Goal: Task Accomplishment & Management: Manage account settings

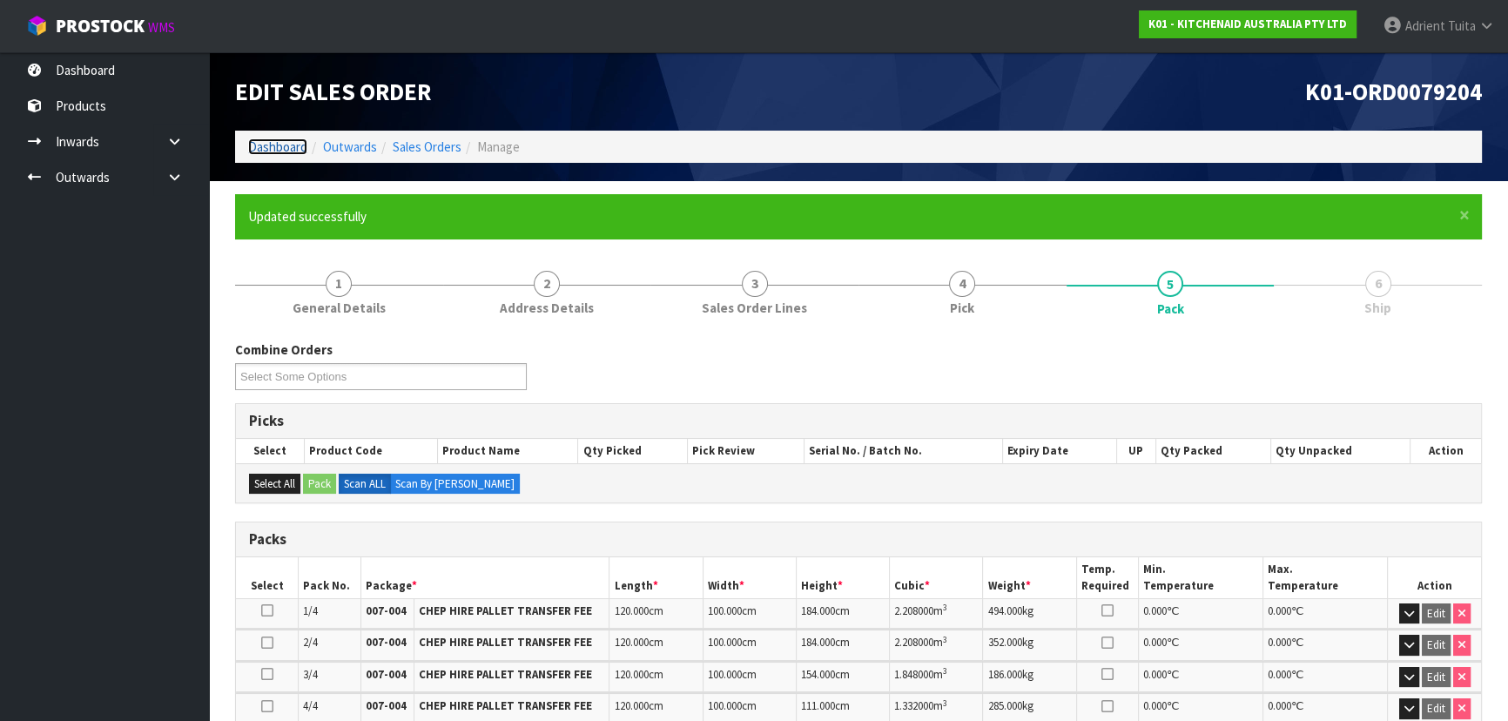
click at [285, 146] on link "Dashboard" at bounding box center [277, 146] width 59 height 17
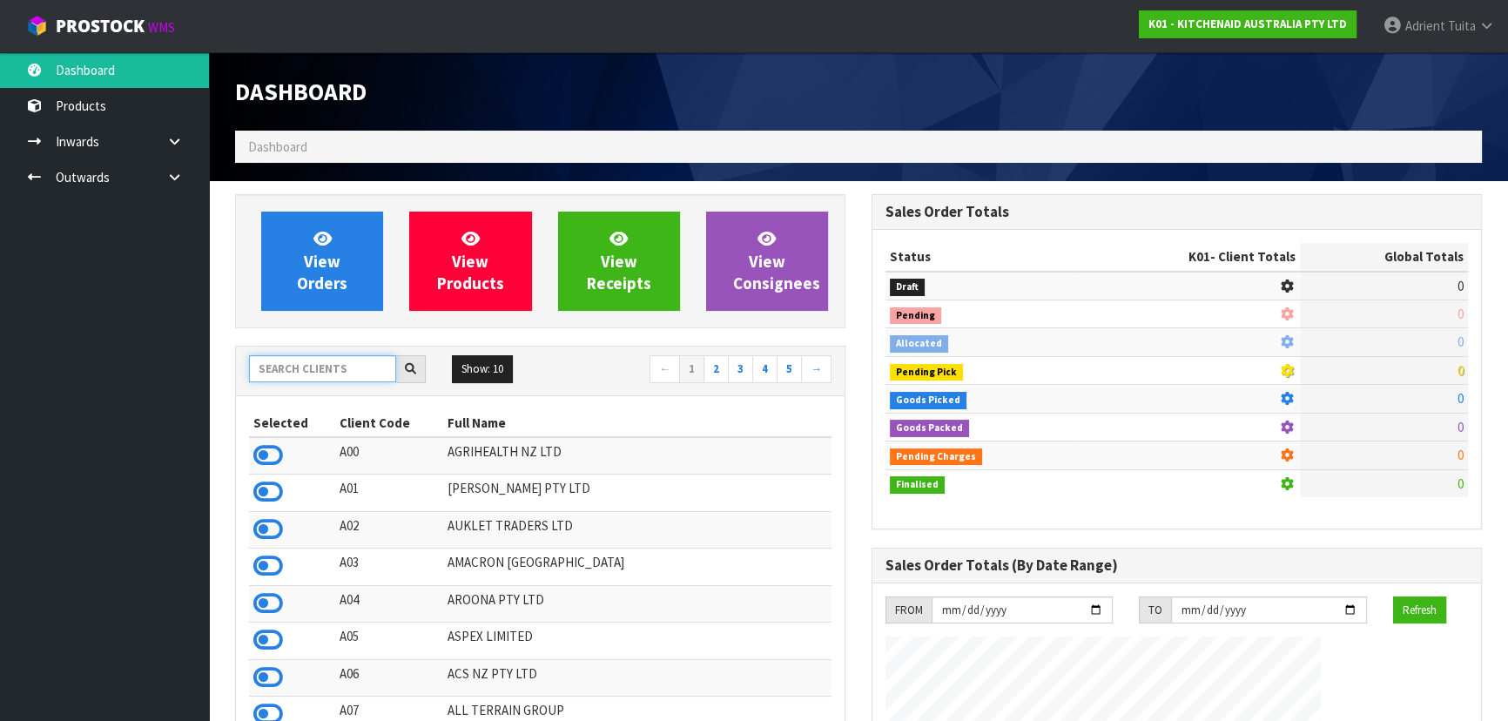
click at [291, 367] on input "text" at bounding box center [322, 368] width 147 height 27
type input "B07"
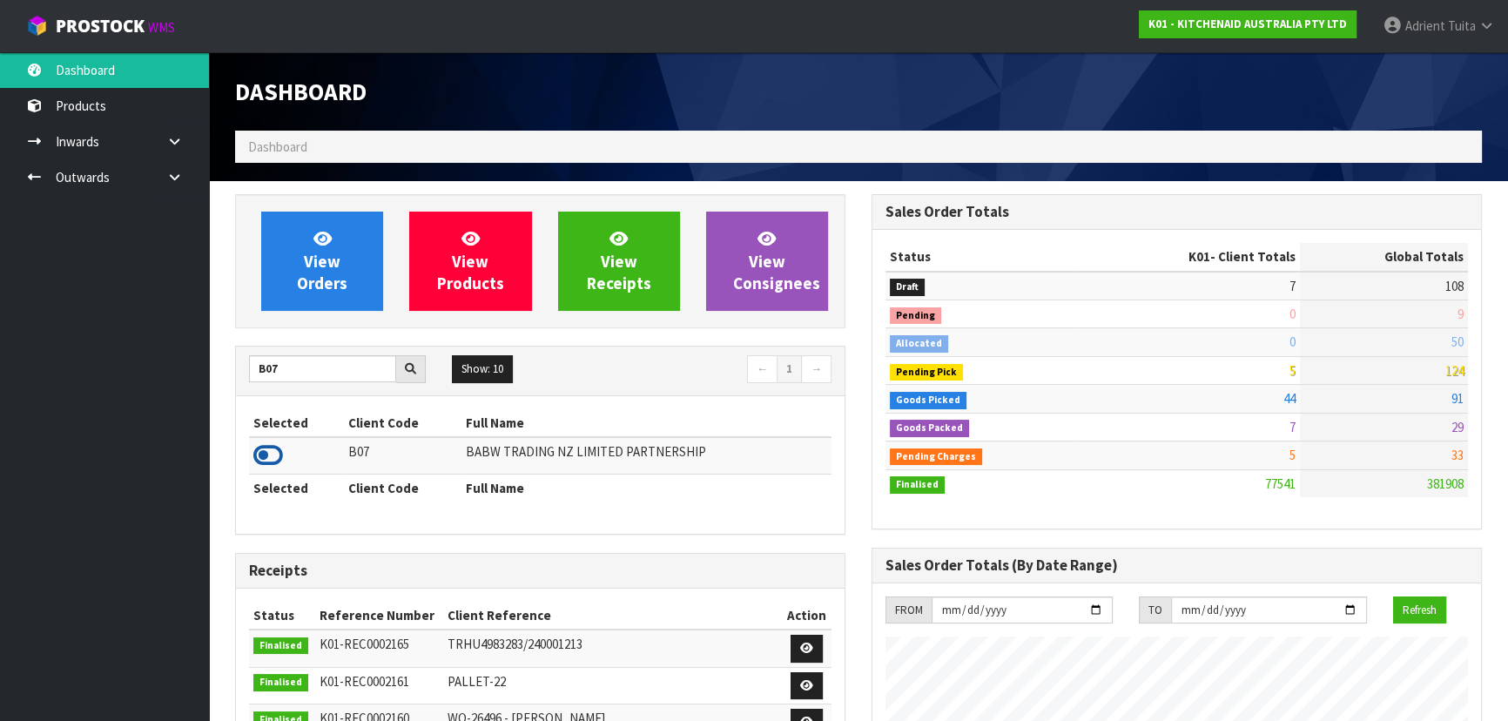
click at [268, 453] on icon at bounding box center [268, 455] width 30 height 26
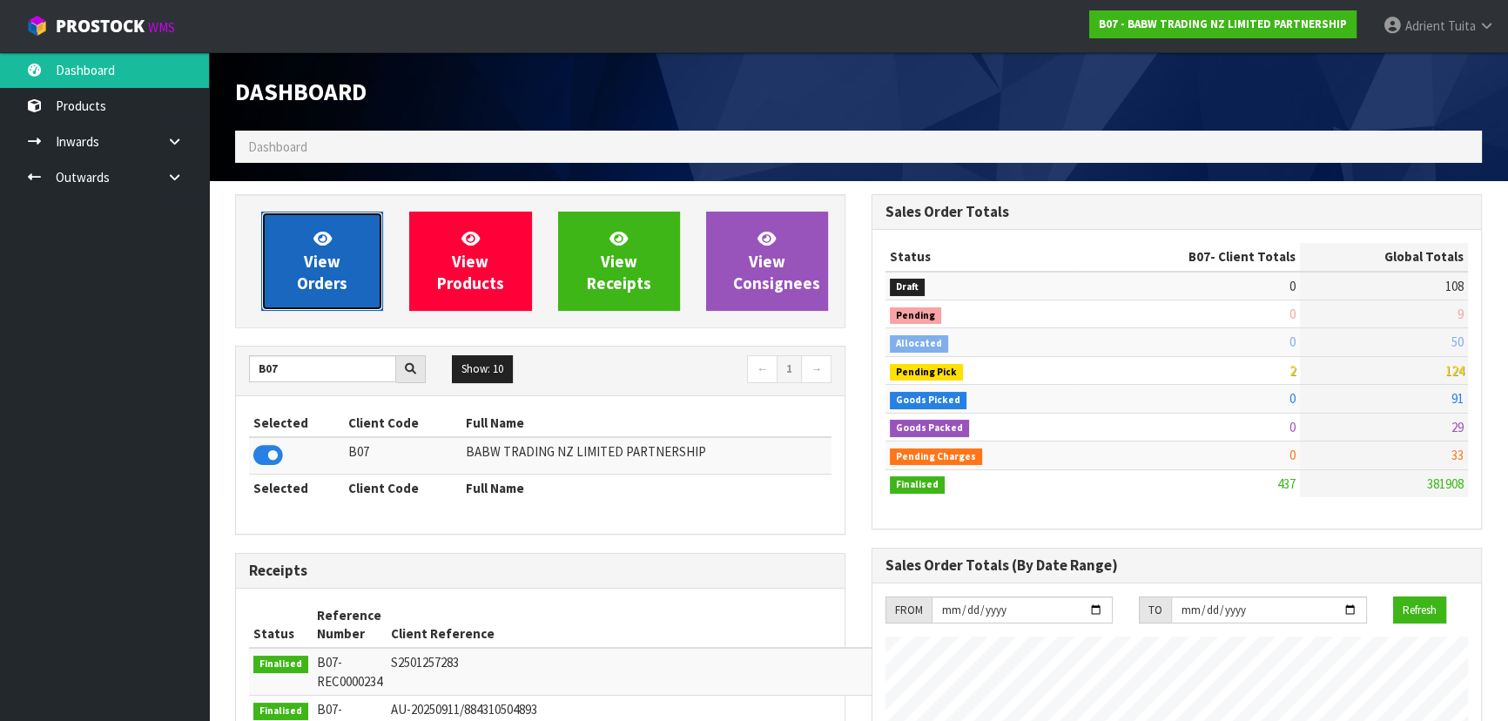
click at [294, 261] on link "View Orders" at bounding box center [322, 261] width 122 height 99
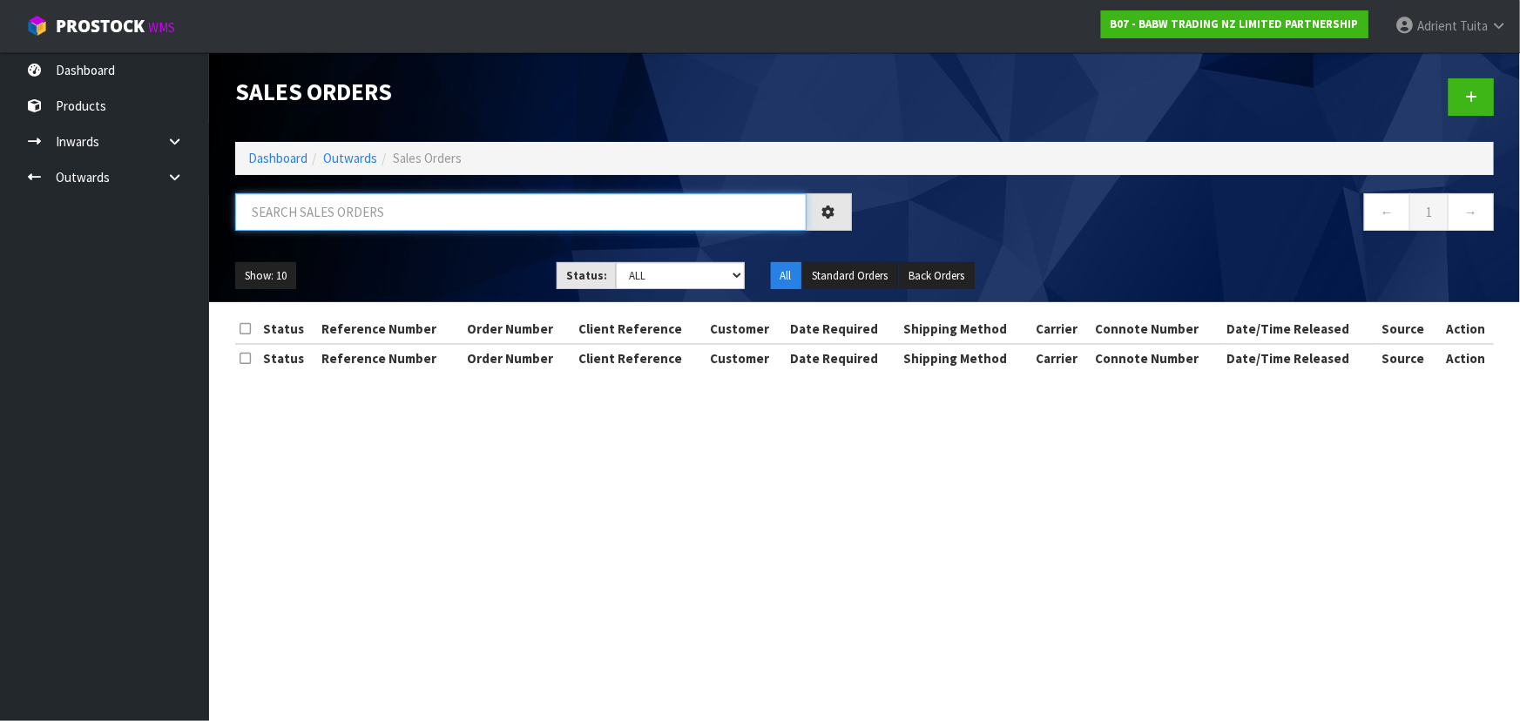
click at [318, 219] on input "text" at bounding box center [520, 211] width 571 height 37
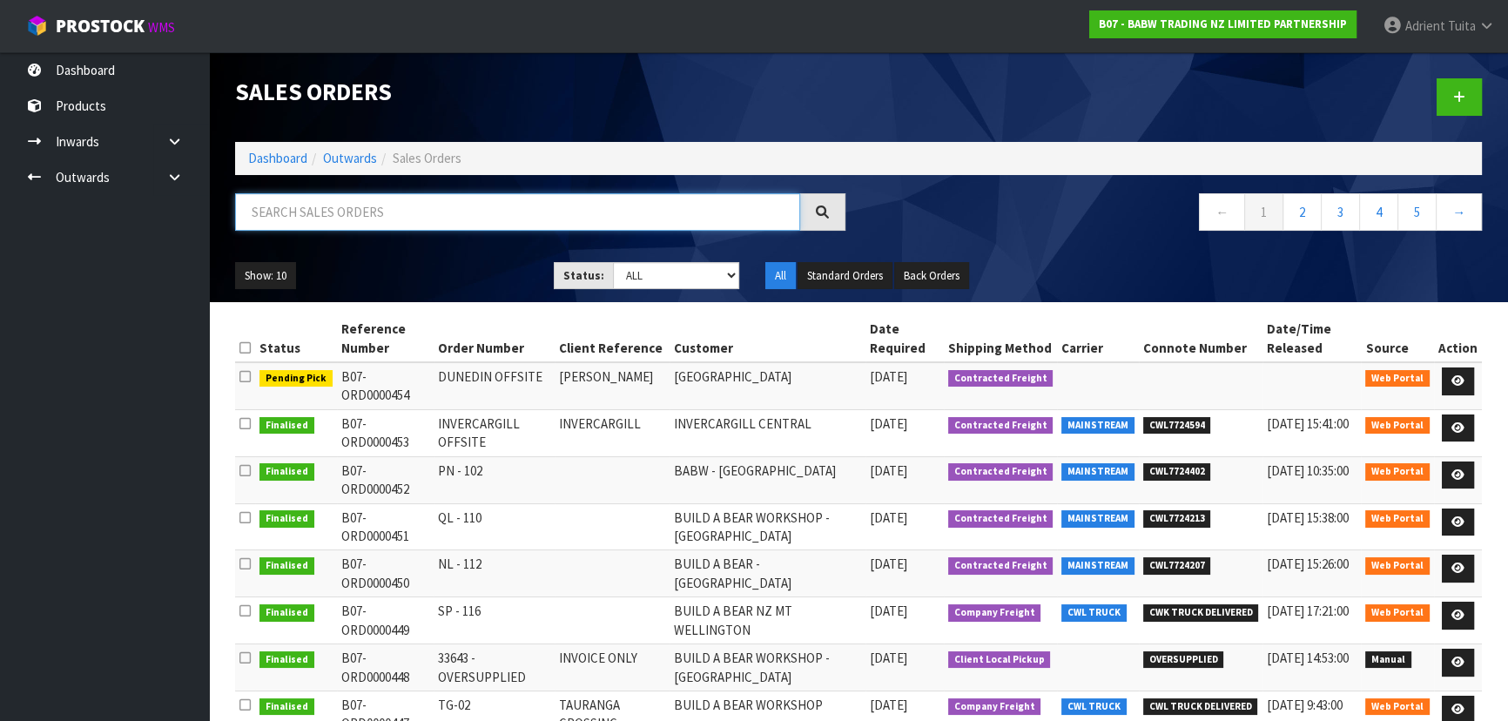
click at [318, 219] on input "text" at bounding box center [517, 211] width 565 height 37
type input "0454"
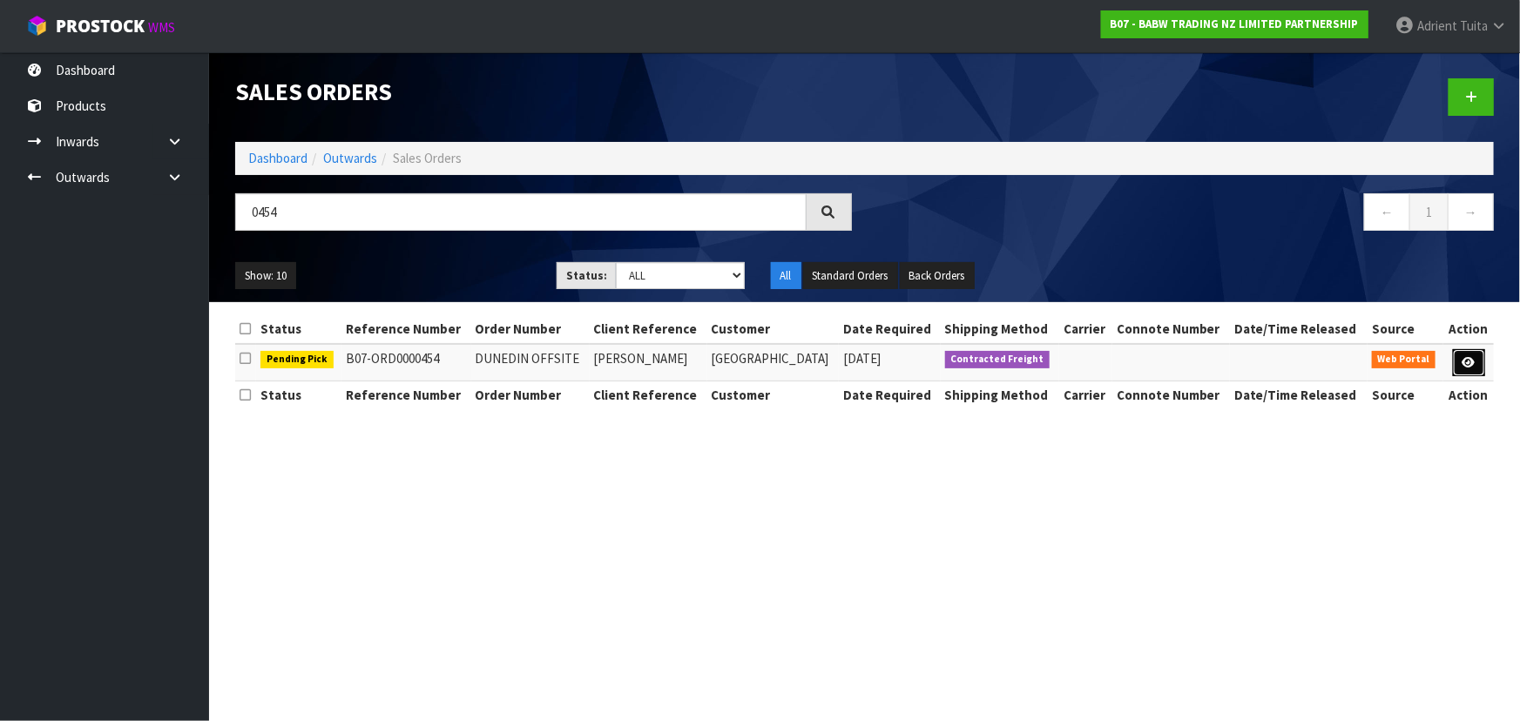
click at [1477, 362] on link at bounding box center [1468, 363] width 32 height 28
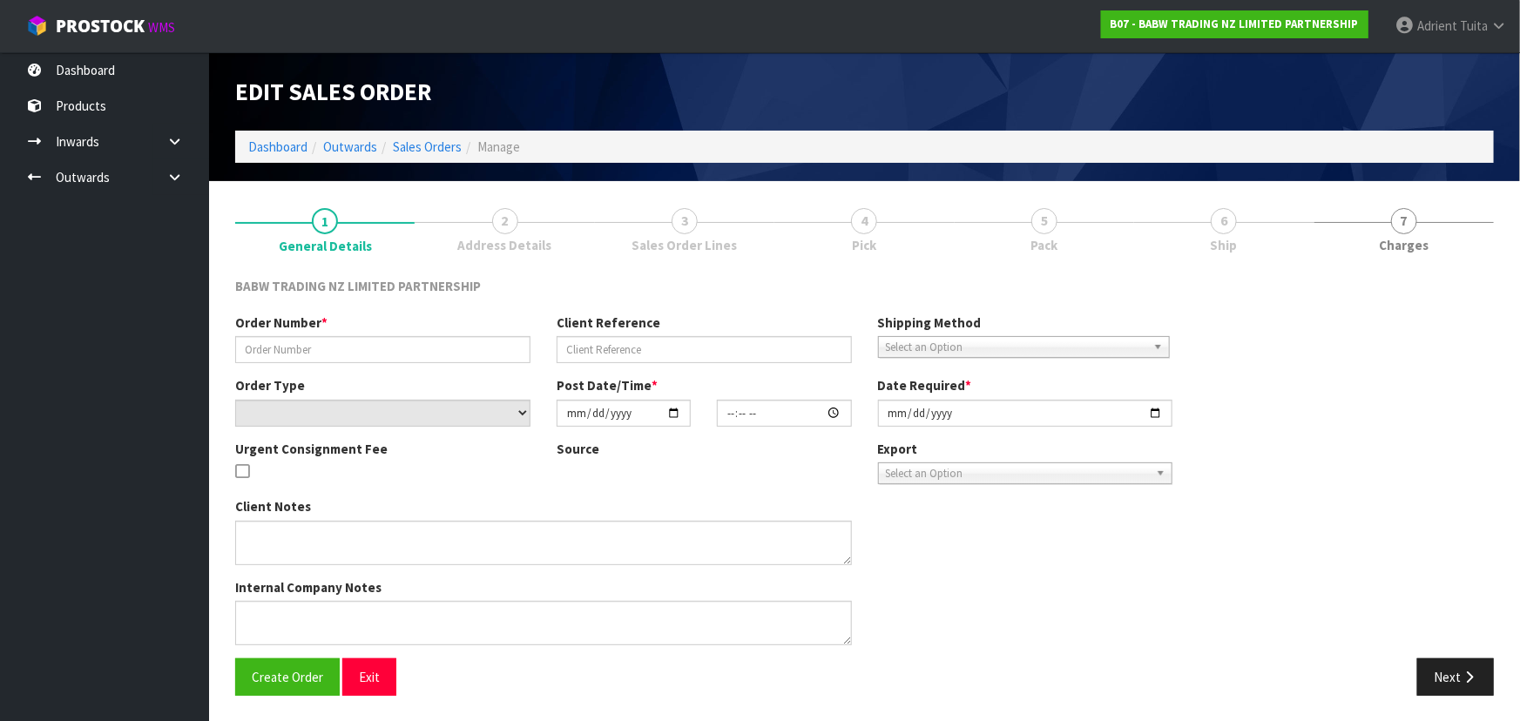
type input "DUNEDIN OFFSITE"
type input "[PERSON_NAME]"
select select "number:0"
type input "[DATE]"
type input "16:21:00.000"
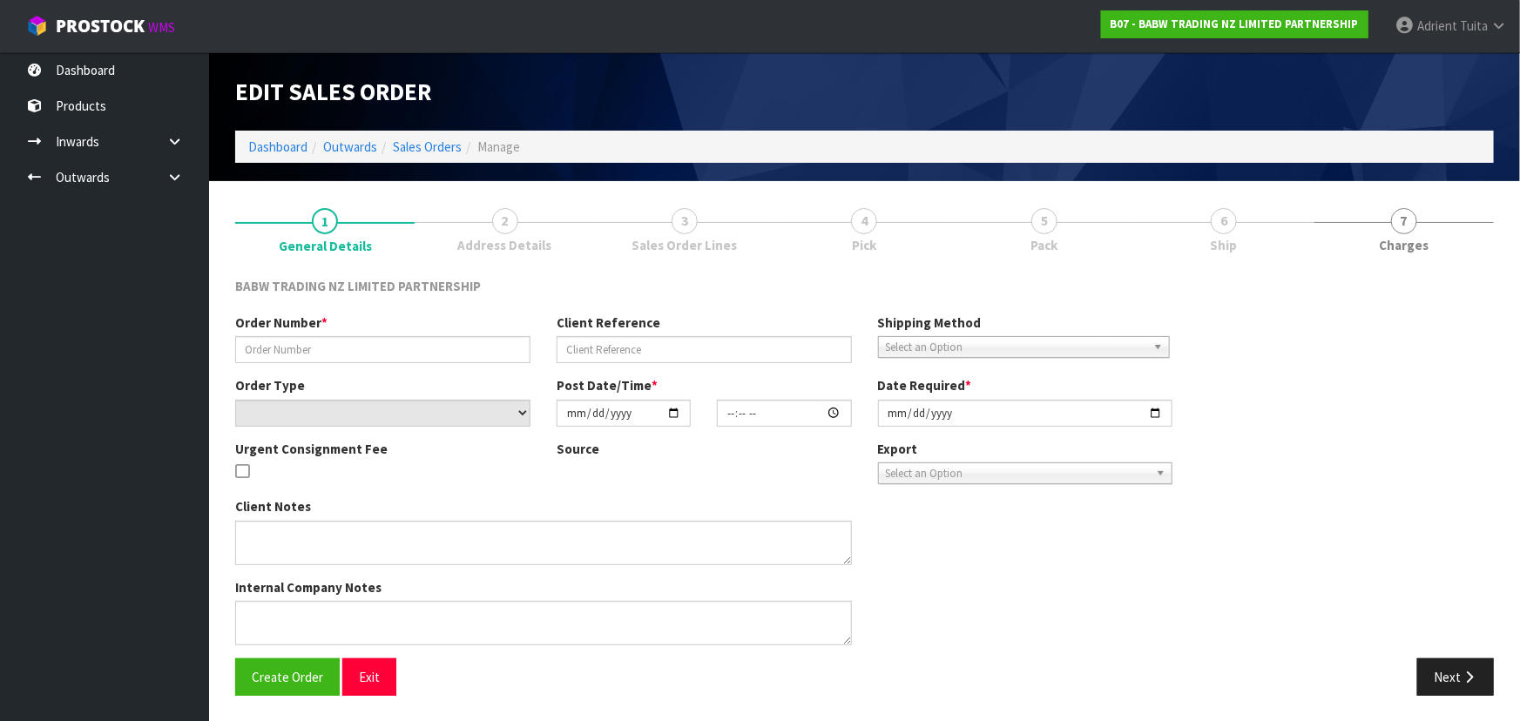
type input "[DATE]"
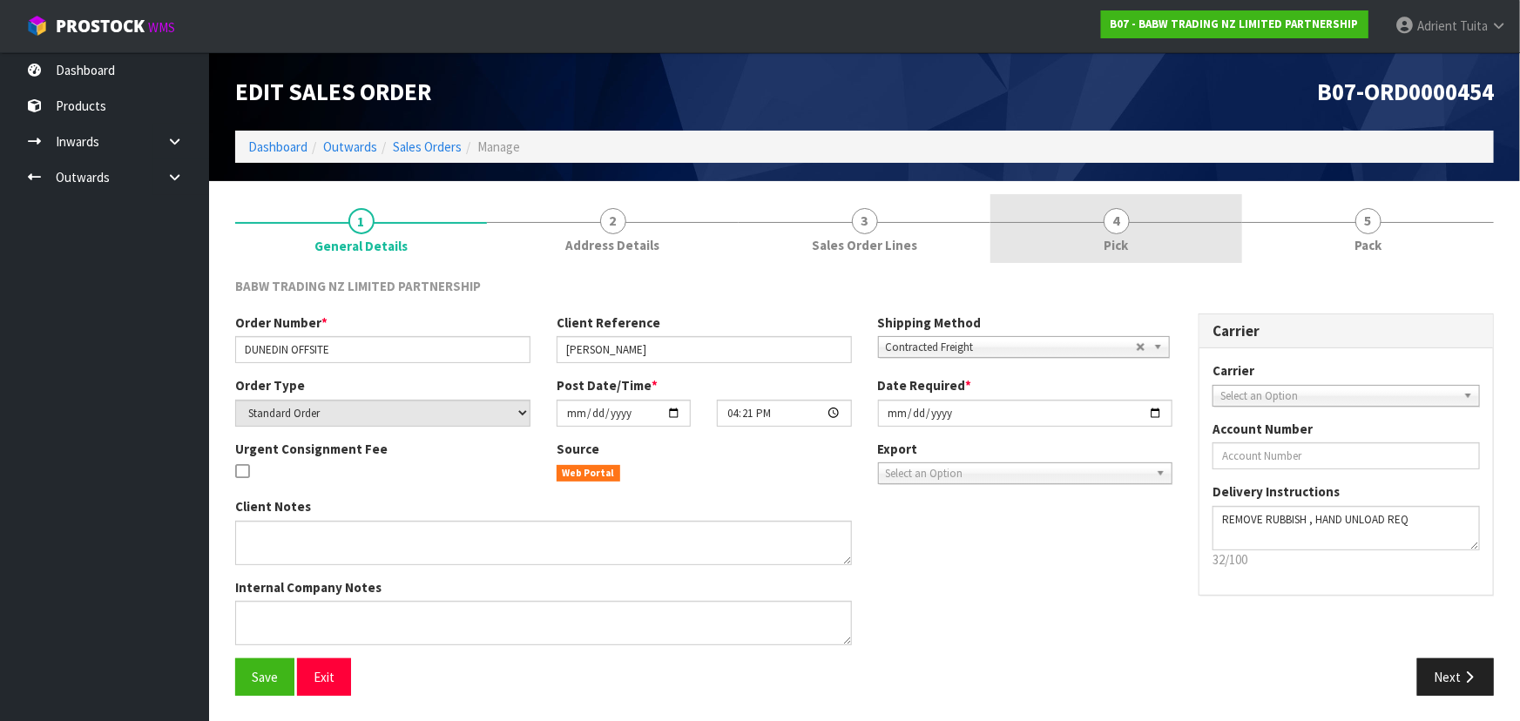
click at [1124, 227] on span "4" at bounding box center [1116, 221] width 26 height 26
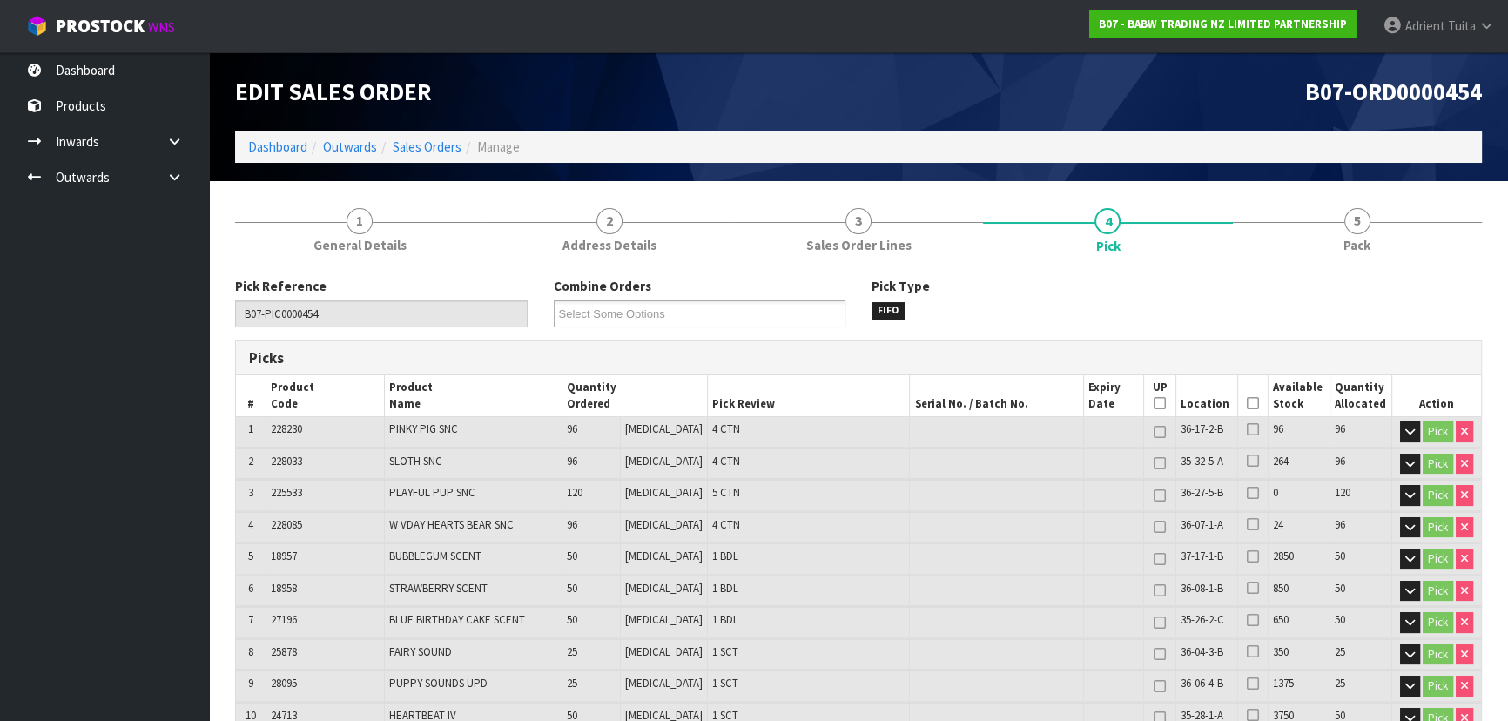
click at [1247, 404] on icon at bounding box center [1253, 403] width 12 height 1
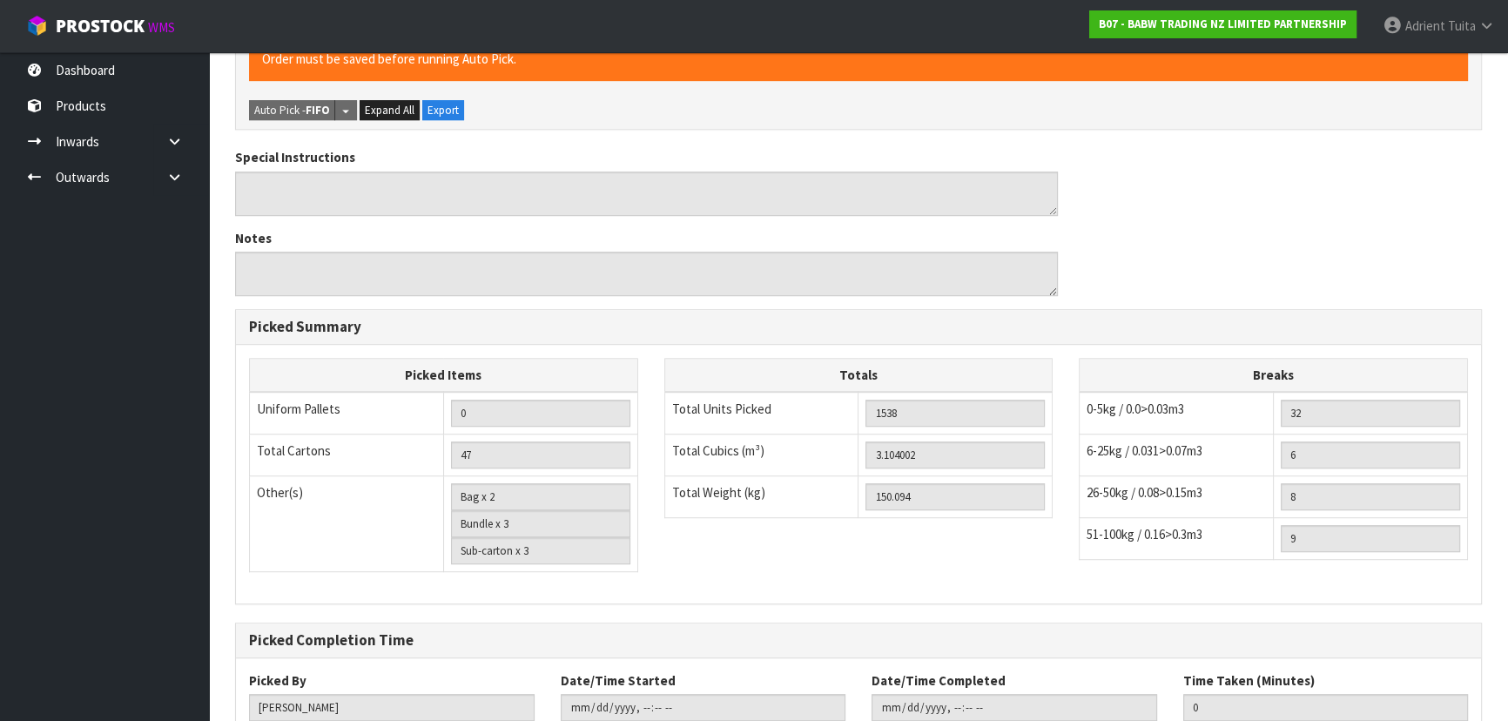
scroll to position [1356, 0]
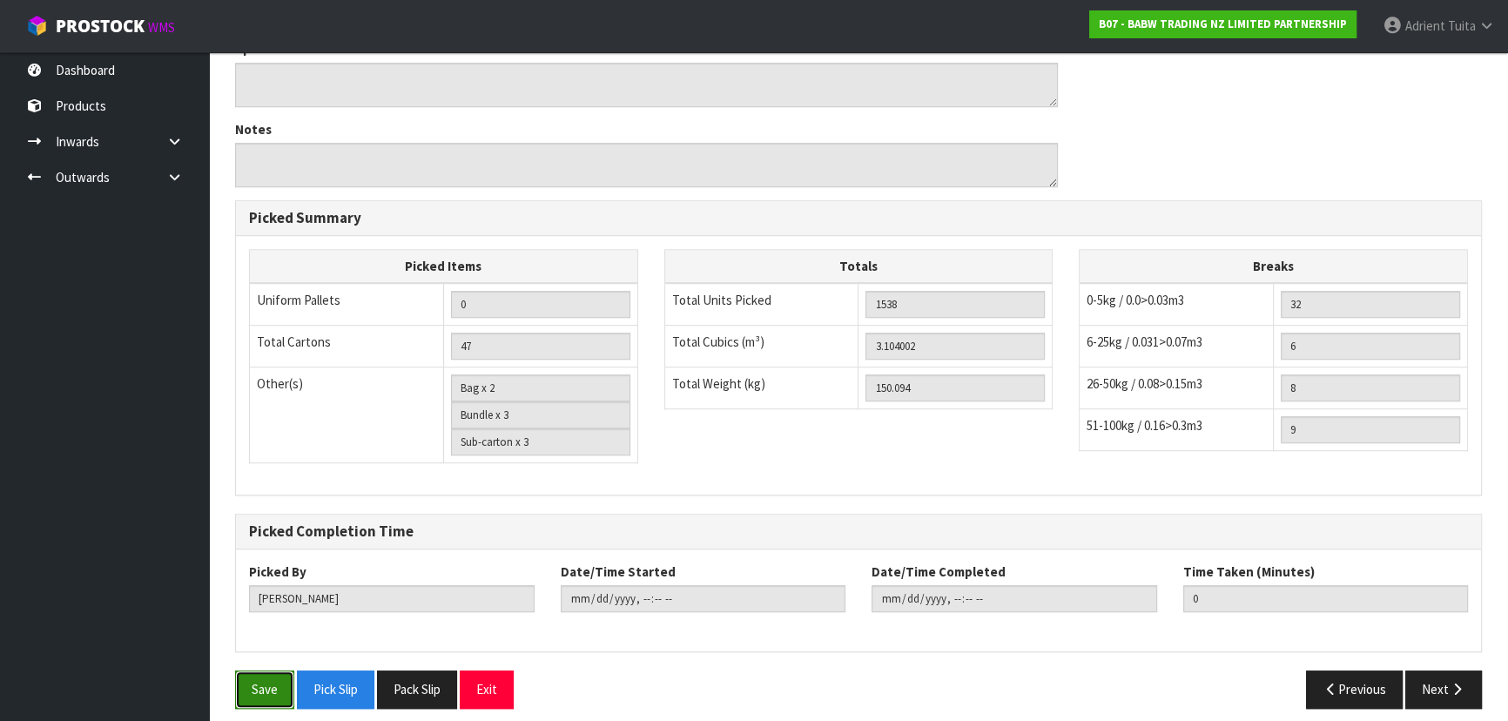
click at [246, 670] on button "Save" at bounding box center [264, 688] width 59 height 37
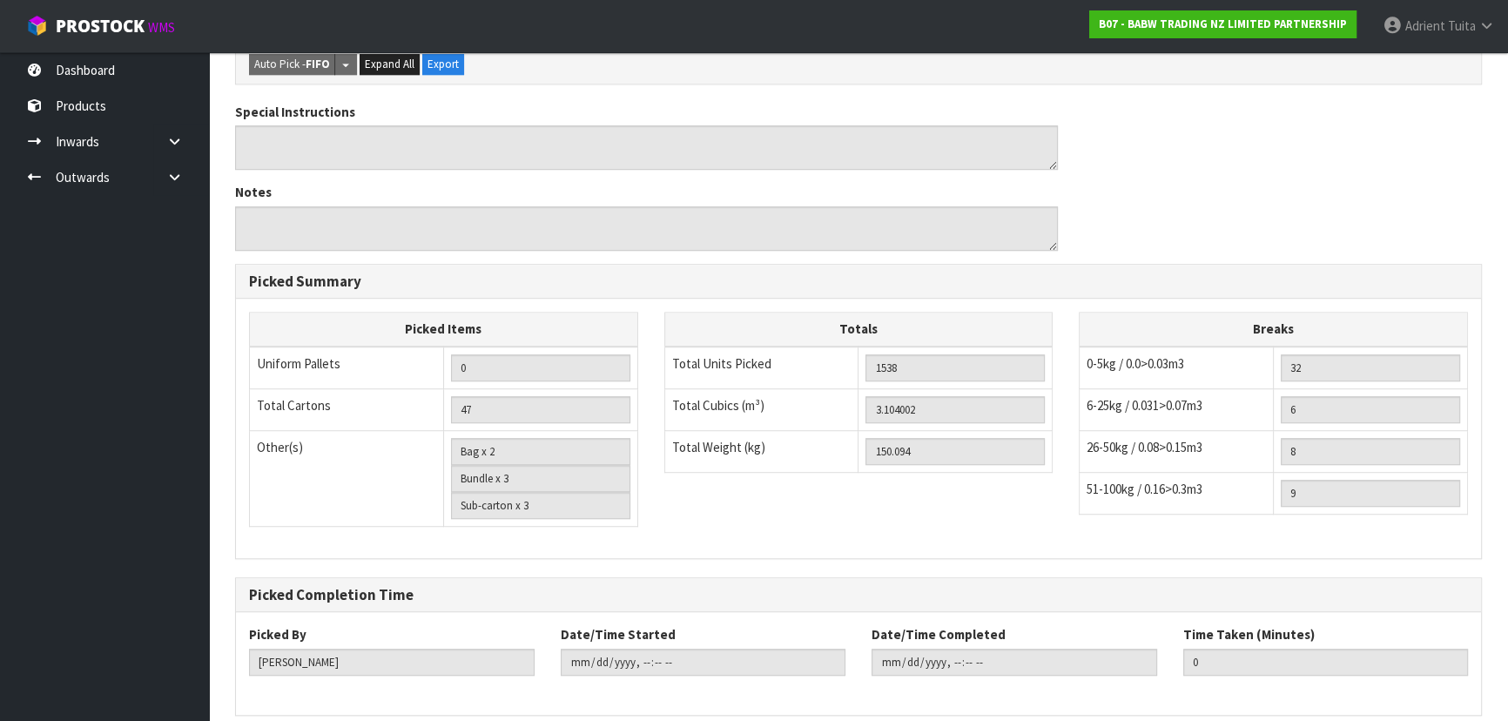
scroll to position [0, 0]
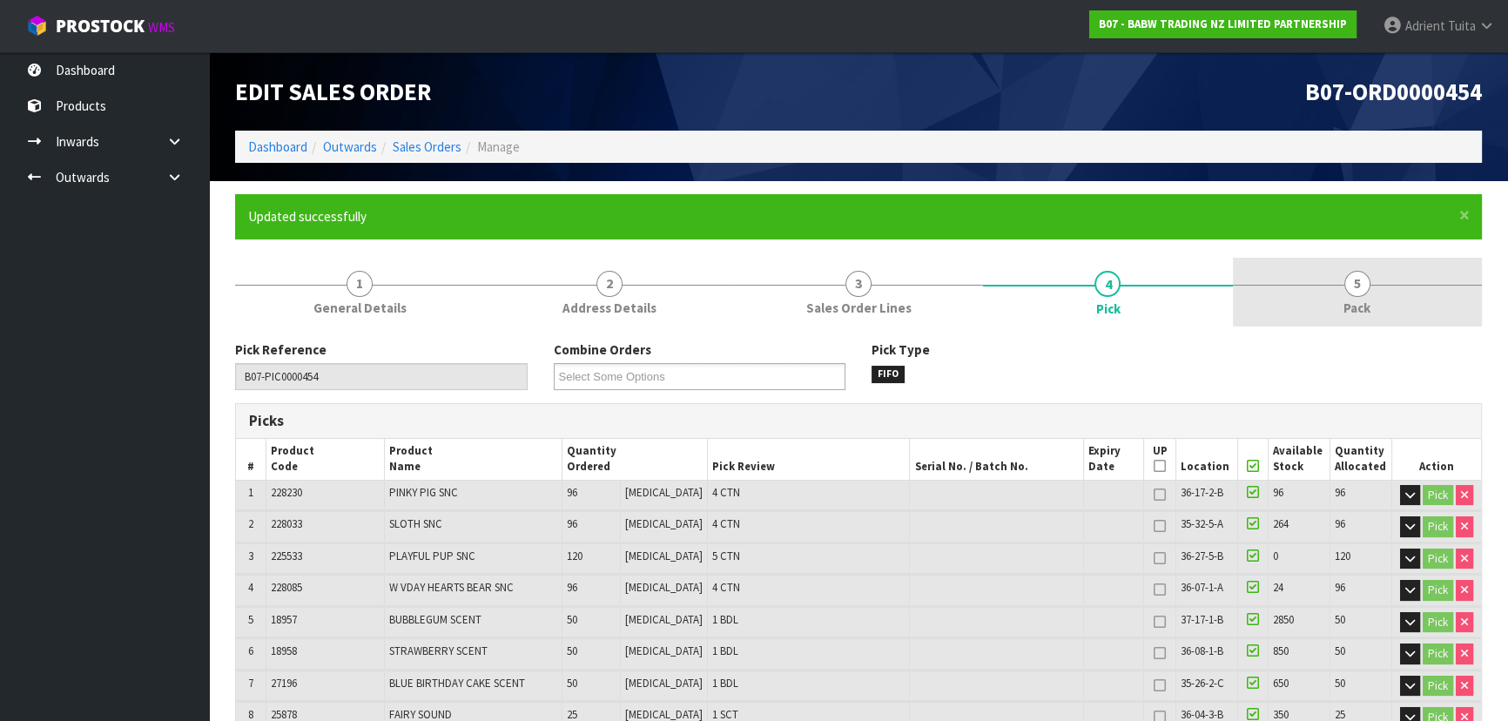
type input "[PERSON_NAME]"
type input "[DATE]T11:55:40"
click at [1378, 280] on link "5 Pack" at bounding box center [1357, 292] width 249 height 69
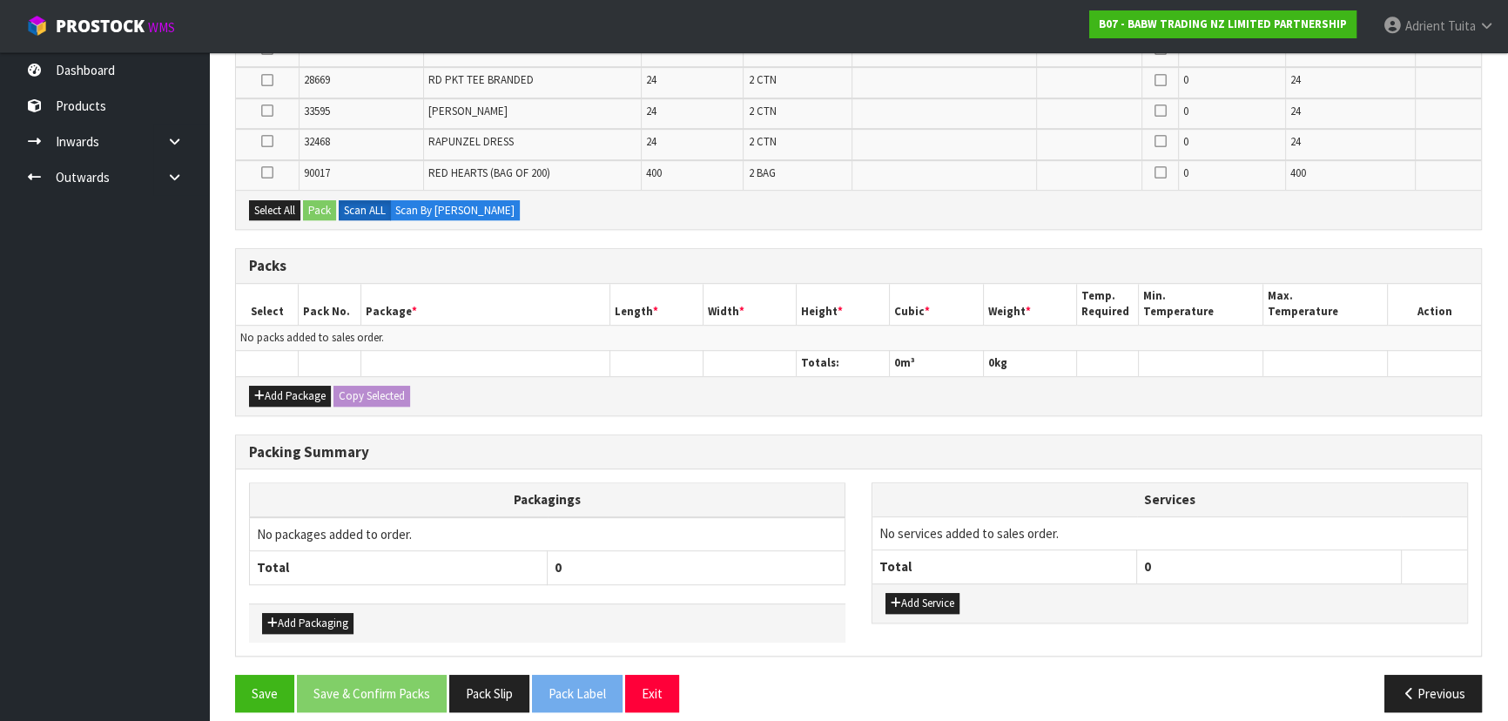
scroll to position [1115, 0]
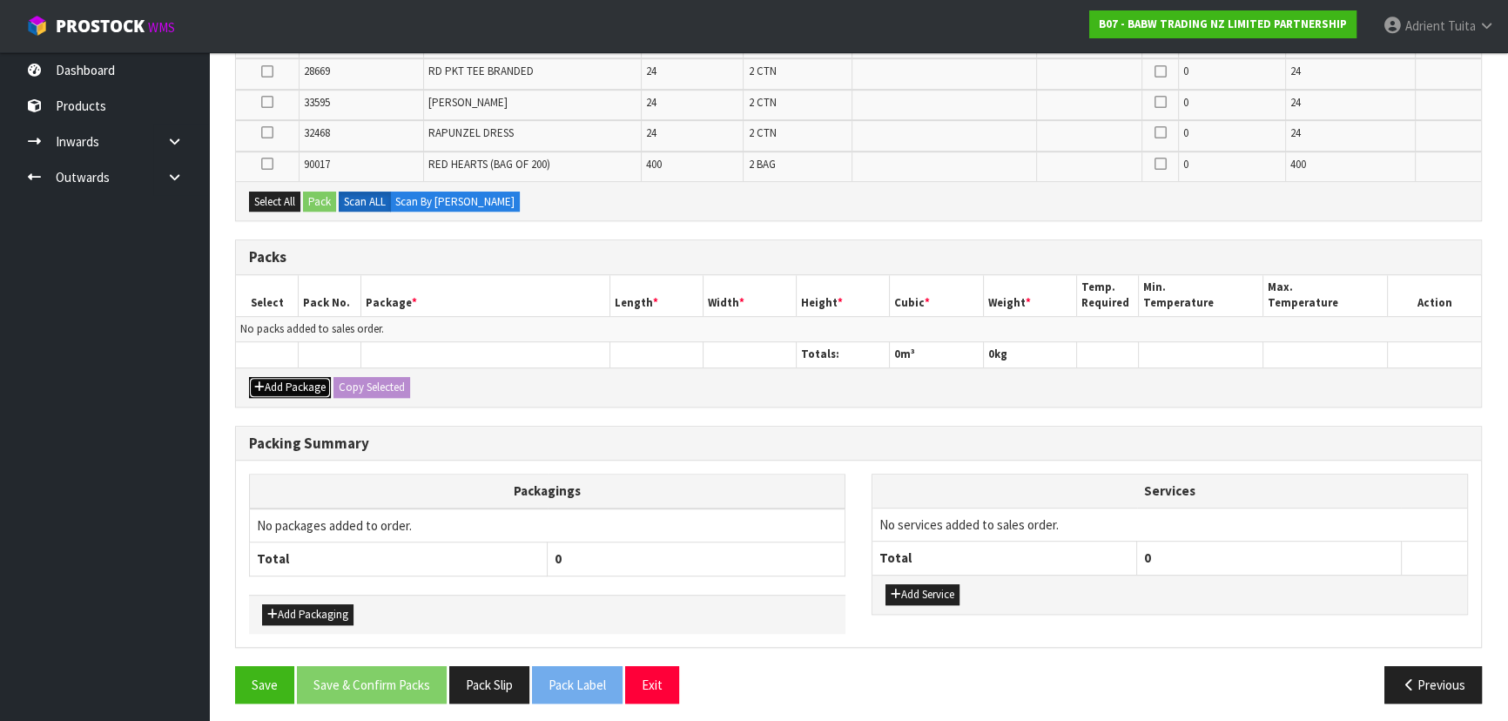
click at [287, 377] on button "Add Package" at bounding box center [290, 387] width 82 height 21
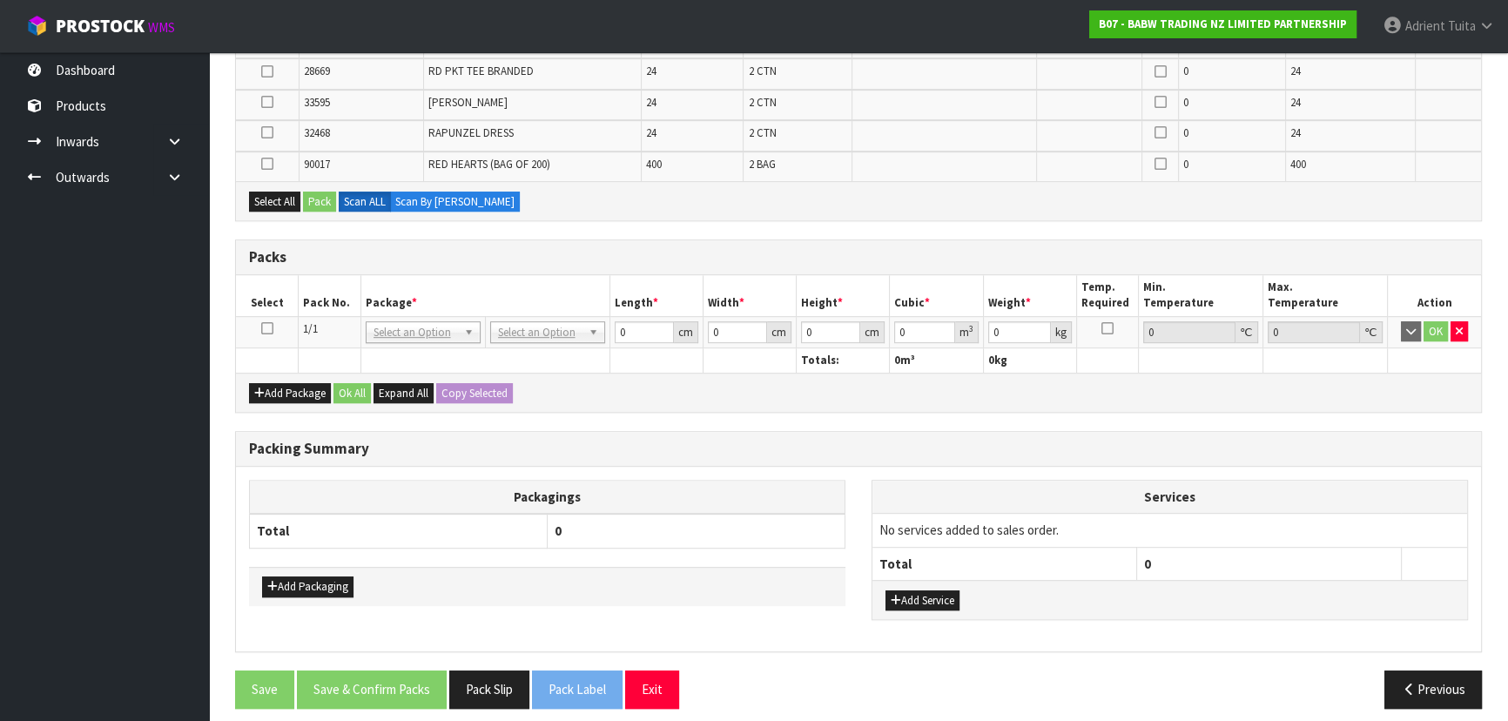
click at [270, 328] on icon at bounding box center [267, 328] width 12 height 1
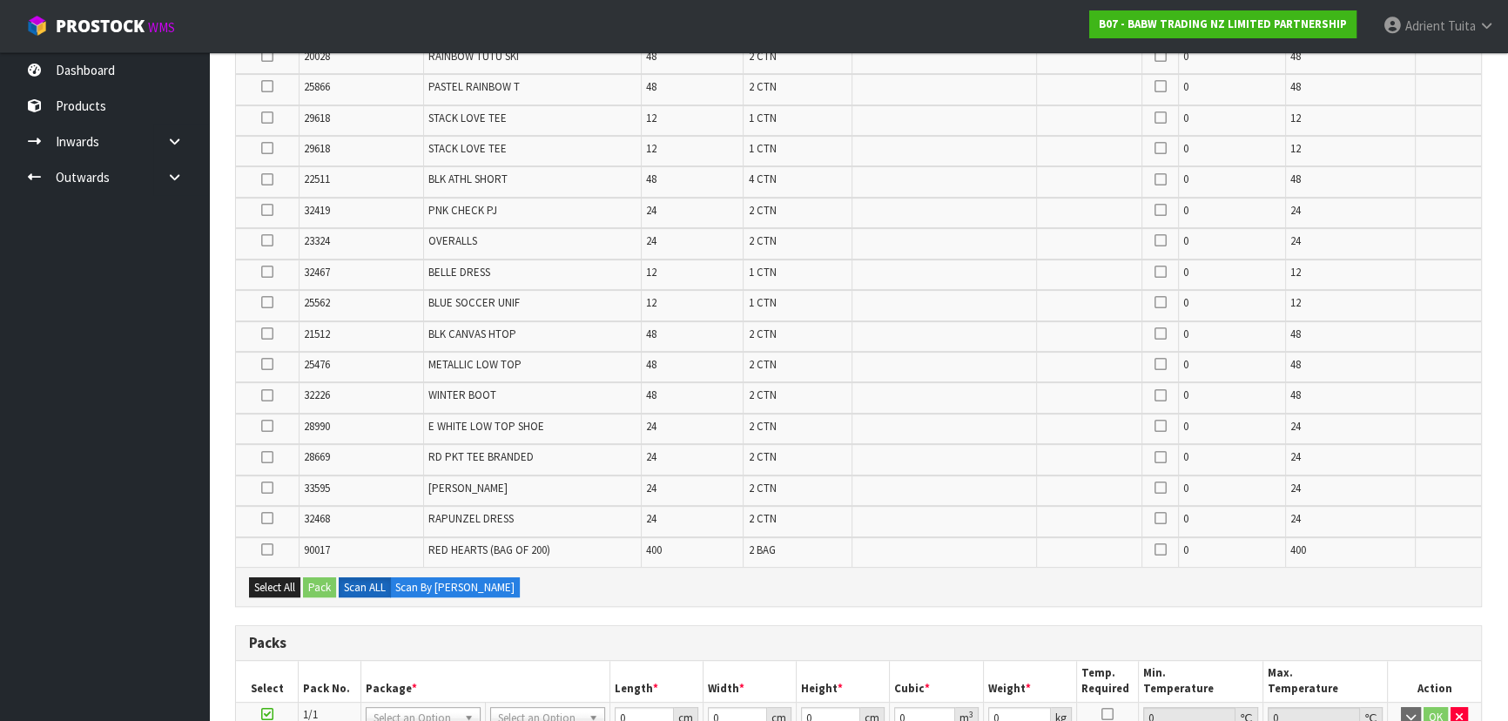
click at [261, 364] on icon at bounding box center [267, 364] width 12 height 1
click at [0, 0] on input "checkbox" at bounding box center [0, 0] width 0 height 0
click at [265, 210] on icon at bounding box center [267, 210] width 12 height 1
click at [0, 0] on input "checkbox" at bounding box center [0, 0] width 0 height 0
click at [263, 334] on icon at bounding box center [267, 334] width 12 height 1
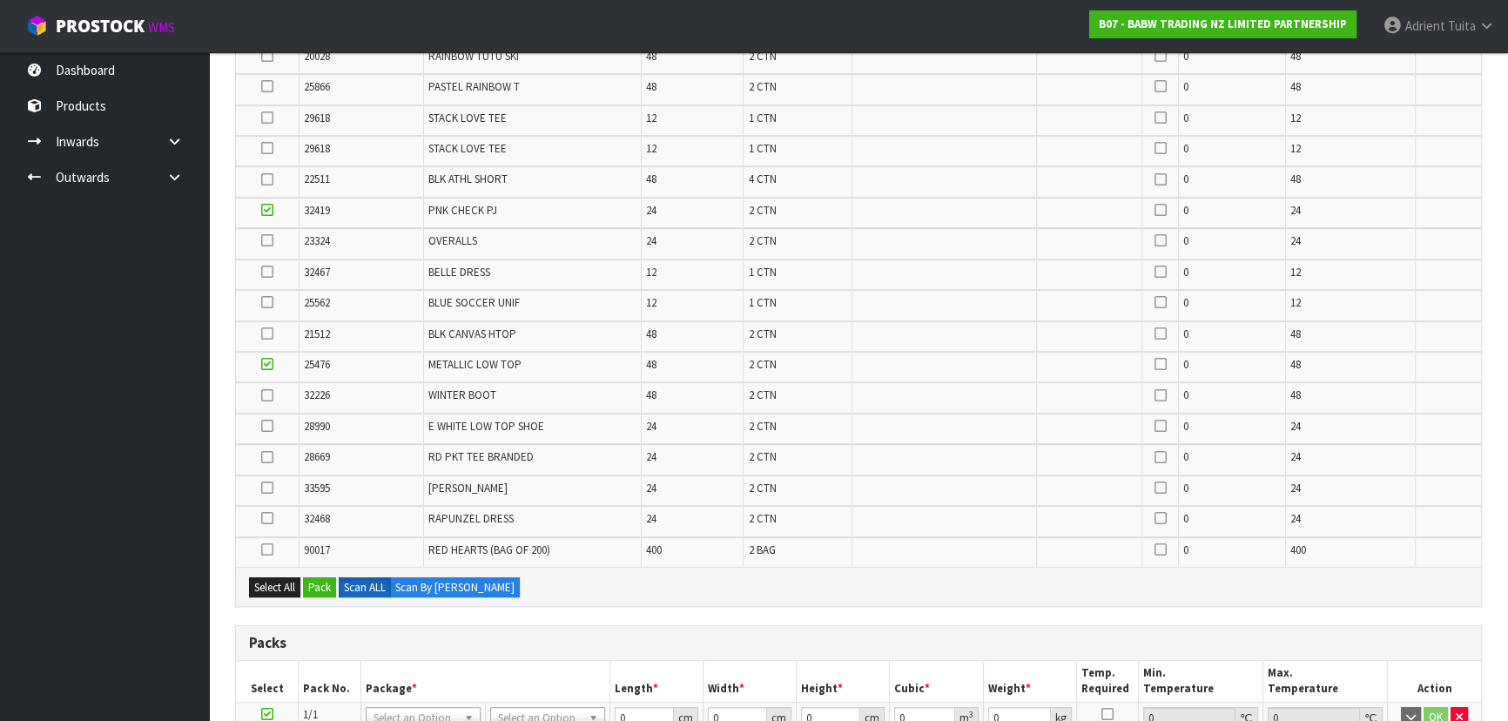
click at [0, 0] on input "checkbox" at bounding box center [0, 0] width 0 height 0
click at [262, 395] on icon at bounding box center [267, 395] width 12 height 1
click at [0, 0] on input "checkbox" at bounding box center [0, 0] width 0 height 0
click at [271, 518] on icon at bounding box center [267, 518] width 12 height 1
click at [0, 0] on input "checkbox" at bounding box center [0, 0] width 0 height 0
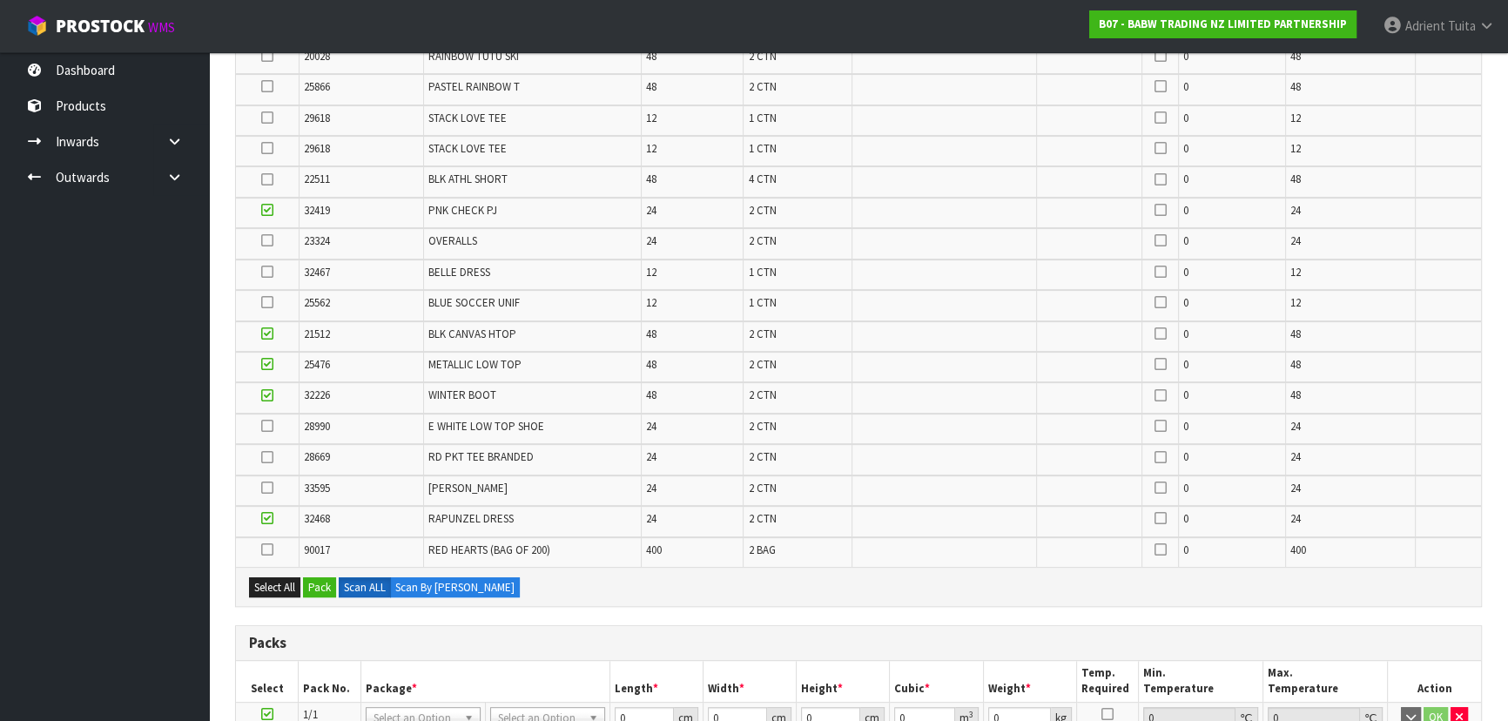
click at [271, 302] on icon at bounding box center [267, 302] width 12 height 1
click at [0, 0] on input "checkbox" at bounding box center [0, 0] width 0 height 0
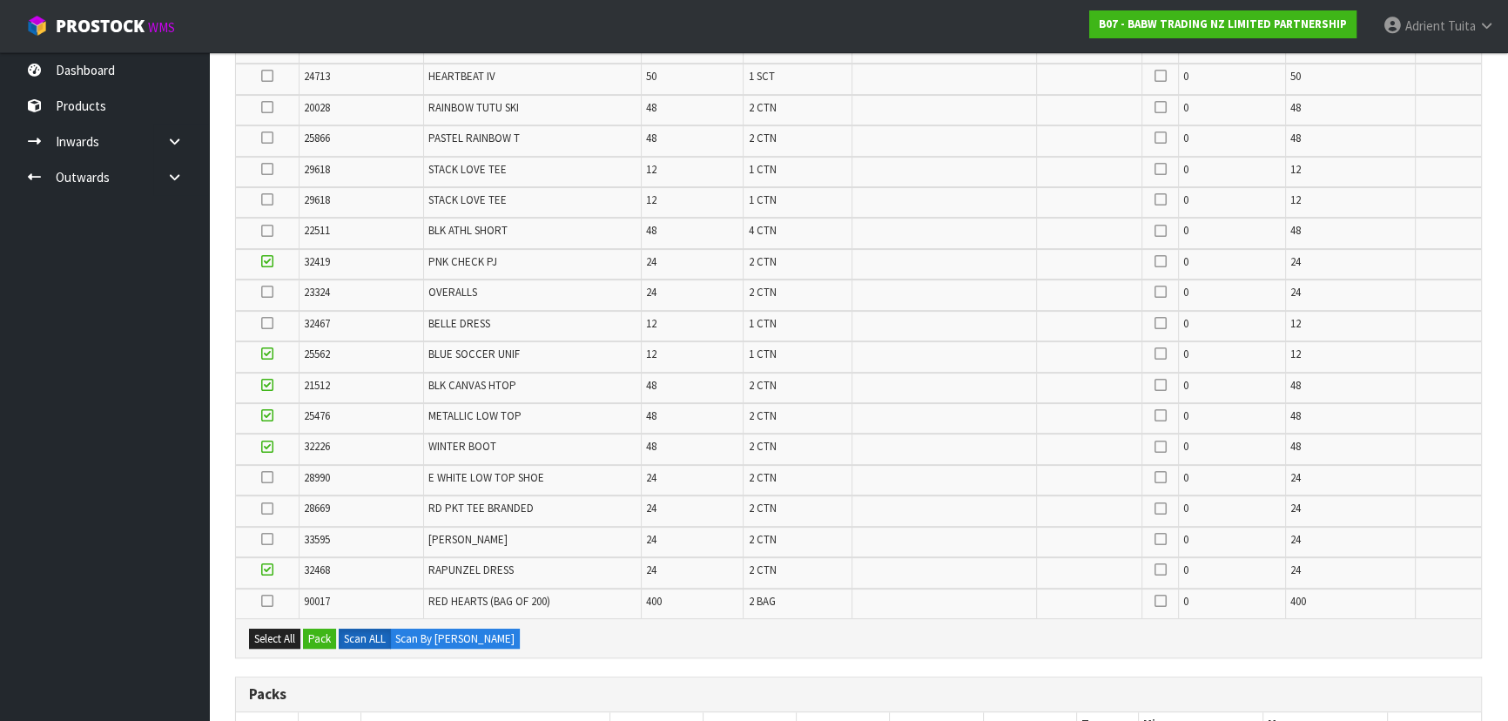
scroll to position [650, 0]
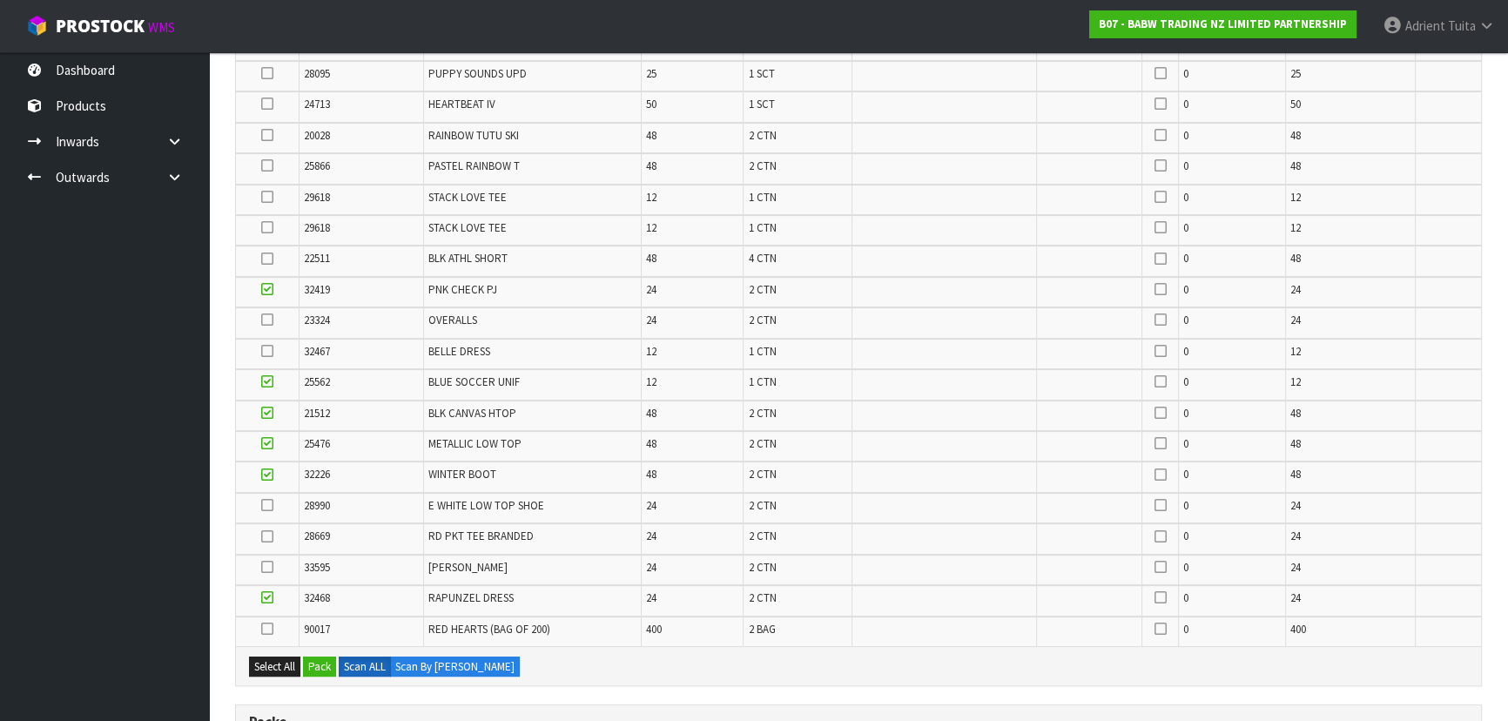
click at [265, 135] on icon at bounding box center [267, 135] width 12 height 1
click at [0, 0] on input "checkbox" at bounding box center [0, 0] width 0 height 0
click at [270, 567] on icon at bounding box center [267, 567] width 12 height 1
click at [0, 0] on input "checkbox" at bounding box center [0, 0] width 0 height 0
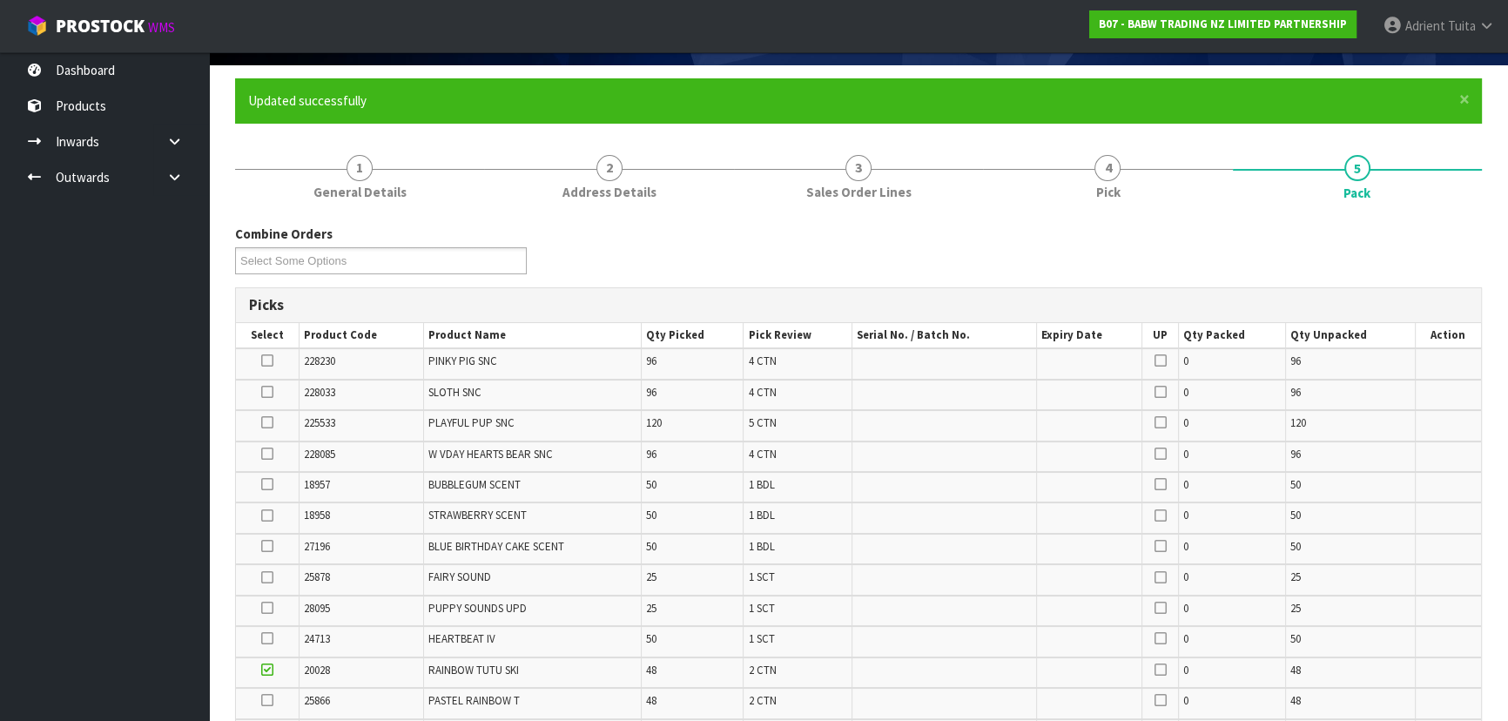
click at [265, 361] on icon at bounding box center [267, 361] width 12 height 1
click at [0, 0] on input "checkbox" at bounding box center [0, 0] width 0 height 0
click at [269, 454] on icon at bounding box center [267, 454] width 12 height 1
click at [0, 0] on input "checkbox" at bounding box center [0, 0] width 0 height 0
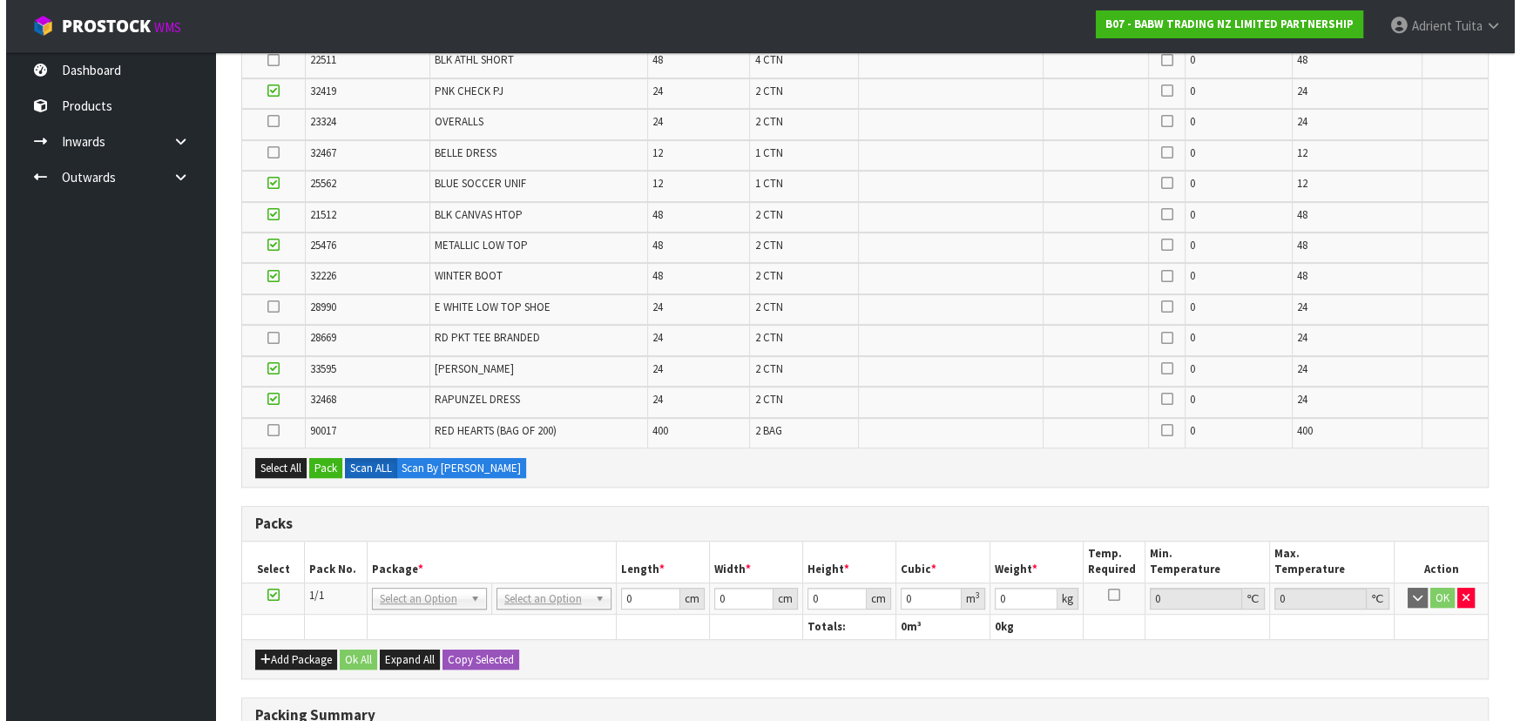
scroll to position [1121, 0]
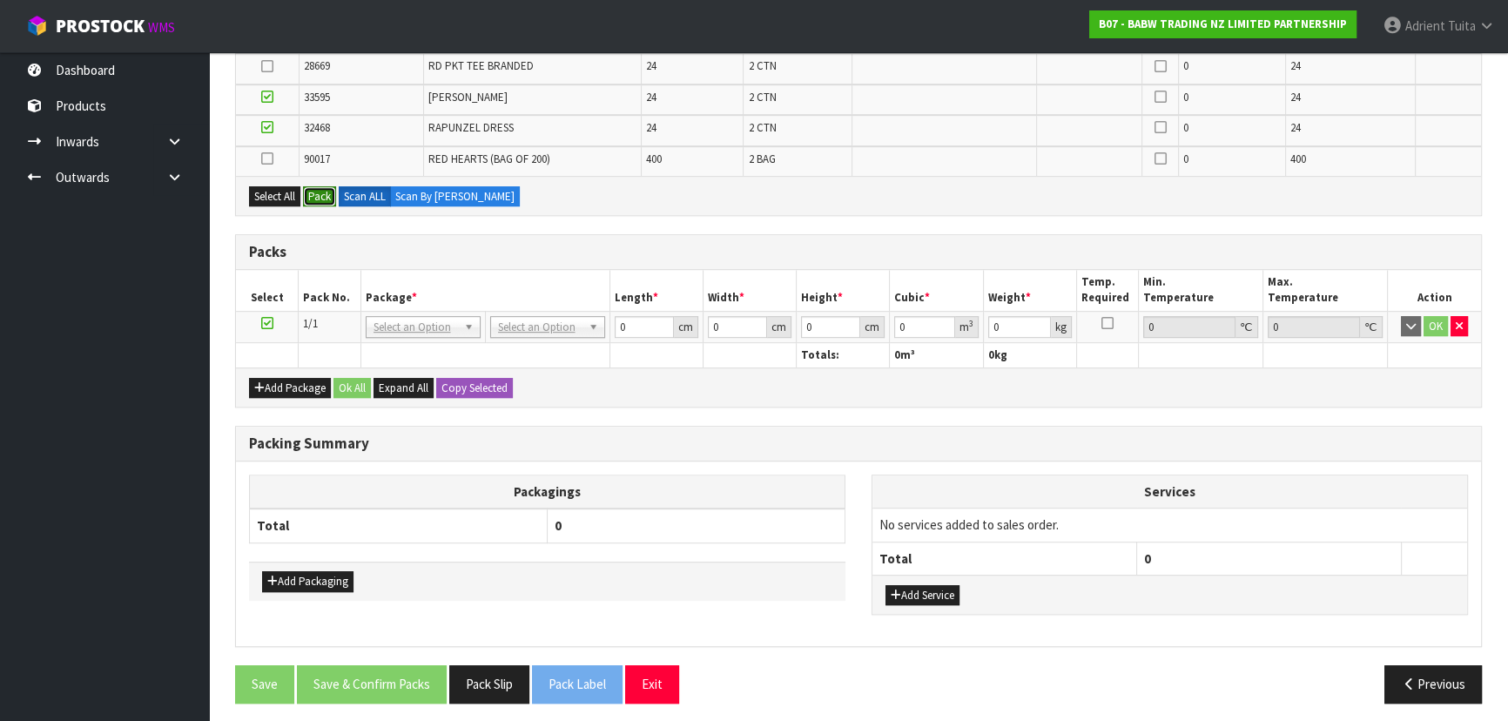
click at [313, 199] on button "Pack" at bounding box center [319, 196] width 33 height 21
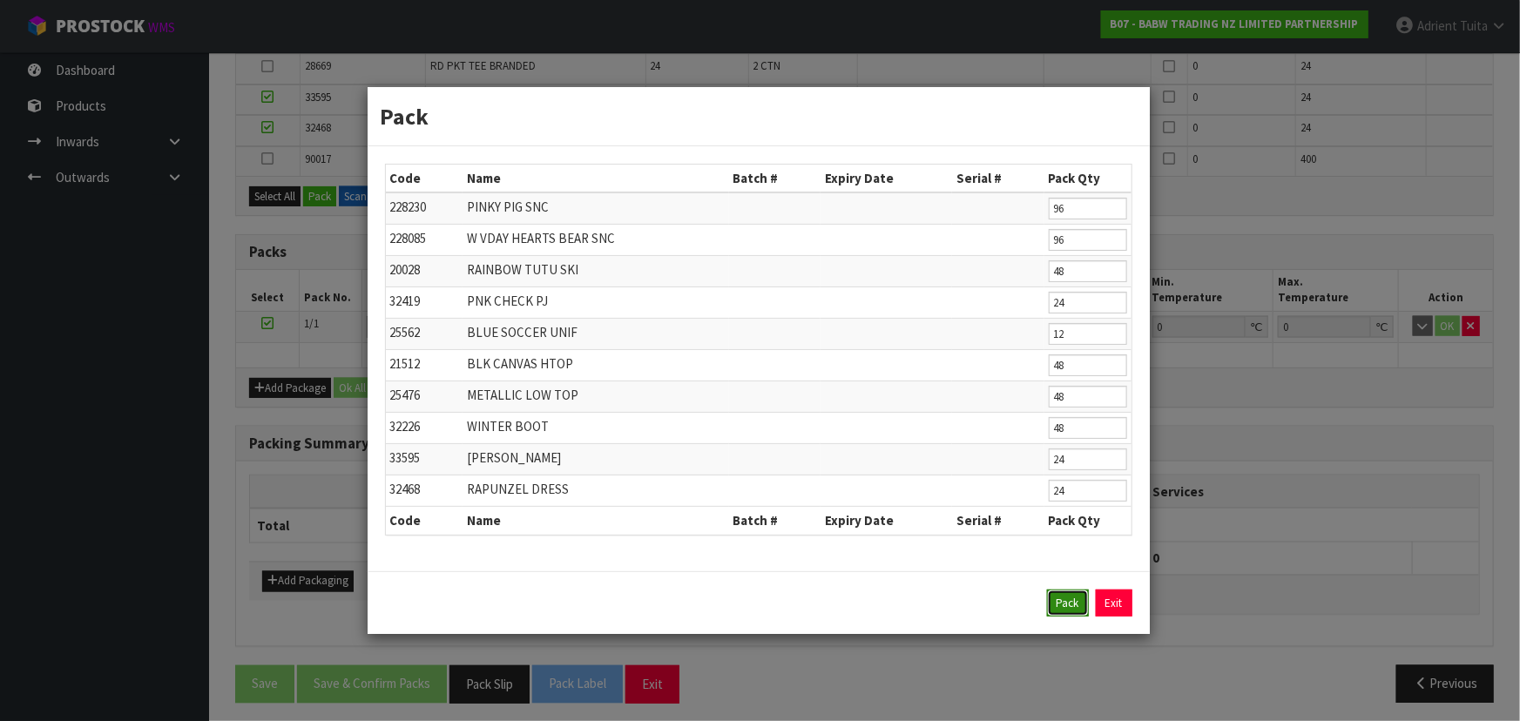
click at [1080, 607] on button "Pack" at bounding box center [1068, 604] width 42 height 28
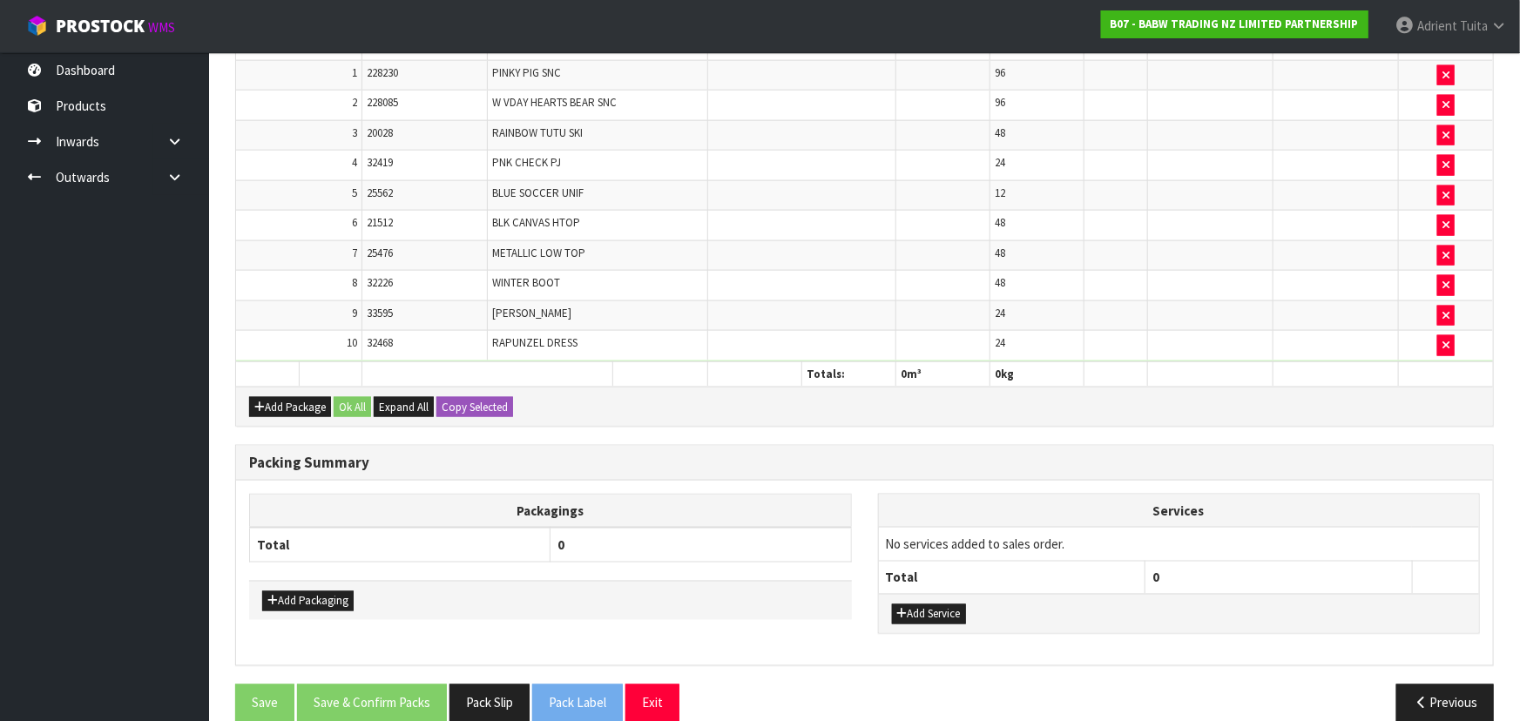
scroll to position [875, 0]
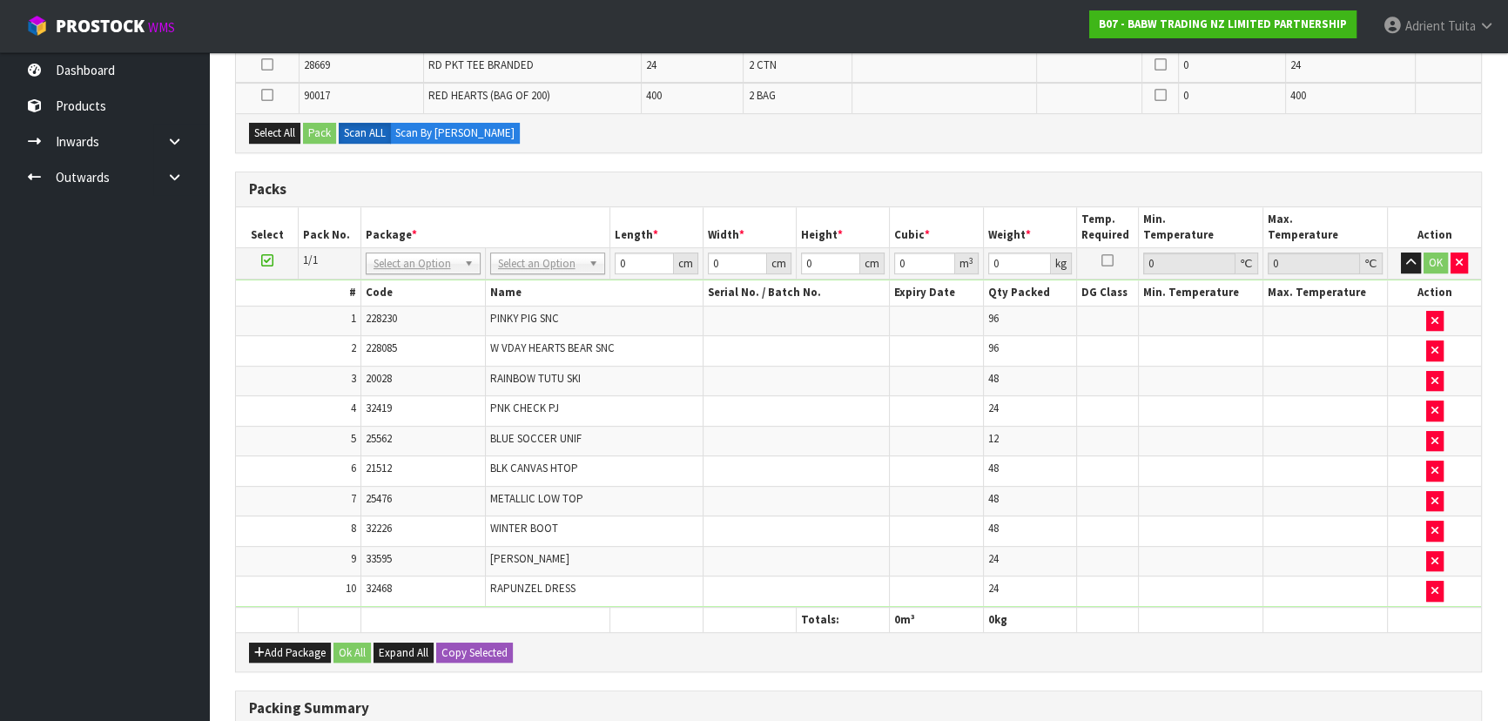
click at [261, 260] on icon at bounding box center [267, 260] width 12 height 1
click at [284, 133] on button "Select All" at bounding box center [274, 133] width 51 height 21
click at [314, 129] on button "Pack" at bounding box center [319, 133] width 33 height 21
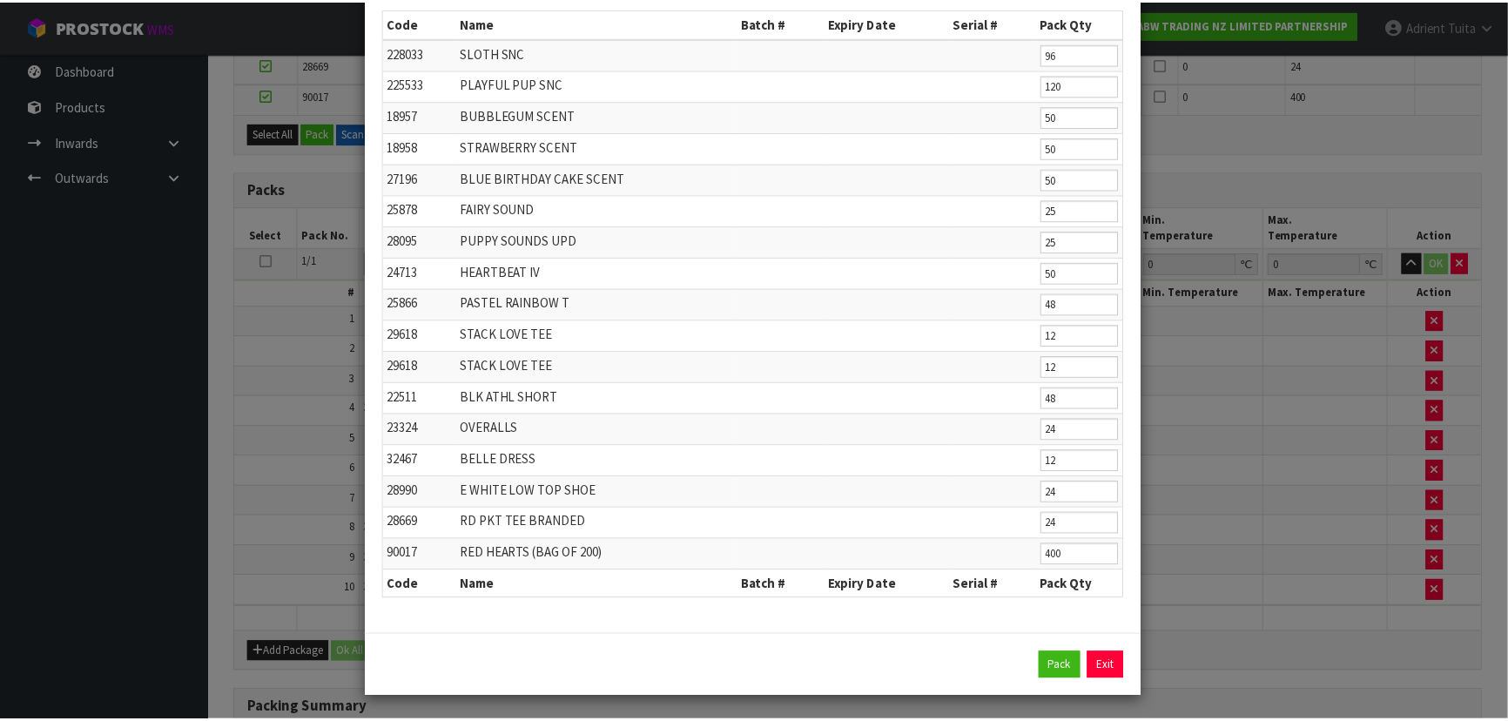
scroll to position [97, 0]
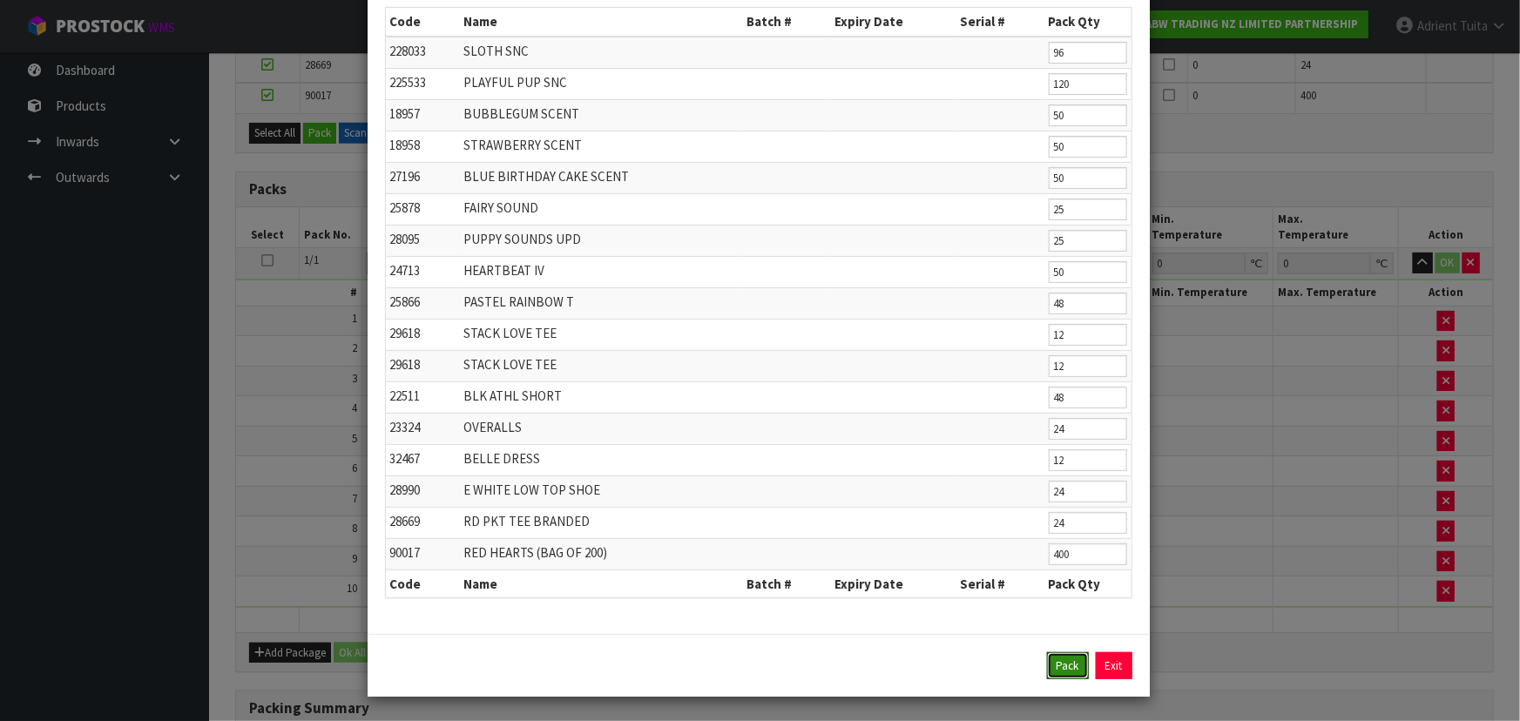
drag, startPoint x: 1059, startPoint y: 662, endPoint x: 1099, endPoint y: 518, distance: 149.2
click at [1059, 660] on button "Pack" at bounding box center [1068, 666] width 42 height 28
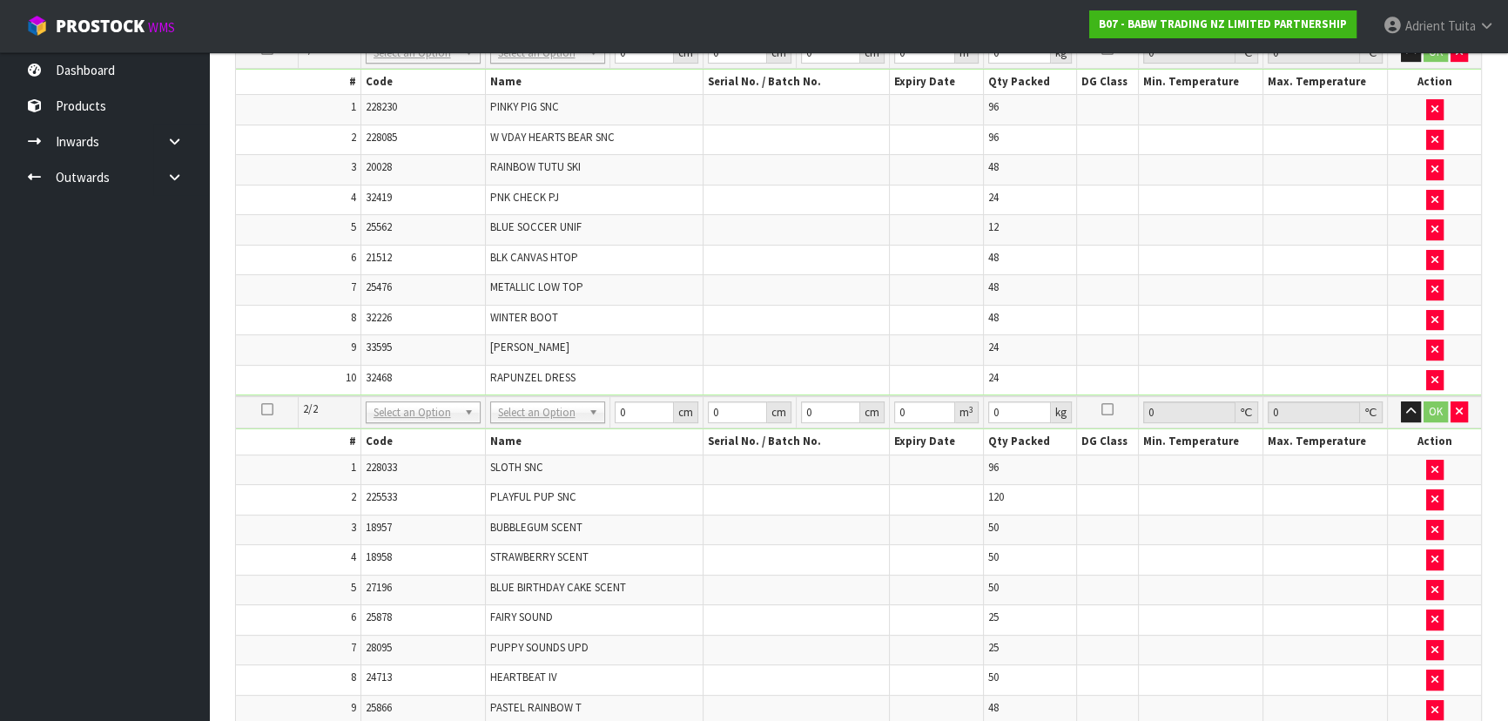
scroll to position [391, 0]
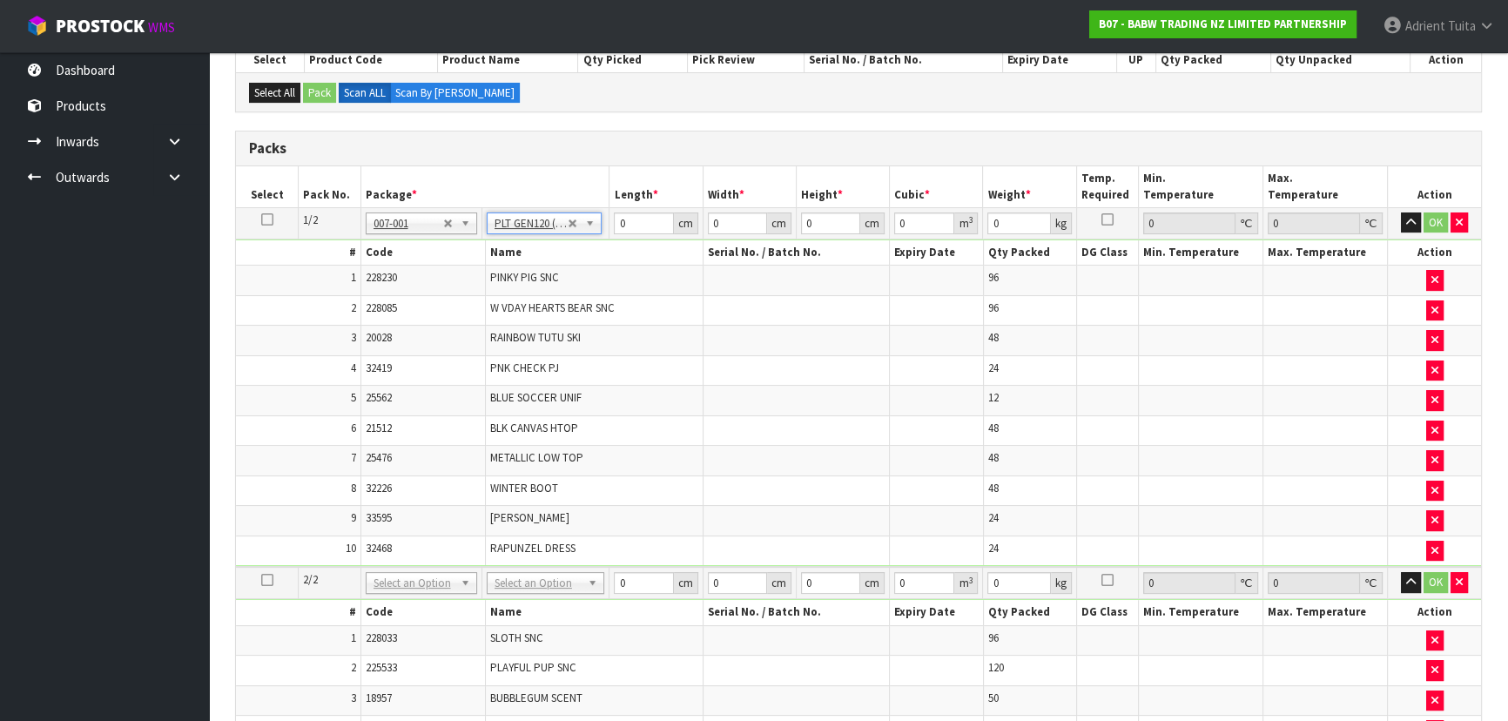
type input "120"
type input "100"
type input "71.244"
drag, startPoint x: 511, startPoint y: 574, endPoint x: 512, endPoint y: 583, distance: 8.8
drag, startPoint x: 514, startPoint y: 652, endPoint x: 515, endPoint y: 638, distance: 14.0
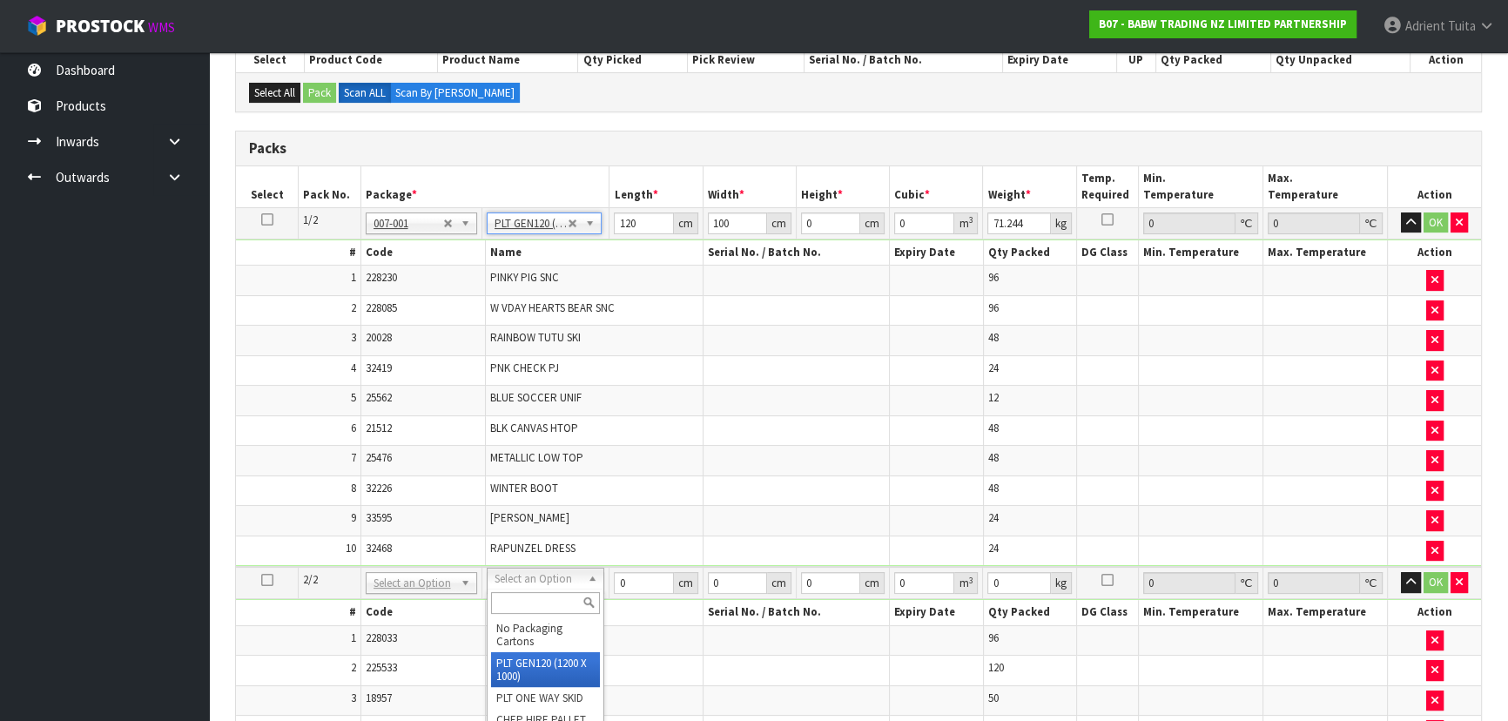
type input "2"
type input "120"
type input "100"
type input "78.85"
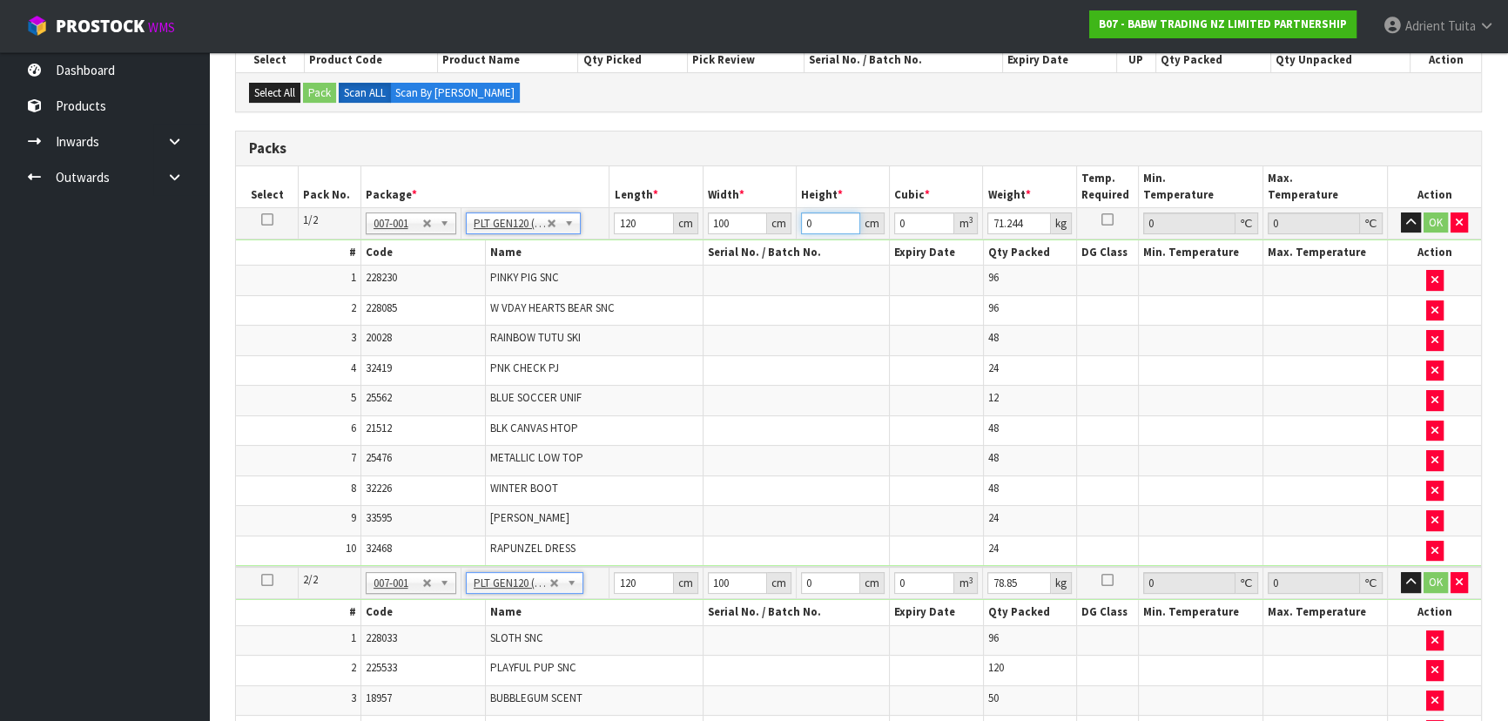
click at [818, 212] on input "0" at bounding box center [830, 223] width 59 height 22
type input "1"
type input "0.012"
type input "16"
type input "0.192"
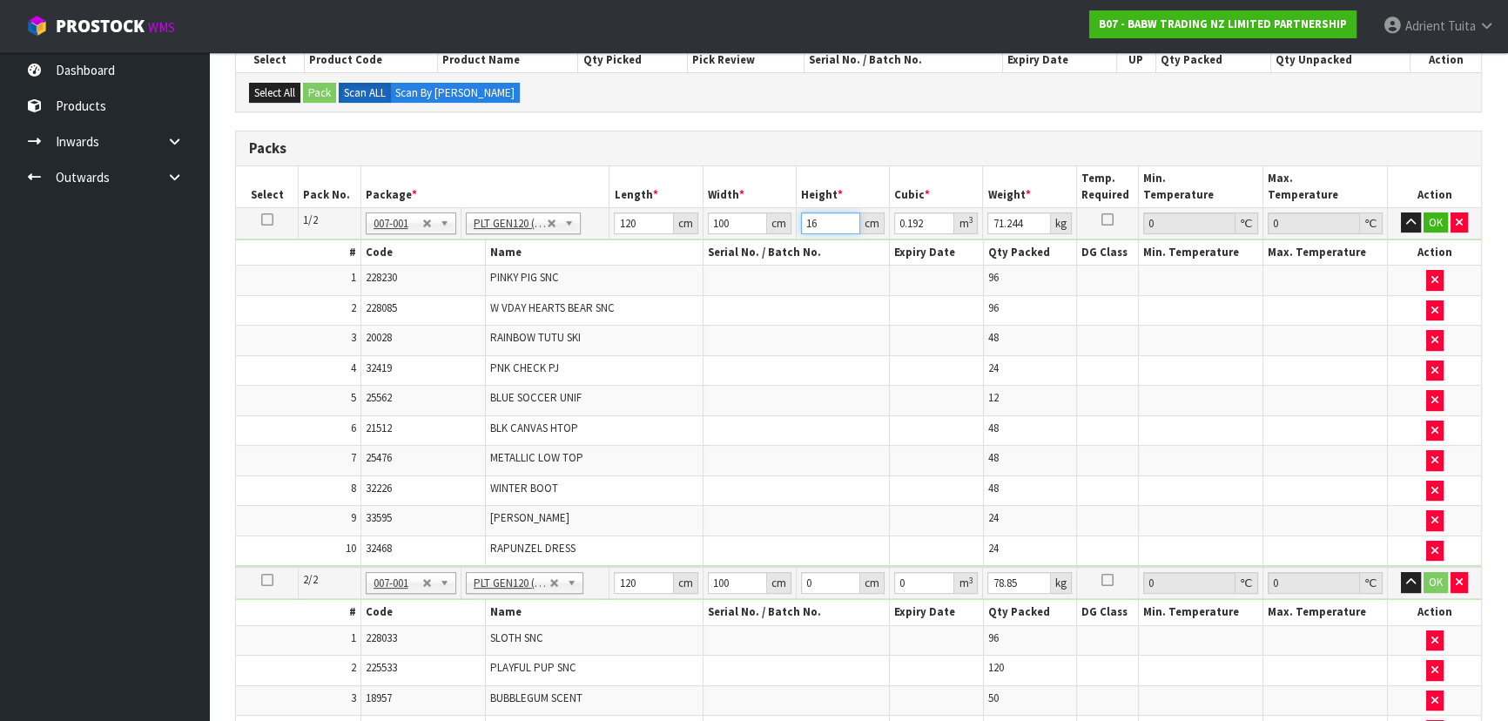
type input "167"
type input "2.004"
type input "167"
type input "101"
click at [1427, 226] on button "OK" at bounding box center [1436, 222] width 24 height 21
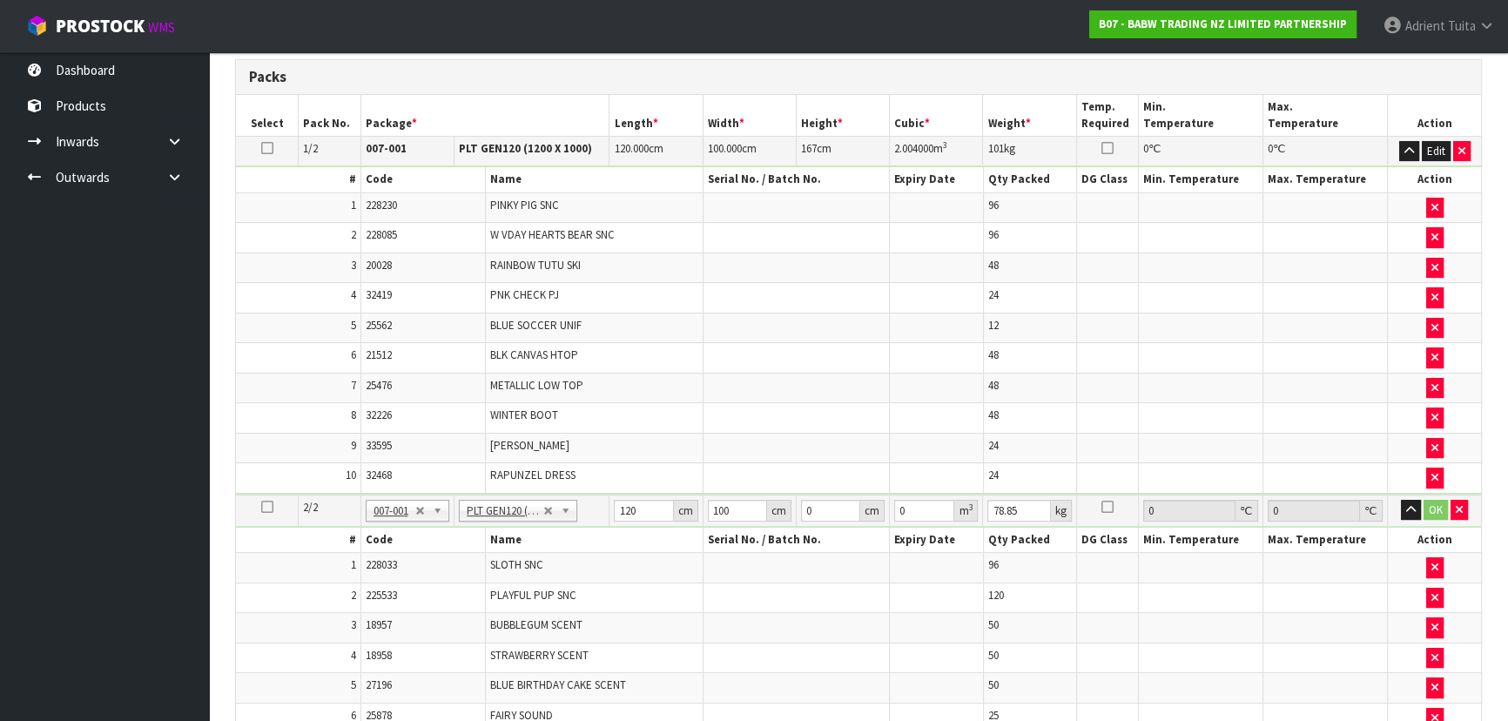
scroll to position [549, 0]
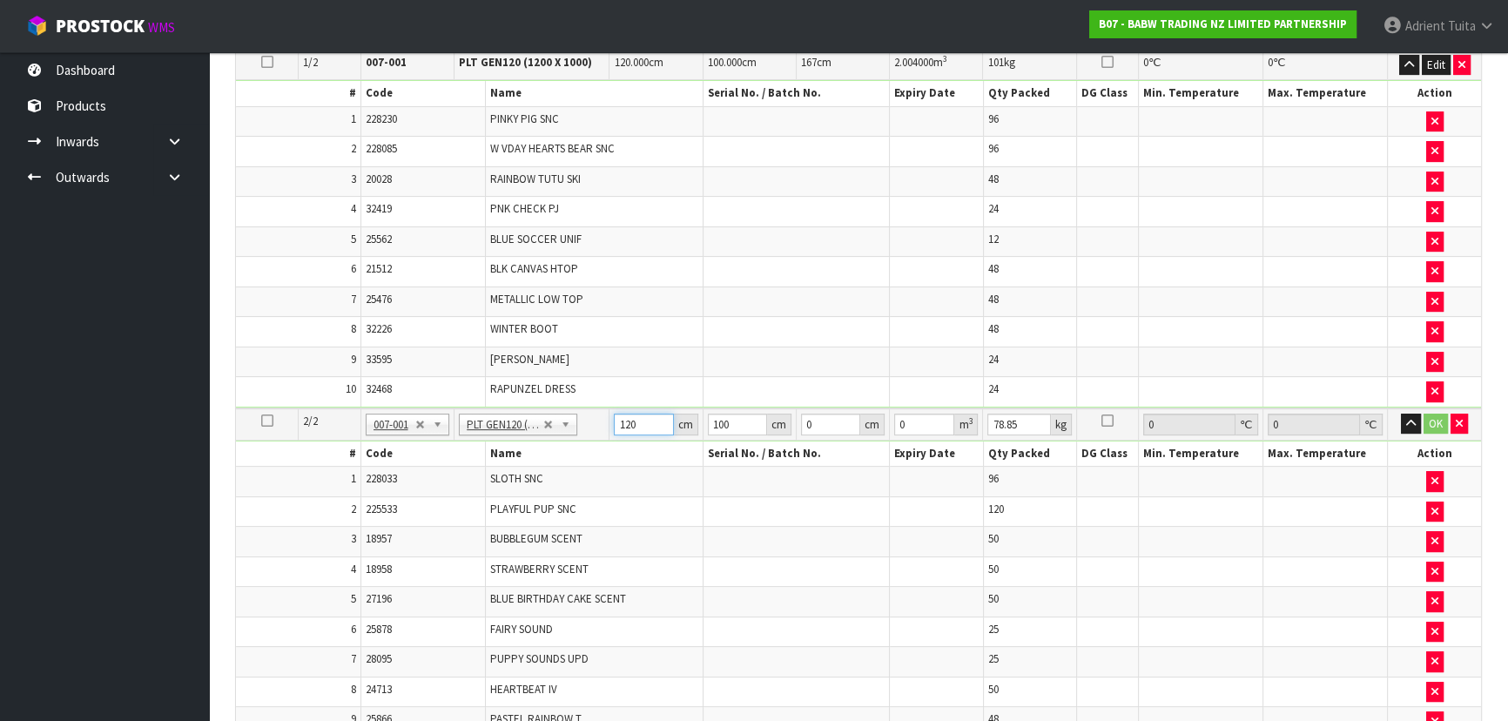
click at [627, 425] on input "120" at bounding box center [643, 425] width 59 height 22
type input "117"
type input "107"
type input "1"
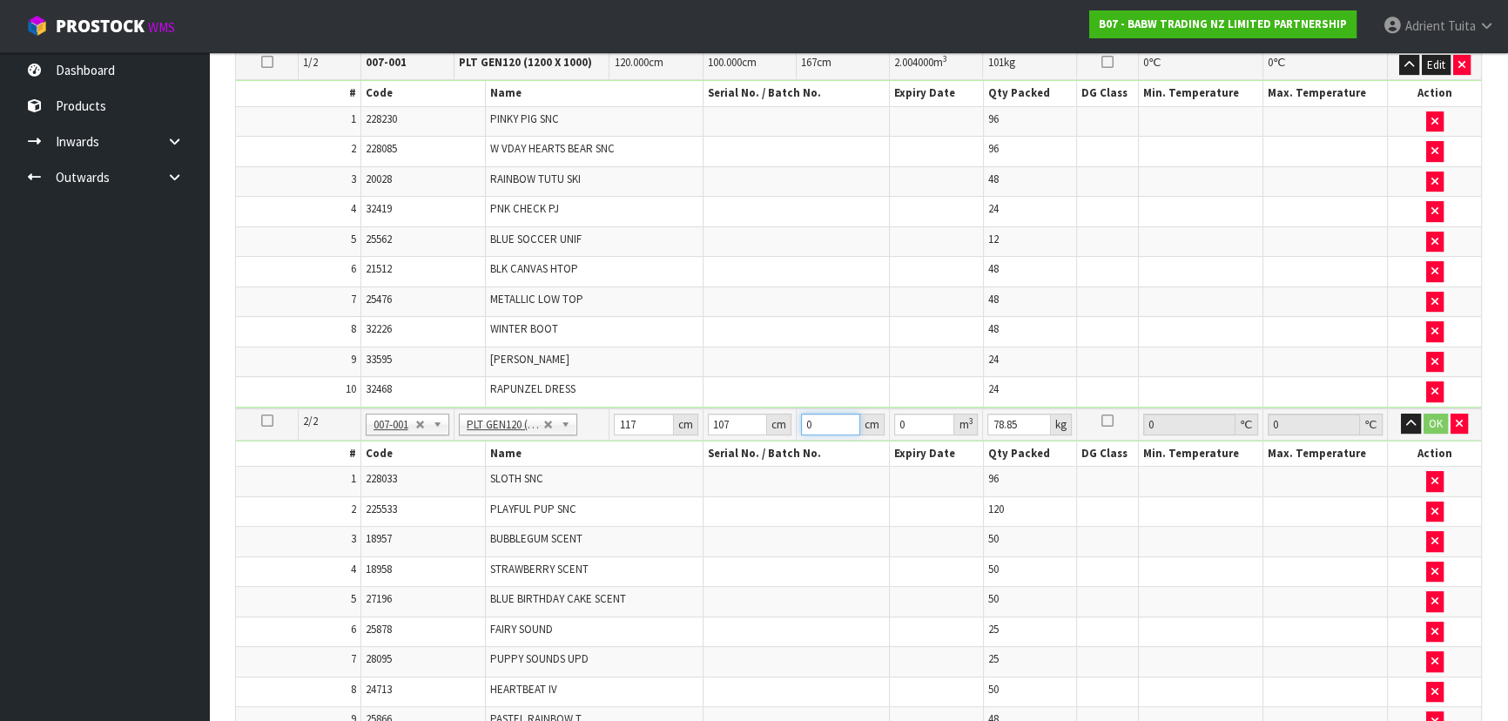
type input "0.012519"
type input "16"
type input "0.200304"
type input "167"
type input "2.090673"
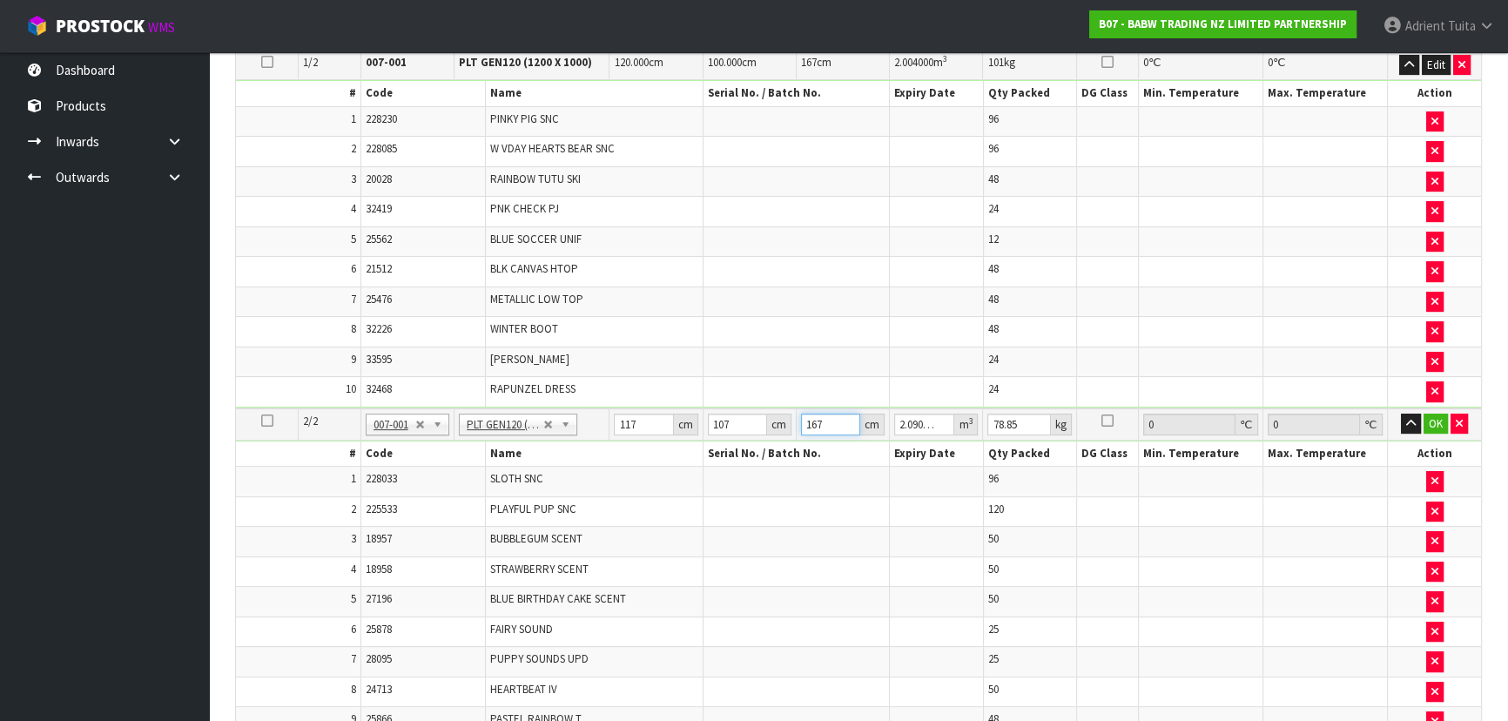
type input "167"
type input "92"
click at [1428, 418] on button "OK" at bounding box center [1436, 424] width 24 height 21
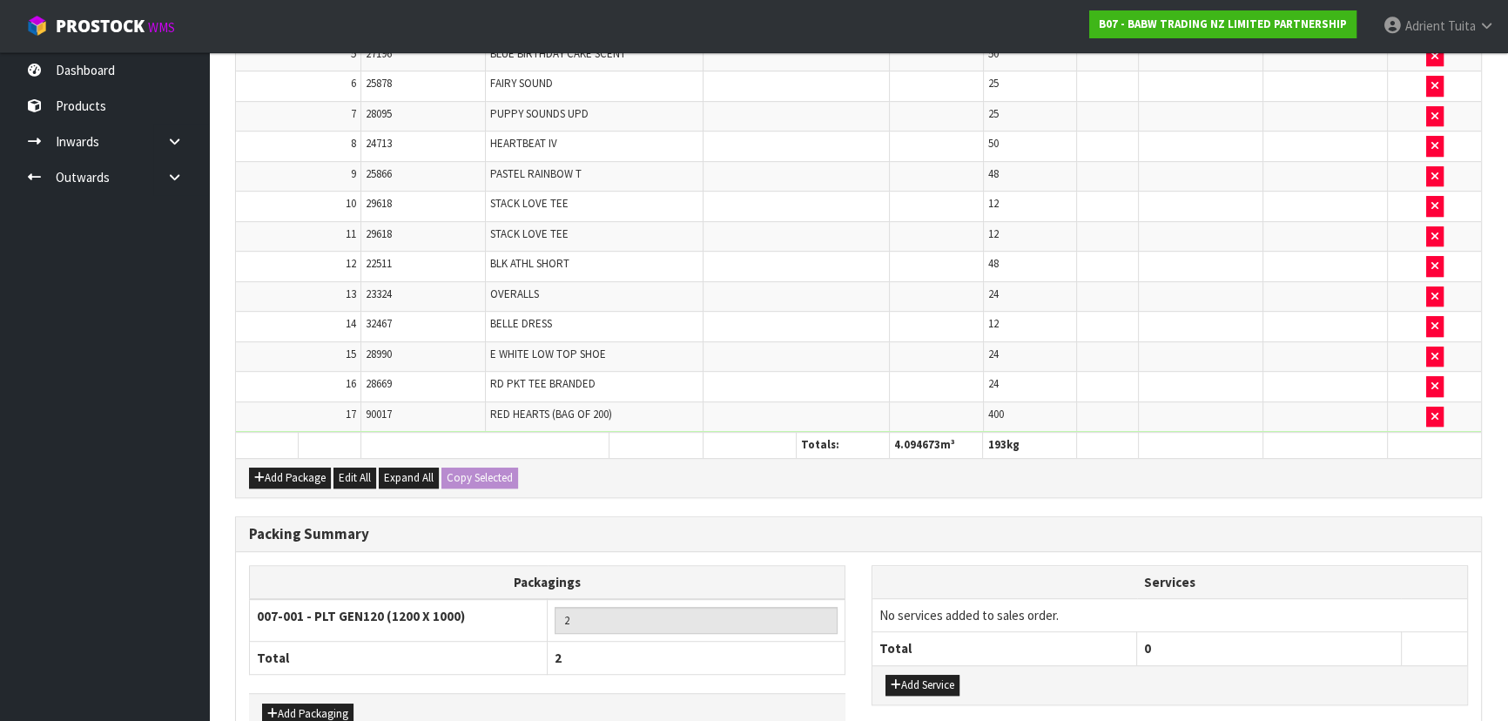
scroll to position [1183, 0]
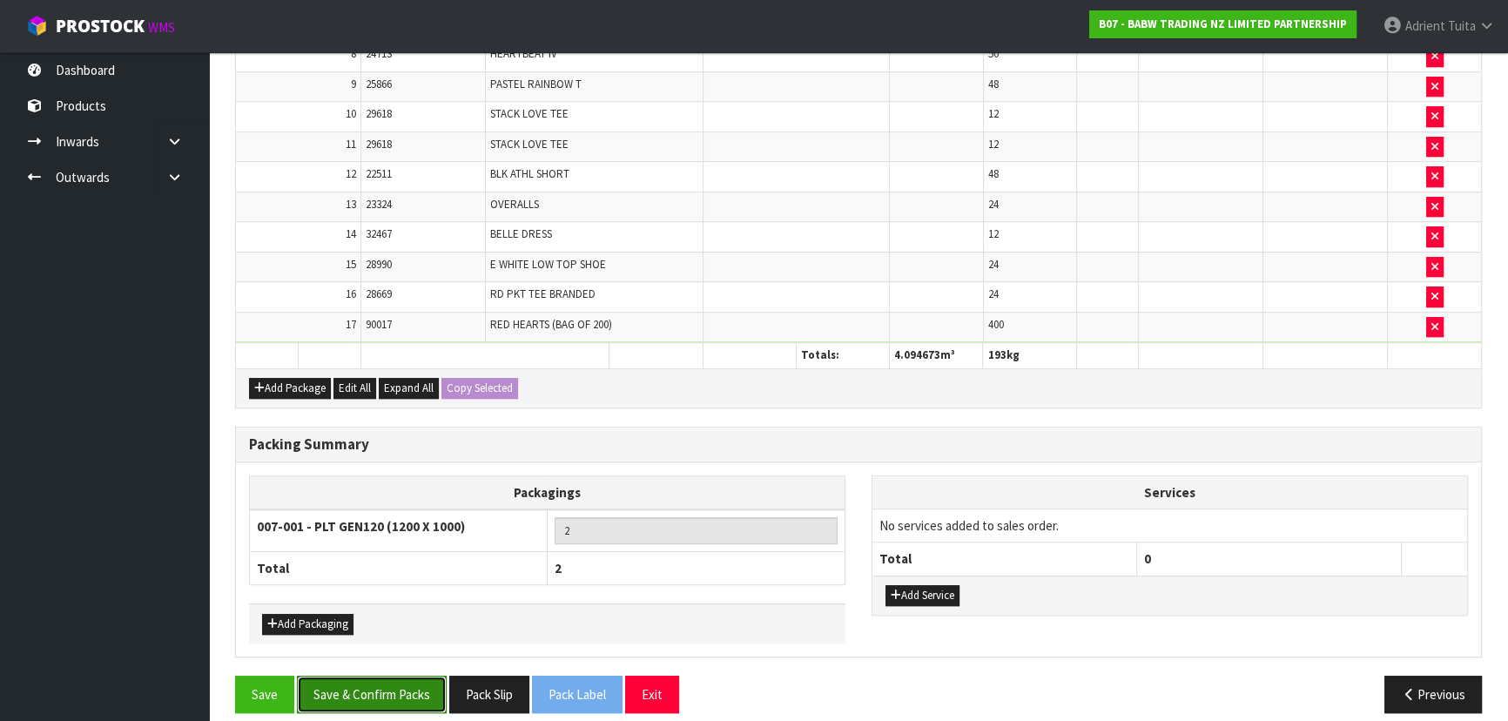
click at [387, 676] on button "Save & Confirm Packs" at bounding box center [372, 694] width 150 height 37
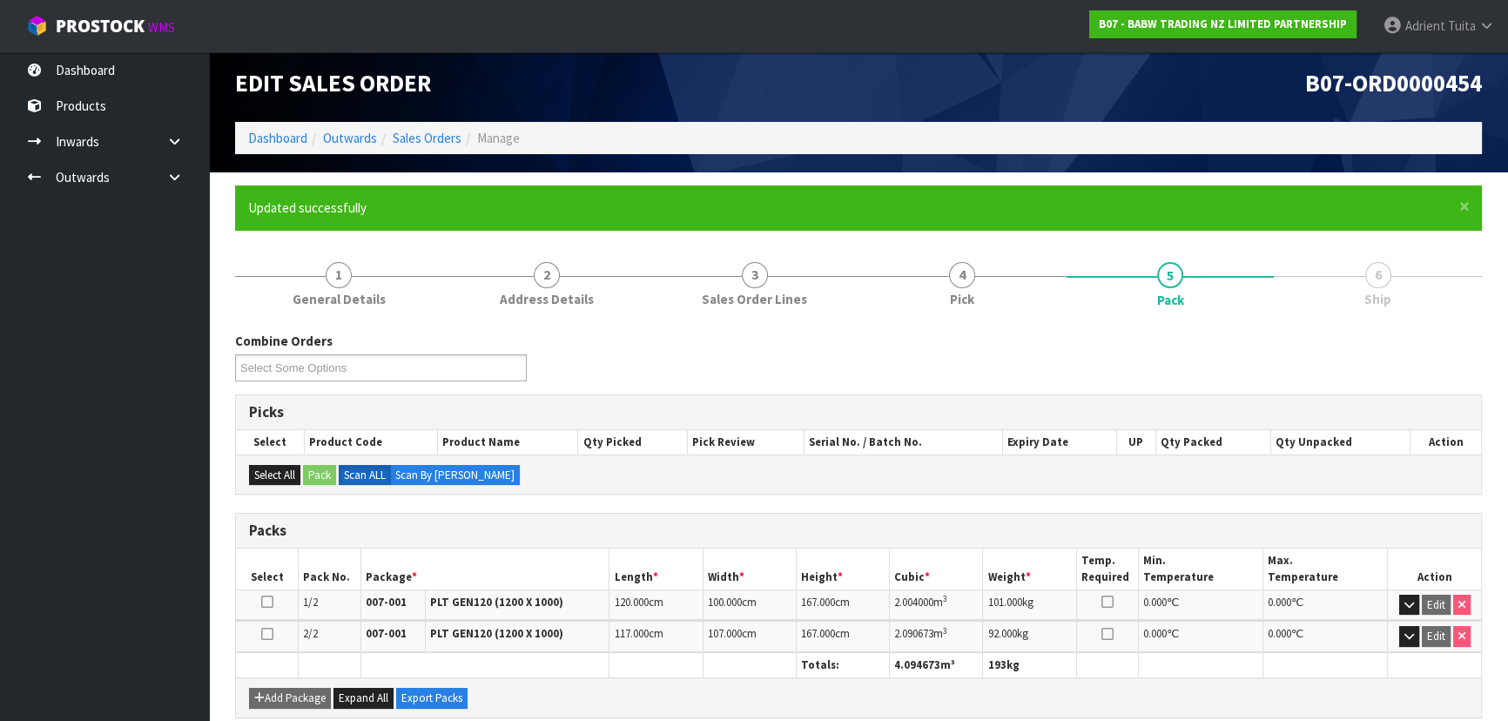
scroll to position [0, 0]
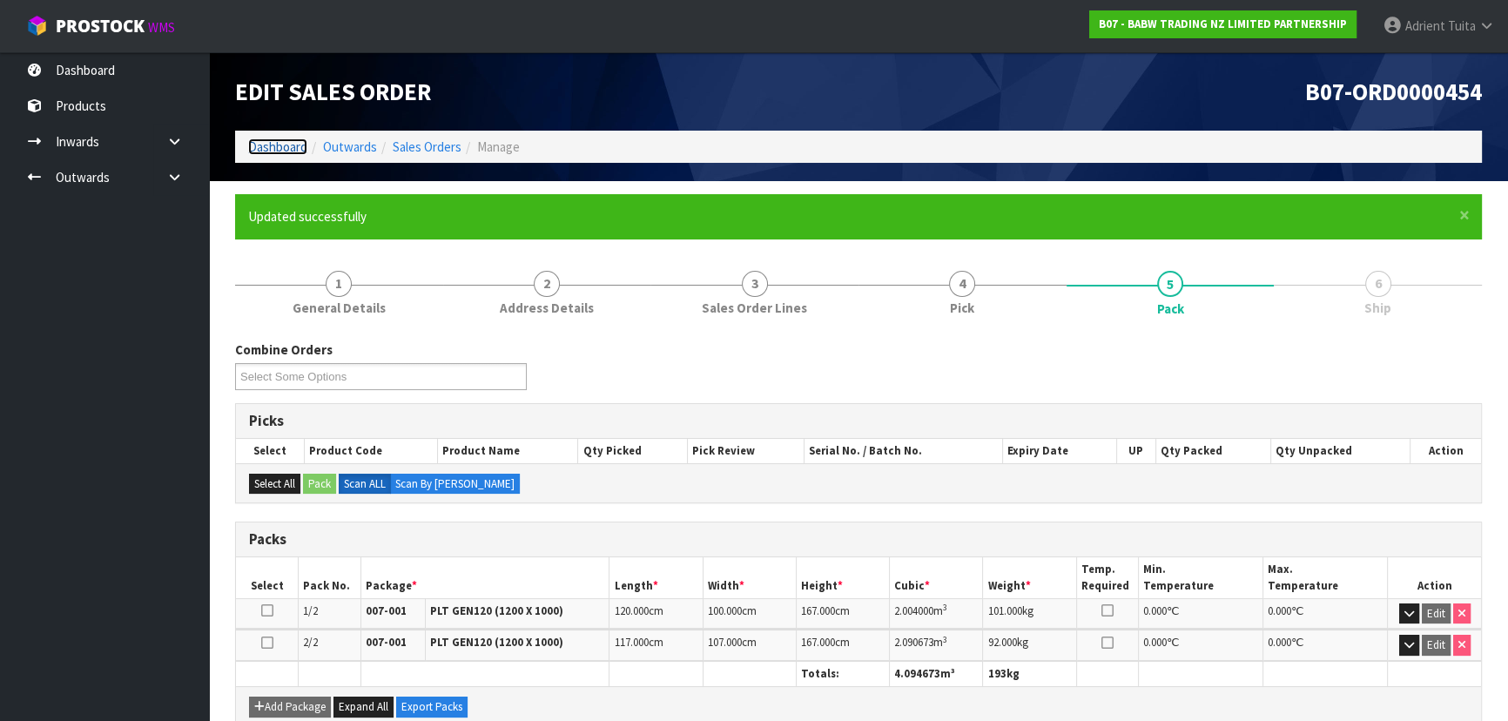
click at [268, 150] on link "Dashboard" at bounding box center [277, 146] width 59 height 17
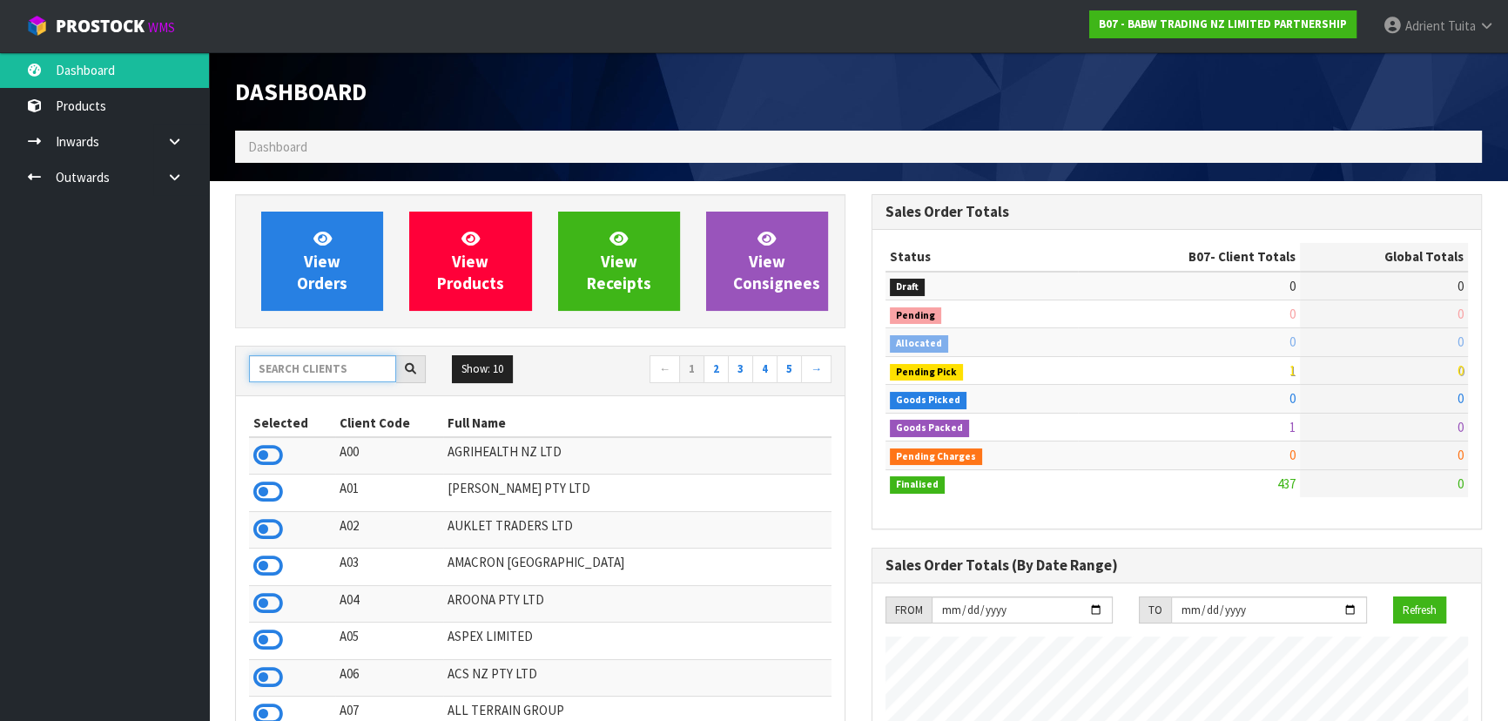
scroll to position [1317, 636]
click at [294, 368] on input "text" at bounding box center [322, 368] width 147 height 27
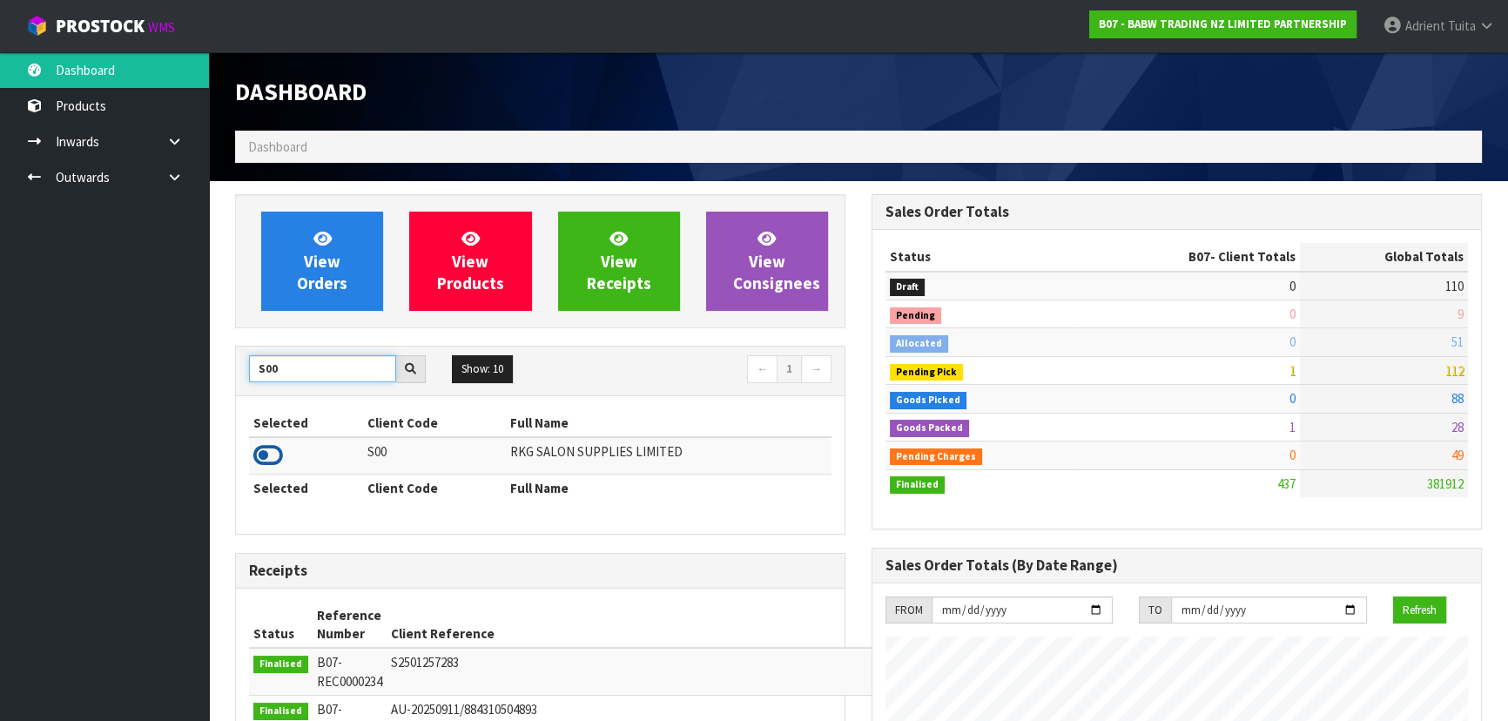
type input "S00"
click at [273, 455] on icon at bounding box center [268, 455] width 30 height 26
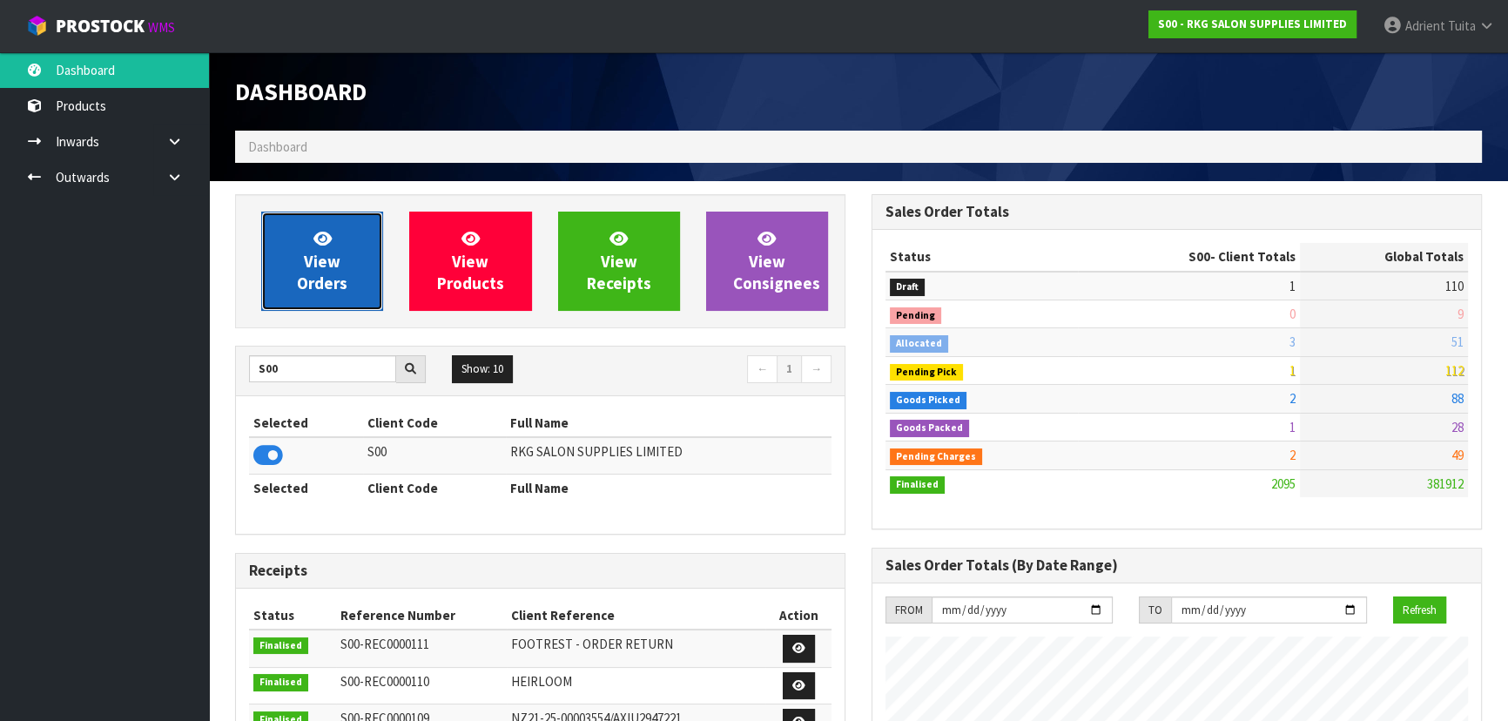
click at [315, 275] on span "View Orders" at bounding box center [322, 260] width 51 height 65
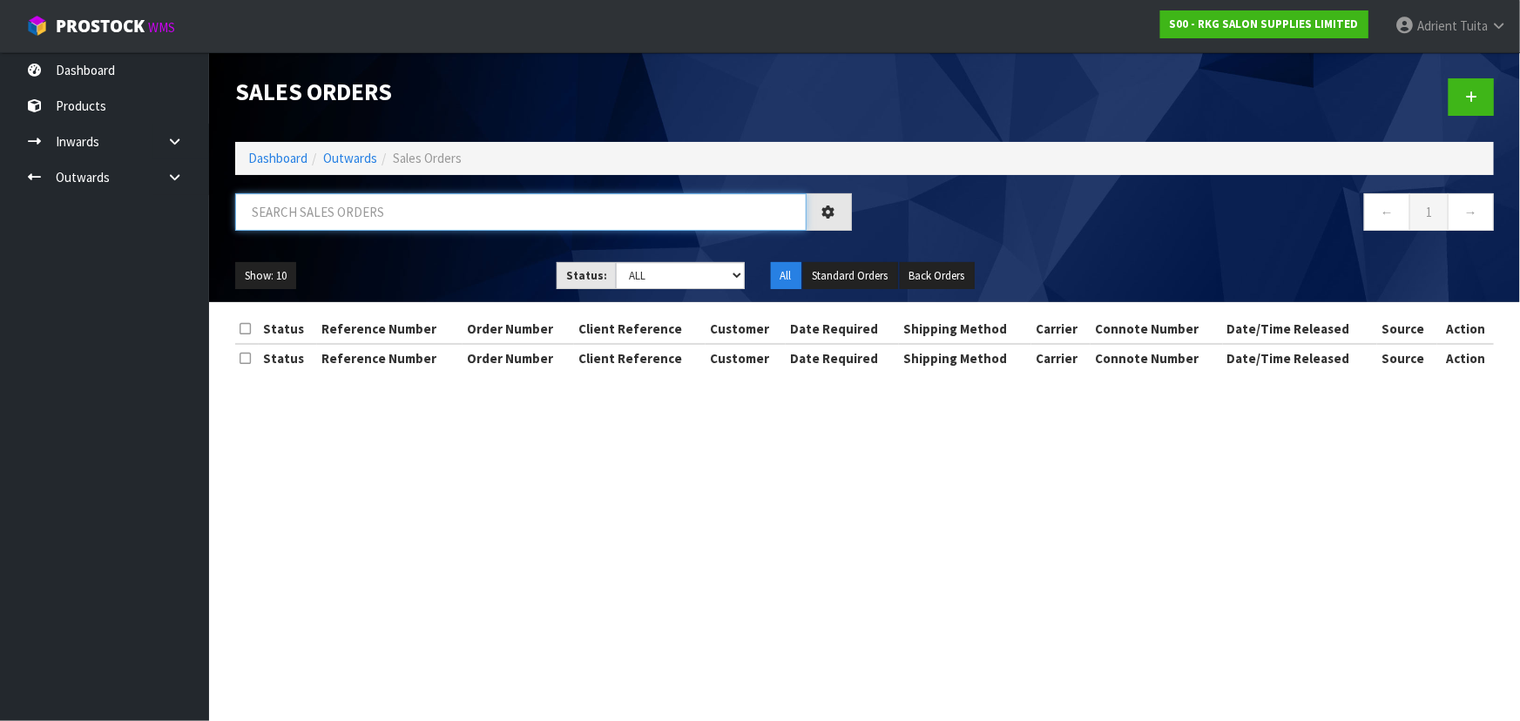
click at [360, 206] on input "text" at bounding box center [520, 211] width 571 height 37
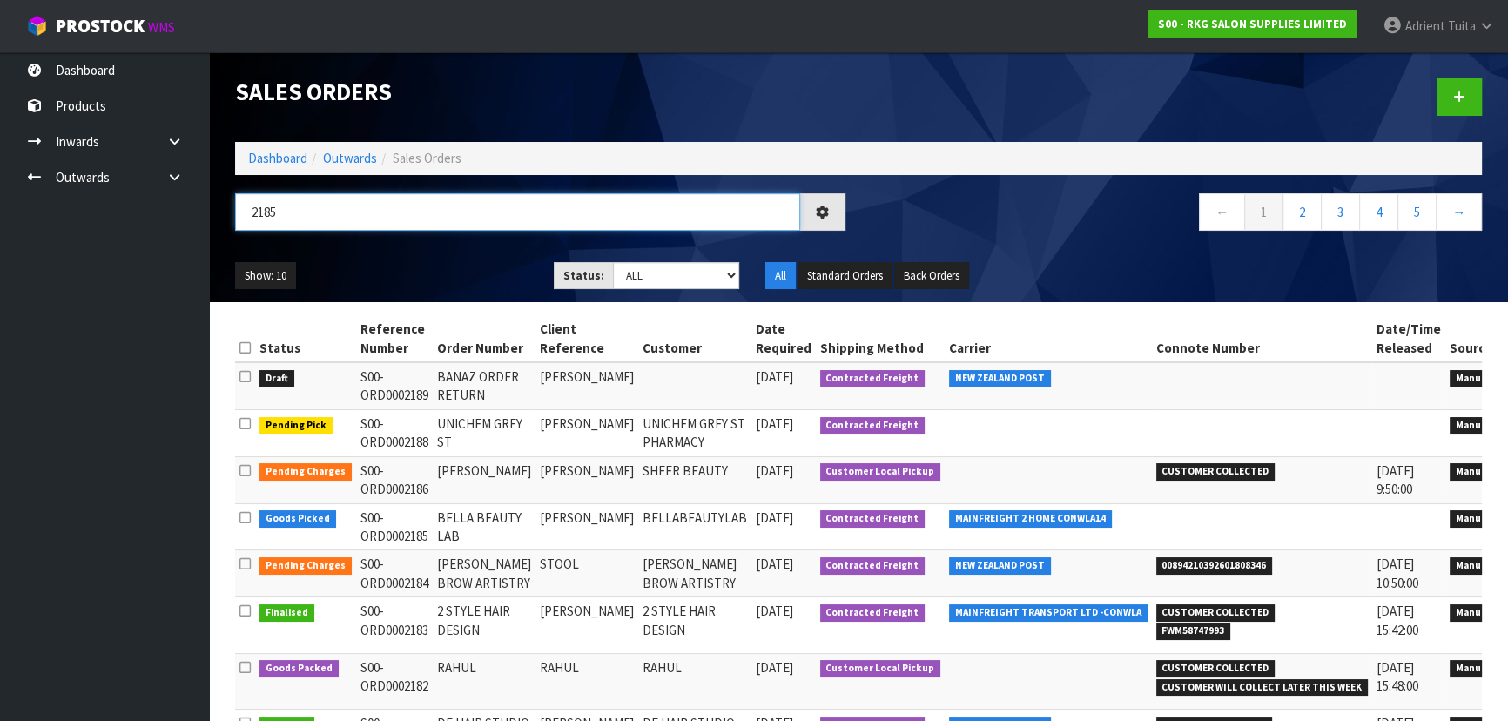
type input "2185"
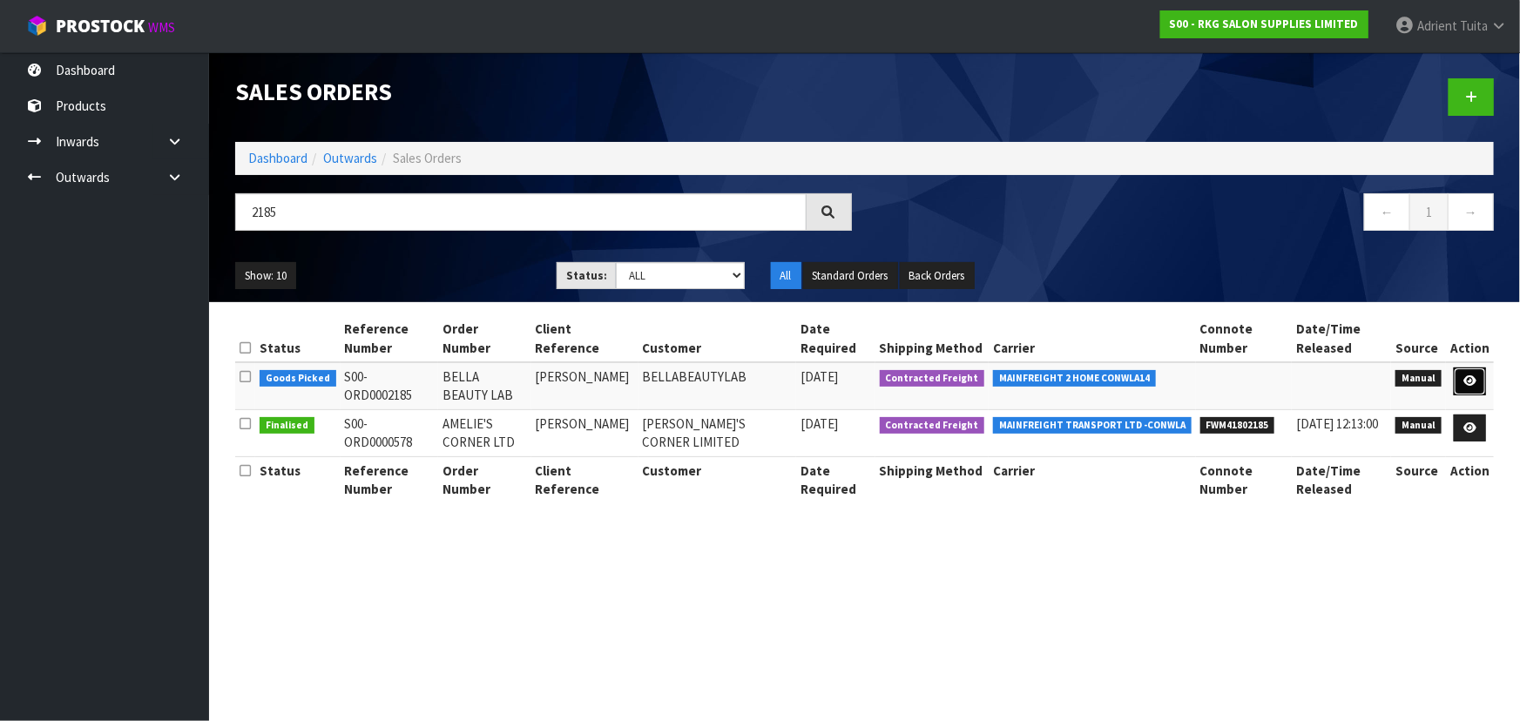
click at [1467, 382] on icon at bounding box center [1469, 380] width 13 height 11
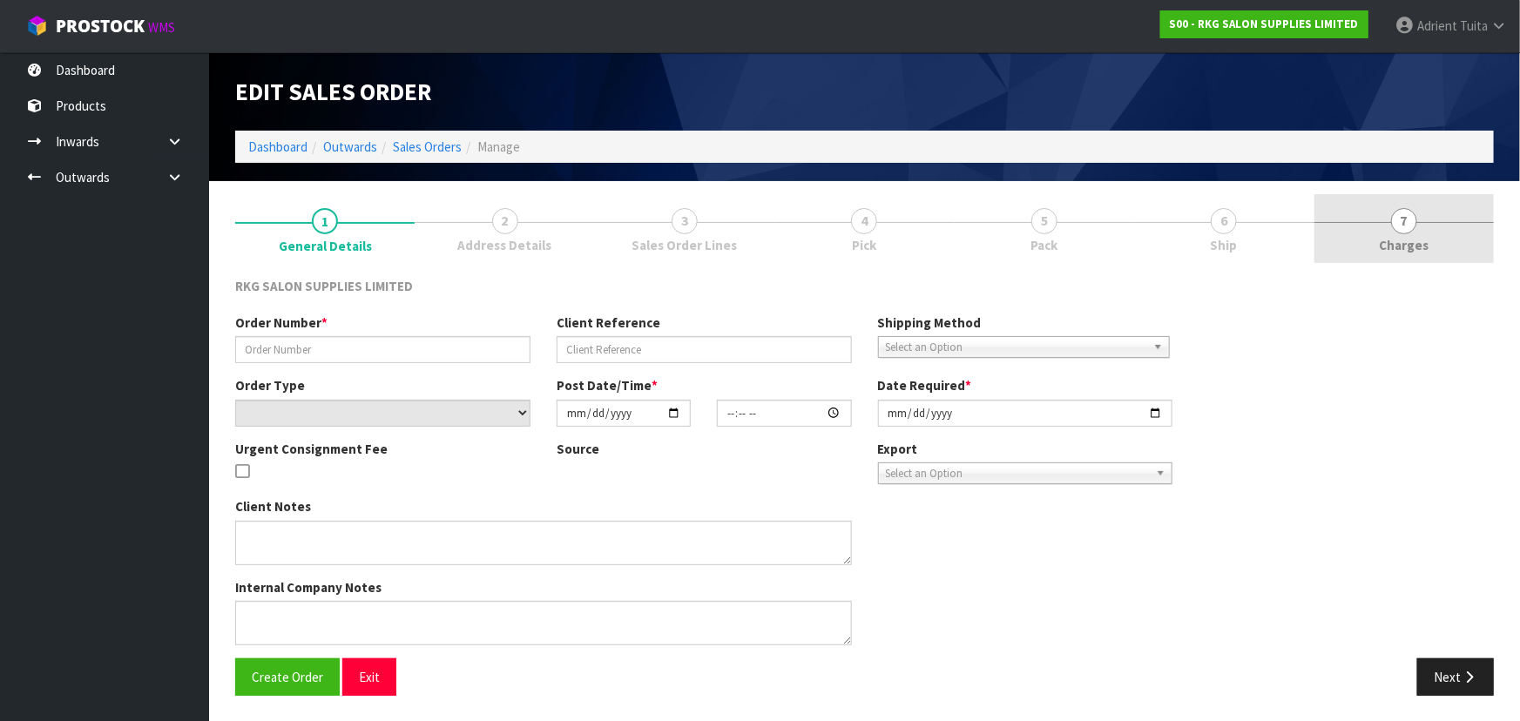
type input "BELLA BEAUTY LAB"
type input "[PERSON_NAME]"
select select "number:0"
type input "[DATE]"
type input "14:00:00.000"
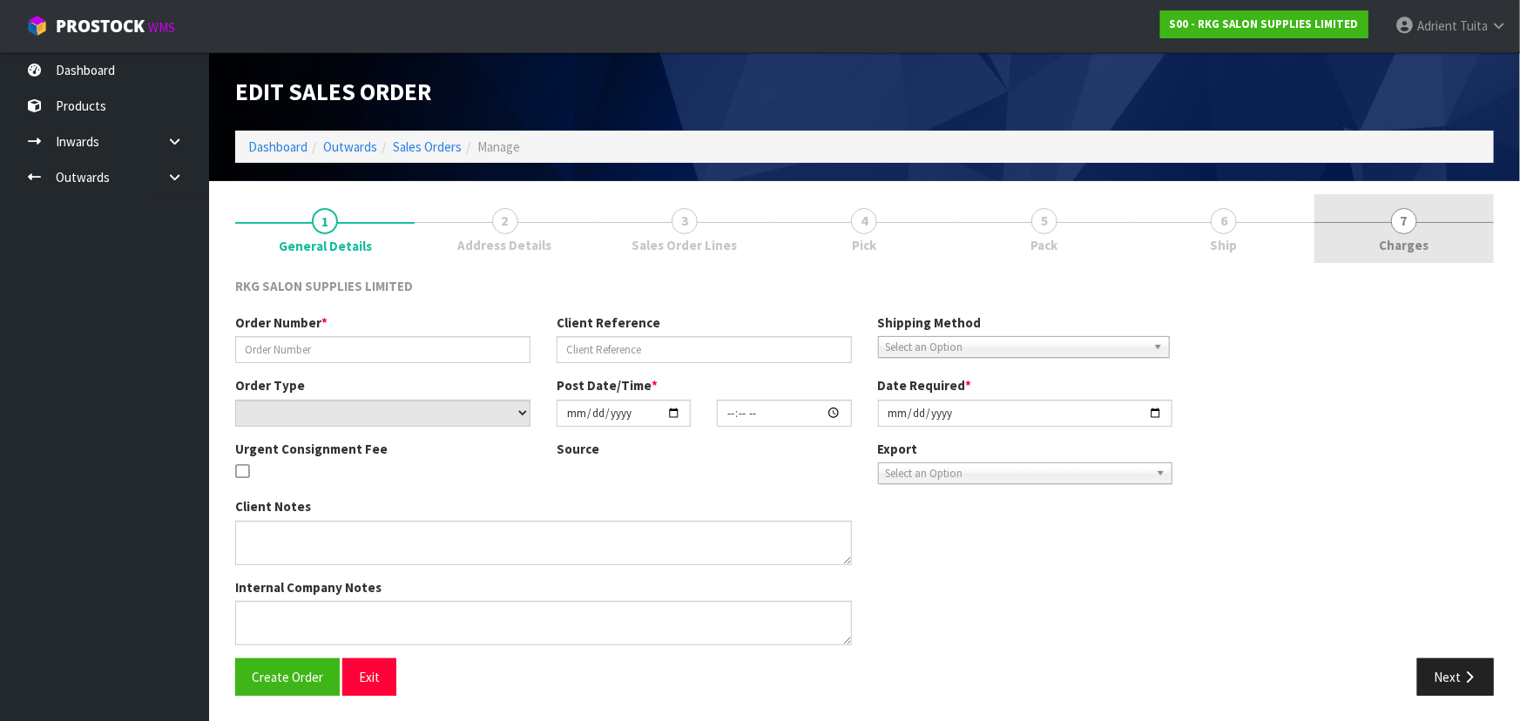
type input "[DATE]"
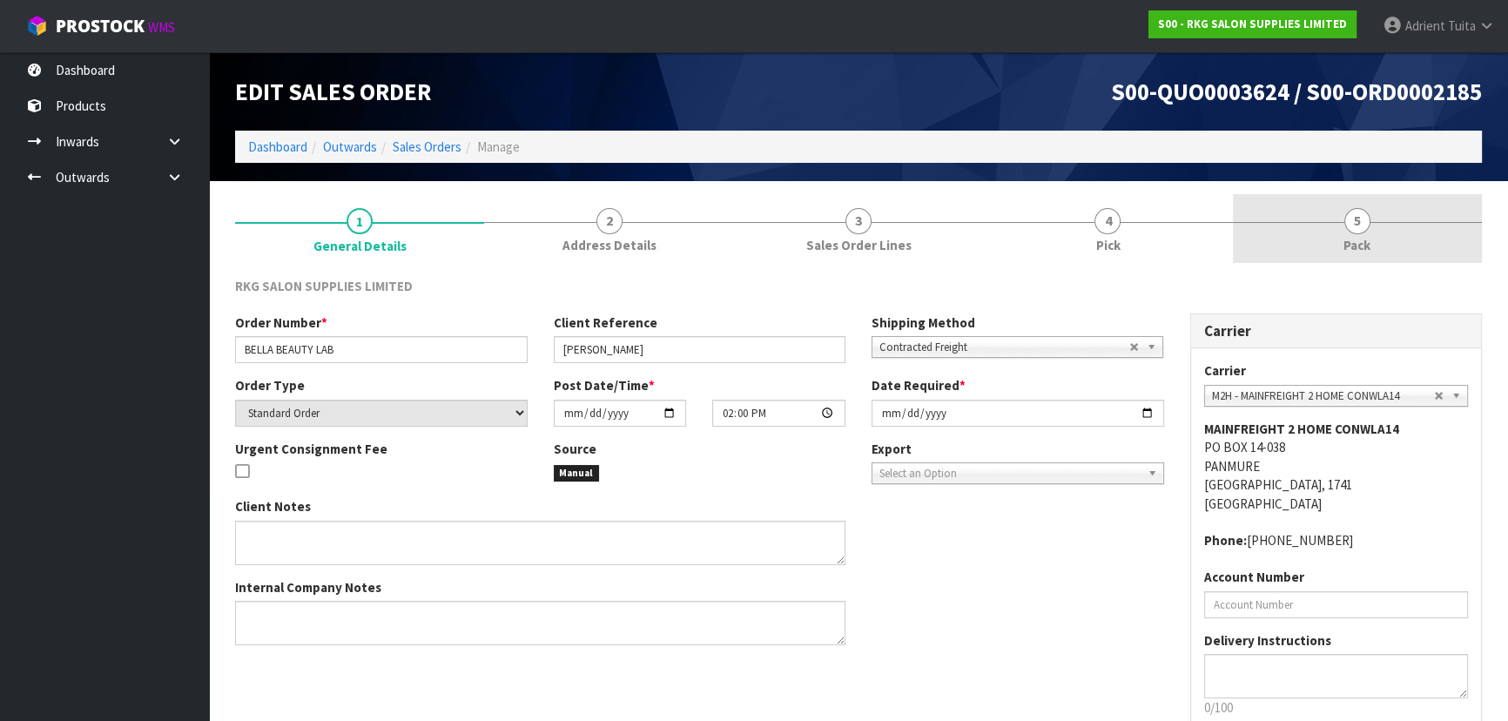
click at [1403, 210] on link "5 Pack" at bounding box center [1357, 228] width 249 height 69
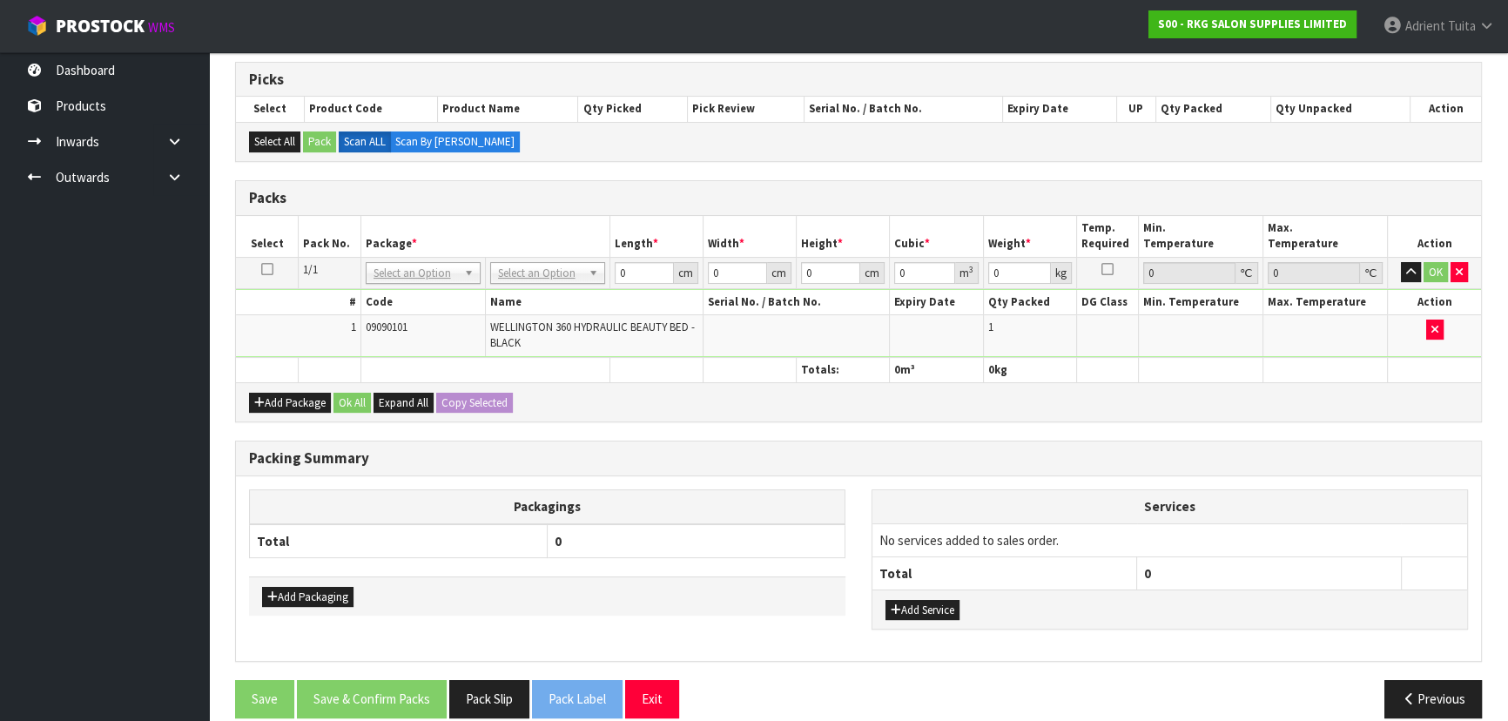
scroll to position [297, 0]
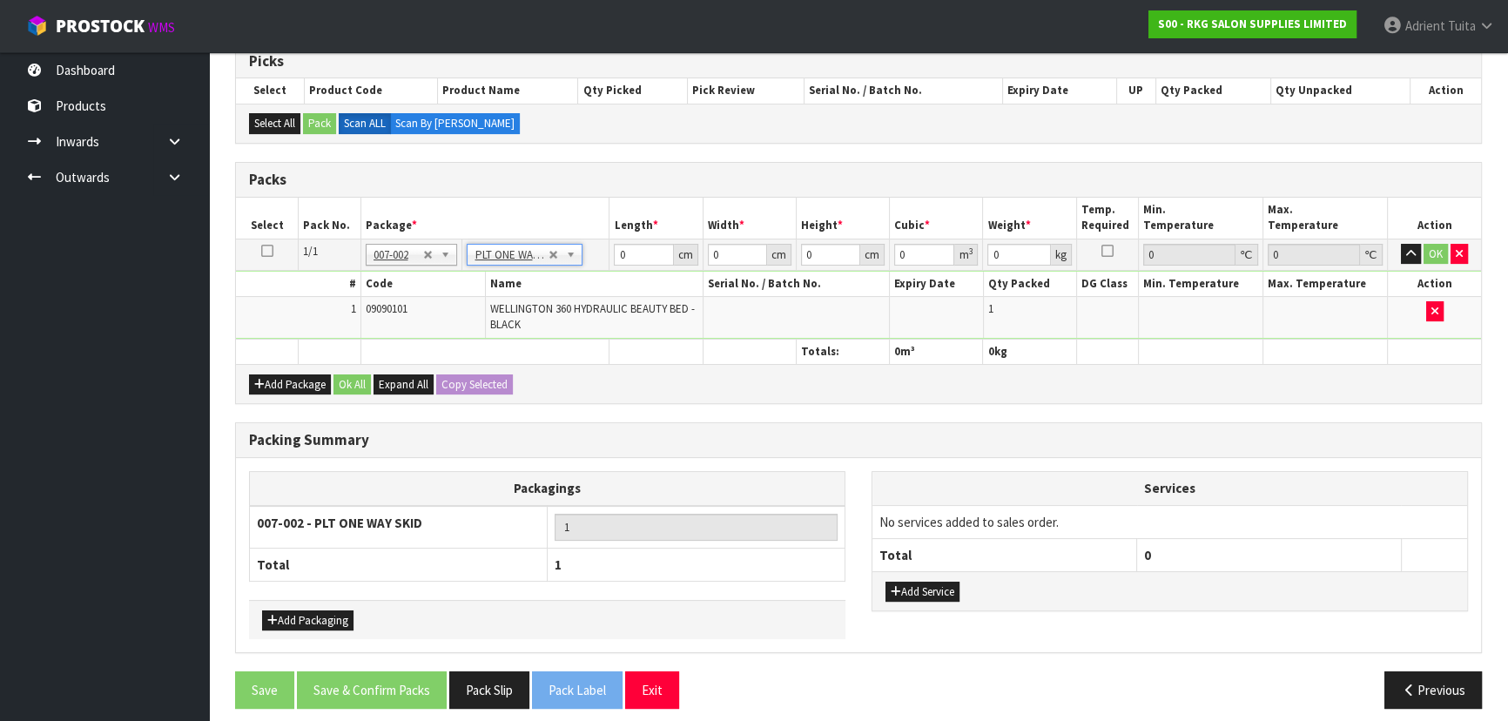
type input "48.62"
click at [621, 261] on input "0" at bounding box center [643, 255] width 59 height 22
type input "81"
type input "124"
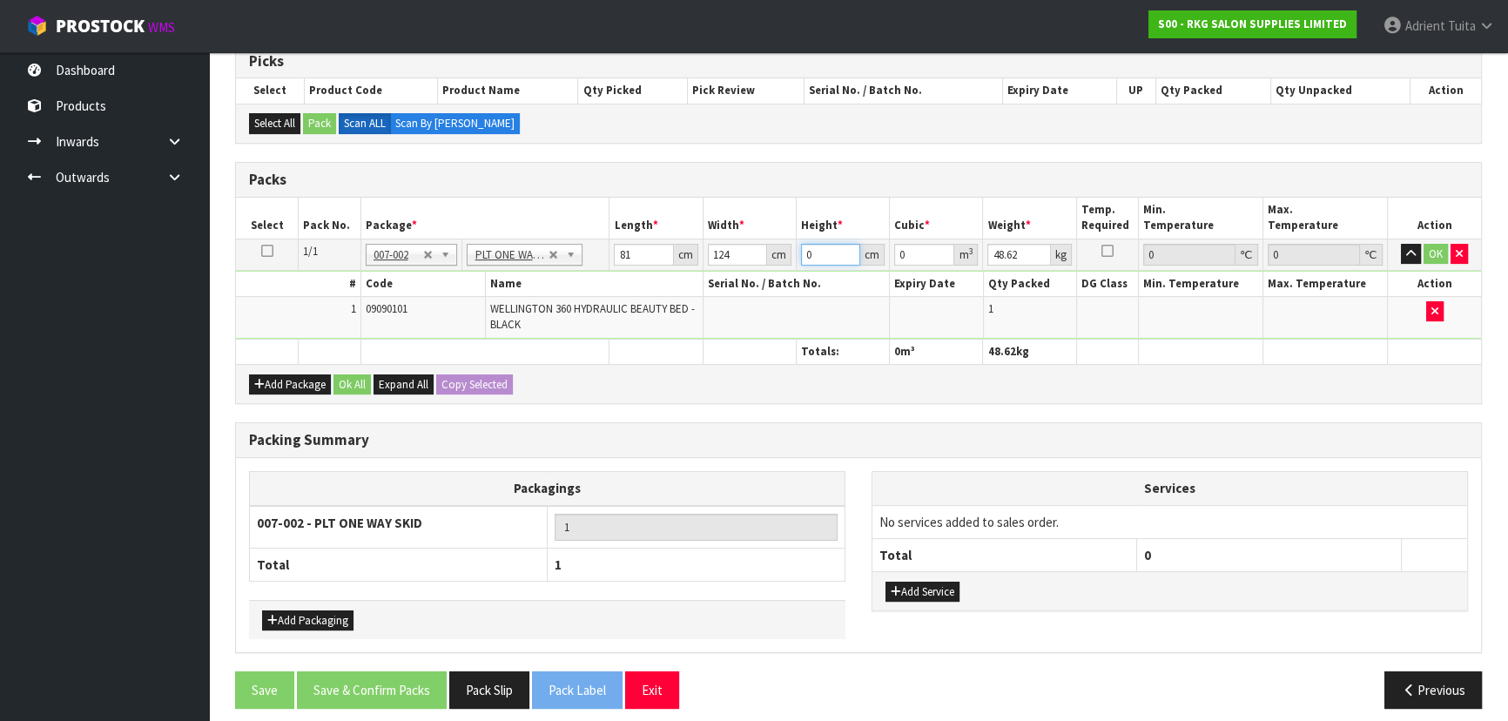
type input "8"
type input "0.080352"
type input "80"
type input "0.80352"
type input "80"
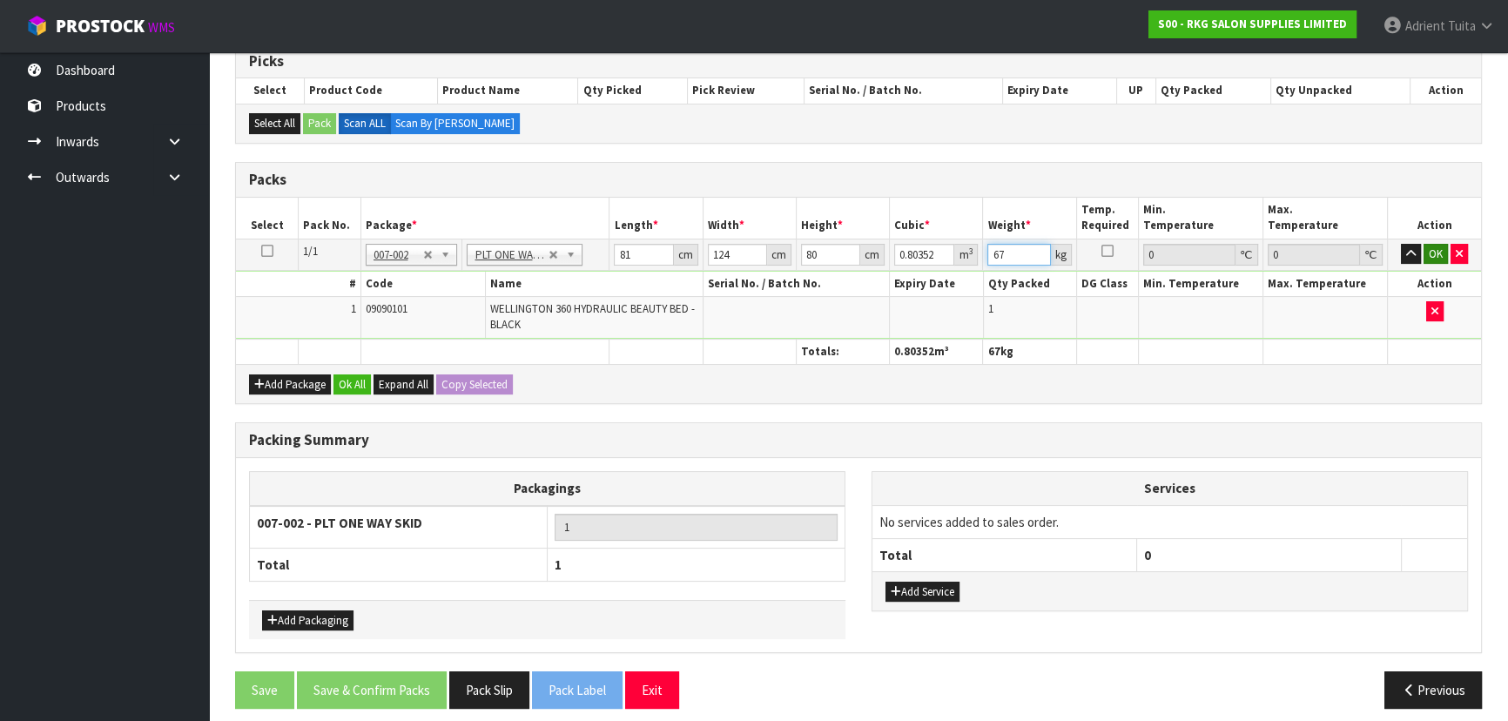
type input "67"
click at [1432, 253] on button "OK" at bounding box center [1436, 254] width 24 height 21
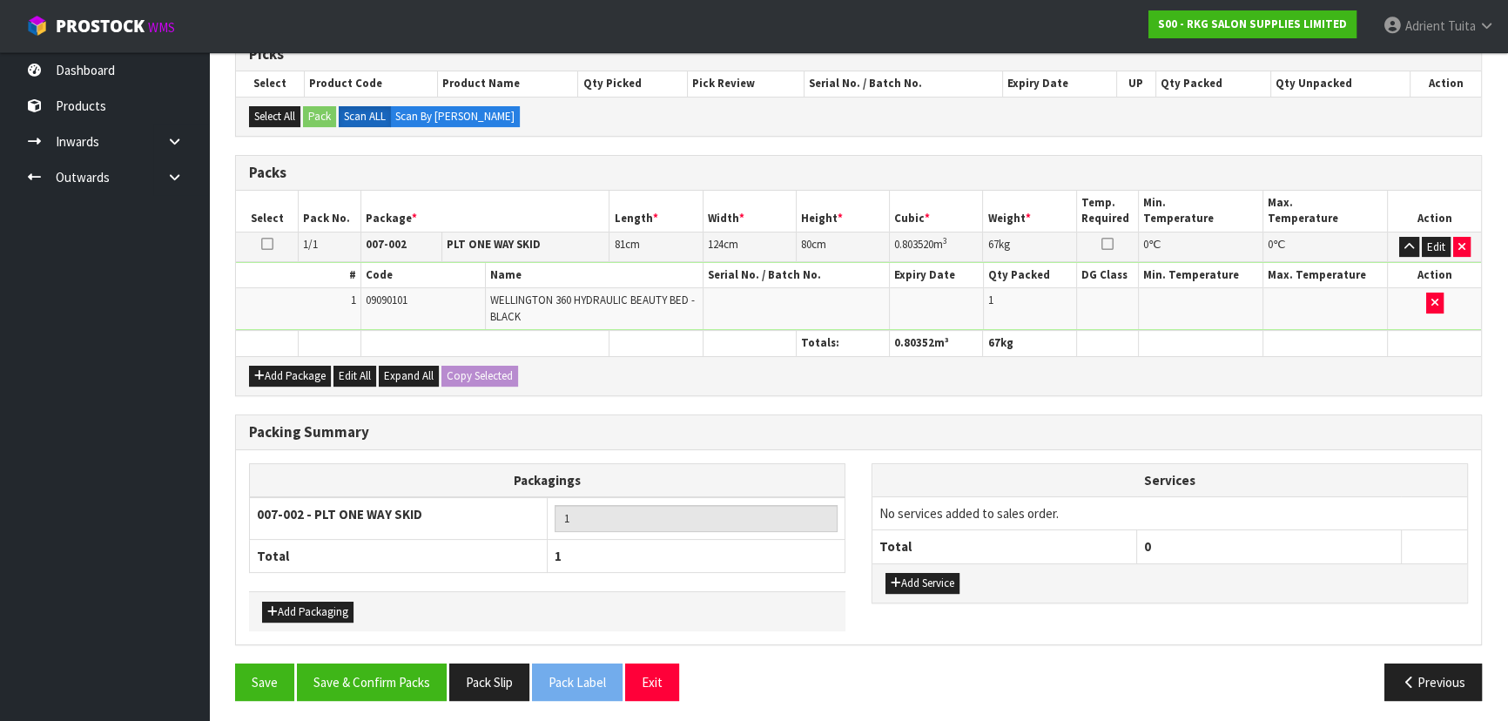
scroll to position [305, 0]
click at [335, 696] on div "Save Save & Confirm Packs Pack Slip Pack Label Exit Previous" at bounding box center [858, 688] width 1273 height 51
click at [346, 679] on button "Save & Confirm Packs" at bounding box center [372, 681] width 150 height 37
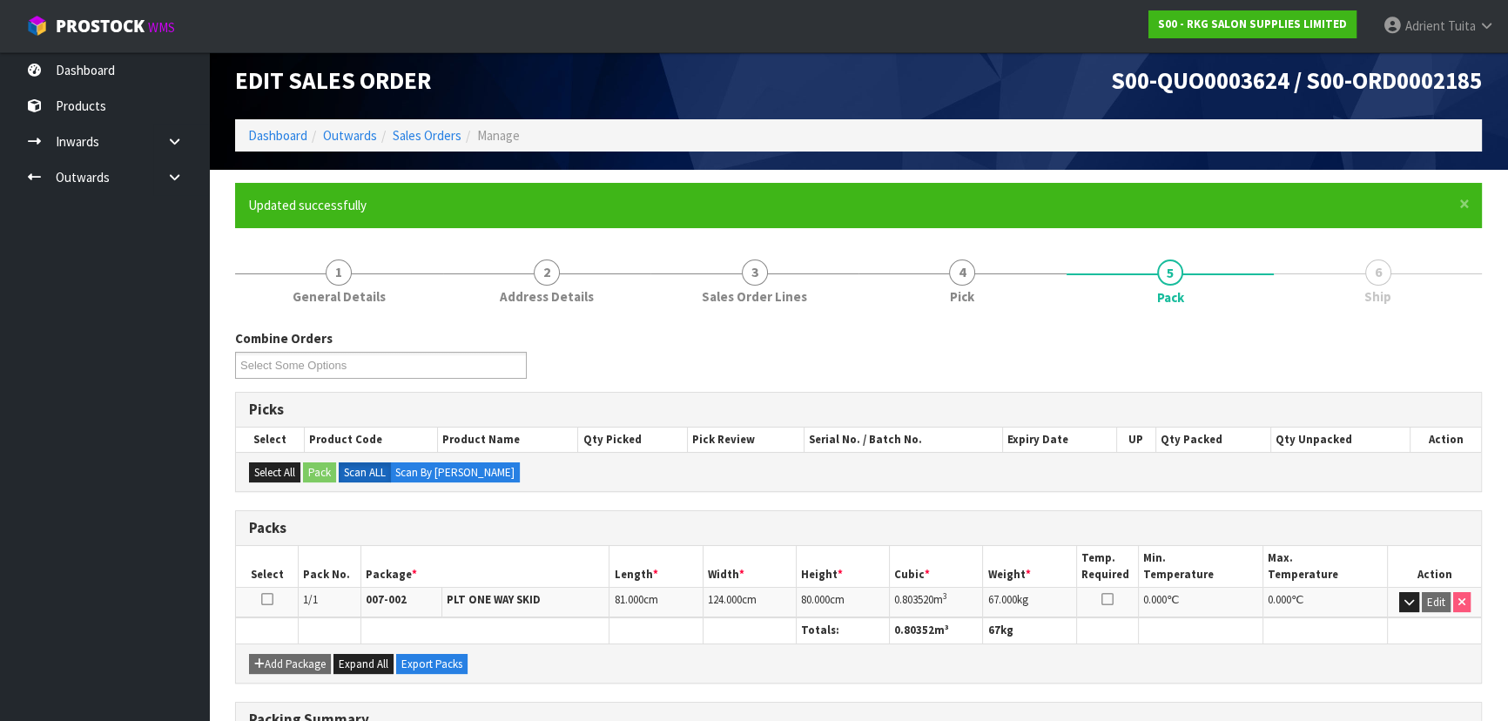
scroll to position [0, 0]
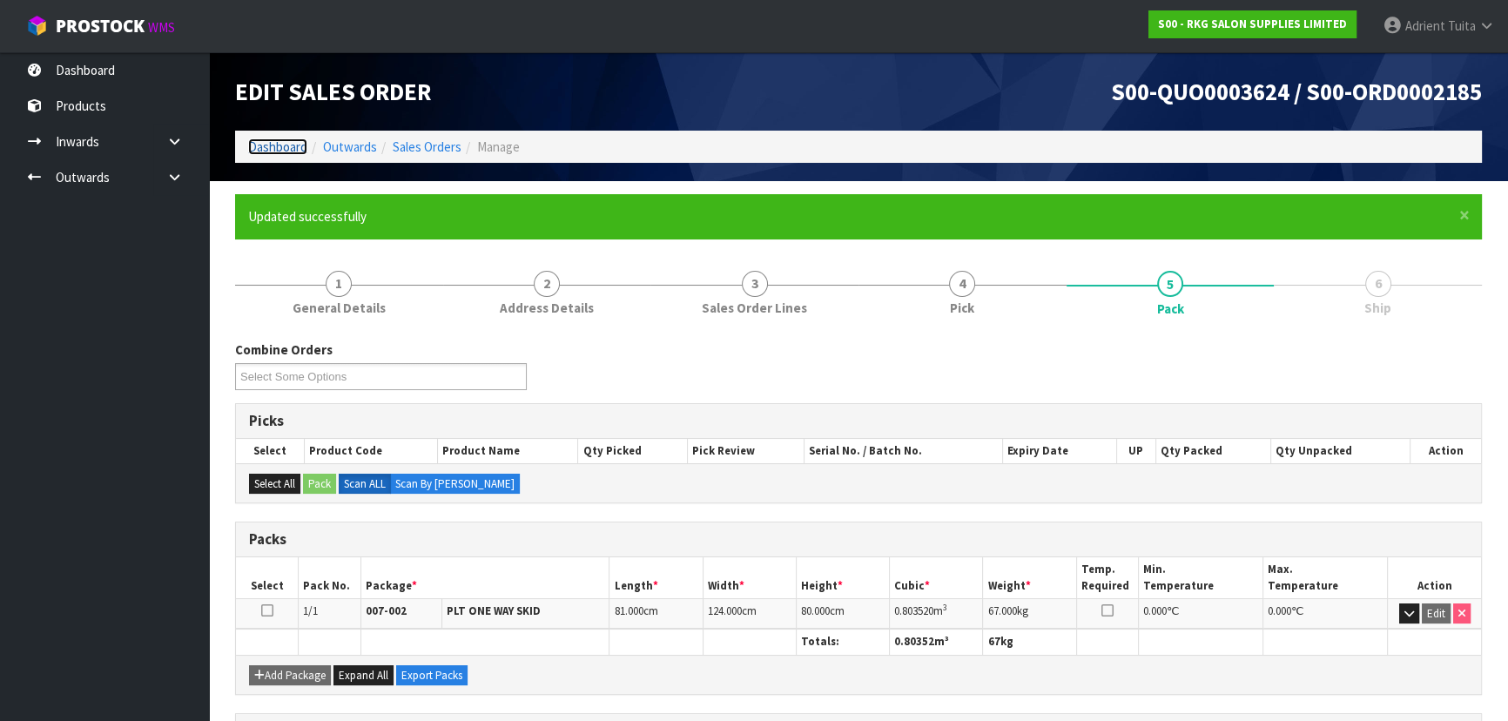
click at [253, 144] on link "Dashboard" at bounding box center [277, 146] width 59 height 17
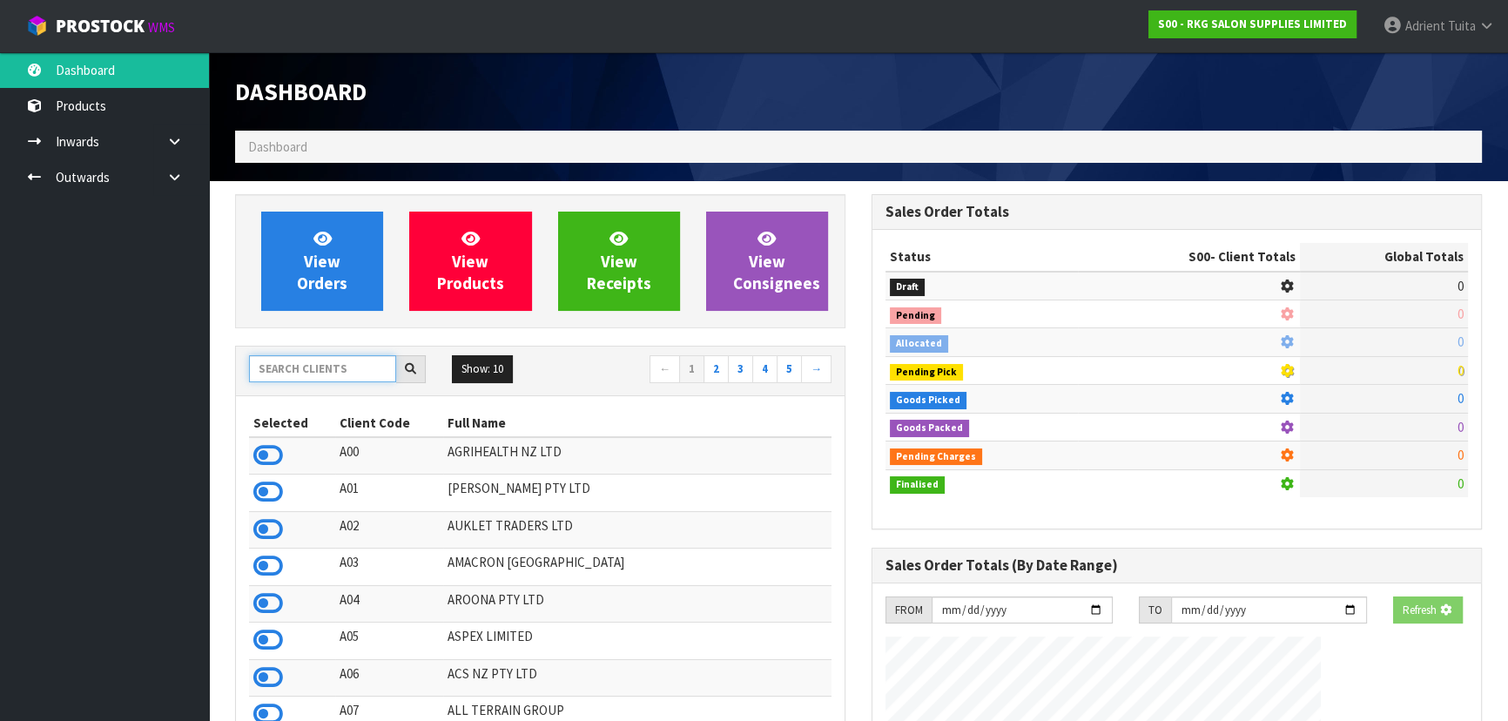
click at [304, 367] on input "text" at bounding box center [322, 368] width 147 height 27
type input "NERO"
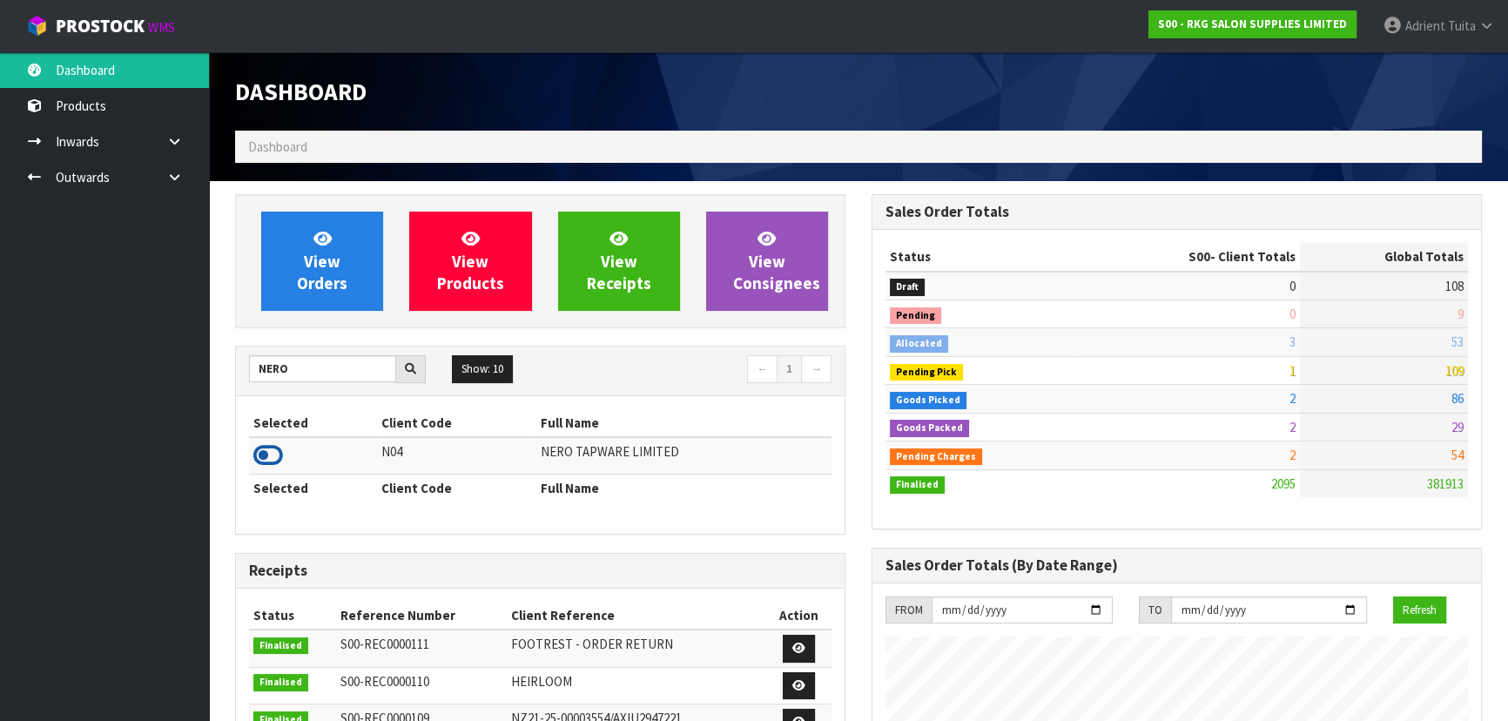
click at [269, 448] on icon at bounding box center [268, 455] width 30 height 26
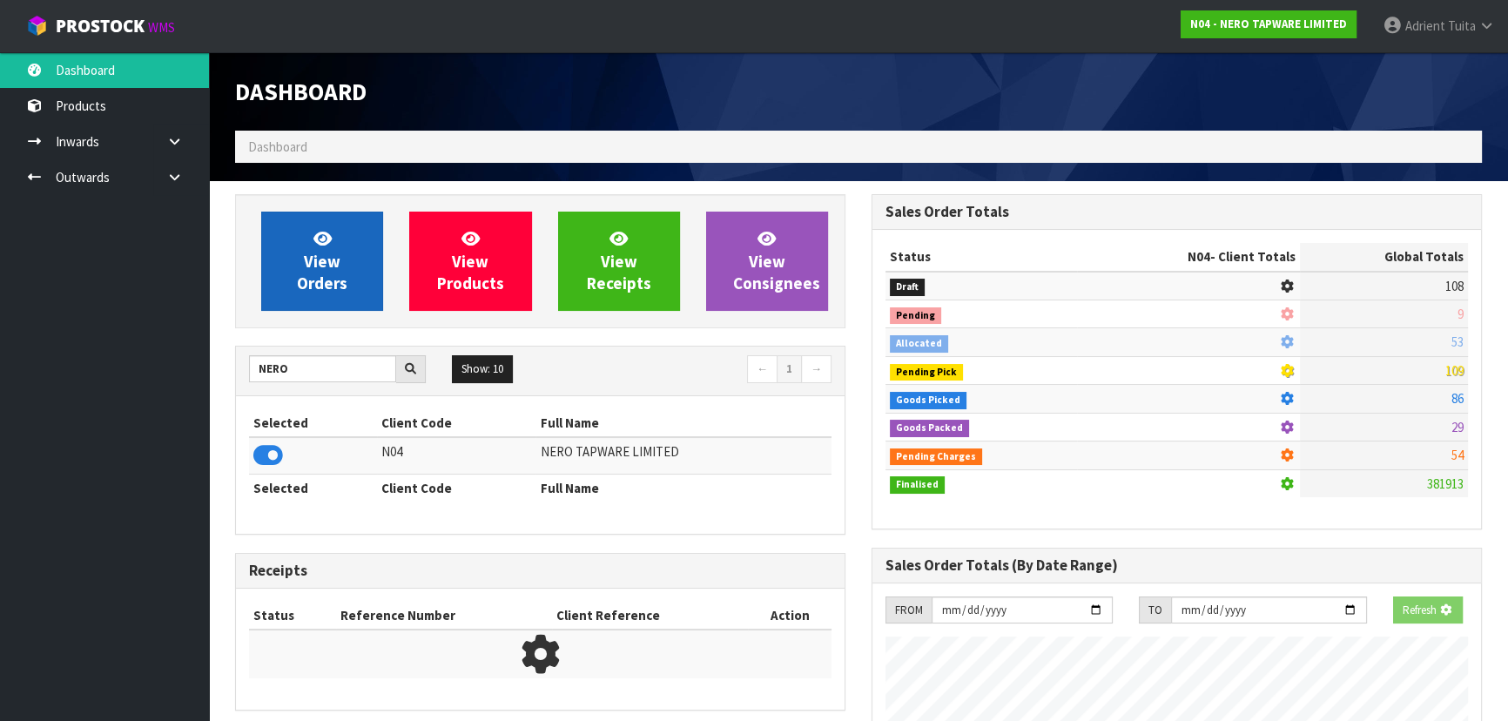
scroll to position [1391, 636]
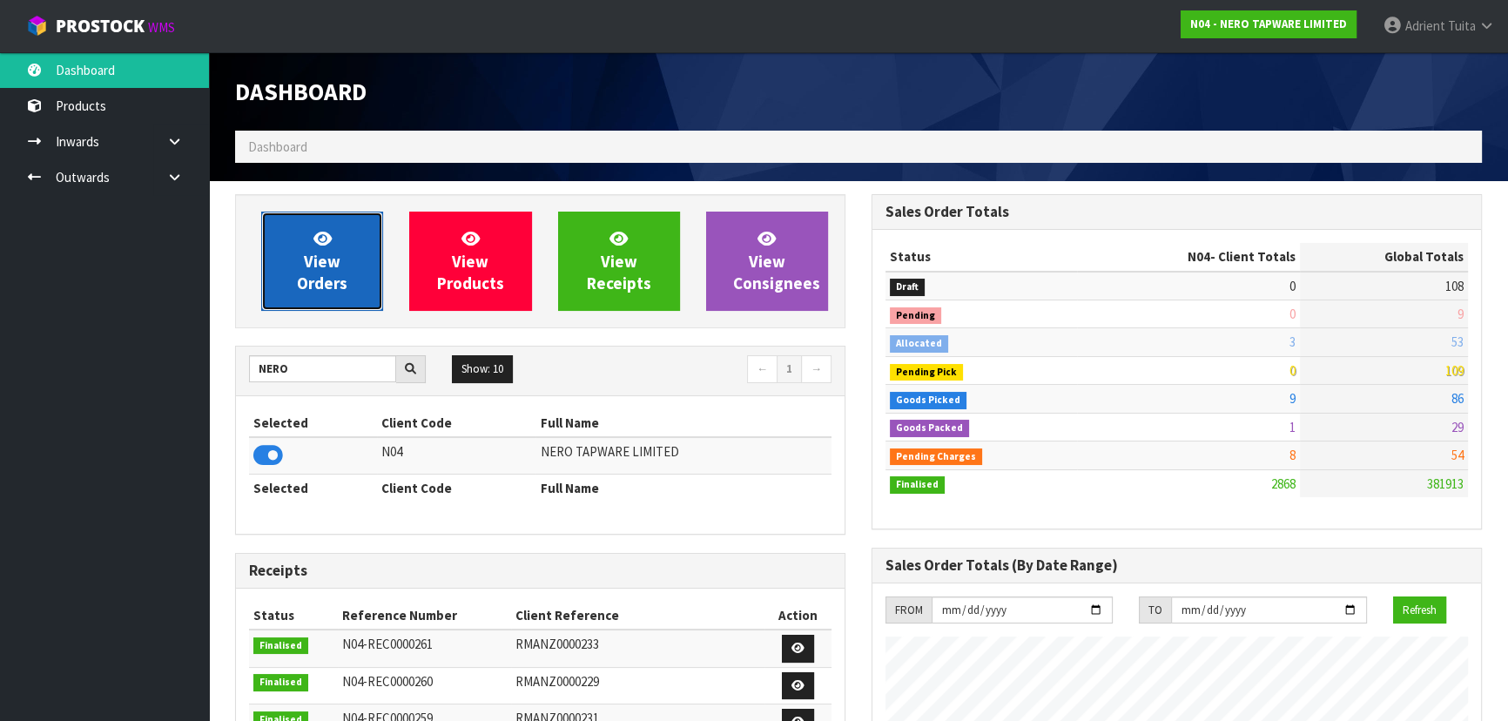
click at [324, 223] on link "View Orders" at bounding box center [322, 261] width 122 height 99
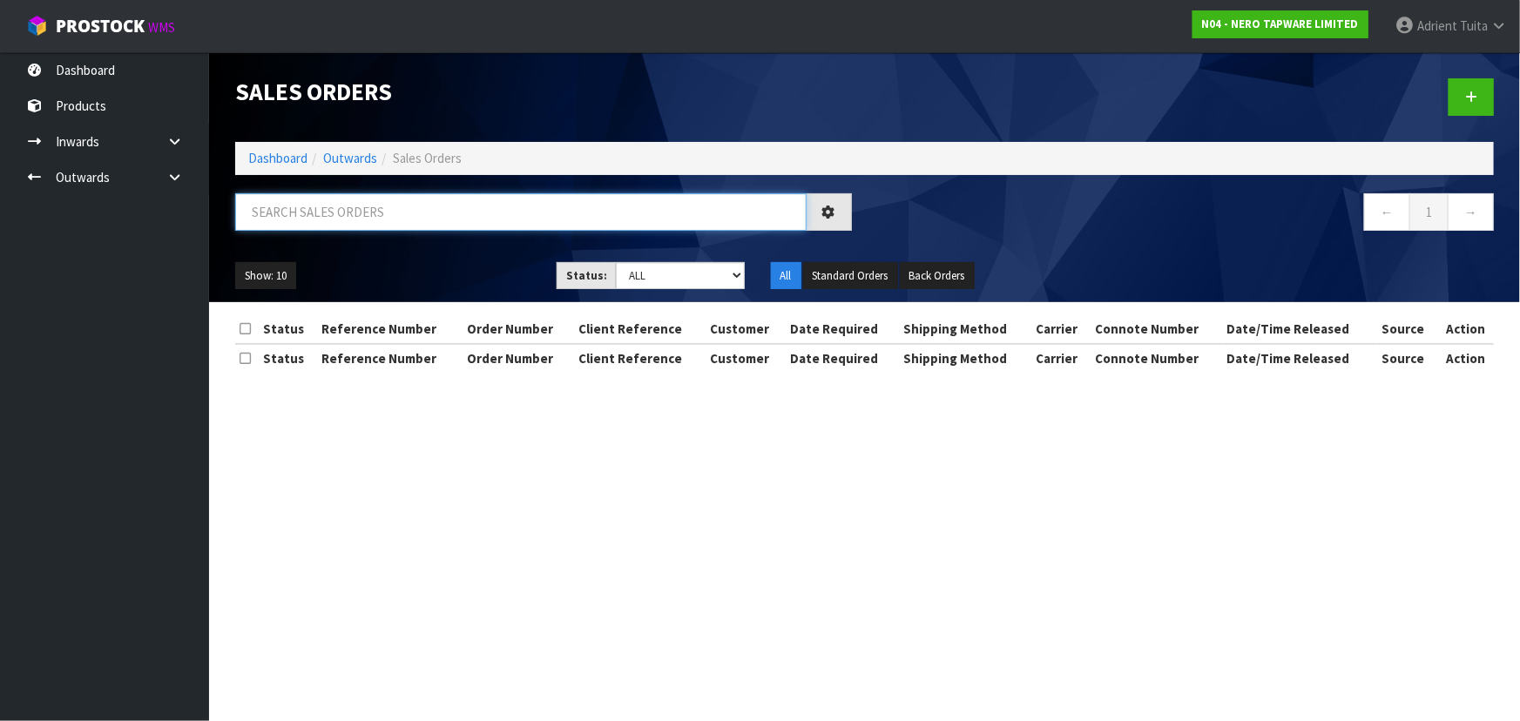
click at [340, 208] on input "text" at bounding box center [520, 211] width 571 height 37
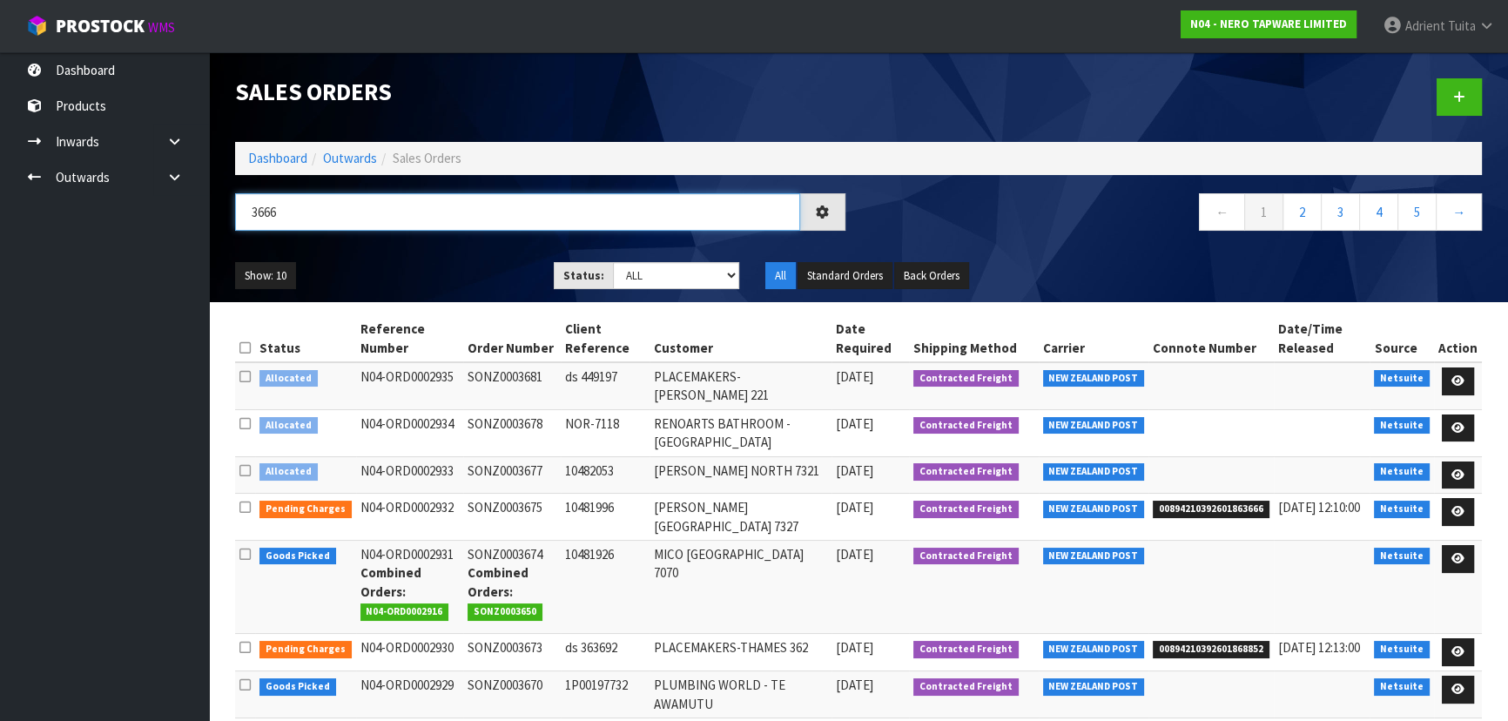
type input "3666"
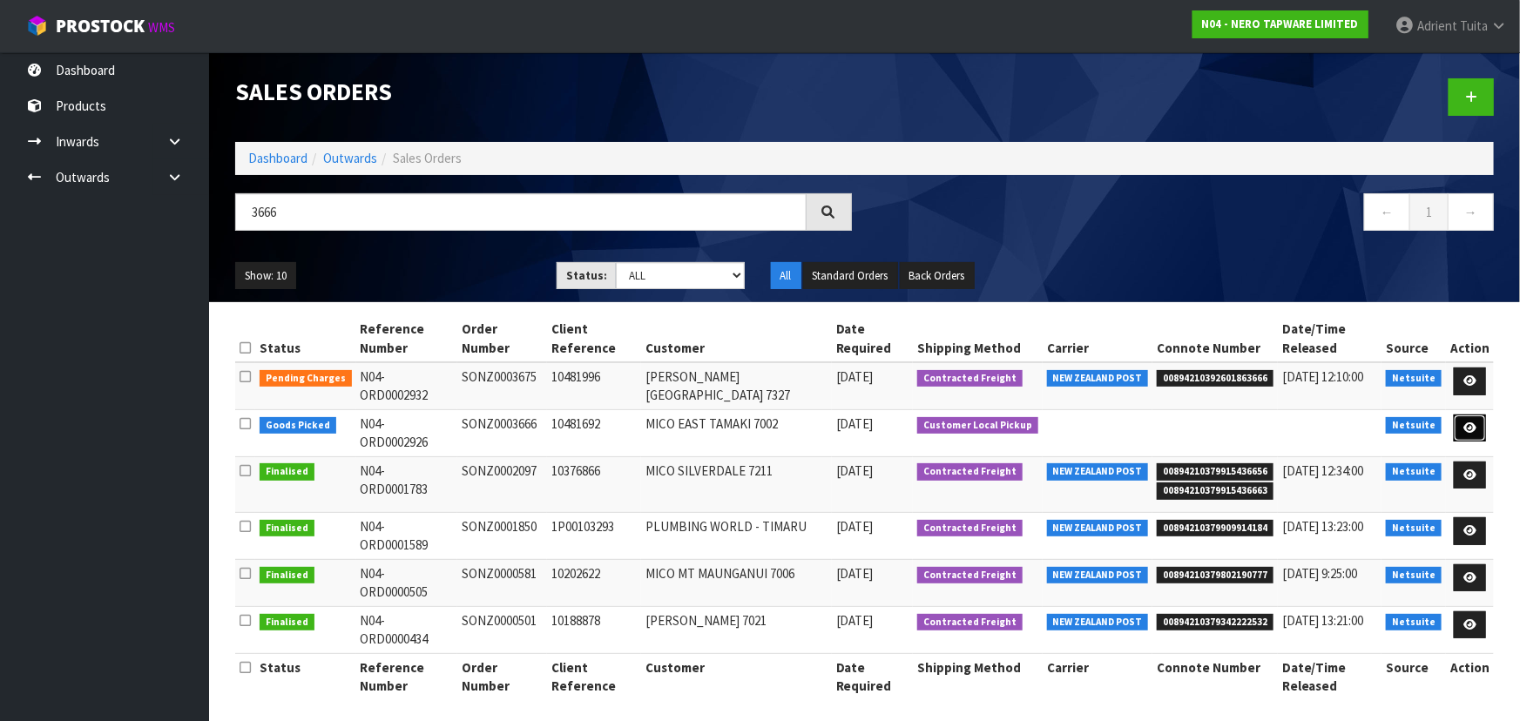
click at [1479, 414] on link at bounding box center [1469, 428] width 32 height 28
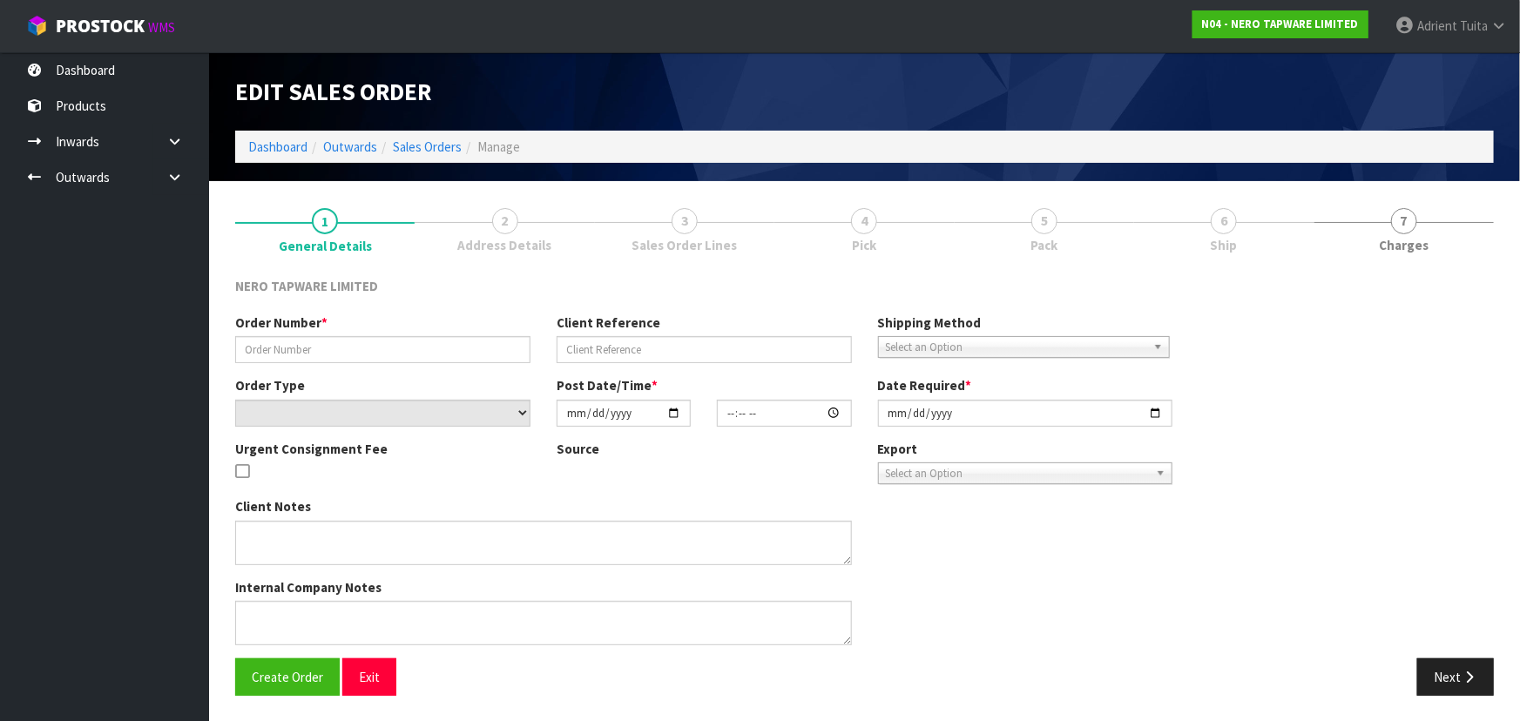
type input "SONZ0003666"
type input "10481692"
select select "number:0"
type input "[DATE]"
type input "09:30:16.000"
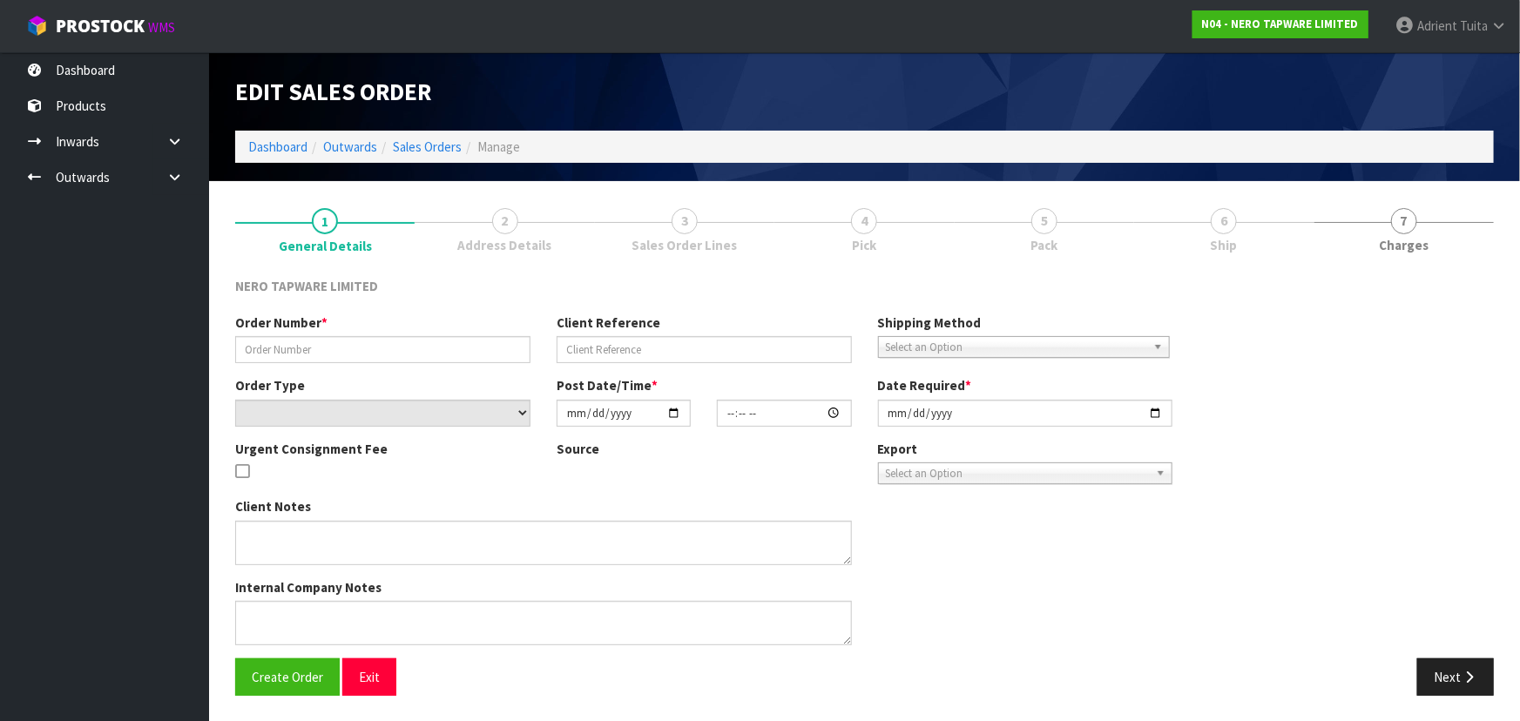
type input "[DATE]"
type textarea "customer pick up 19/09"
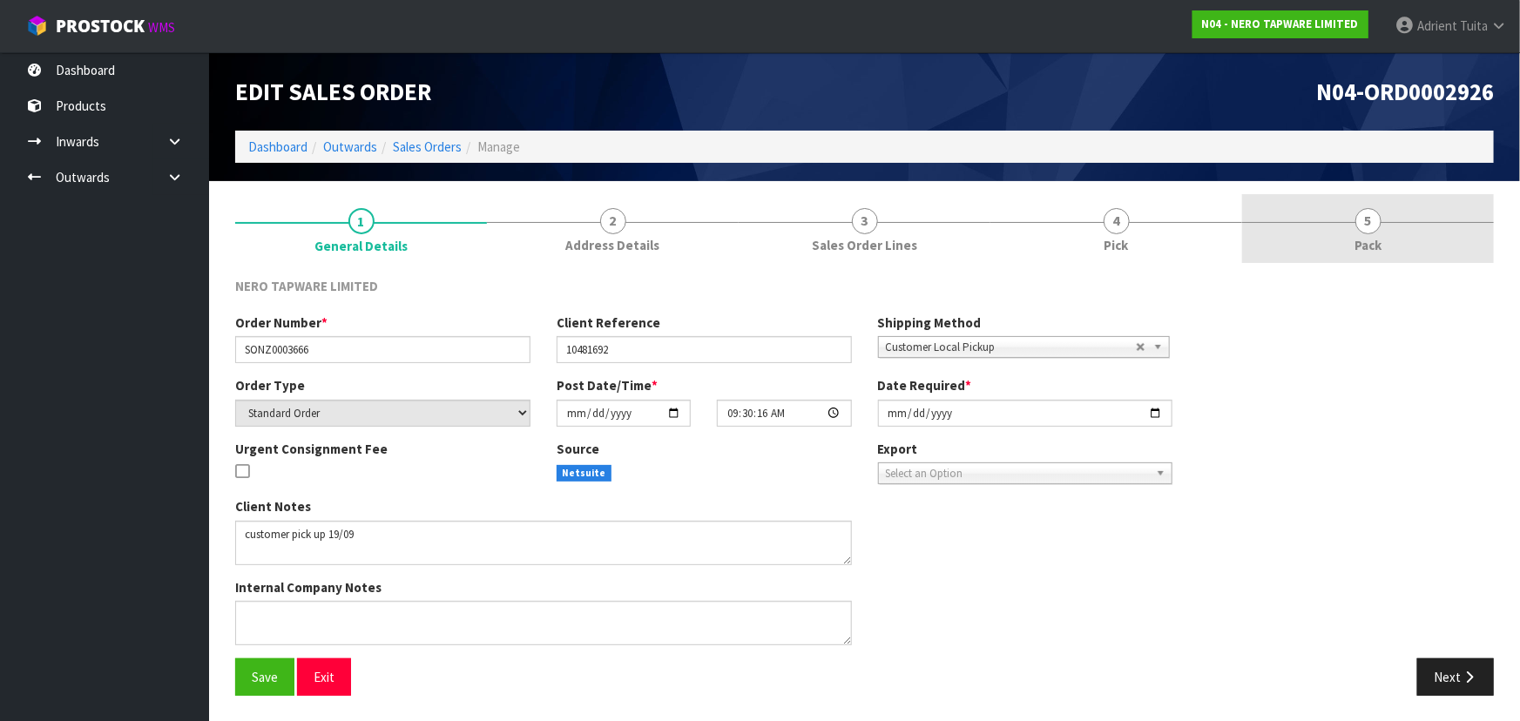
click at [1358, 239] on span "Pack" at bounding box center [1367, 245] width 27 height 18
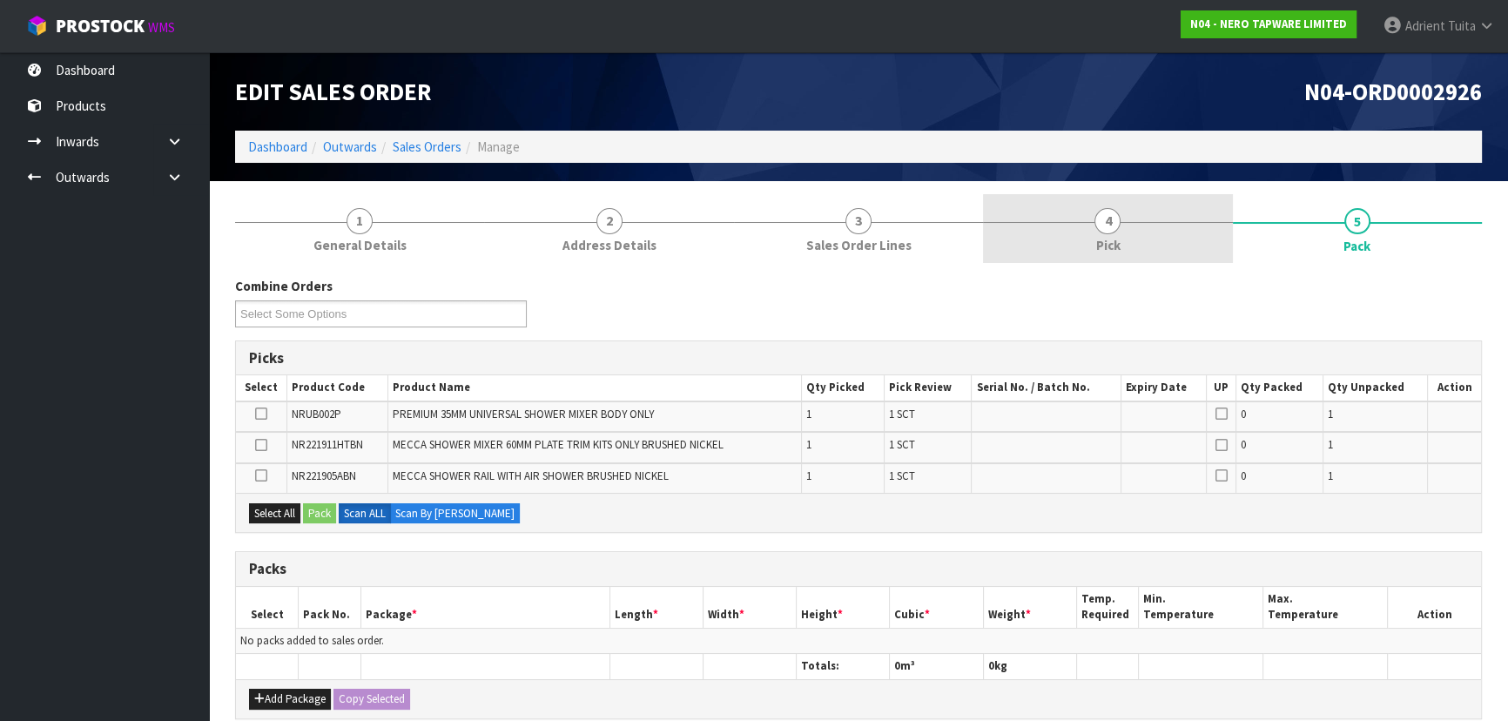
click at [1145, 223] on link "4 Pick" at bounding box center [1107, 228] width 249 height 69
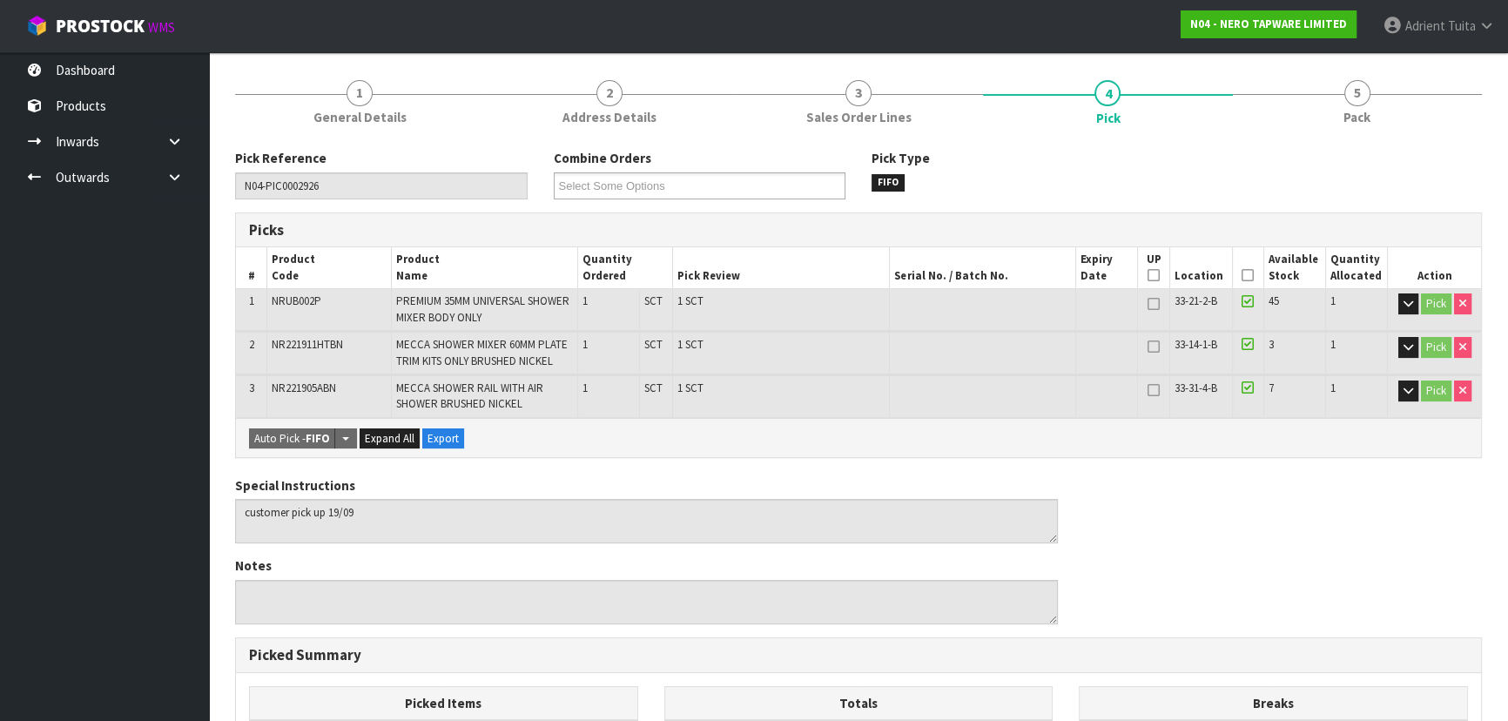
scroll to position [125, 0]
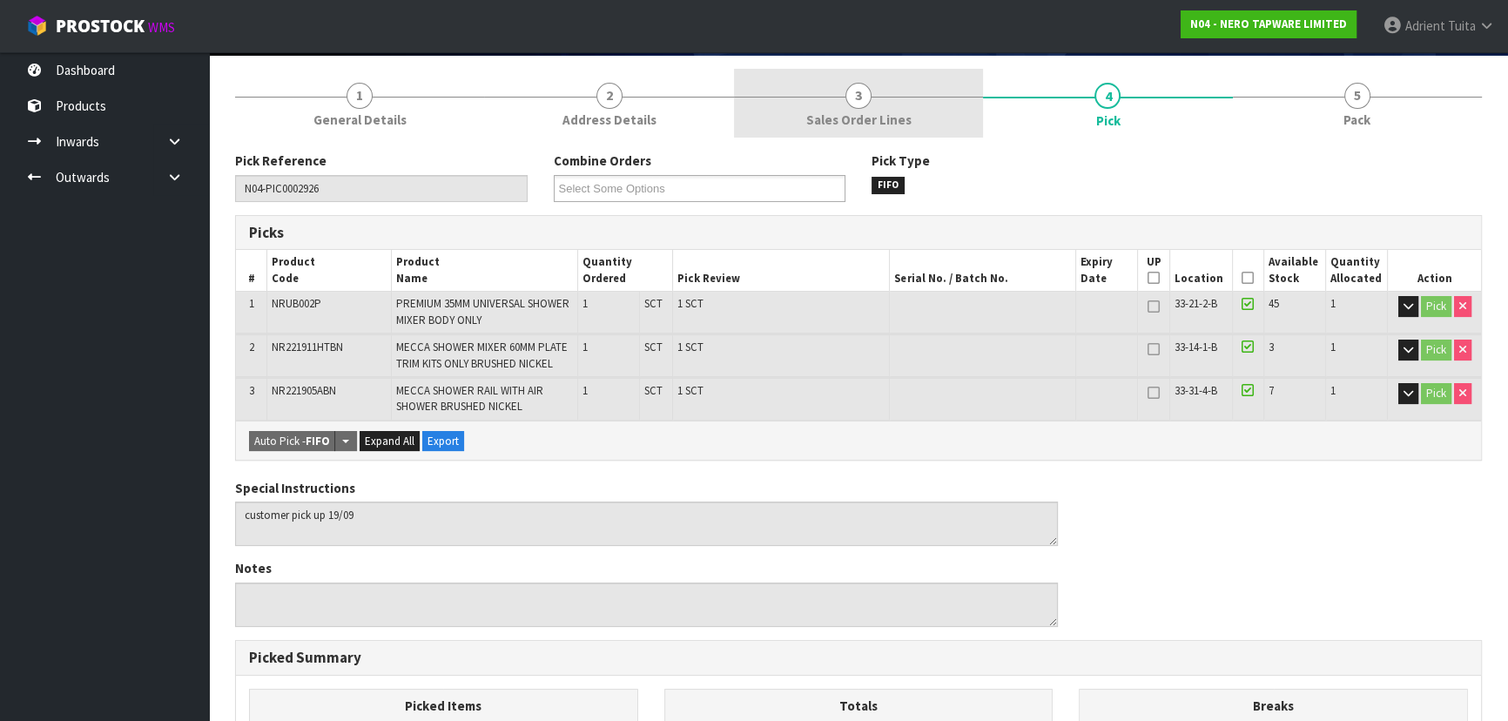
click at [893, 132] on link "3 Sales Order Lines" at bounding box center [858, 103] width 249 height 69
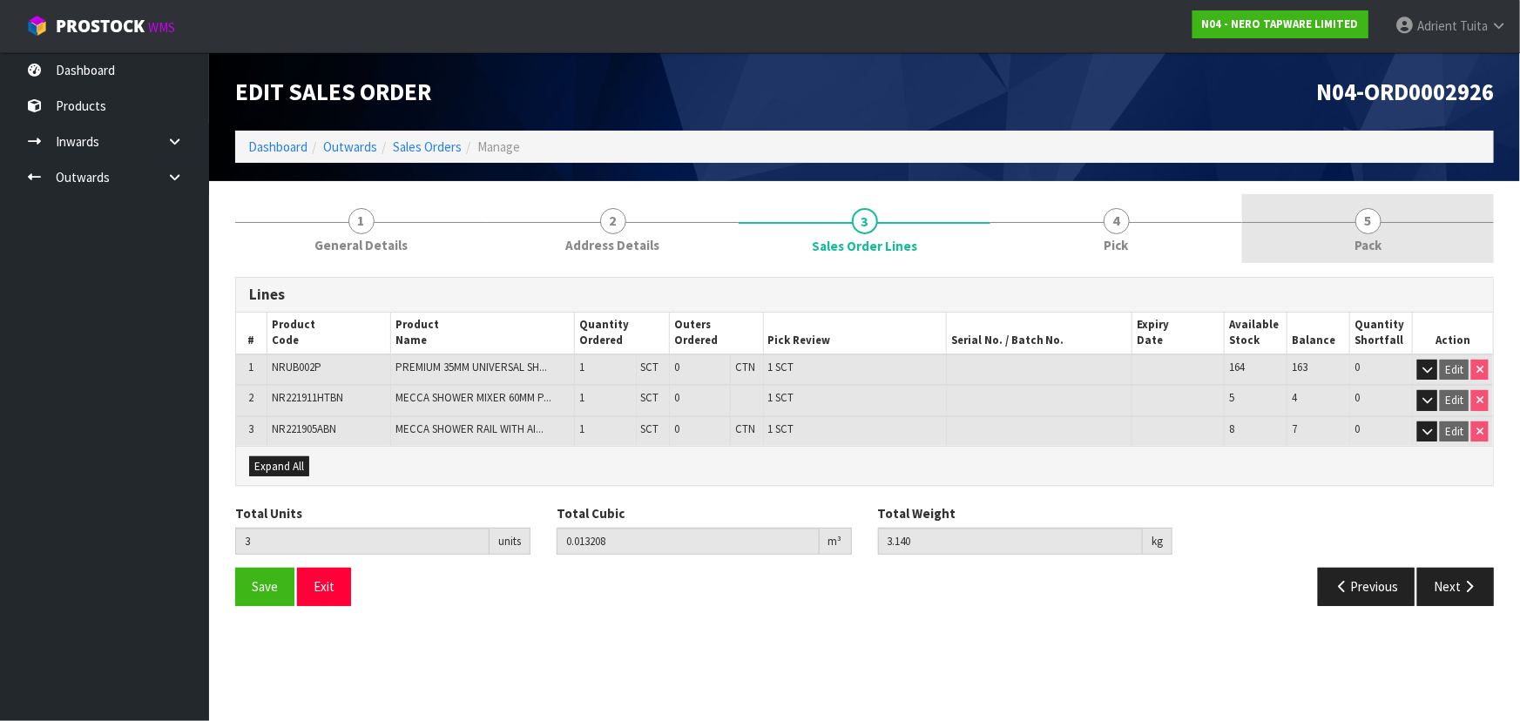
drag, startPoint x: 1358, startPoint y: 253, endPoint x: 1207, endPoint y: 244, distance: 151.8
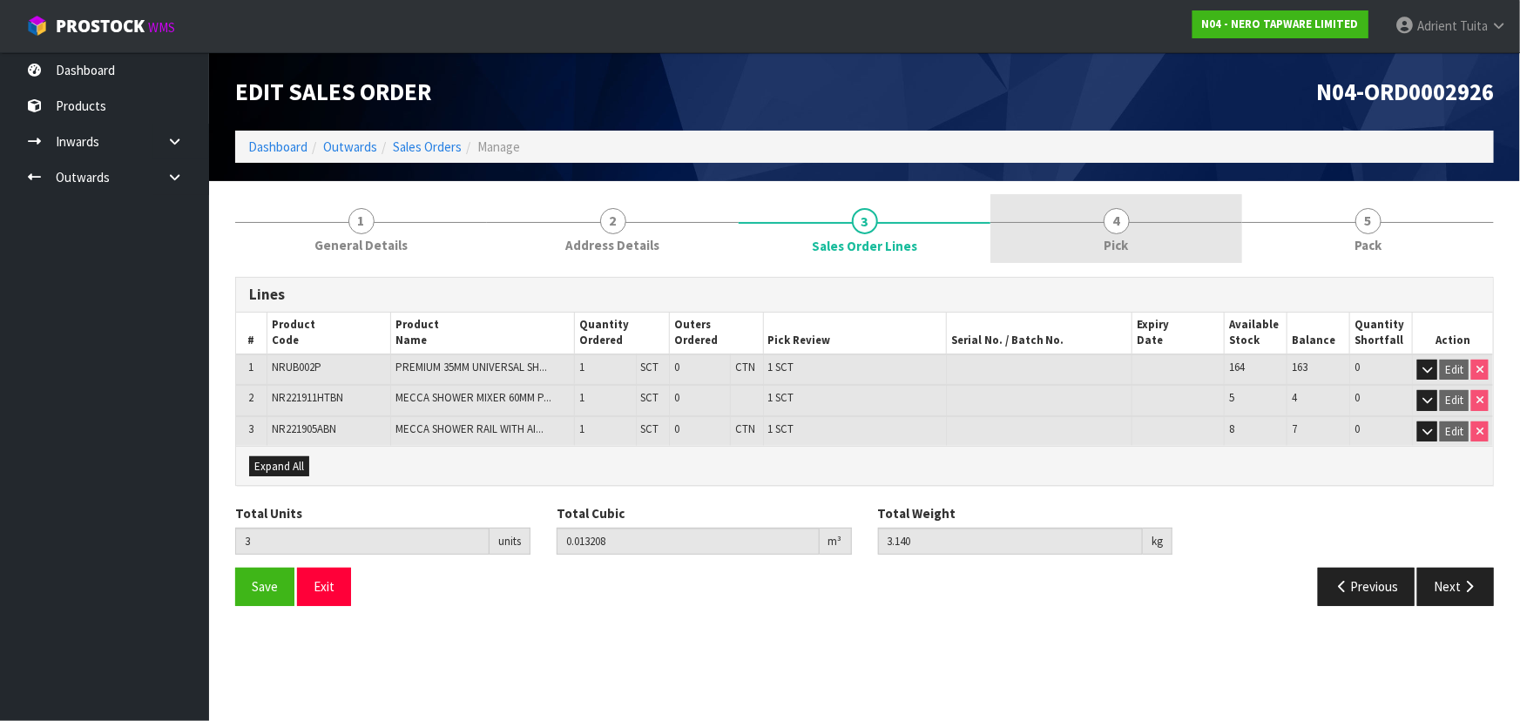
click at [1354, 253] on span "Pack" at bounding box center [1367, 245] width 27 height 18
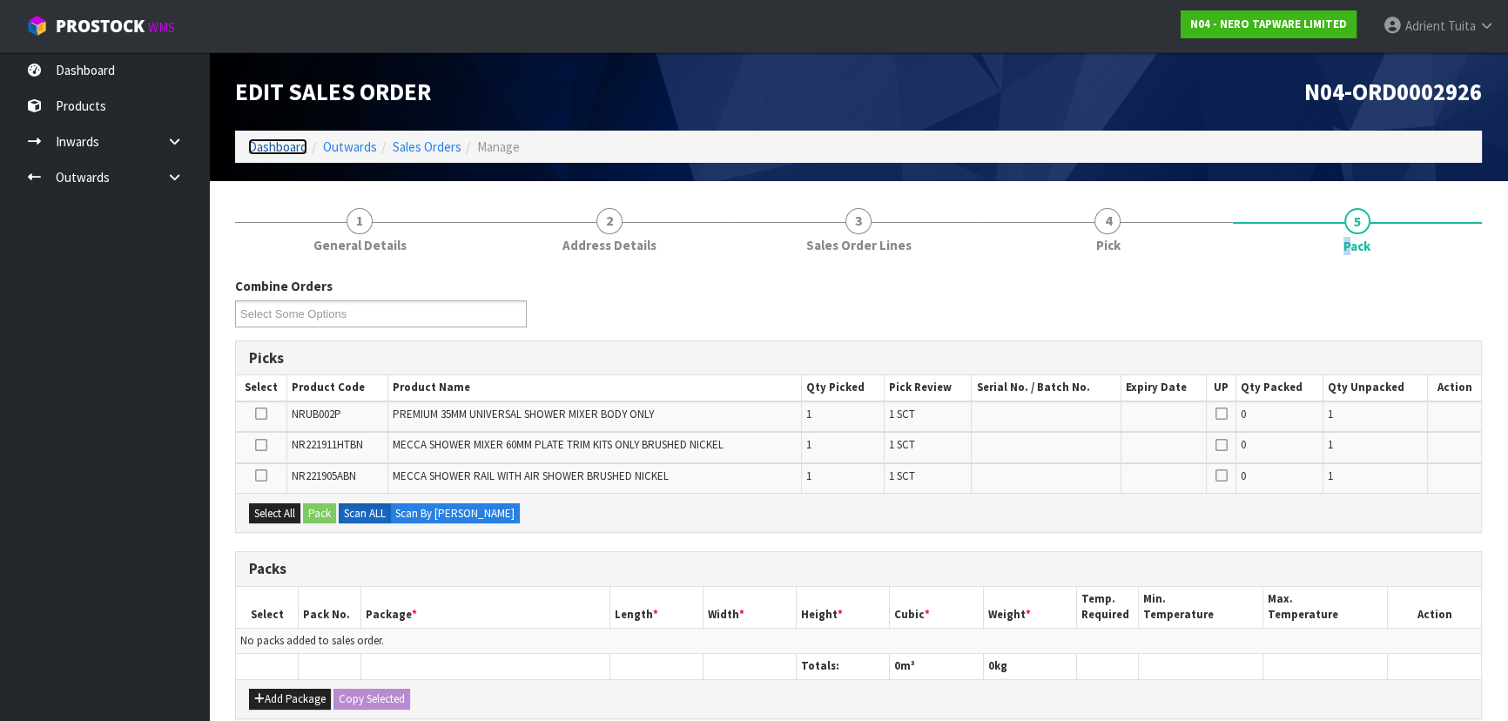
click at [276, 150] on link "Dashboard" at bounding box center [277, 146] width 59 height 17
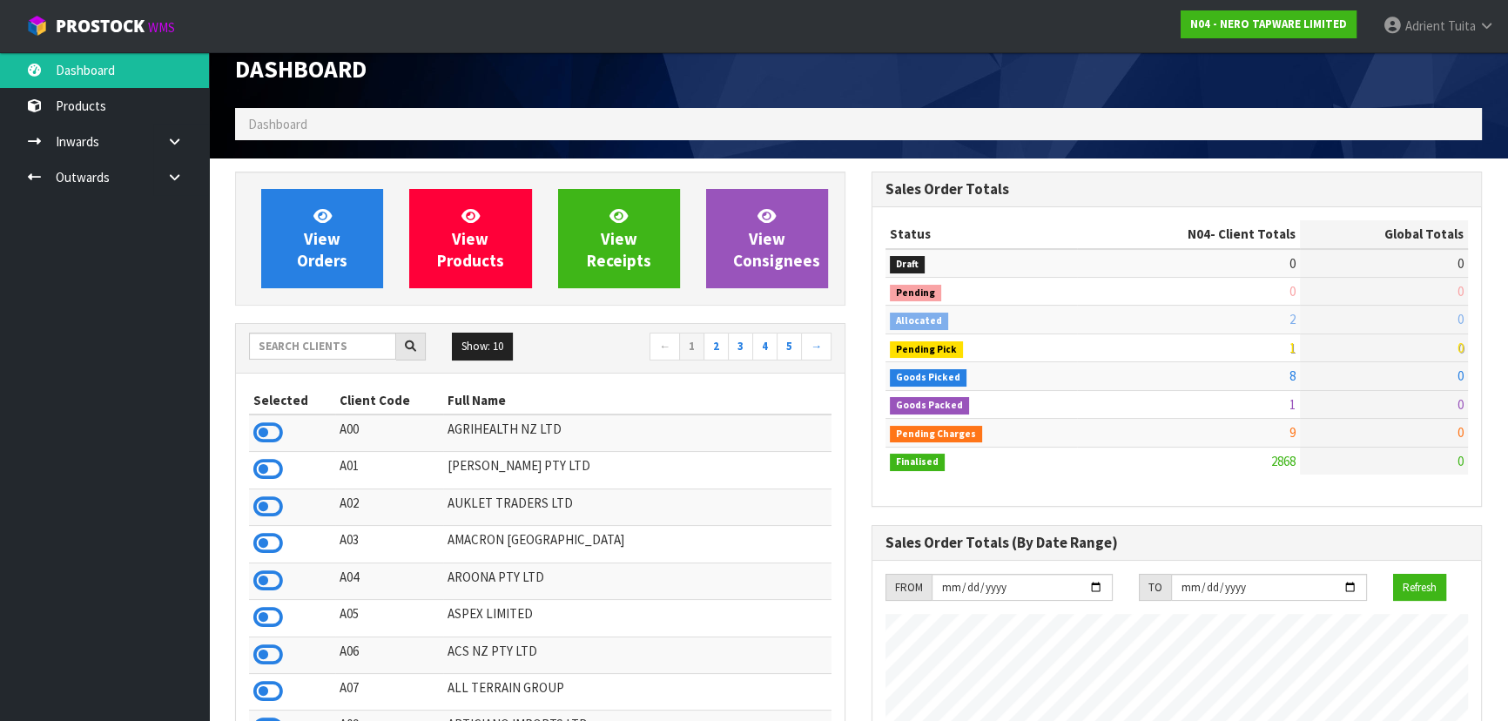
scroll to position [158, 0]
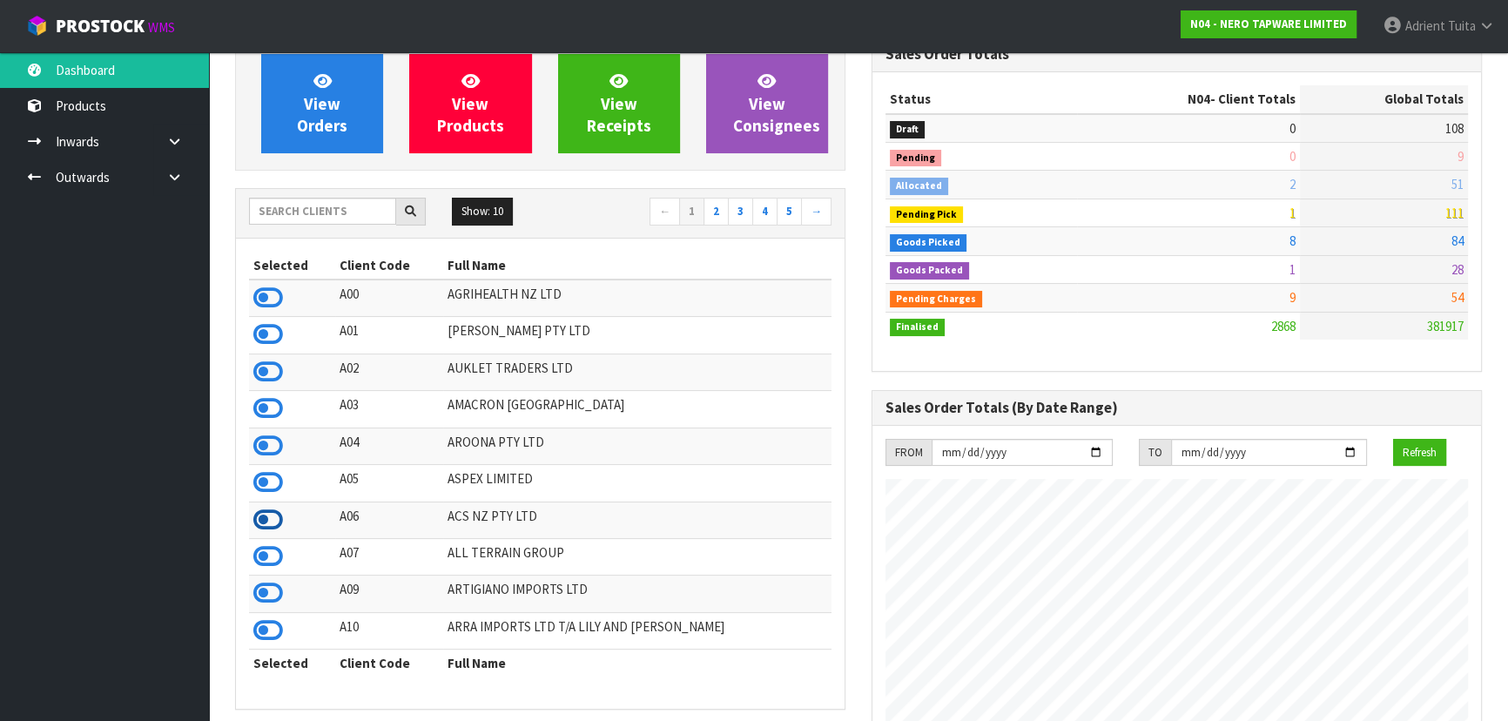
click at [270, 515] on icon at bounding box center [268, 520] width 30 height 26
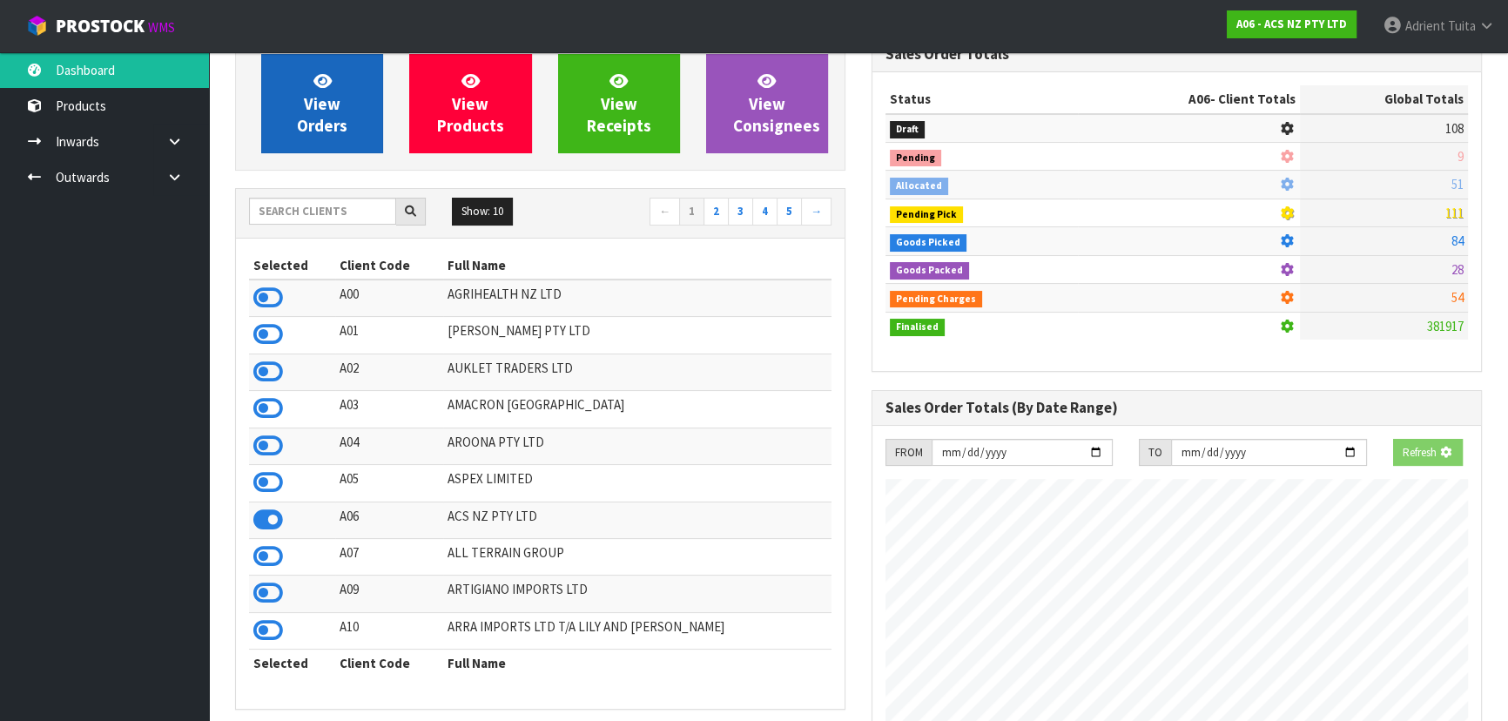
scroll to position [1317, 636]
click at [328, 141] on link "View Orders" at bounding box center [322, 103] width 122 height 99
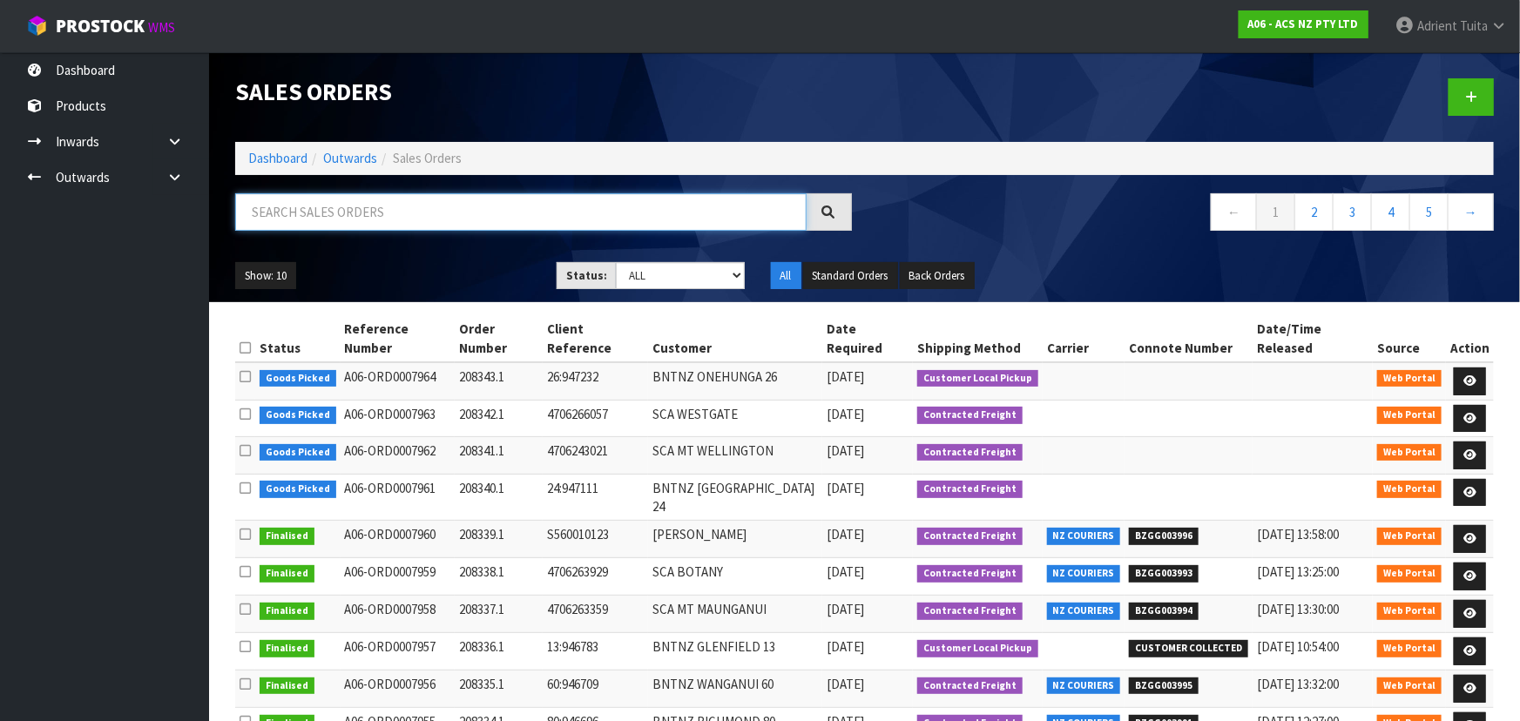
click at [409, 209] on input "text" at bounding box center [520, 211] width 571 height 37
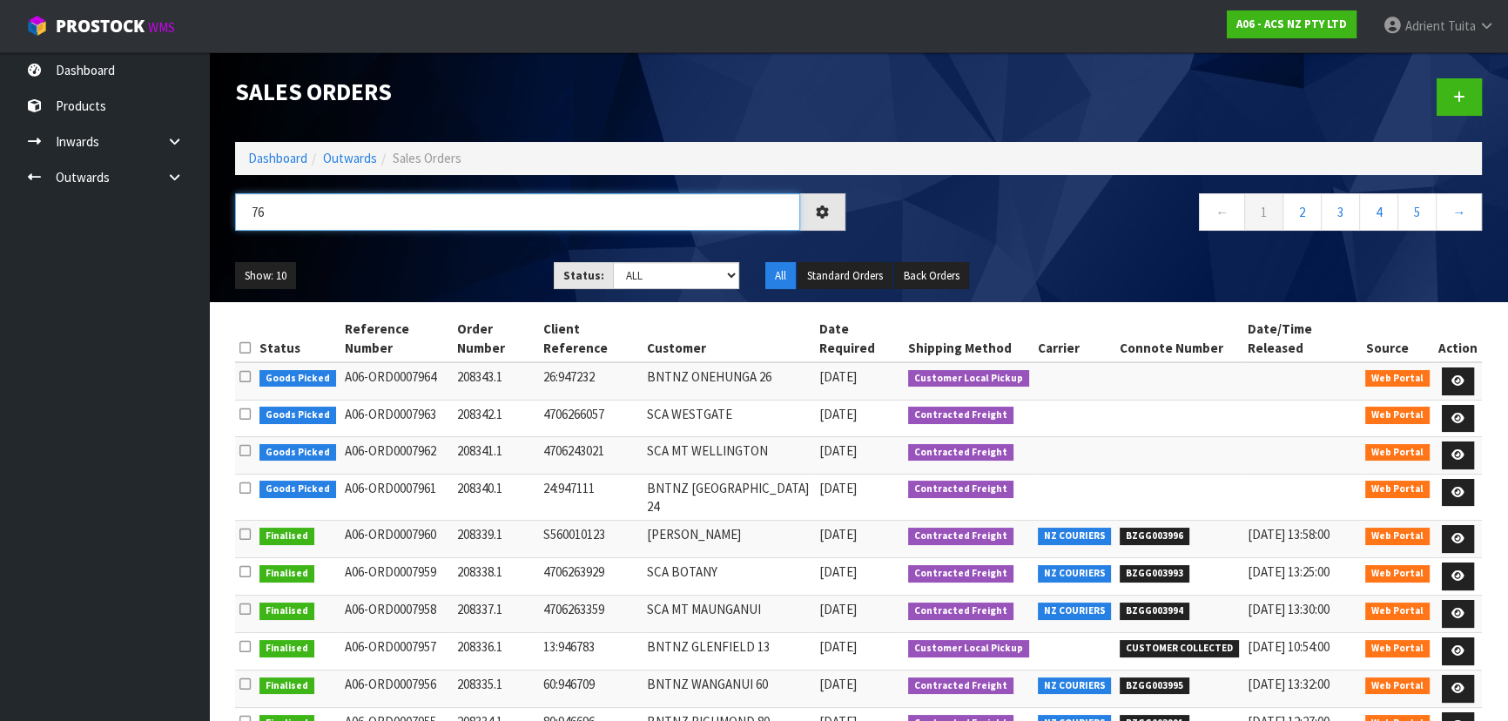
type input "7"
type input "7964"
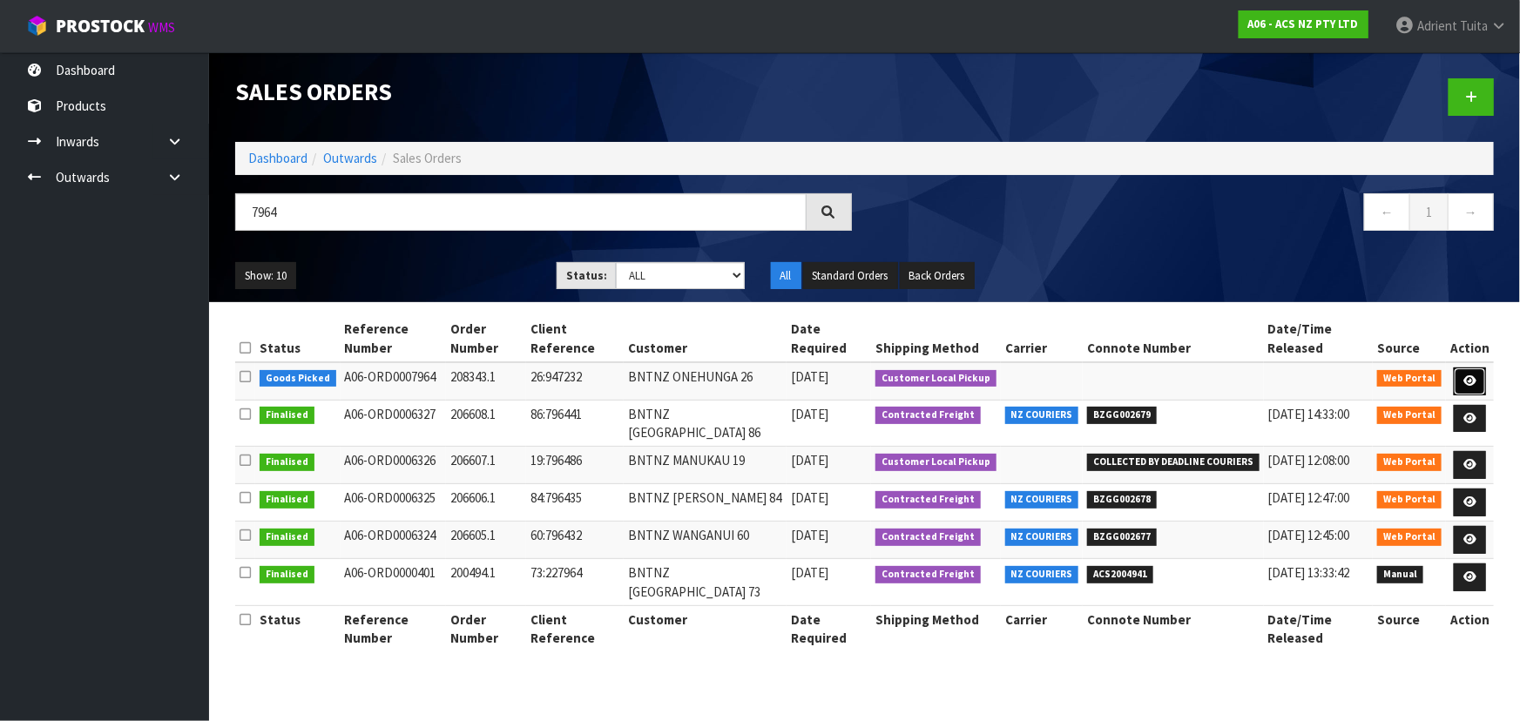
click at [1480, 378] on link at bounding box center [1469, 381] width 32 height 28
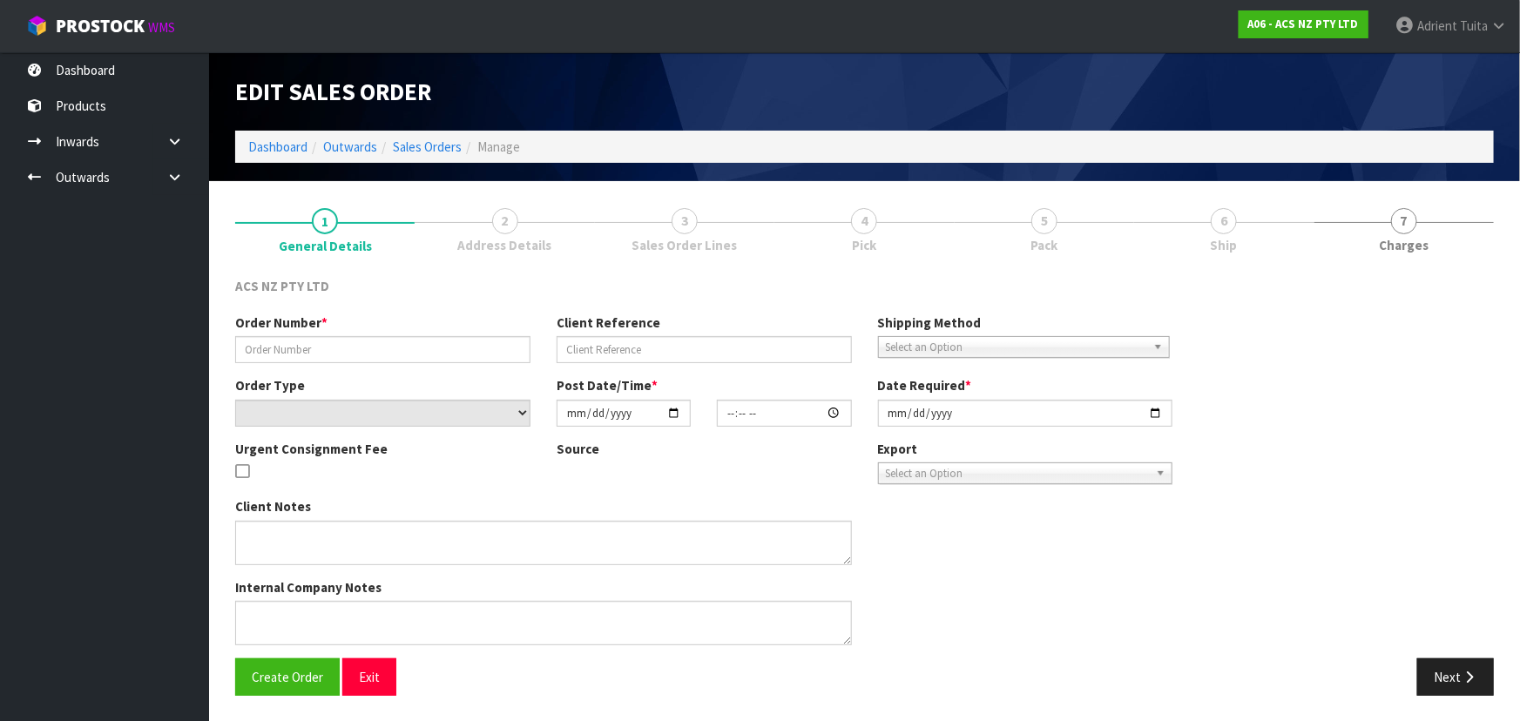
type input "208343.1"
type input "26:947232"
select select "number:0"
type input "[DATE]"
type input "12:10:00.000"
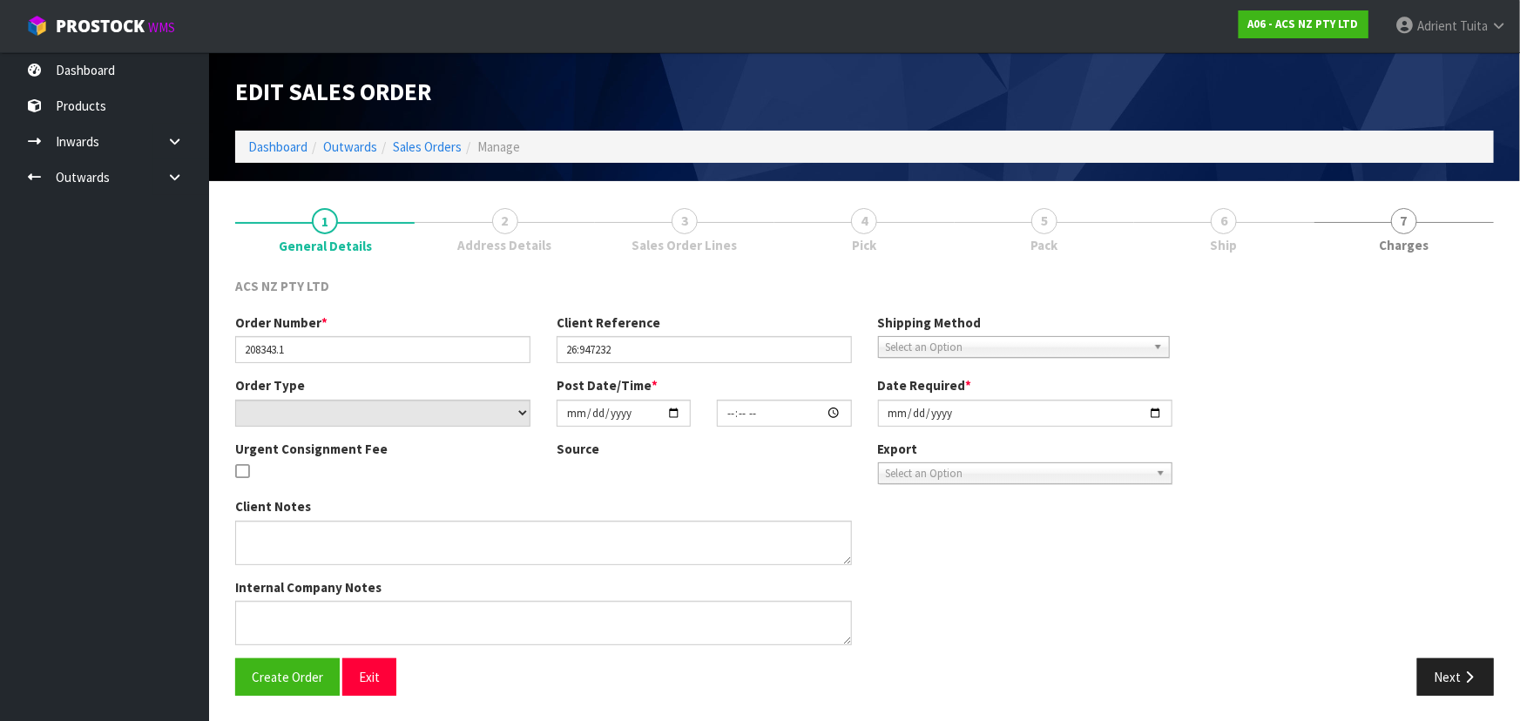
type input "[DATE]"
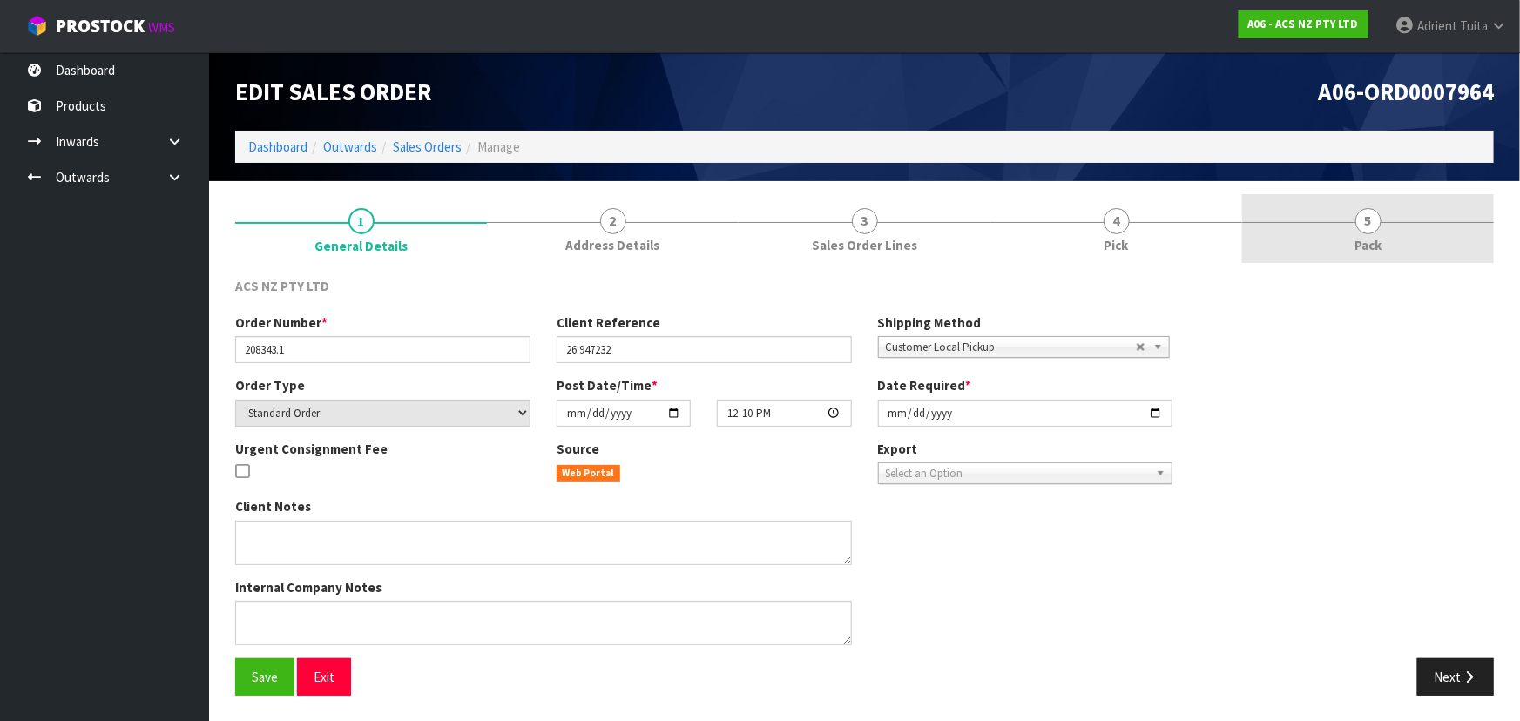
click at [1398, 234] on link "5 Pack" at bounding box center [1368, 228] width 252 height 69
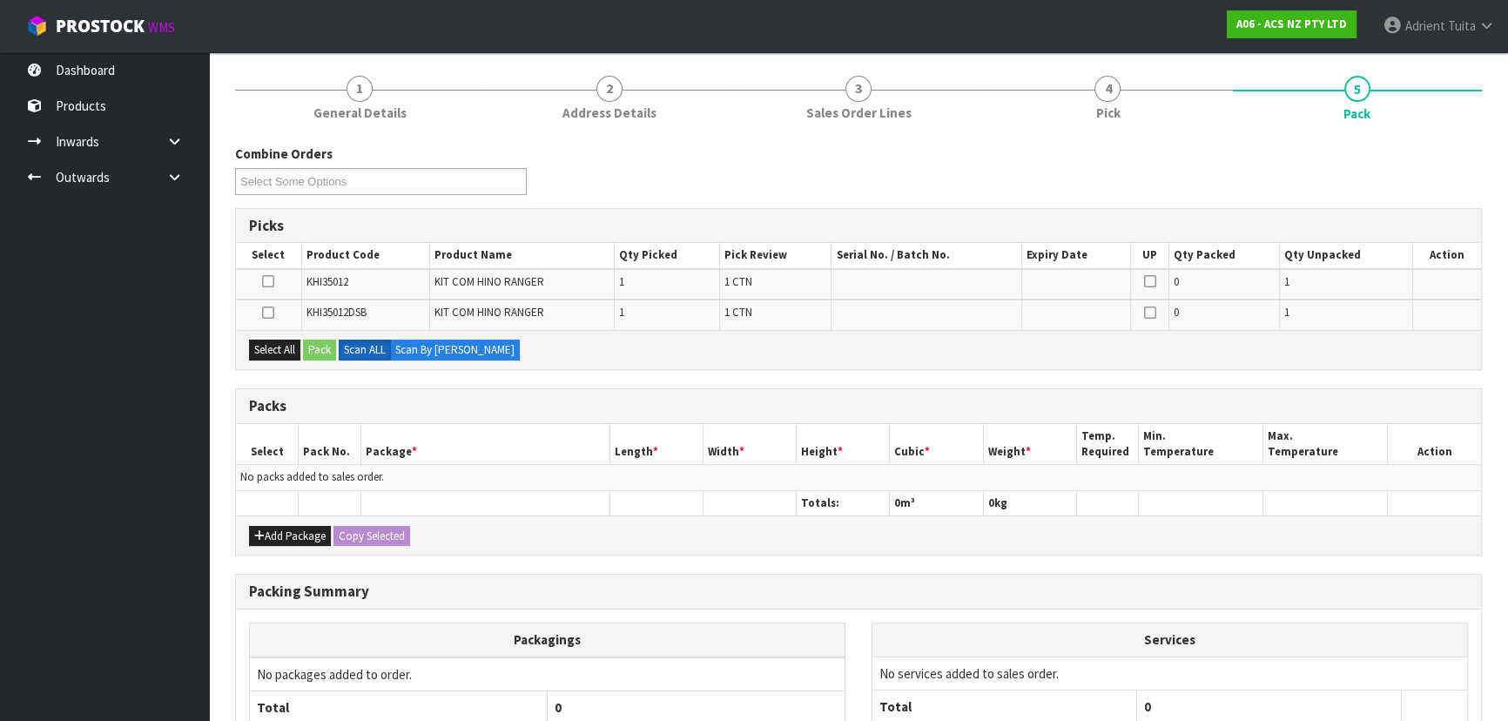
scroll to position [286, 0]
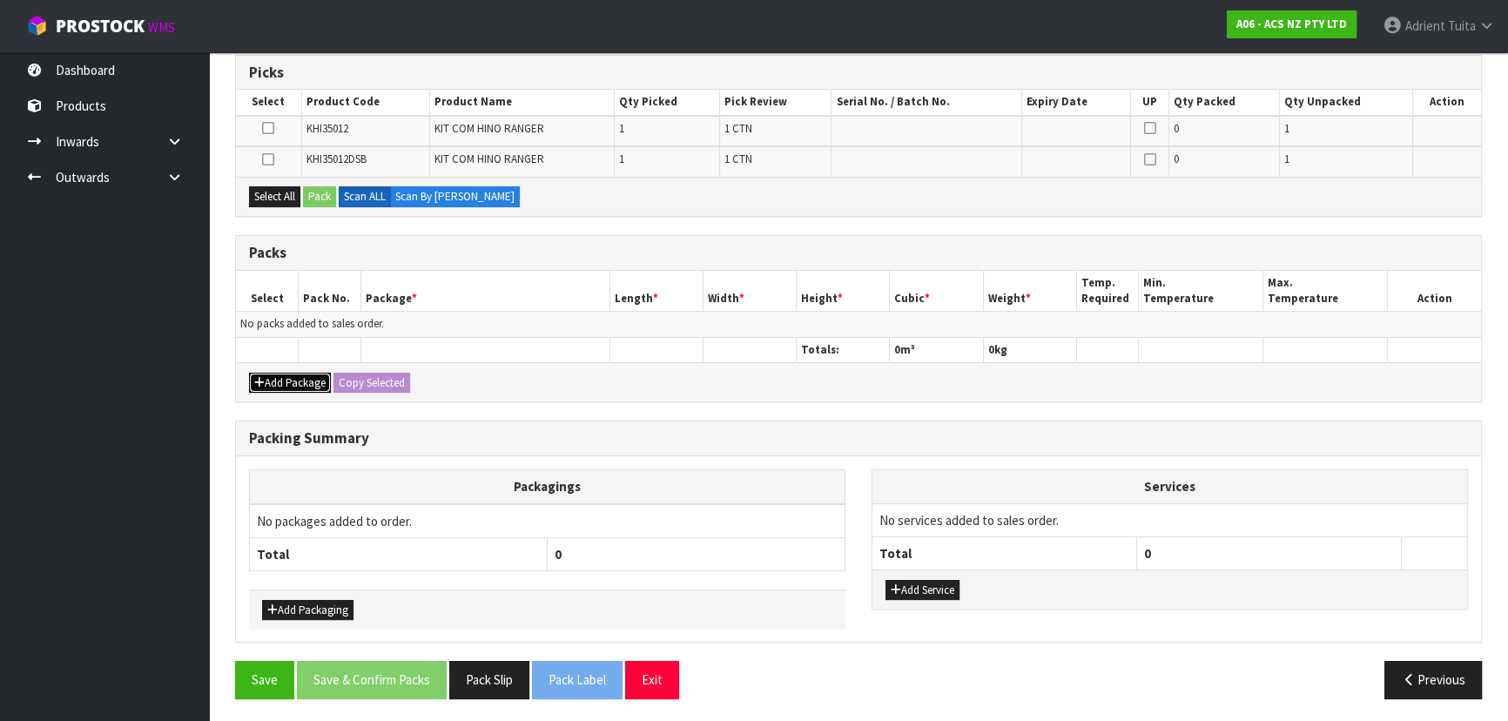
click at [259, 381] on icon "button" at bounding box center [259, 382] width 10 height 11
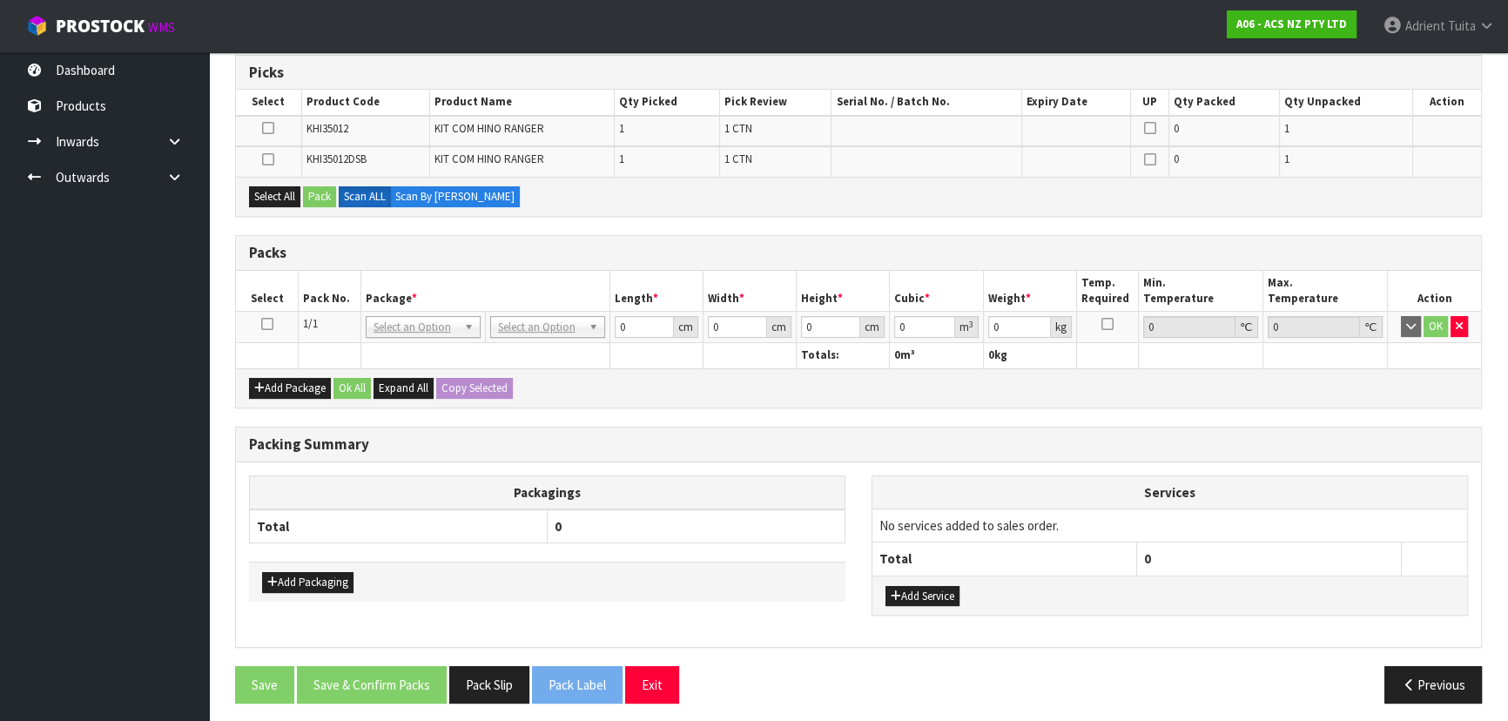
click at [266, 324] on icon at bounding box center [267, 324] width 12 height 1
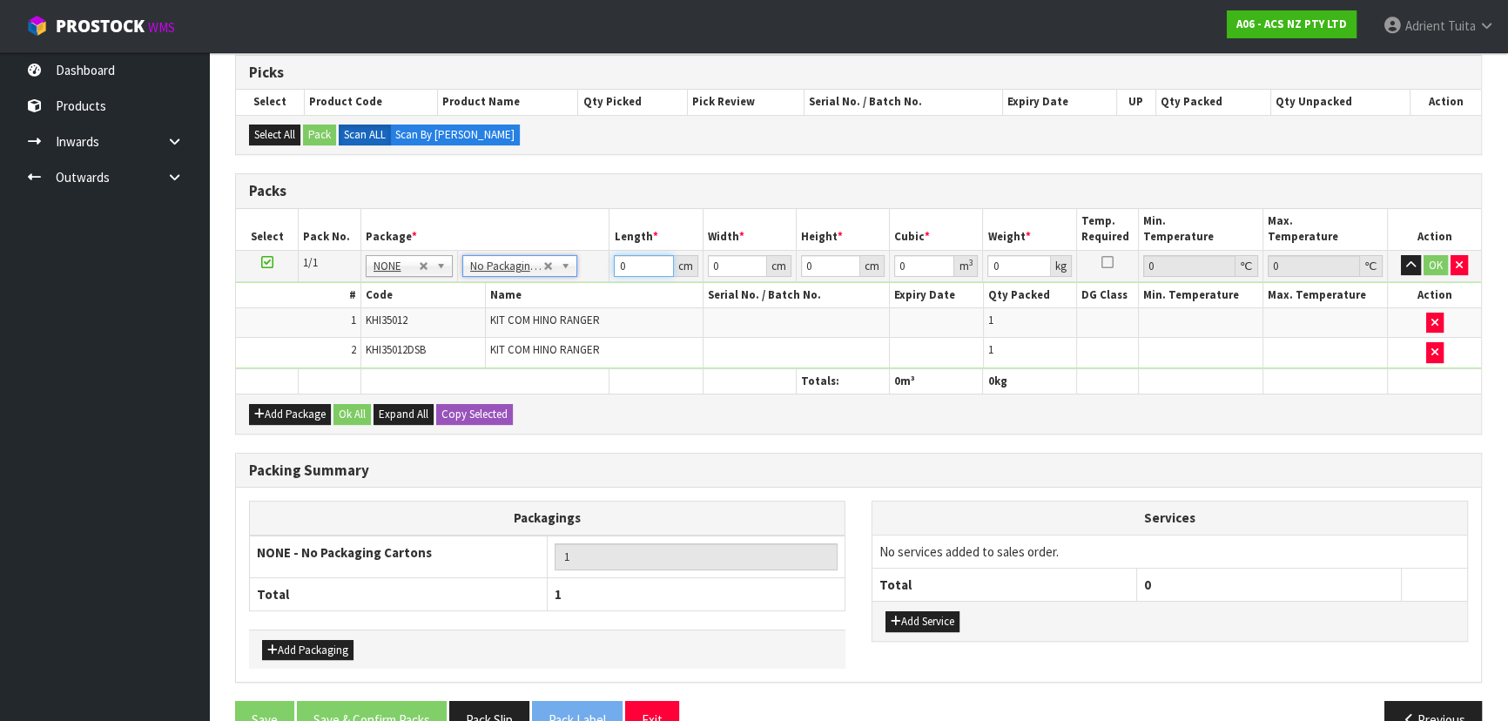
click at [643, 271] on input "0" at bounding box center [643, 266] width 59 height 22
type input "5"
type input "60"
type input "50"
type input "6"
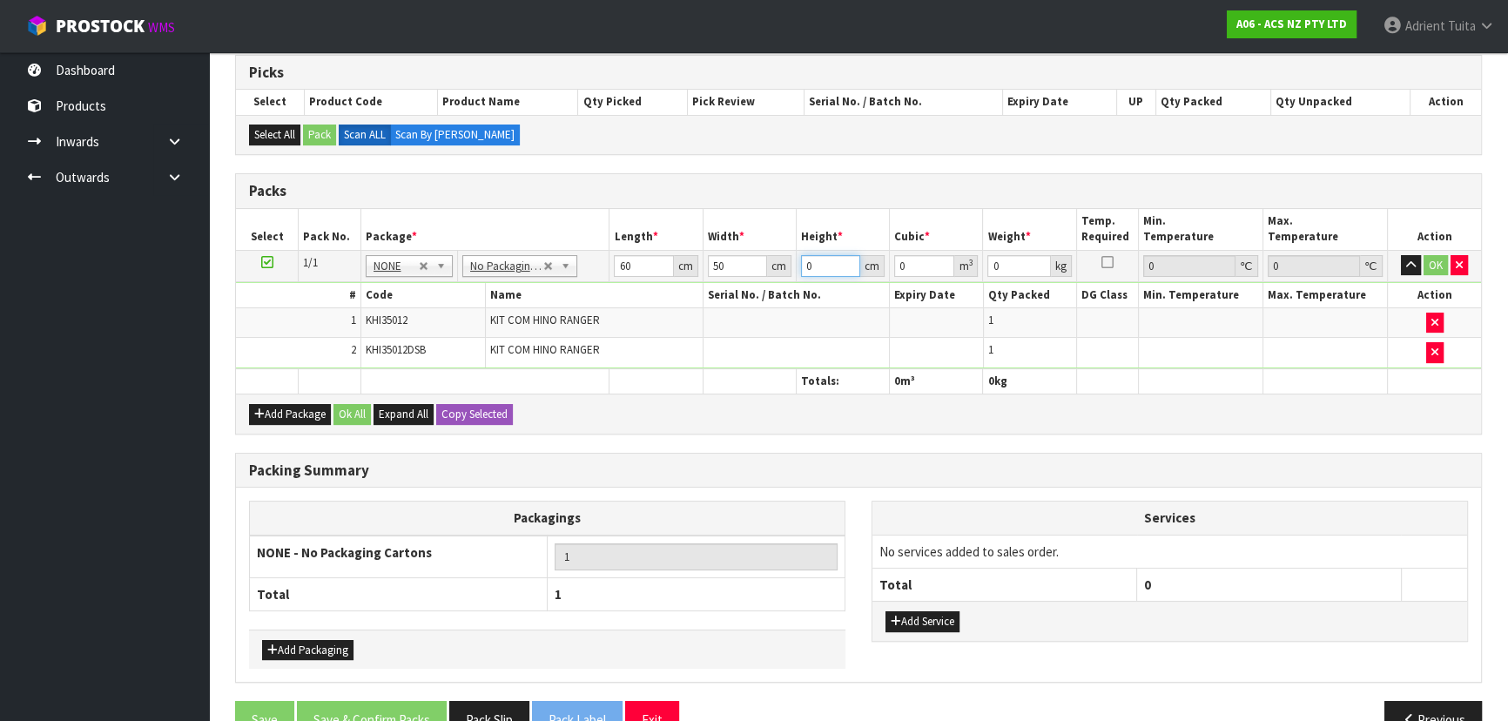
type input "0.018"
type input "60"
type input "0.18"
type input "6"
type input "0.018"
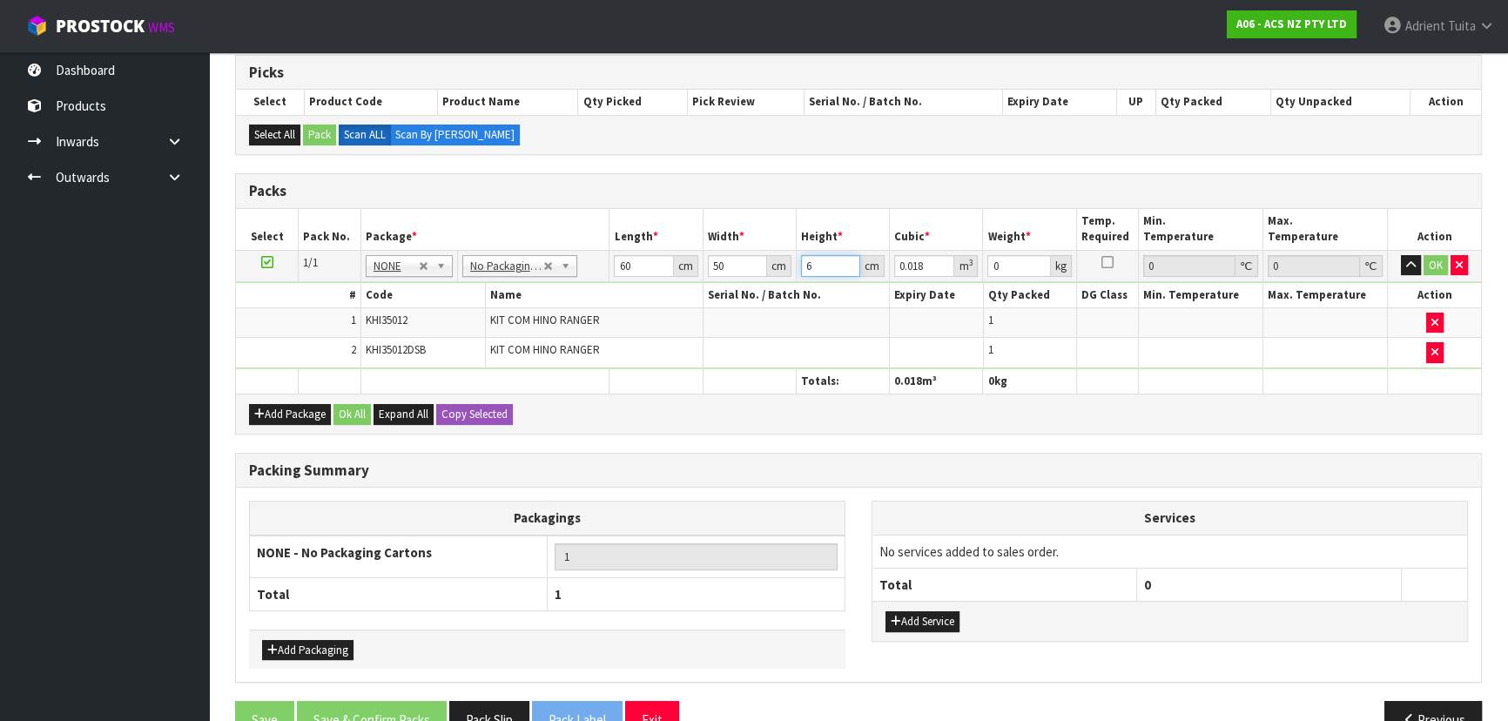
type input "0"
type input "5"
type input "0.015"
type input "55"
type input "0.165"
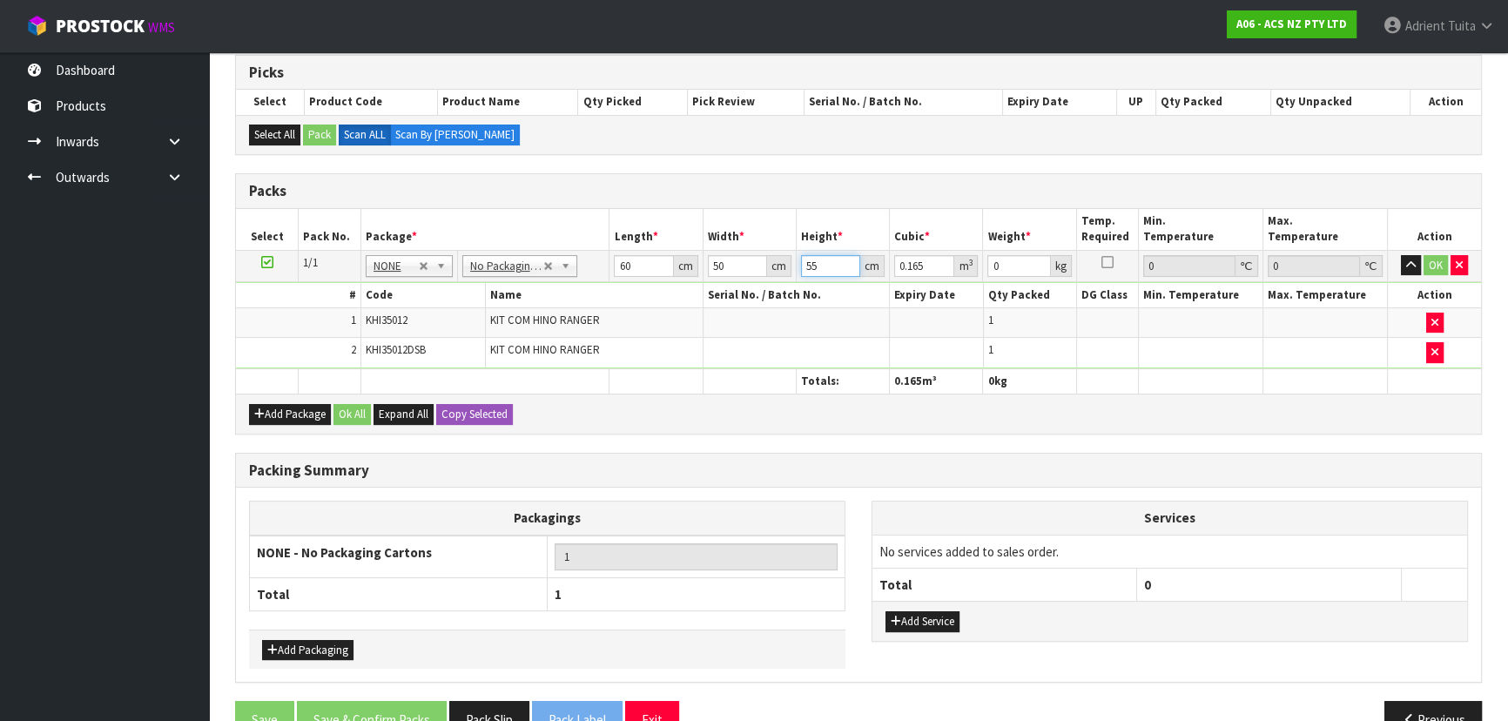
type input "55"
type input "64"
click at [1425, 265] on button "OK" at bounding box center [1436, 265] width 24 height 21
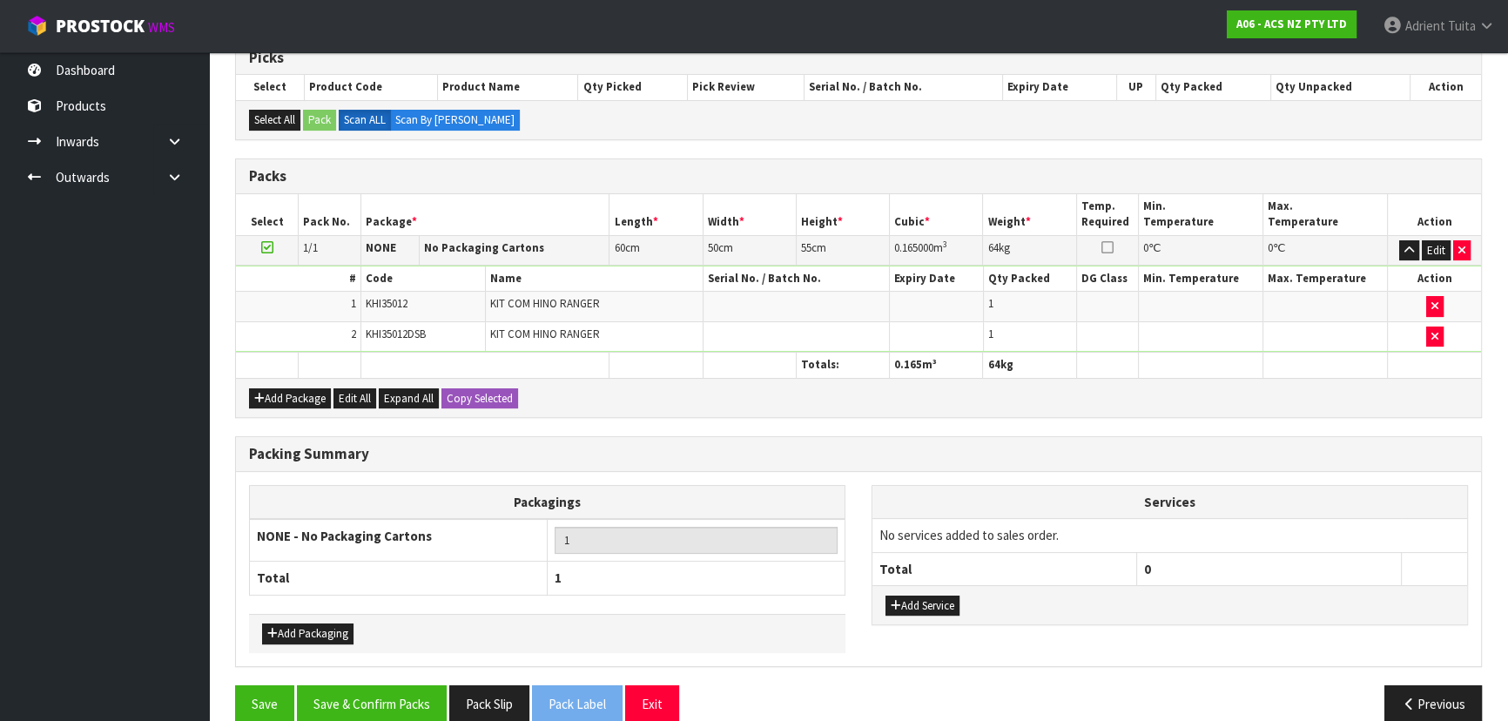
scroll to position [323, 0]
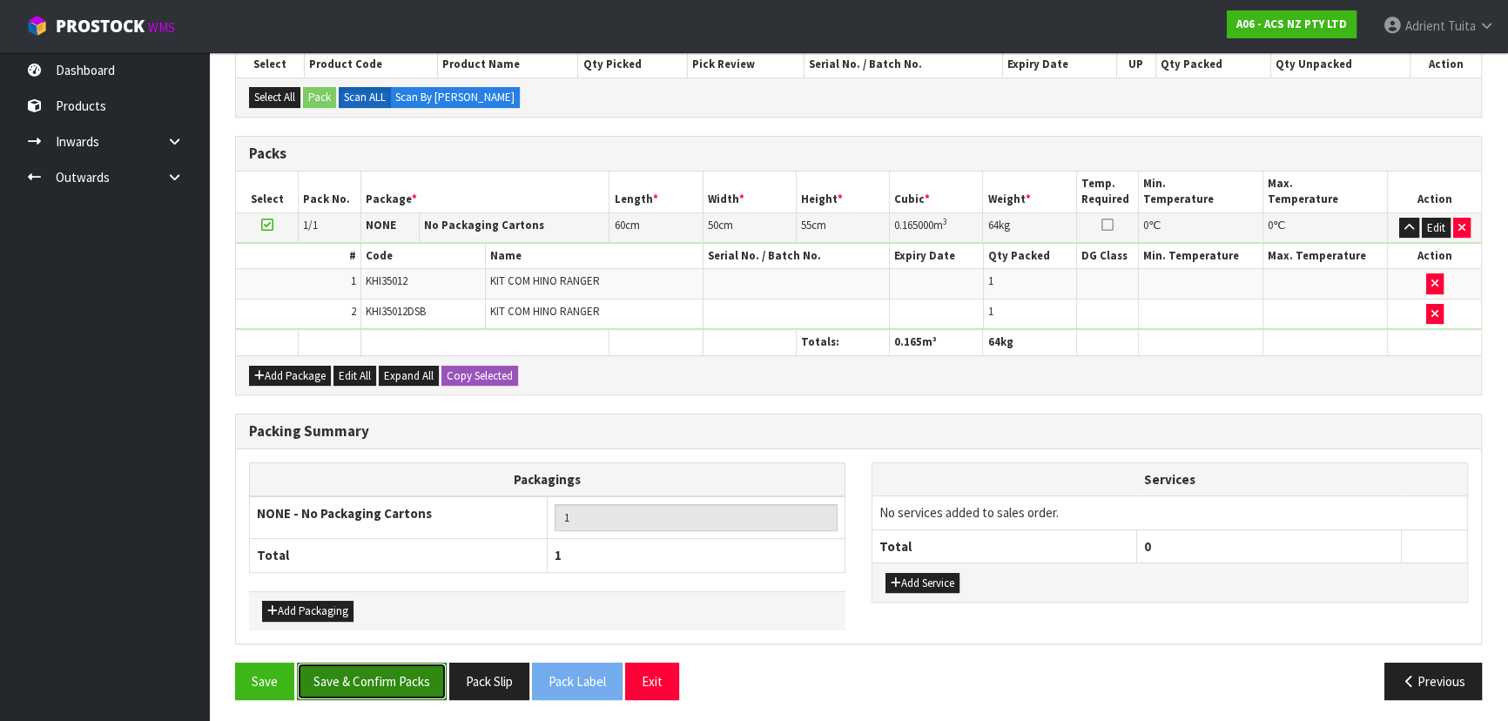
click at [406, 663] on button "Save & Confirm Packs" at bounding box center [372, 681] width 150 height 37
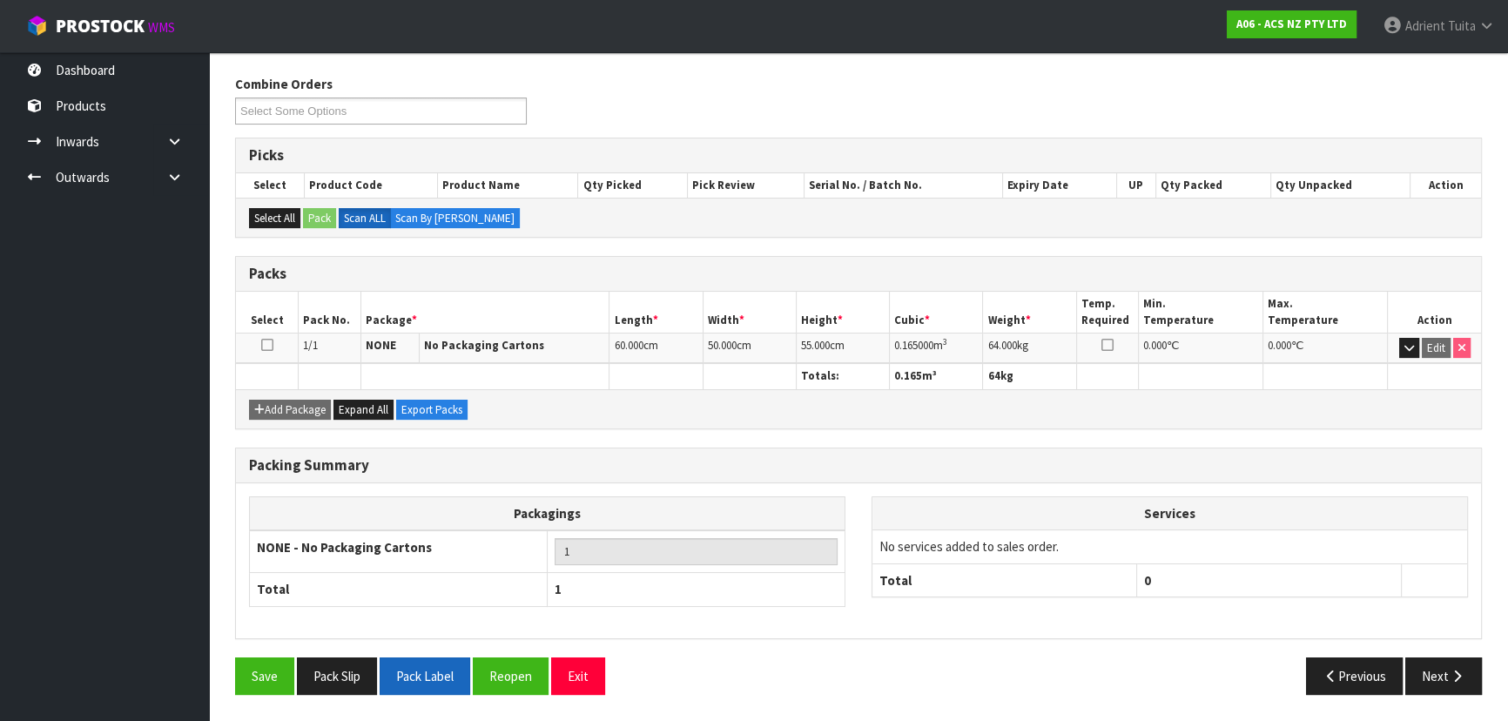
scroll to position [261, 0]
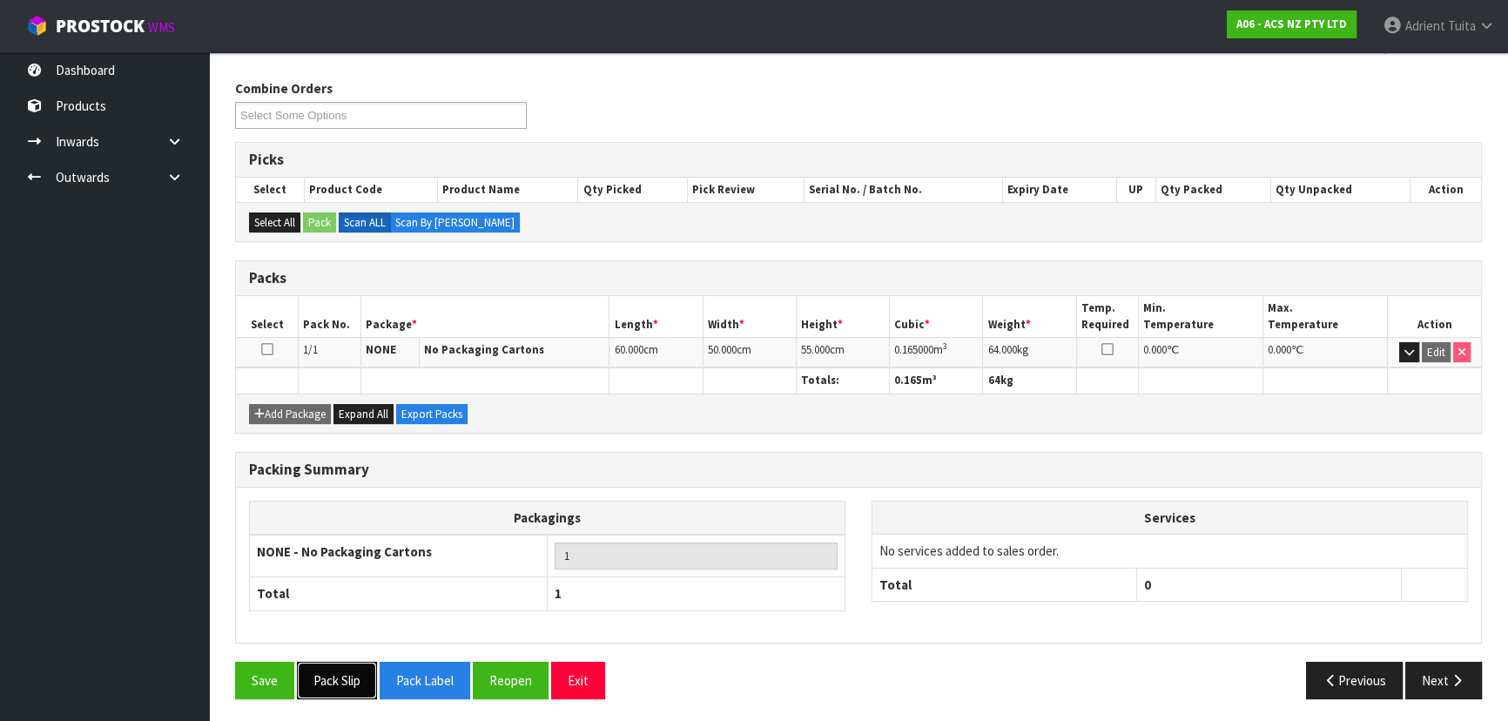
click at [354, 680] on button "Pack Slip" at bounding box center [337, 680] width 80 height 37
click at [1449, 667] on button "Next" at bounding box center [1443, 680] width 77 height 37
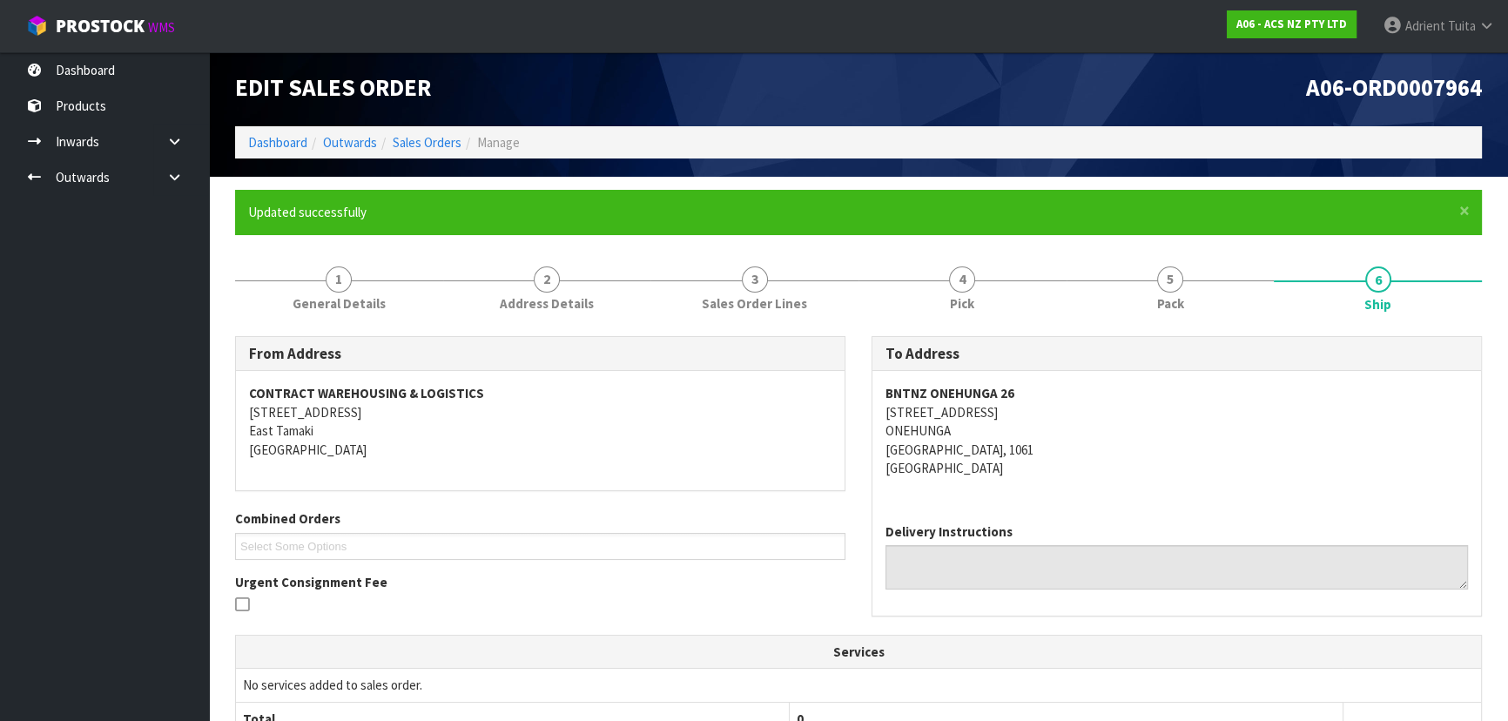
scroll to position [408, 0]
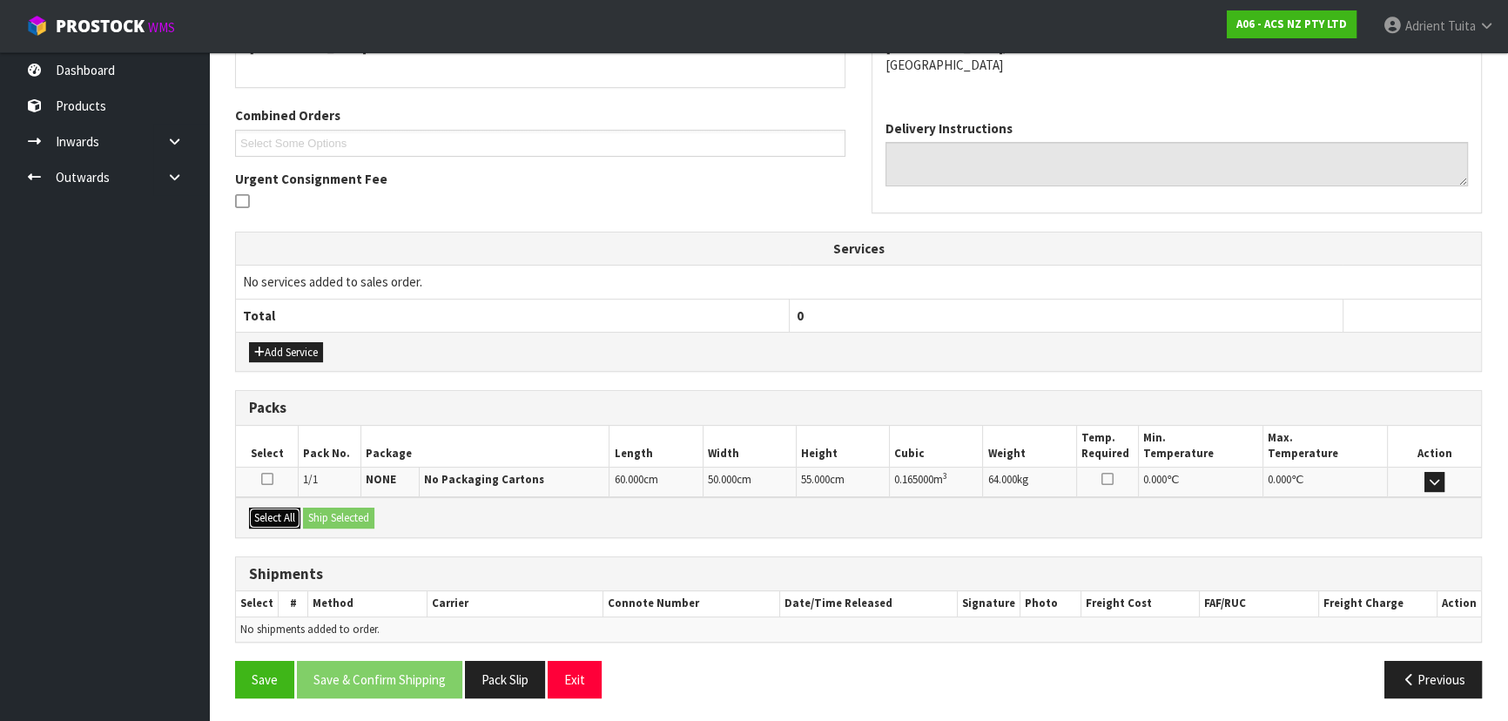
drag, startPoint x: 283, startPoint y: 514, endPoint x: 361, endPoint y: 517, distance: 77.6
click at [286, 514] on button "Select All" at bounding box center [274, 518] width 51 height 21
click at [361, 517] on button "Ship Selected" at bounding box center [338, 518] width 71 height 21
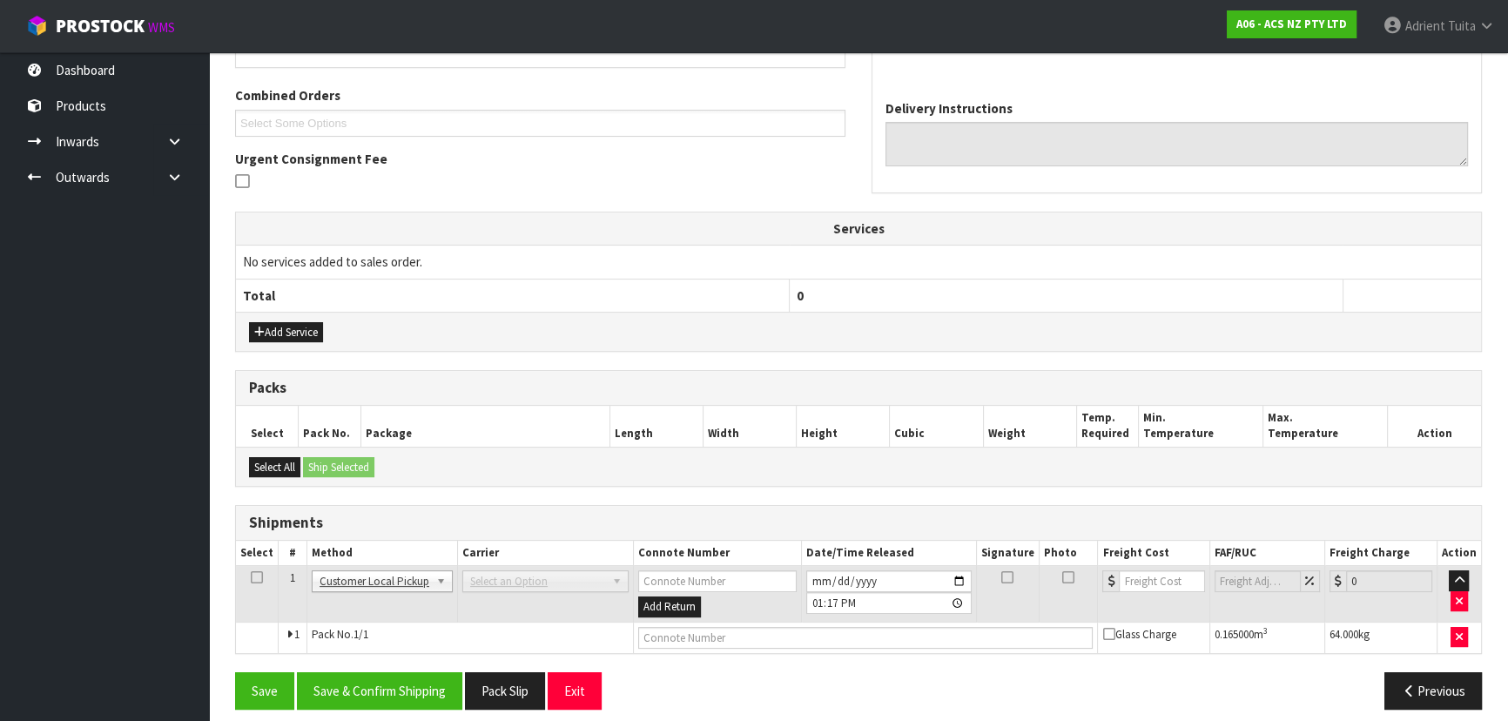
scroll to position [439, 0]
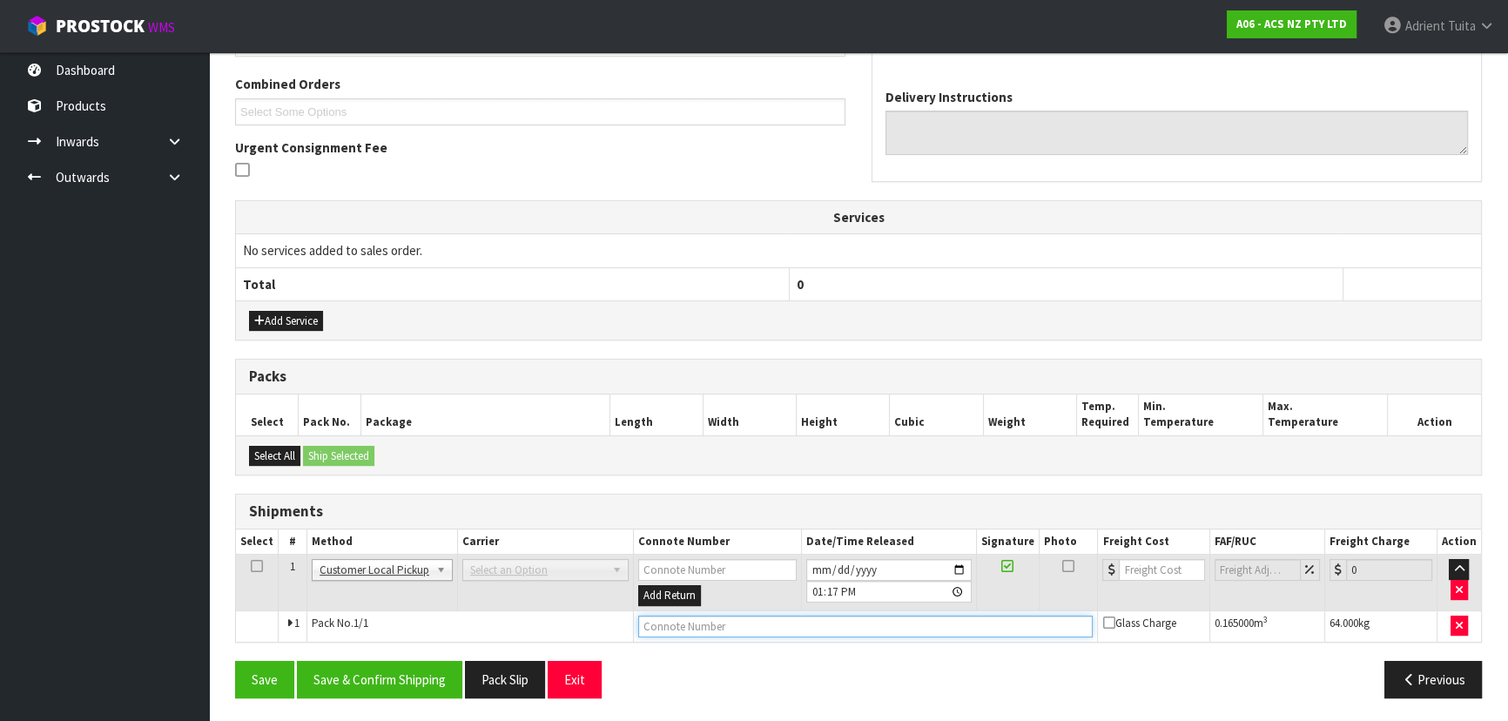
click at [692, 625] on input "text" at bounding box center [865, 627] width 455 height 22
type input "COLLECTED"
click at [322, 661] on button "Save & Confirm Shipping" at bounding box center [379, 679] width 165 height 37
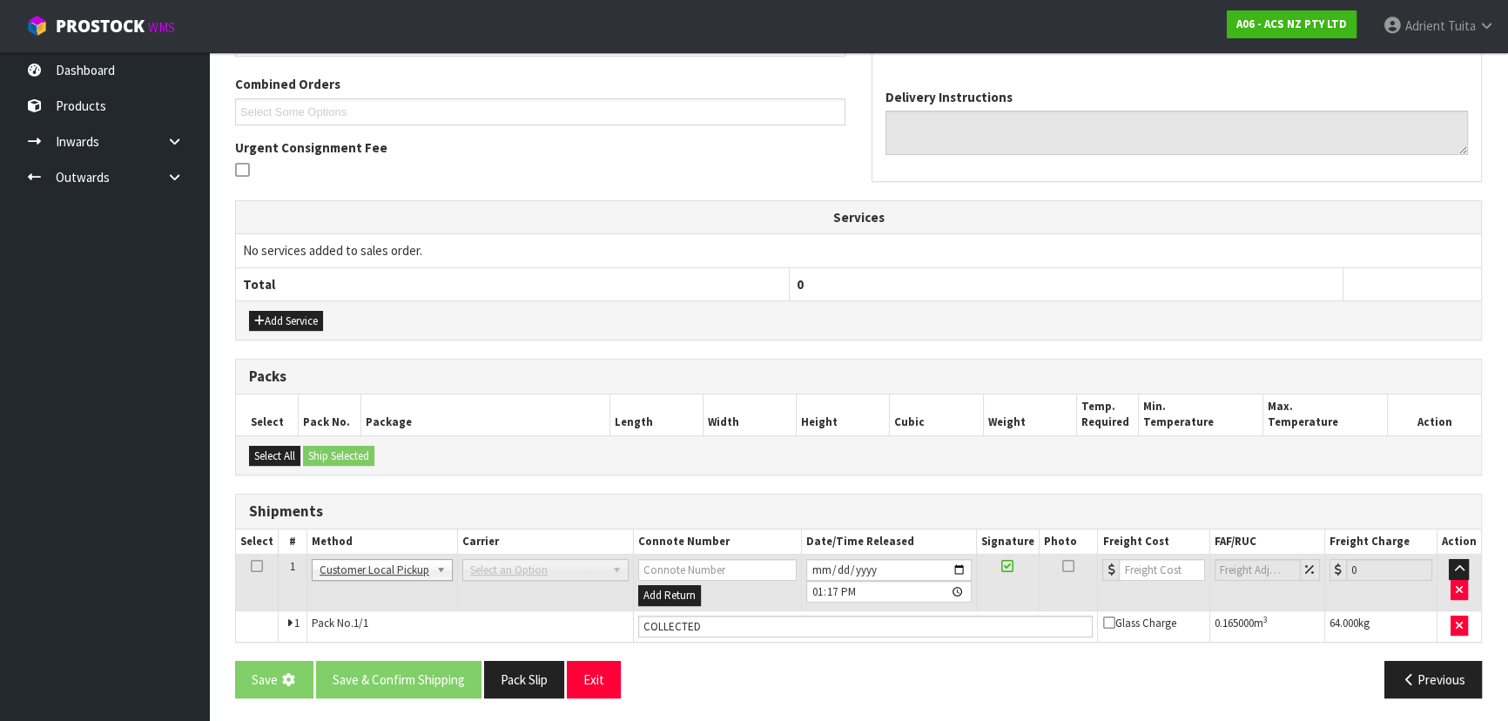
scroll to position [0, 0]
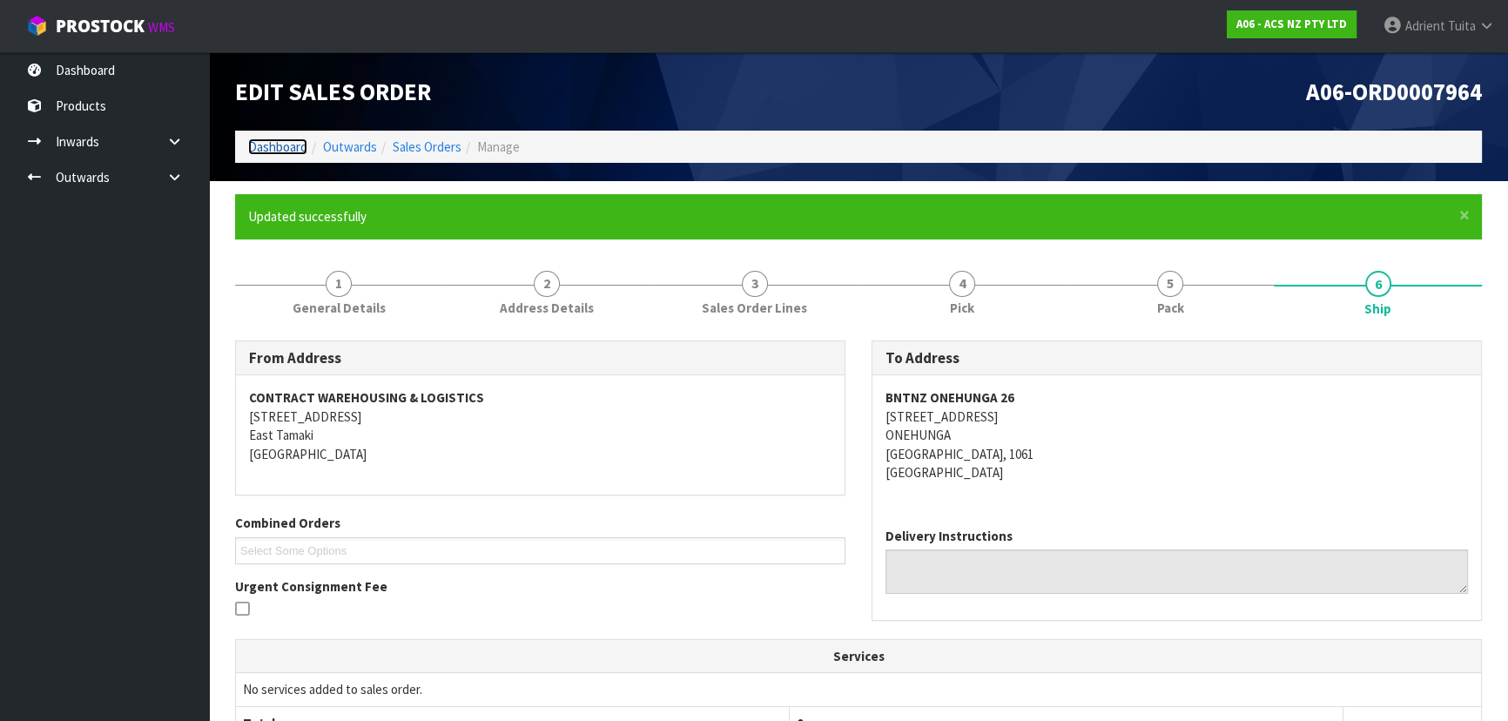
click at [289, 151] on link "Dashboard" at bounding box center [277, 146] width 59 height 17
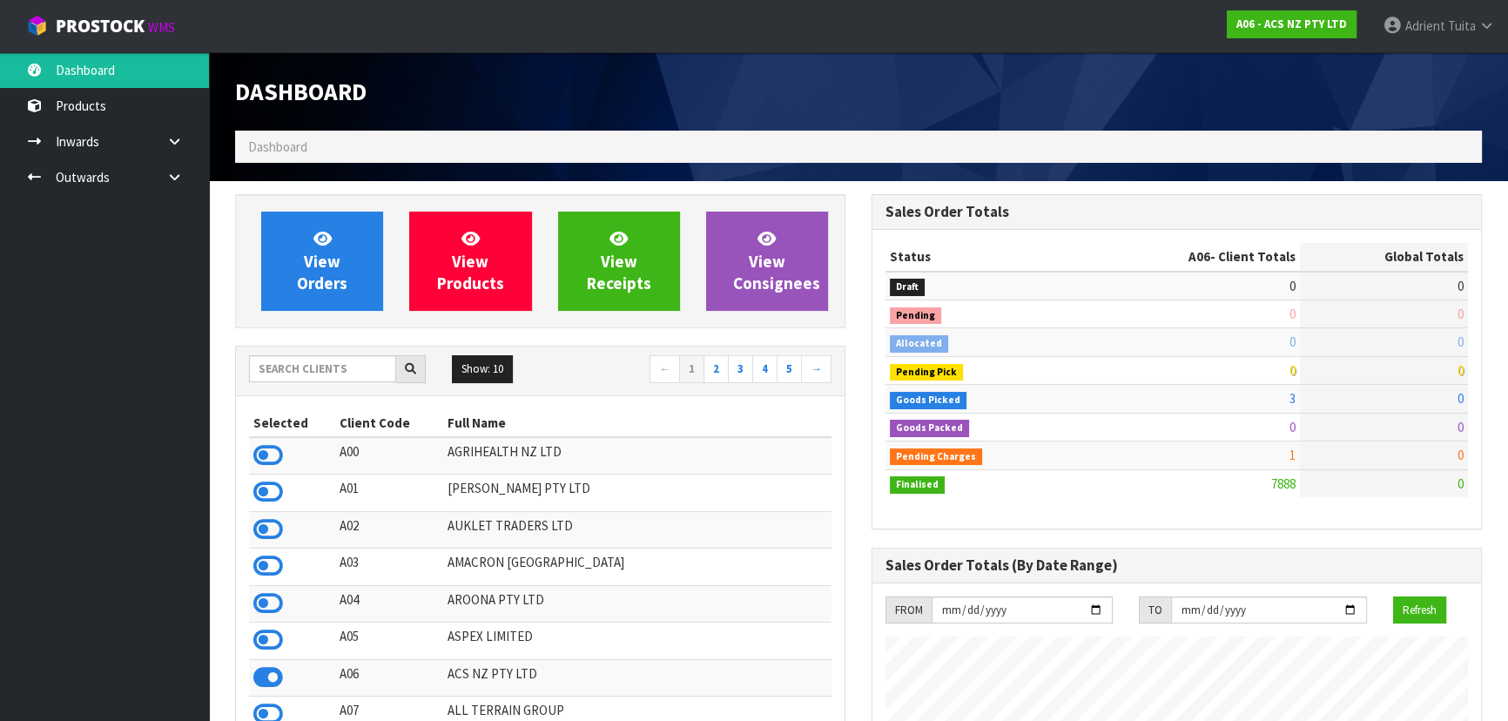
scroll to position [1317, 636]
click at [307, 357] on input "text" at bounding box center [322, 368] width 147 height 27
type input "K01"
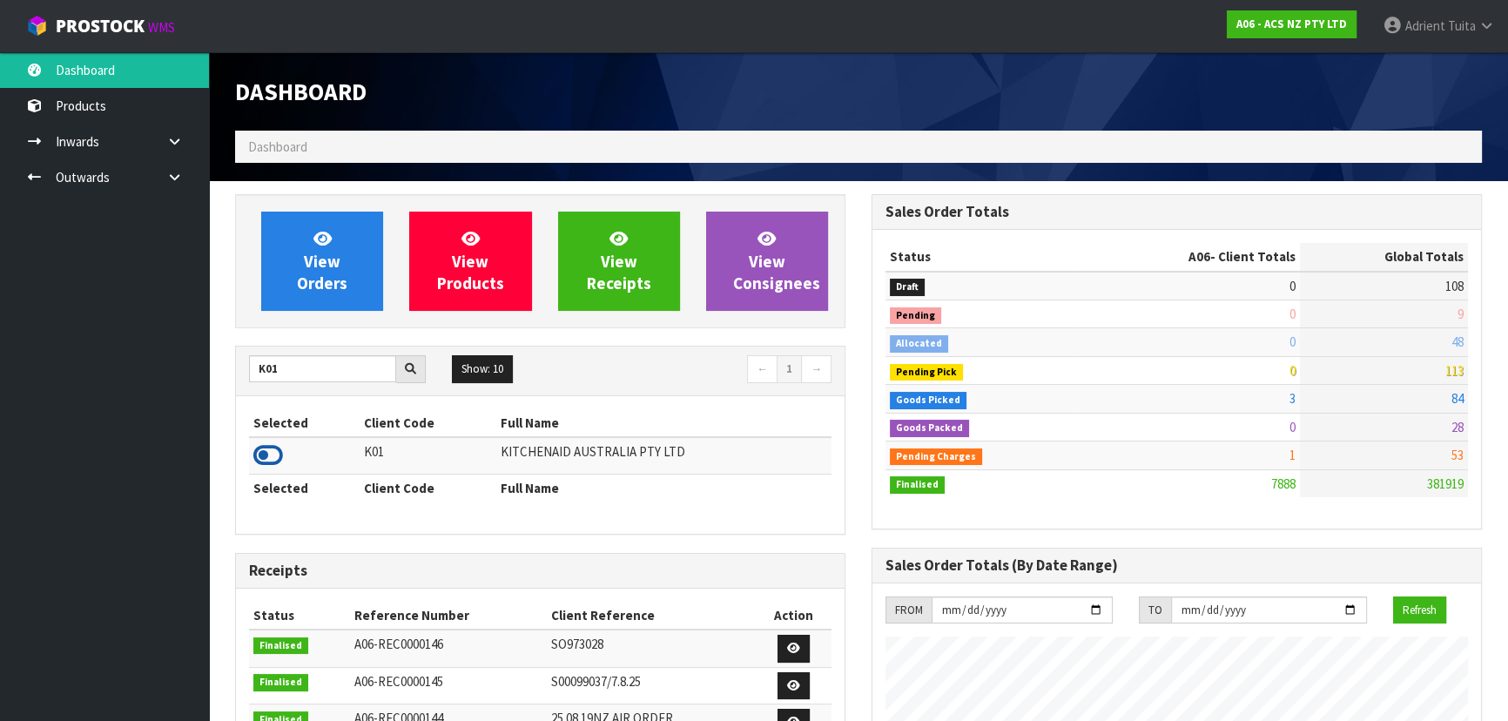
click at [263, 459] on icon at bounding box center [268, 455] width 30 height 26
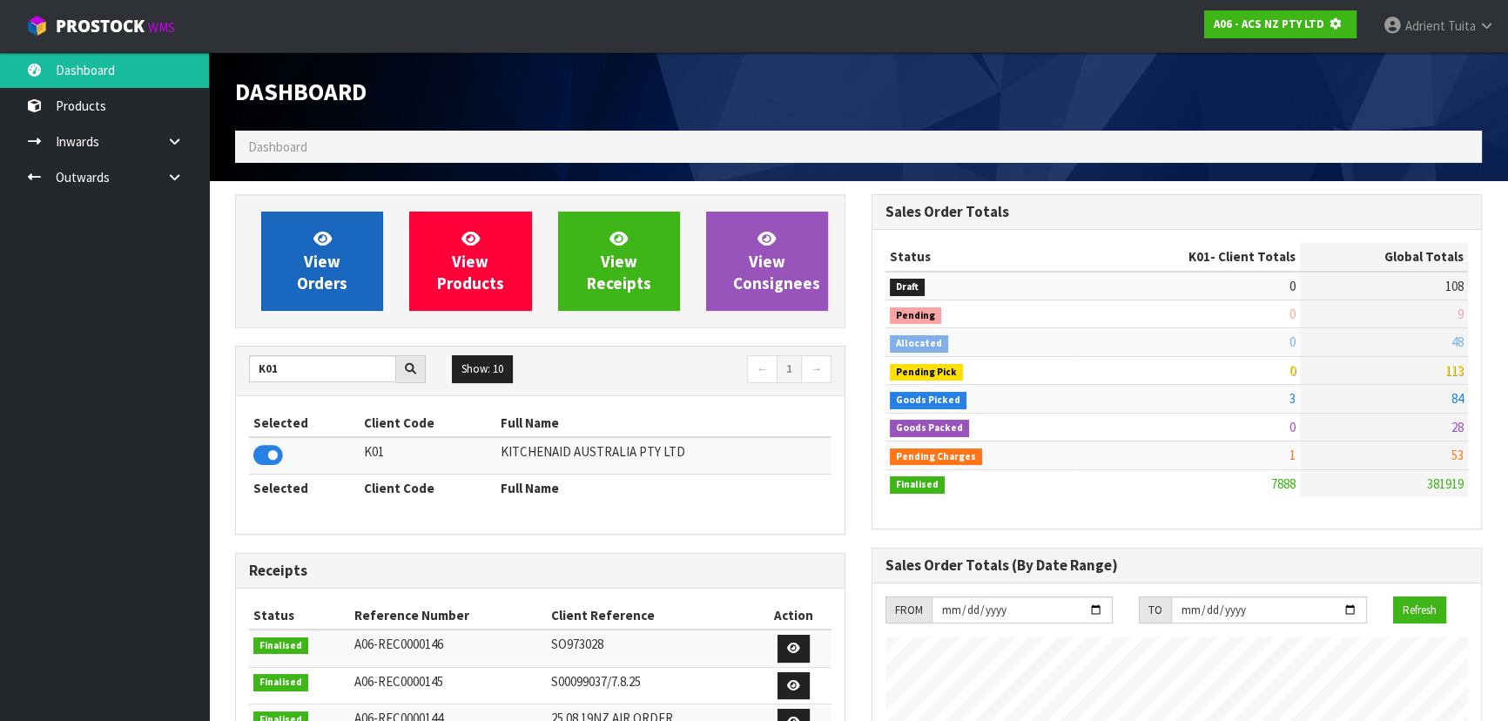
scroll to position [1084, 636]
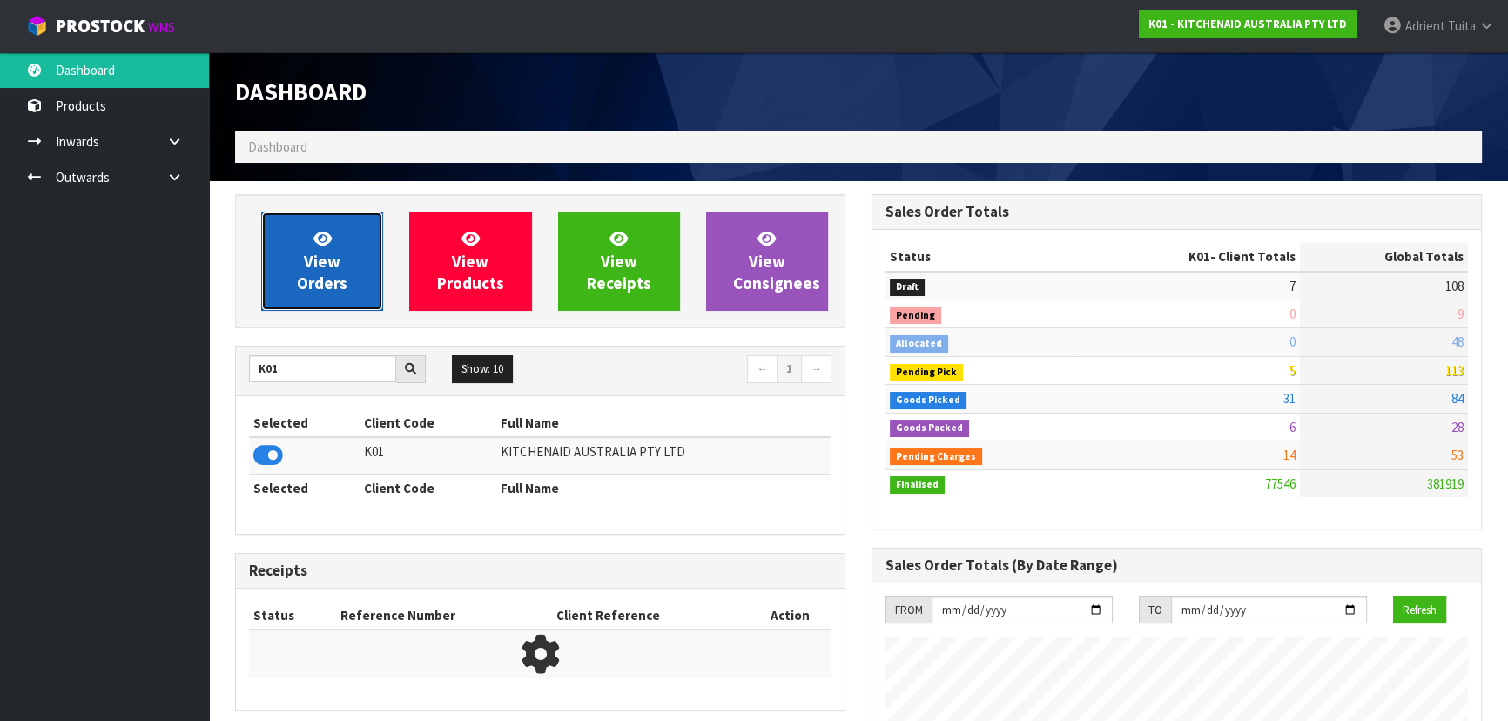
click at [346, 275] on span "View Orders" at bounding box center [322, 260] width 51 height 65
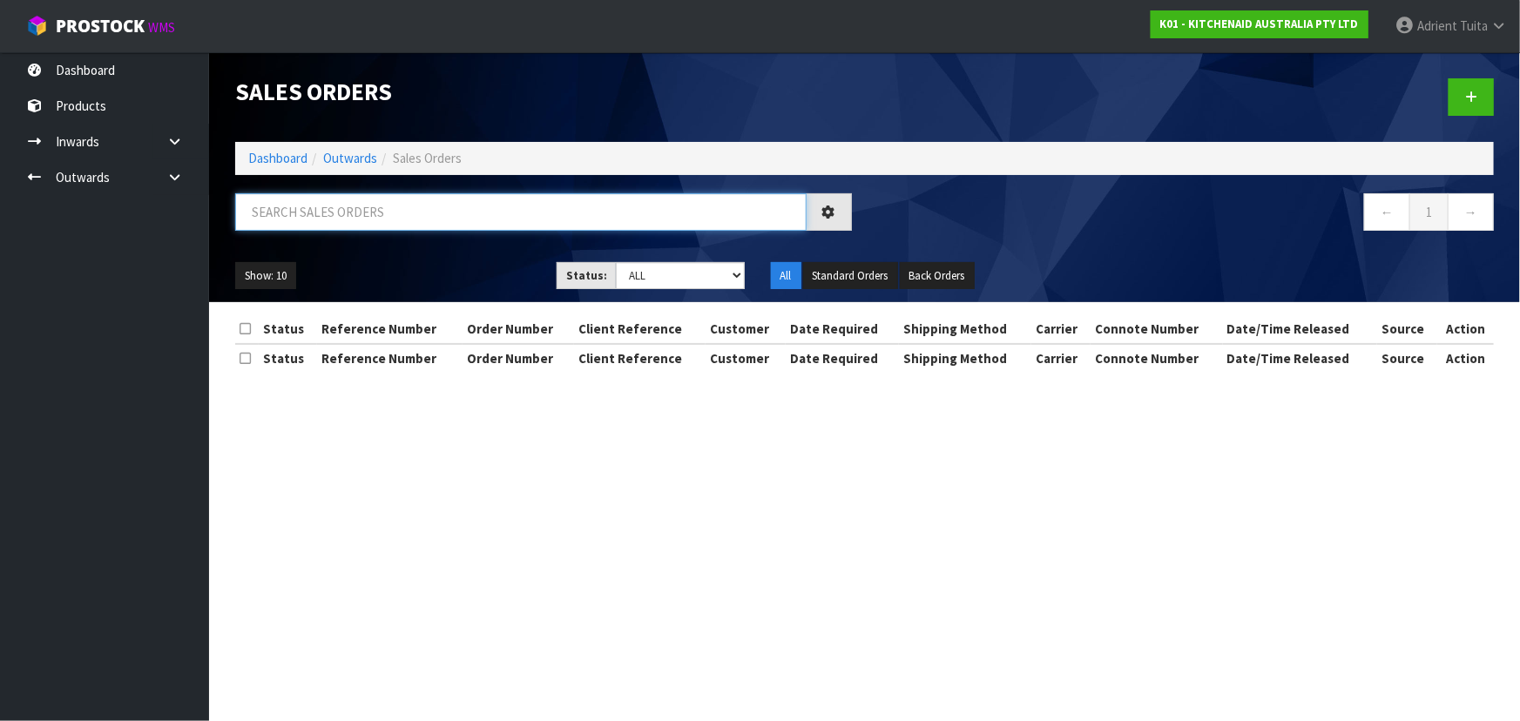
click at [385, 223] on input "text" at bounding box center [520, 211] width 571 height 37
type input "9204"
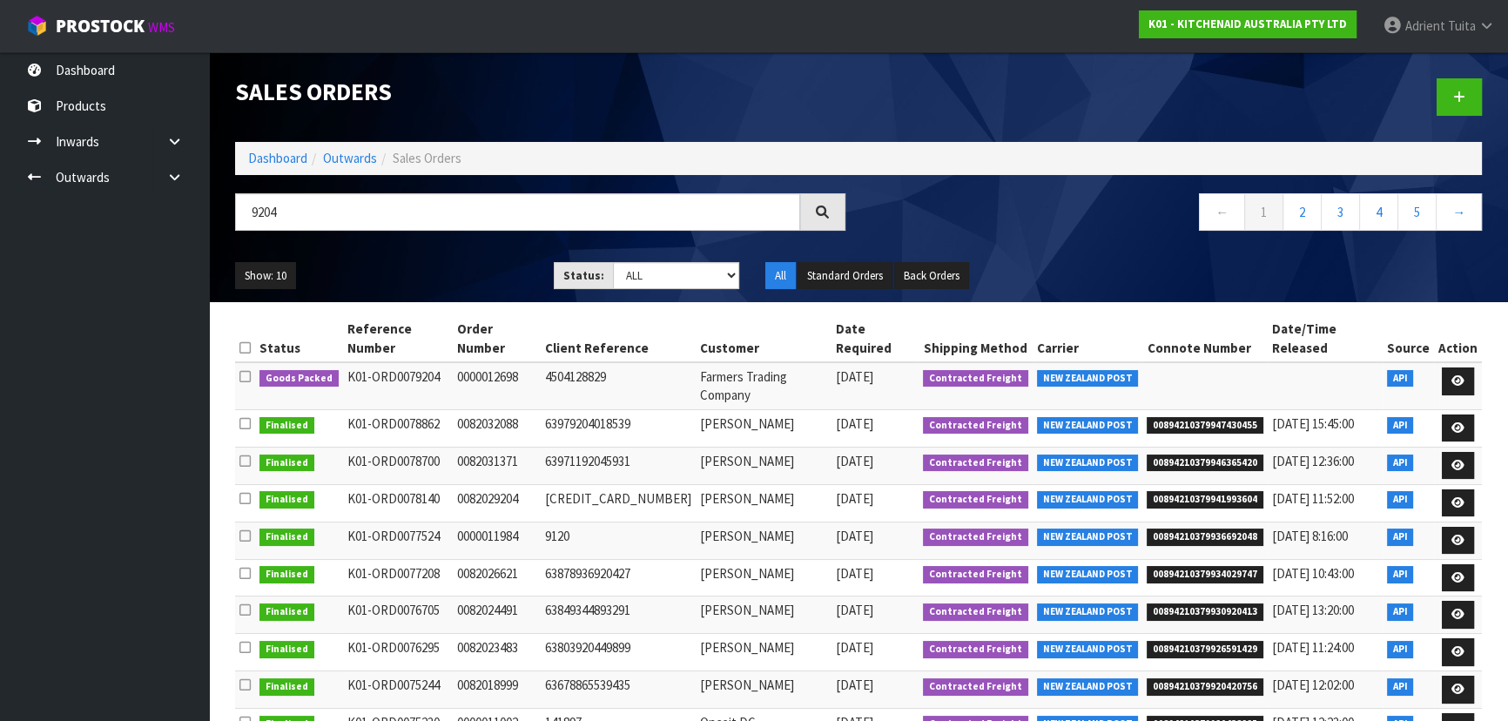
click at [1441, 362] on td at bounding box center [1458, 385] width 48 height 47
click at [1443, 367] on link at bounding box center [1458, 381] width 32 height 28
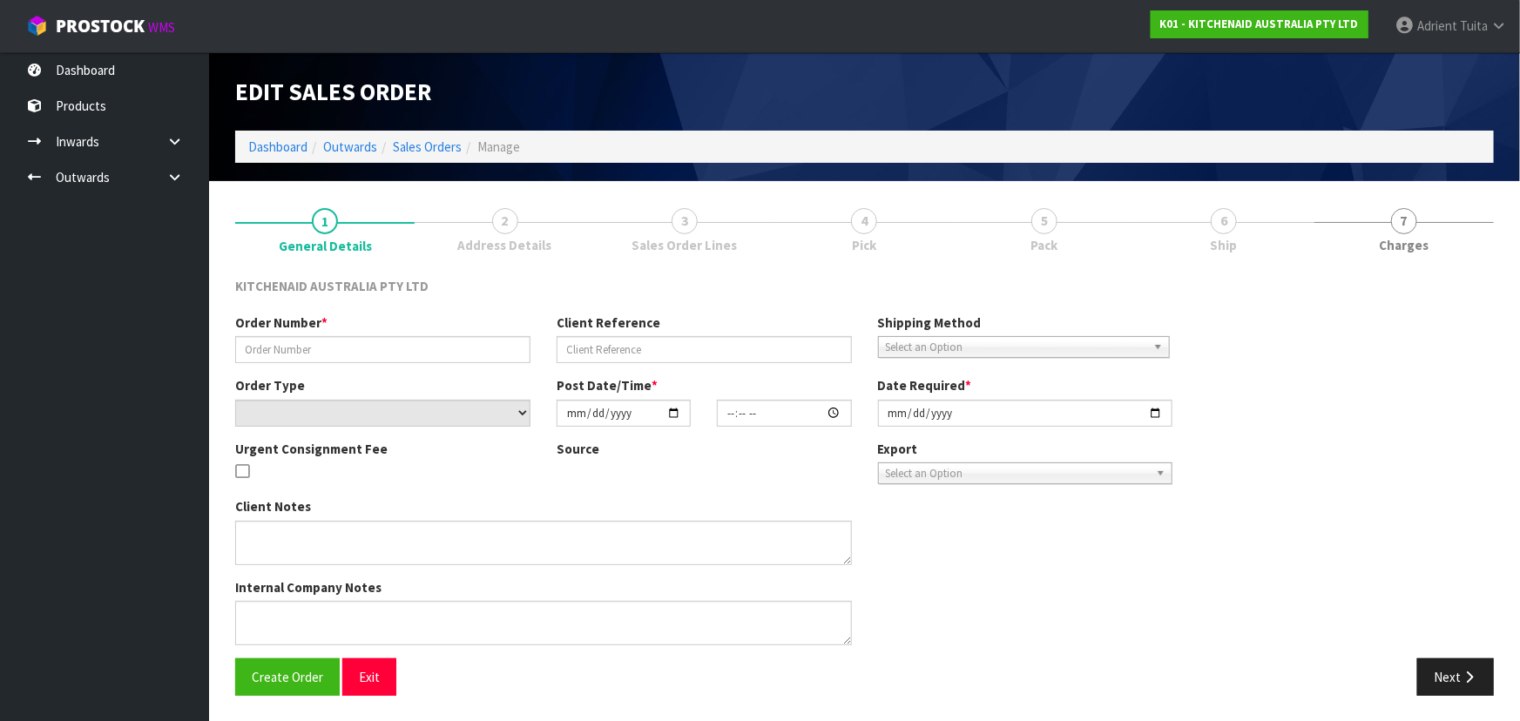
type input "0000012698"
type input "4504128829"
select select "number:0"
type input "[DATE]"
type input "15:32:19.000"
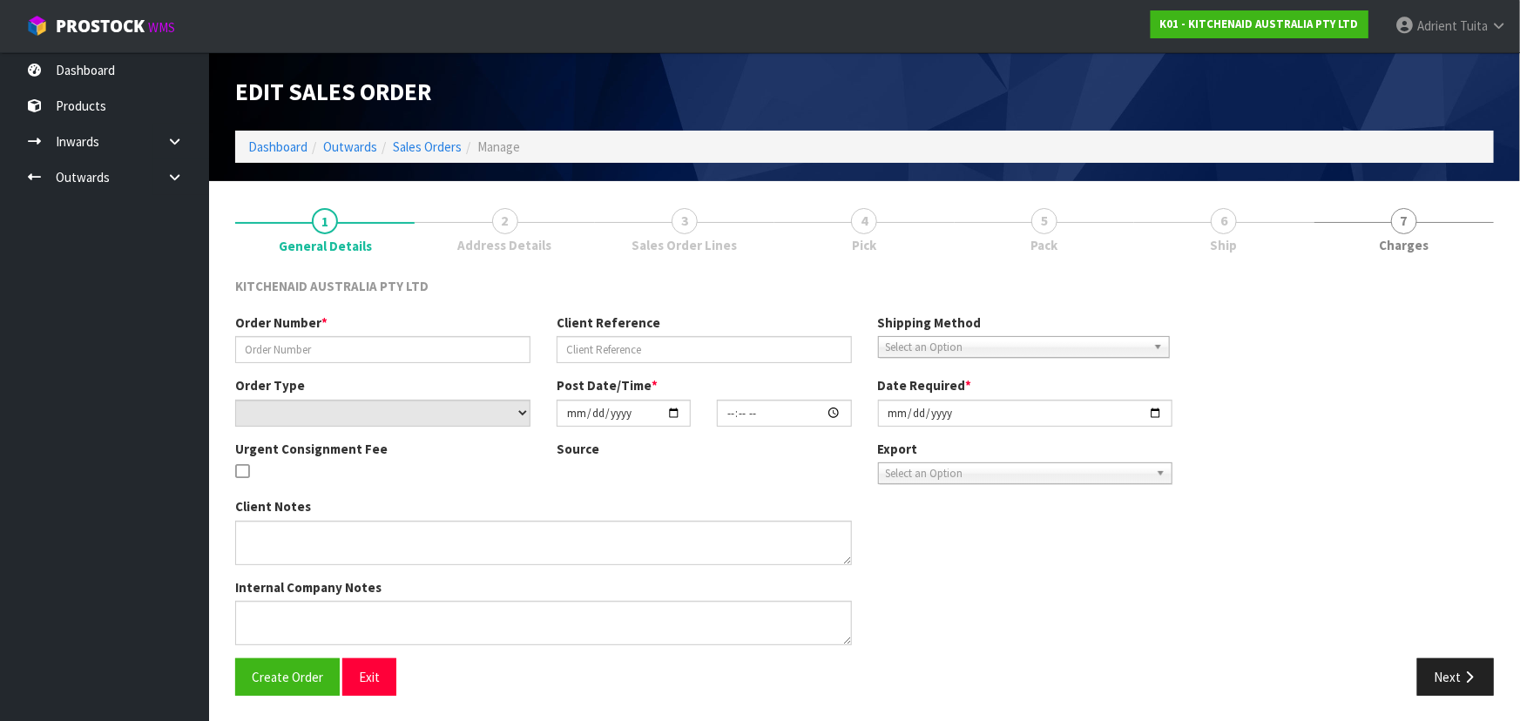
type input "[DATE]"
type textarea "ORDER 12968 5KSM195PSABT - CWL TEAM PLEASE ADJUST THIS TO 18 AND PROCESS THE OR…"
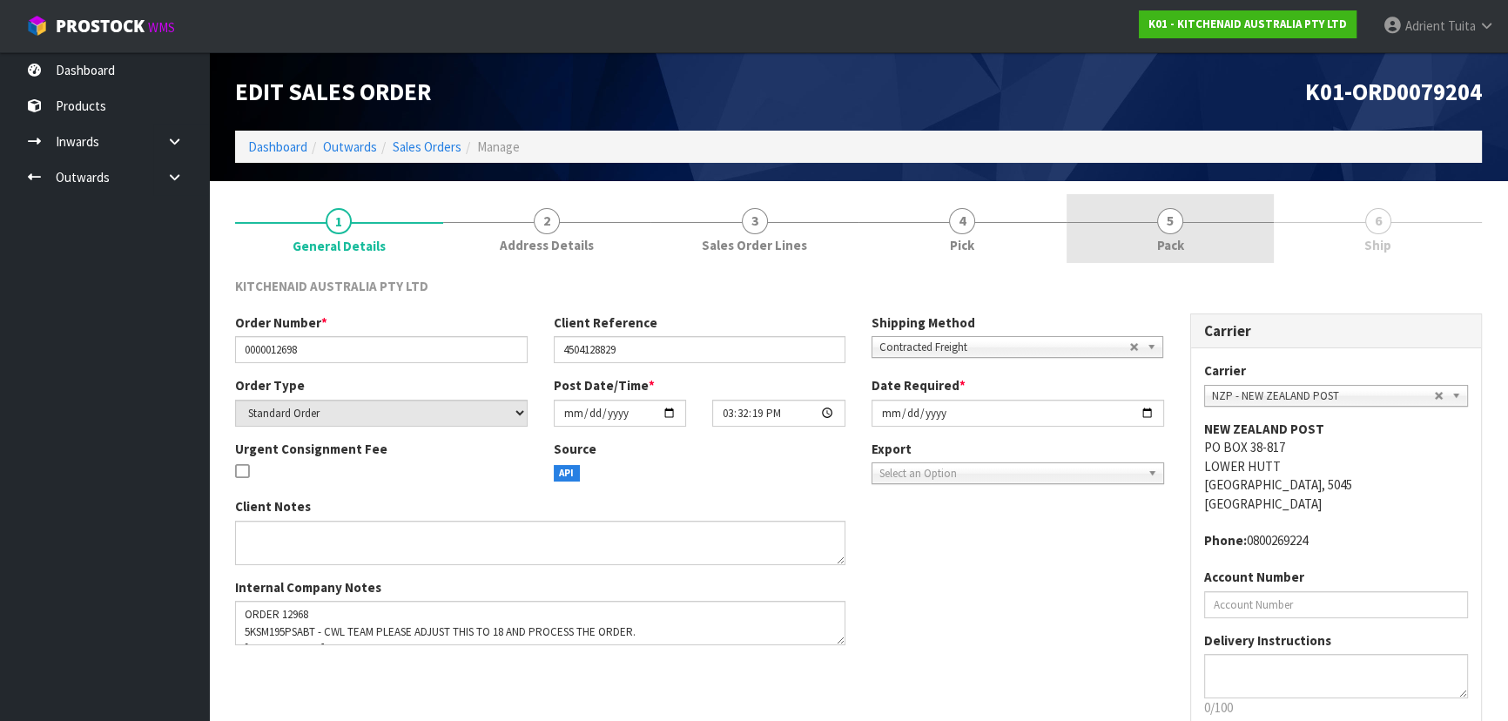
click at [1262, 226] on link "5 Pack" at bounding box center [1171, 228] width 208 height 69
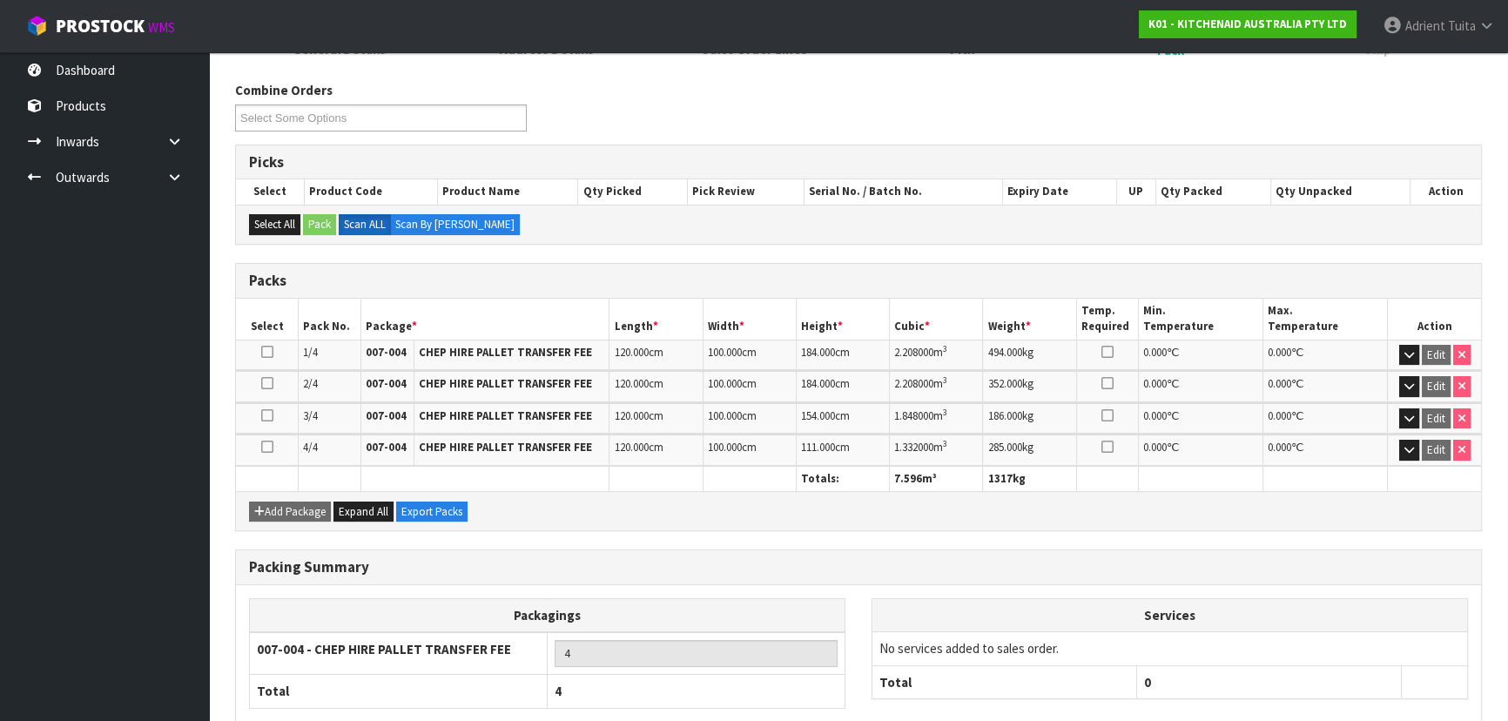
scroll to position [293, 0]
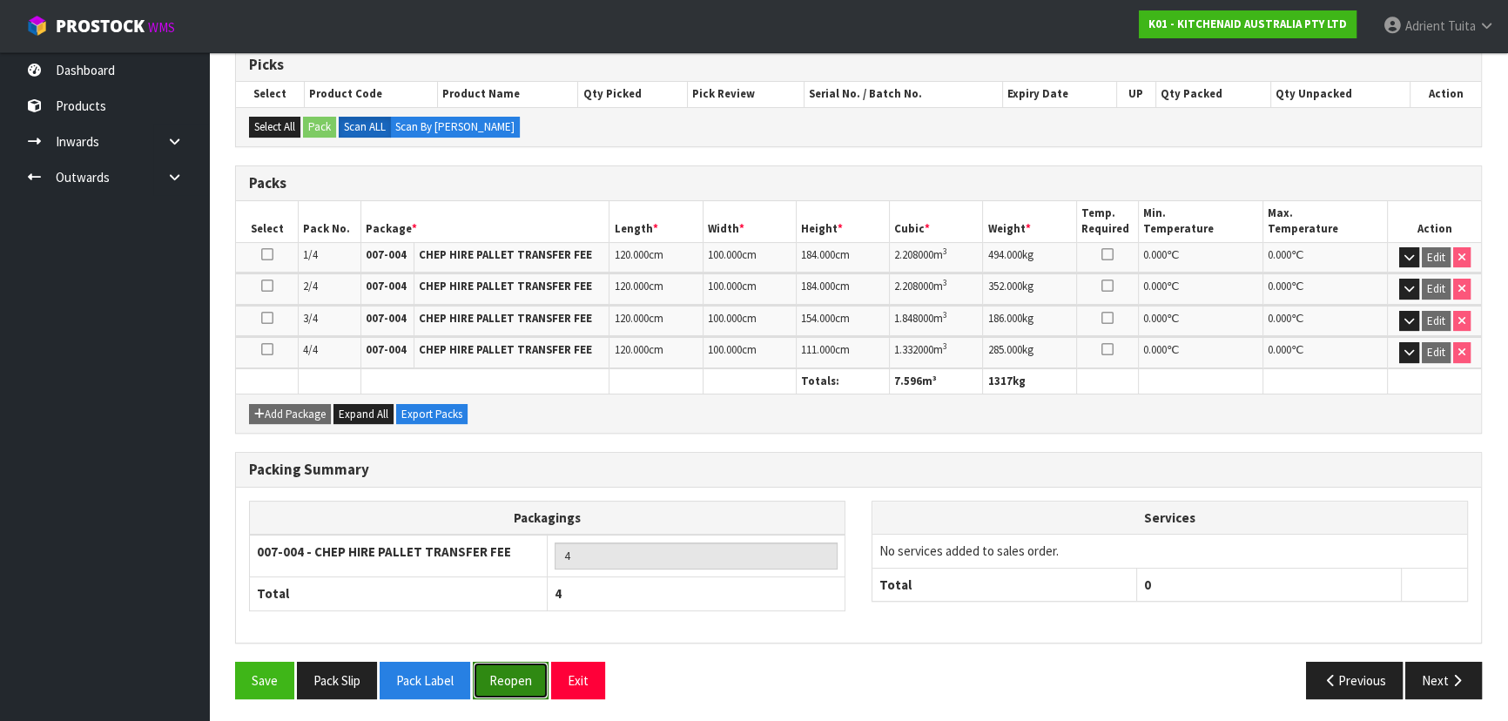
click at [503, 663] on button "Reopen" at bounding box center [511, 680] width 76 height 37
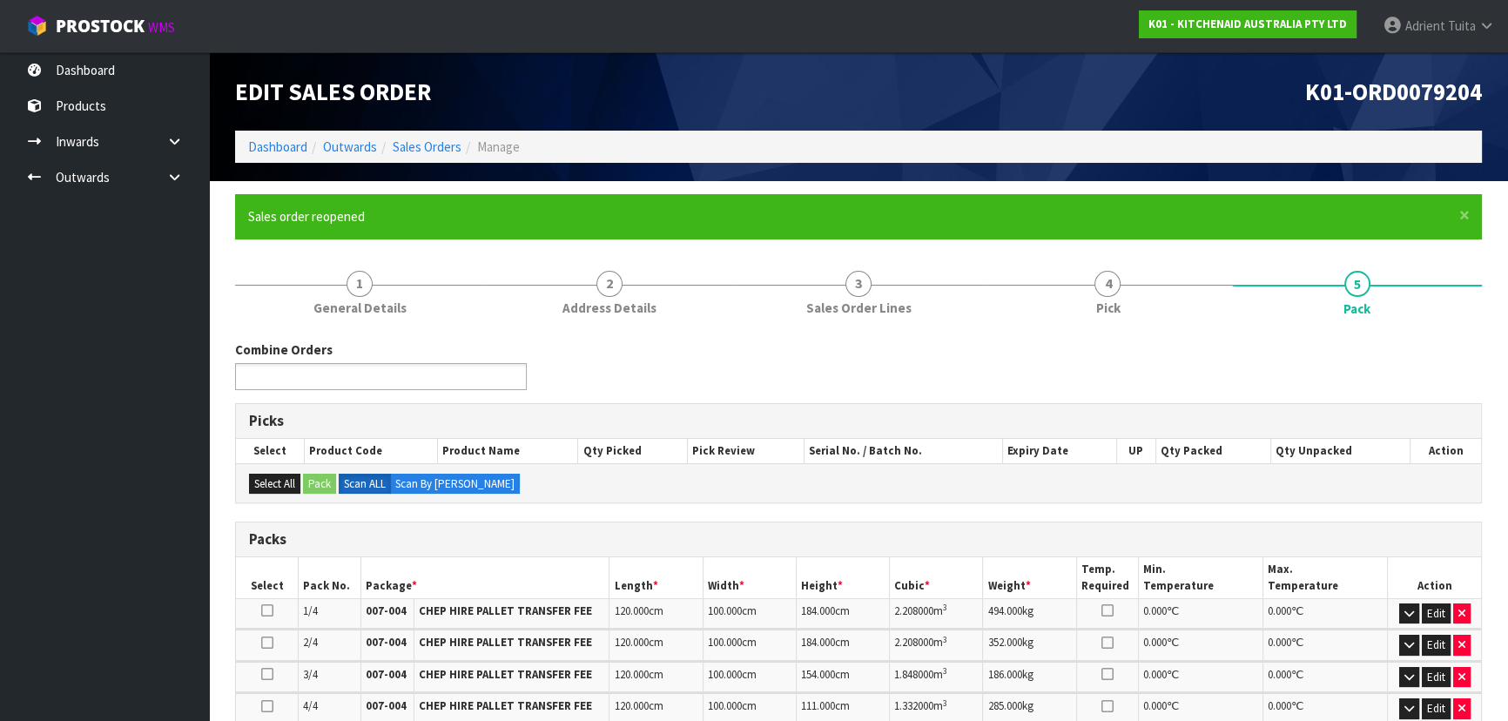
click at [394, 371] on ul at bounding box center [381, 376] width 292 height 27
type input "9206"
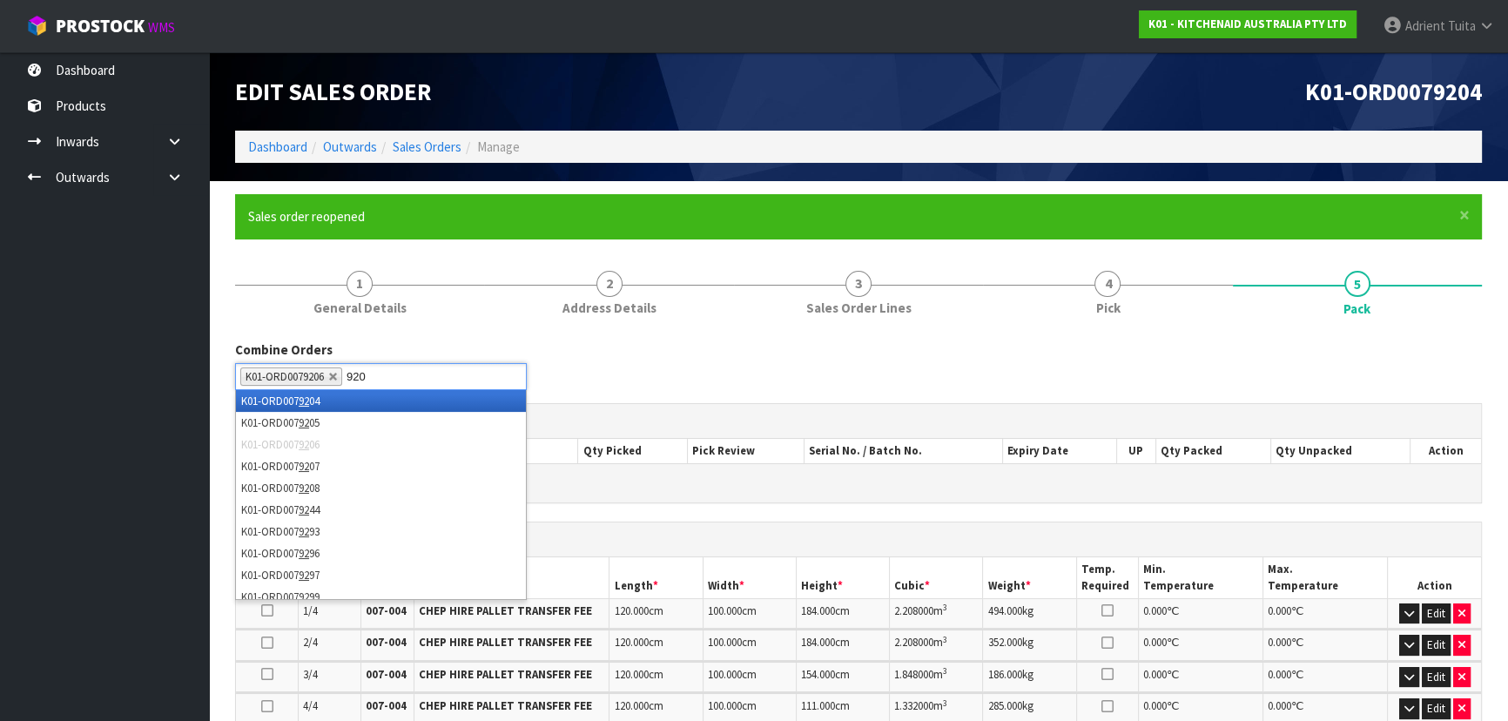
type input "9205"
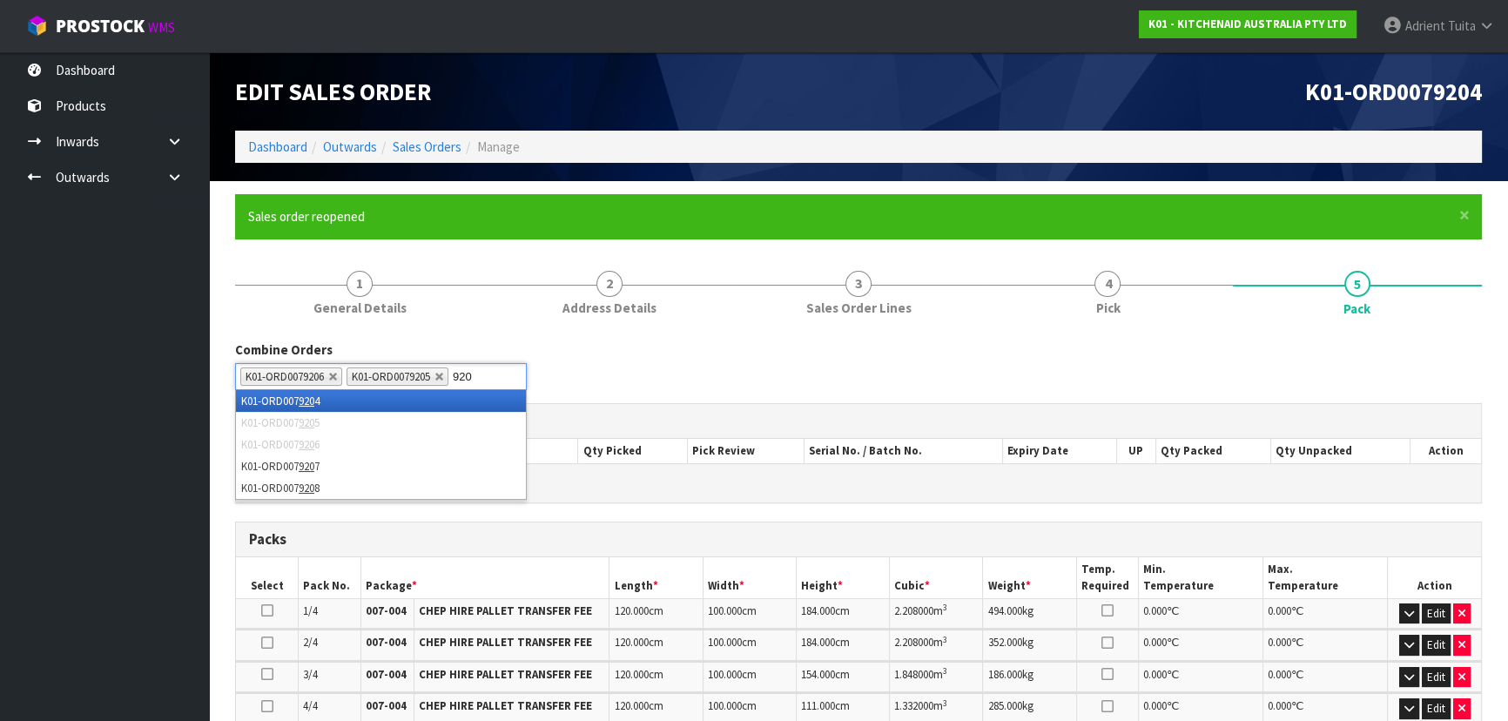
type input "9207"
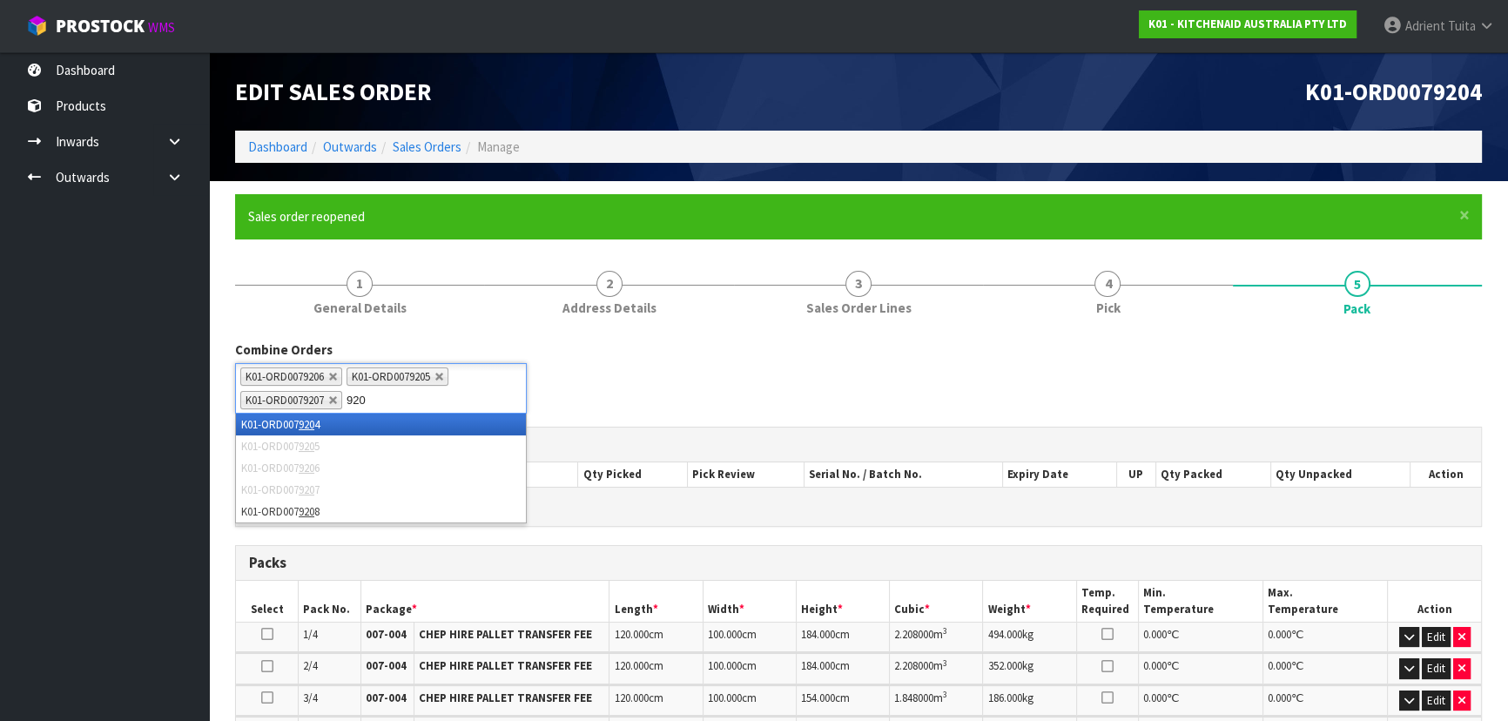
type input "9208"
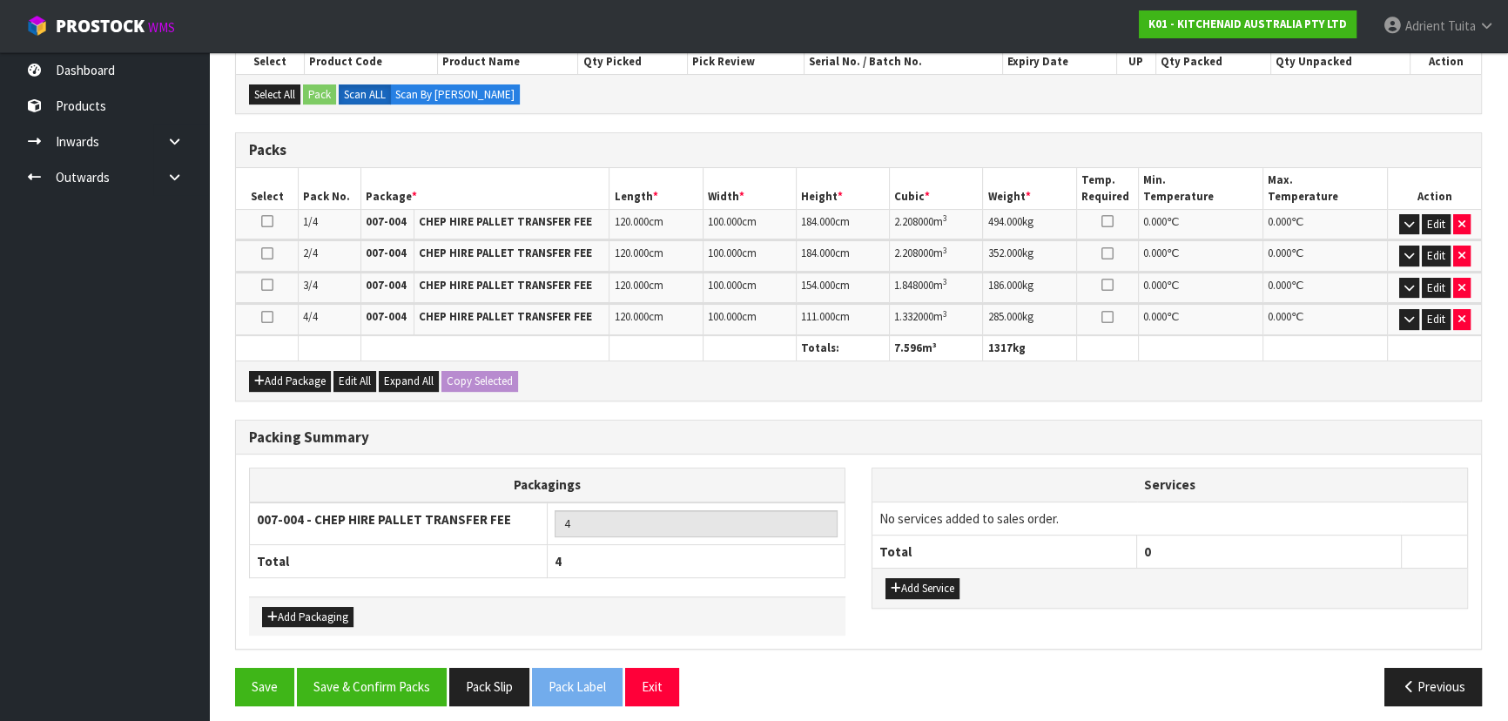
scroll to position [418, 0]
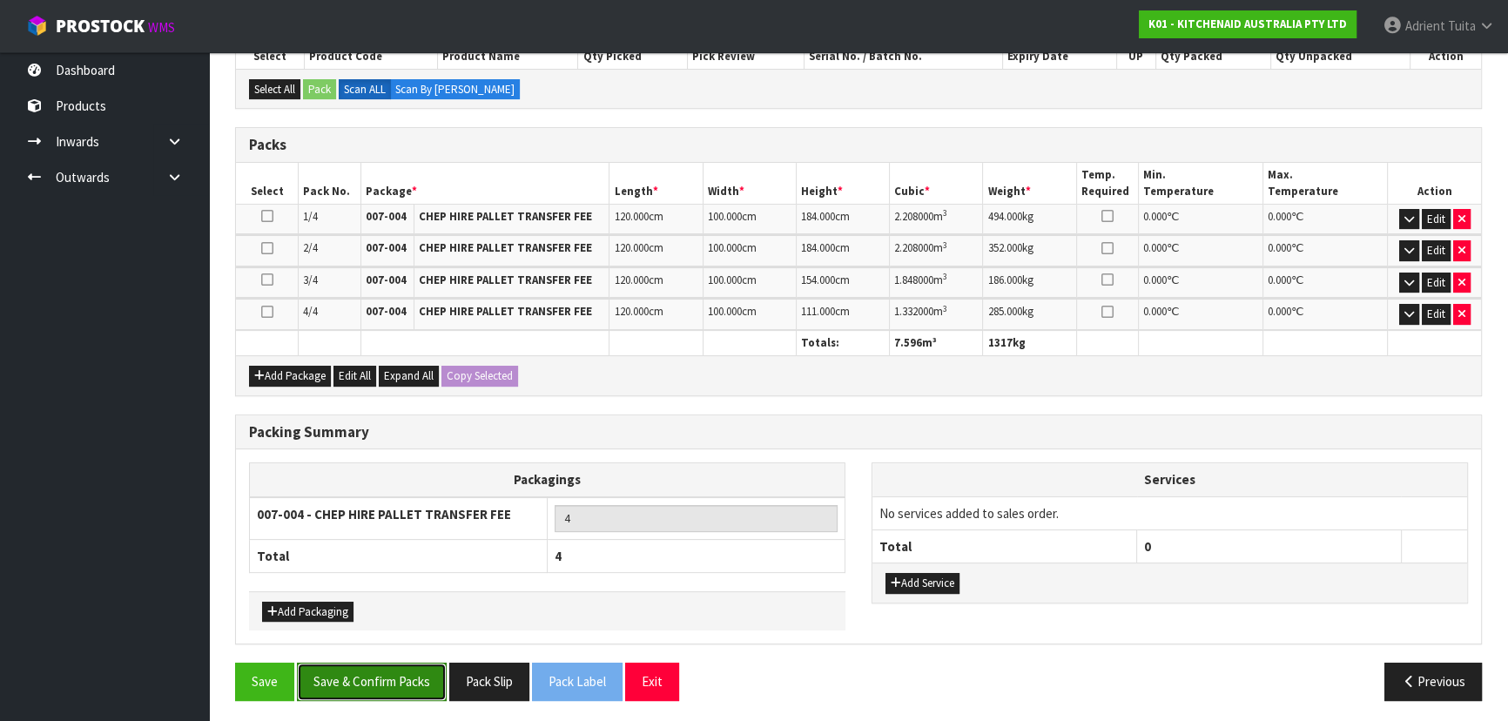
click at [362, 671] on button "Save & Confirm Packs" at bounding box center [372, 681] width 150 height 37
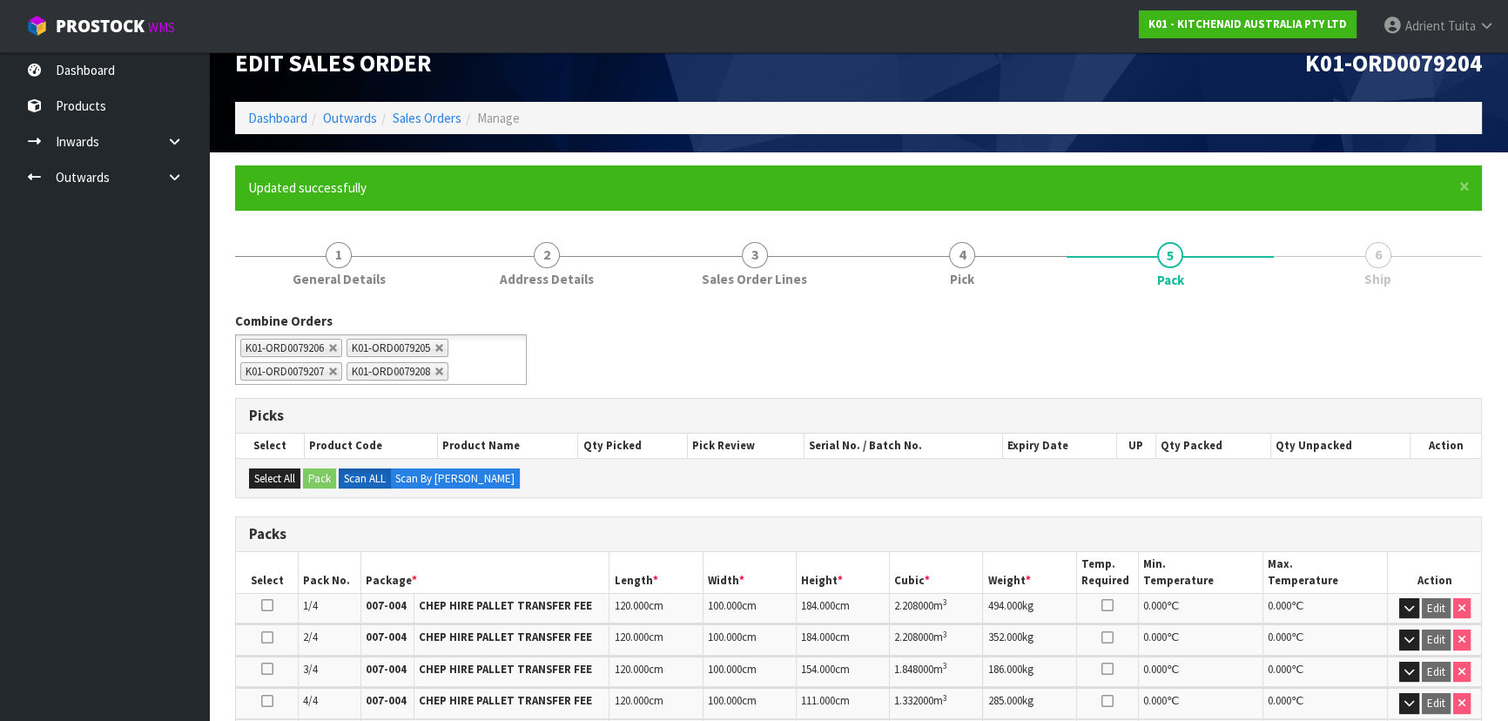
scroll to position [372, 0]
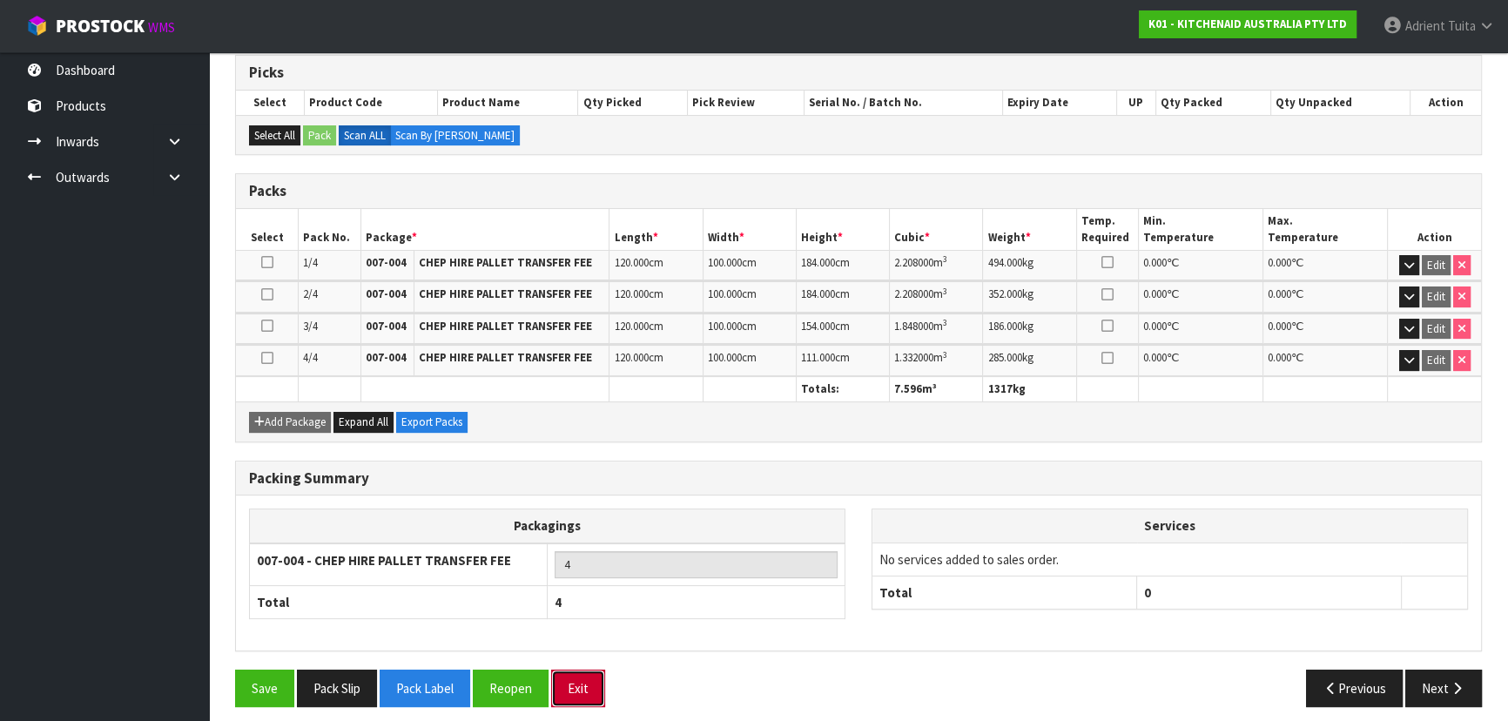
click at [593, 675] on button "Exit" at bounding box center [578, 688] width 54 height 37
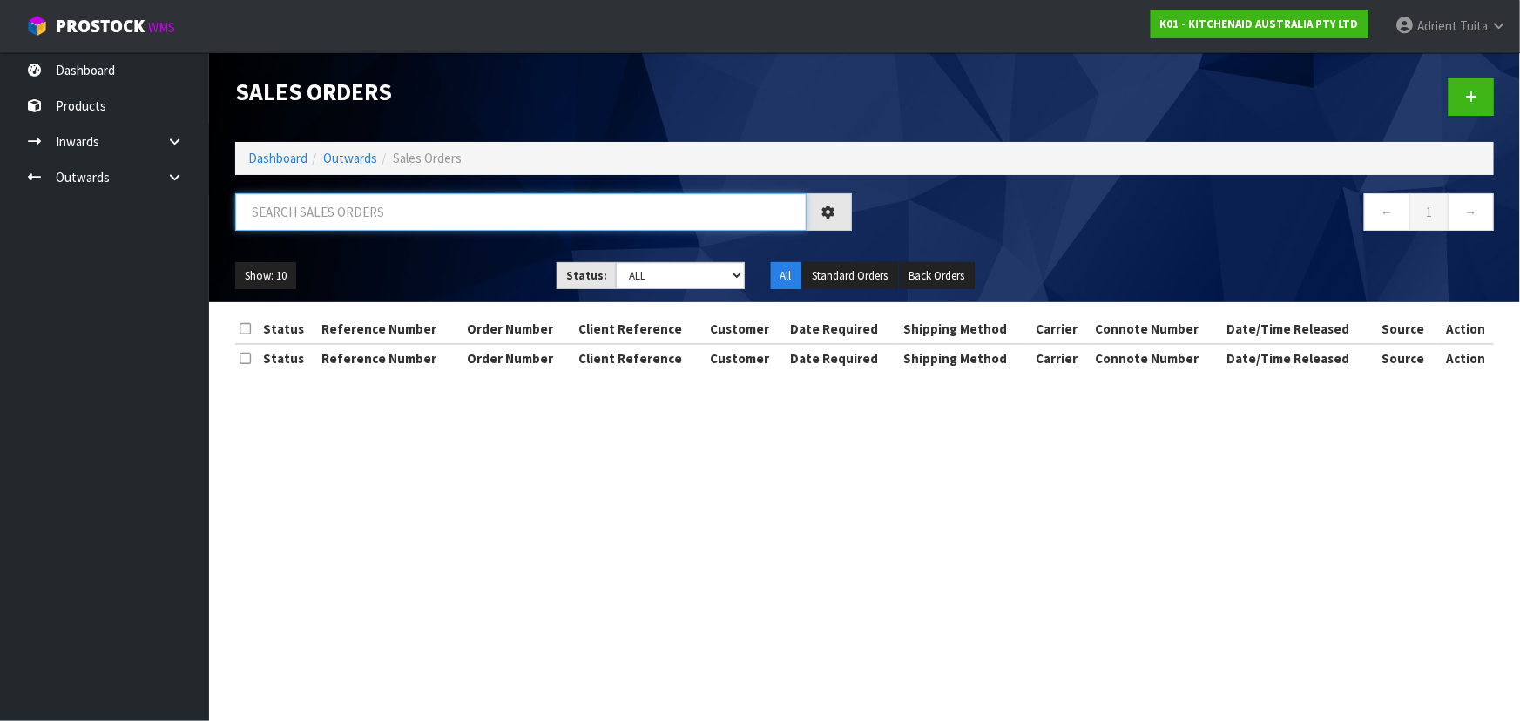
click at [435, 225] on input "text" at bounding box center [520, 211] width 571 height 37
type input "9206"
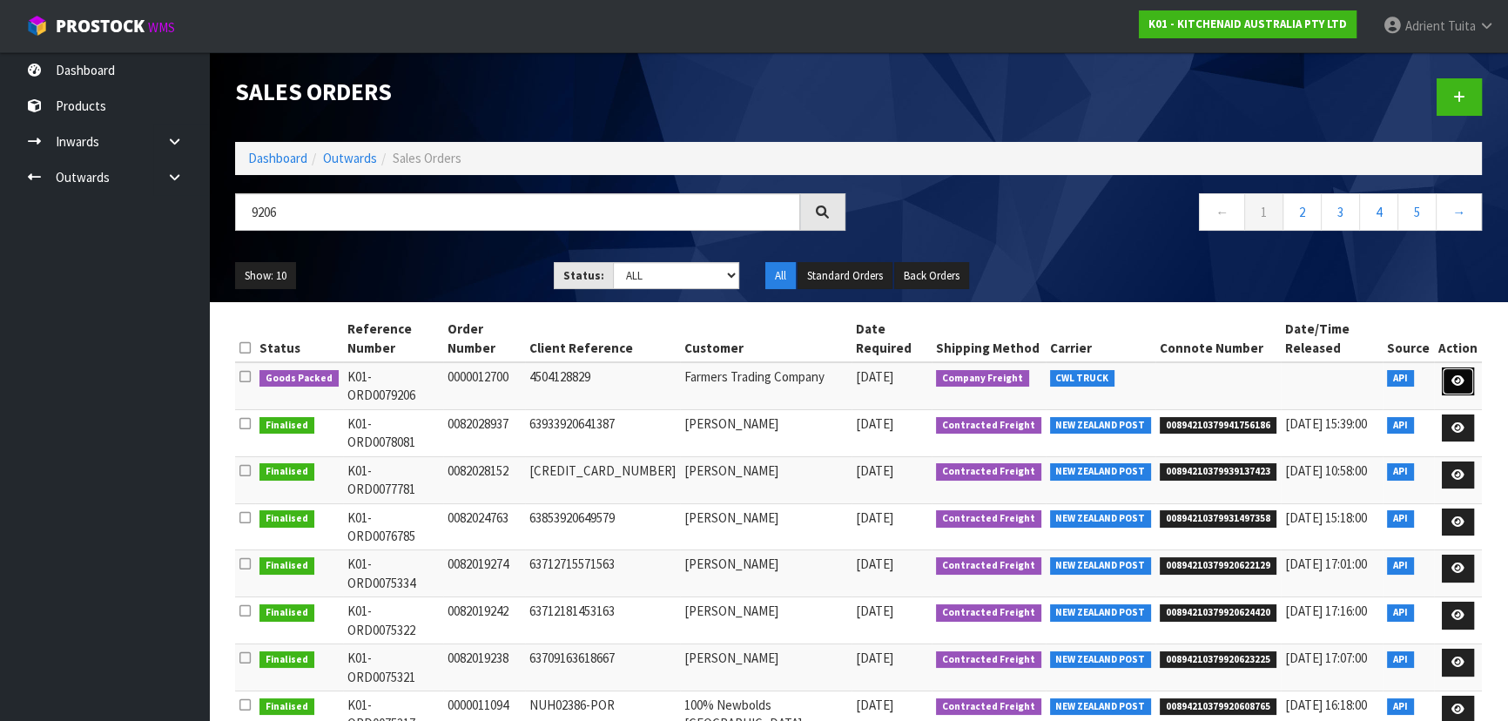
click at [1449, 367] on link at bounding box center [1458, 381] width 32 height 28
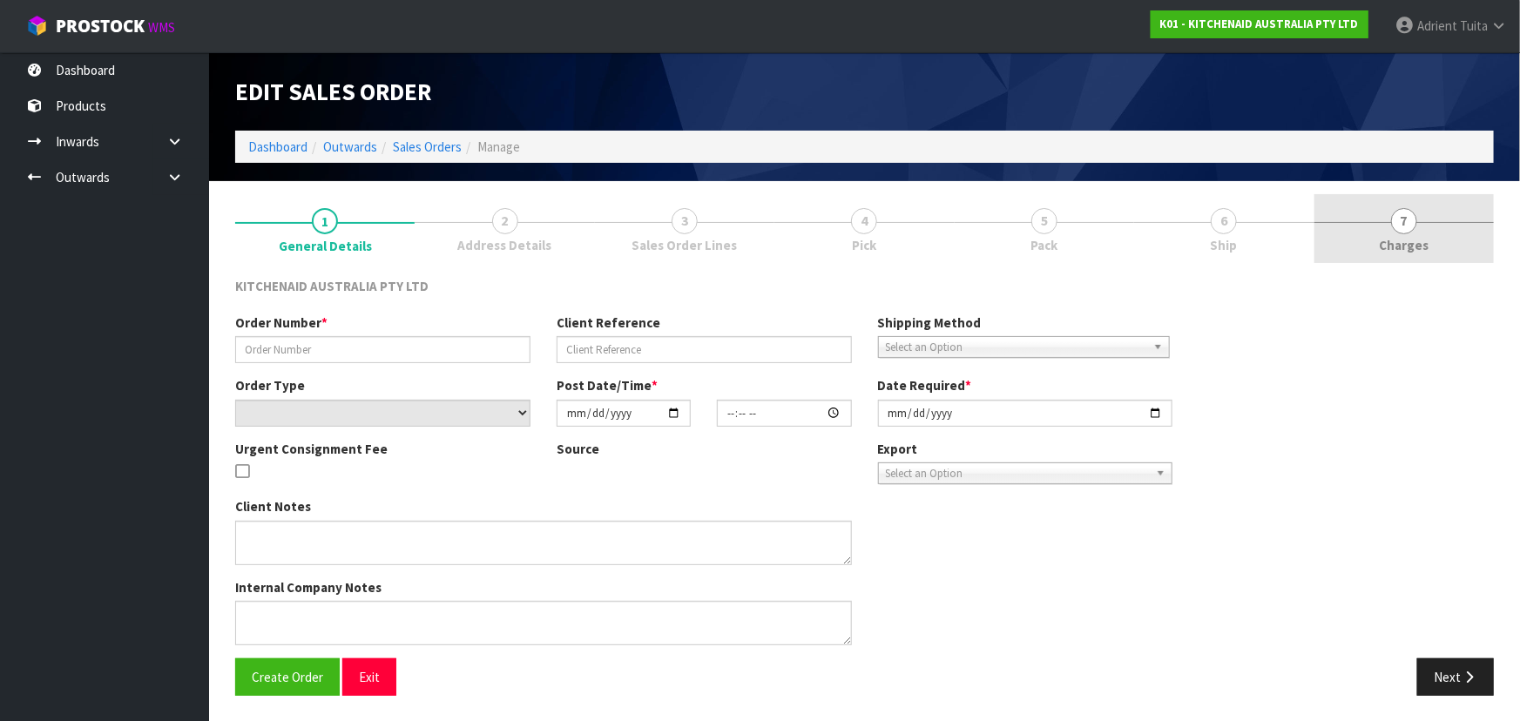
type input "0000012700"
type input "4504128829"
select select "number:0"
type input "[DATE]"
type input "15:32:35.000"
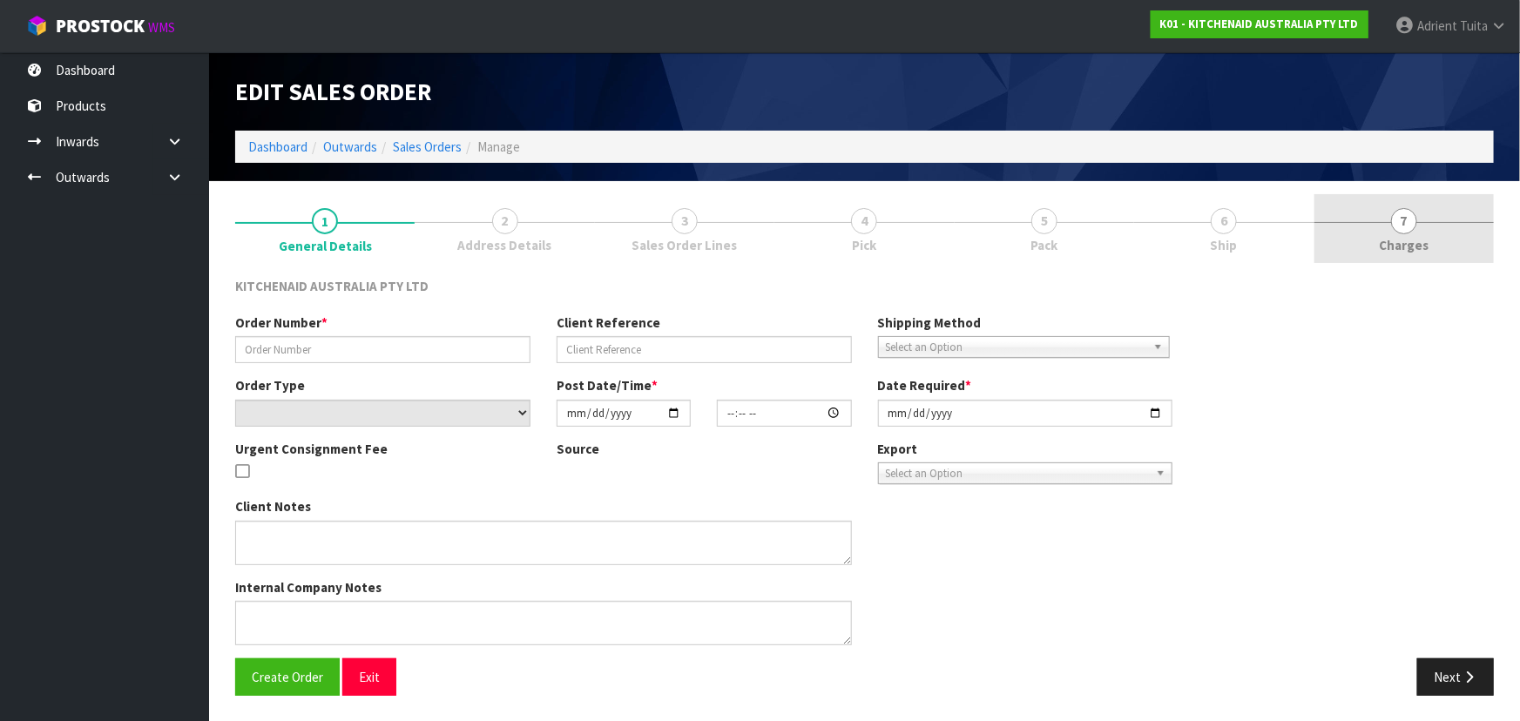
type input "[DATE]"
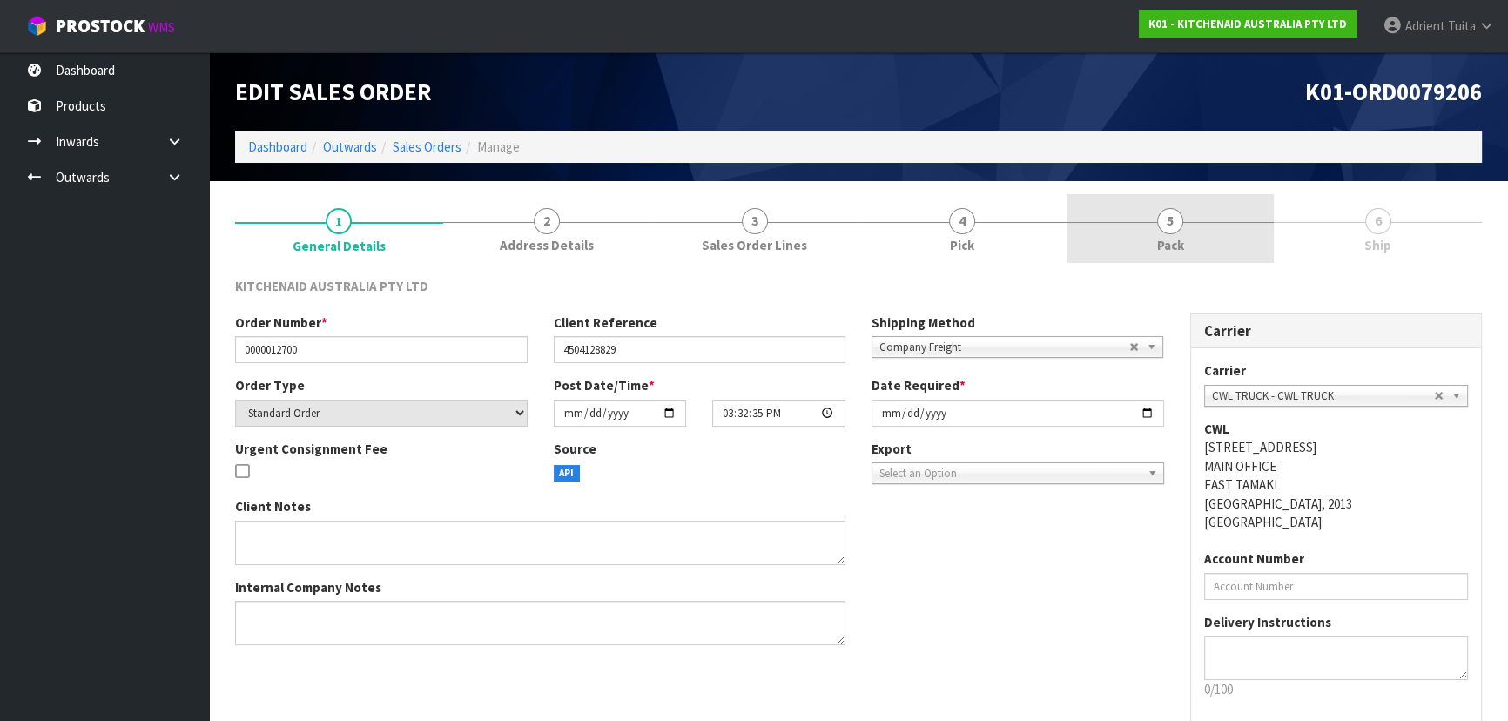
click at [1226, 218] on link "5 Pack" at bounding box center [1171, 228] width 208 height 69
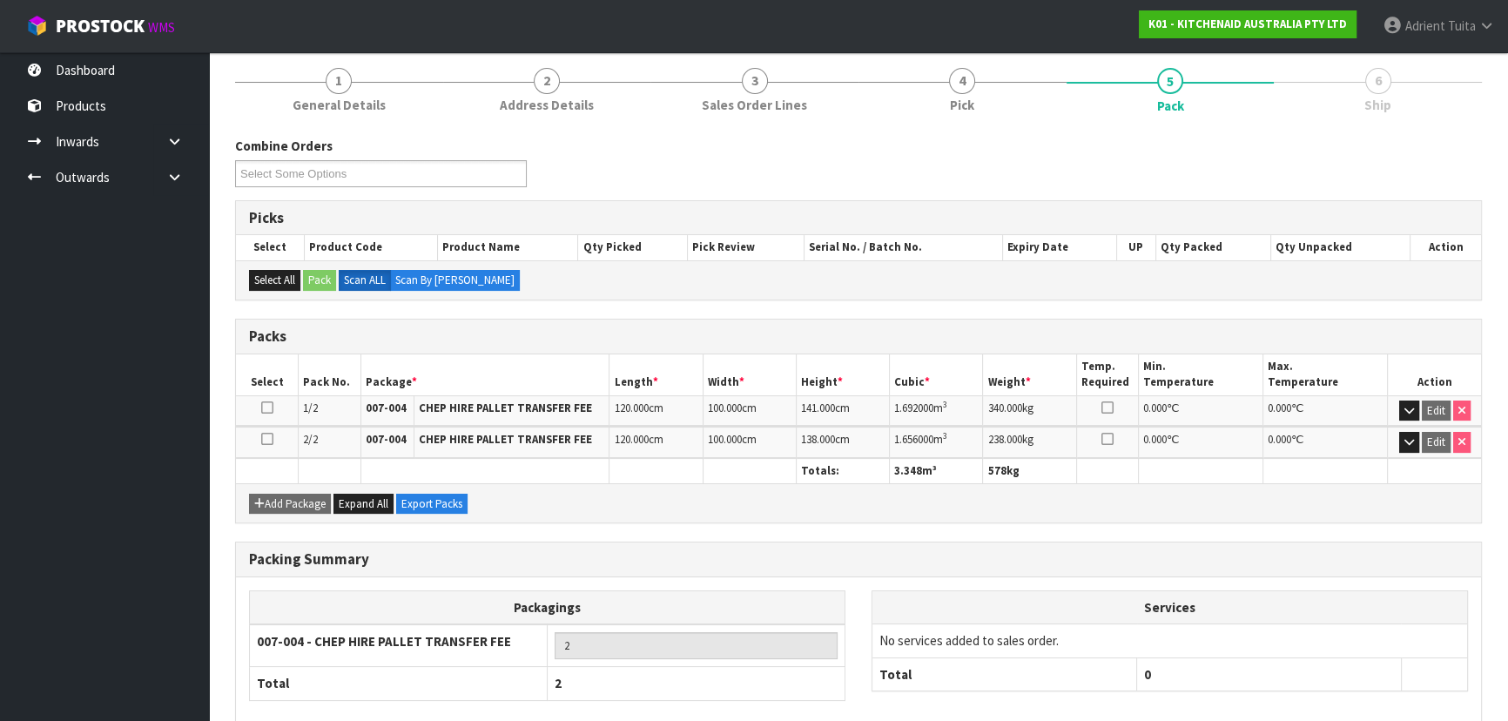
scroll to position [230, 0]
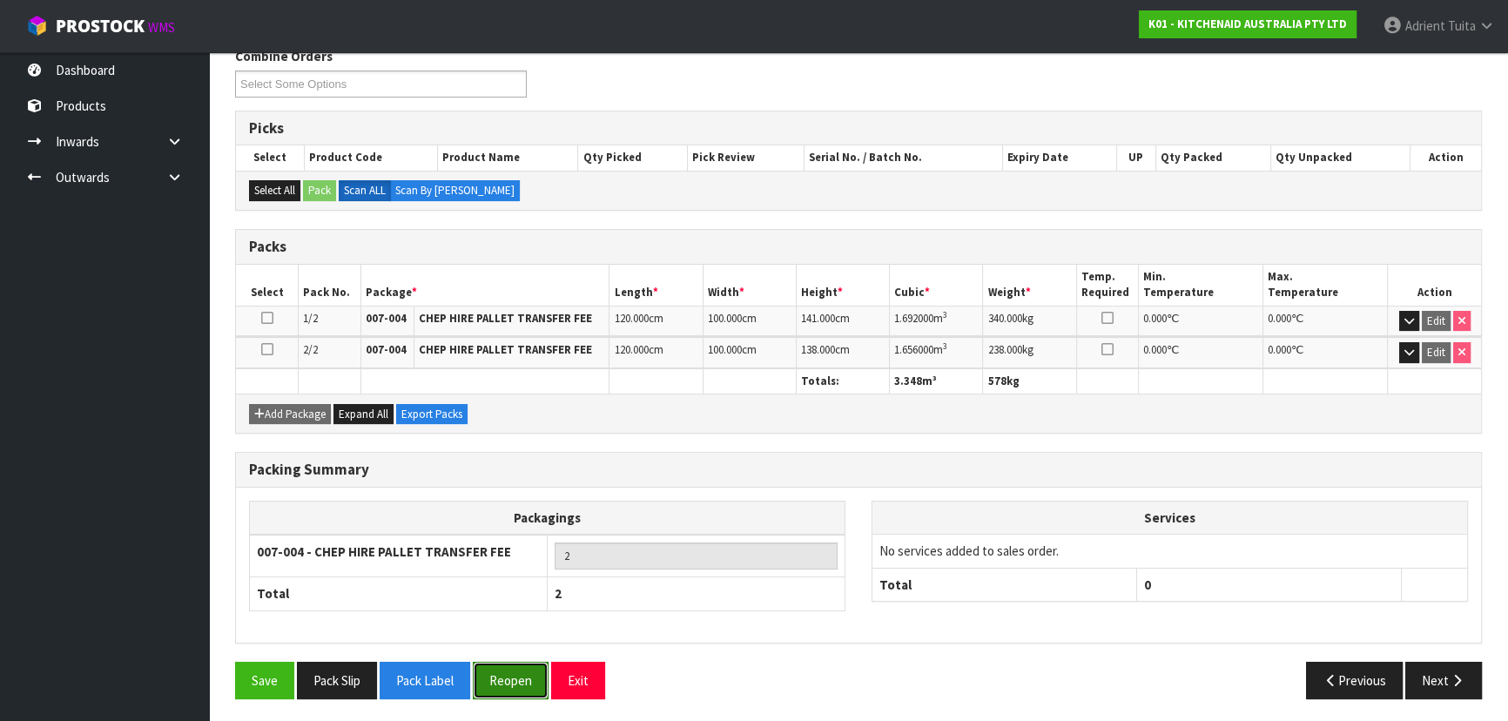
click at [508, 683] on button "Reopen" at bounding box center [511, 680] width 76 height 37
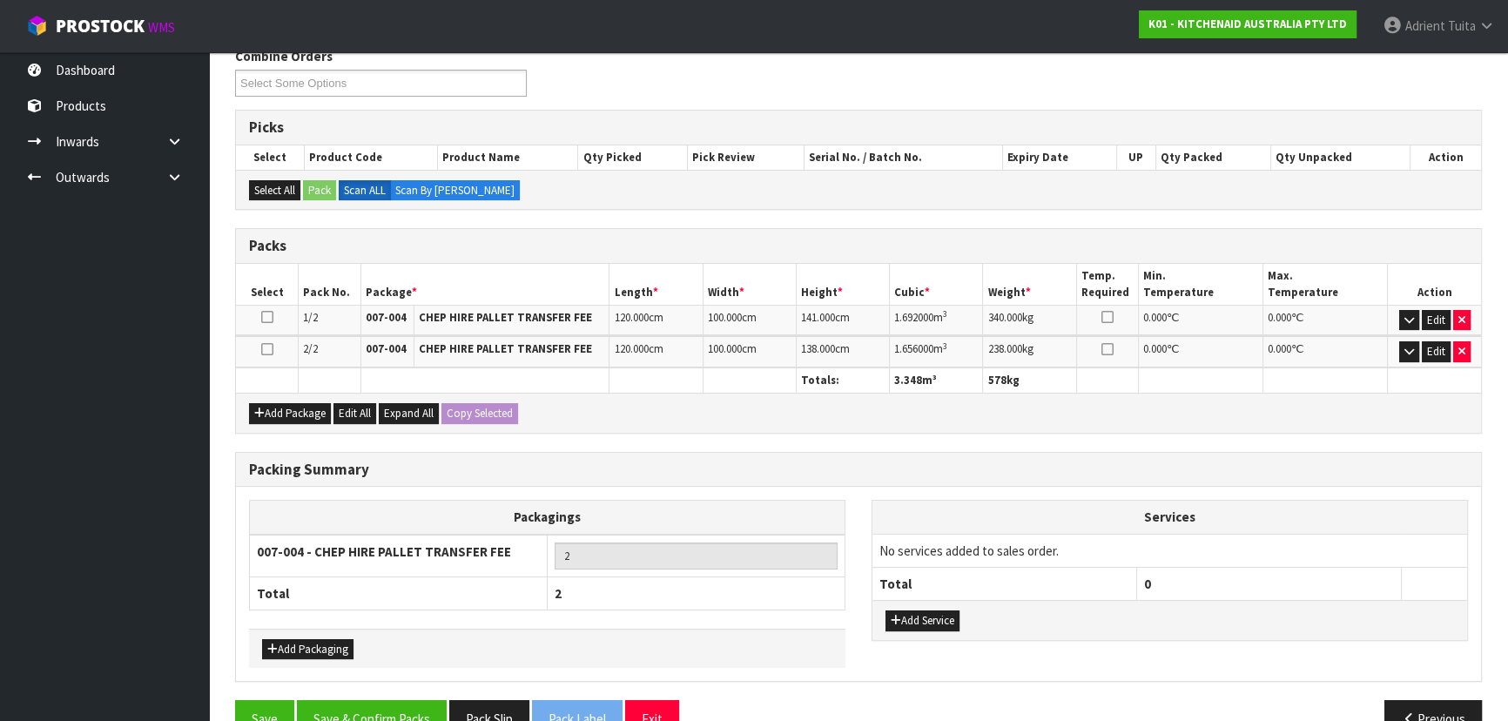
scroll to position [0, 0]
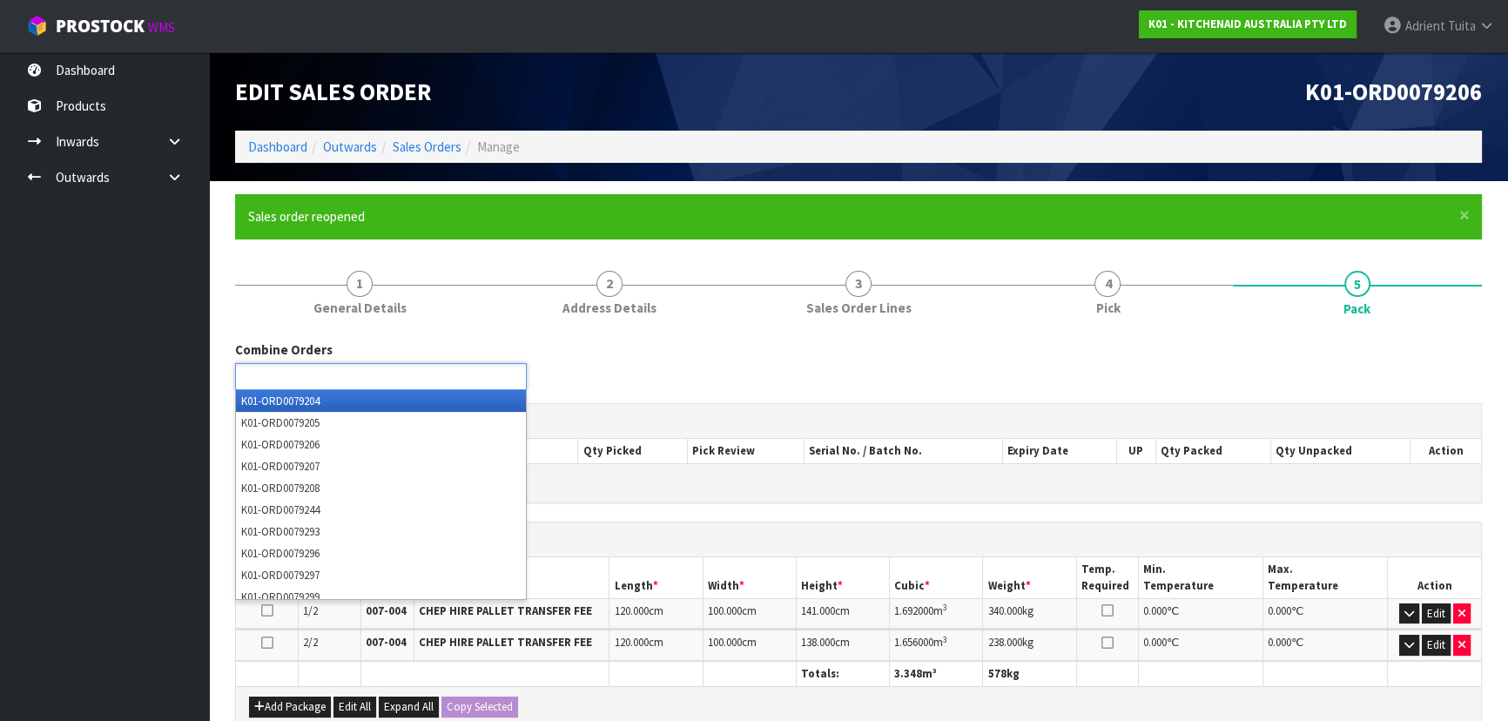
click at [438, 376] on ul at bounding box center [381, 376] width 292 height 27
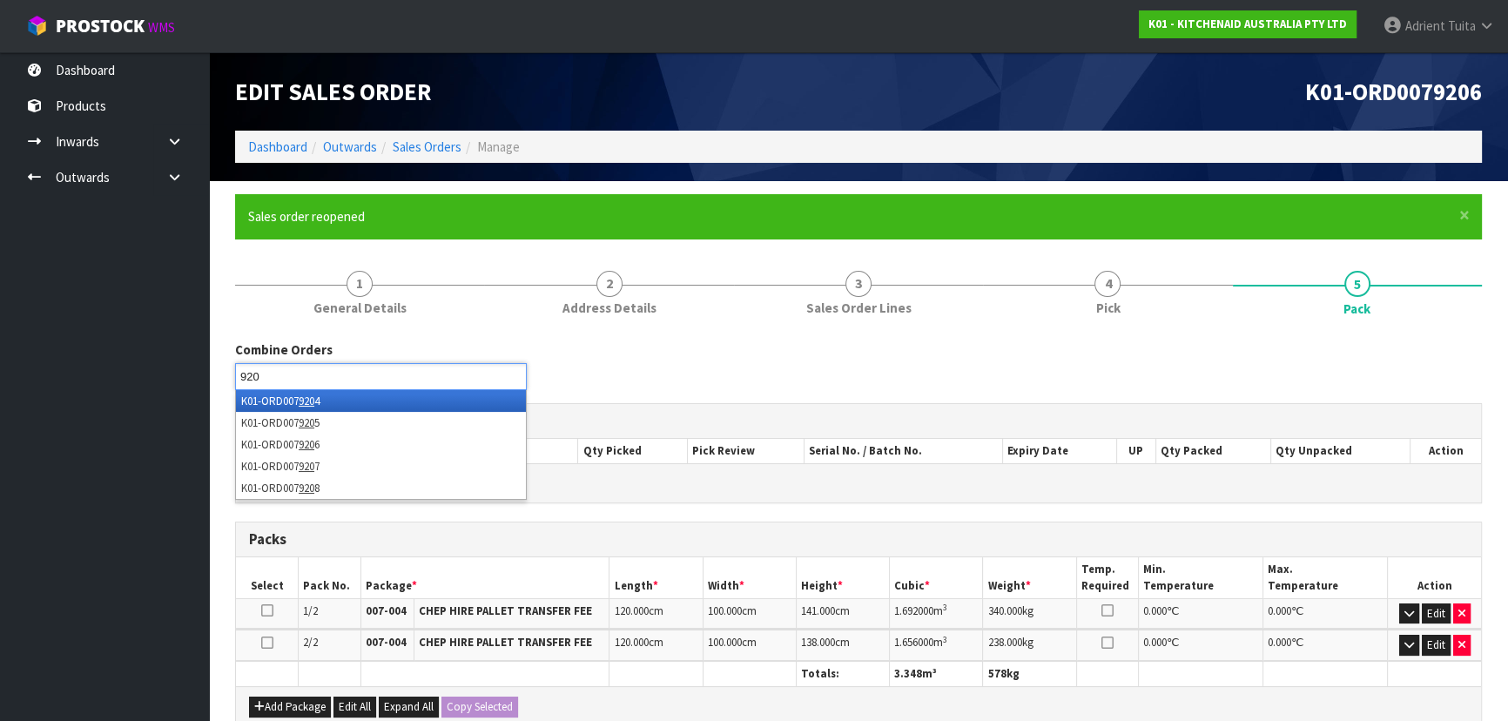
type input "9204"
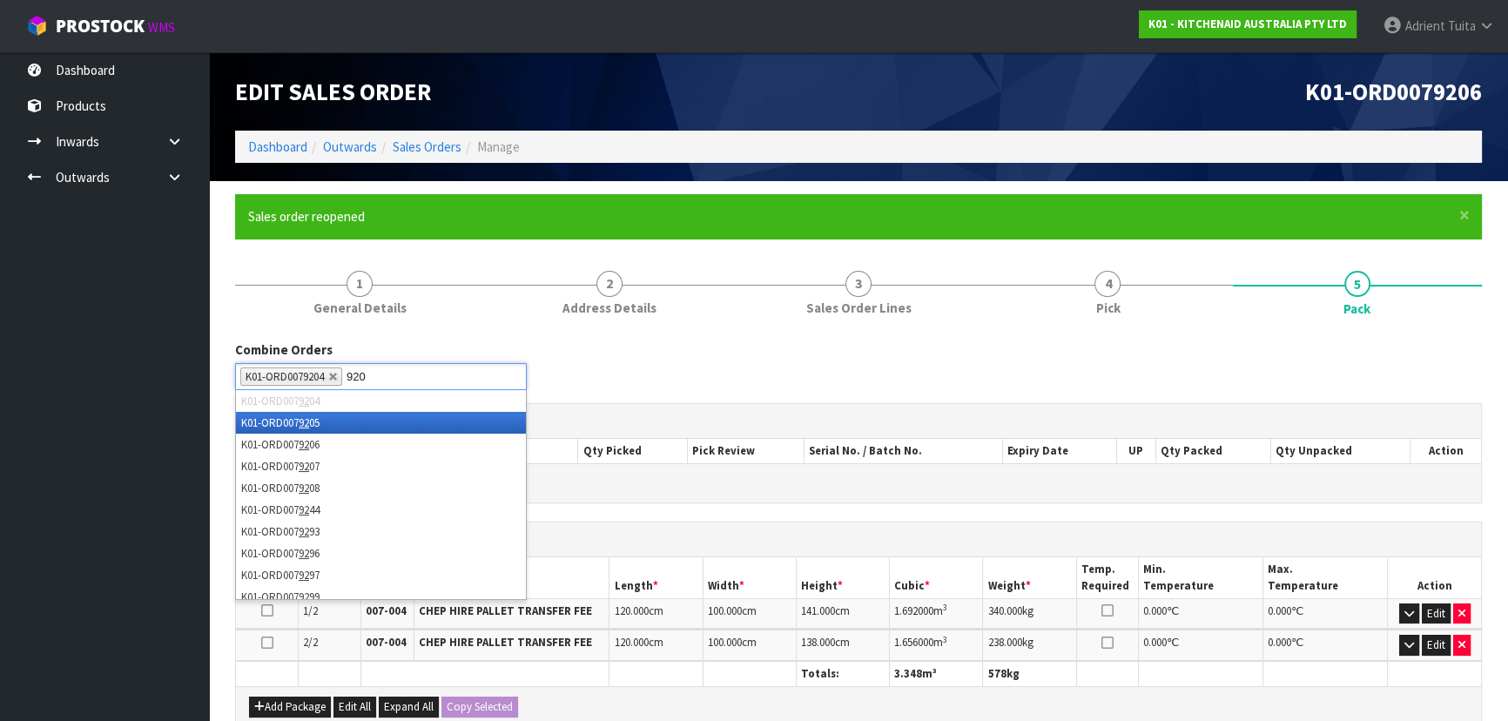
type input "9205"
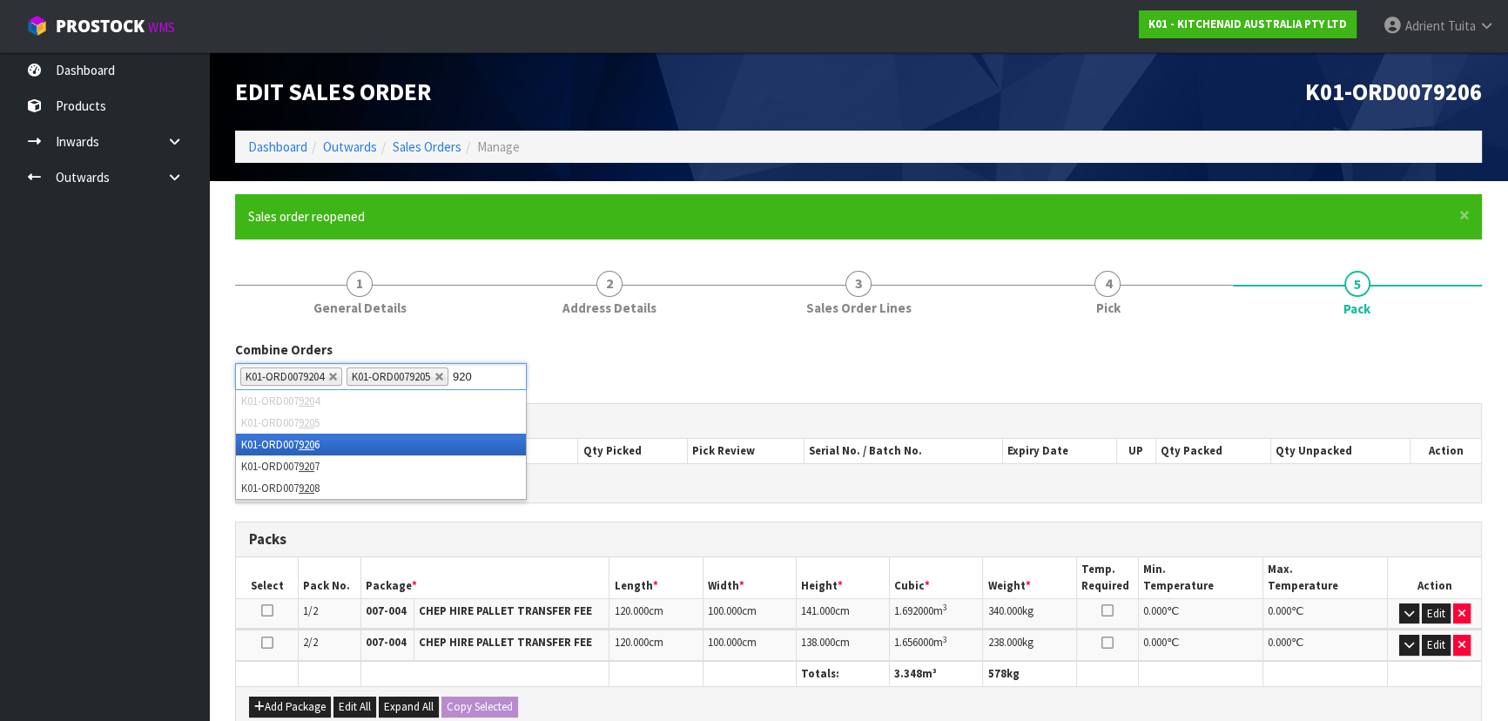
type input "9207"
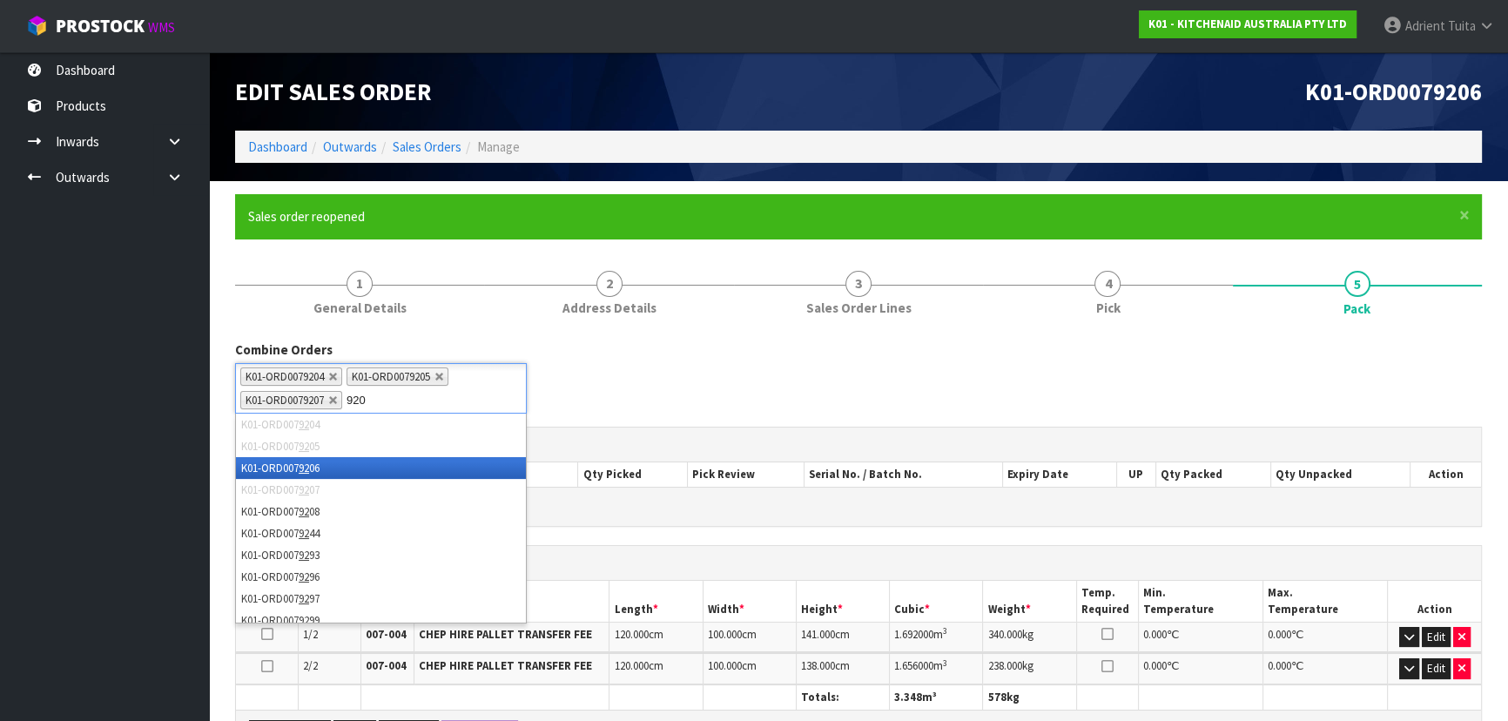
type input "9208"
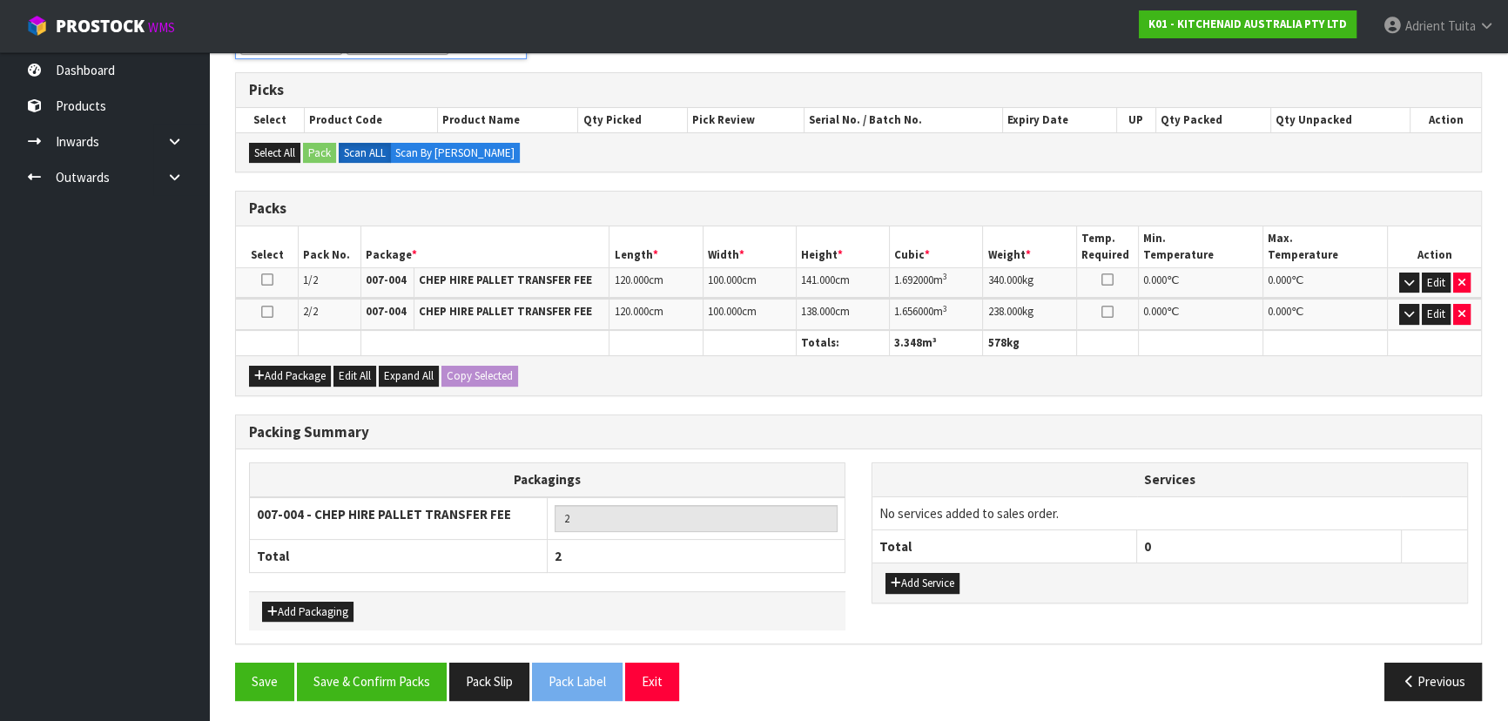
scroll to position [355, 0]
drag, startPoint x: 390, startPoint y: 677, endPoint x: 374, endPoint y: 650, distance: 30.9
click at [388, 677] on button "Save & Confirm Packs" at bounding box center [372, 680] width 150 height 37
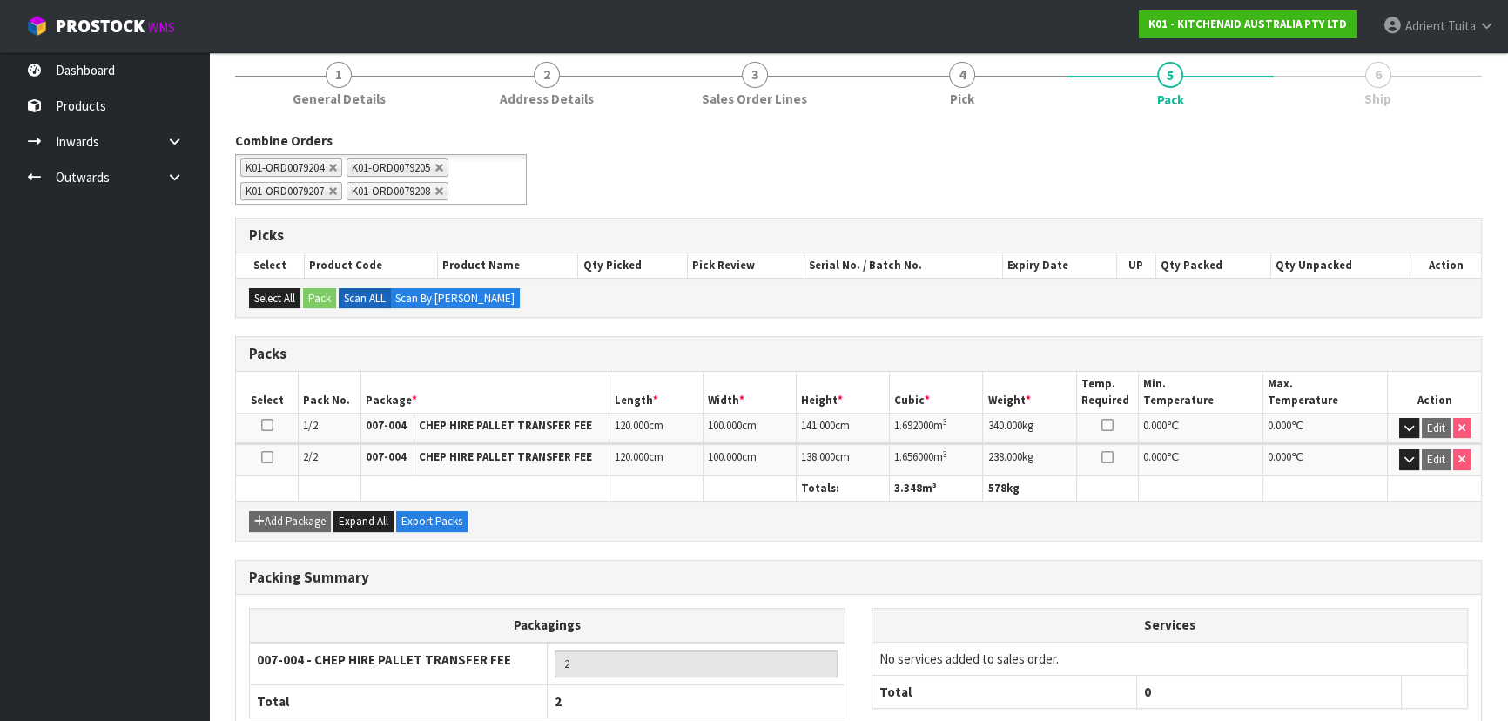
scroll to position [316, 0]
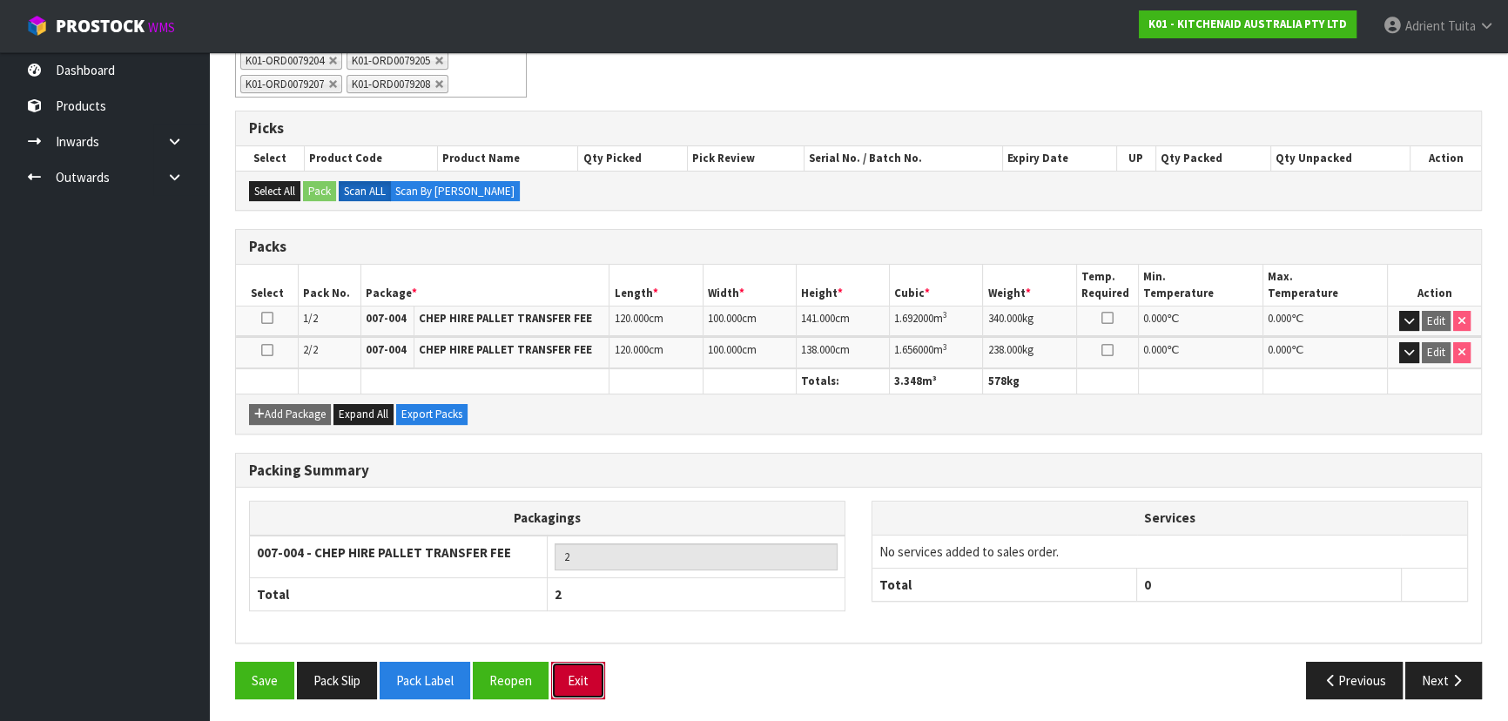
click at [583, 672] on button "Exit" at bounding box center [578, 680] width 54 height 37
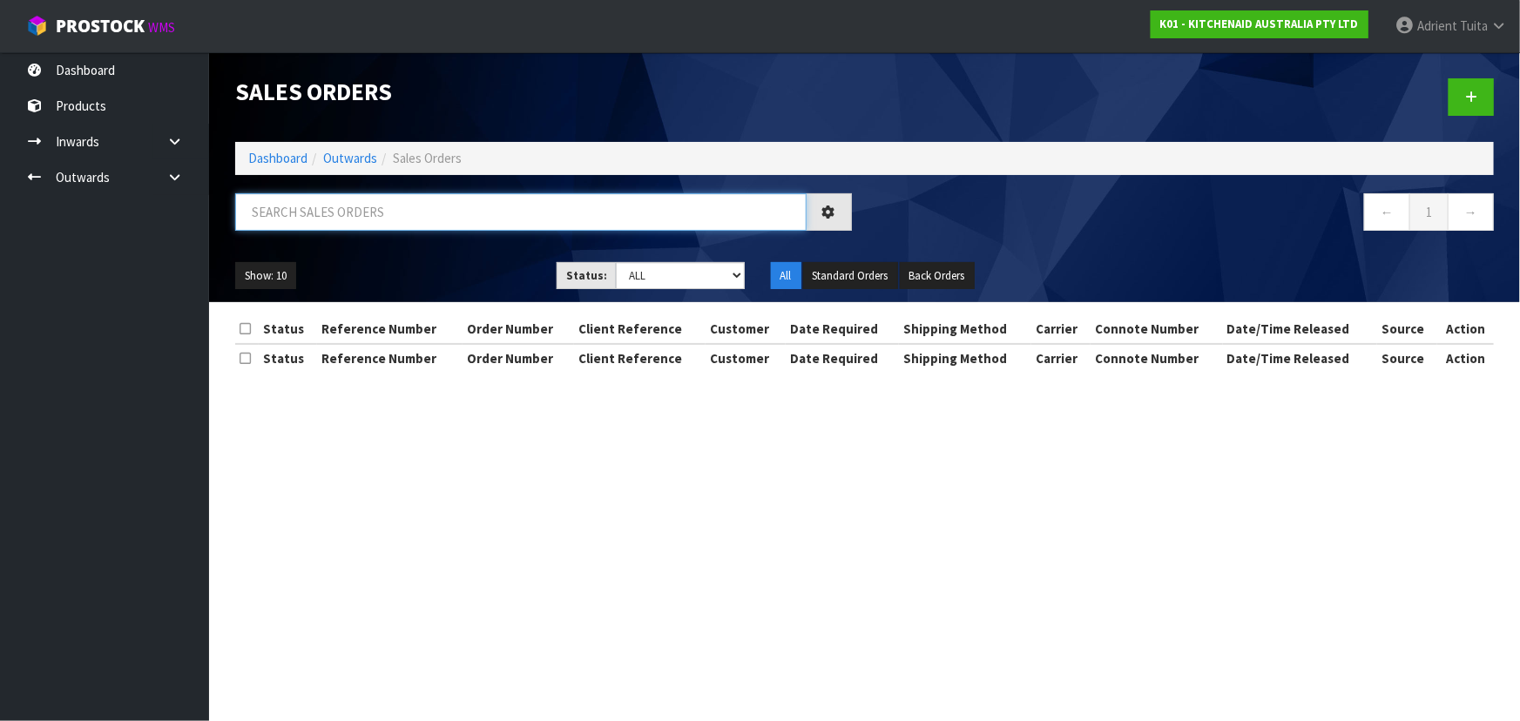
click at [498, 212] on input "text" at bounding box center [520, 211] width 571 height 37
type input "9205"
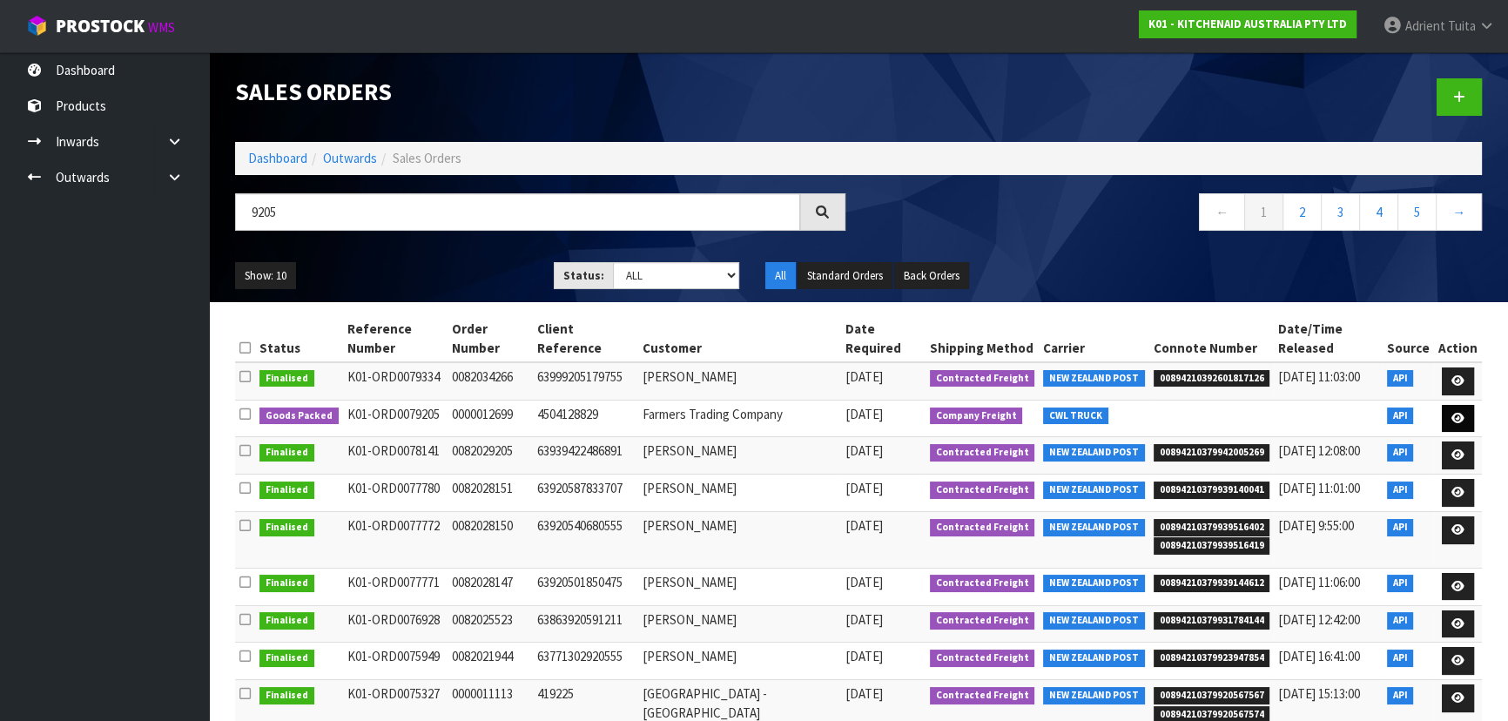
click at [1442, 400] on td at bounding box center [1458, 418] width 48 height 37
click at [1446, 405] on link at bounding box center [1458, 419] width 32 height 28
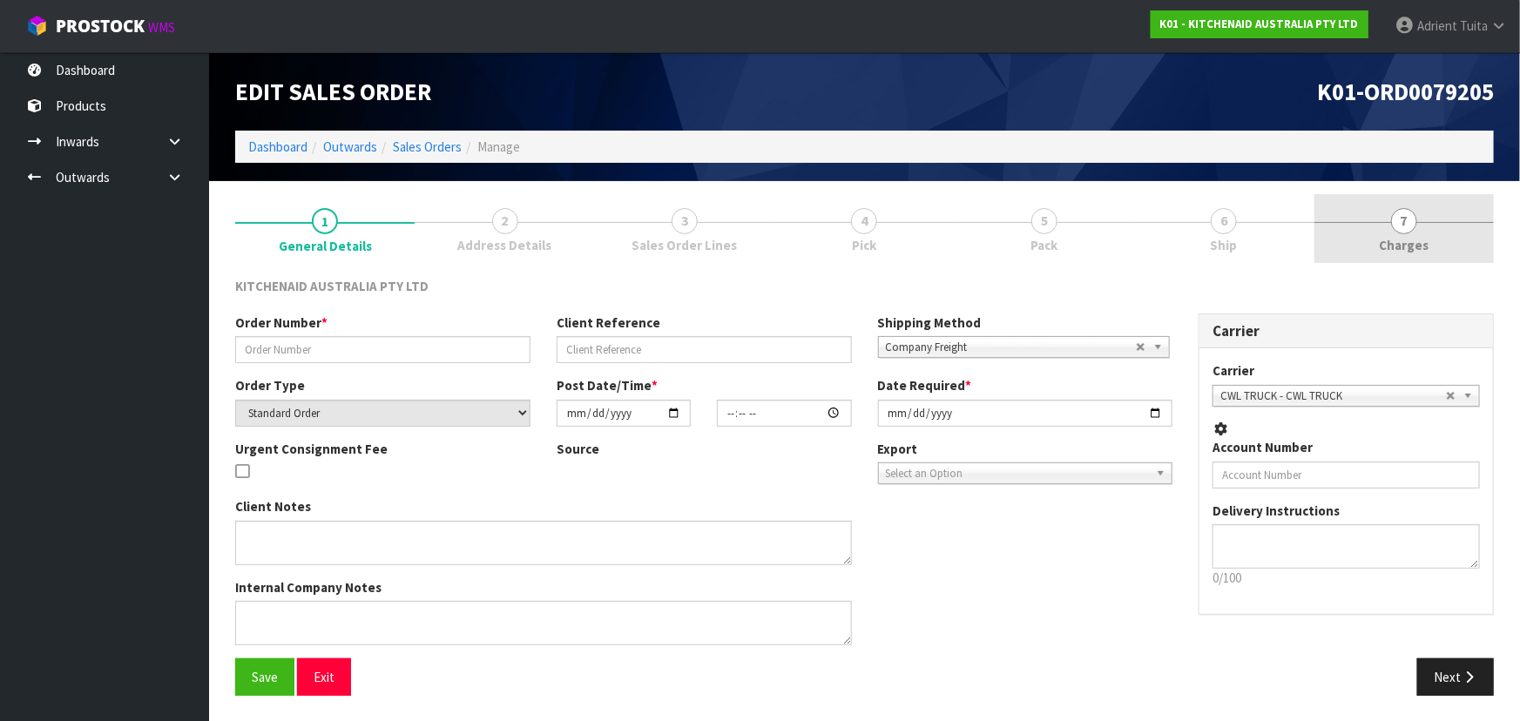
type input "0000012699"
type input "4504128829"
select select "number:0"
type input "[DATE]"
type input "15:32:28.000"
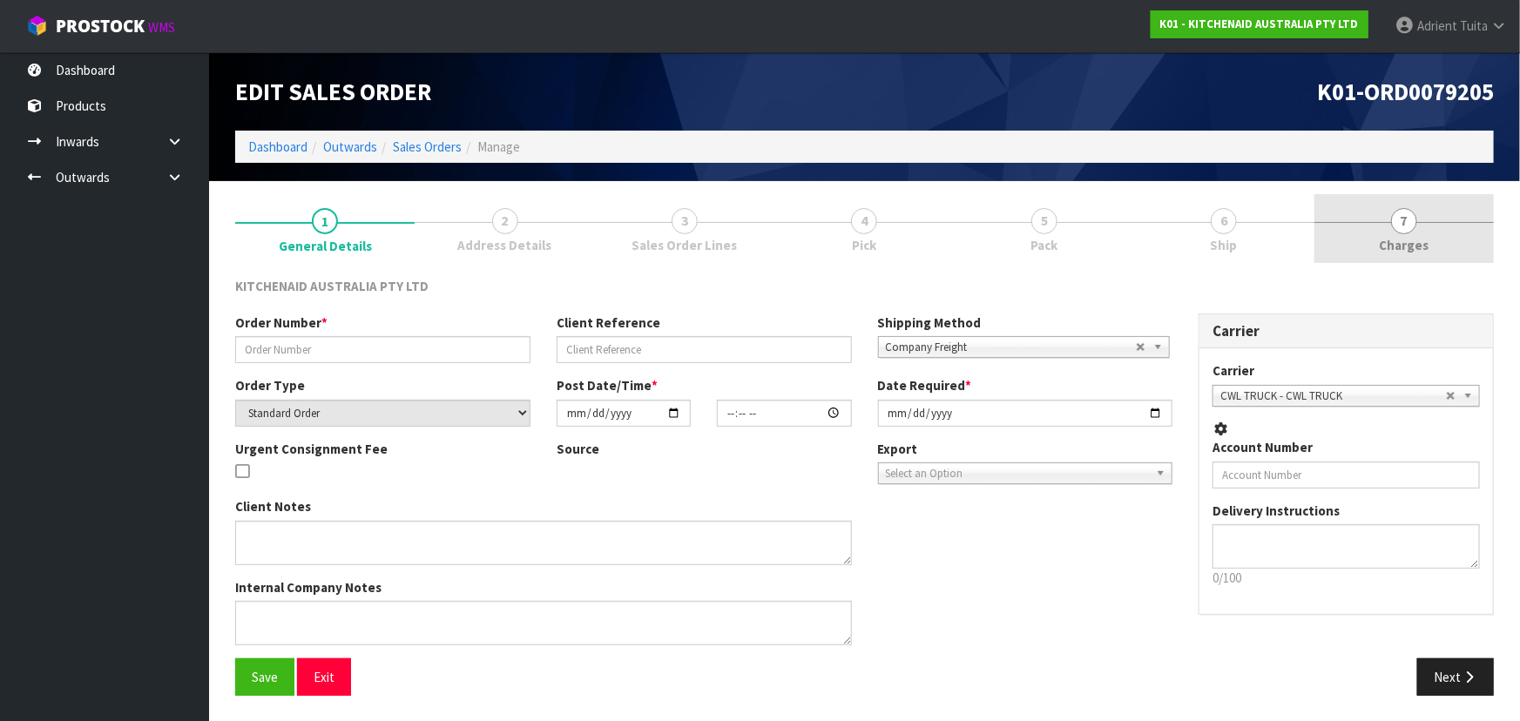
type input "[DATE]"
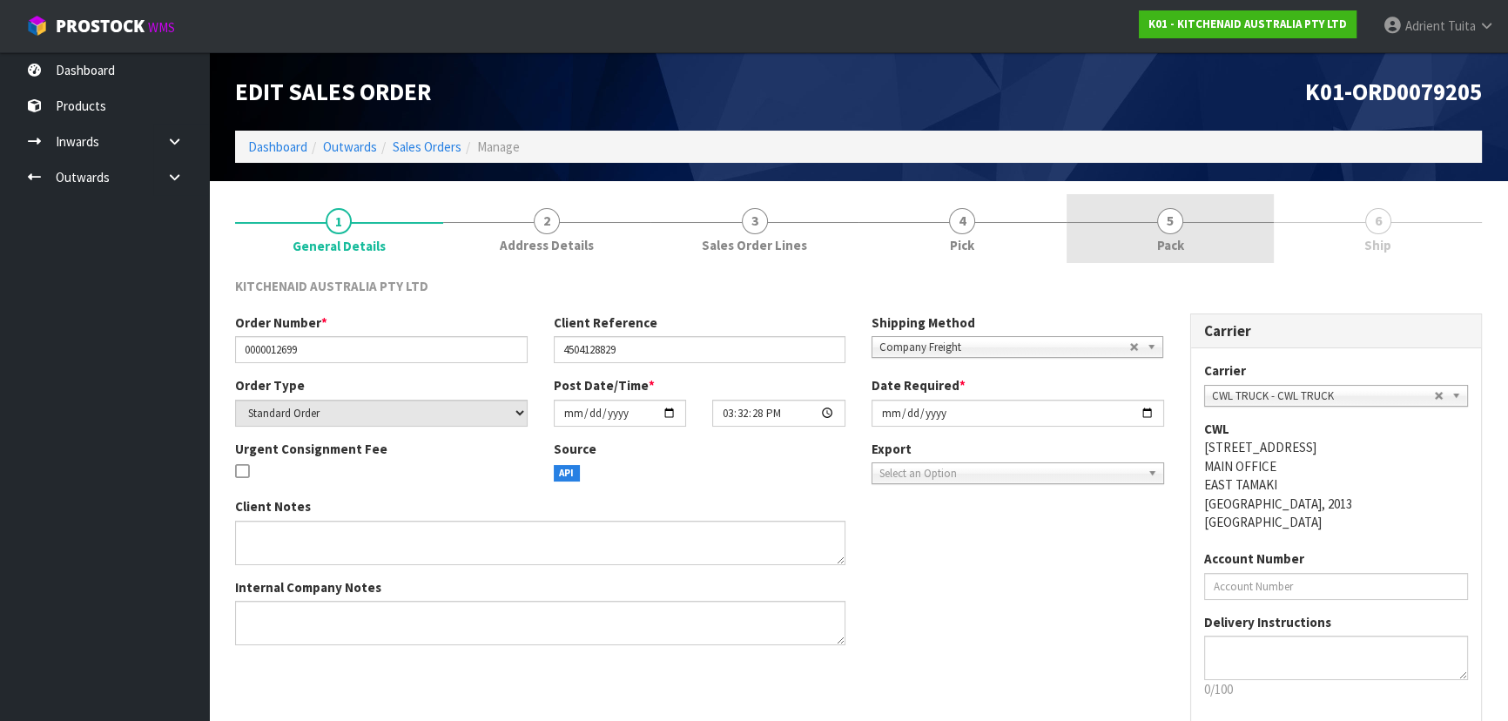
click at [1219, 212] on link "5 Pack" at bounding box center [1171, 228] width 208 height 69
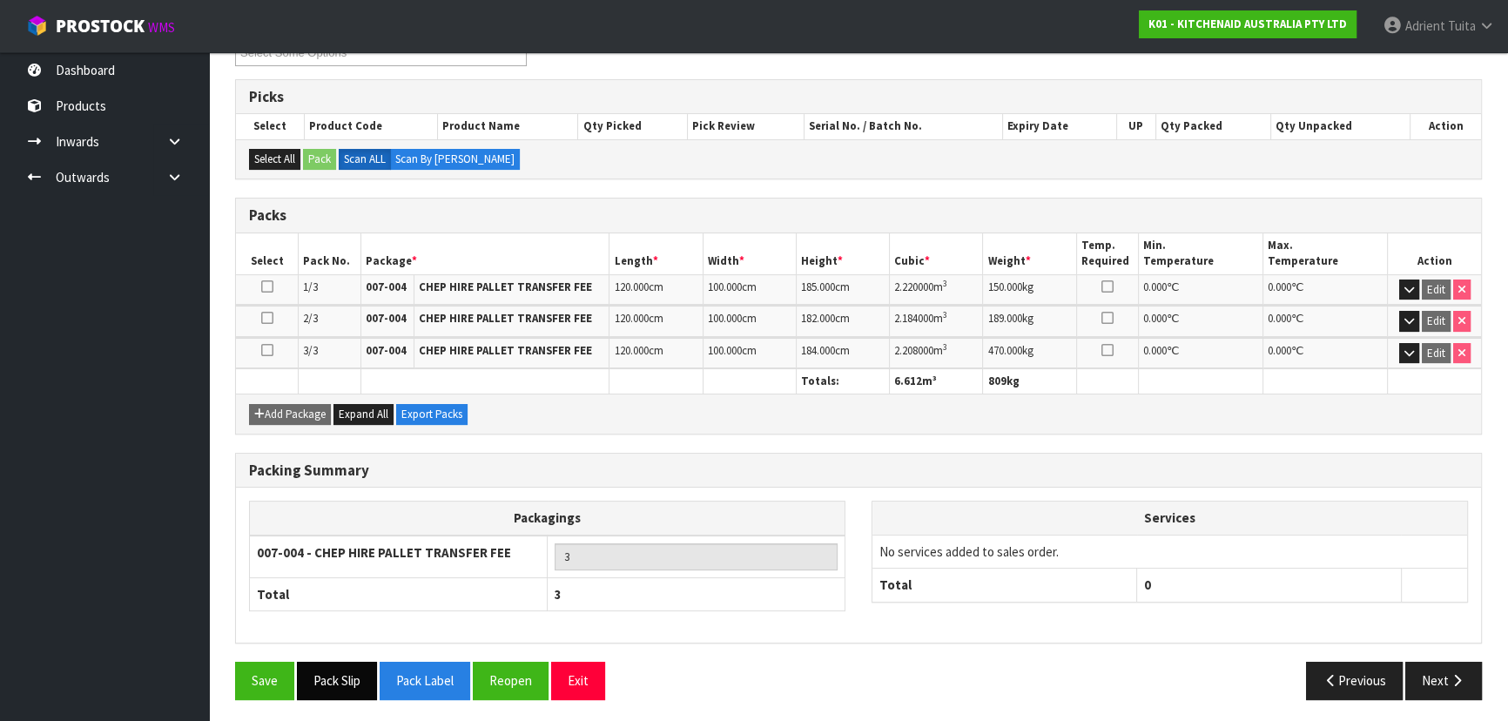
scroll to position [261, 0]
click at [499, 670] on button "Reopen" at bounding box center [511, 680] width 76 height 37
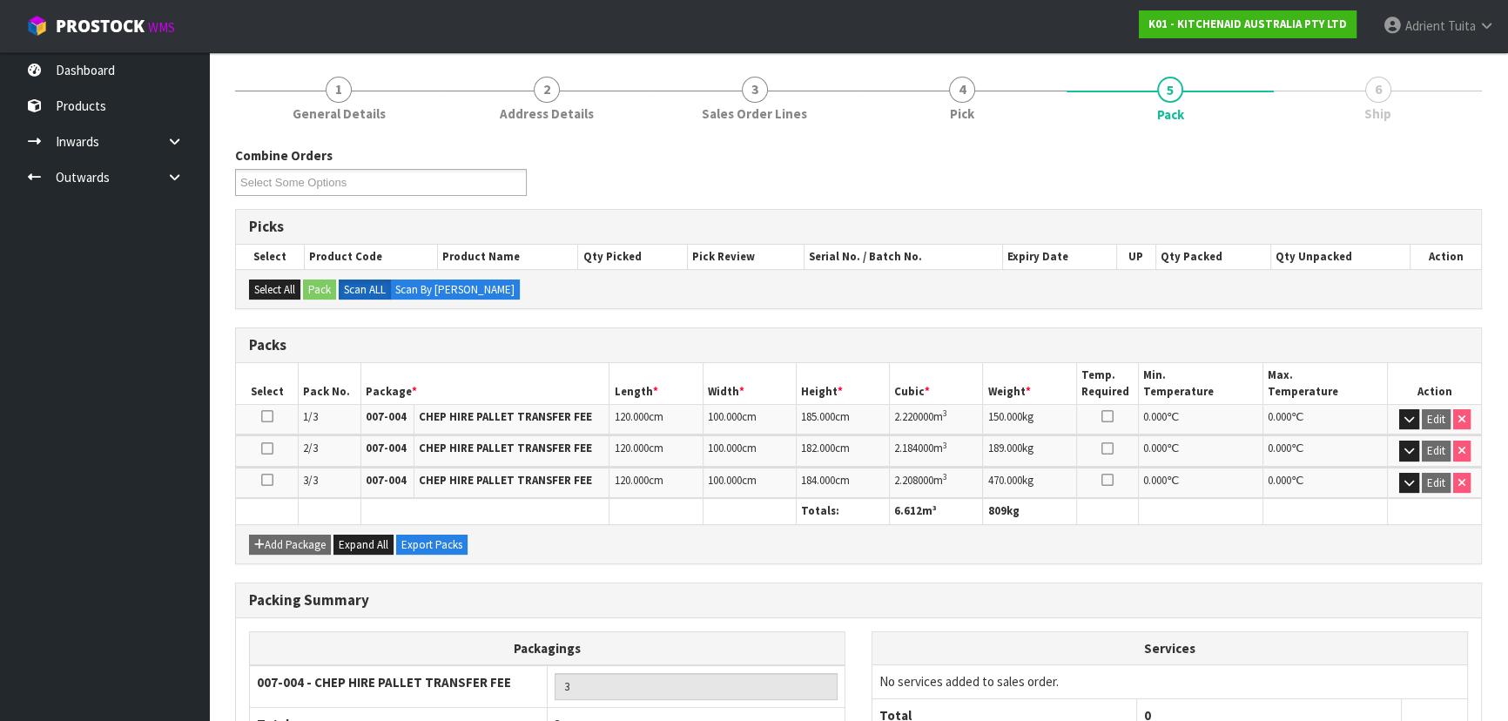
scroll to position [0, 0]
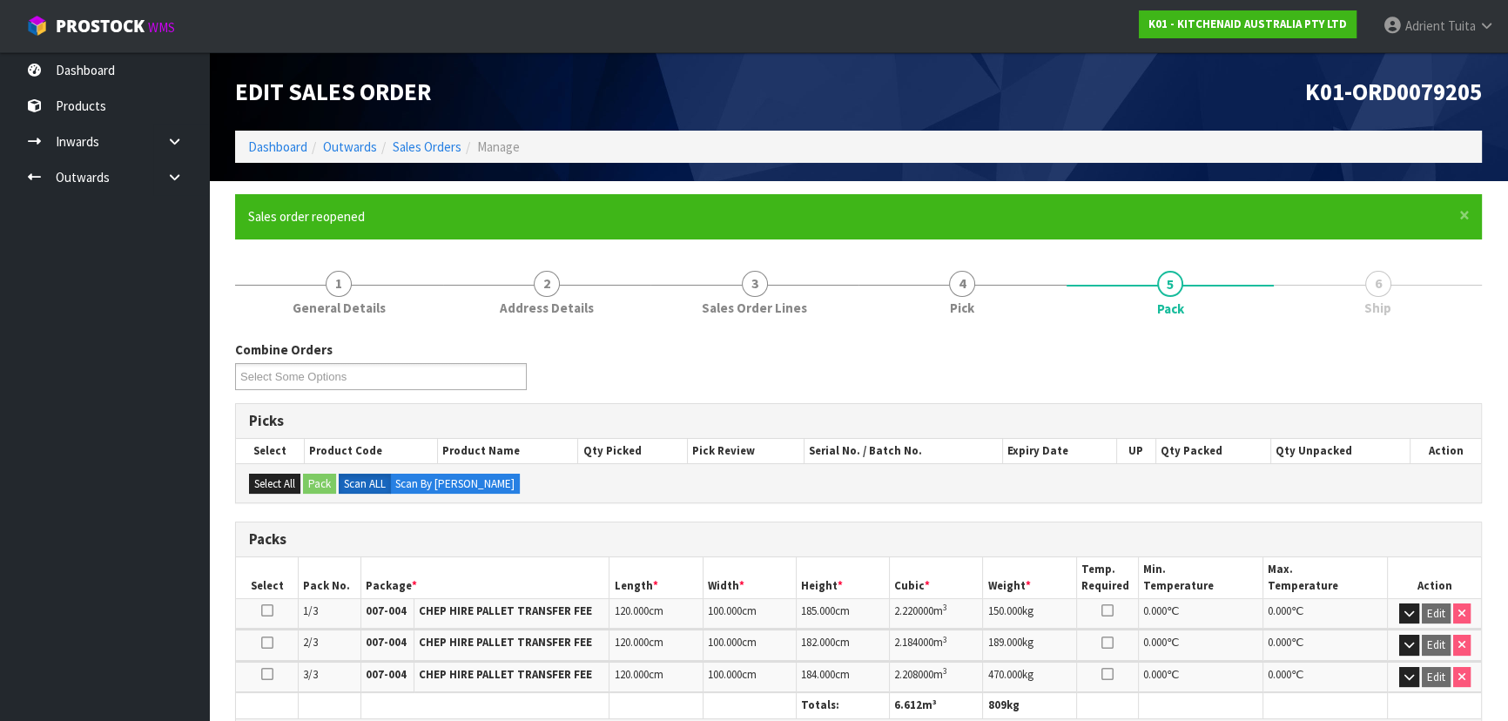
click at [426, 382] on ul "Select Some Options" at bounding box center [381, 376] width 292 height 27
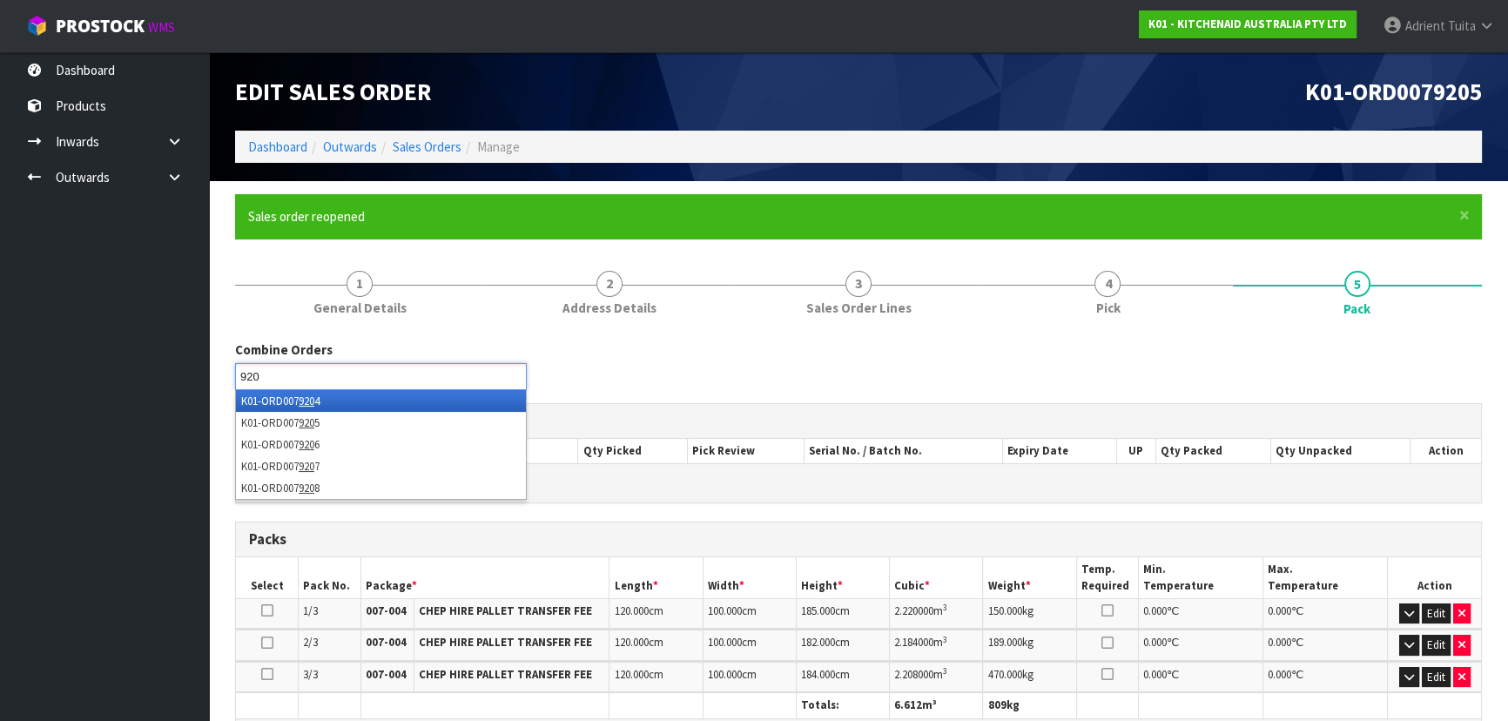
type input "9204"
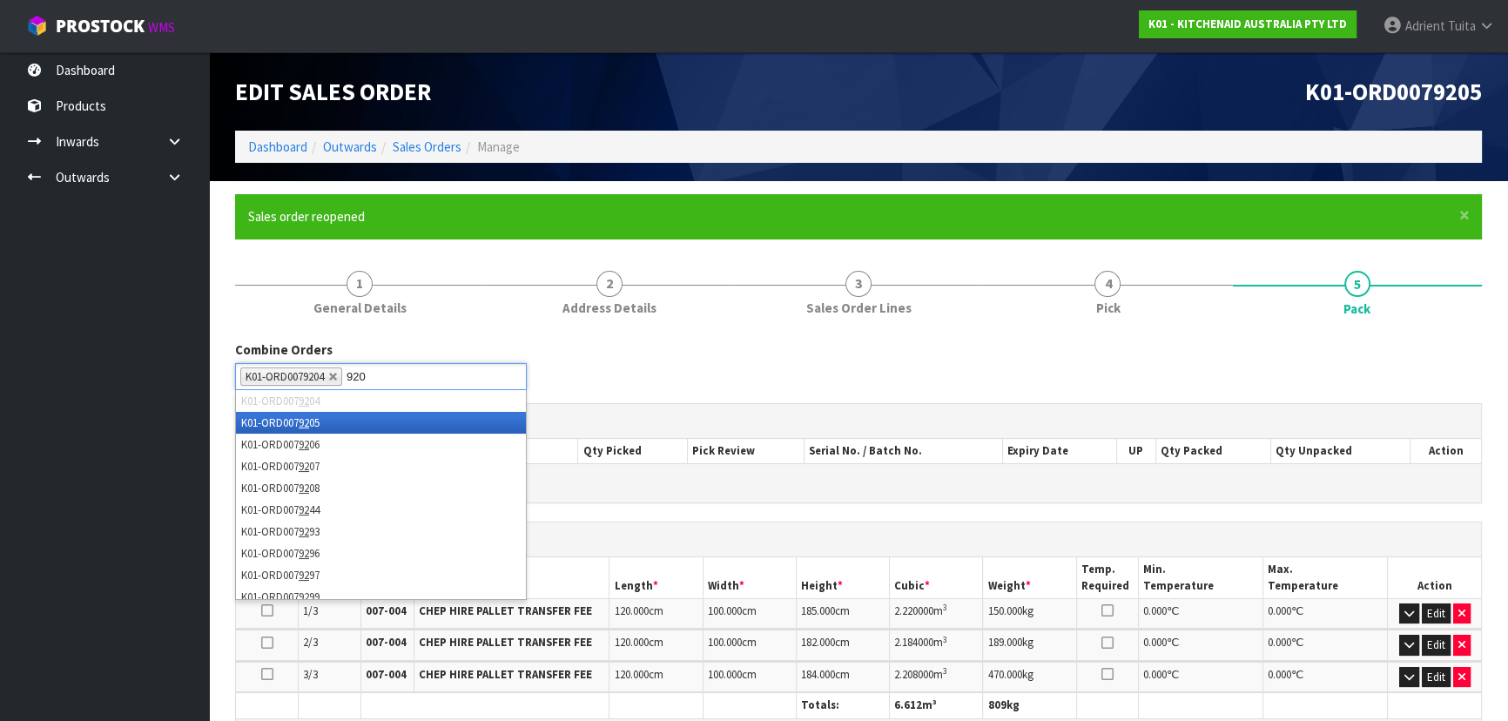
type input "9206"
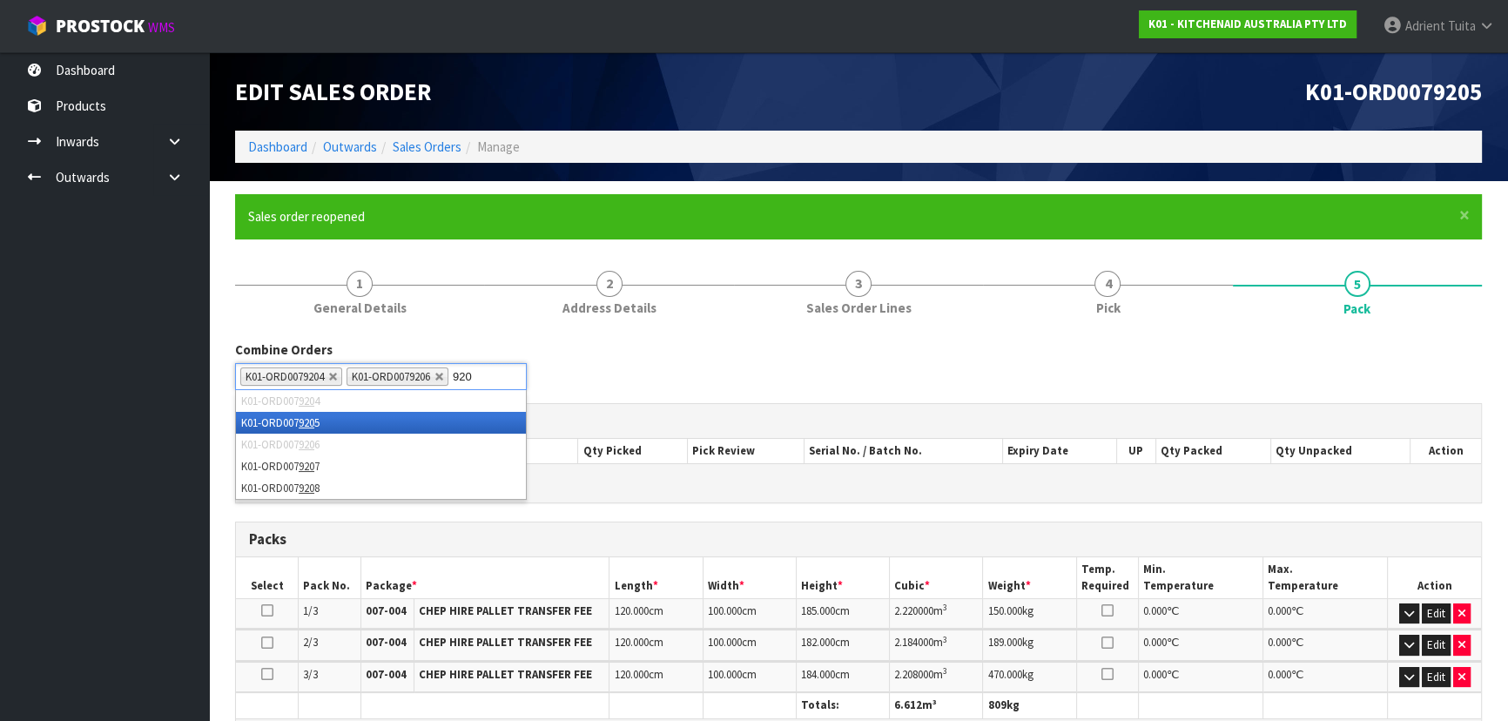
type input "9207"
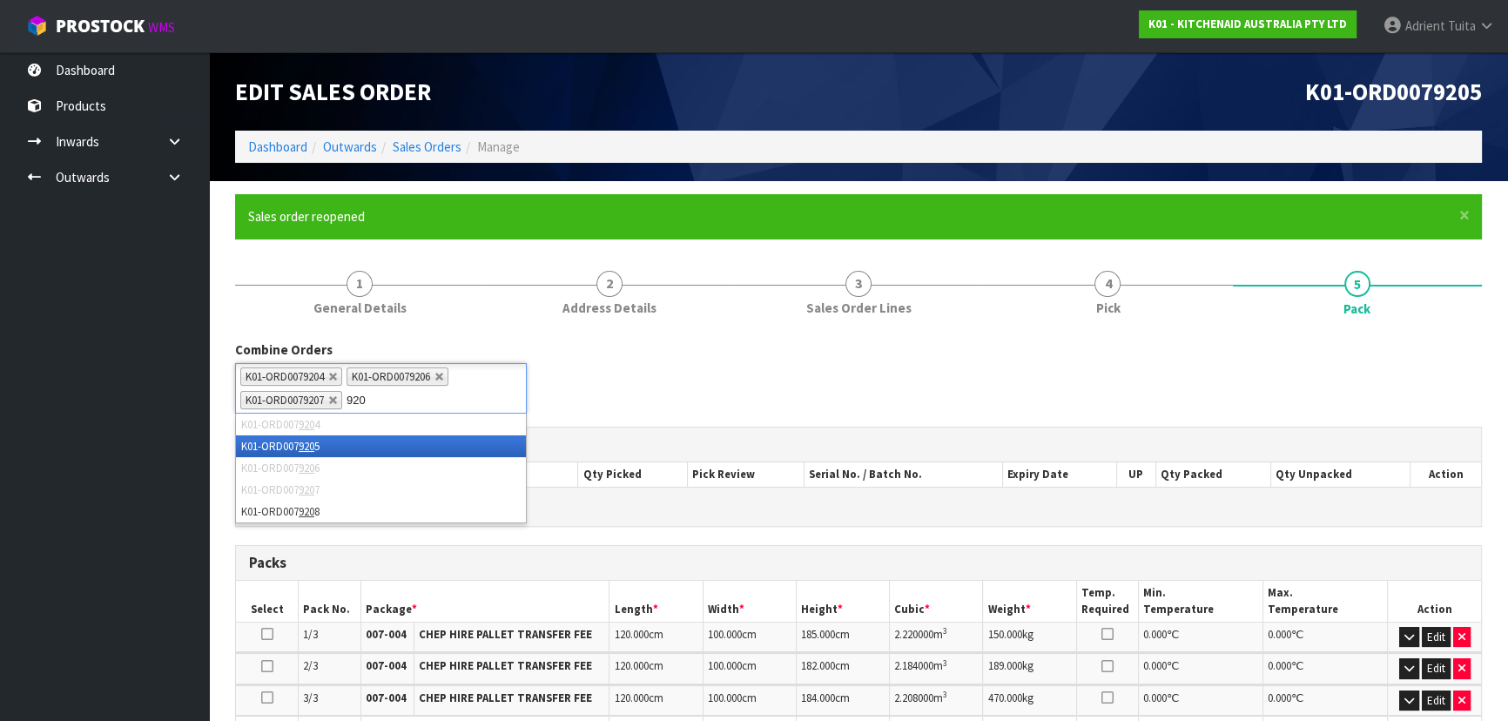
type input "9208"
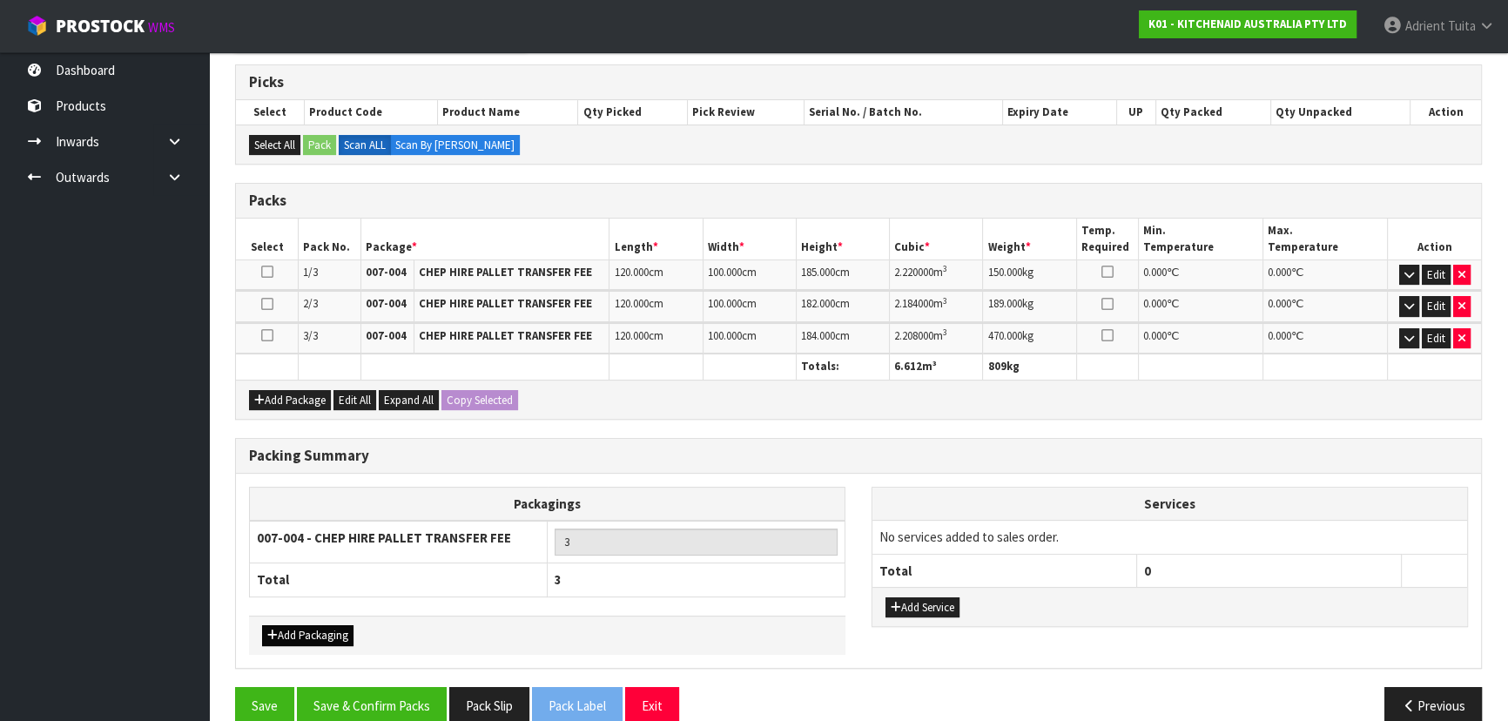
scroll to position [387, 0]
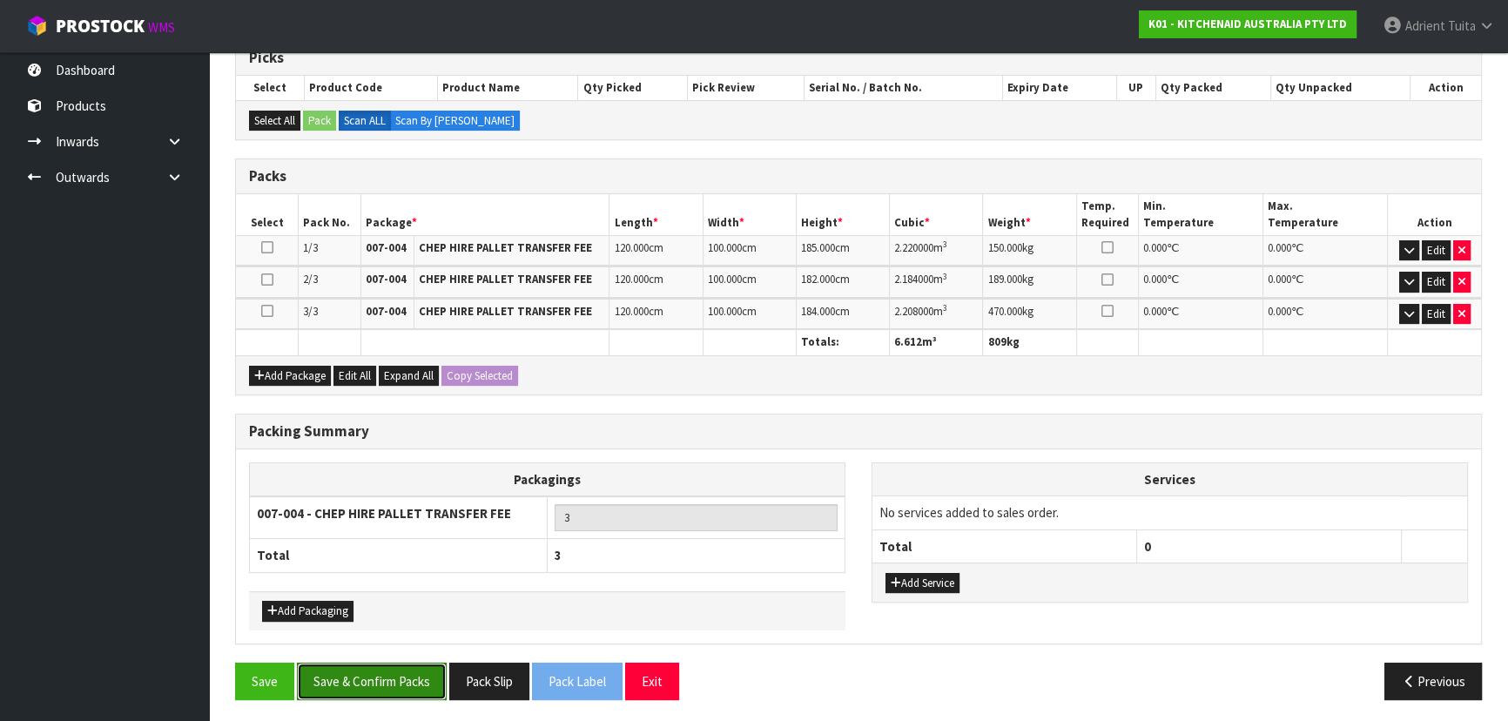
click at [376, 676] on button "Save & Confirm Packs" at bounding box center [372, 681] width 150 height 37
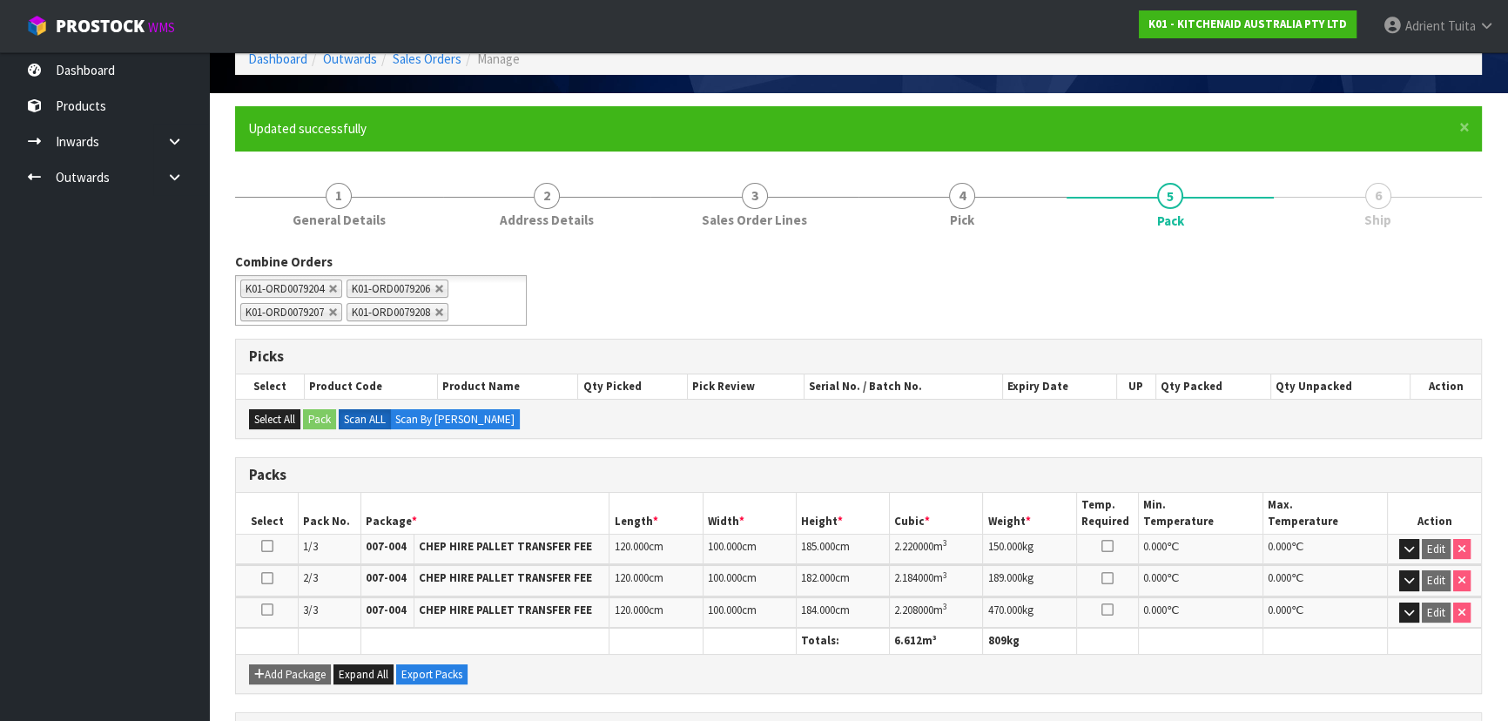
scroll to position [348, 0]
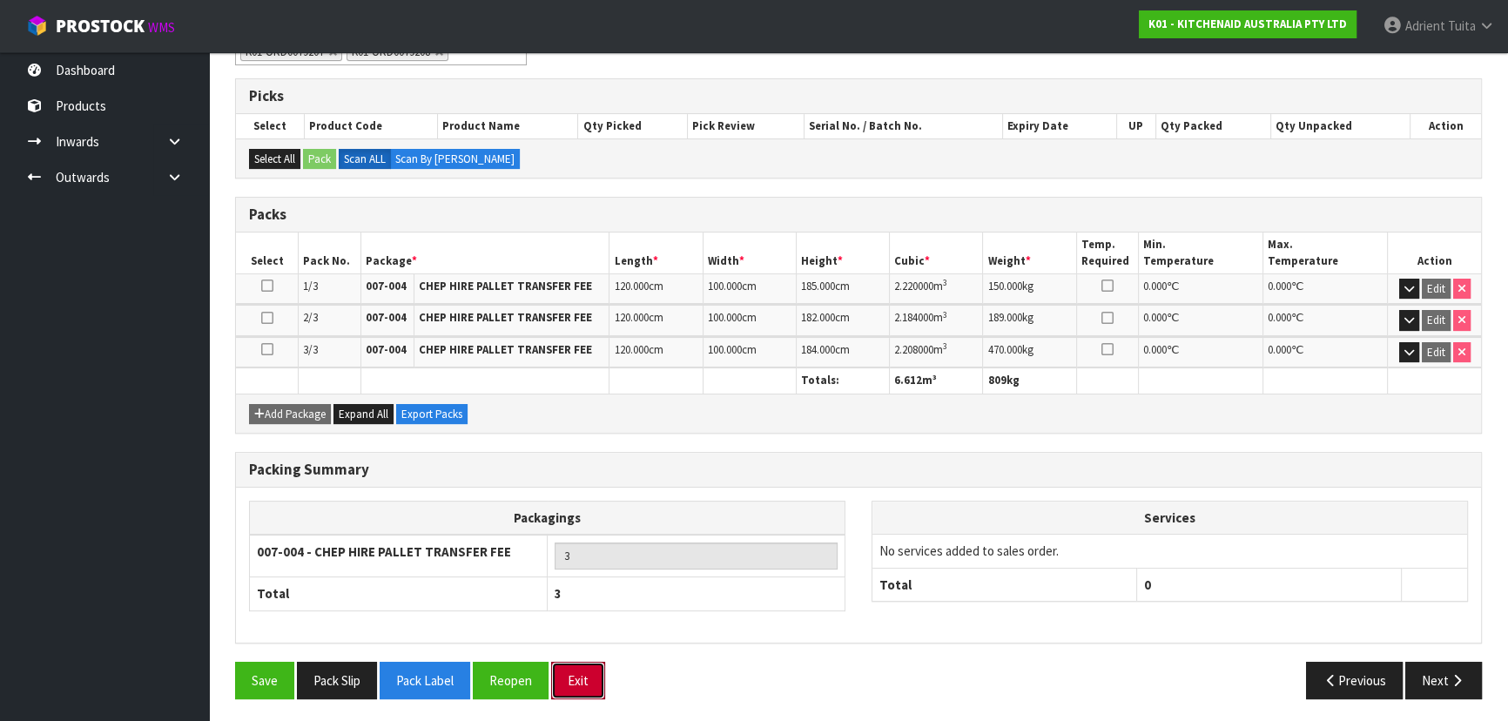
drag, startPoint x: 573, startPoint y: 670, endPoint x: 557, endPoint y: 651, distance: 24.8
click at [573, 670] on button "Exit" at bounding box center [578, 680] width 54 height 37
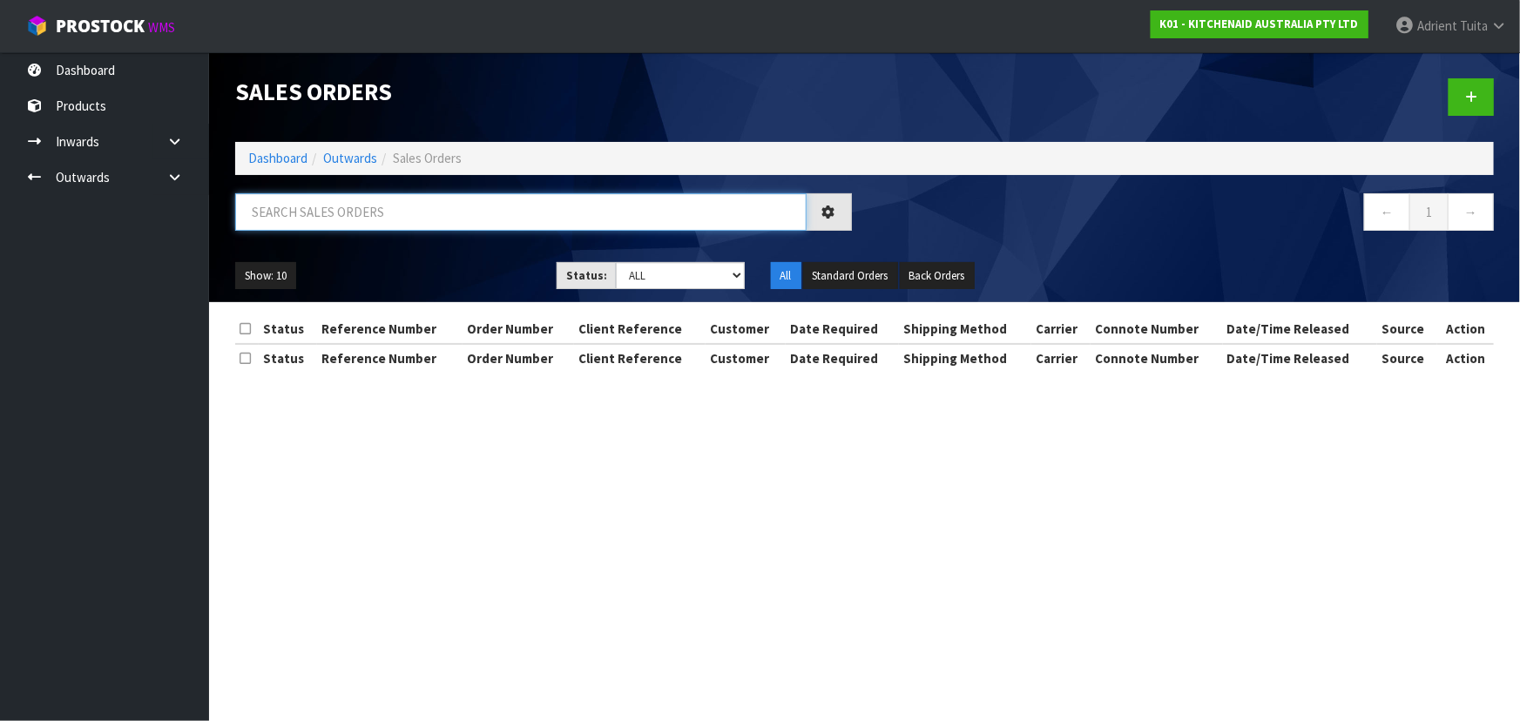
click at [391, 201] on input "text" at bounding box center [520, 211] width 571 height 37
type input "9207"
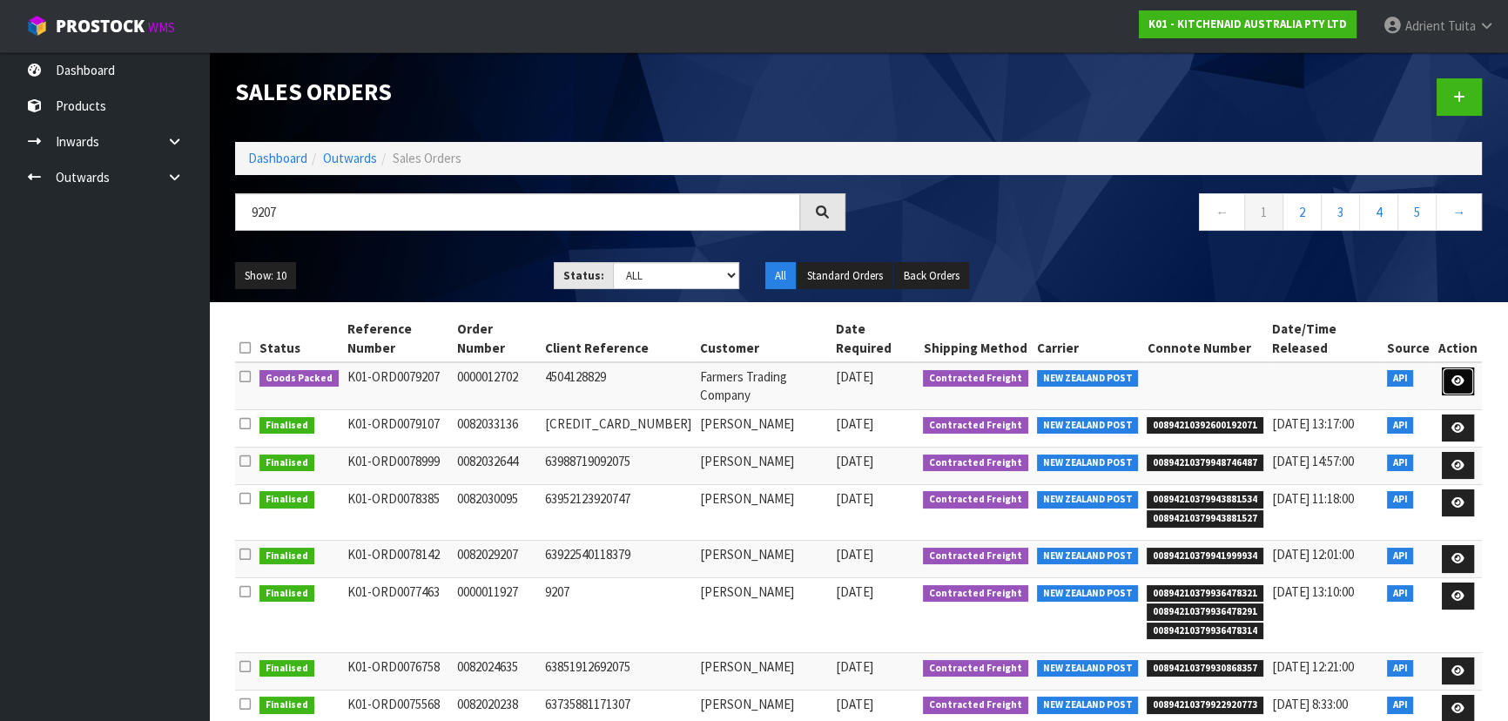
click at [1446, 367] on link at bounding box center [1458, 381] width 32 height 28
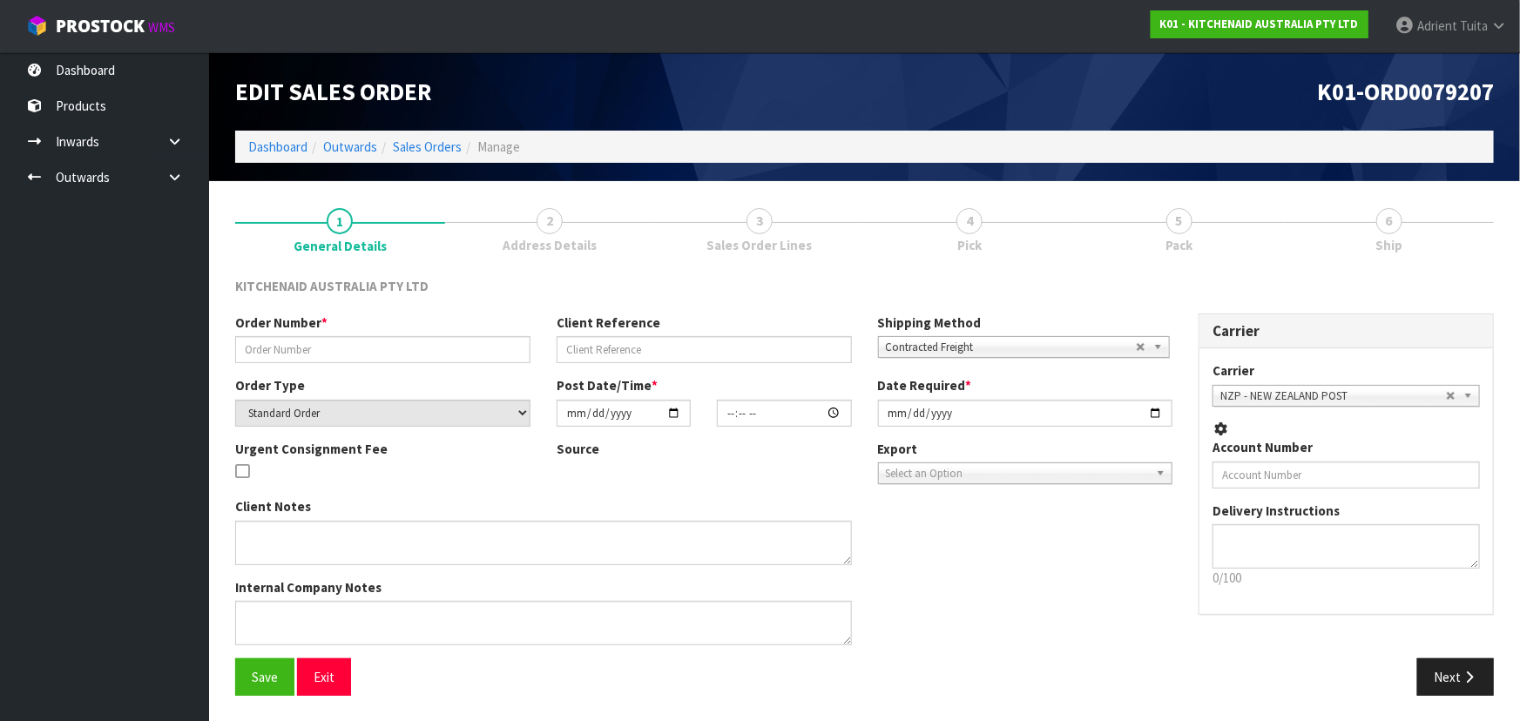
type input "0000012702"
type input "4504128829"
select select "number:0"
type input "[DATE]"
type input "15:32:40.000"
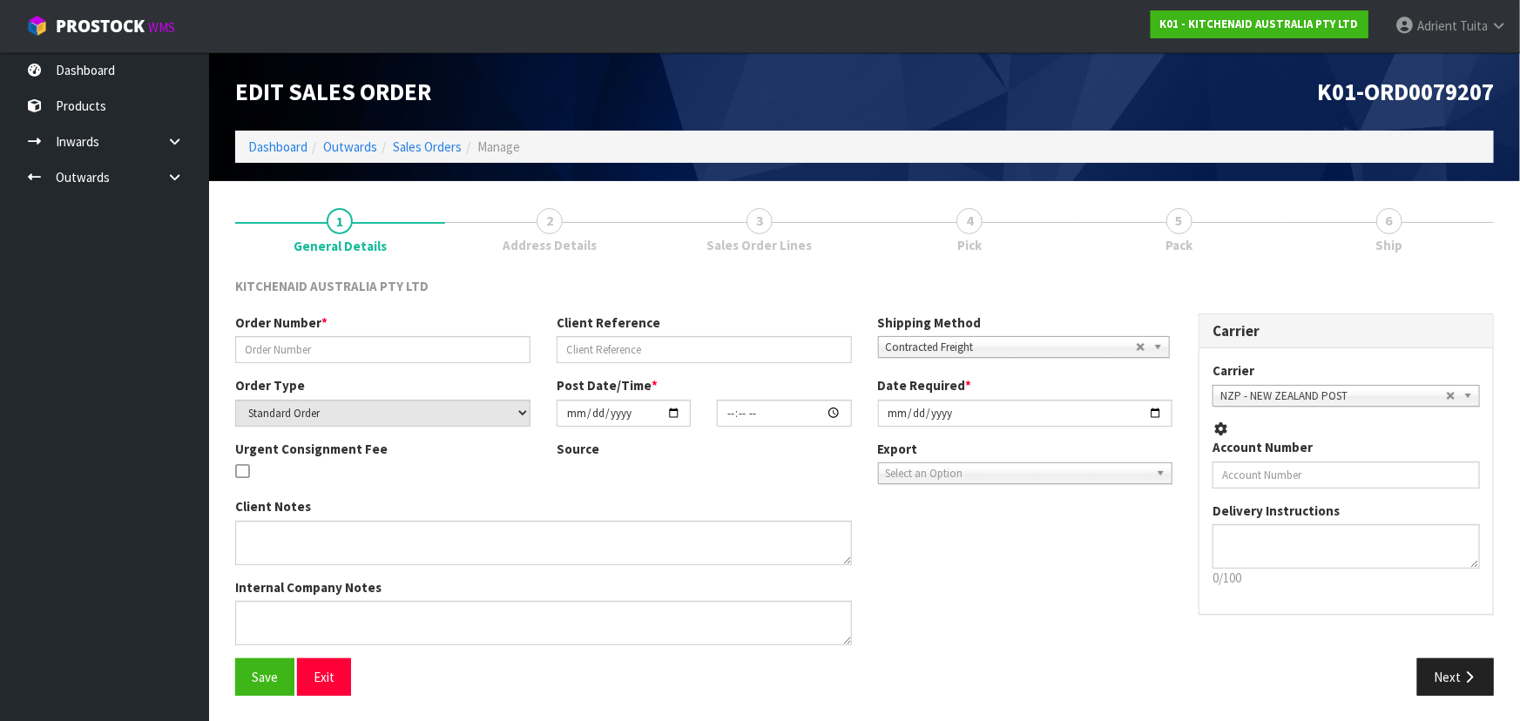
type input "[DATE]"
type textarea "ORDER 12968 5KSM195PSABT - CWL TEAM PLEASE ADJUST THIS TO 18 AND PROCESS THE OR…"
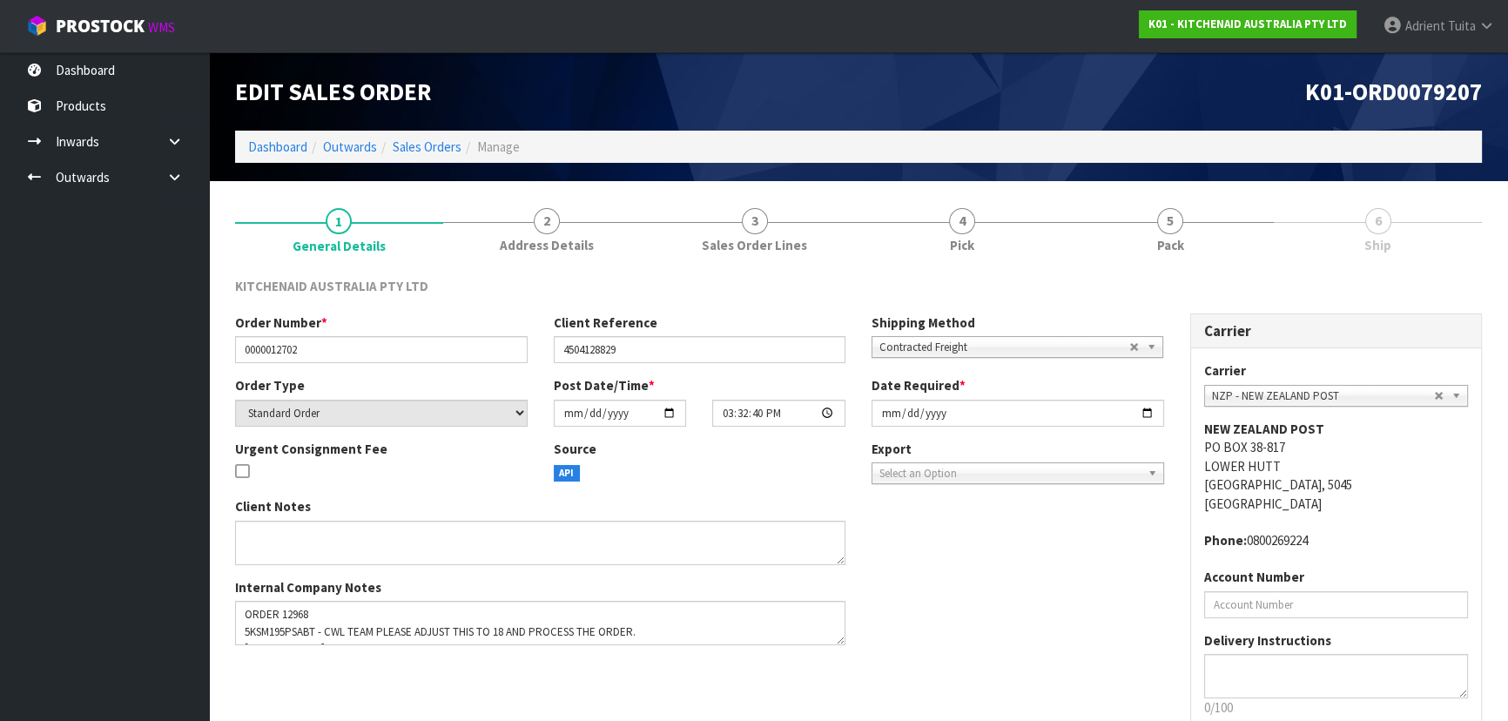
click at [1283, 237] on link "6 Ship" at bounding box center [1378, 228] width 208 height 69
click at [1202, 258] on link "5 Pack" at bounding box center [1171, 228] width 208 height 69
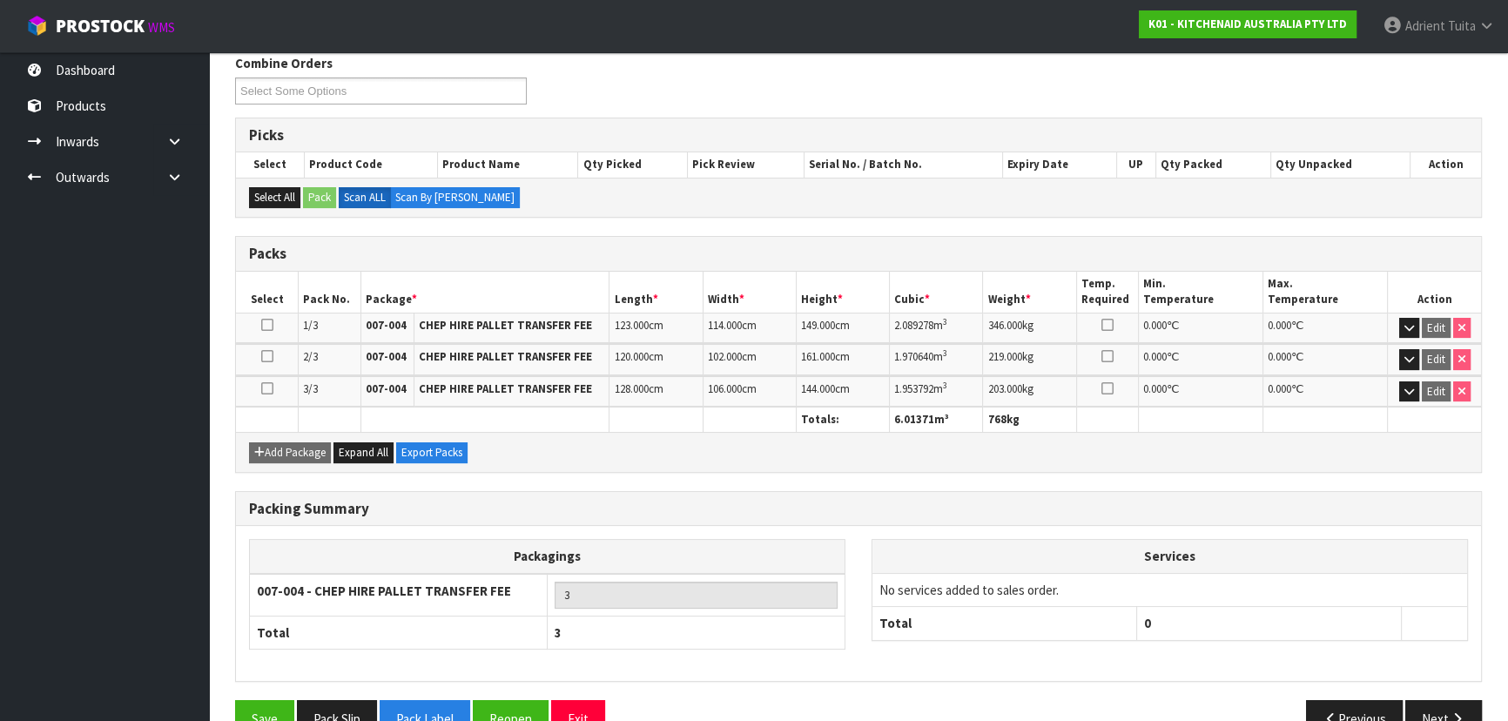
scroll to position [261, 0]
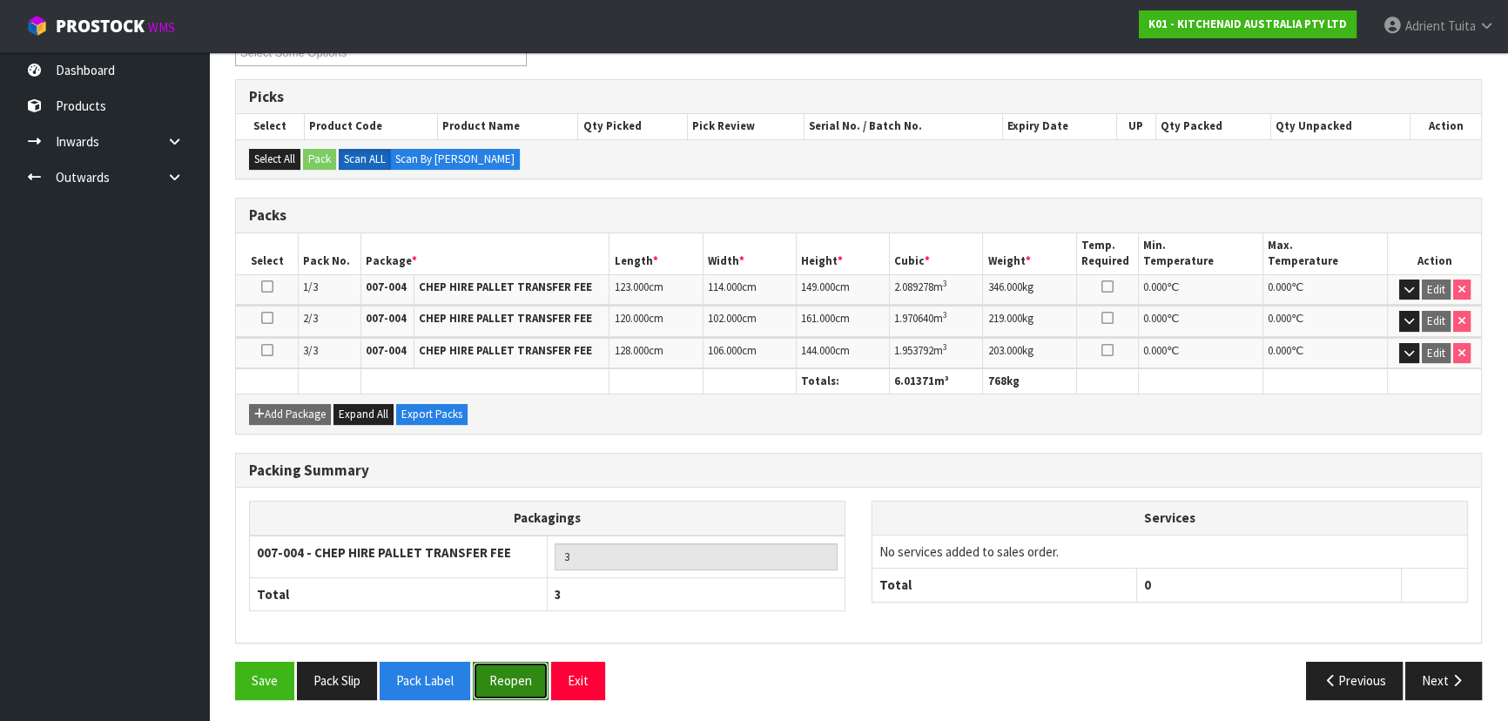
click at [515, 671] on button "Reopen" at bounding box center [511, 680] width 76 height 37
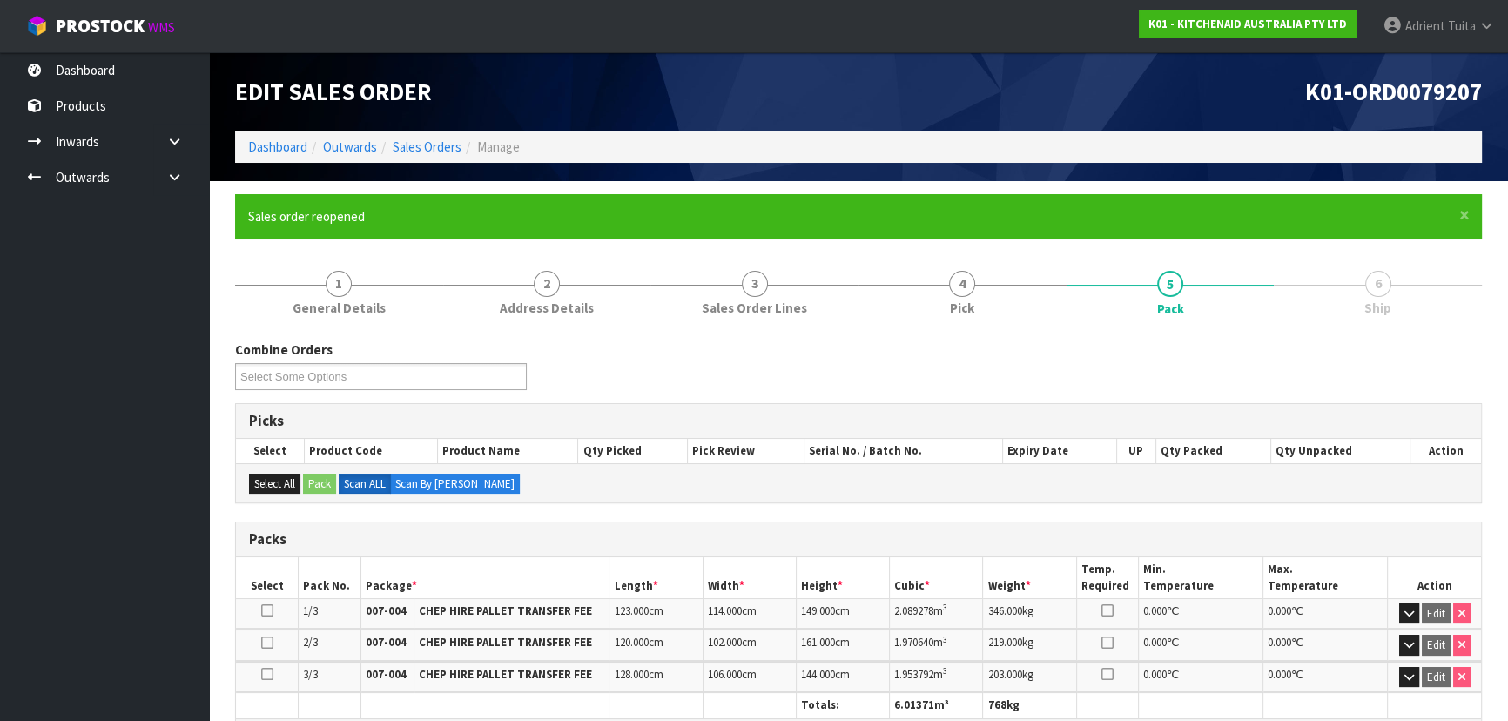
click at [295, 381] on input "Select Some Options" at bounding box center [304, 377] width 128 height 22
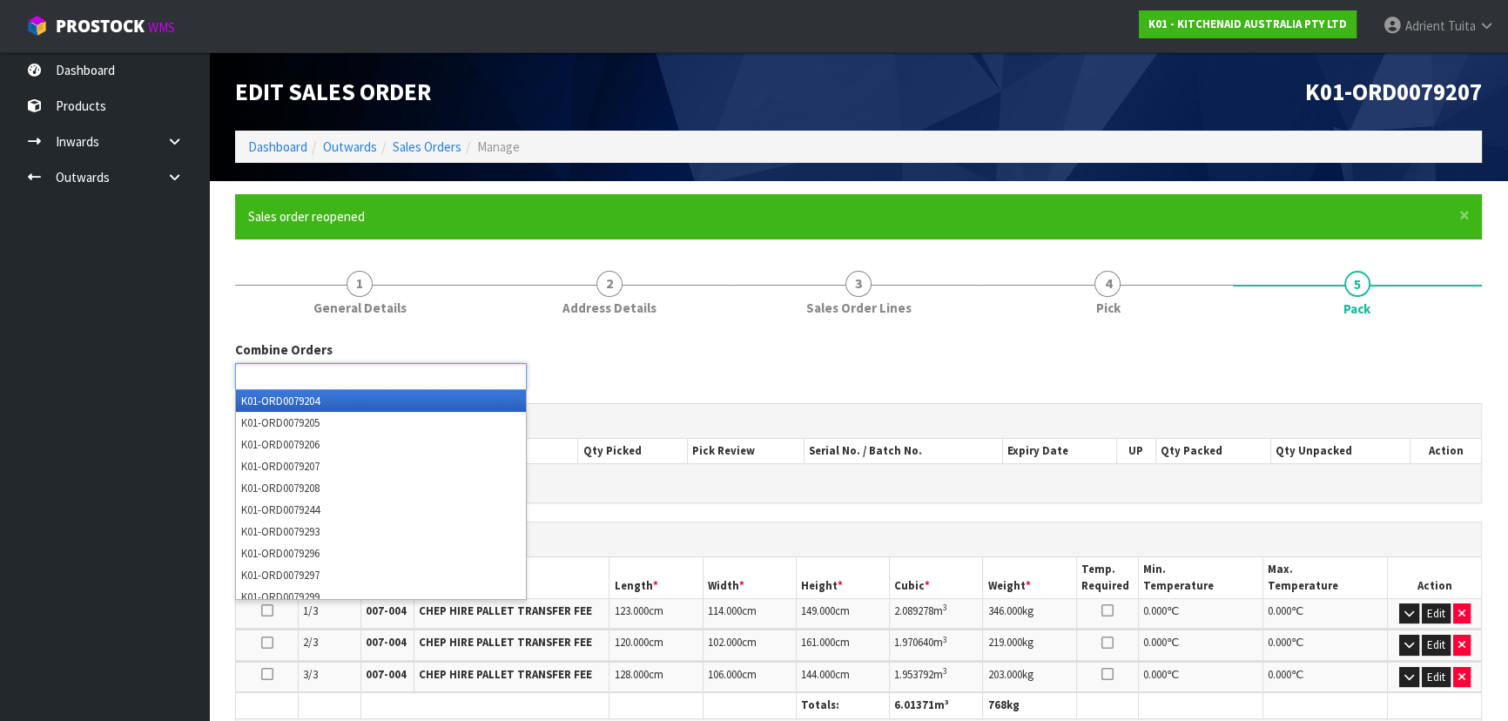
click at [295, 381] on input "text" at bounding box center [304, 377] width 128 height 22
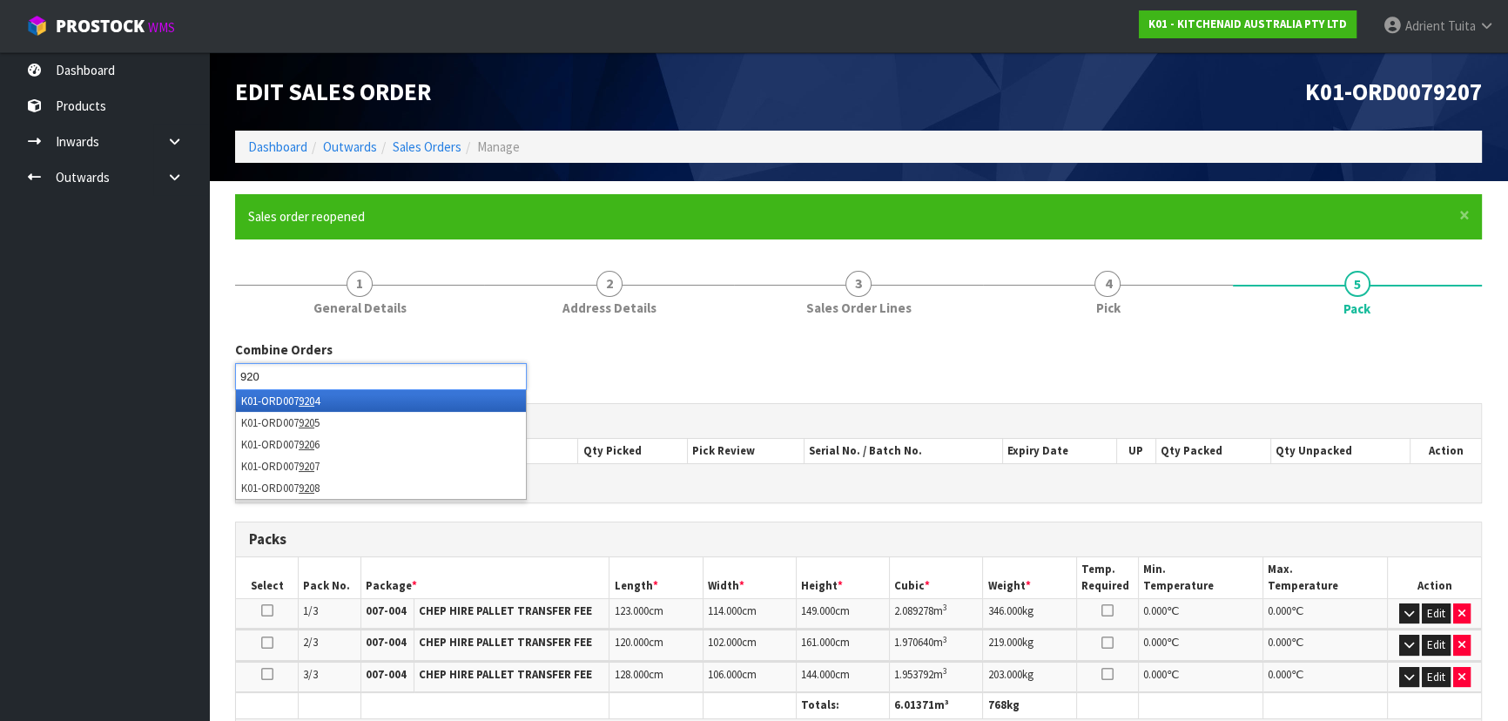
type input "9204"
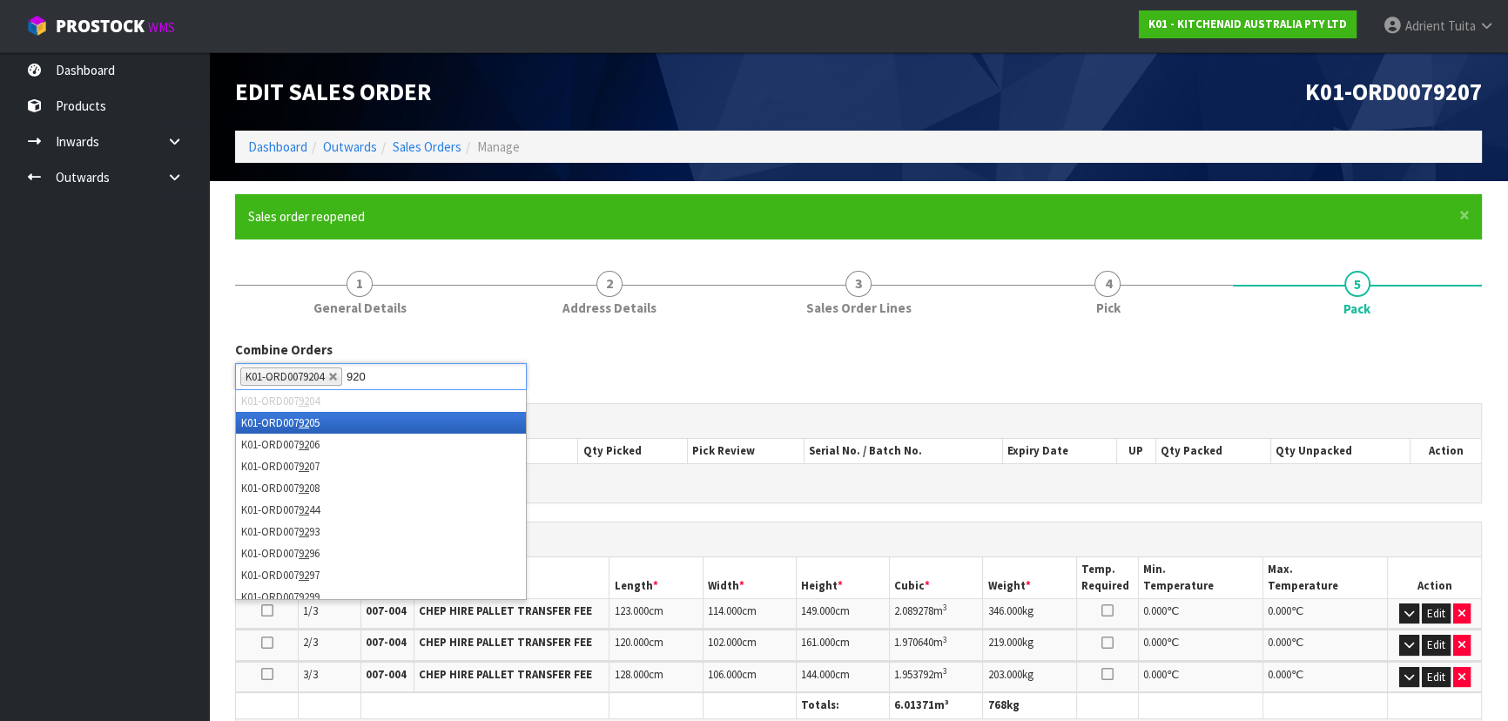
type input "9205"
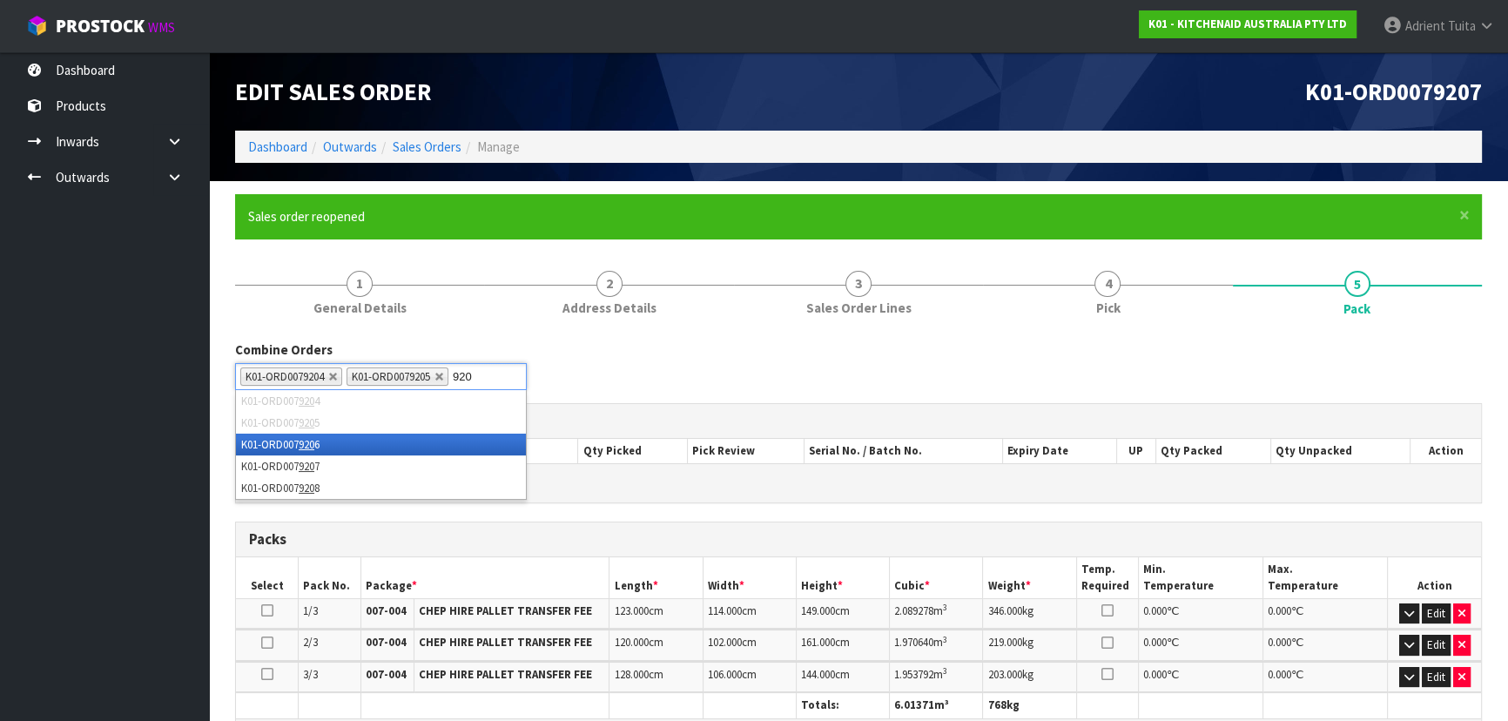
type input "9206"
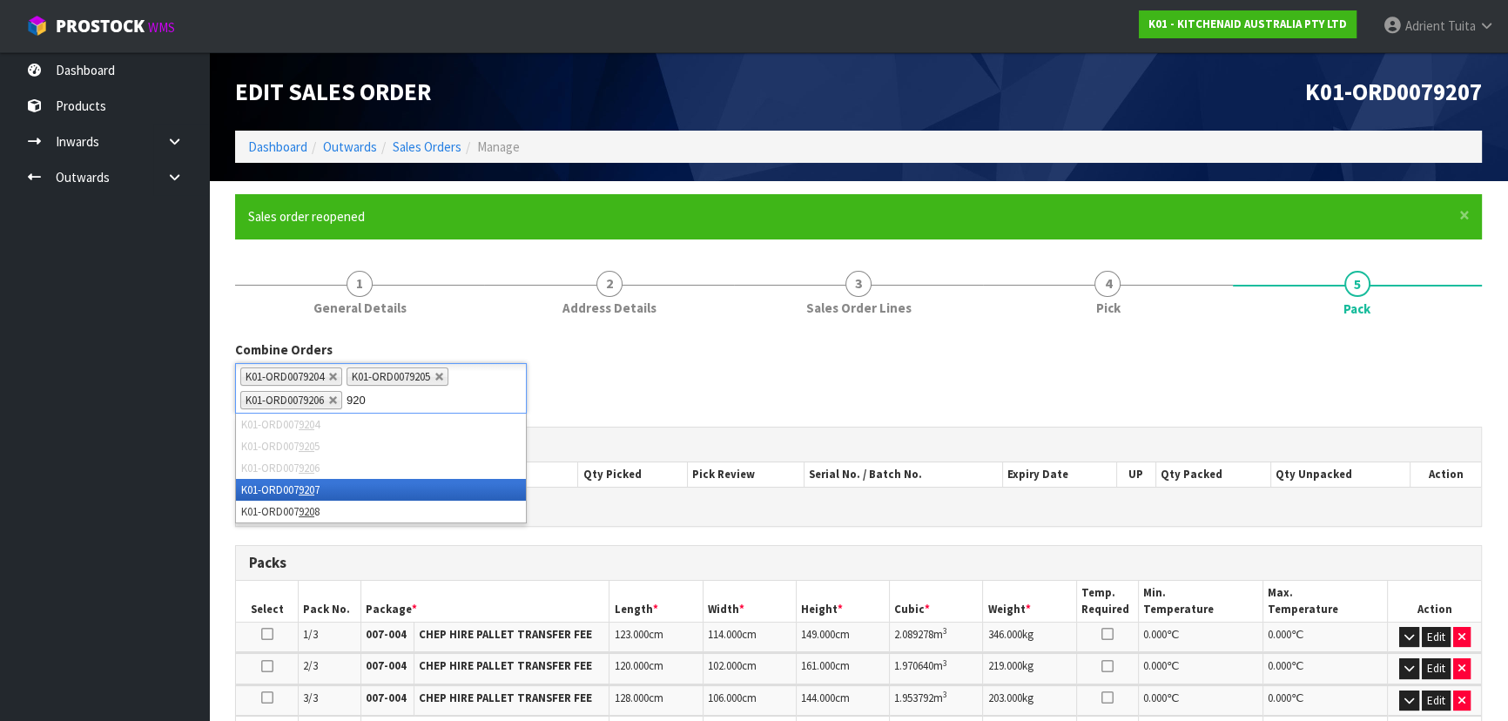
type input "9208"
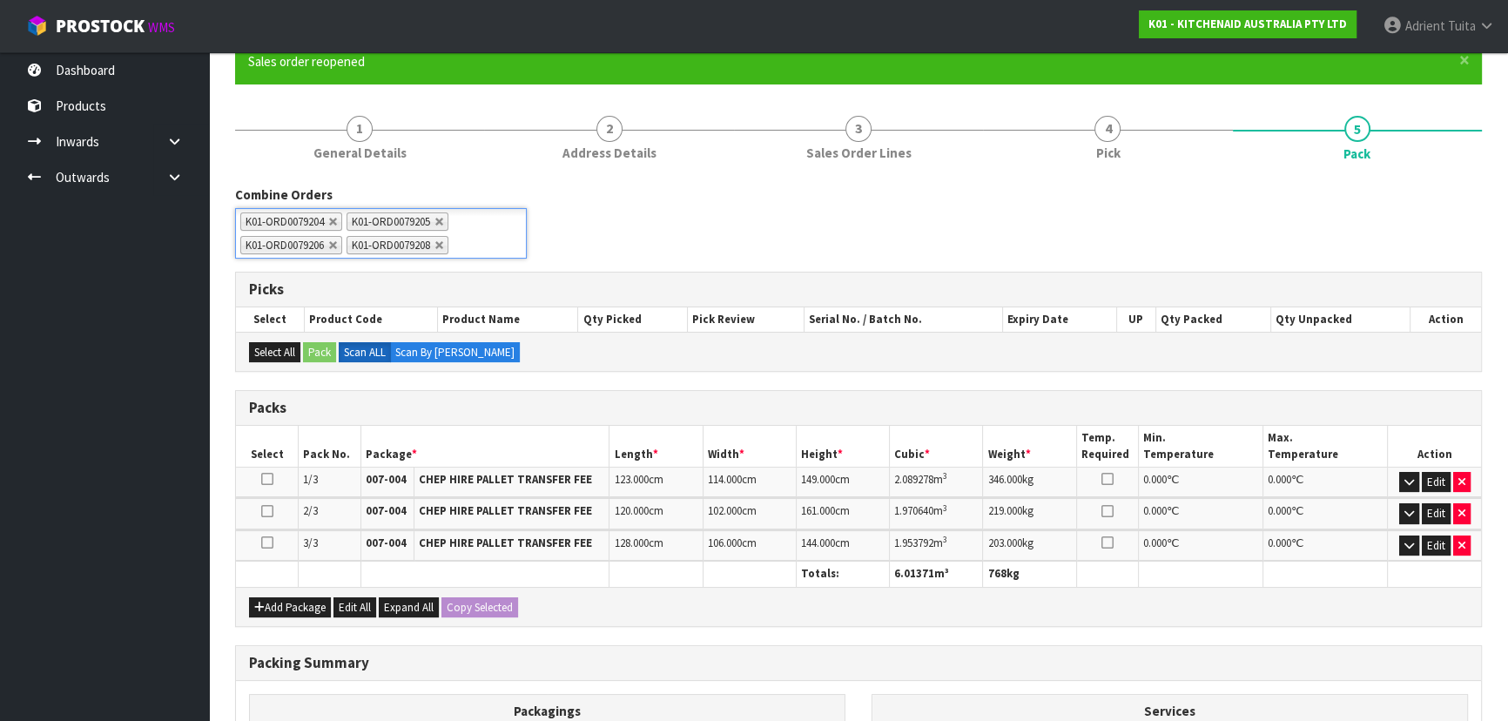
scroll to position [387, 0]
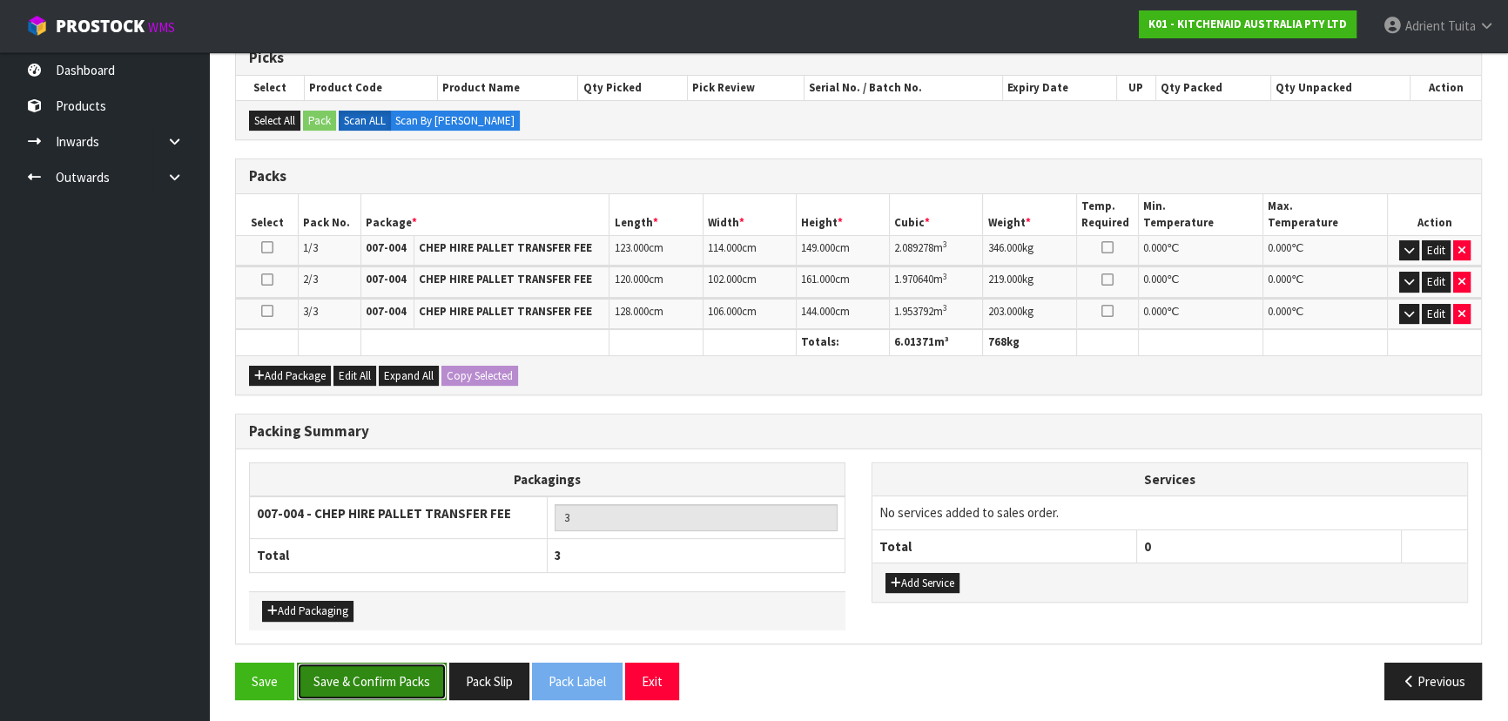
click at [391, 677] on button "Save & Confirm Packs" at bounding box center [372, 681] width 150 height 37
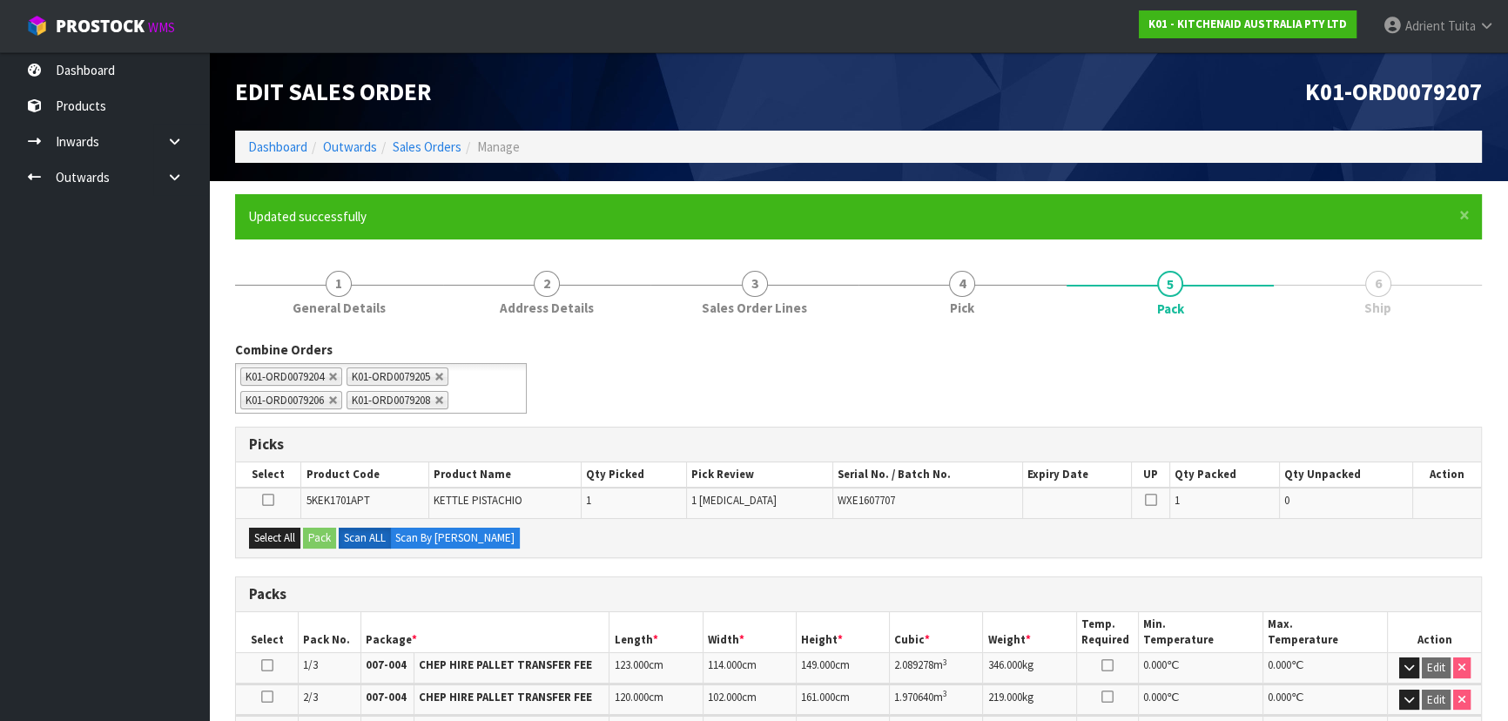
scroll to position [348, 0]
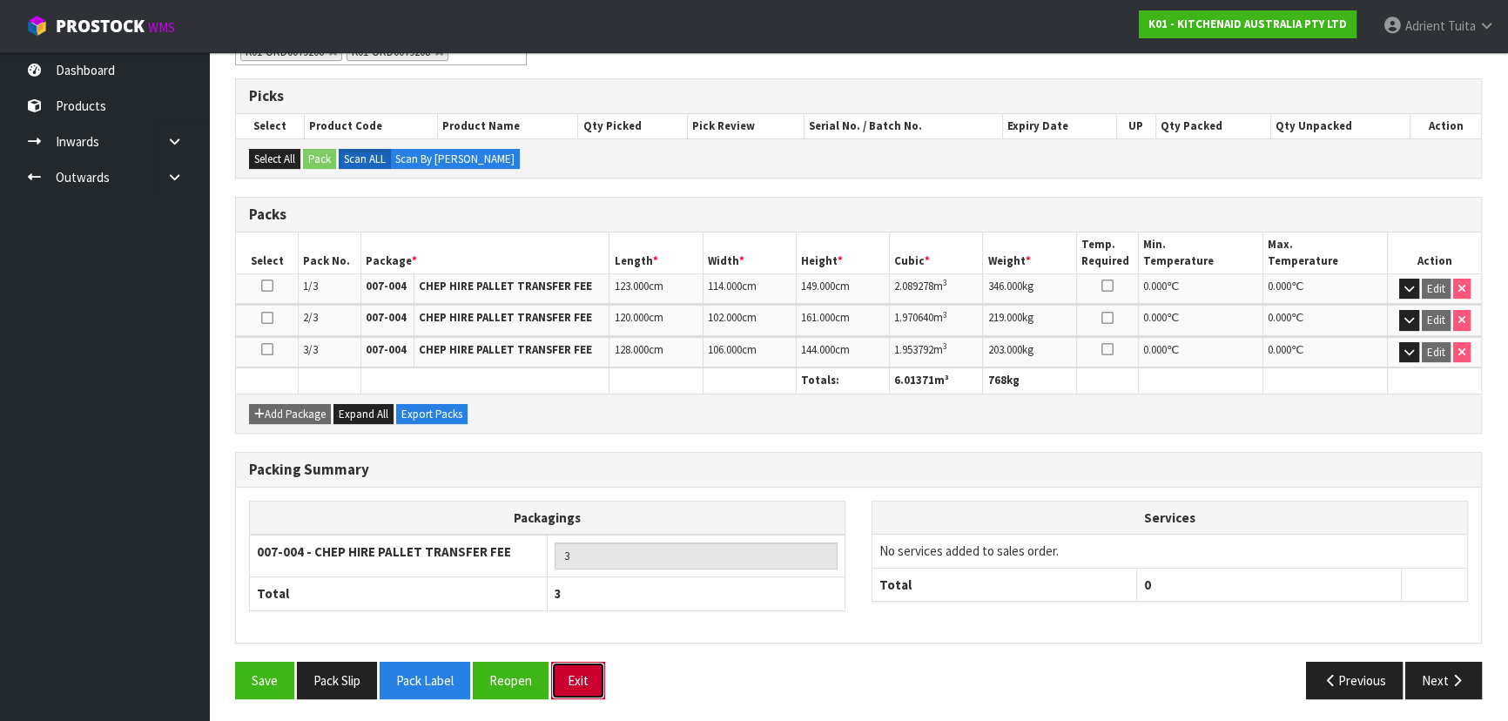
click at [588, 674] on button "Exit" at bounding box center [578, 680] width 54 height 37
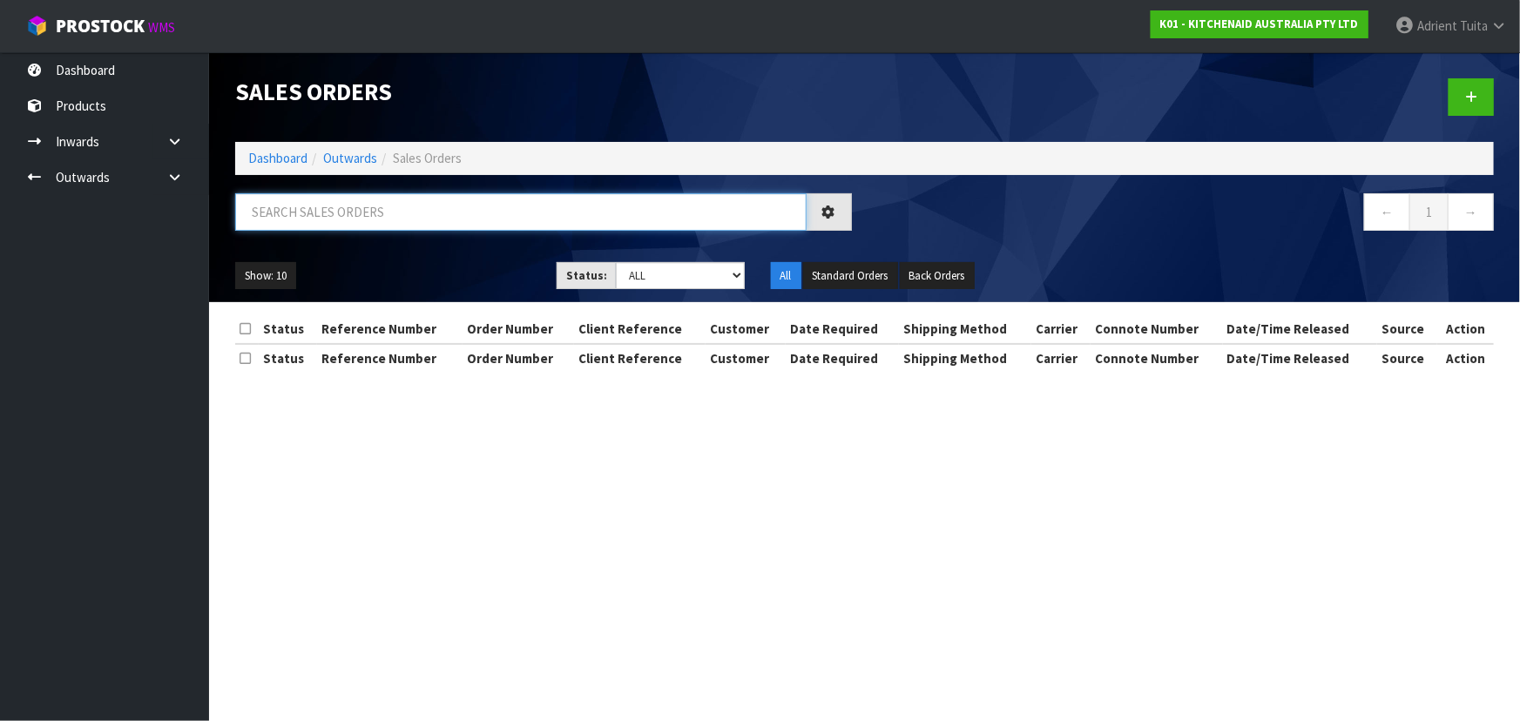
click at [502, 222] on input "text" at bounding box center [520, 211] width 571 height 37
type input "9208"
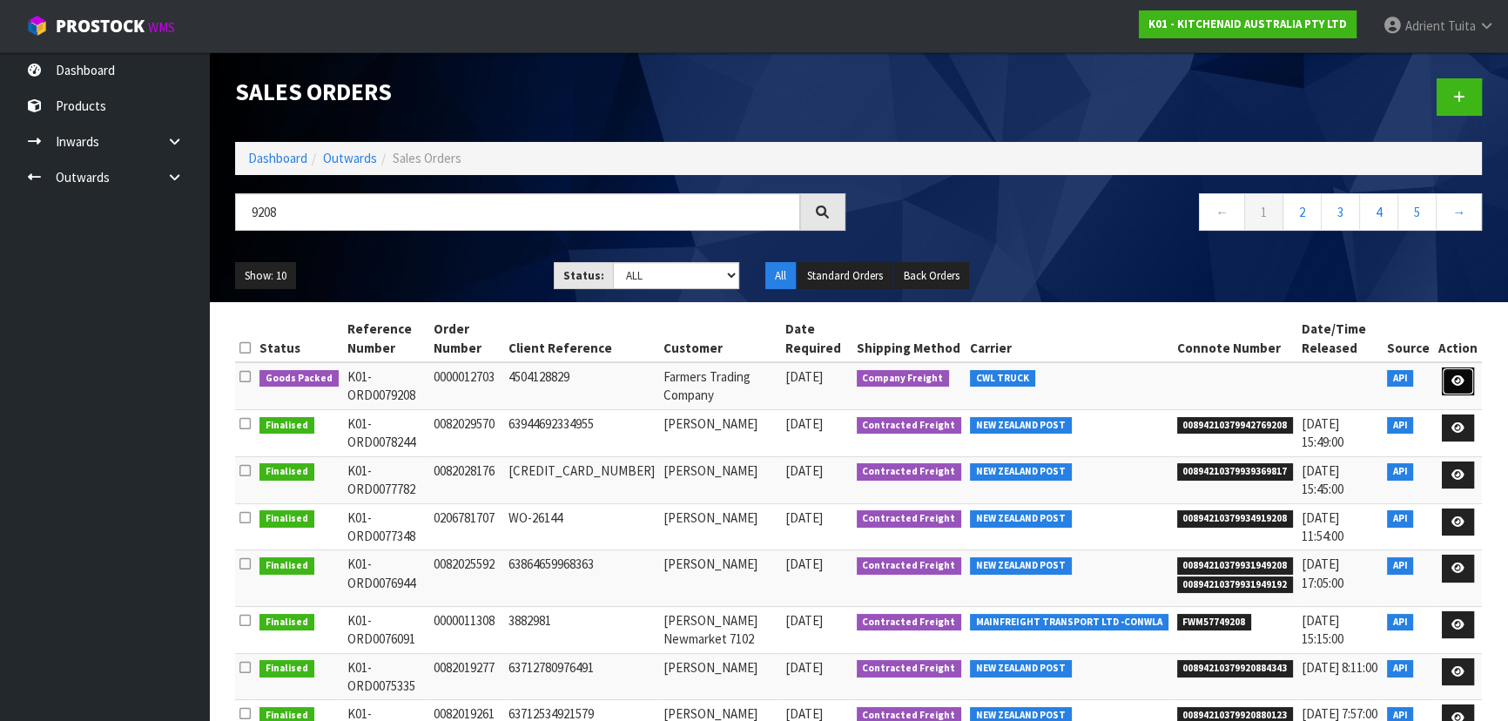
click at [1451, 382] on link at bounding box center [1458, 381] width 32 height 28
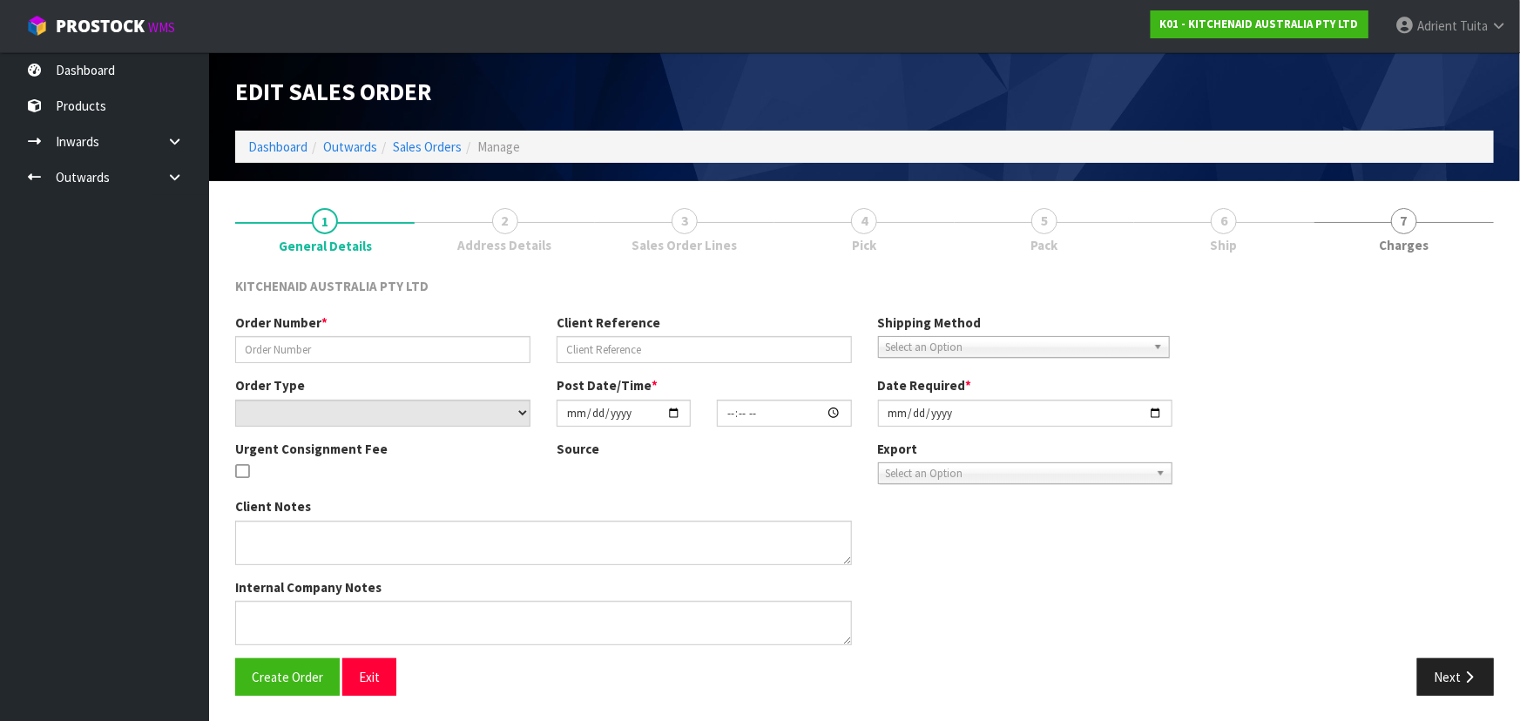
type input "0000012703"
type input "4504128829"
select select "number:0"
type input "[DATE]"
type input "15:32:44.000"
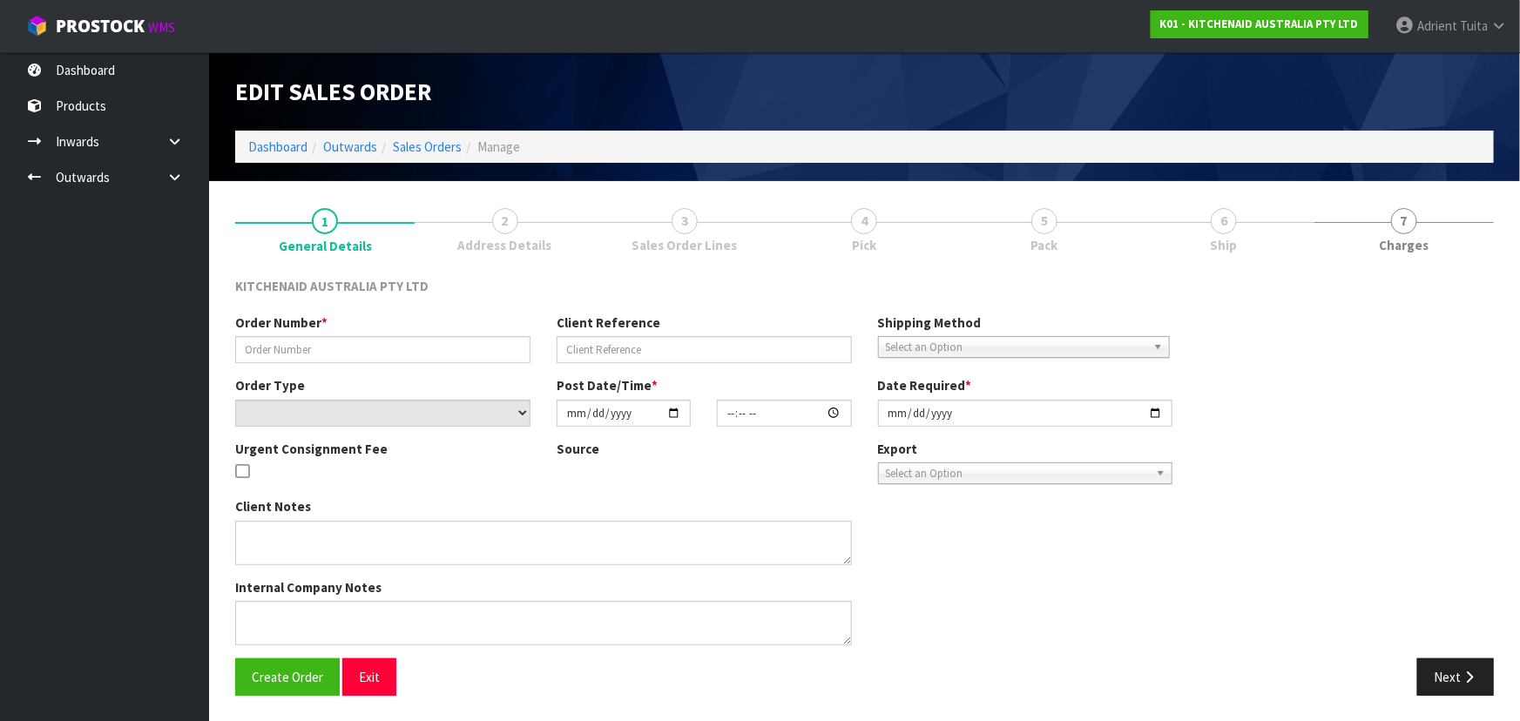
type input "[DATE]"
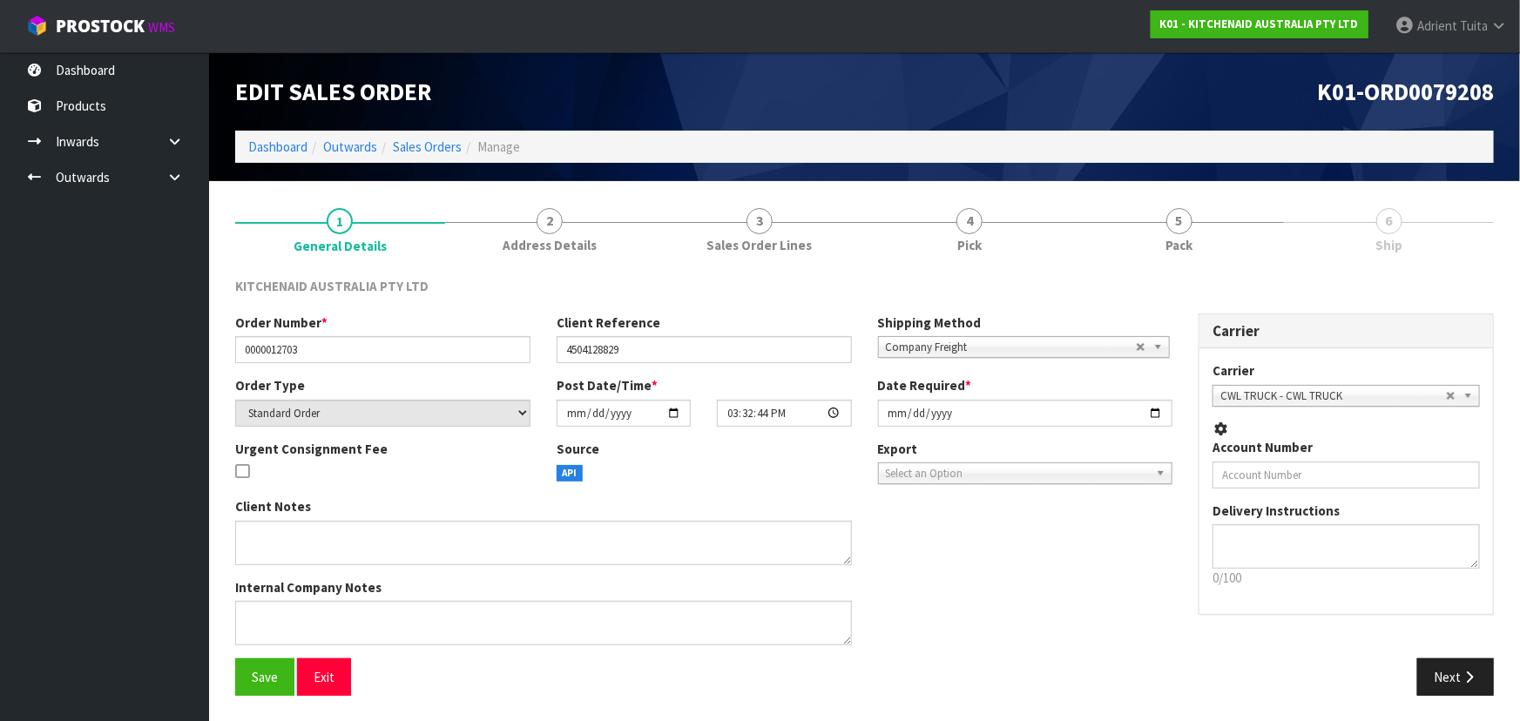
click at [1243, 227] on ul "1 General Details 2 Address Details 3 Sales Order Lines 4 Pick 5 Pack 6 Ship" at bounding box center [864, 229] width 1258 height 70
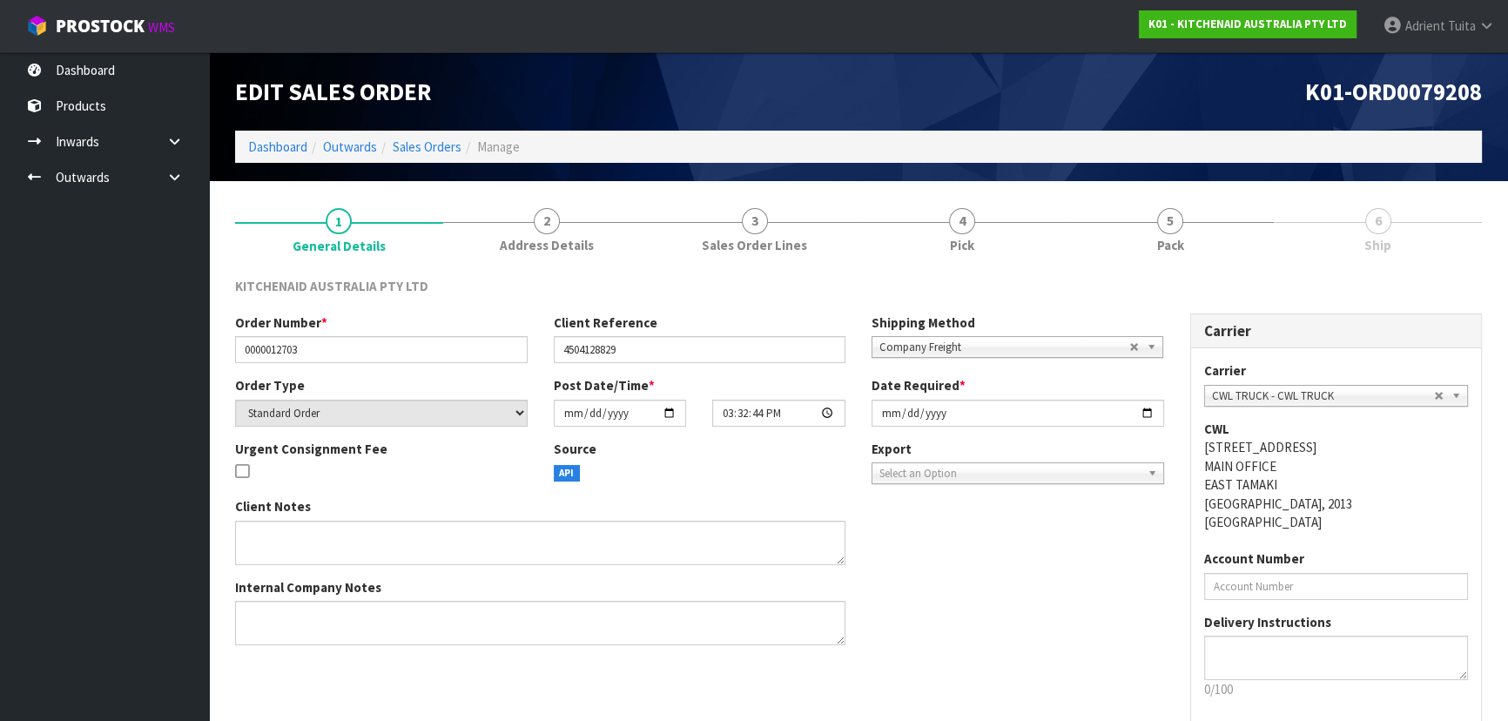
click at [1243, 227] on link "5 Pack" at bounding box center [1171, 228] width 208 height 69
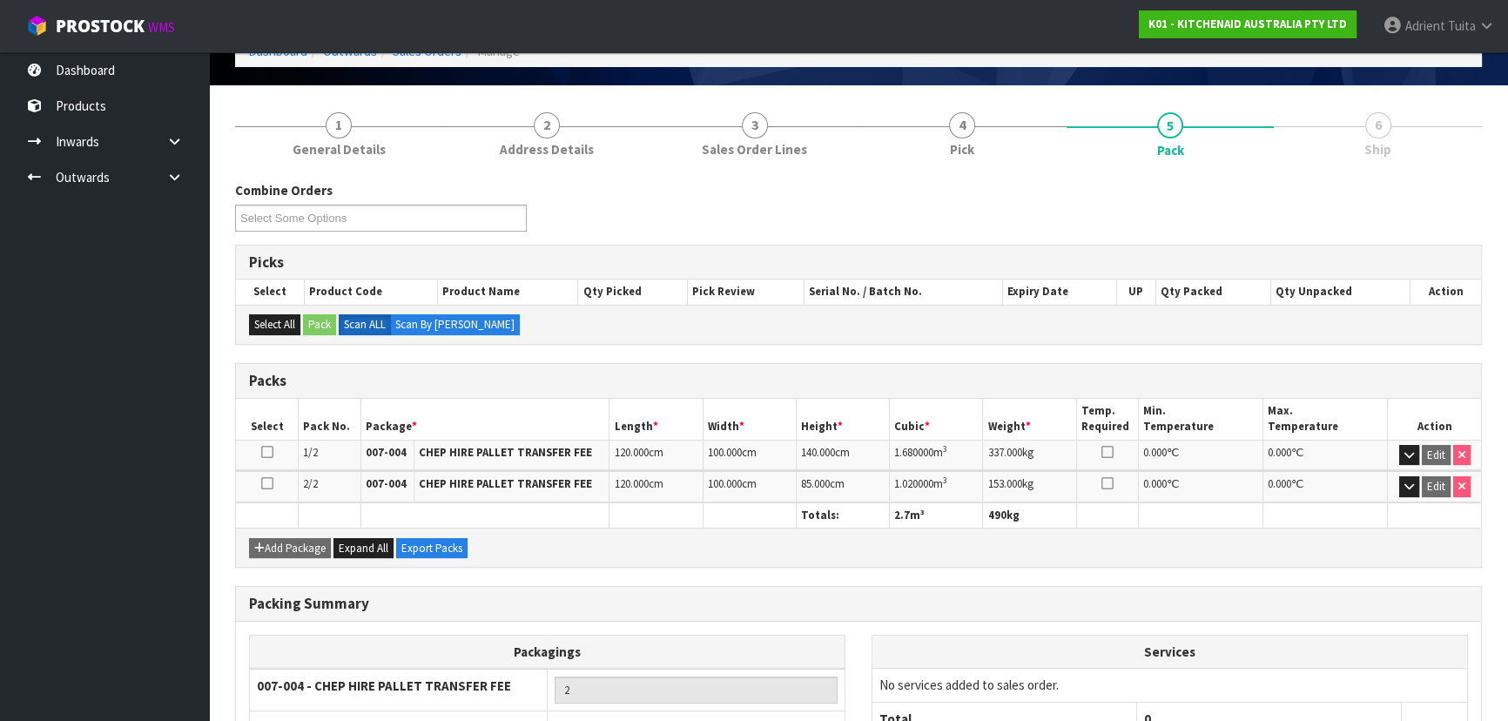
scroll to position [230, 0]
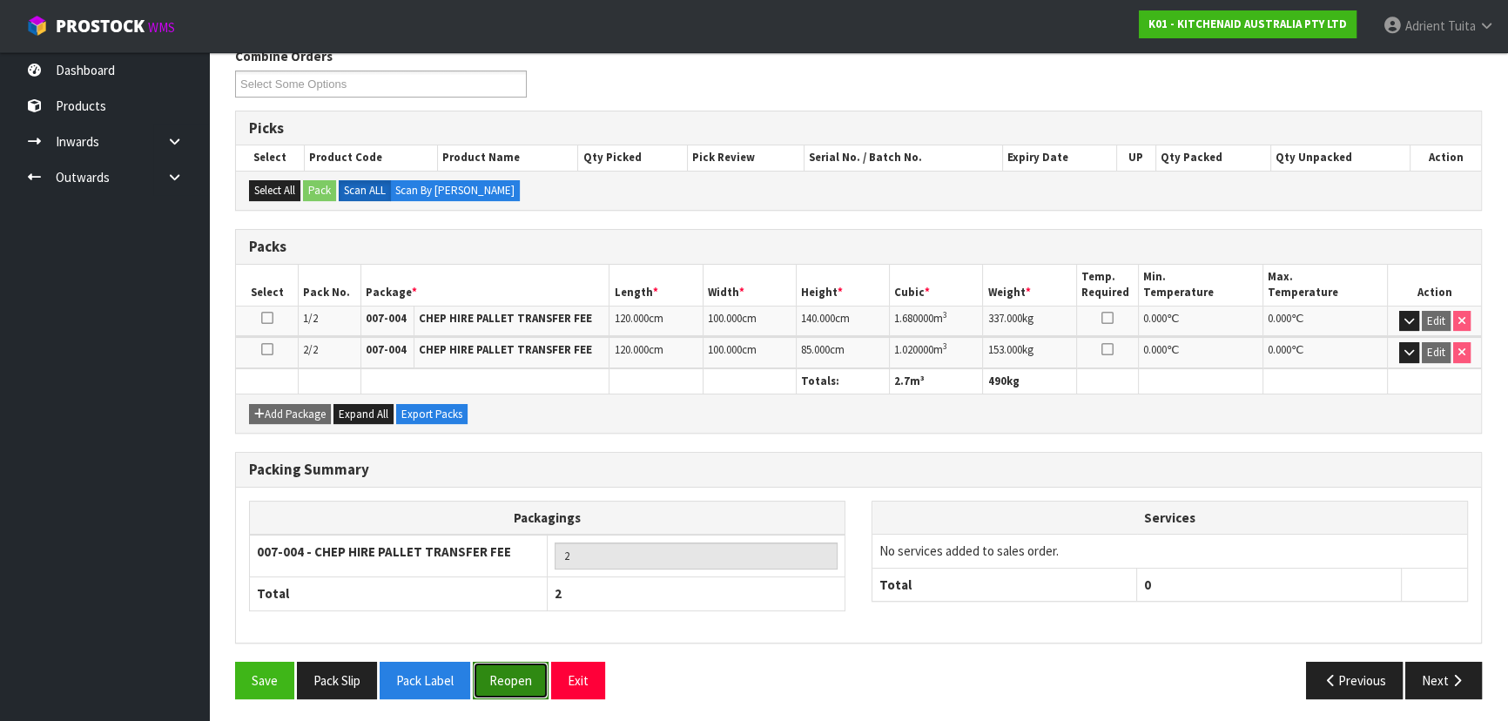
click at [526, 675] on button "Reopen" at bounding box center [511, 680] width 76 height 37
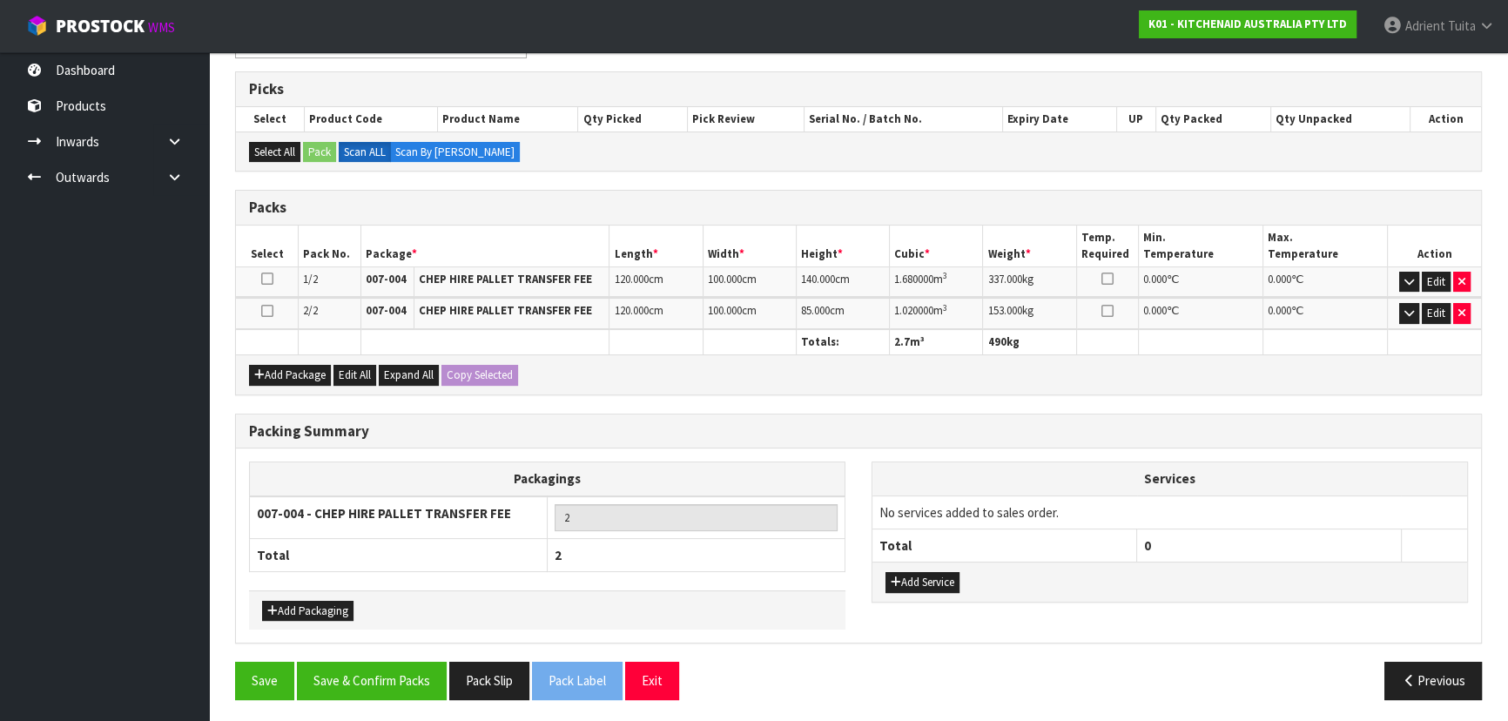
scroll to position [0, 0]
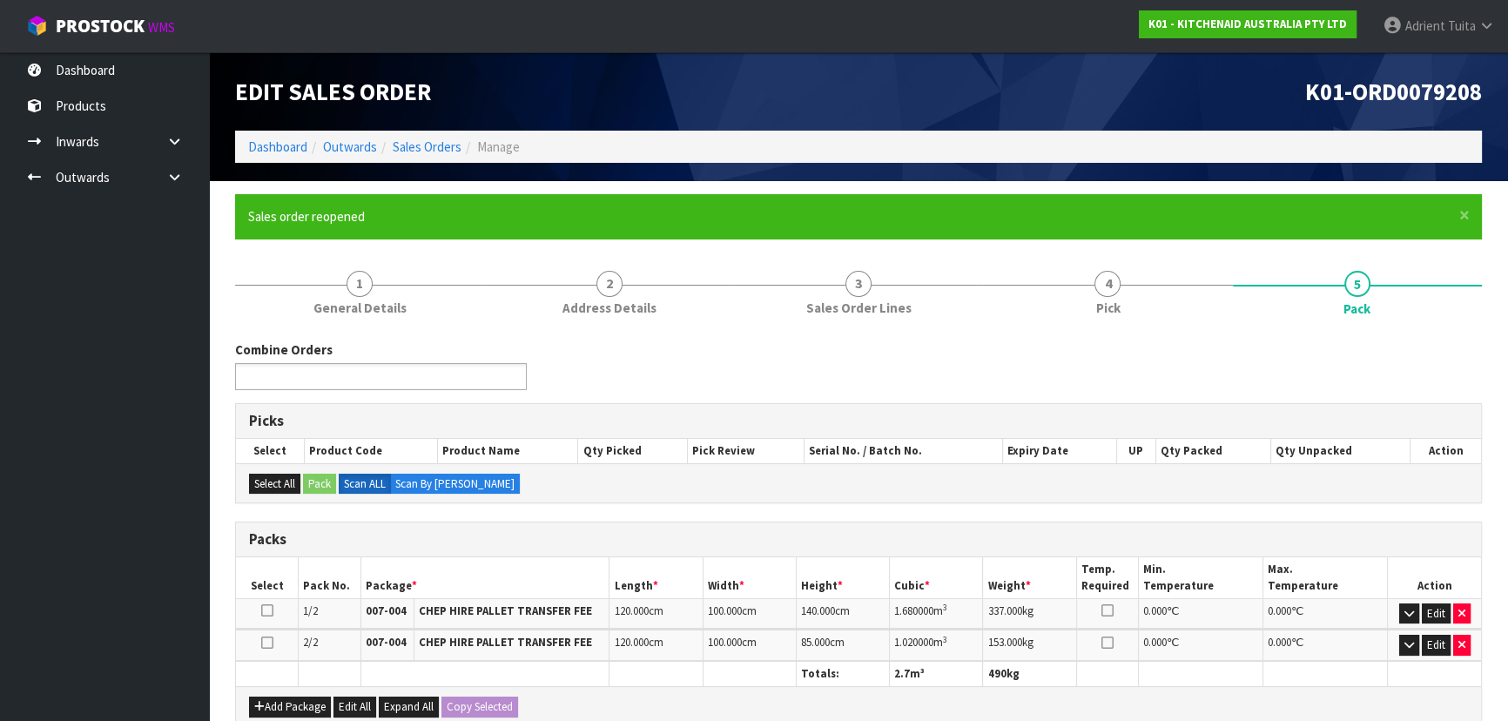
click at [443, 374] on ul at bounding box center [381, 376] width 292 height 27
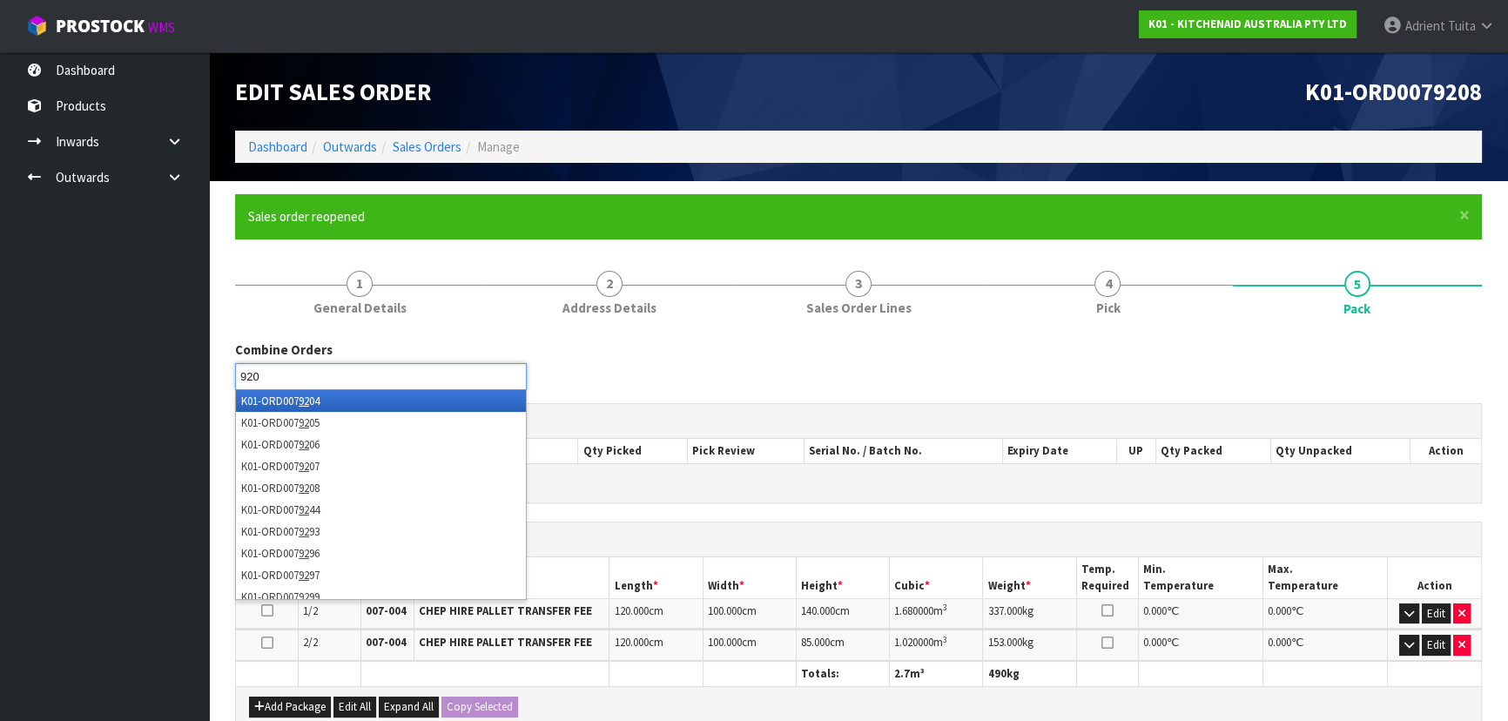
type input "9204"
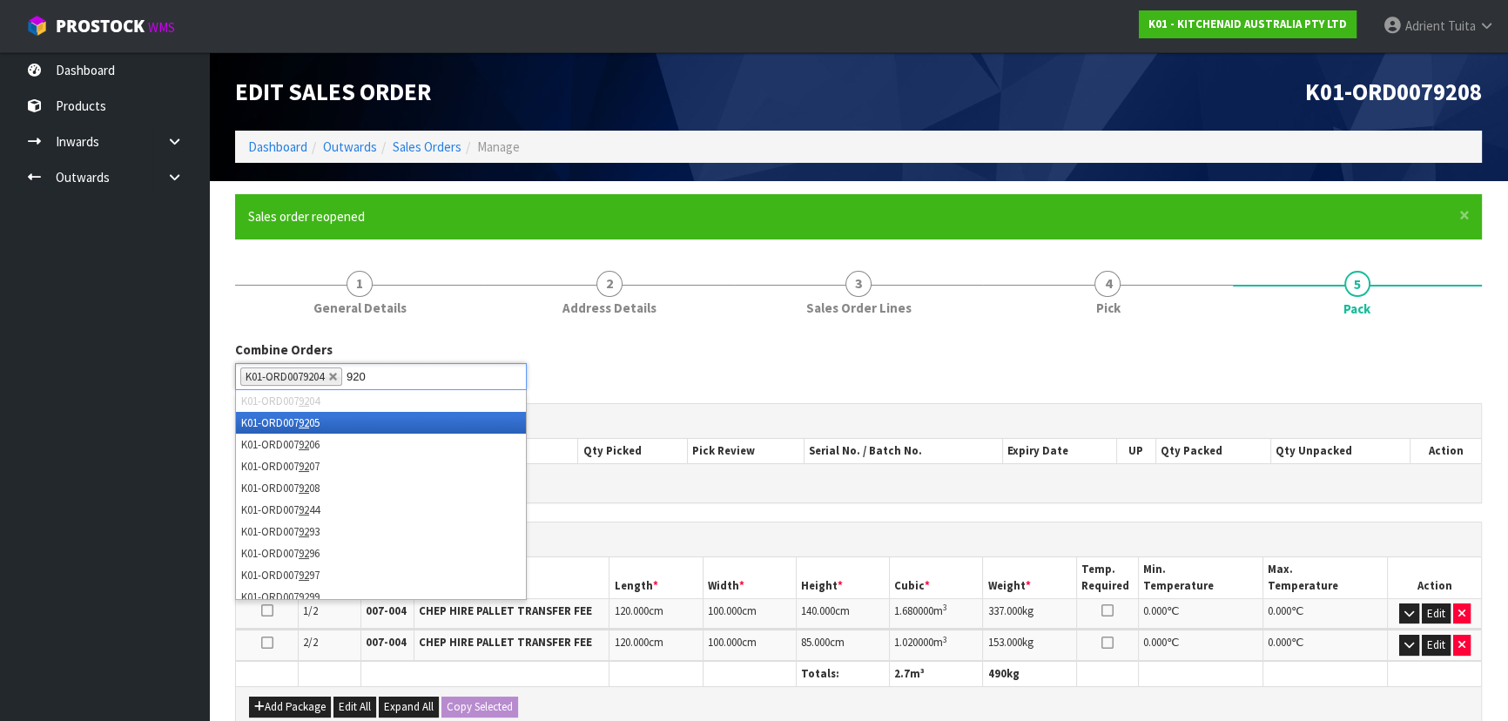
type input "9205"
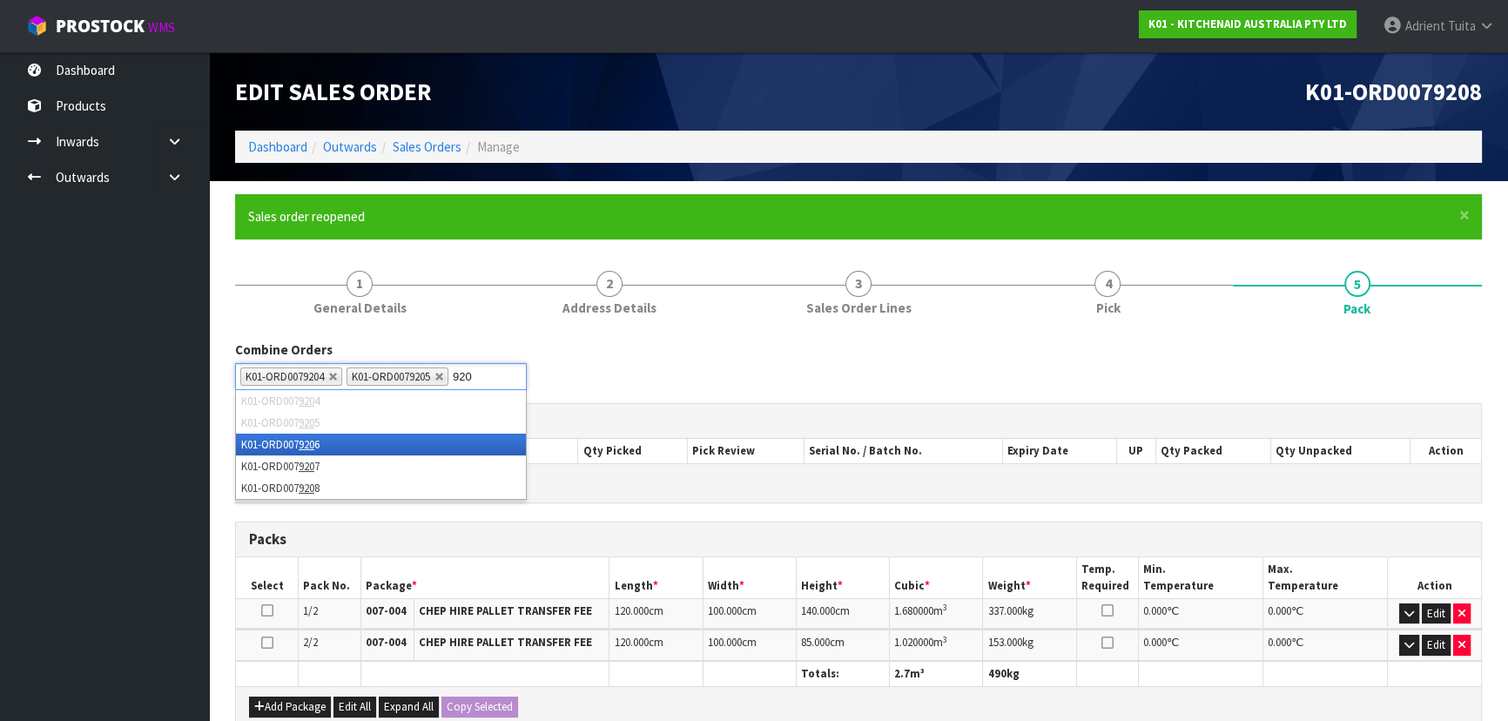
type input "9206"
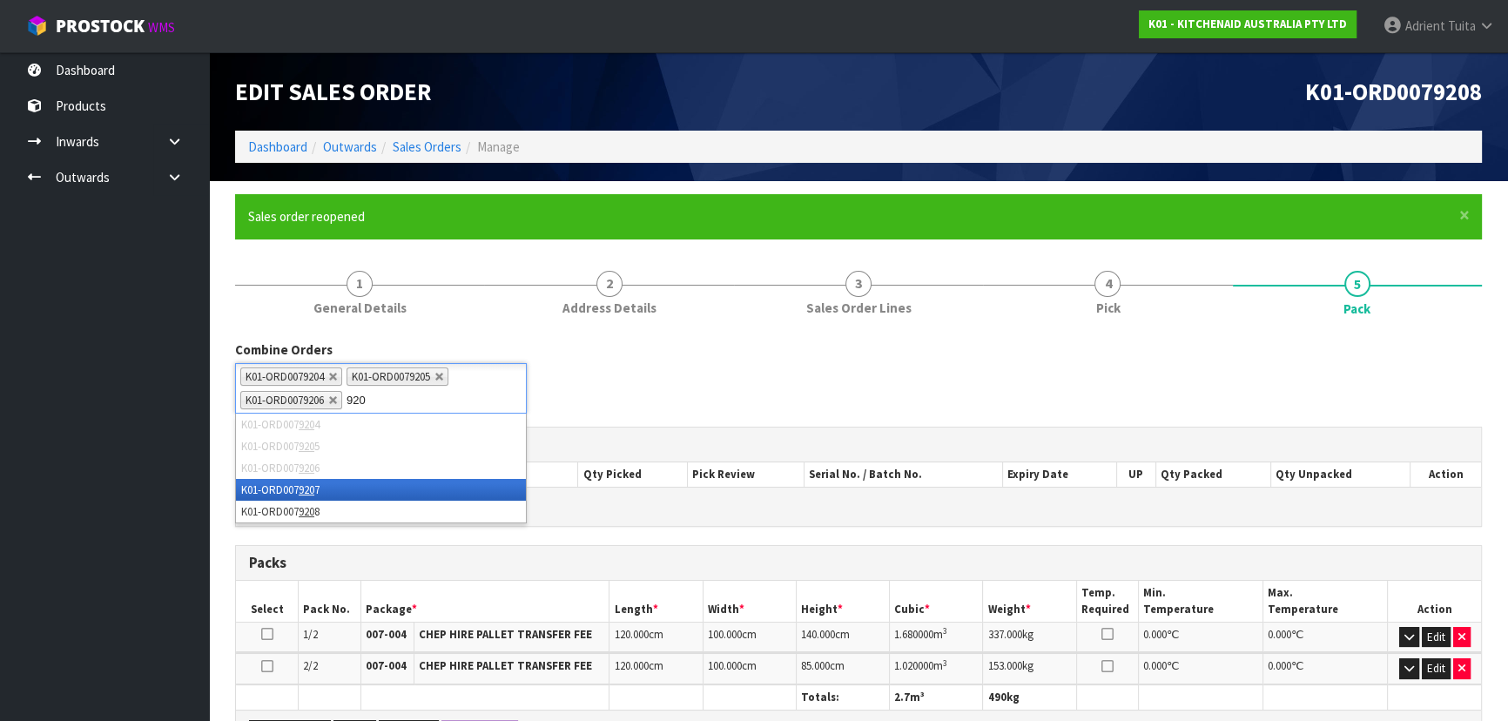
type input "9207"
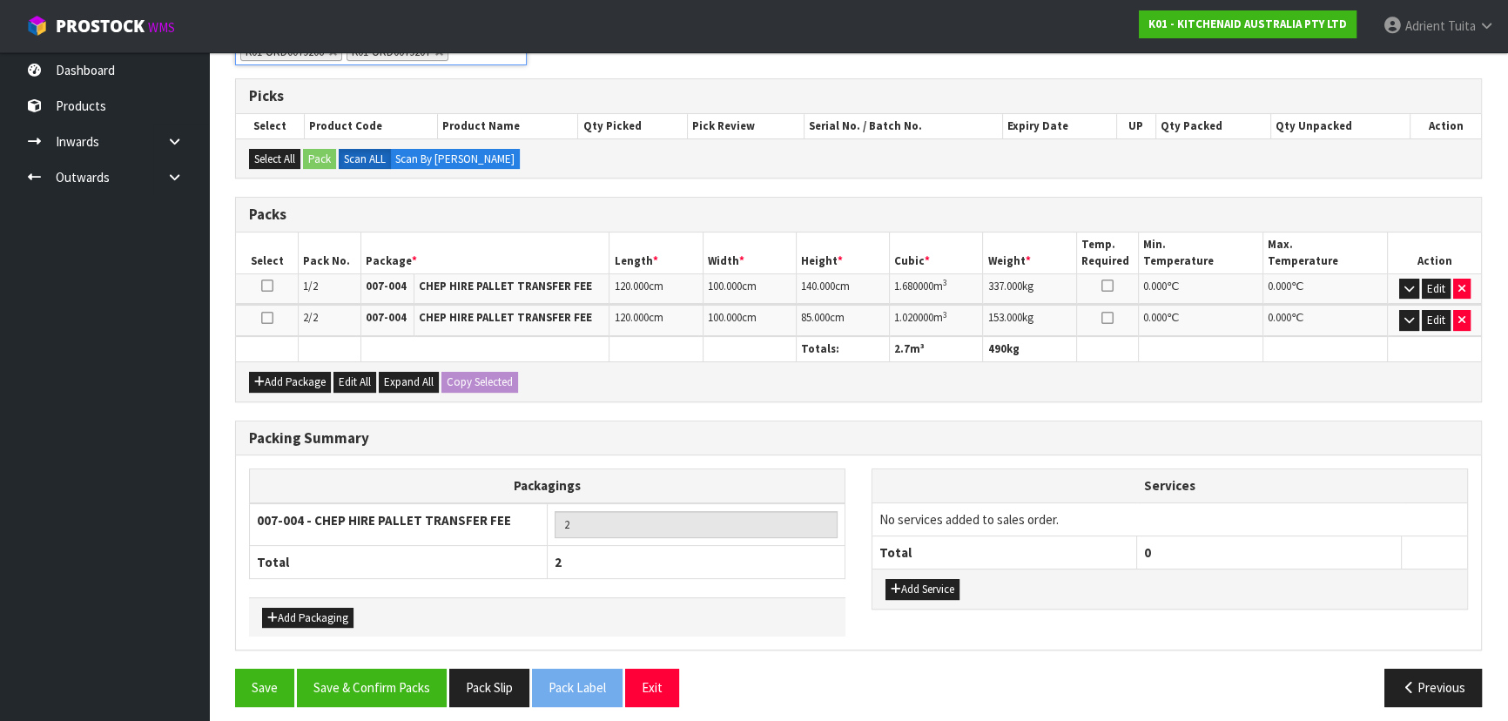
scroll to position [355, 0]
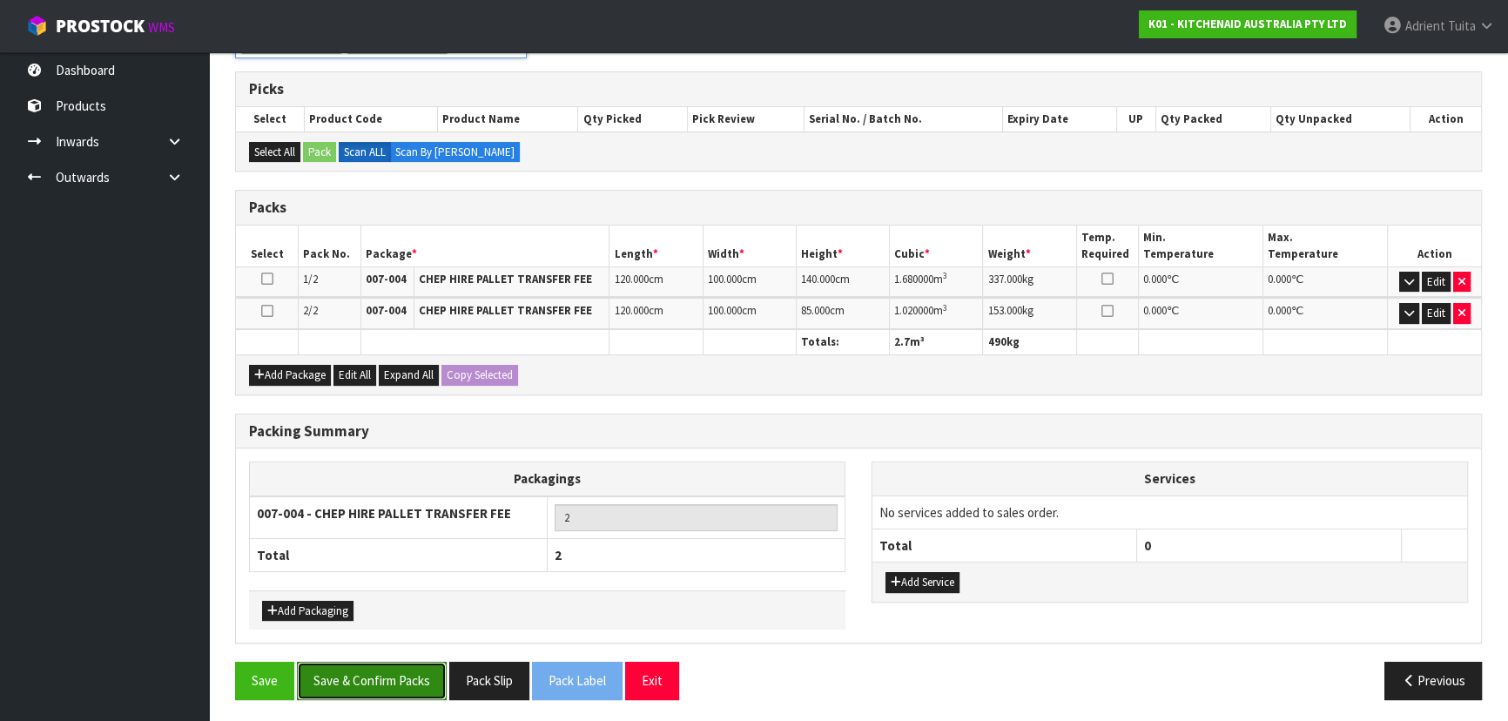
click at [390, 677] on button "Save & Confirm Packs" at bounding box center [372, 680] width 150 height 37
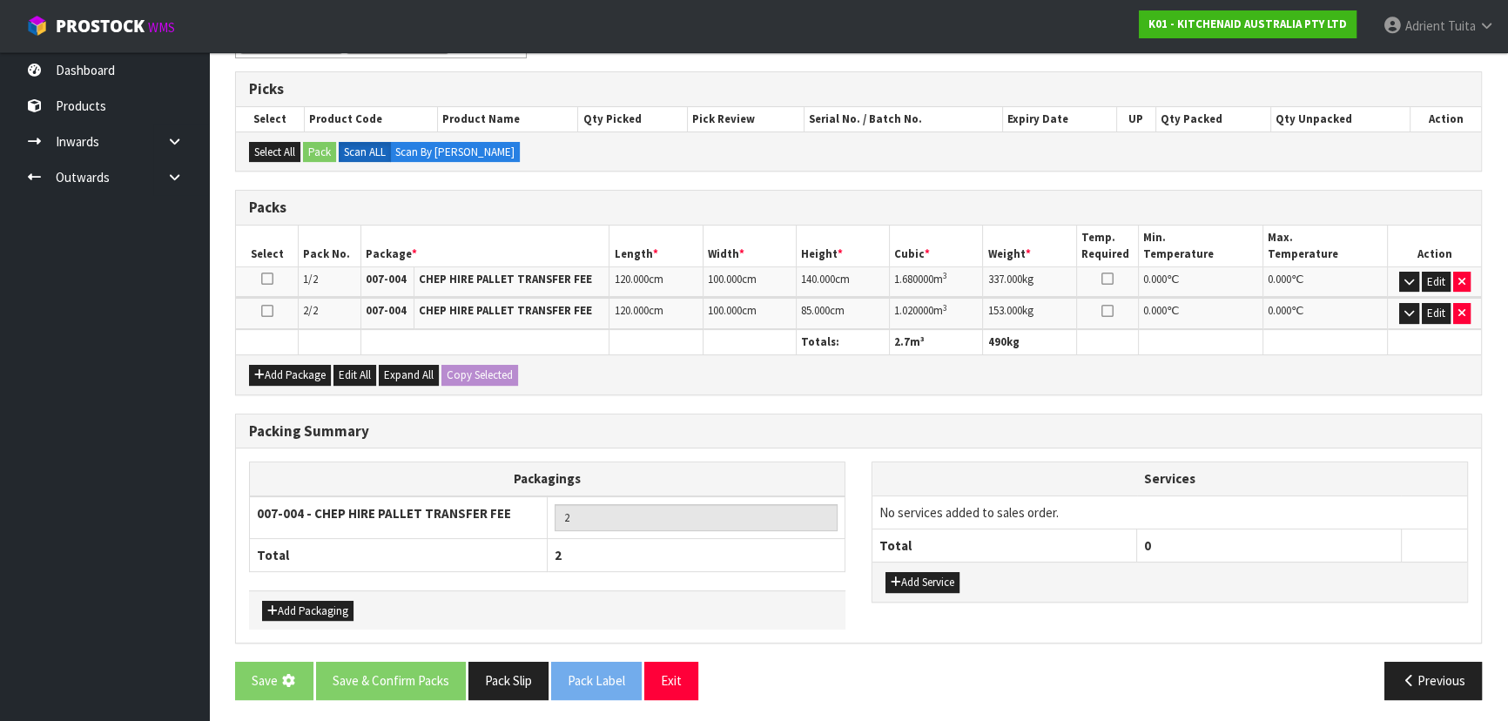
scroll to position [0, 0]
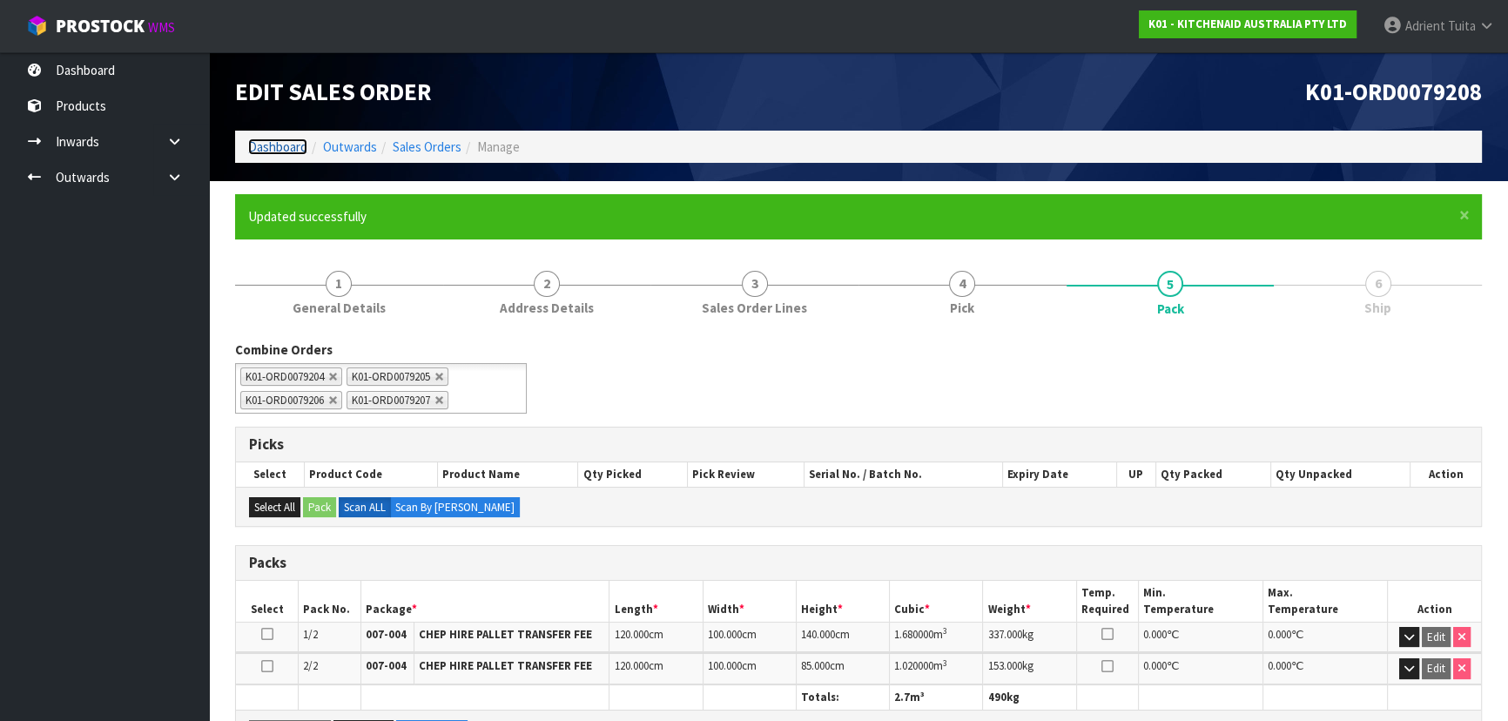
click at [281, 141] on link "Dashboard" at bounding box center [277, 146] width 59 height 17
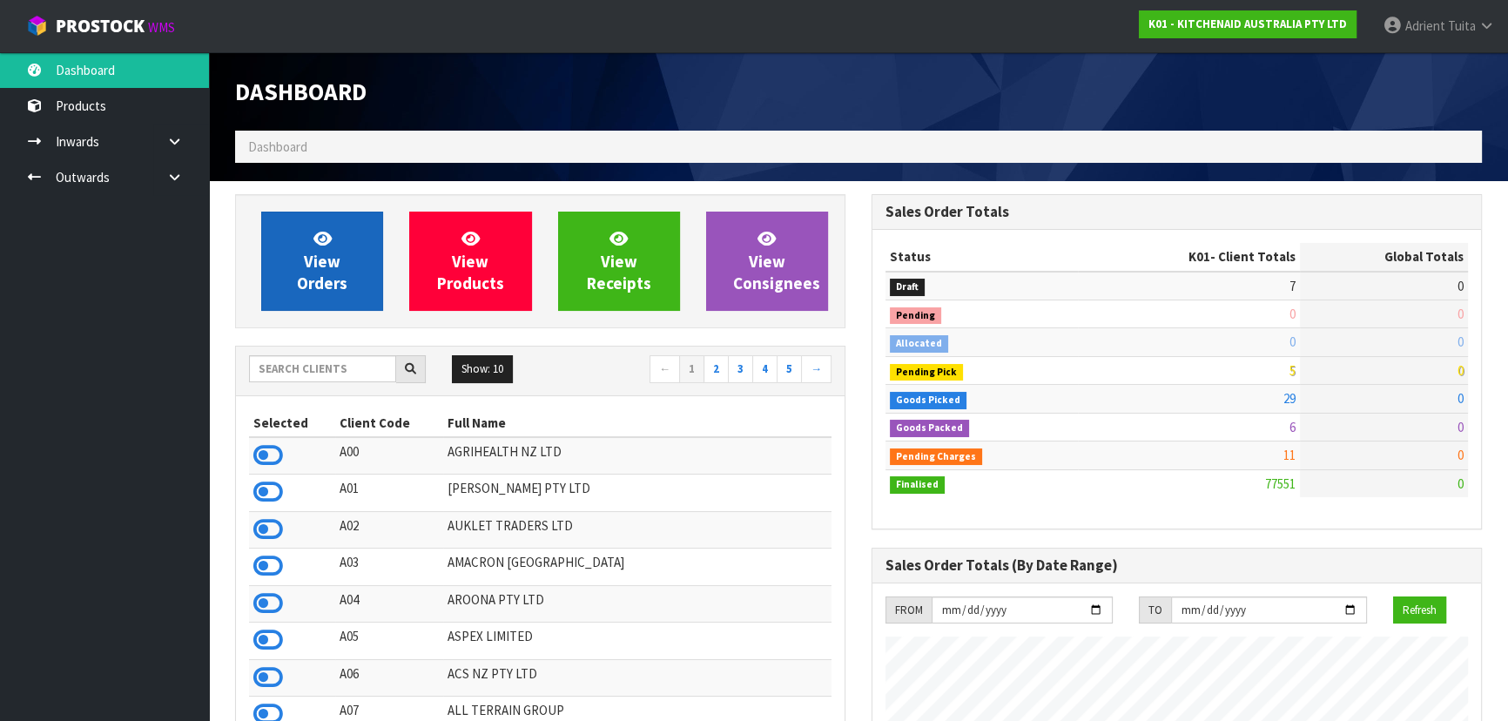
scroll to position [1084, 636]
click at [340, 286] on span "View Orders" at bounding box center [322, 260] width 51 height 65
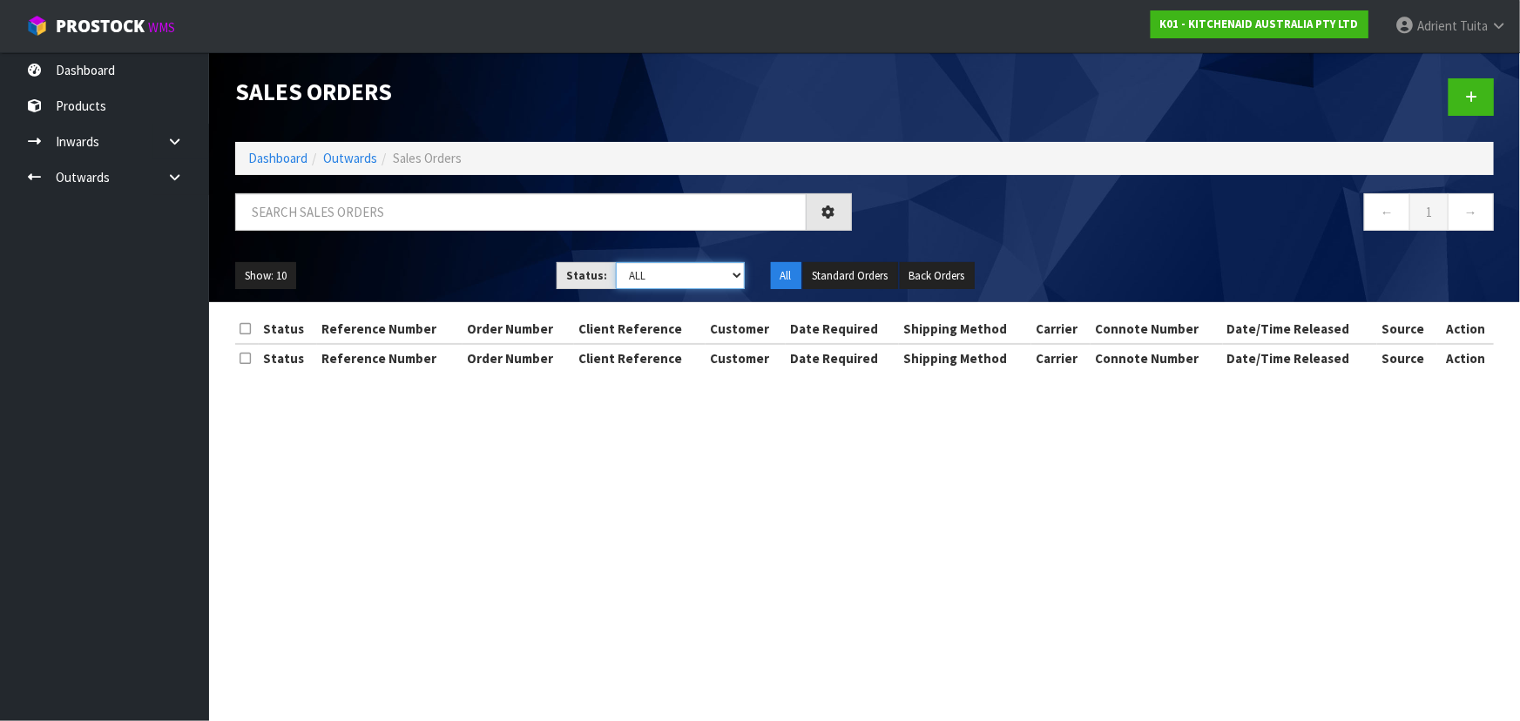
click at [652, 278] on select "Draft Pending Allocated Pending Pick Goods Picked Goods Packed Pending Charges …" at bounding box center [680, 275] width 129 height 27
click at [616, 262] on select "Draft Pending Allocated Pending Pick Goods Picked Goods Packed Pending Charges …" at bounding box center [680, 275] width 129 height 27
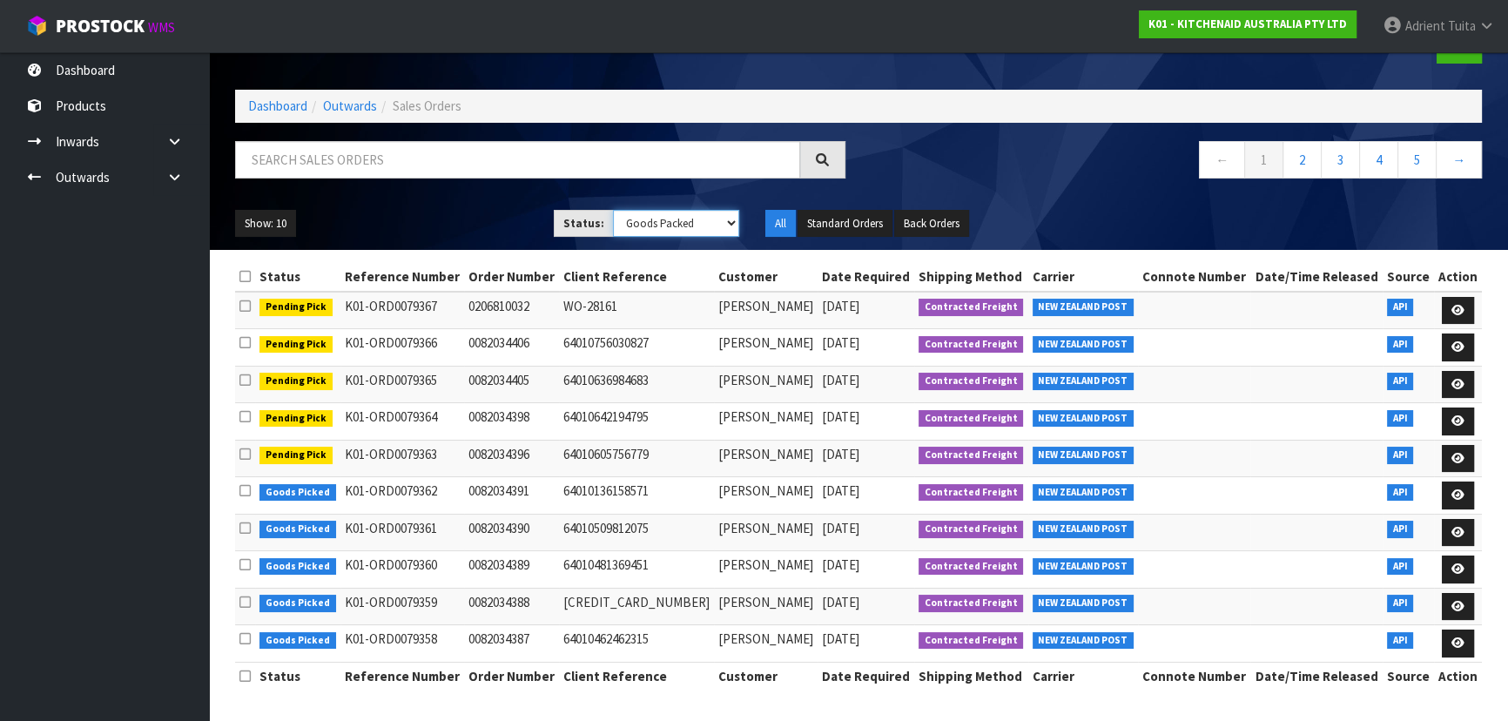
scroll to position [49, 0]
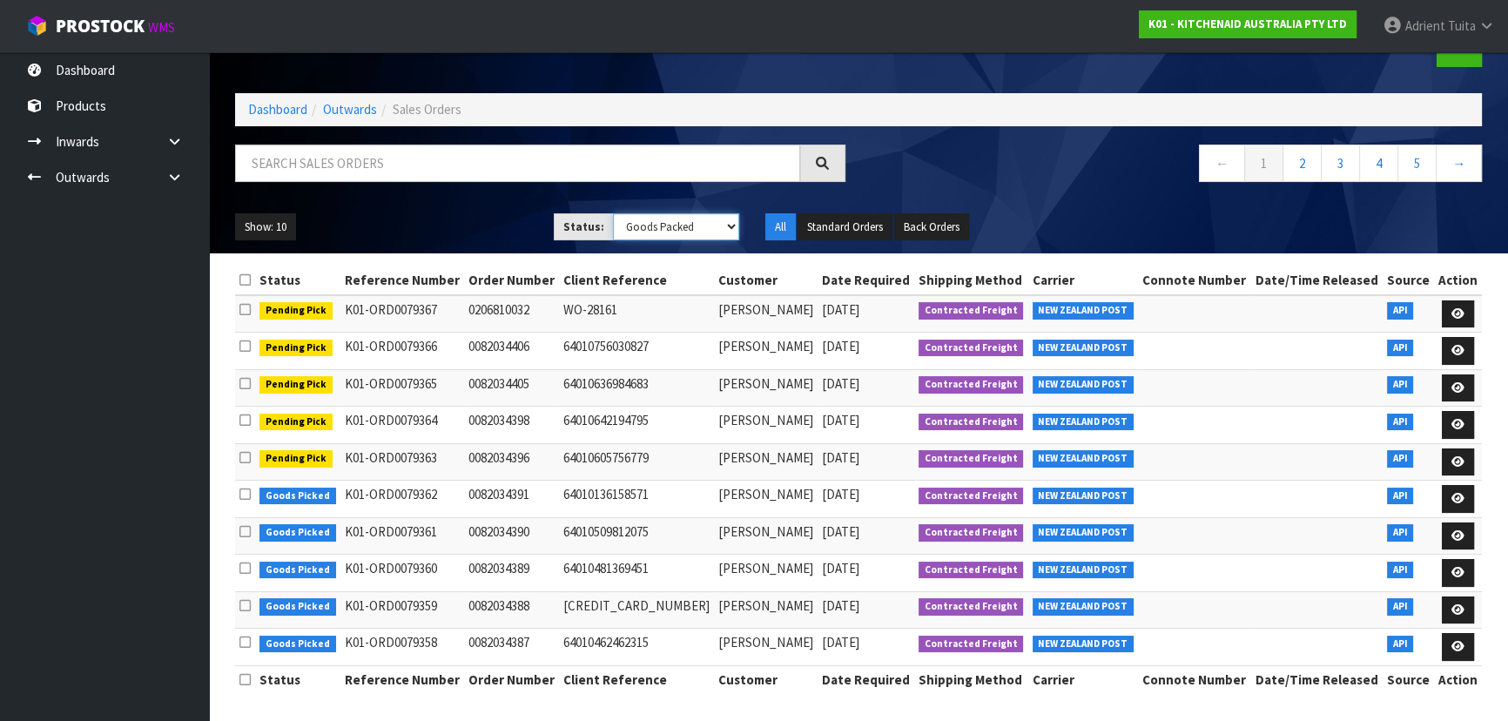
click at [670, 227] on select "Draft Pending Allocated Pending Pick Goods Picked Goods Packed Pending Charges …" at bounding box center [676, 226] width 127 height 27
click at [613, 213] on select "Draft Pending Allocated Pending Pick Goods Picked Goods Packed Pending Charges …" at bounding box center [676, 226] width 127 height 27
click at [653, 220] on select "Draft Pending Allocated Pending Pick Goods Picked Goods Packed Pending Charges …" at bounding box center [676, 226] width 127 height 27
click at [613, 213] on select "Draft Pending Allocated Pending Pick Goods Picked Goods Packed Pending Charges …" at bounding box center [676, 226] width 127 height 27
click at [677, 223] on select "Draft Pending Allocated Pending Pick Goods Picked Goods Packed Pending Charges …" at bounding box center [676, 226] width 127 height 27
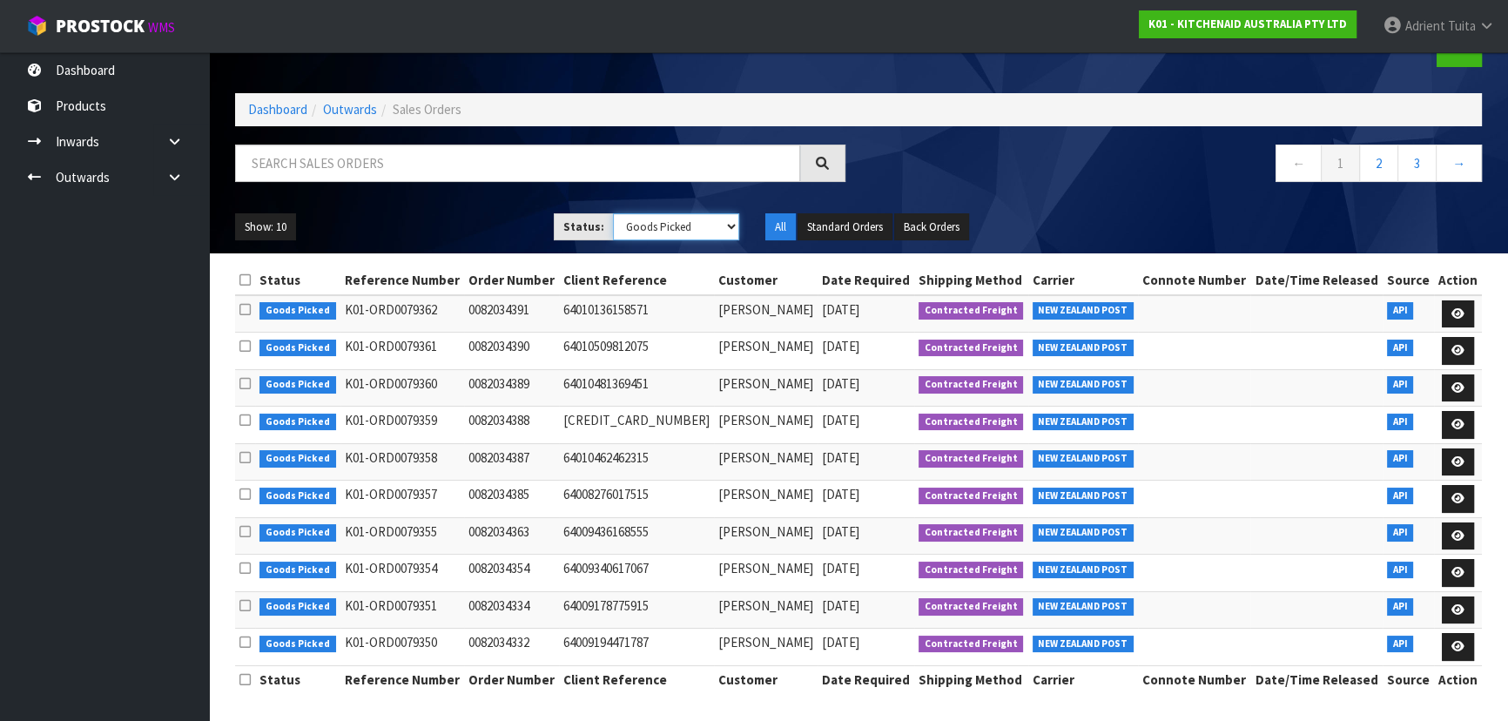
select select "string:5"
click at [613, 213] on select "Draft Pending Allocated Pending Pick Goods Picked Goods Packed Pending Charges …" at bounding box center [676, 226] width 127 height 27
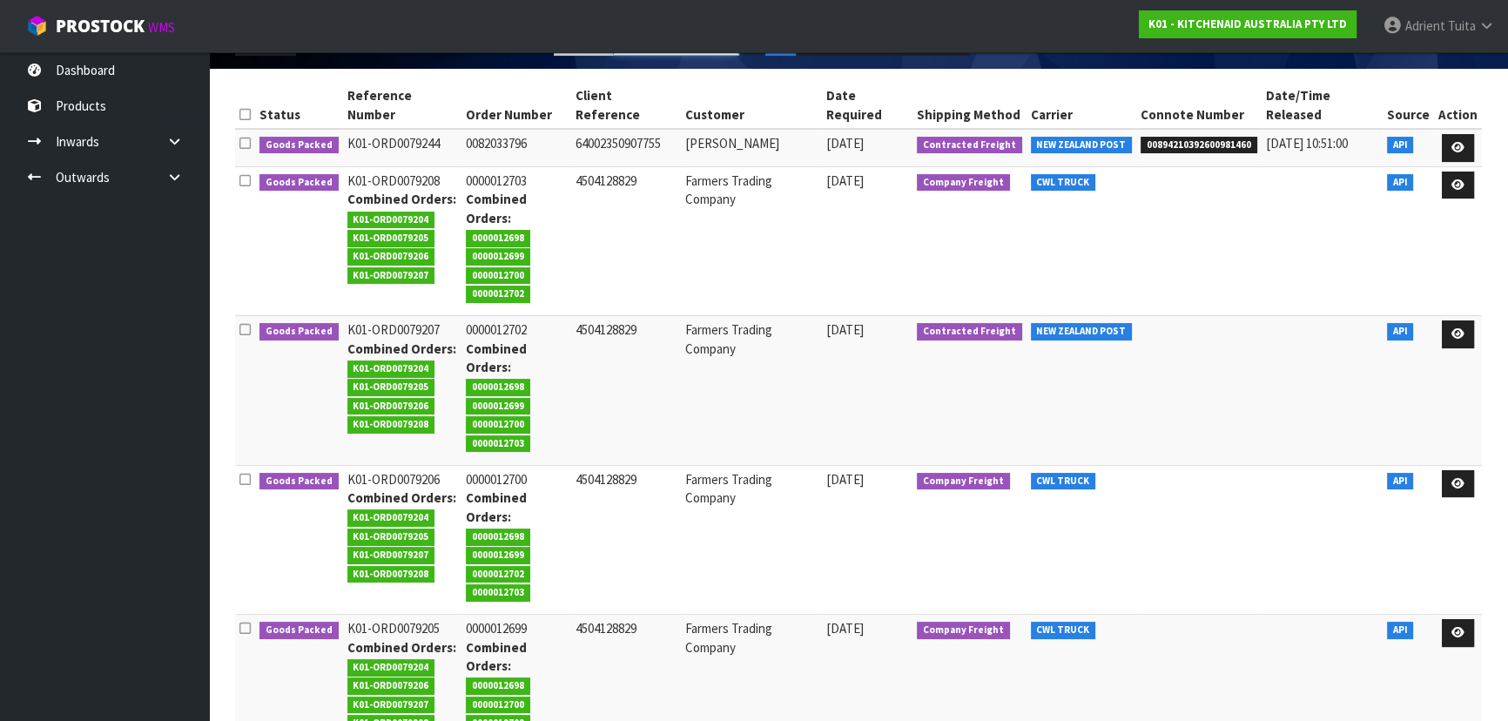
scroll to position [0, 0]
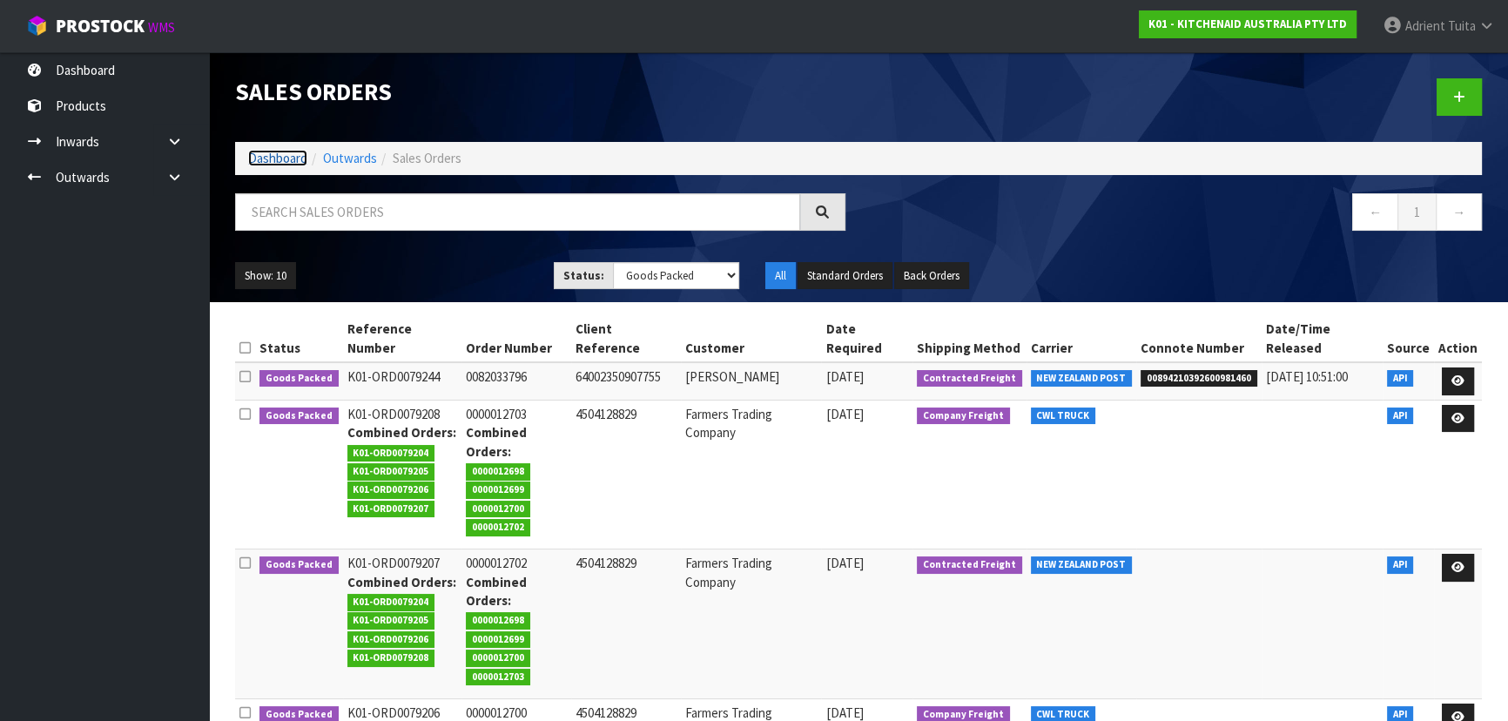
click at [280, 152] on link "Dashboard" at bounding box center [277, 158] width 59 height 17
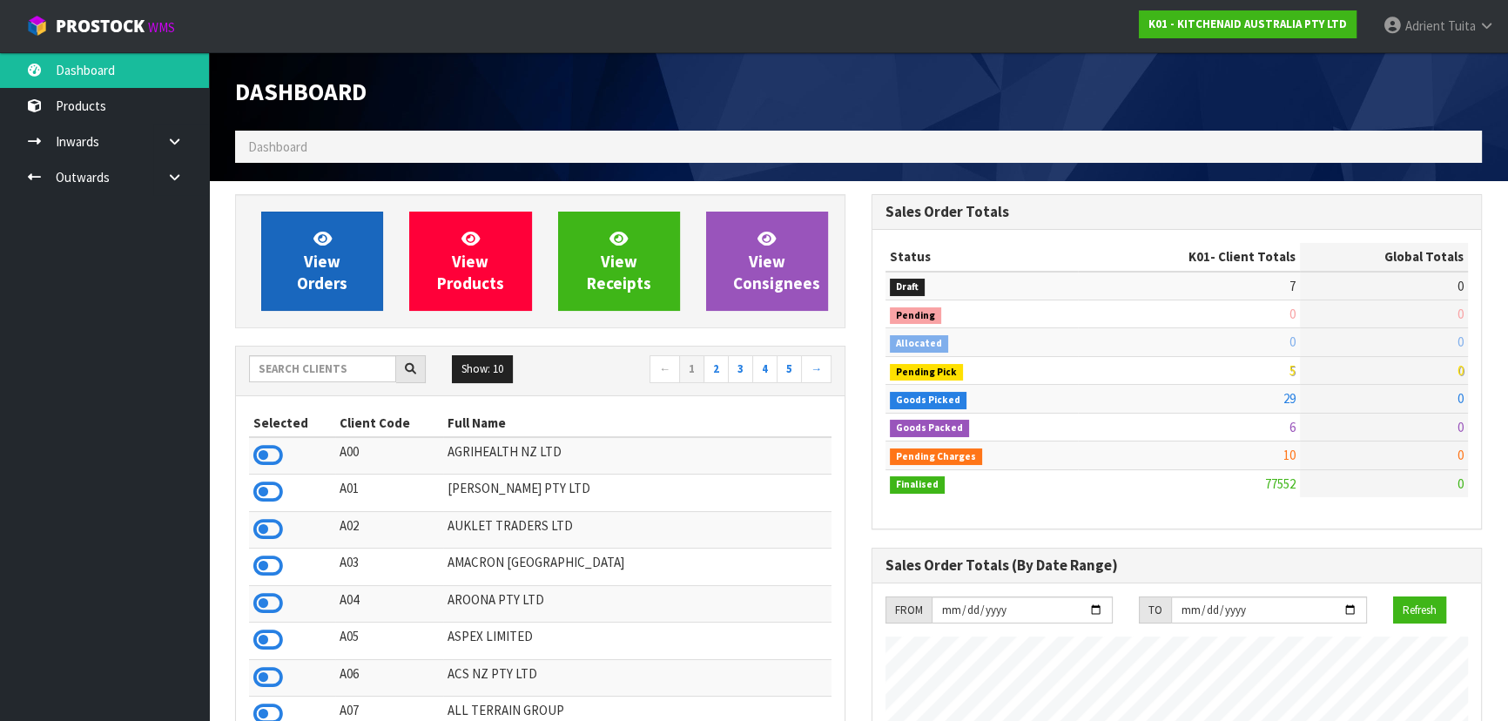
scroll to position [1317, 636]
click at [300, 250] on link "View Orders" at bounding box center [322, 261] width 122 height 99
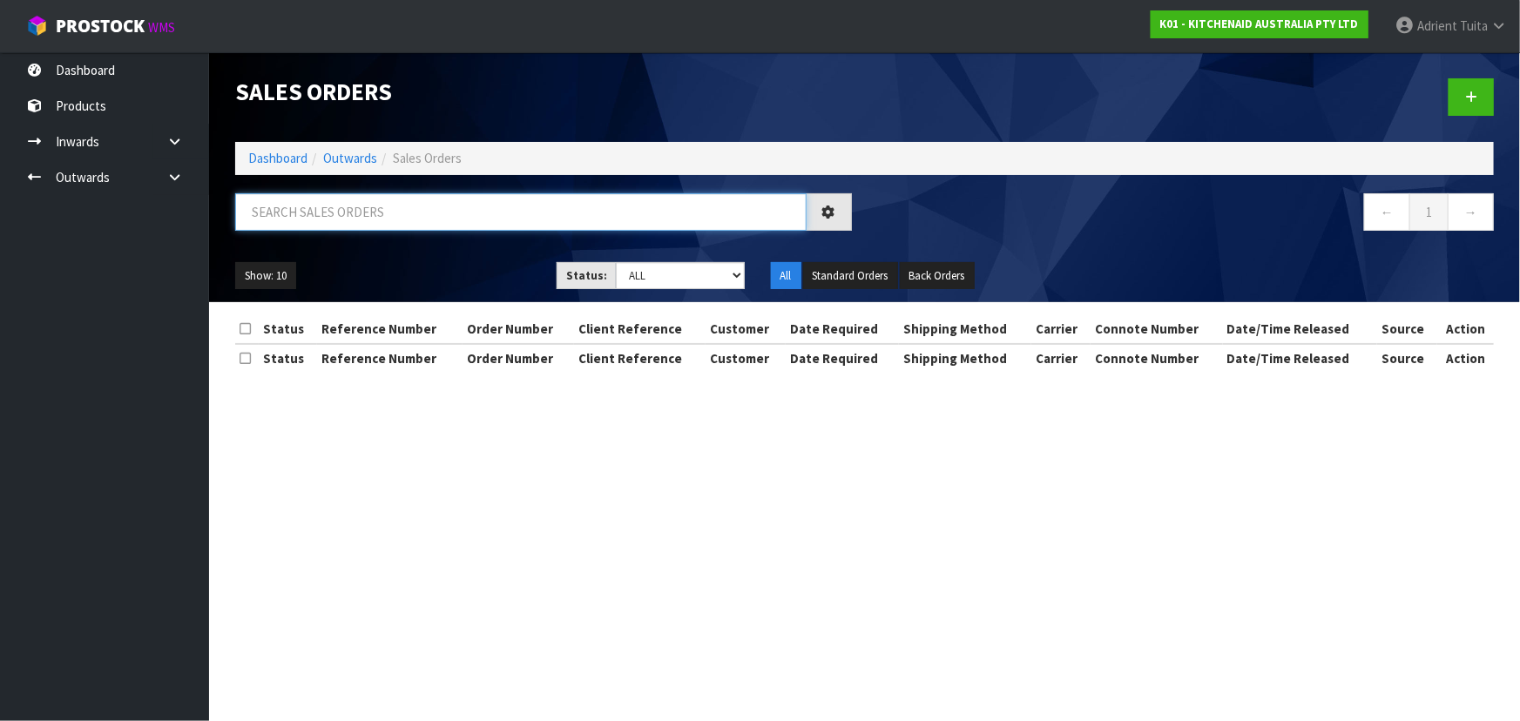
click at [319, 218] on input "text" at bounding box center [520, 211] width 571 height 37
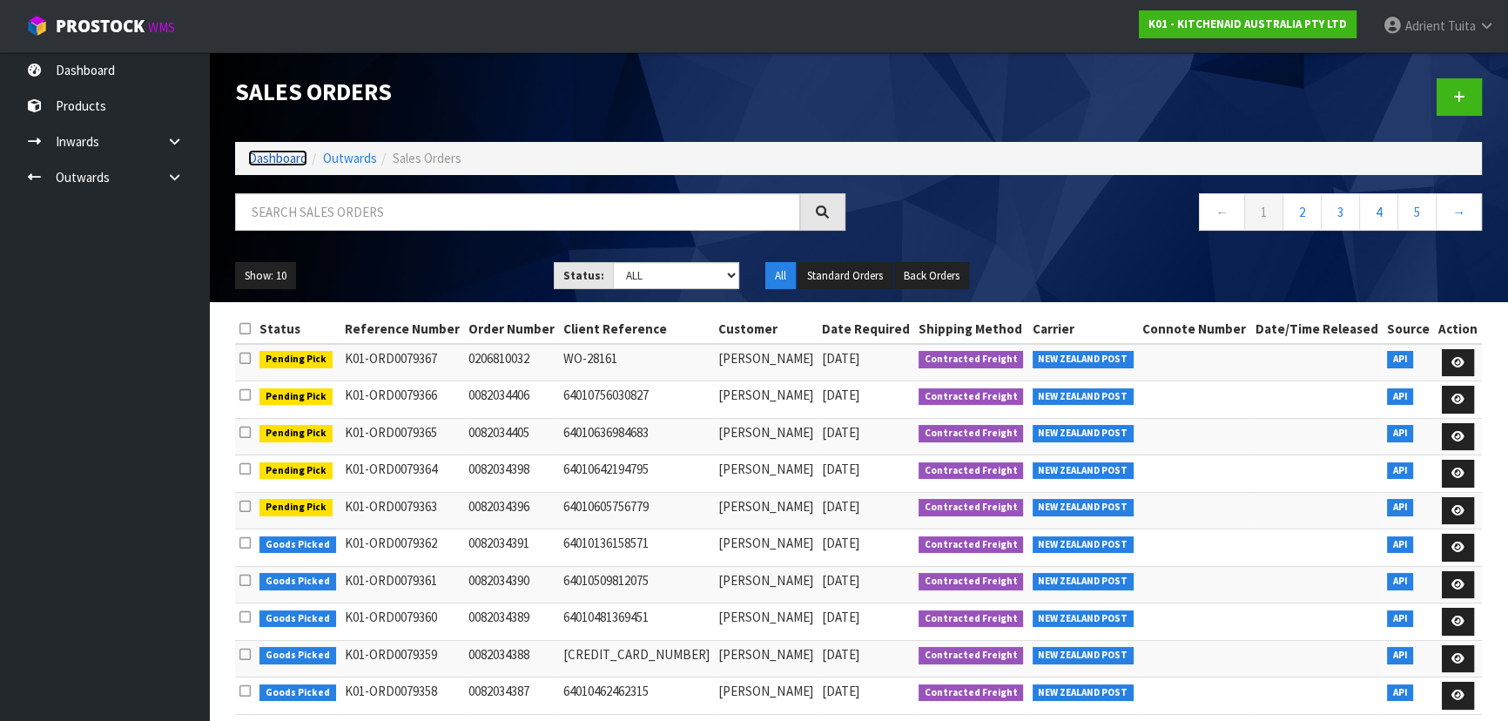
click at [272, 161] on link "Dashboard" at bounding box center [277, 158] width 59 height 17
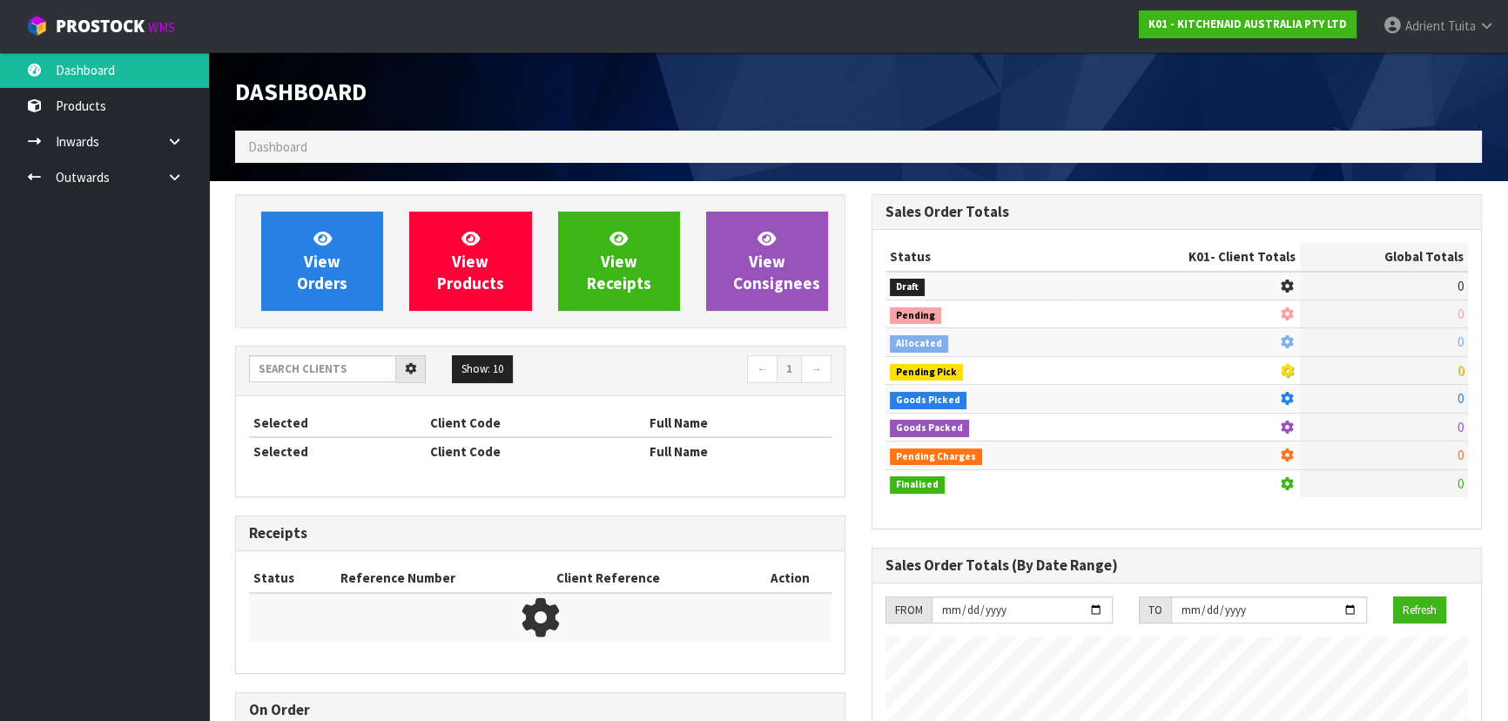
scroll to position [1317, 636]
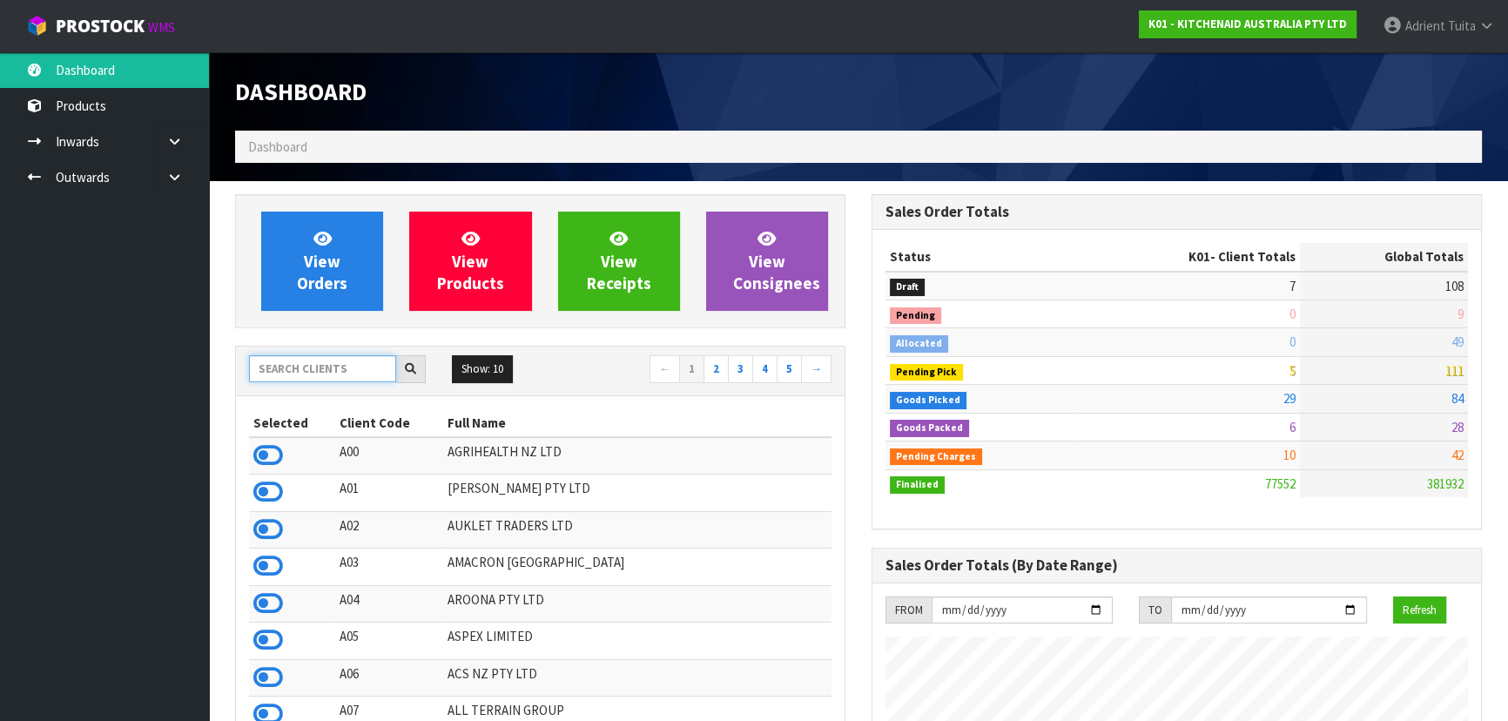
click at [303, 373] on input "text" at bounding box center [322, 368] width 147 height 27
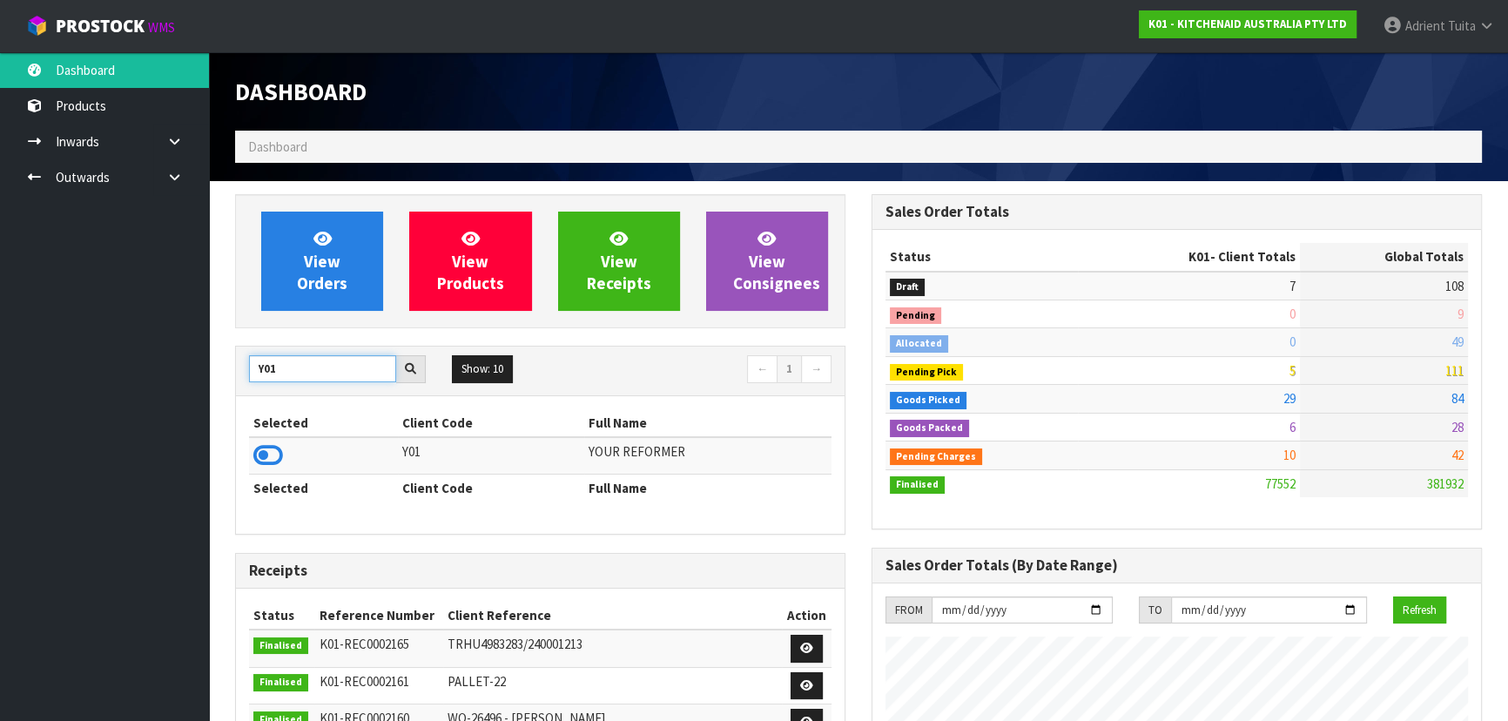
type input "Y01"
click at [285, 442] on td at bounding box center [323, 455] width 149 height 37
click at [278, 452] on icon at bounding box center [268, 455] width 30 height 26
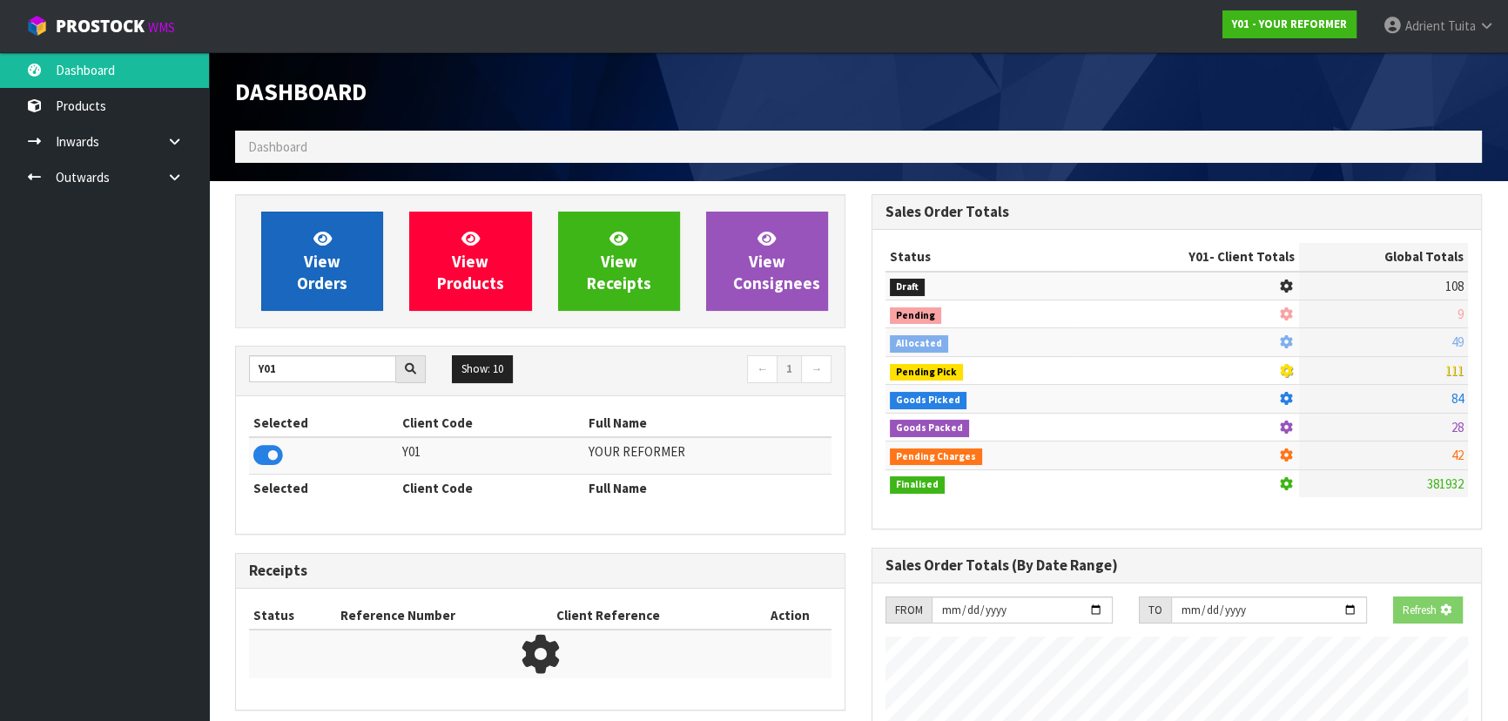
scroll to position [1231, 636]
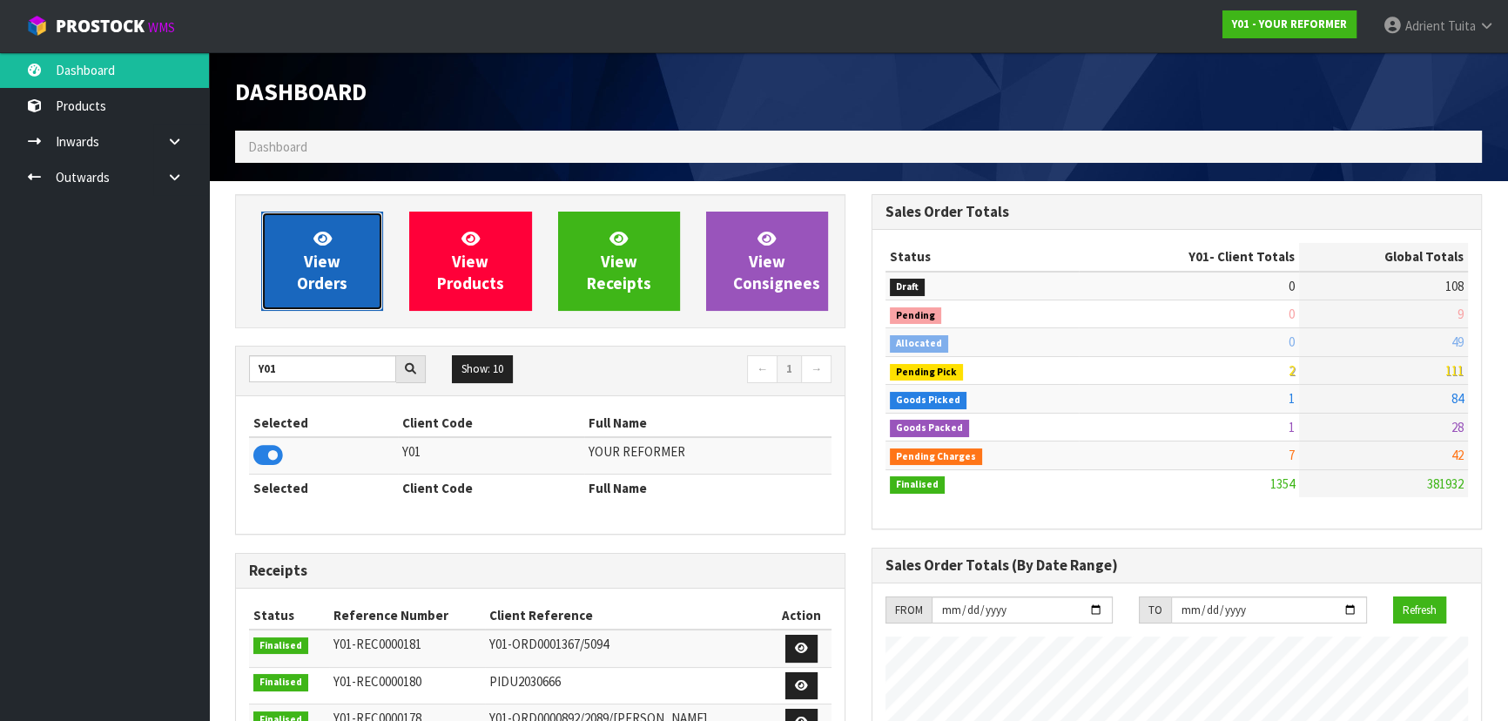
click at [313, 279] on span "View Orders" at bounding box center [322, 260] width 51 height 65
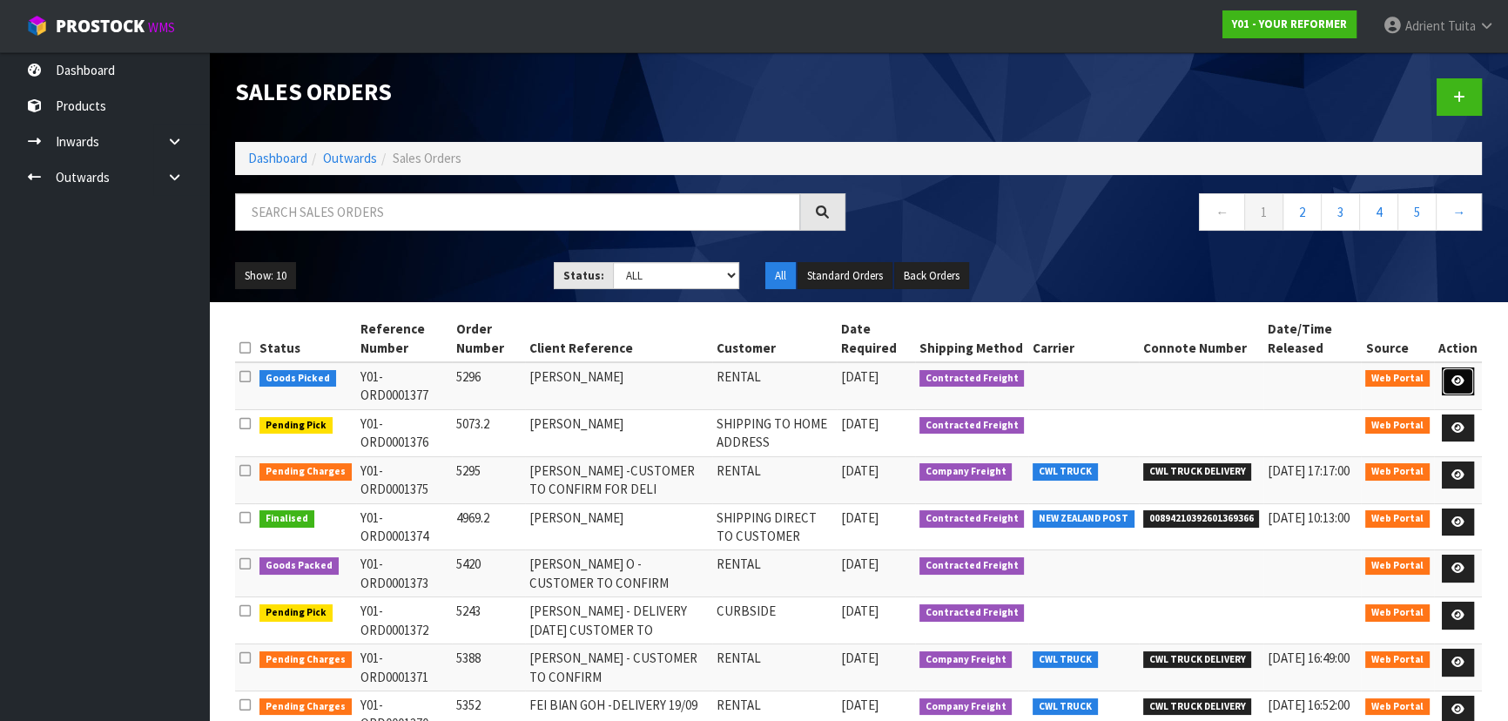
click at [1445, 383] on link at bounding box center [1458, 381] width 32 height 28
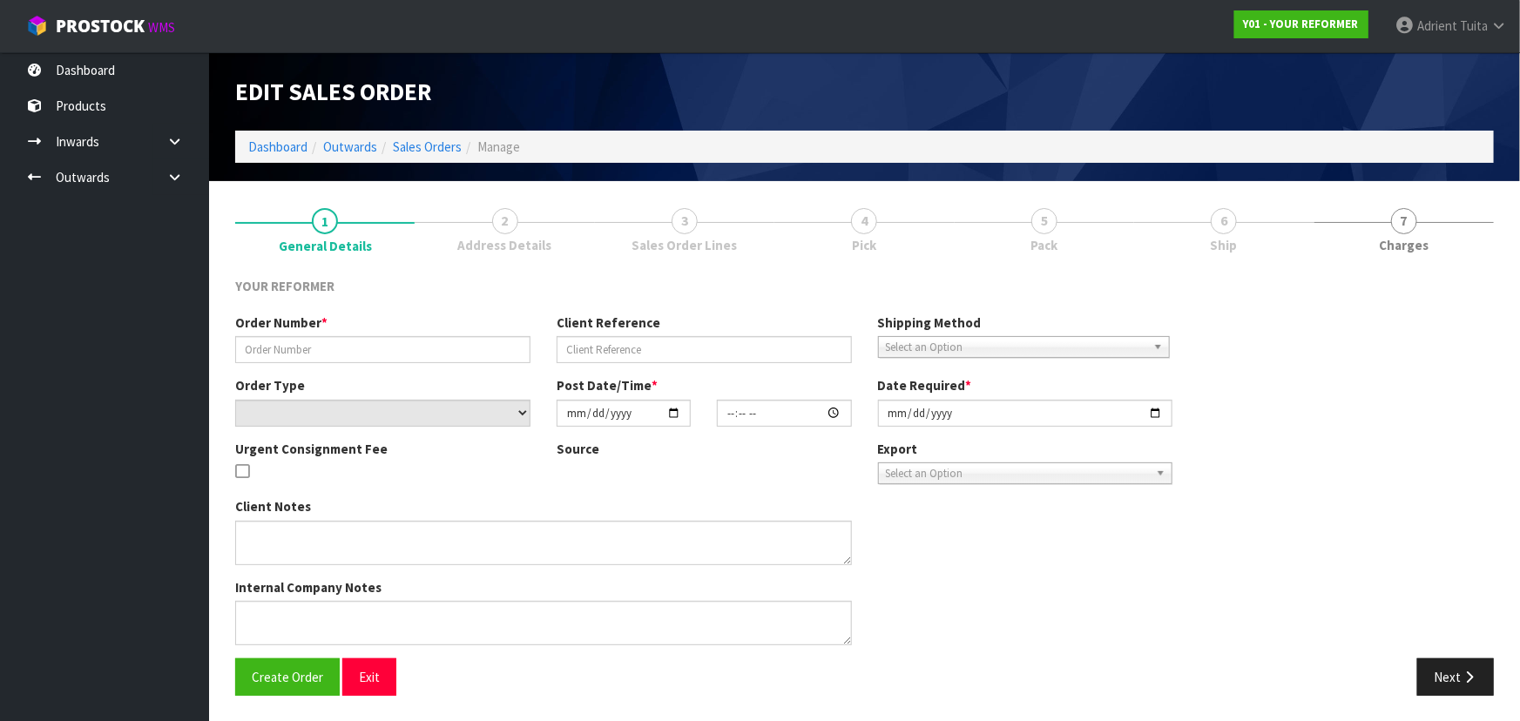
type input "5296"
type input "[PERSON_NAME]"
select select "number:0"
type input "[DATE]"
type input "10:27:00.000"
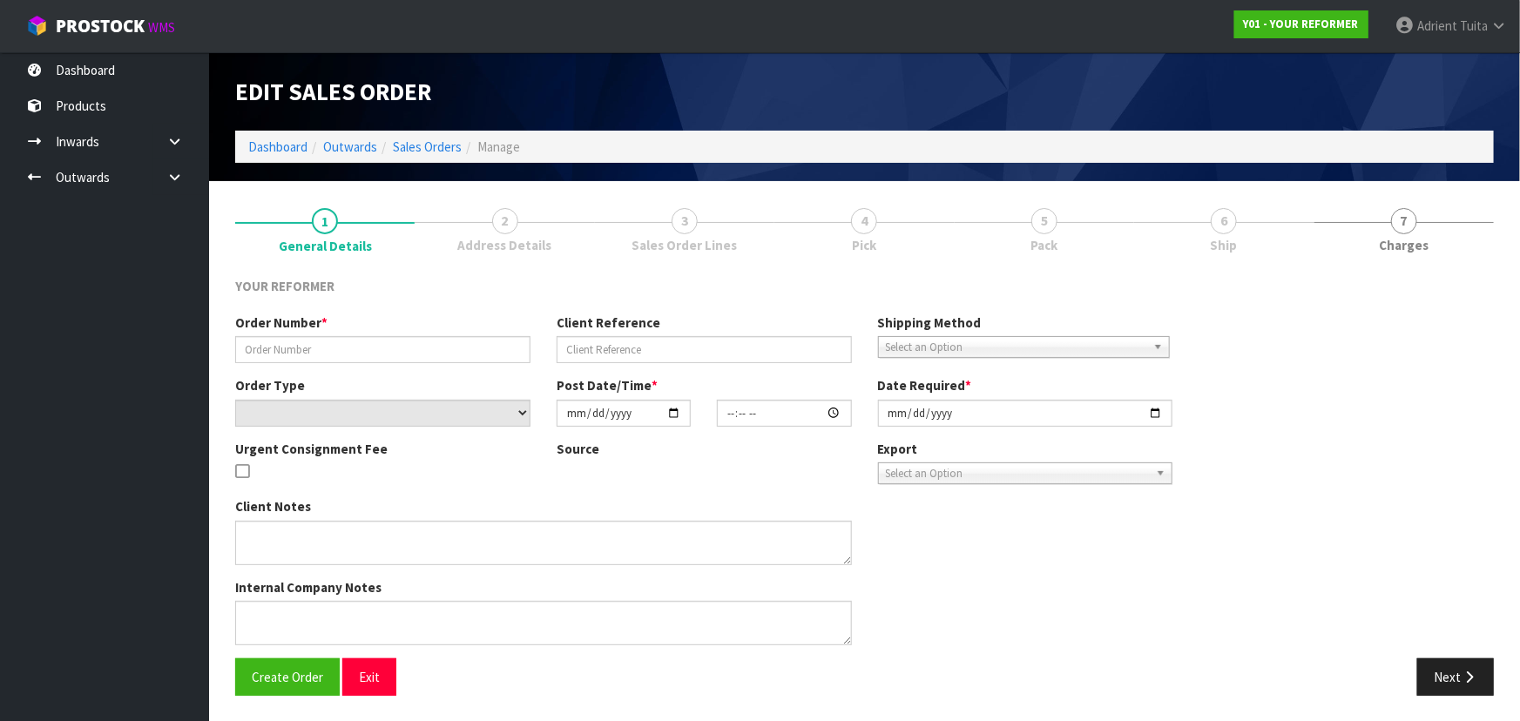
type input "[DATE]"
type textarea "[PERSON_NAME] [STREET_ADDRESS][PERSON_NAME][PERSON_NAME] [PHONE_NUMBER]"
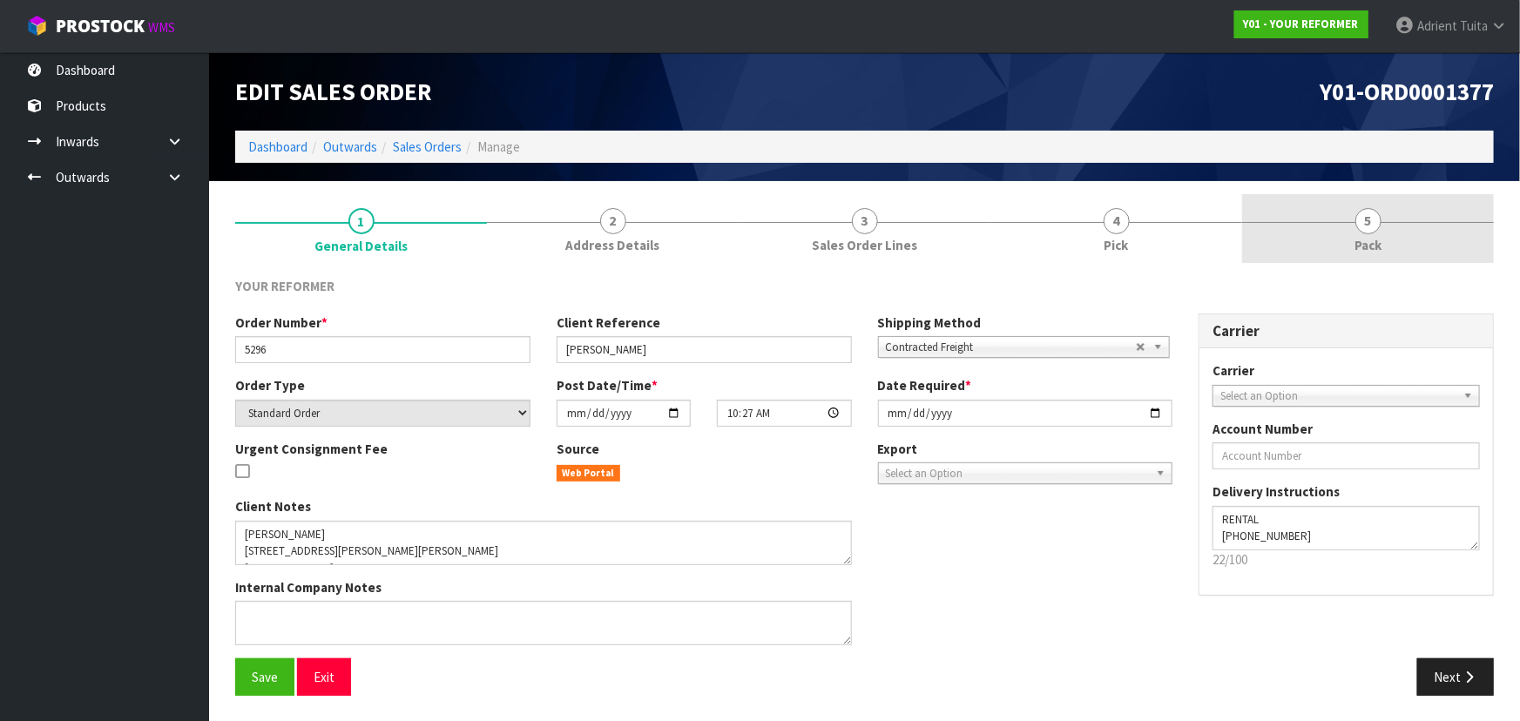
click at [1392, 201] on link "5 Pack" at bounding box center [1368, 228] width 252 height 69
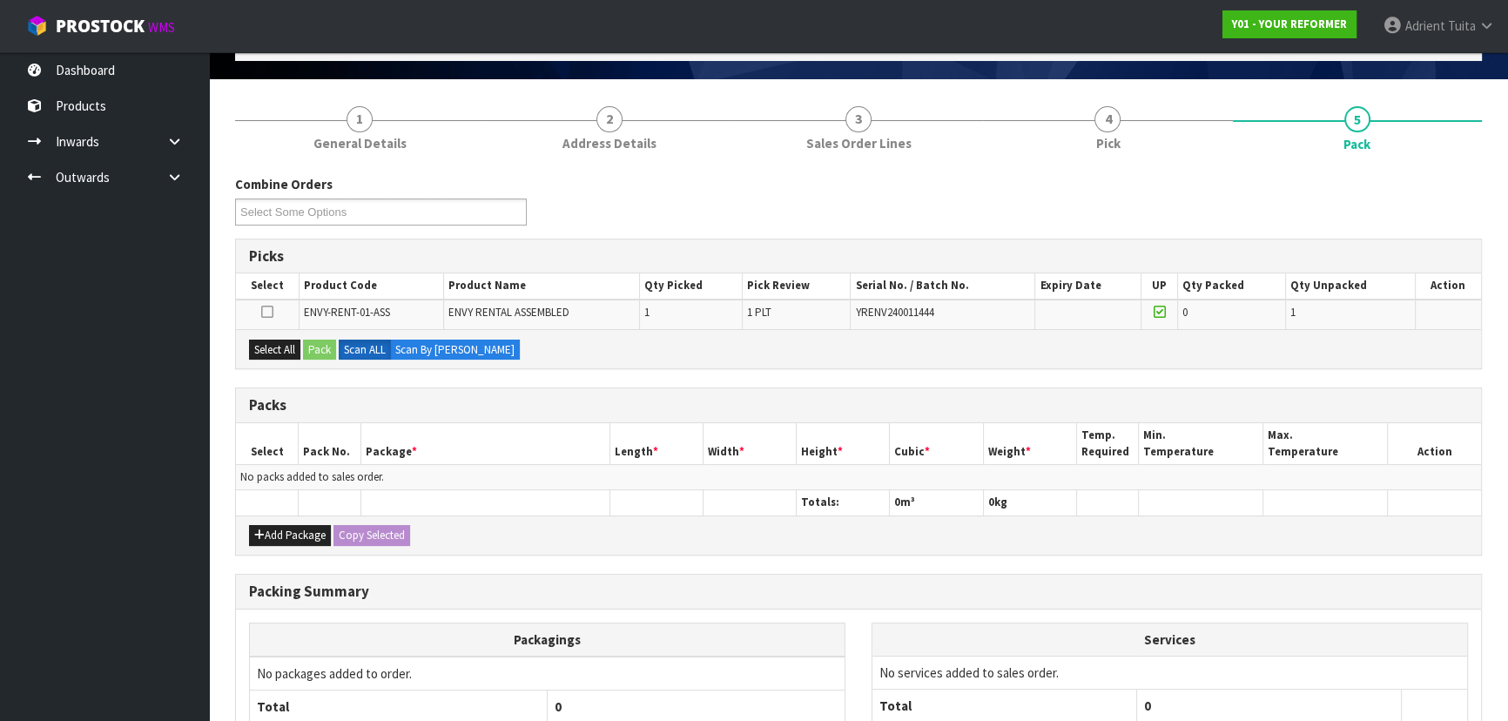
scroll to position [254, 0]
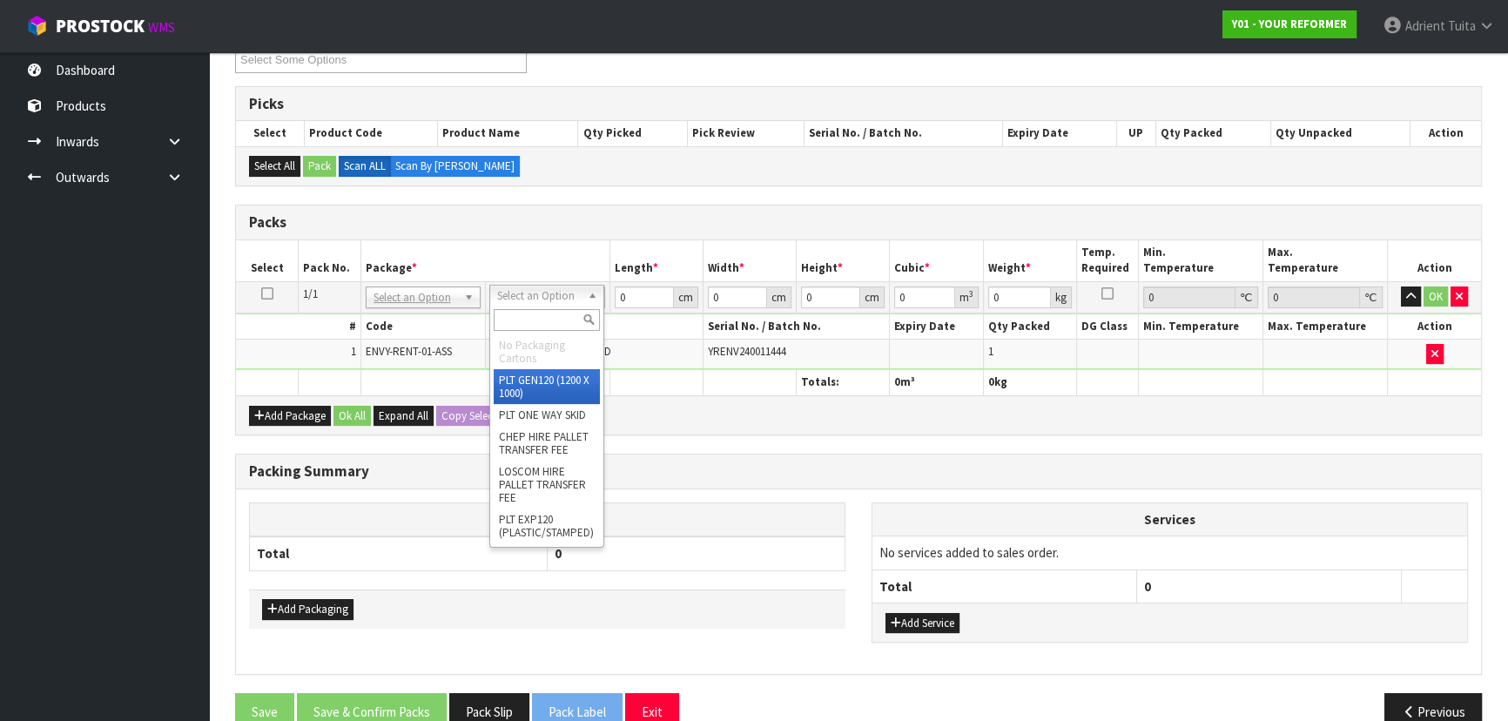
click at [541, 313] on input "text" at bounding box center [547, 320] width 106 height 22
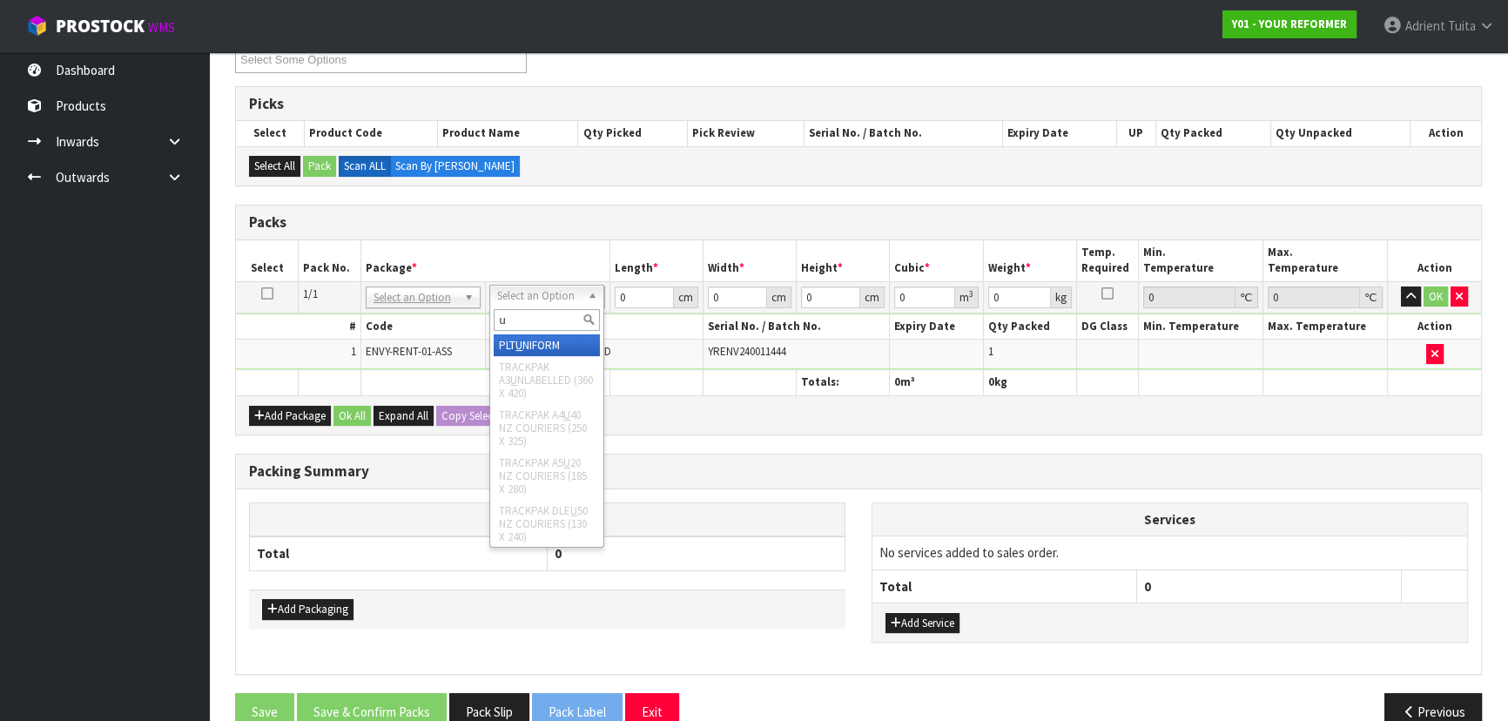
type input "u"
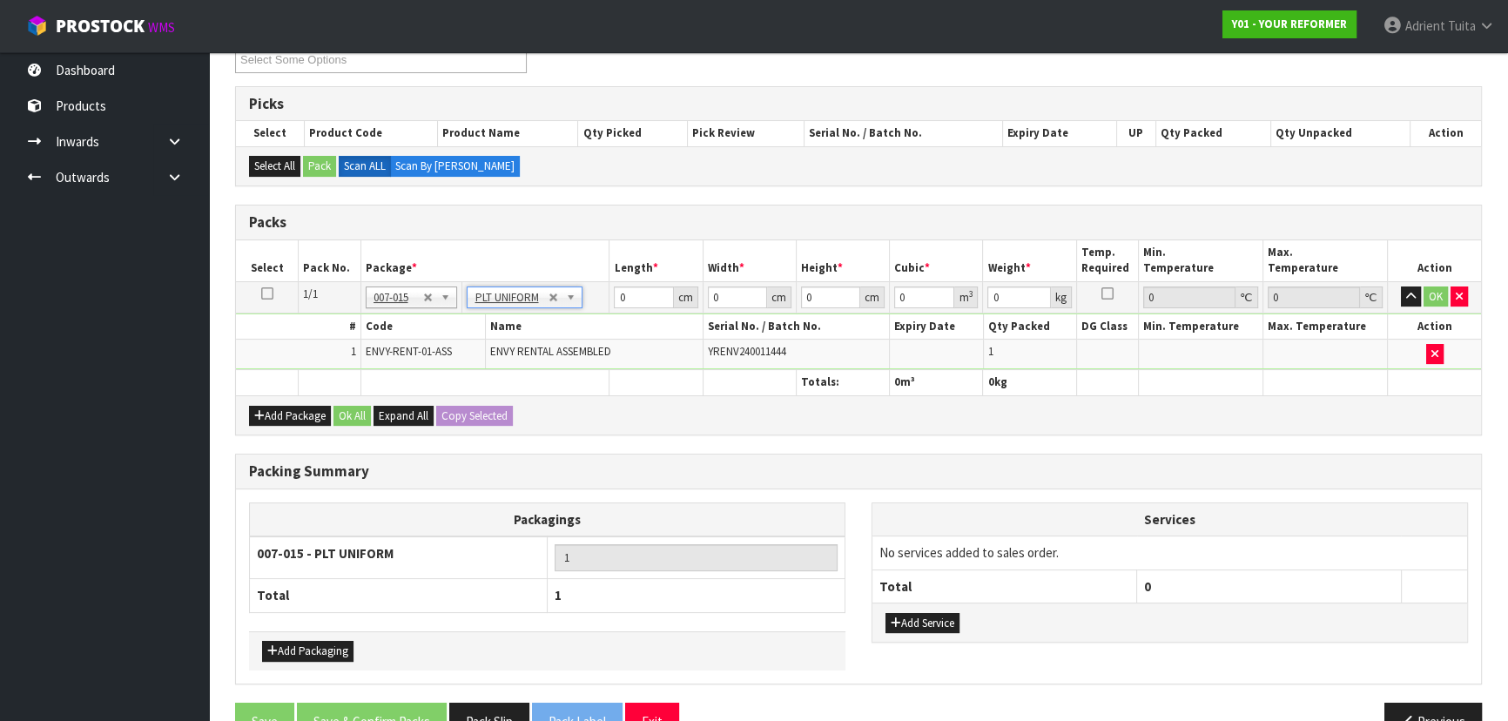
type input "112"
click at [624, 295] on input "0" at bounding box center [643, 297] width 59 height 22
type input "260"
type input "74"
type input "4"
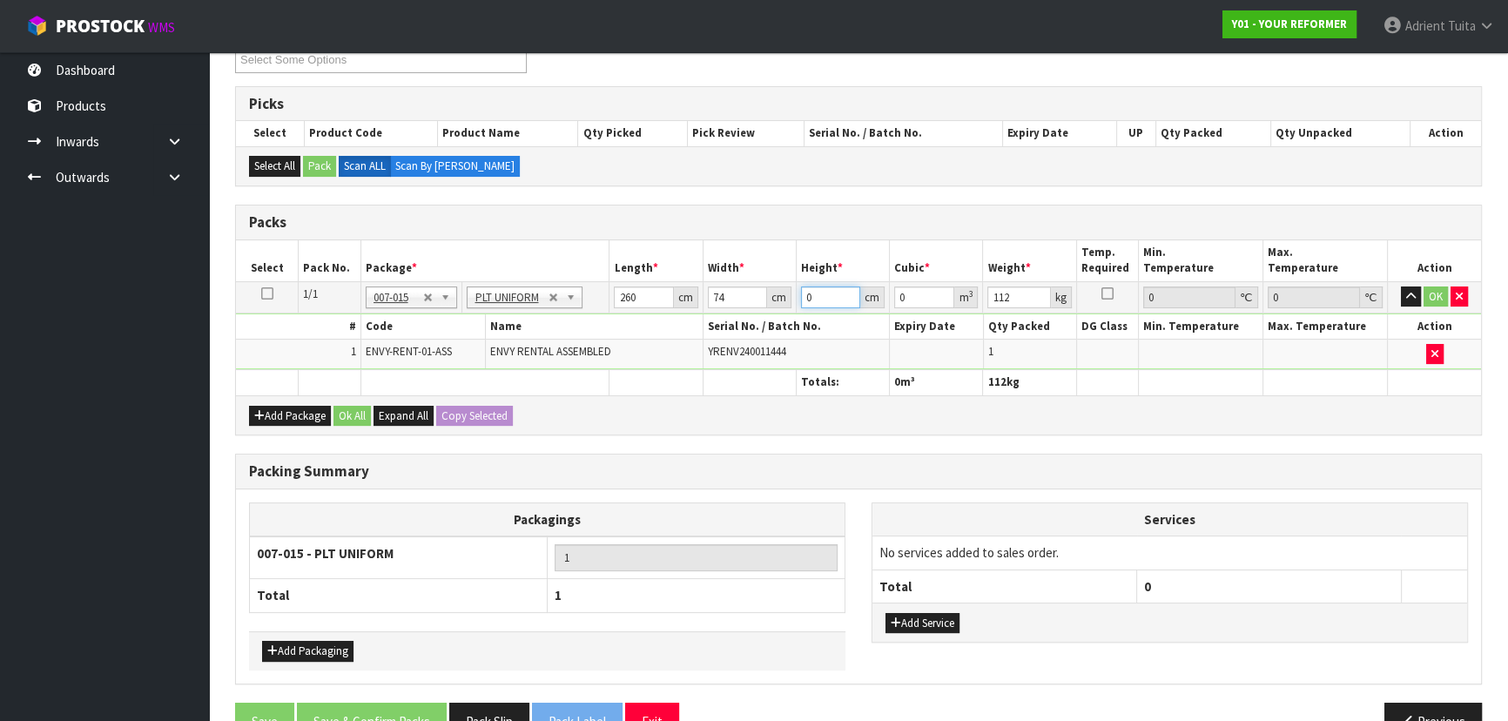
type input "0.07696"
type input "42"
type input "0.80808"
type input "42"
type input "115"
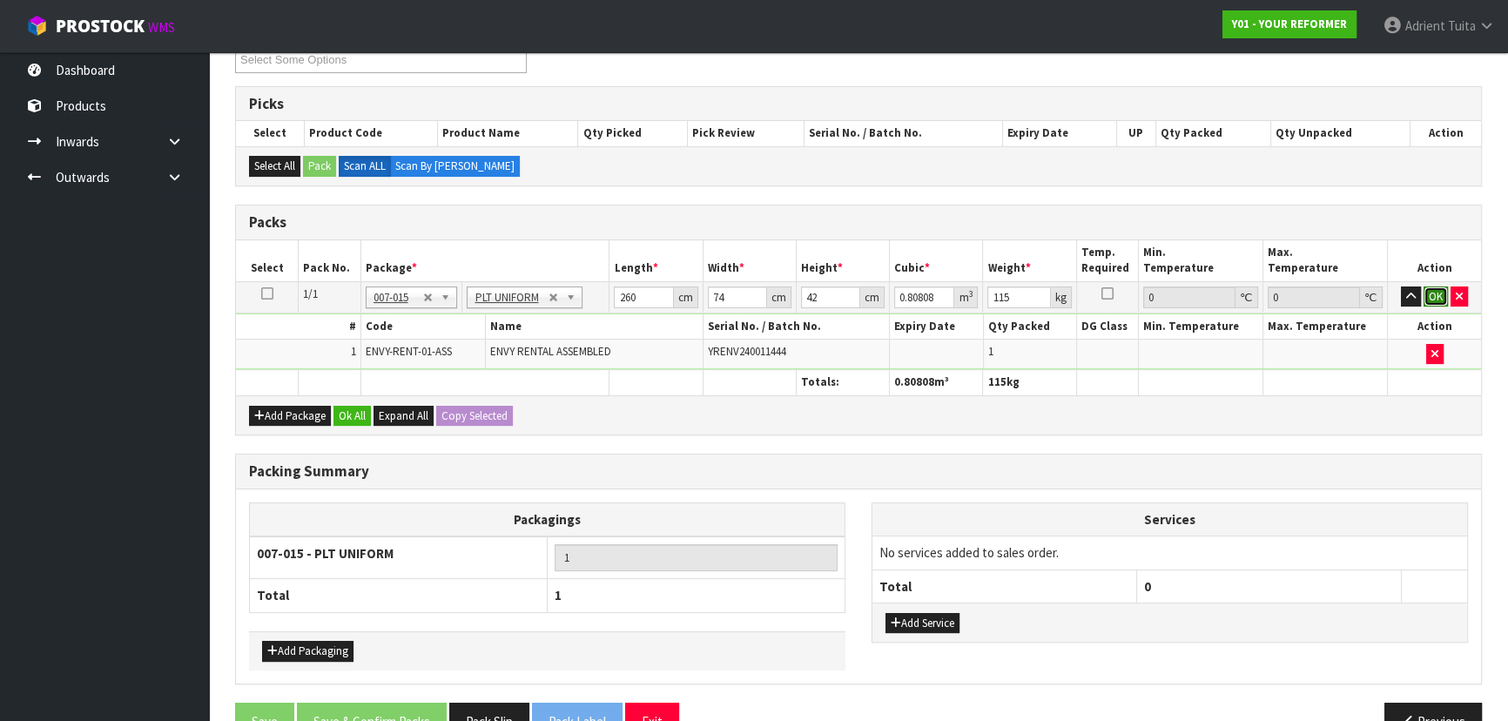
click at [1428, 293] on button "OK" at bounding box center [1436, 296] width 24 height 21
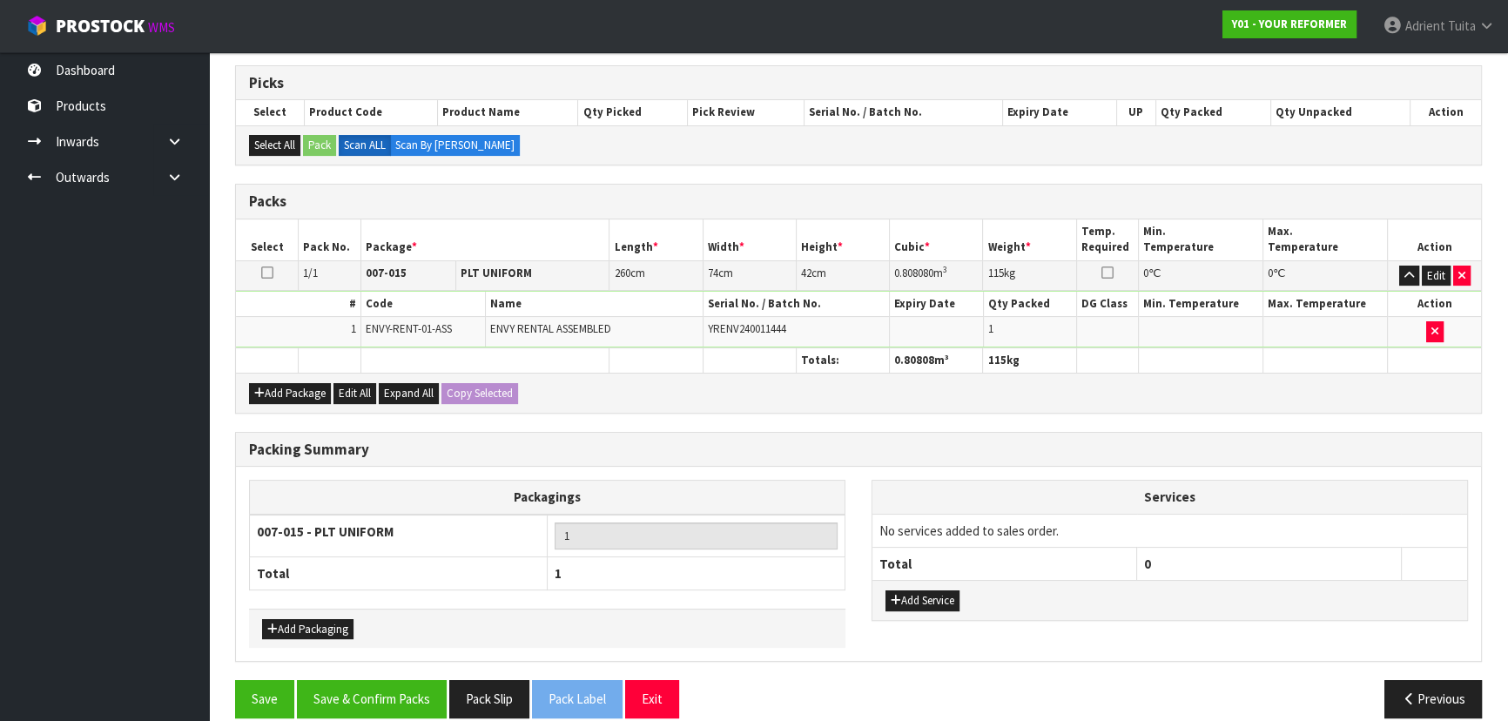
scroll to position [293, 0]
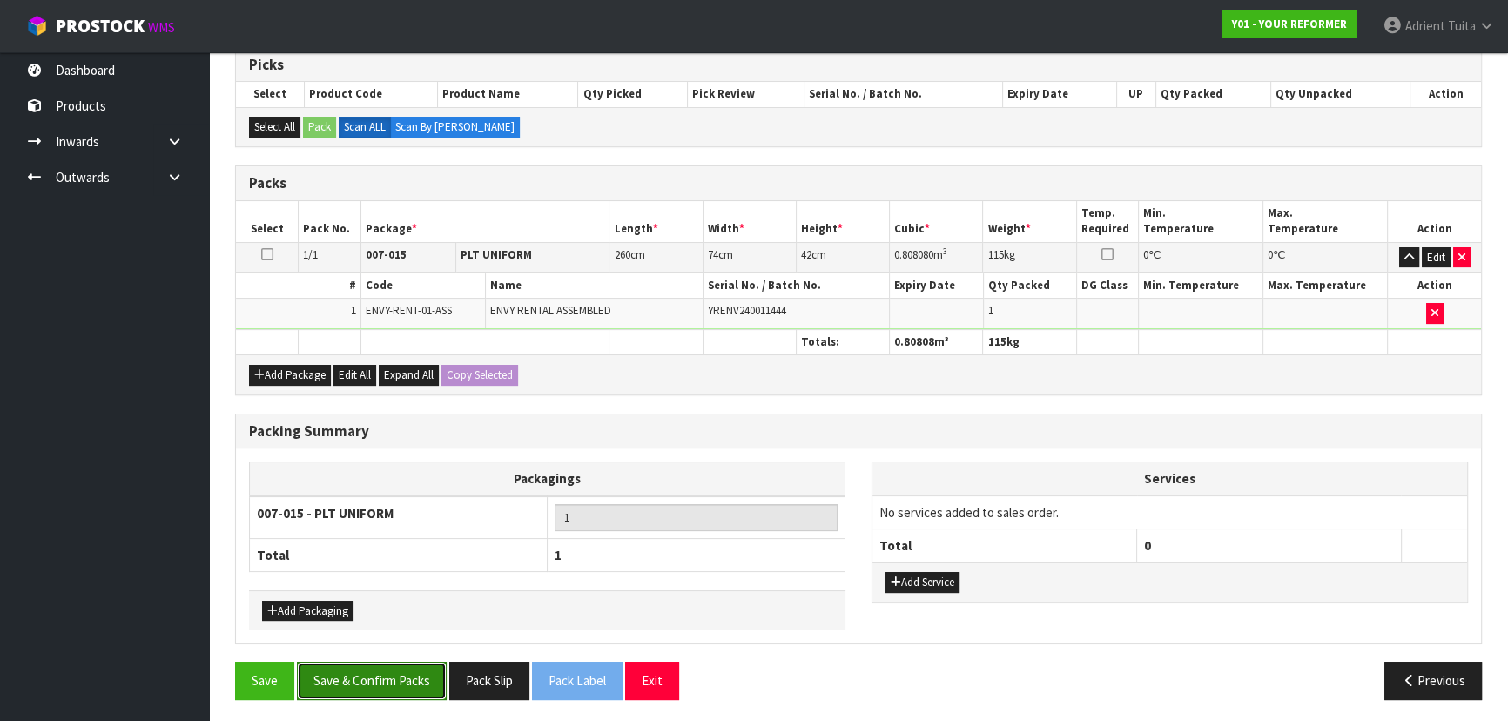
click at [408, 670] on button "Save & Confirm Packs" at bounding box center [372, 680] width 150 height 37
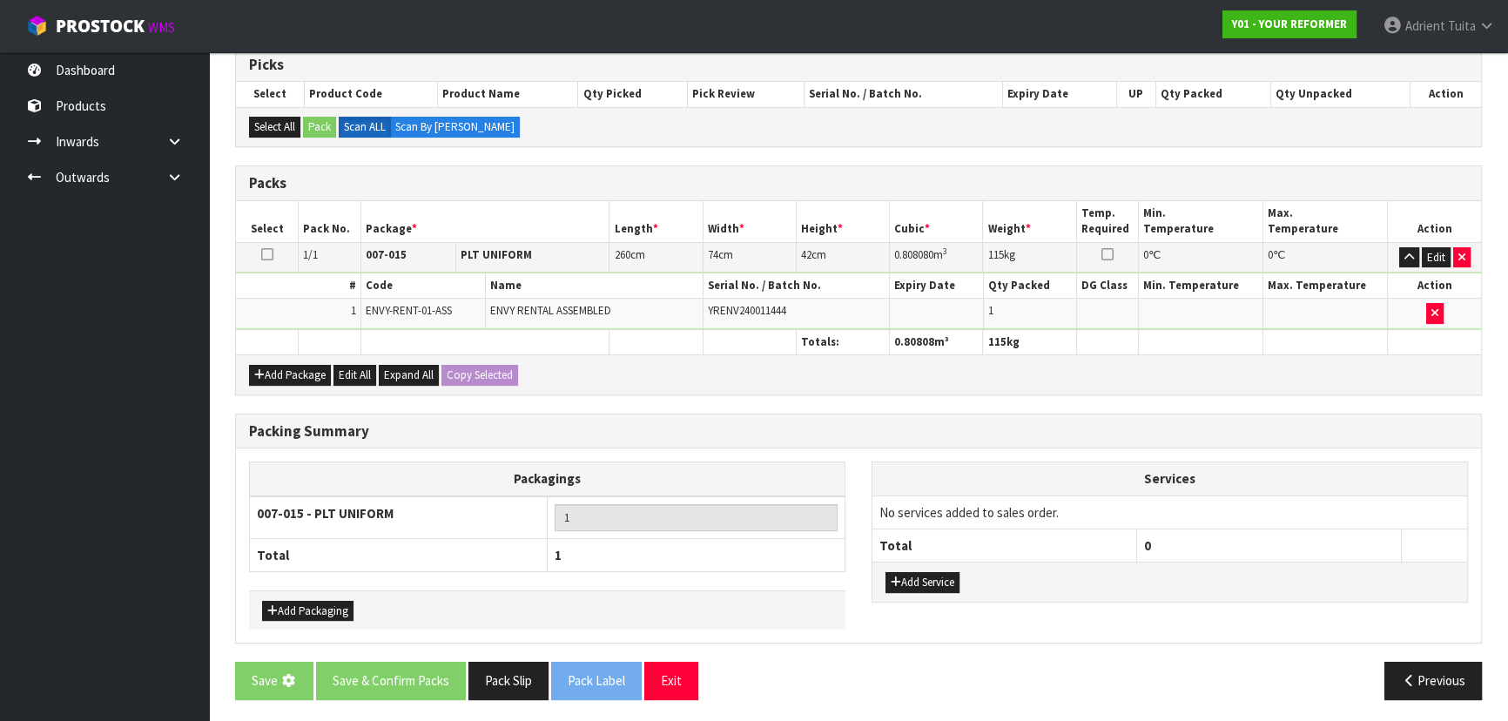
scroll to position [0, 0]
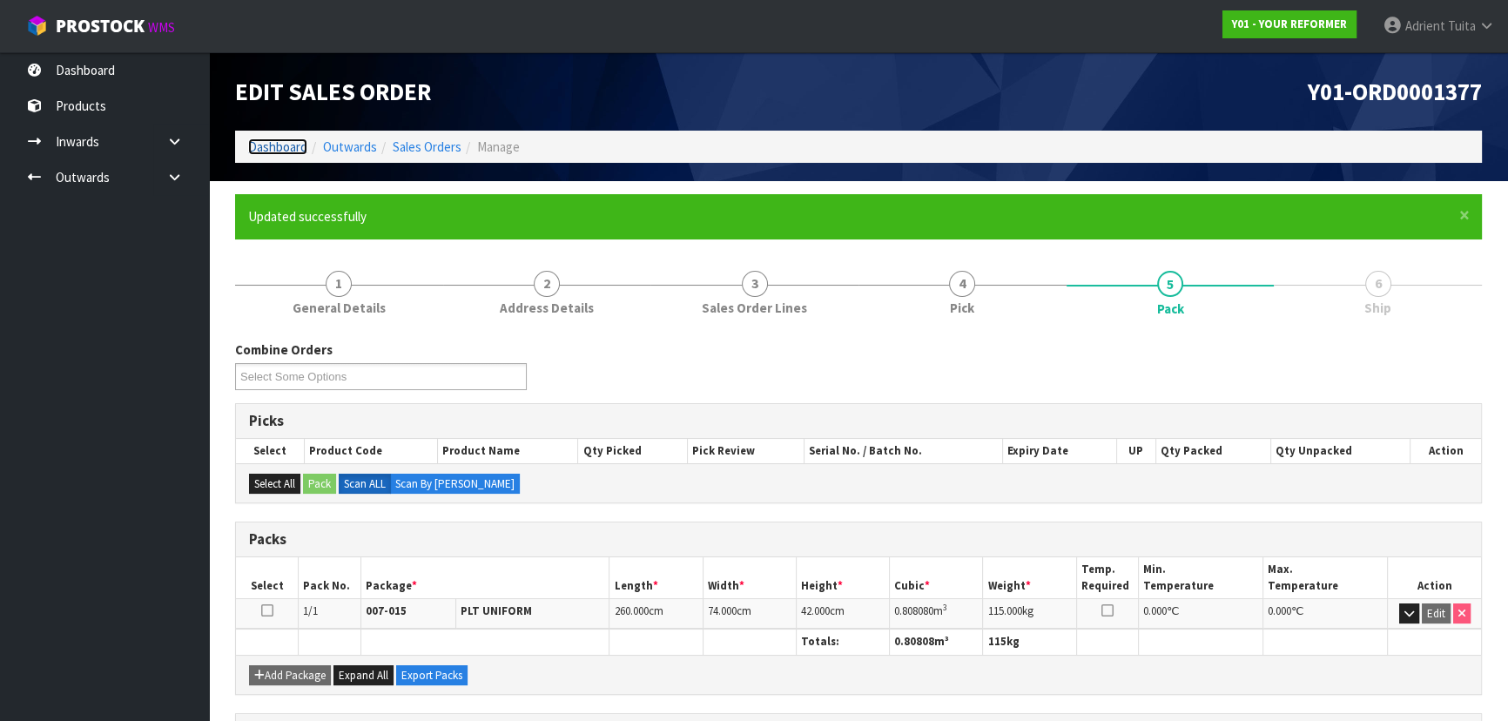
click at [301, 139] on link "Dashboard" at bounding box center [277, 146] width 59 height 17
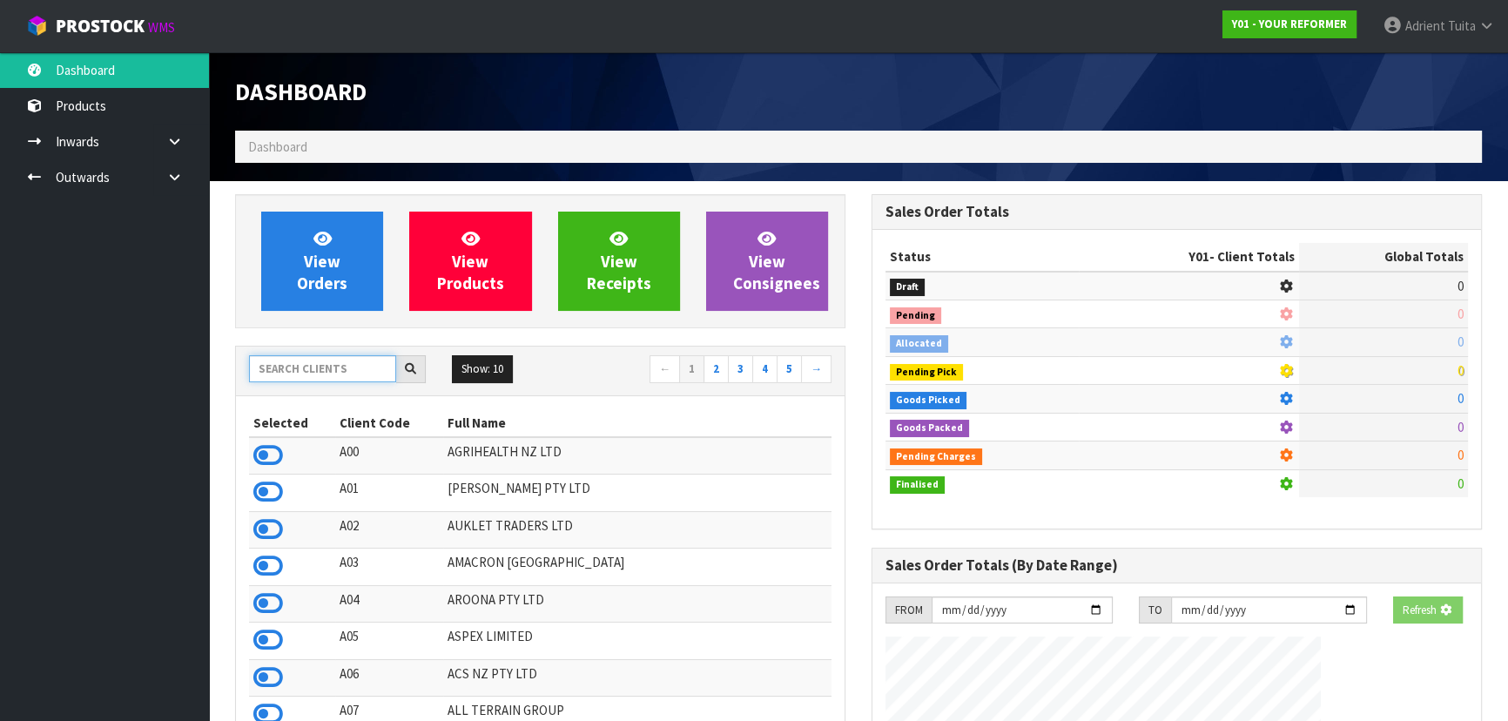
click at [297, 357] on input "text" at bounding box center [322, 368] width 147 height 27
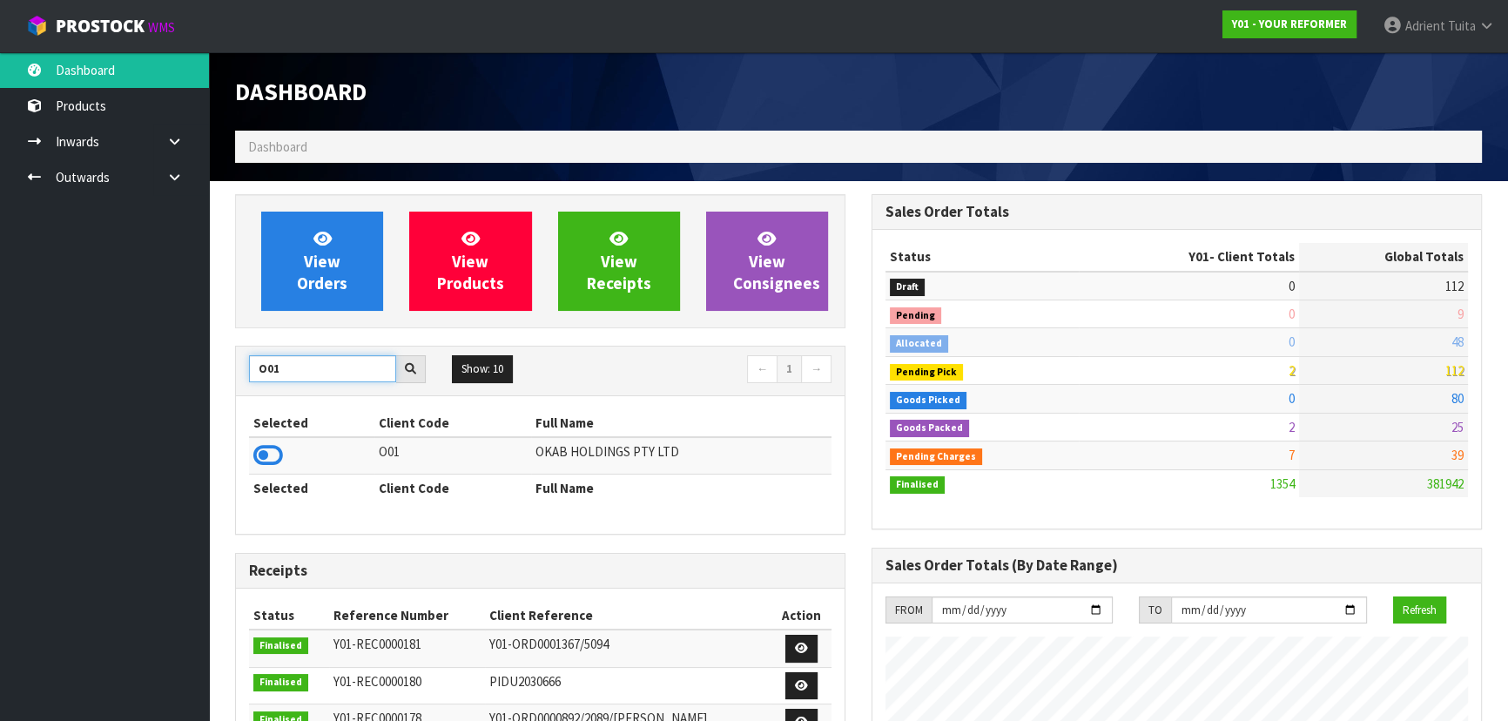
type input "O01"
click at [253, 465] on td at bounding box center [311, 455] width 125 height 37
click at [255, 462] on icon at bounding box center [268, 455] width 30 height 26
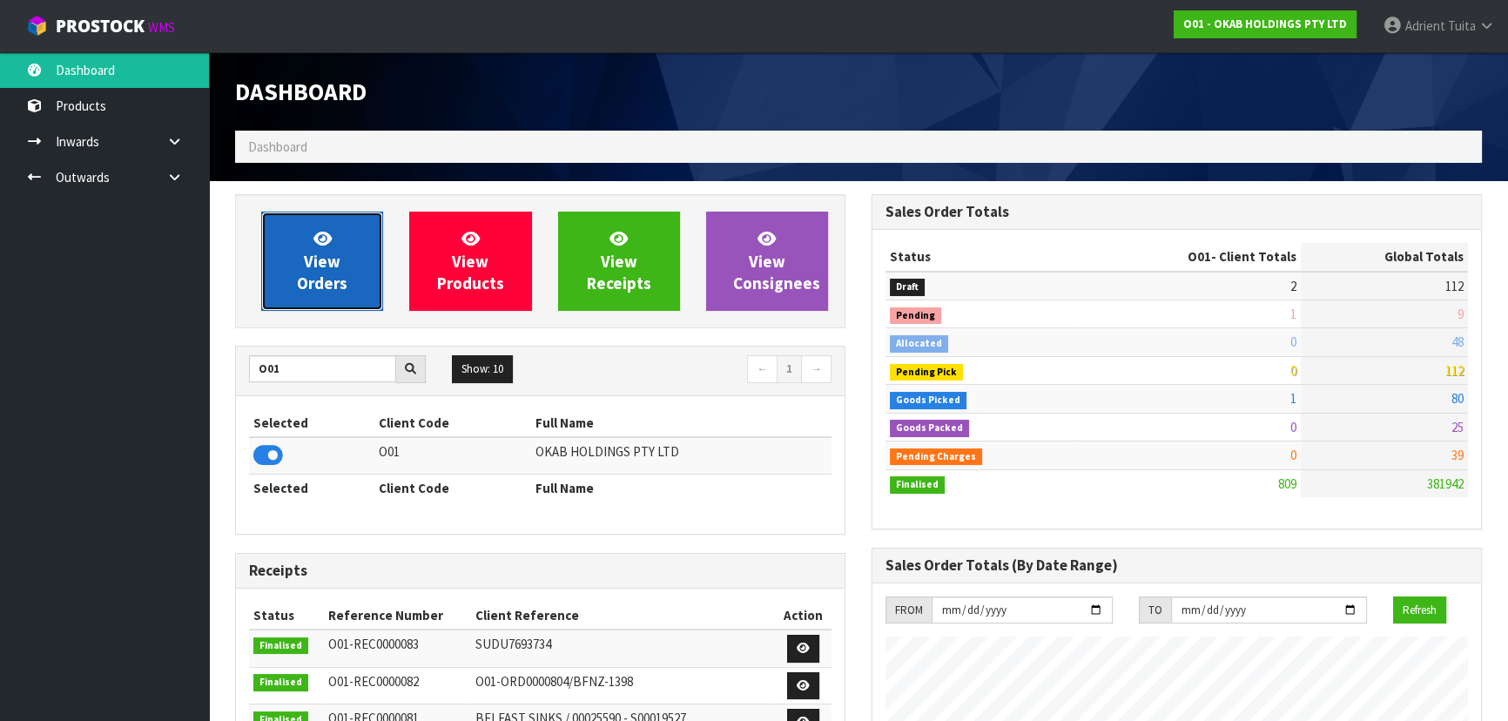
scroll to position [1428, 636]
click at [357, 296] on link "View Orders" at bounding box center [322, 261] width 122 height 99
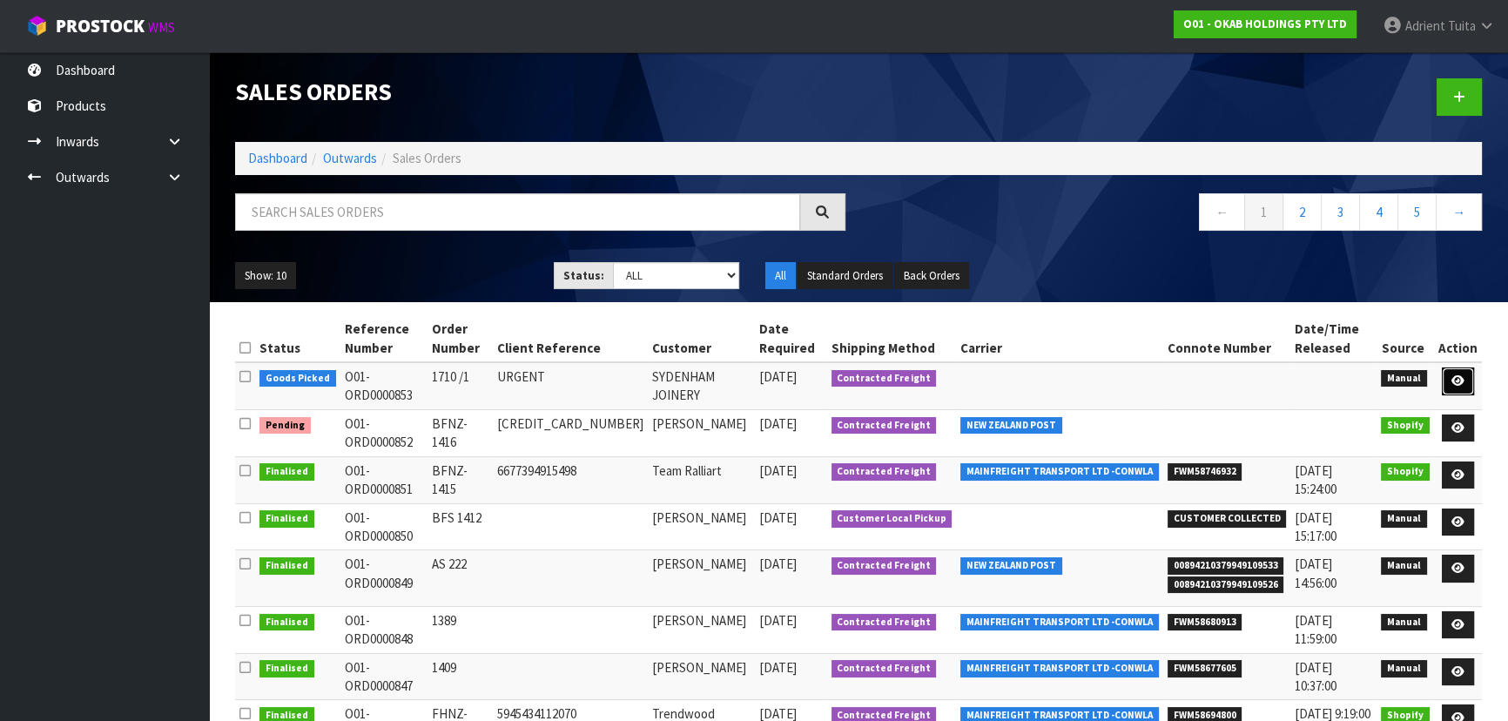
click at [1457, 382] on icon at bounding box center [1458, 380] width 13 height 11
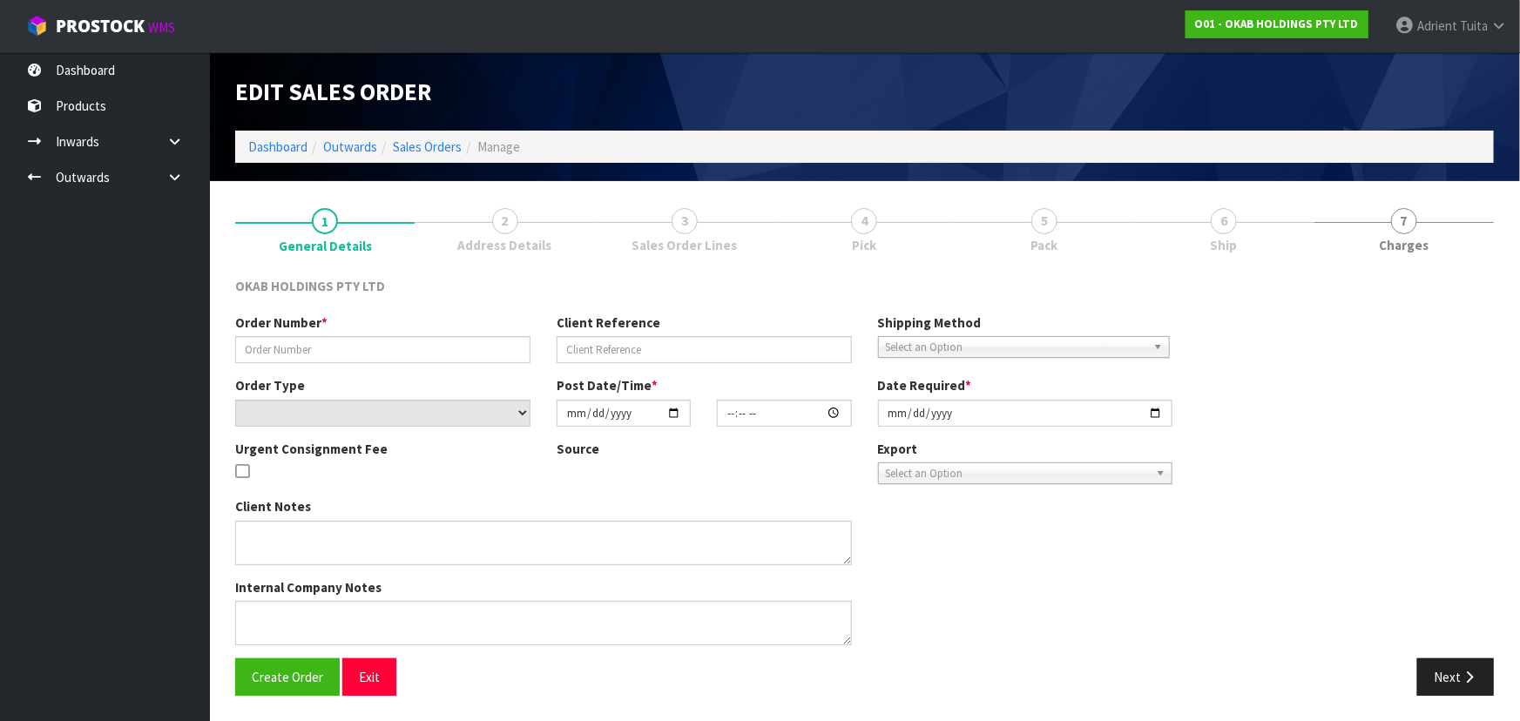
type input "1710 /1"
type input "URGENT"
select select "number:0"
type input "[DATE]"
type input "19:17:00.000"
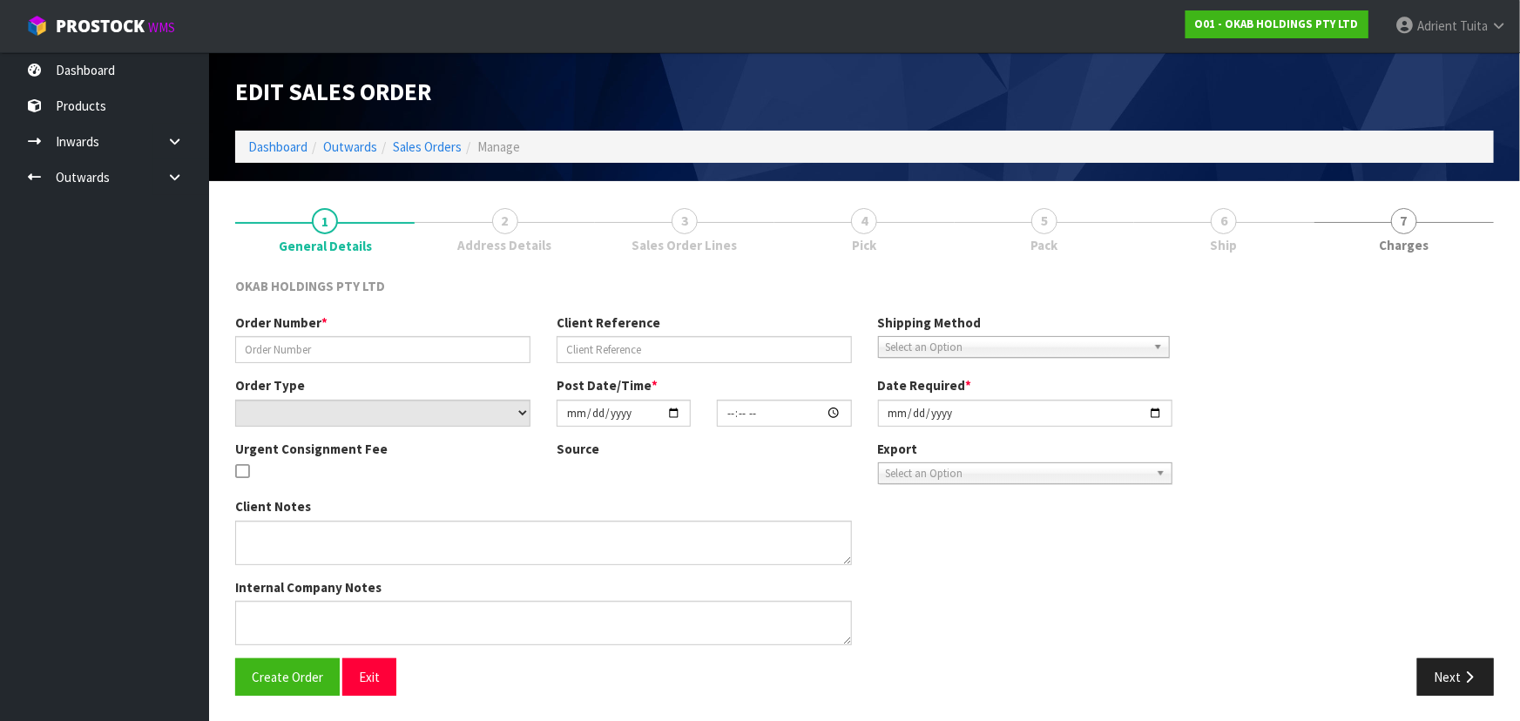
type input "[DATE]"
type textarea "PLEASE DESPATCH ASAP"
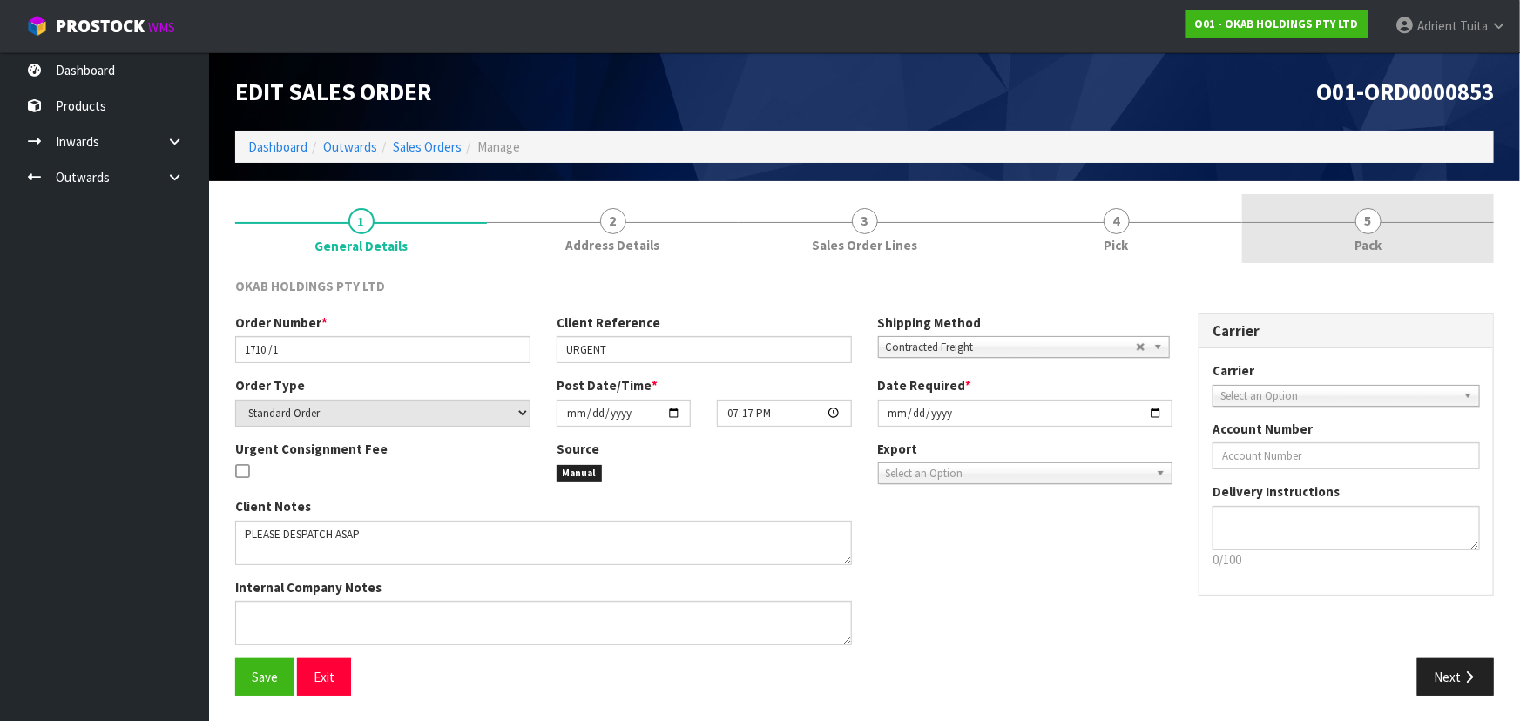
click at [1416, 241] on link "5 Pack" at bounding box center [1368, 228] width 252 height 69
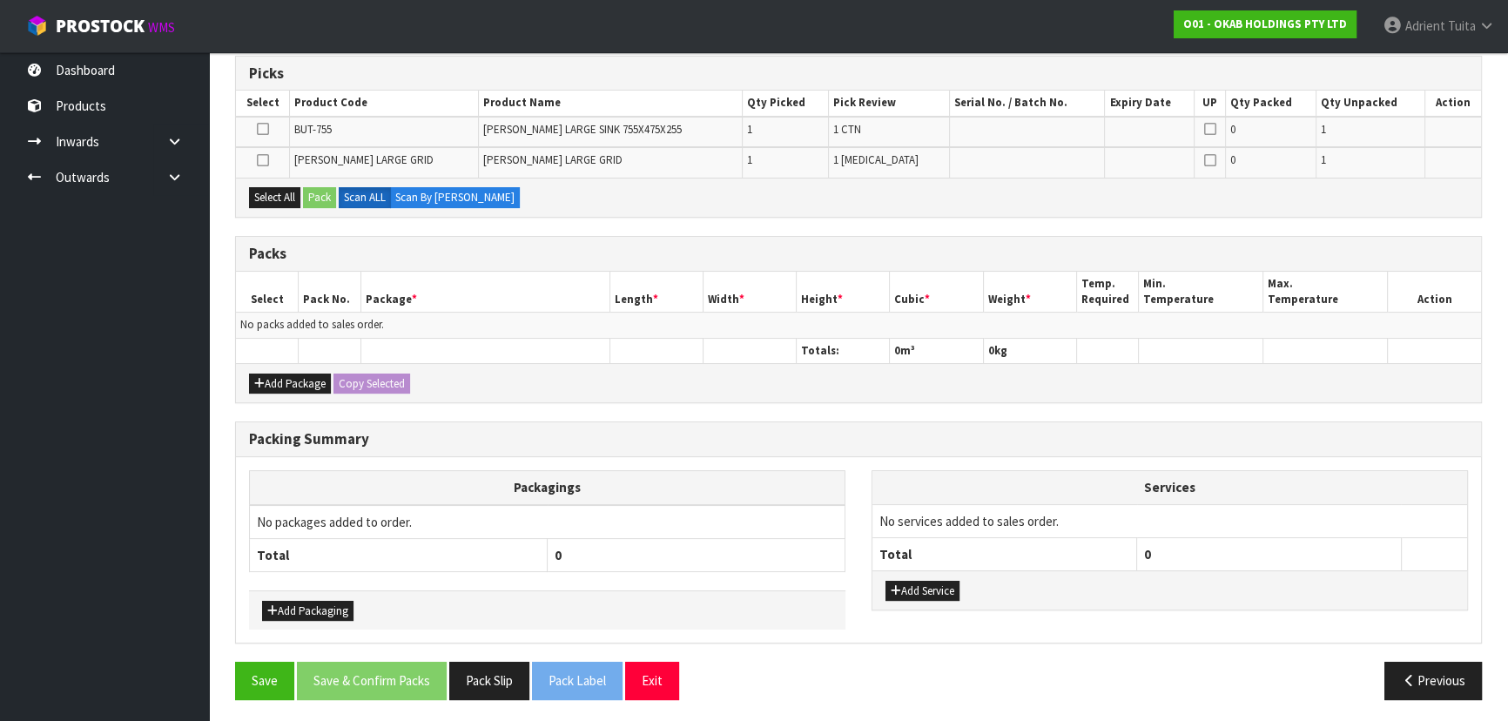
scroll to position [286, 0]
click at [293, 380] on button "Add Package" at bounding box center [290, 383] width 82 height 21
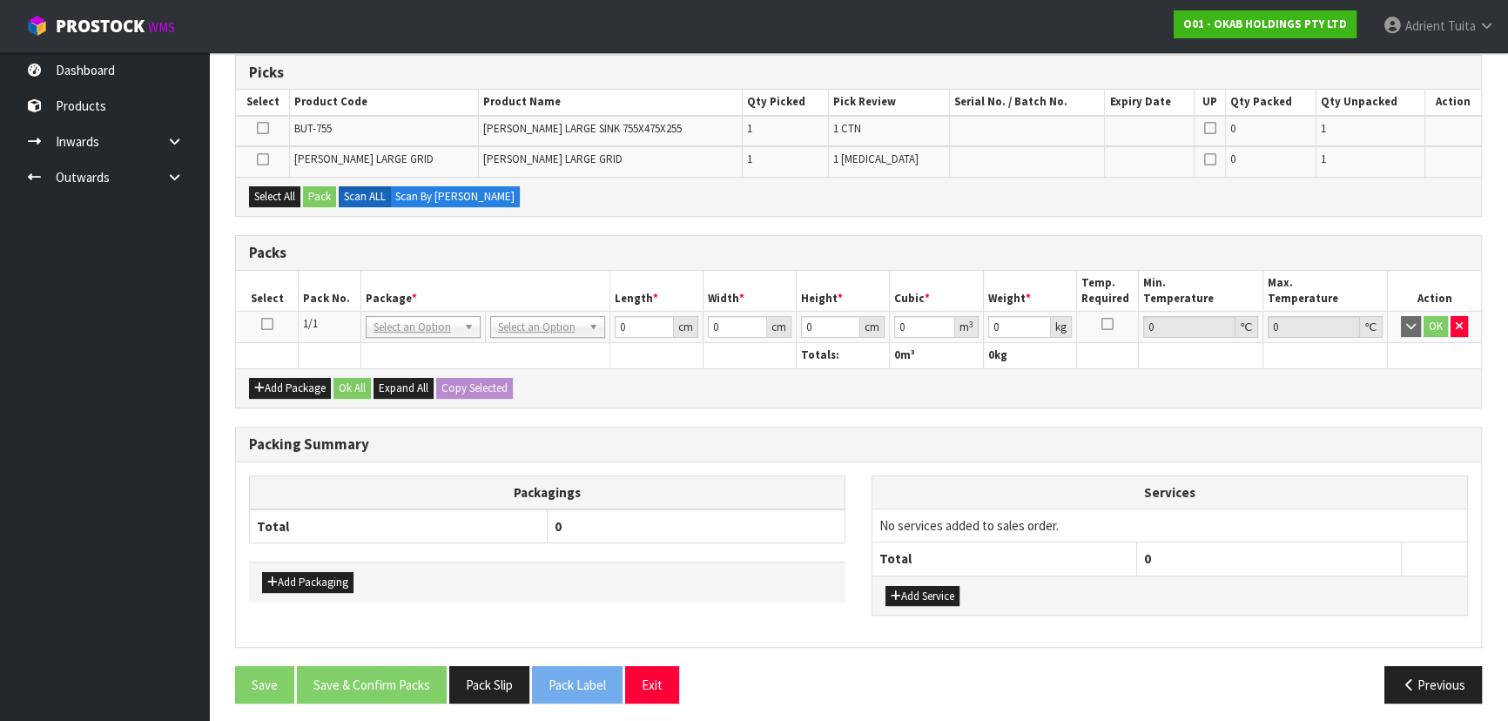
click at [270, 324] on icon at bounding box center [267, 324] width 12 height 1
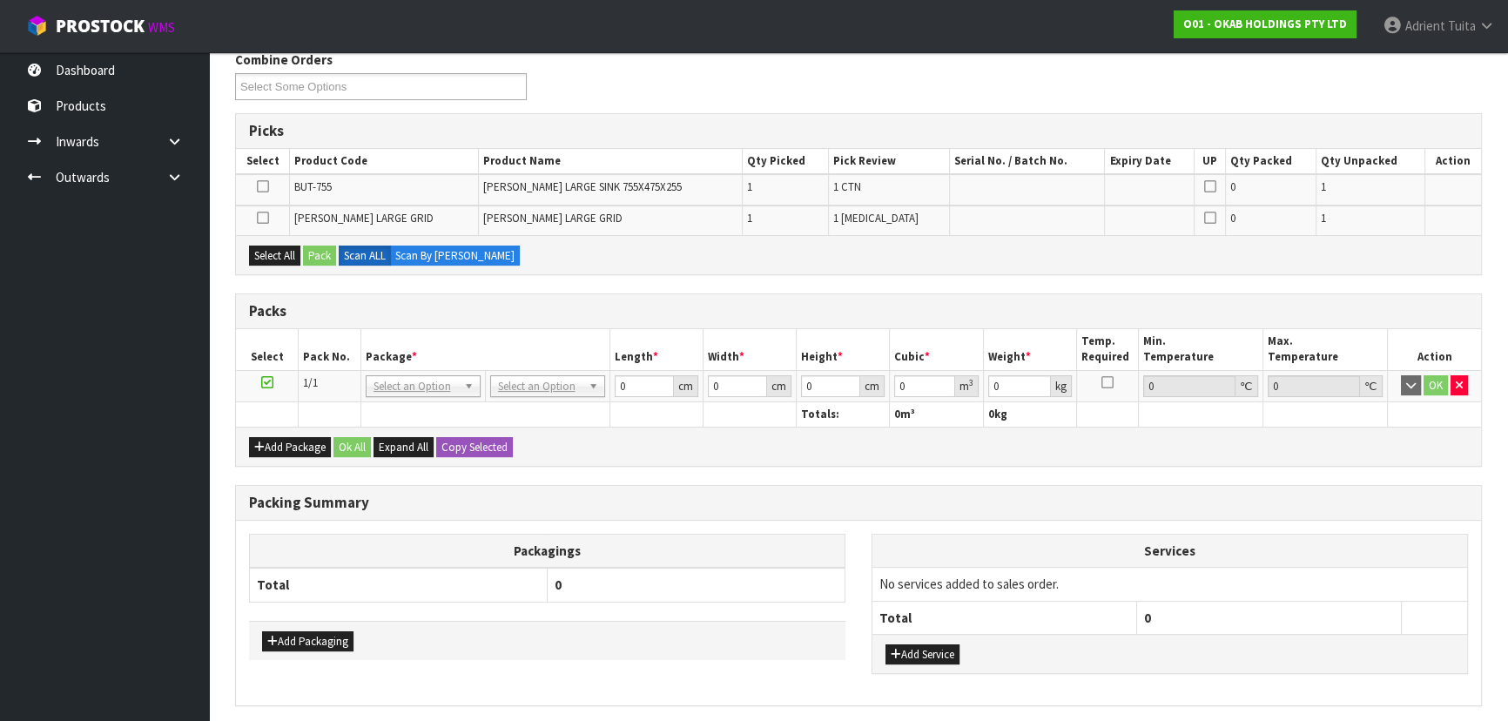
scroll to position [0, 0]
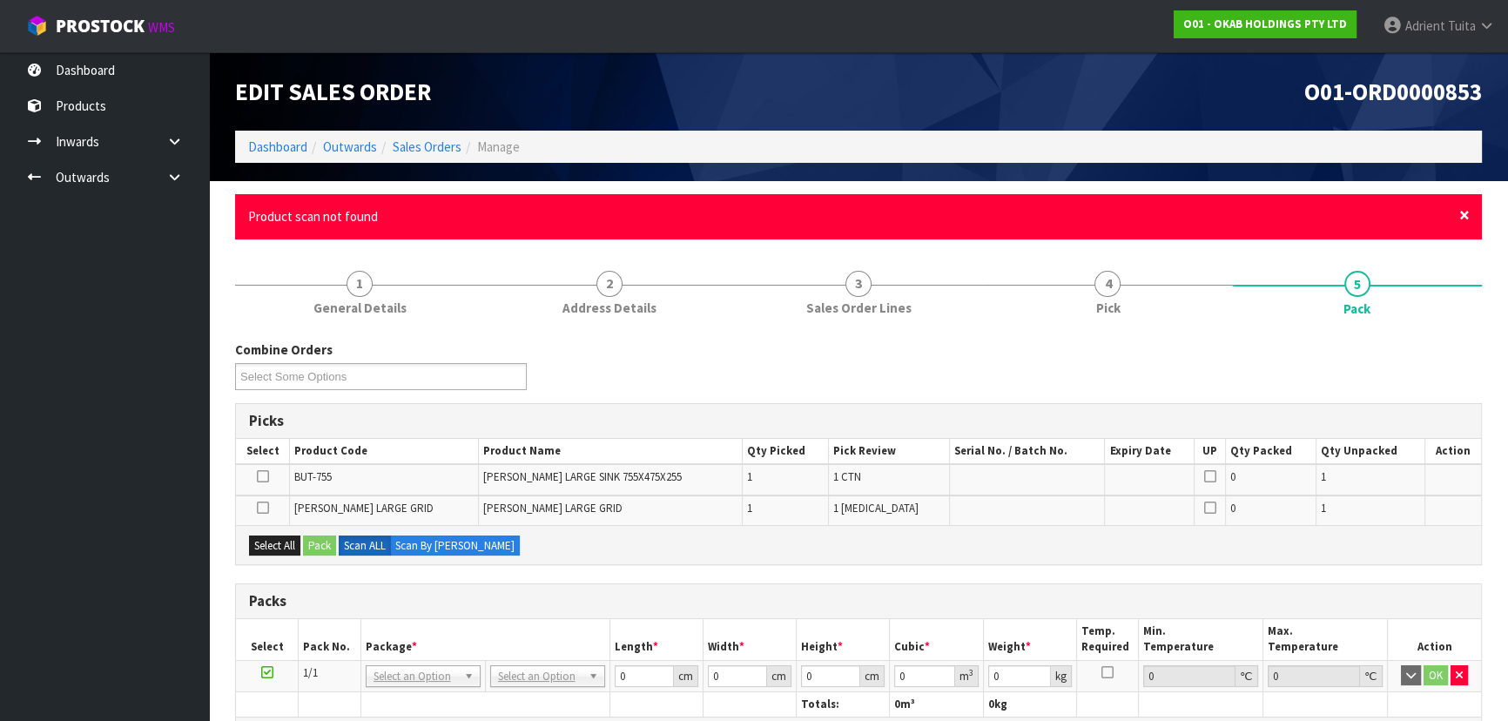
click at [1469, 214] on span "×" at bounding box center [1464, 215] width 10 height 24
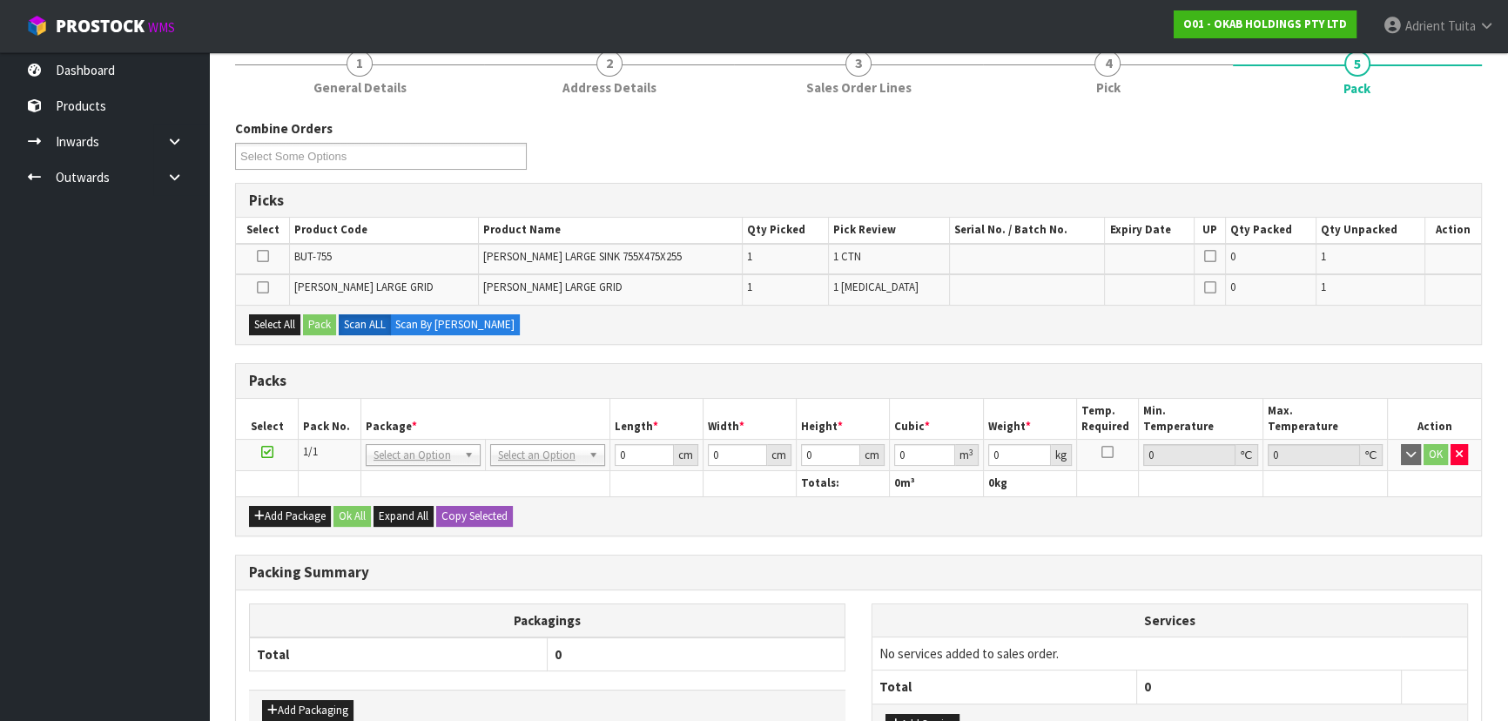
scroll to position [290, 0]
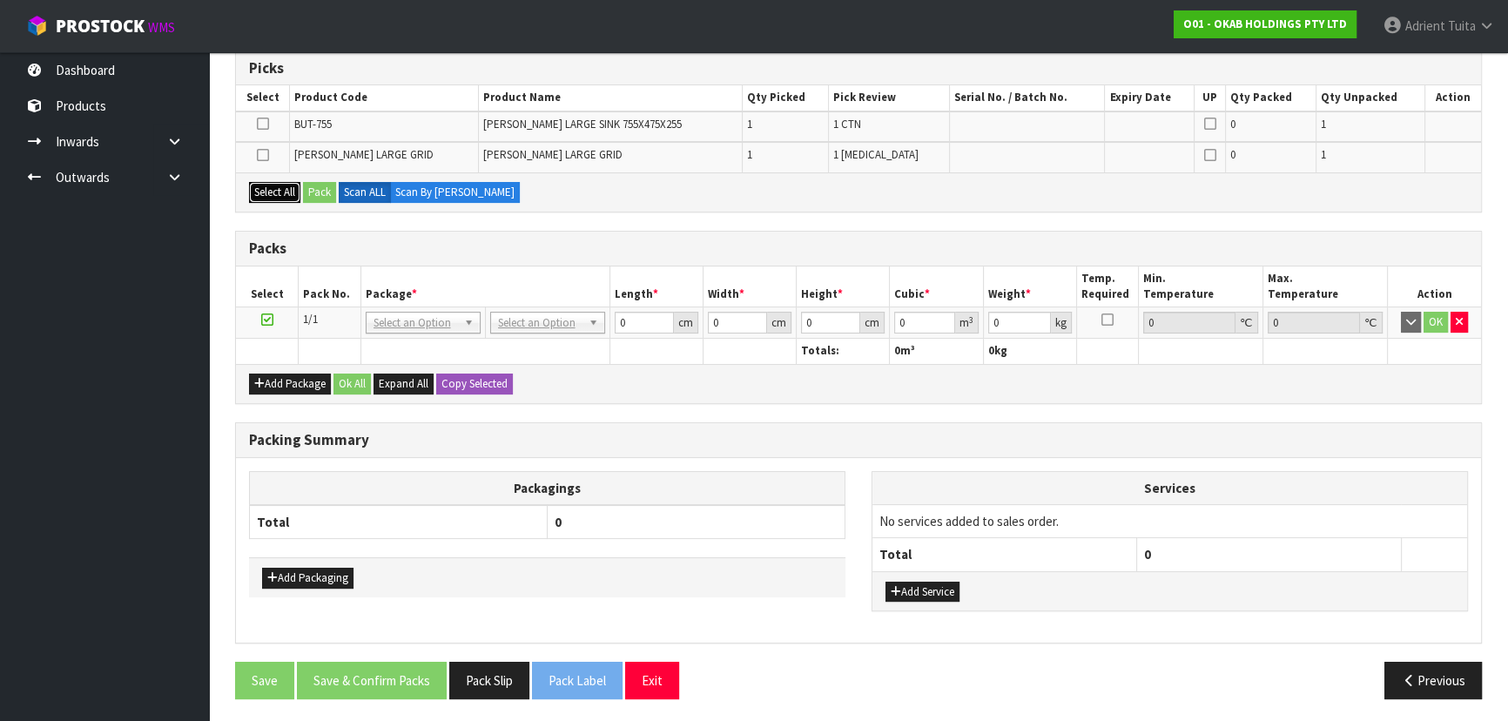
click at [287, 192] on button "Select All" at bounding box center [274, 192] width 51 height 21
click at [322, 192] on button "Pack" at bounding box center [319, 192] width 33 height 21
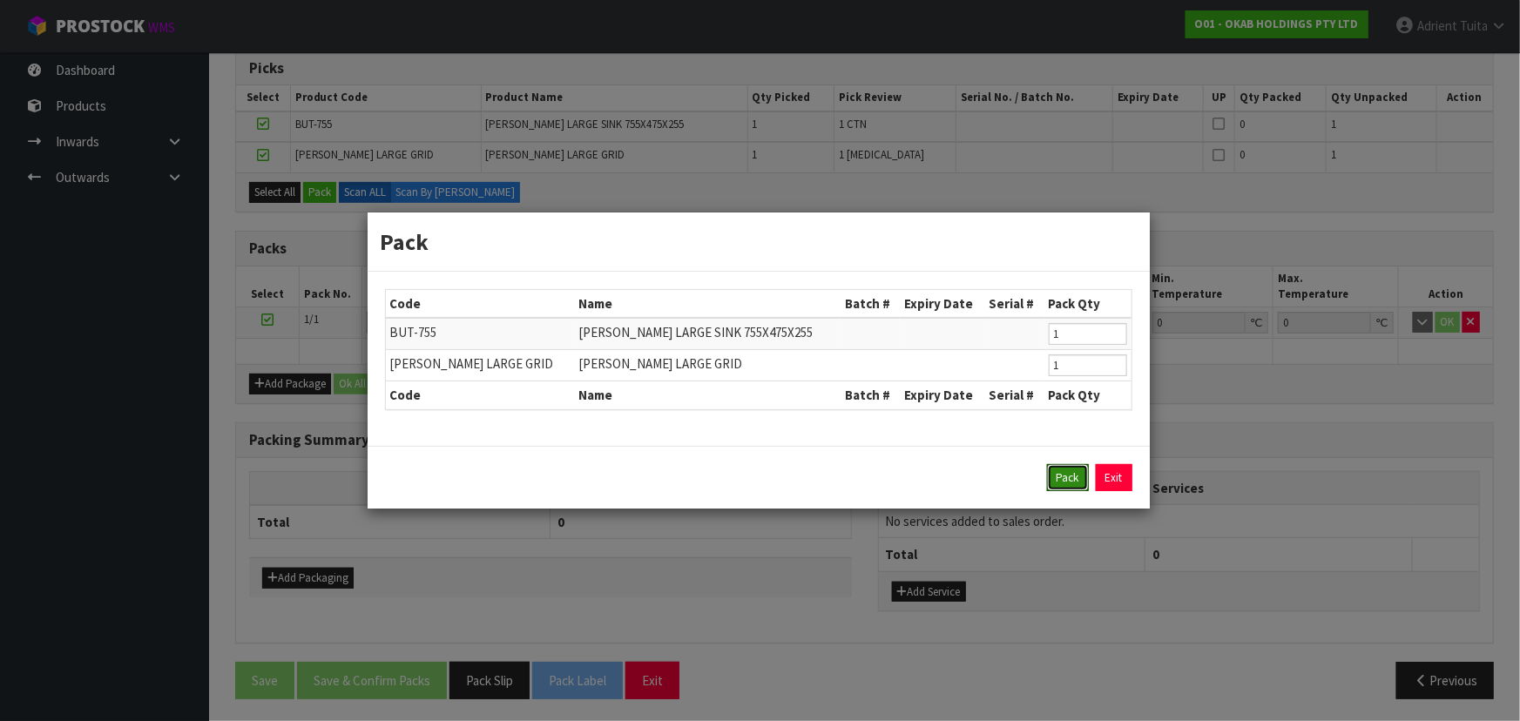
click at [1060, 474] on button "Pack" at bounding box center [1068, 478] width 42 height 28
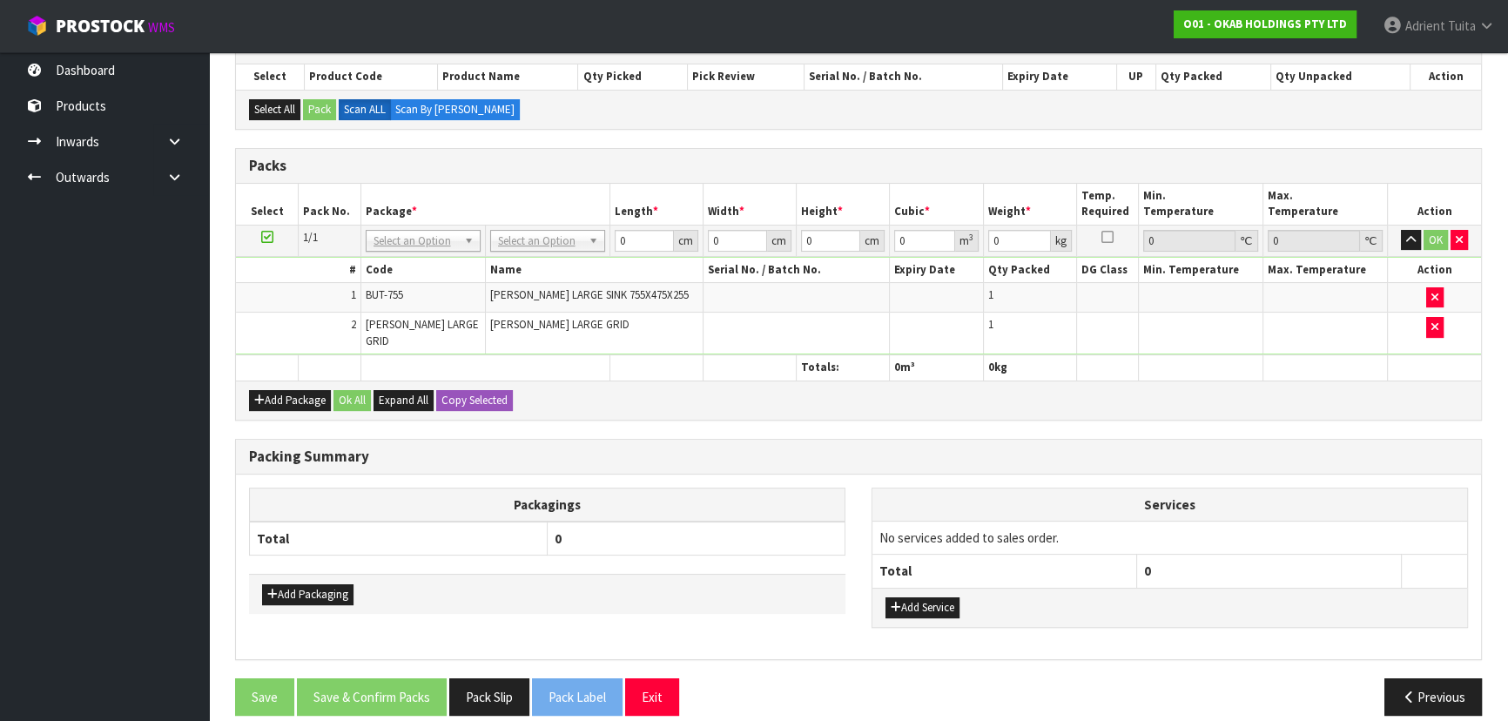
scroll to position [315, 0]
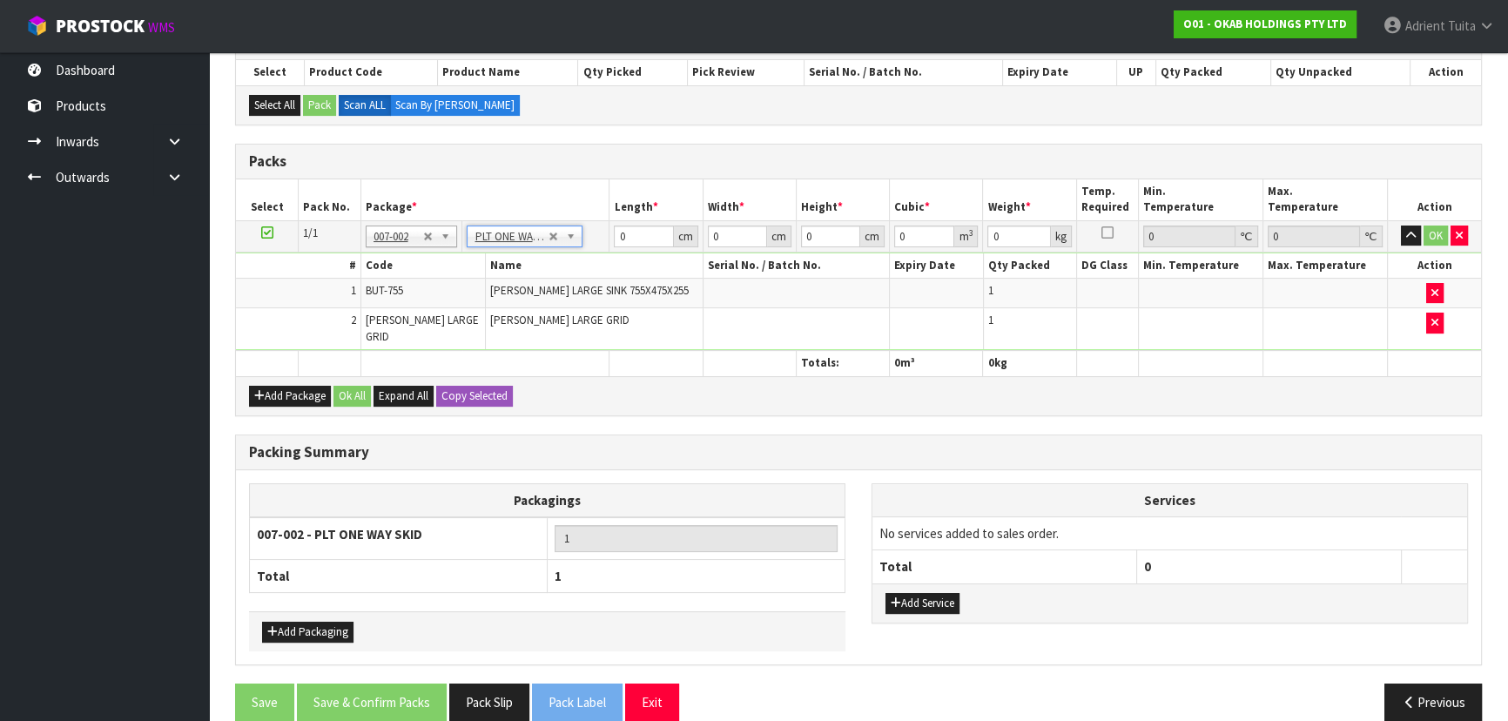
type input "47.2"
click at [615, 241] on input "0" at bounding box center [643, 237] width 59 height 22
click at [614, 241] on input "0" at bounding box center [643, 237] width 59 height 22
type input "120"
type input "80"
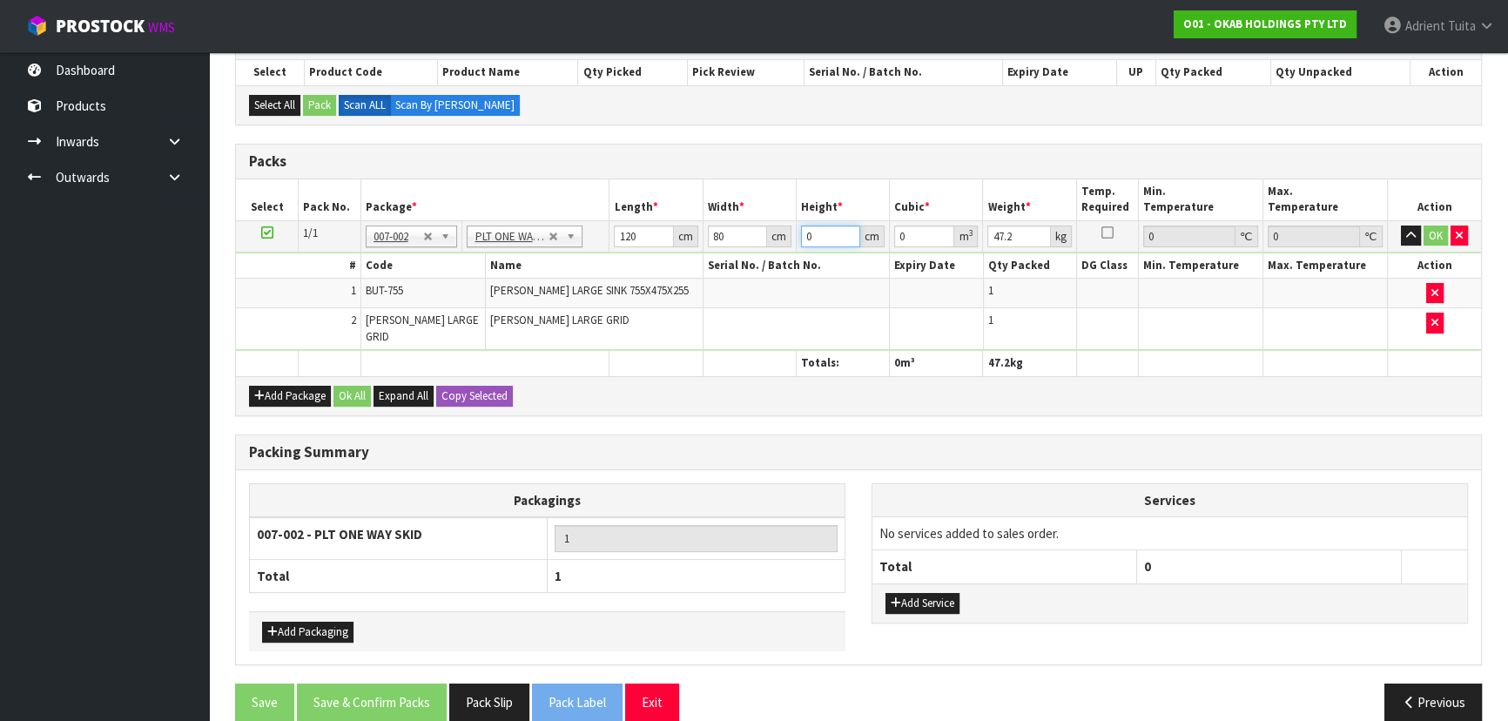
type input "4"
type input "0.0384"
type input "49"
type input "0.4704"
type input "49"
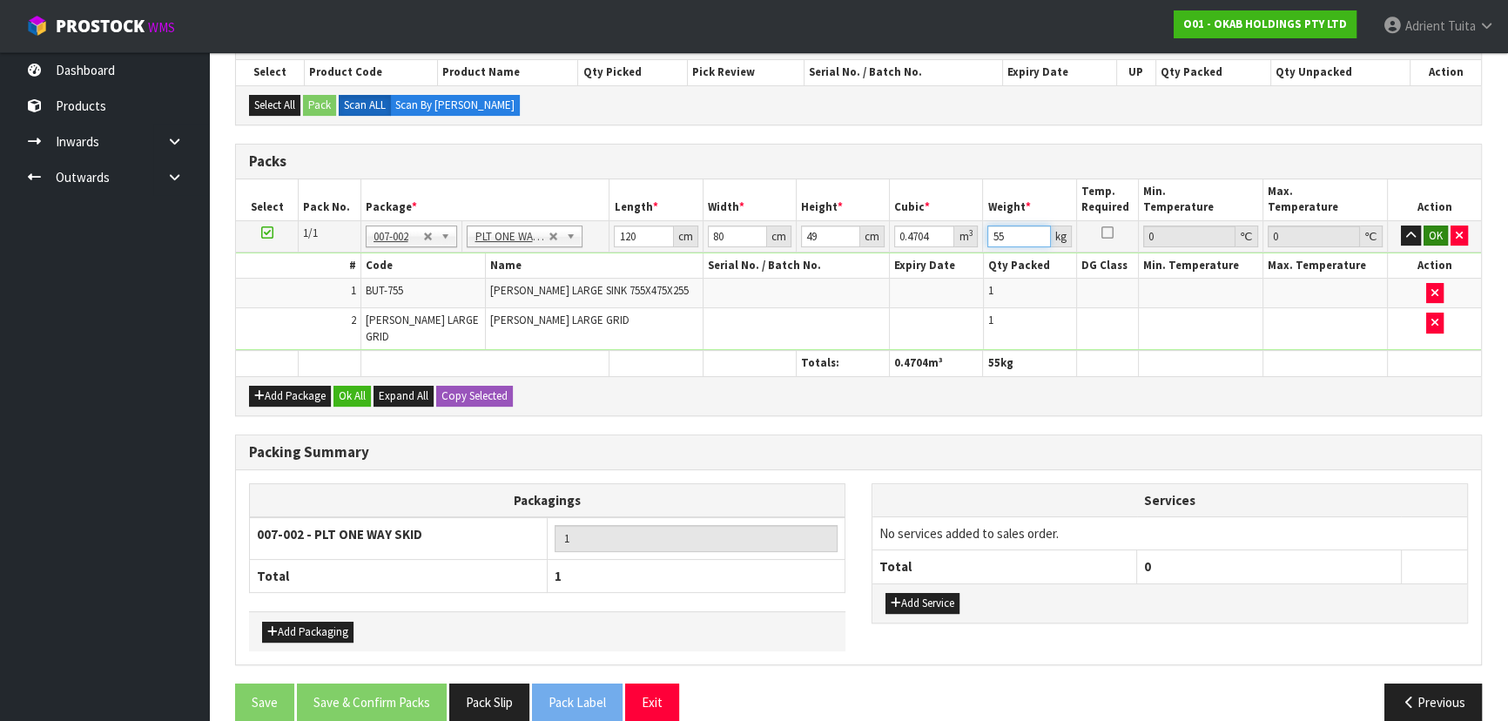
type input "55"
click at [1424, 232] on button "OK" at bounding box center [1436, 236] width 24 height 21
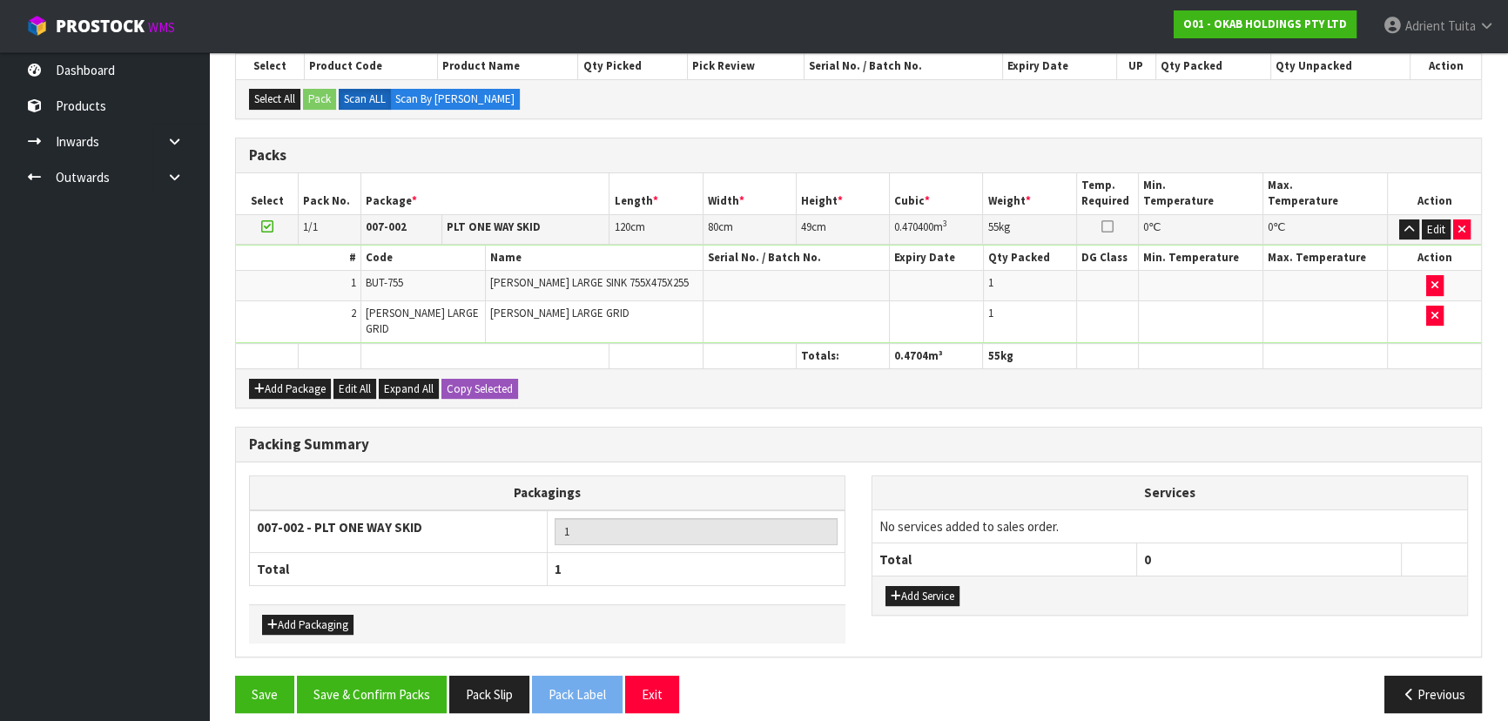
scroll to position [323, 0]
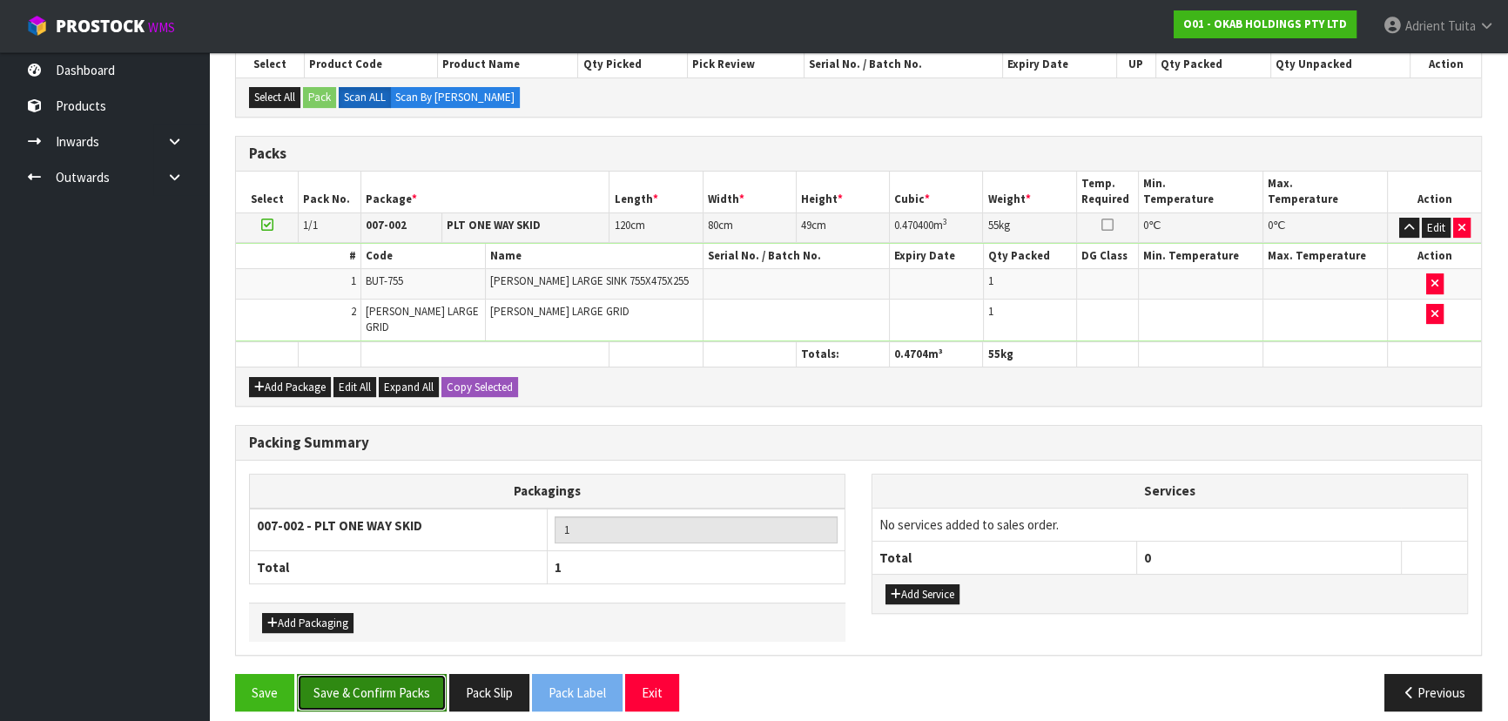
click at [400, 686] on button "Save & Confirm Packs" at bounding box center [372, 692] width 150 height 37
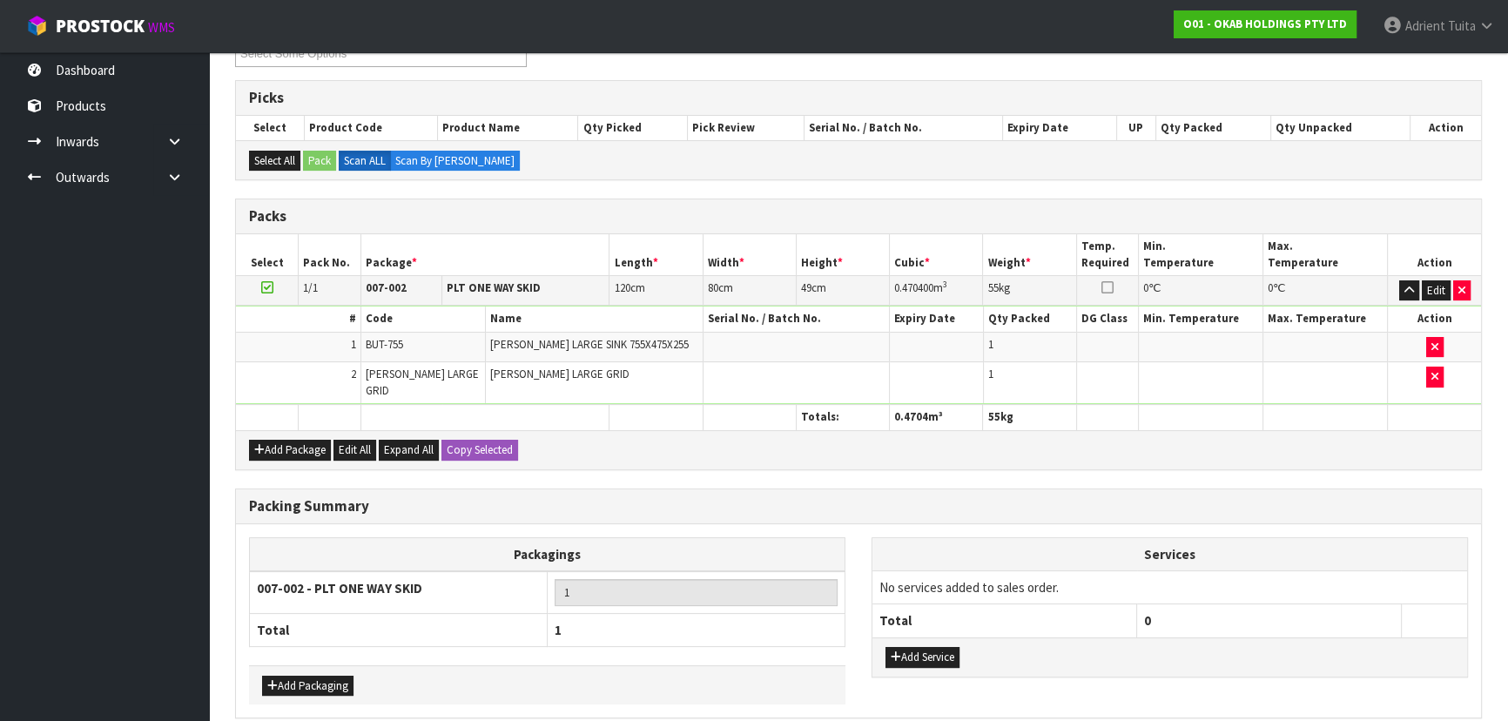
scroll to position [0, 0]
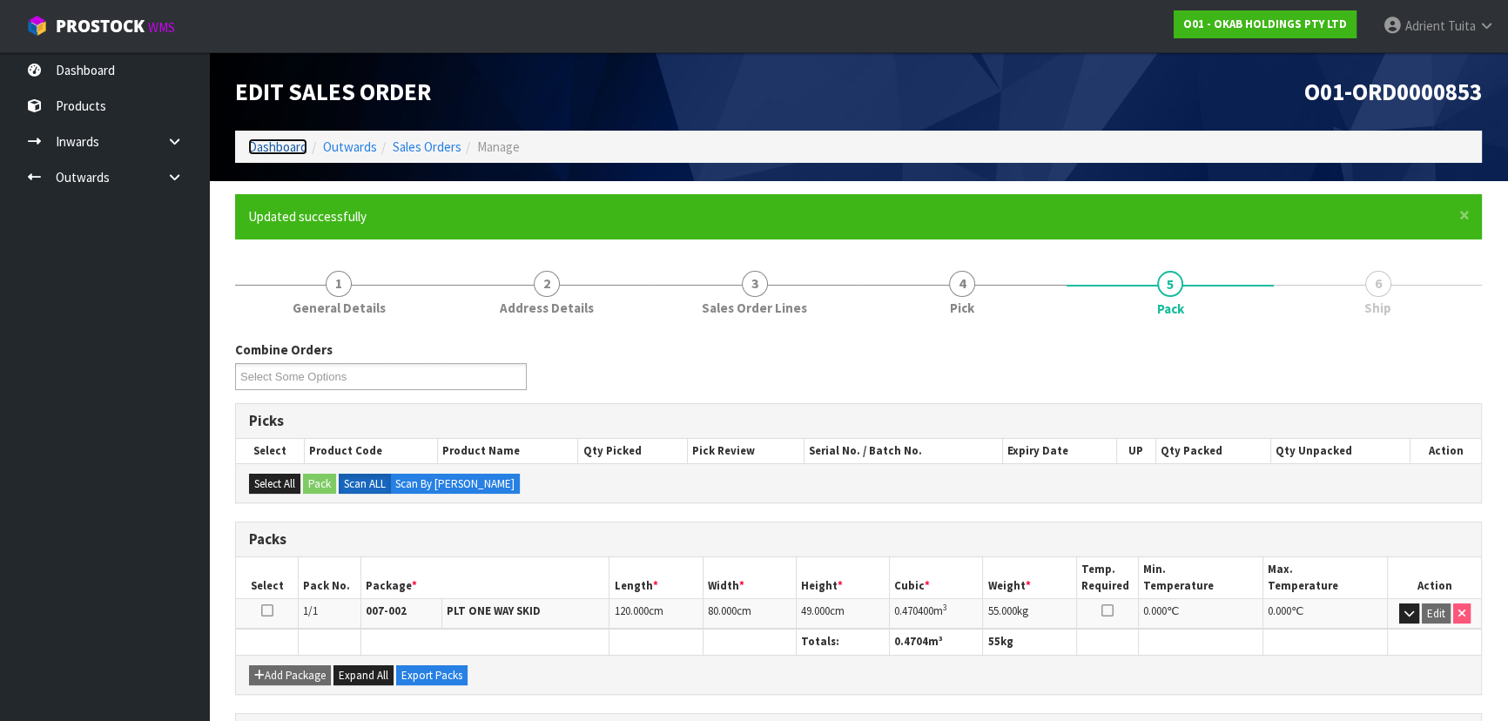
click at [250, 144] on link "Dashboard" at bounding box center [277, 146] width 59 height 17
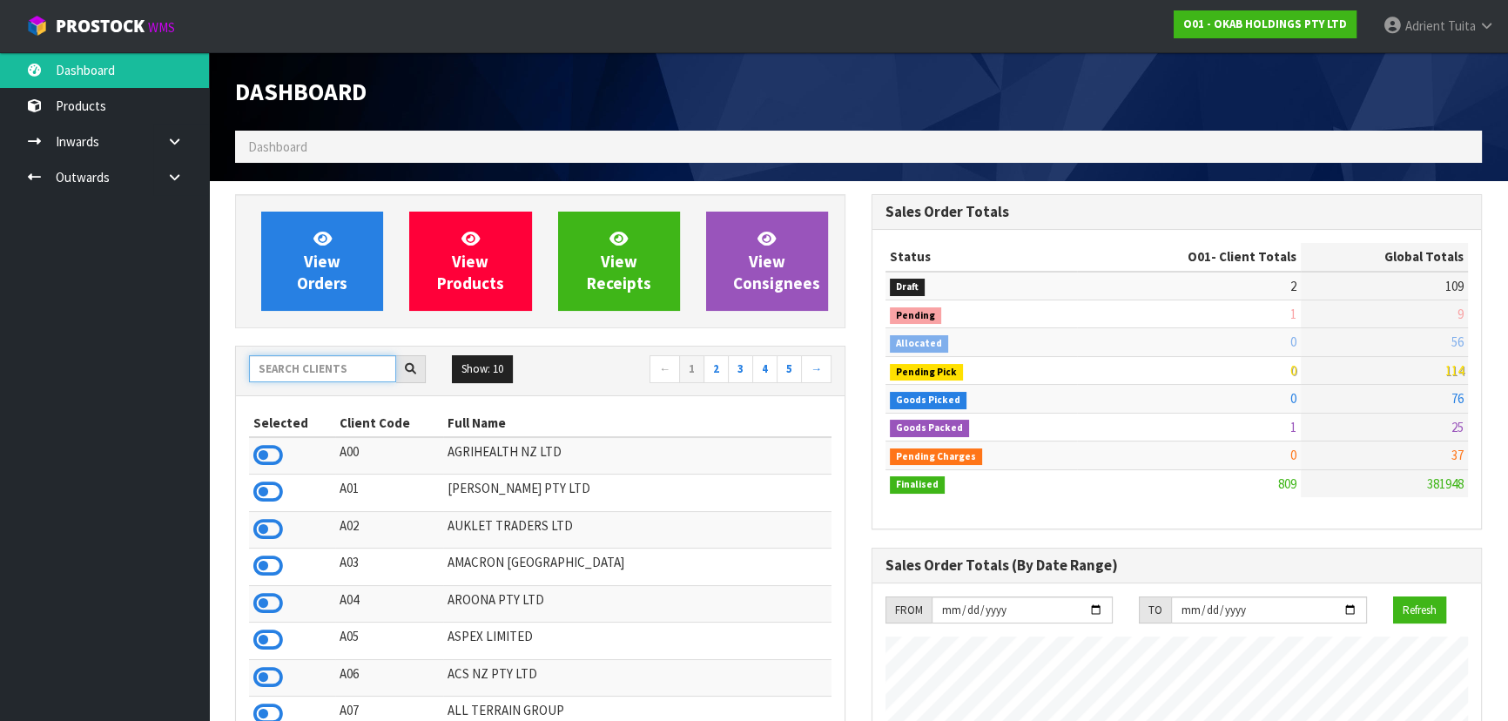
drag, startPoint x: 307, startPoint y: 369, endPoint x: 299, endPoint y: 362, distance: 11.2
click at [300, 363] on input "text" at bounding box center [322, 368] width 147 height 27
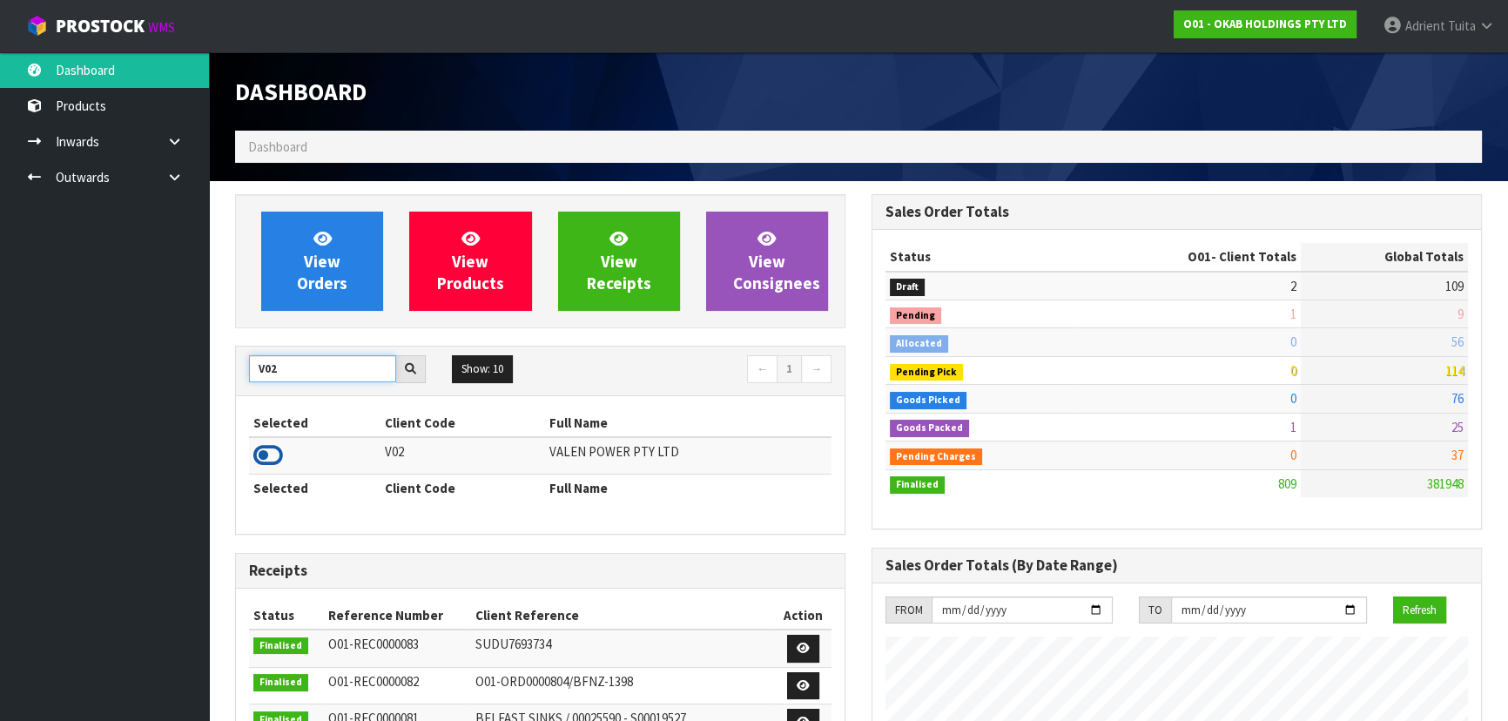
type input "V02"
click at [269, 450] on icon at bounding box center [268, 455] width 30 height 26
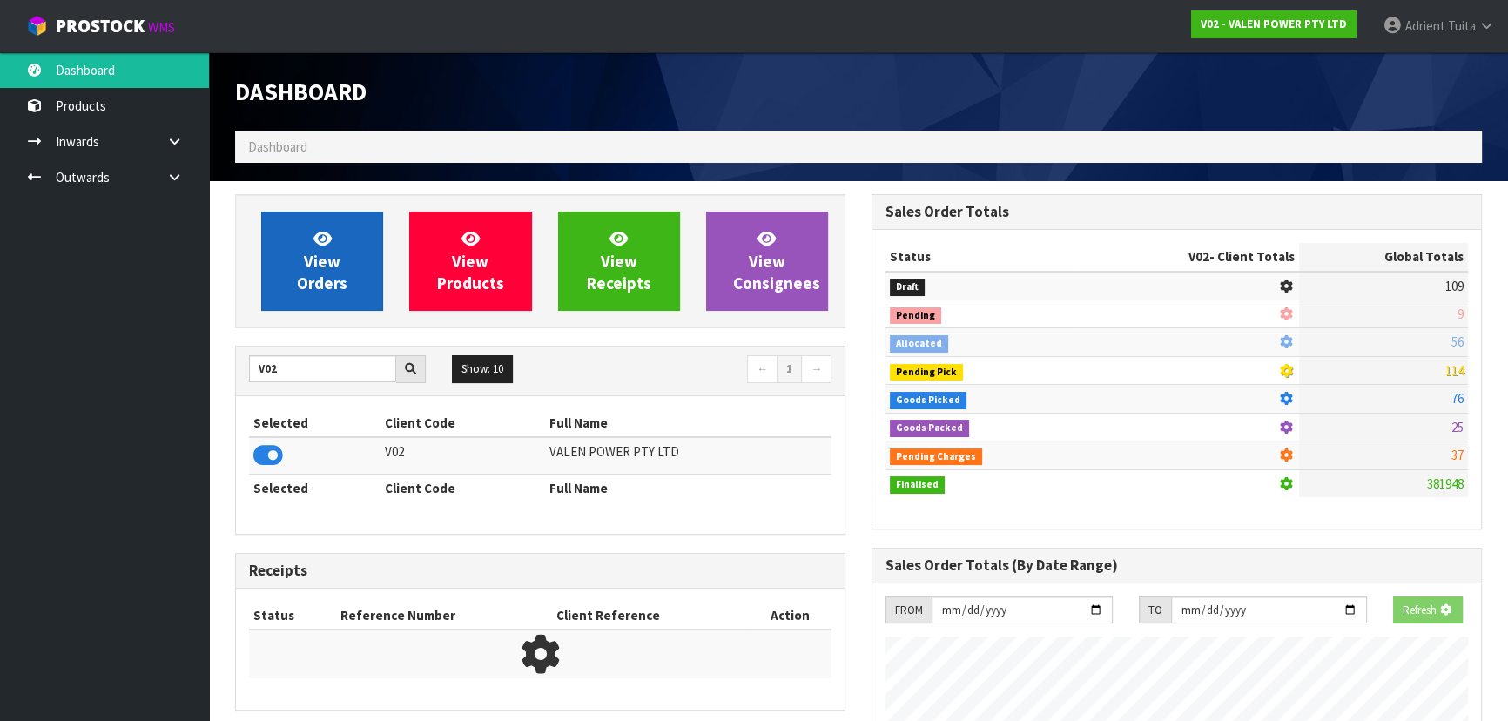
scroll to position [1317, 636]
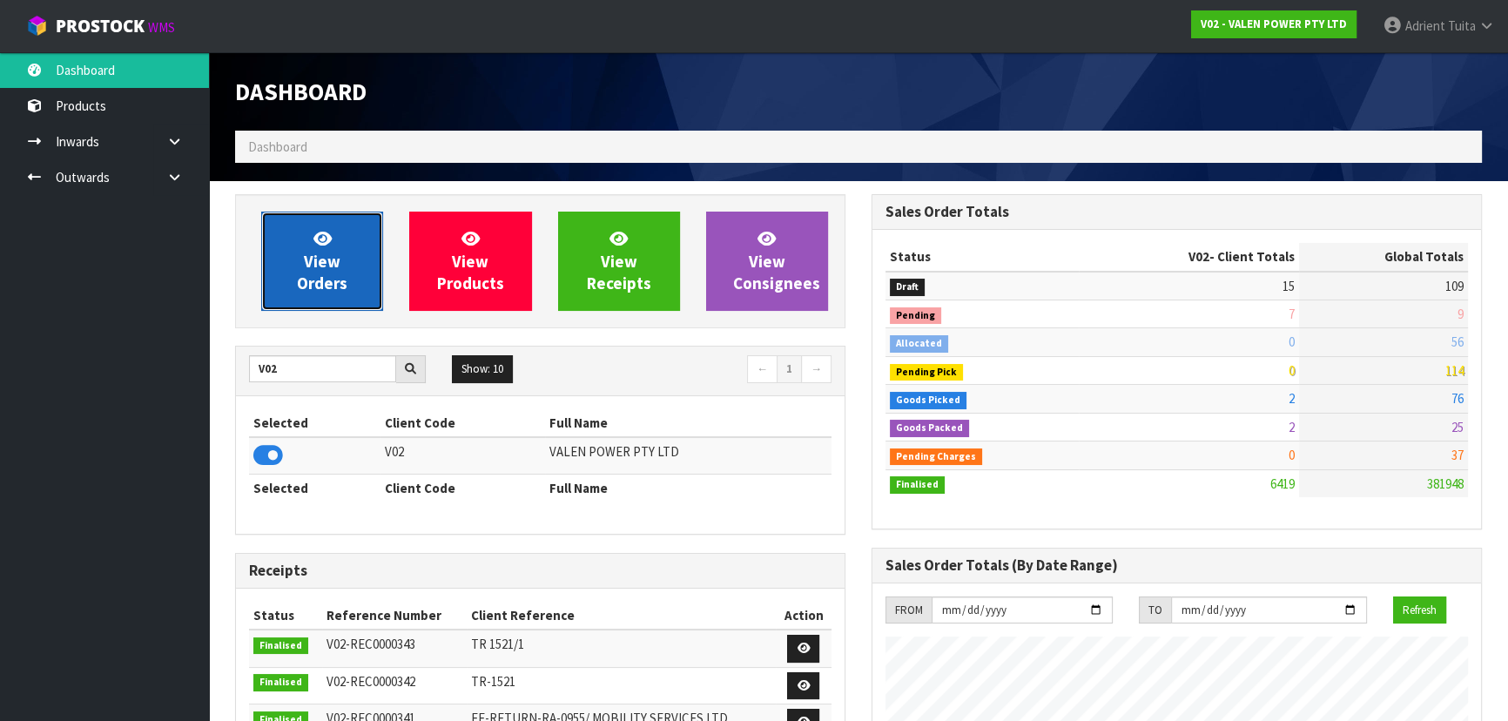
click at [286, 251] on link "View Orders" at bounding box center [322, 261] width 122 height 99
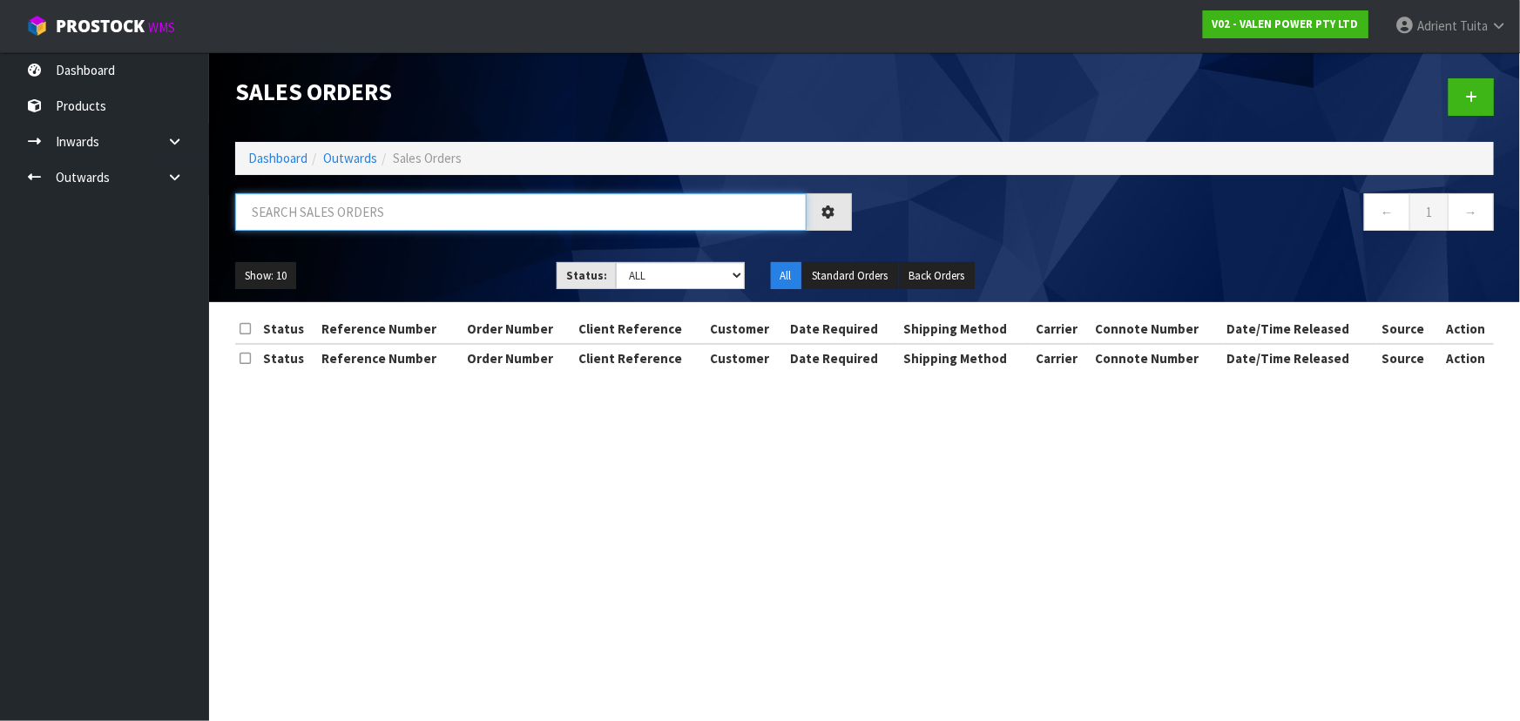
click at [303, 213] on input "text" at bounding box center [520, 211] width 571 height 37
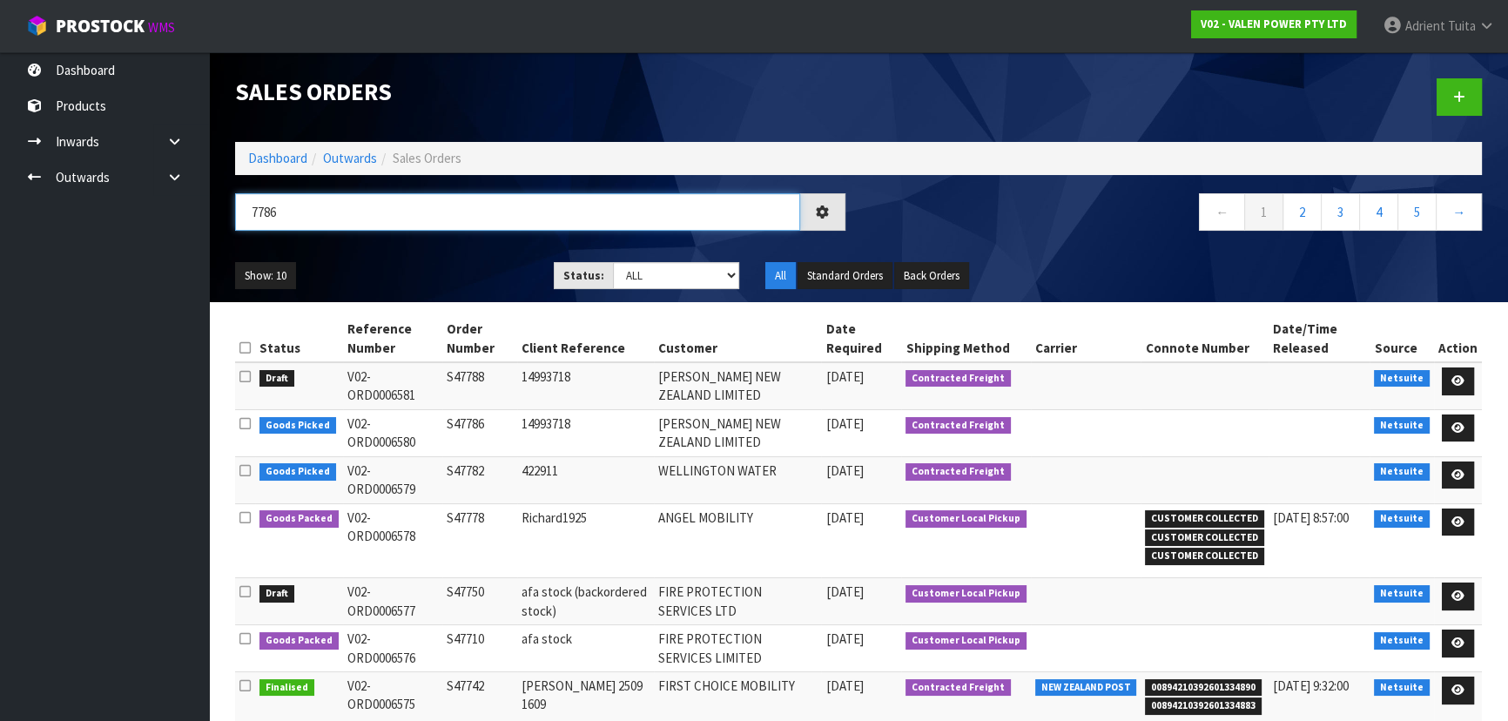
type input "7786"
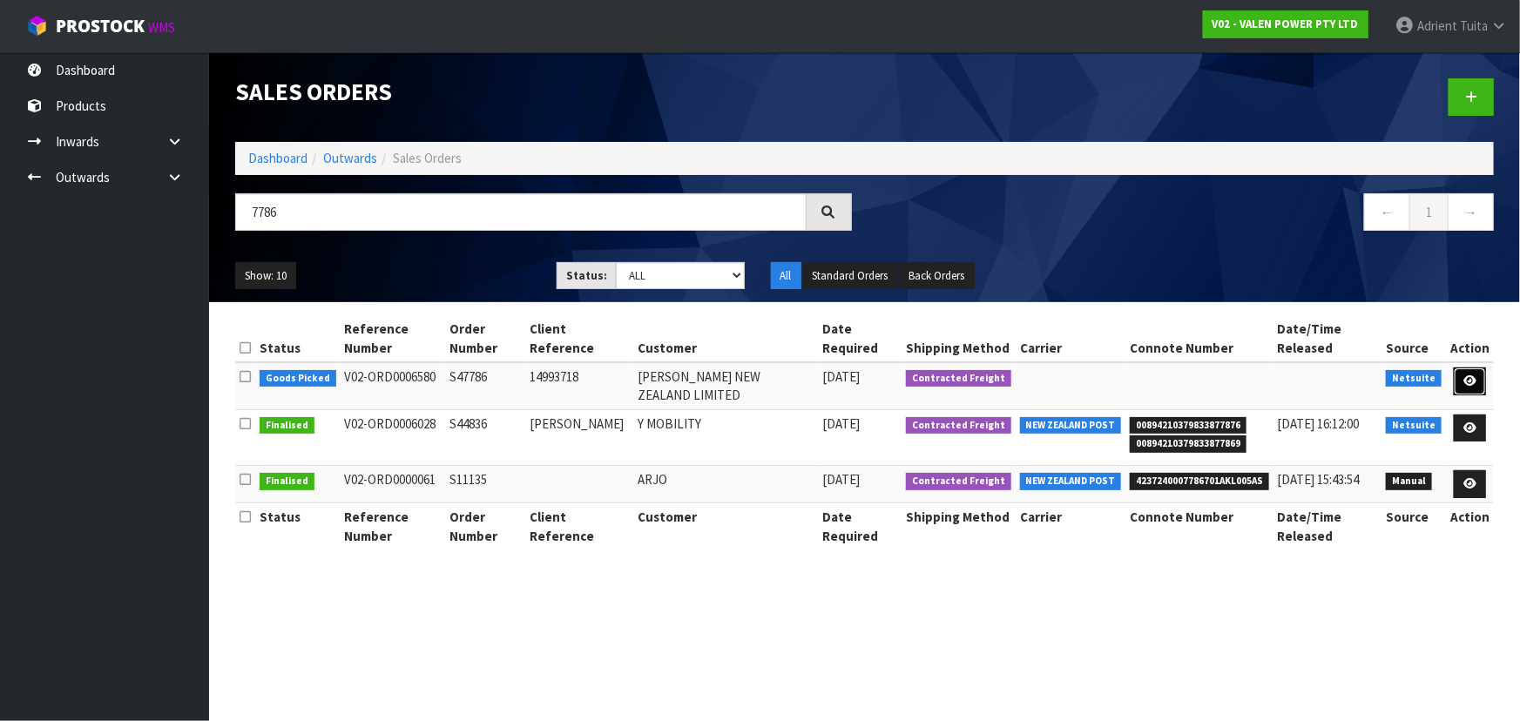
click at [1470, 367] on link at bounding box center [1469, 381] width 32 height 28
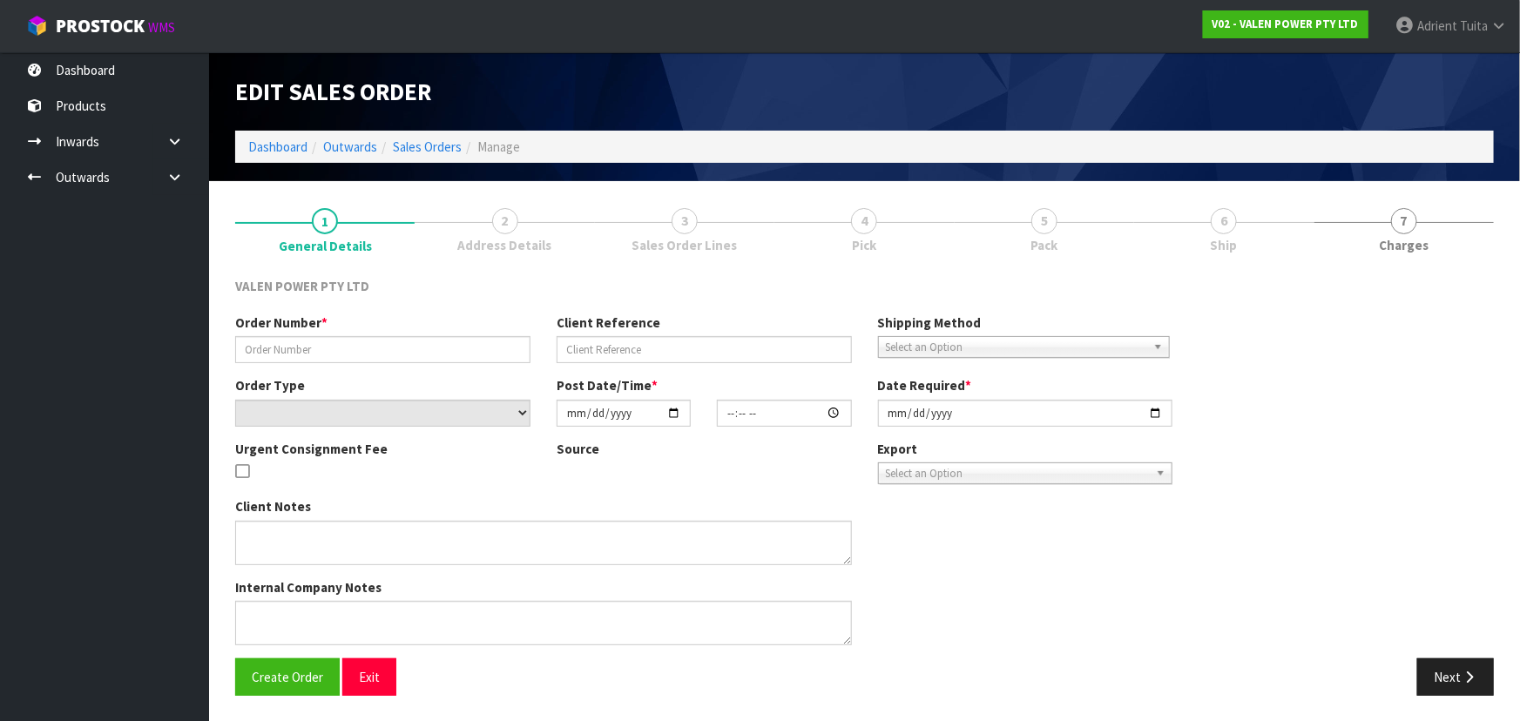
type input "S47786"
type input "14993718"
select select "number:0"
type input "[DATE]"
type input "16:00:08.000"
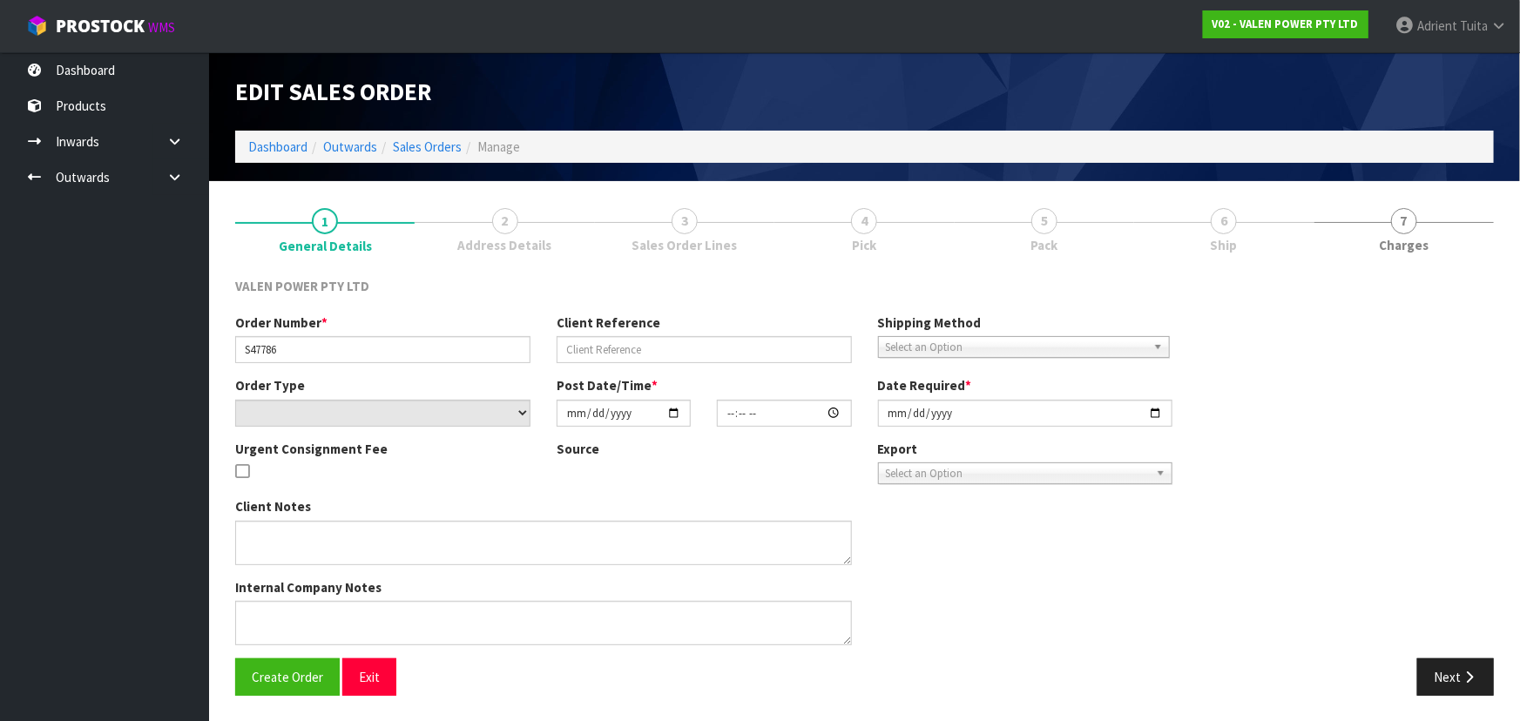
type input "[DATE]"
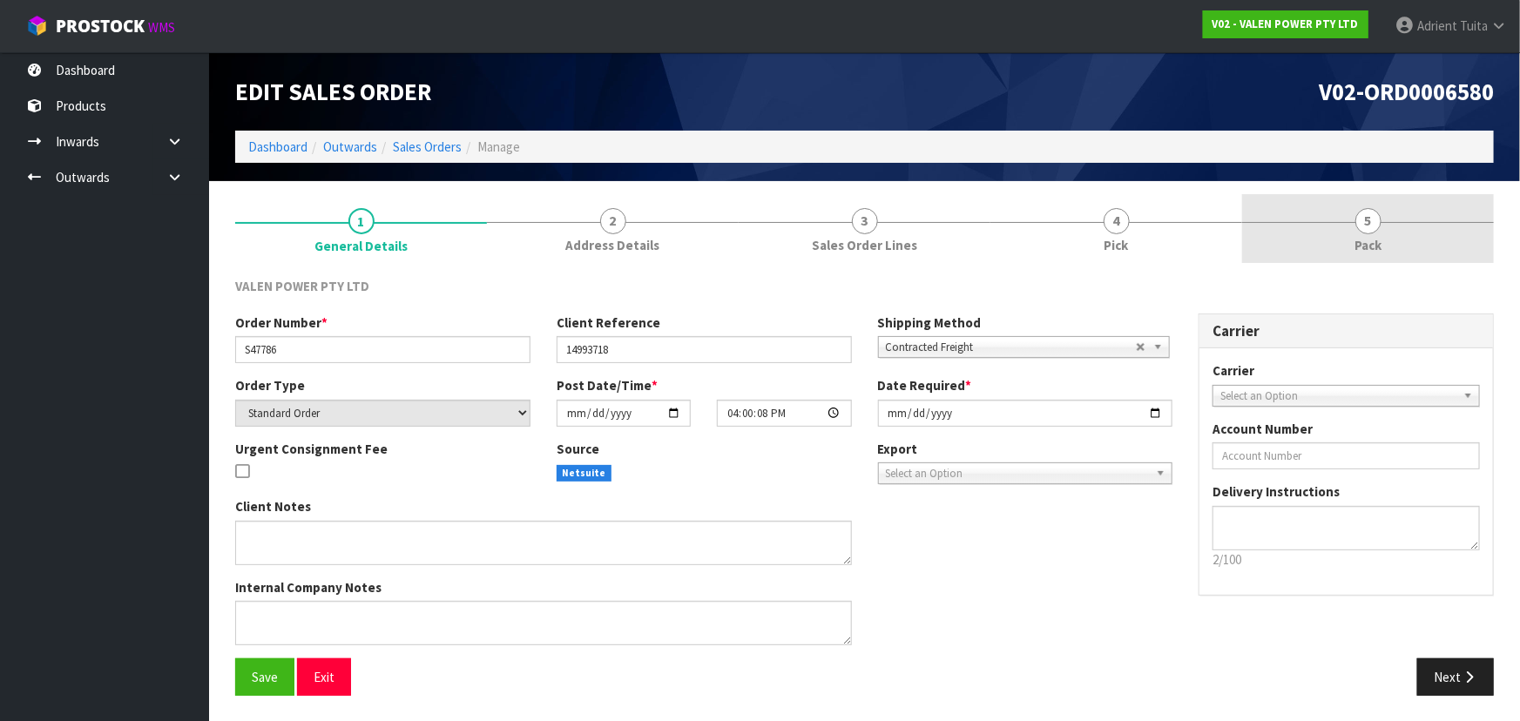
click at [1366, 226] on span "5" at bounding box center [1368, 221] width 26 height 26
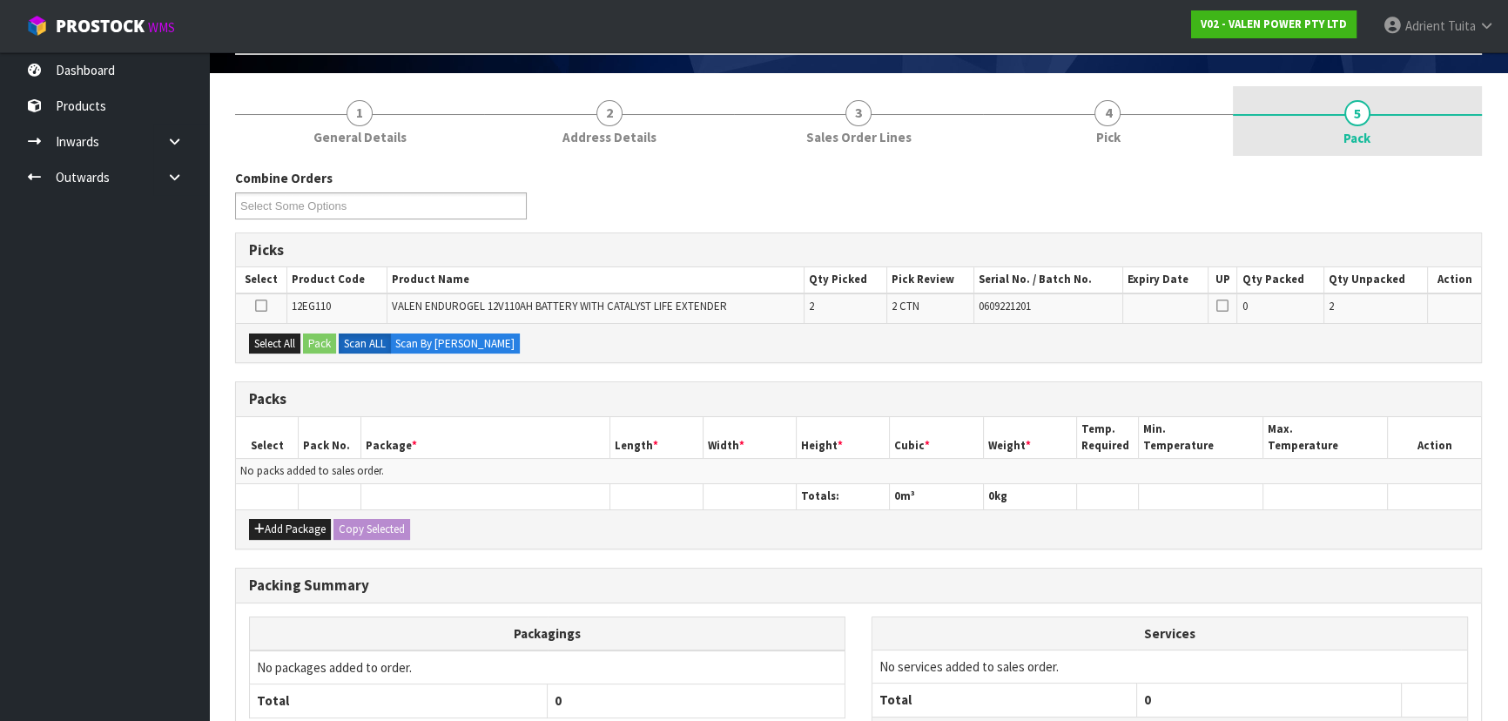
scroll to position [254, 0]
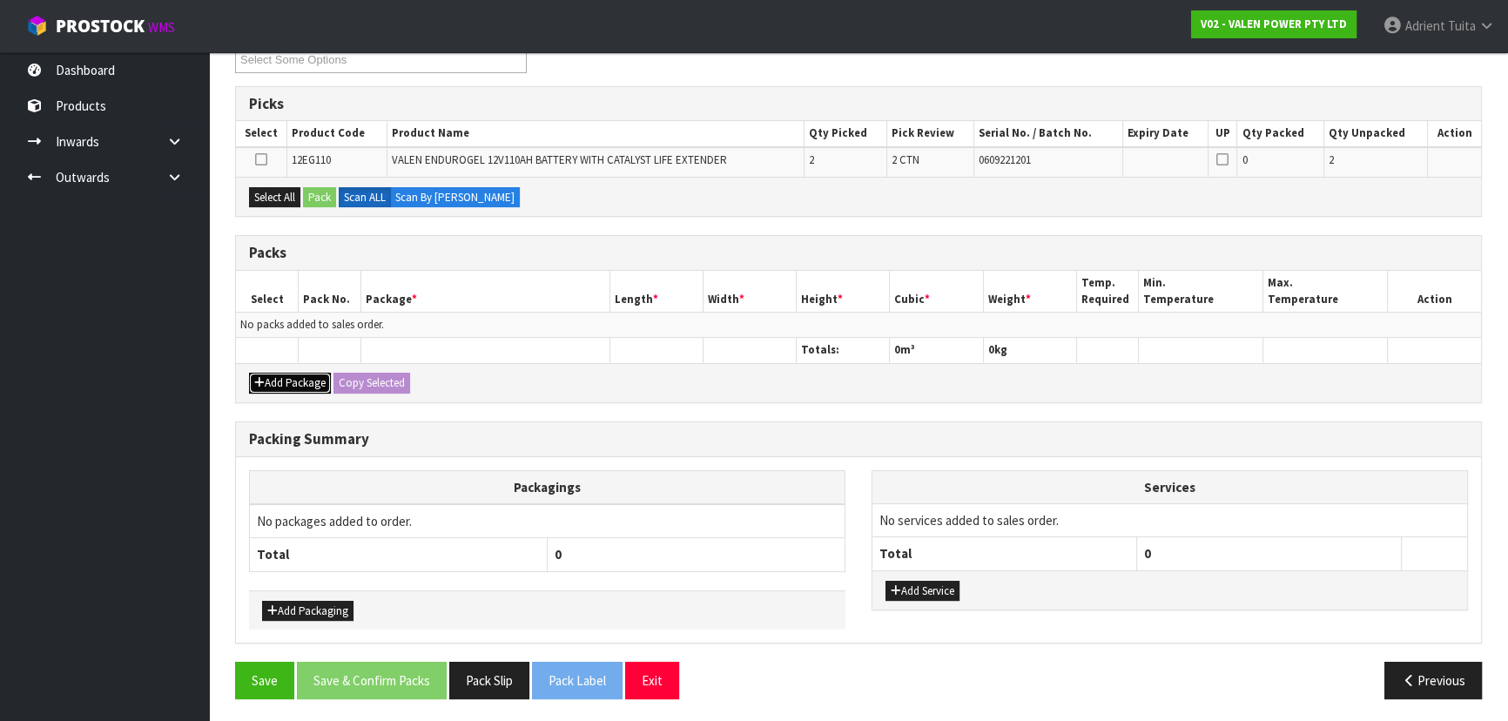
click at [272, 379] on button "Add Package" at bounding box center [290, 383] width 82 height 21
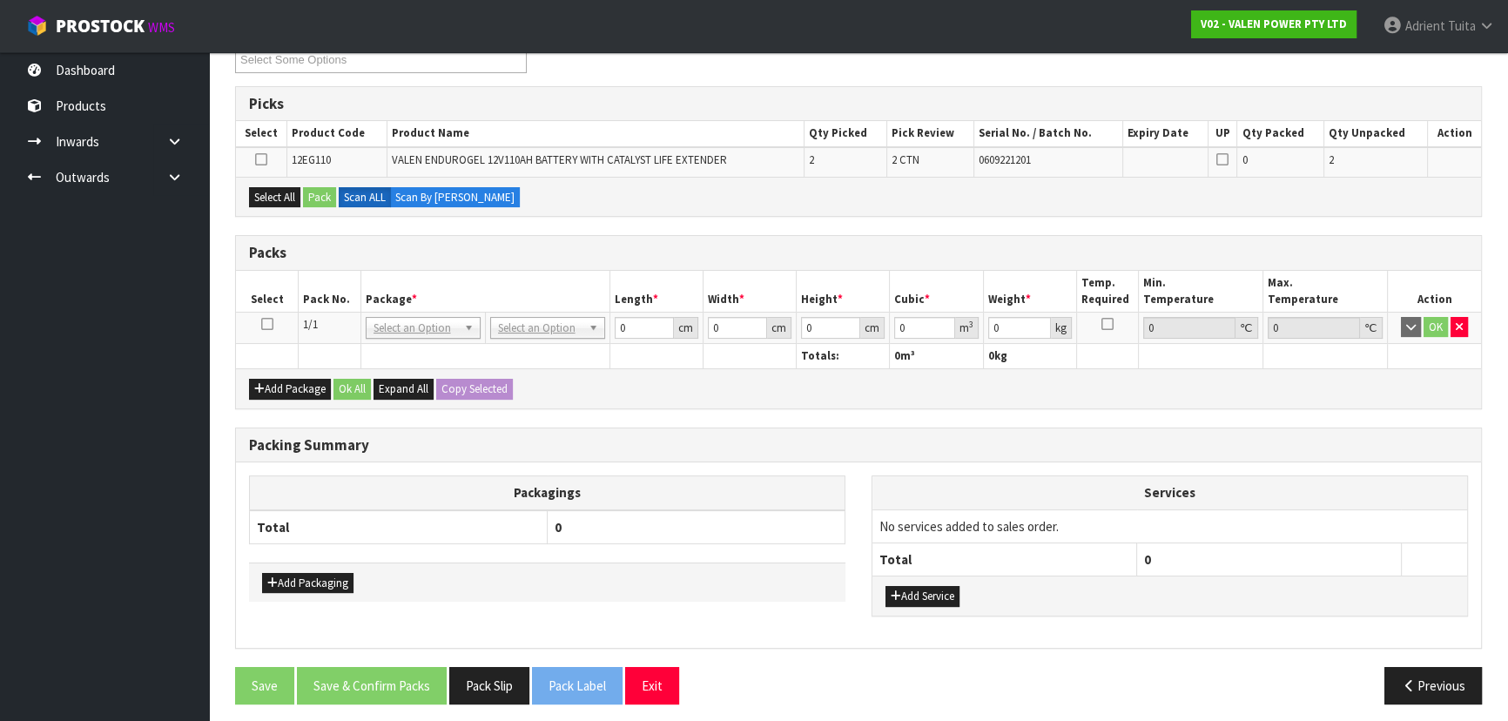
click at [266, 325] on icon at bounding box center [267, 324] width 12 height 1
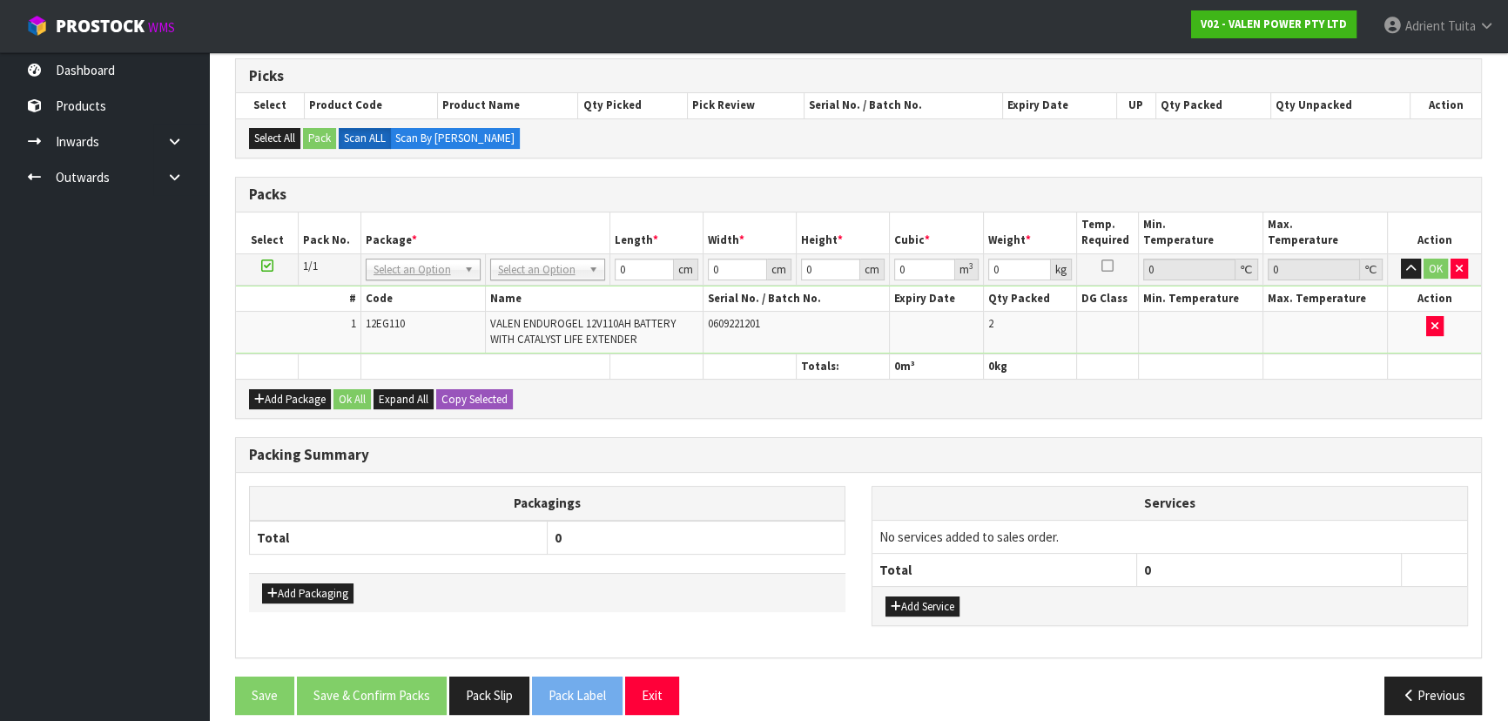
scroll to position [297, 0]
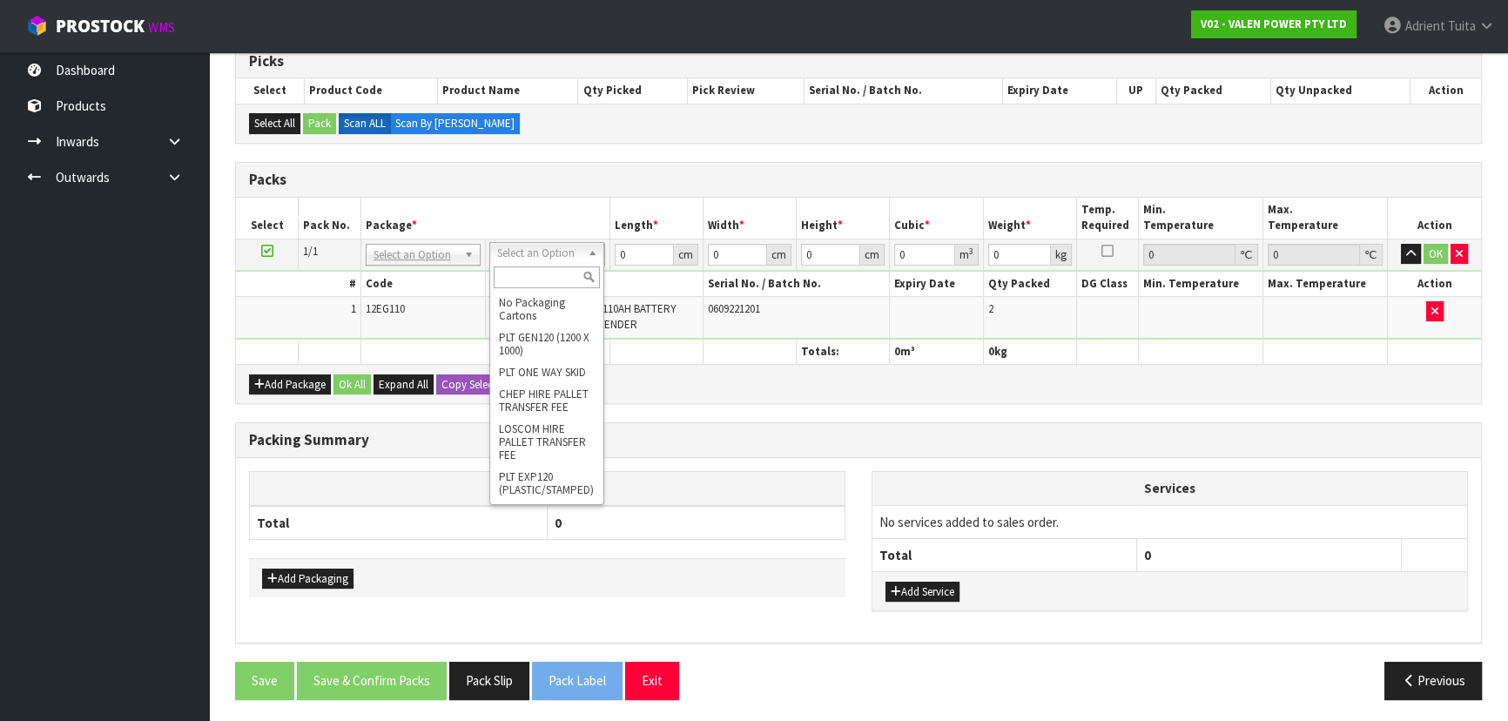
click at [546, 271] on input "text" at bounding box center [547, 277] width 106 height 22
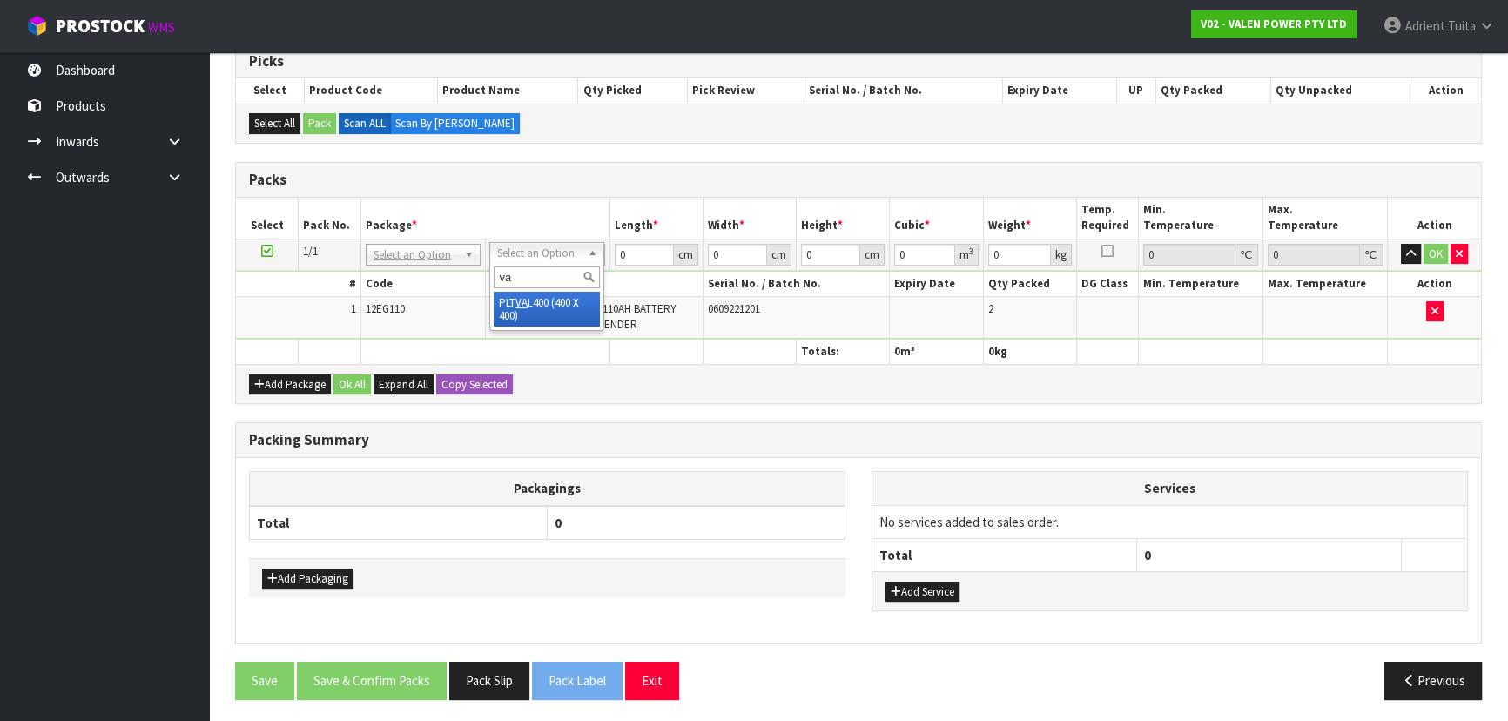
type input "va"
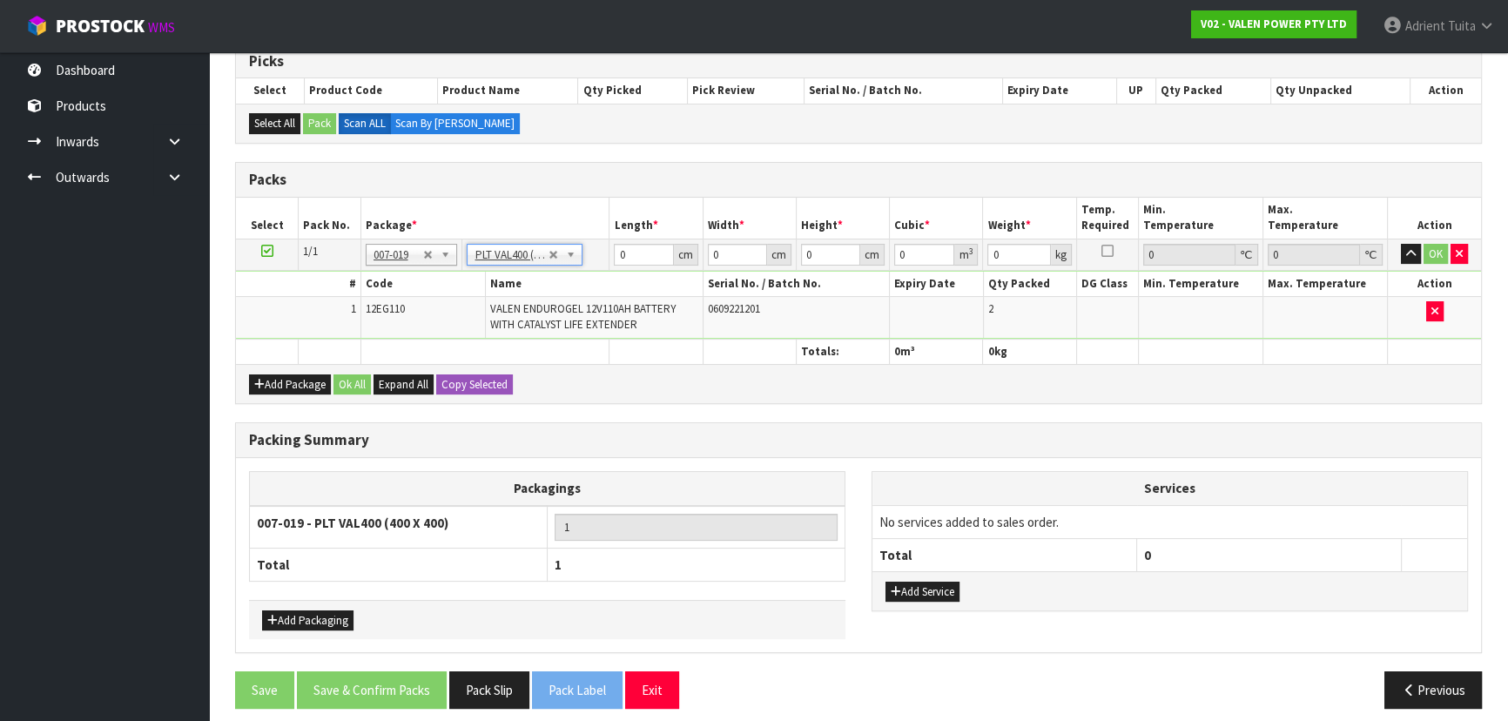
type input "40"
type input "68"
click at [618, 264] on td "40 cm" at bounding box center [656, 254] width 93 height 31
click at [628, 249] on input "40" at bounding box center [643, 255] width 59 height 22
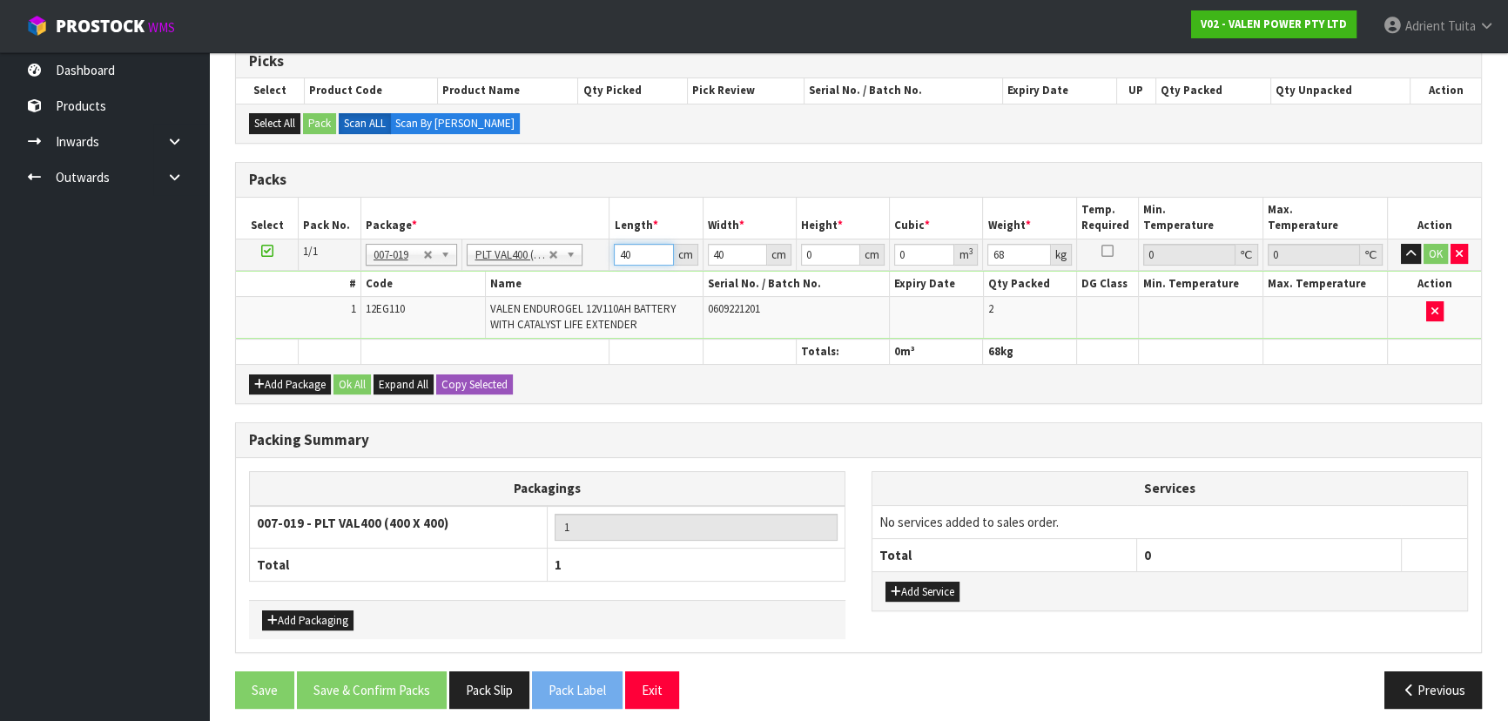
click at [628, 249] on input "40" at bounding box center [643, 255] width 59 height 22
click at [627, 249] on input "40" at bounding box center [643, 255] width 59 height 22
type input "59"
type input "41"
click at [1425, 252] on button "OK" at bounding box center [1436, 254] width 24 height 21
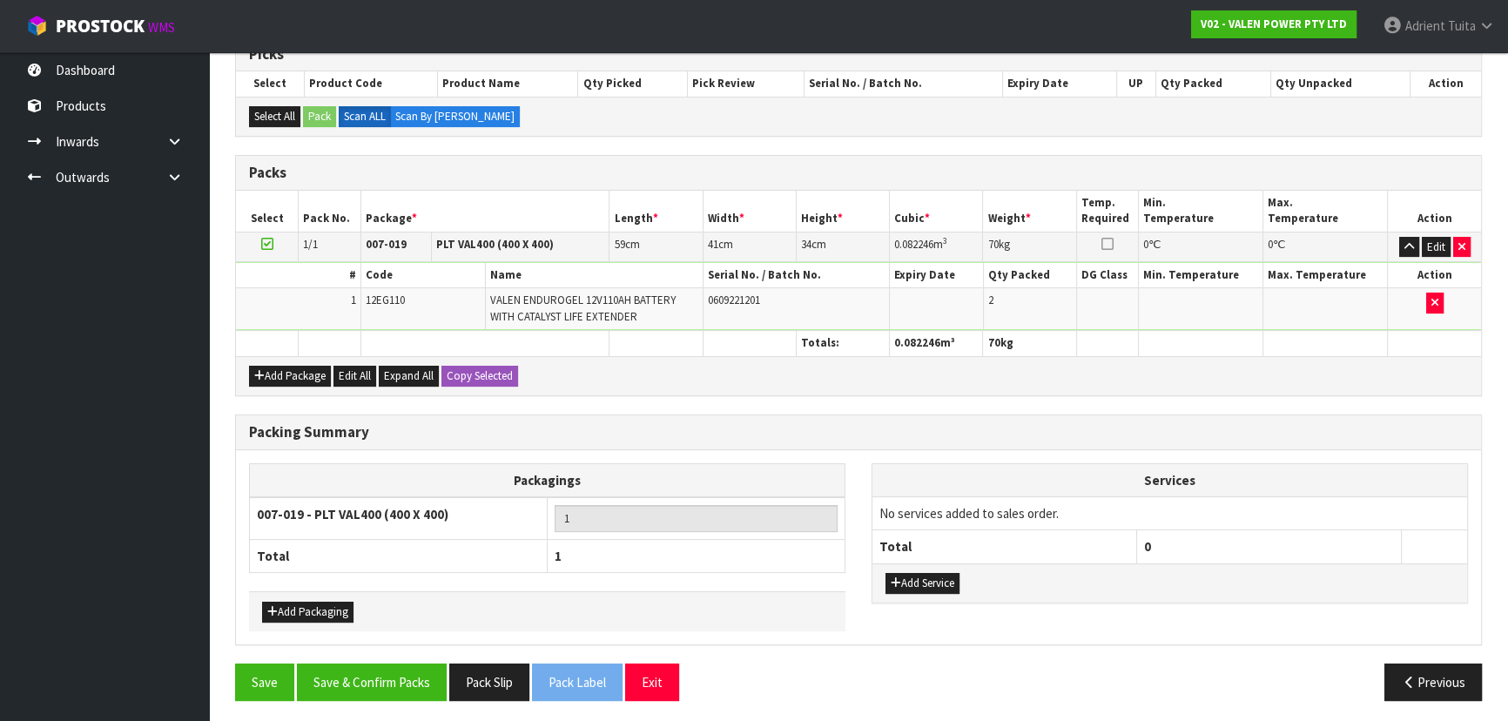
scroll to position [305, 0]
click at [936, 575] on button "Add Service" at bounding box center [923, 582] width 74 height 21
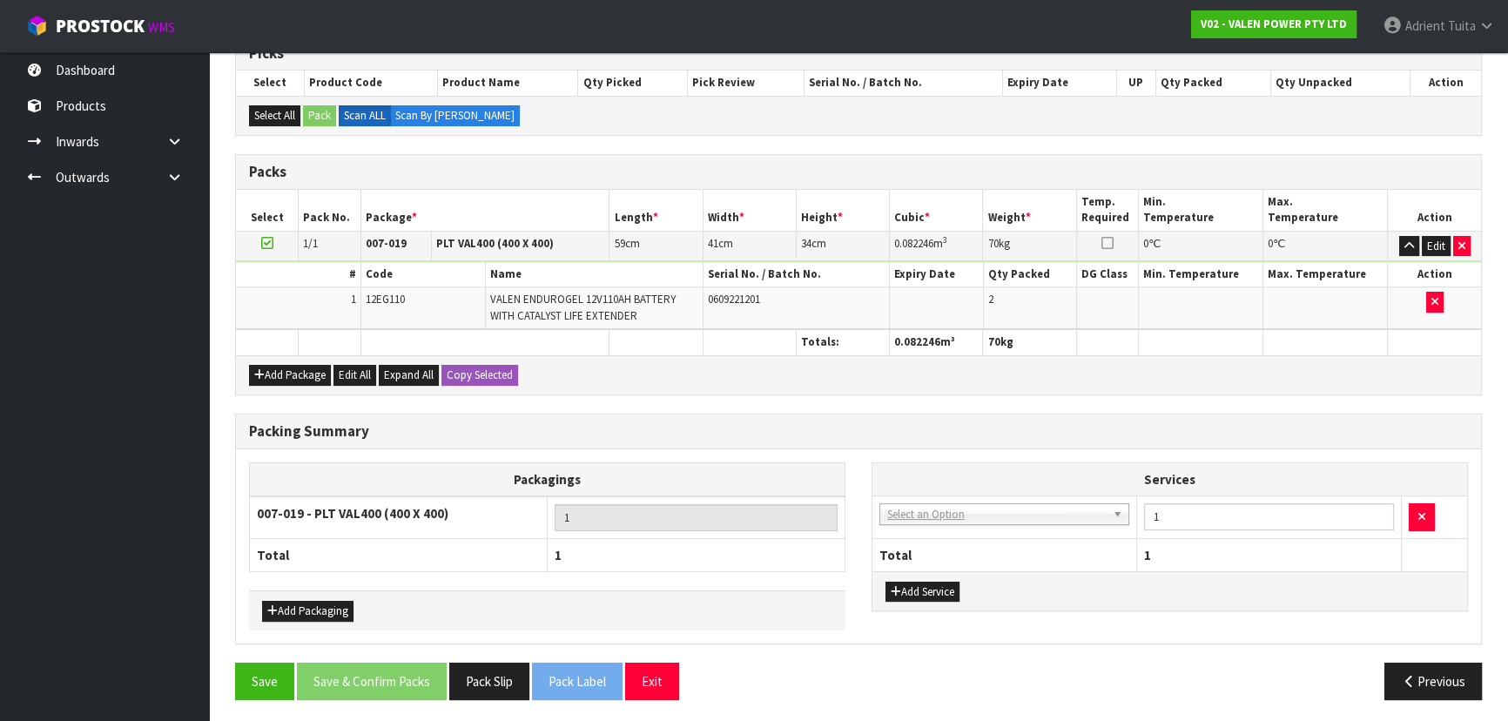
click at [951, 529] on td "003-036 - EXTERNAL PLANT HIRE 008-035 - OUTWARD HDLG+/HOIST LIFT ON/OFF 008-036…" at bounding box center [1005, 517] width 265 height 43
drag, startPoint x: 964, startPoint y: 492, endPoint x: 956, endPoint y: 540, distance: 48.5
click at [960, 522] on td "003-036 - EXTERNAL PLANT HIRE 008-035 - OUTWARD HDLG+/HOIST LIFT ON/OFF 008-036…" at bounding box center [1005, 517] width 265 height 43
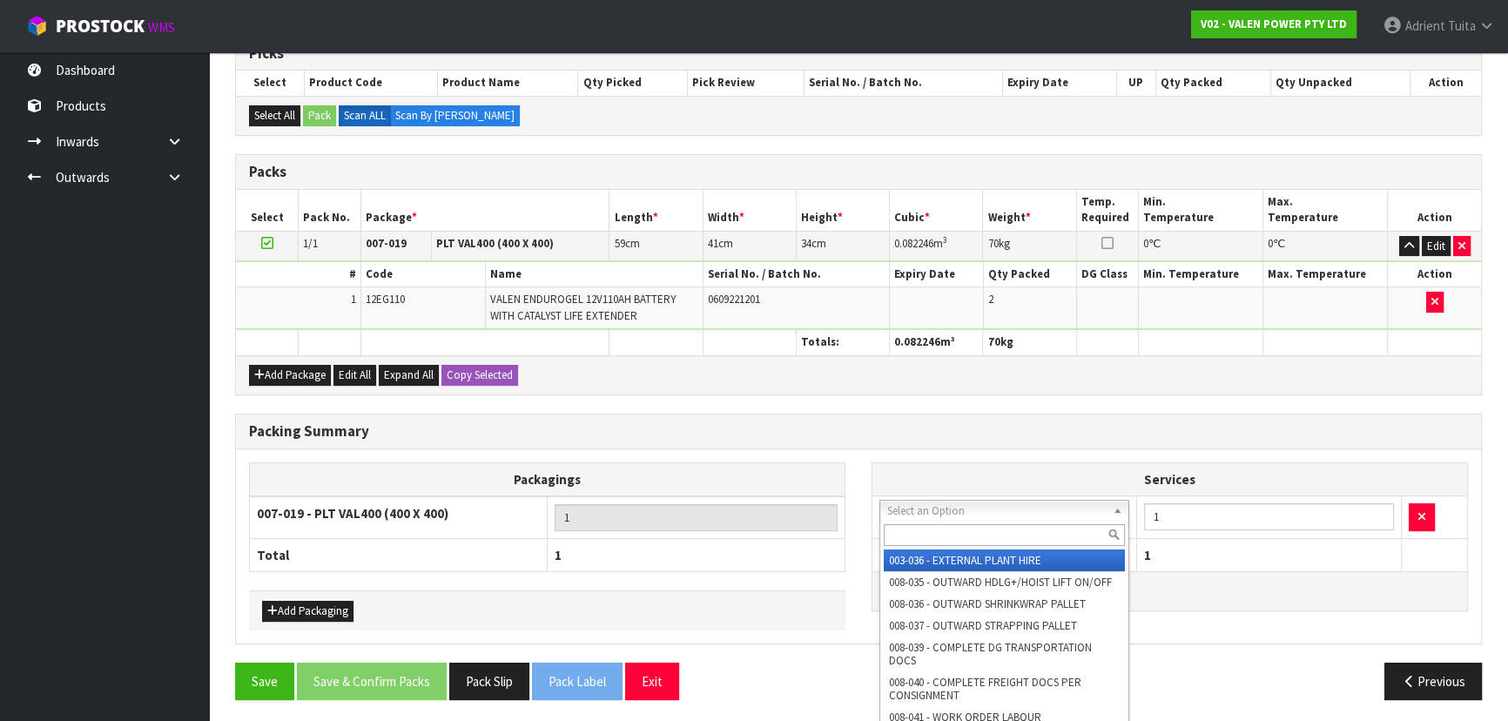
drag, startPoint x: 964, startPoint y: 521, endPoint x: 962, endPoint y: 544, distance: 23.6
click at [962, 544] on input "text" at bounding box center [1004, 535] width 241 height 22
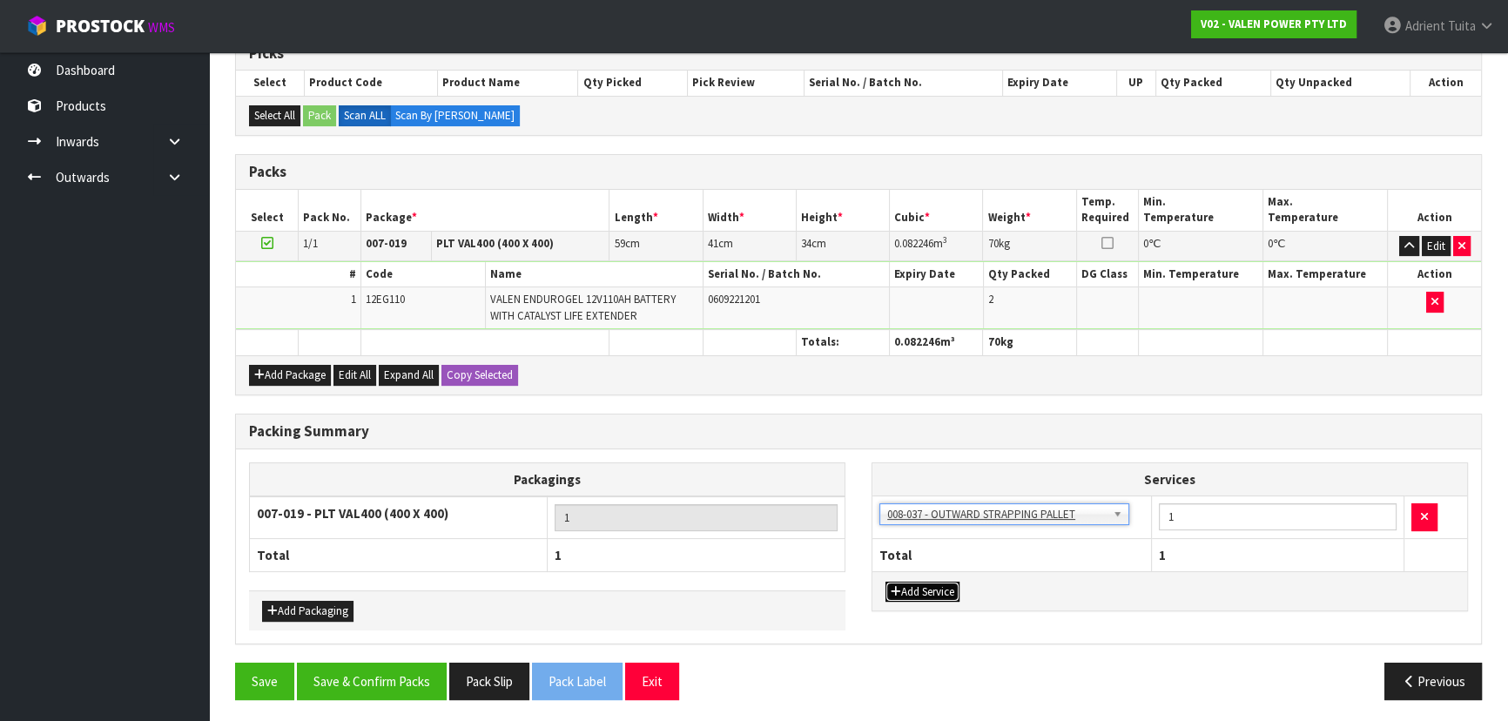
drag, startPoint x: 933, startPoint y: 587, endPoint x: 940, endPoint y: 576, distance: 12.6
click at [936, 583] on button "Add Service" at bounding box center [923, 592] width 74 height 21
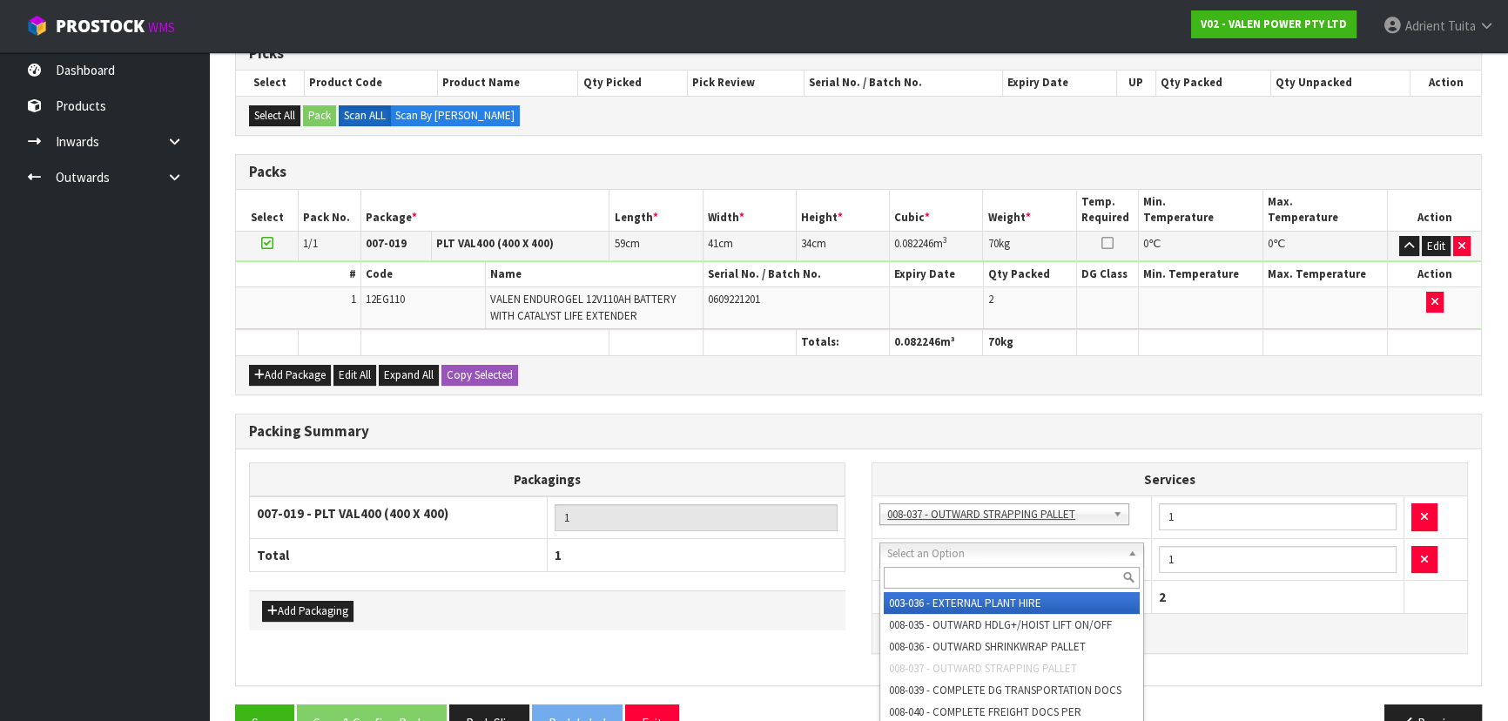
drag, startPoint x: 952, startPoint y: 559, endPoint x: 947, endPoint y: 579, distance: 20.5
click at [947, 579] on input "text" at bounding box center [1012, 578] width 256 height 22
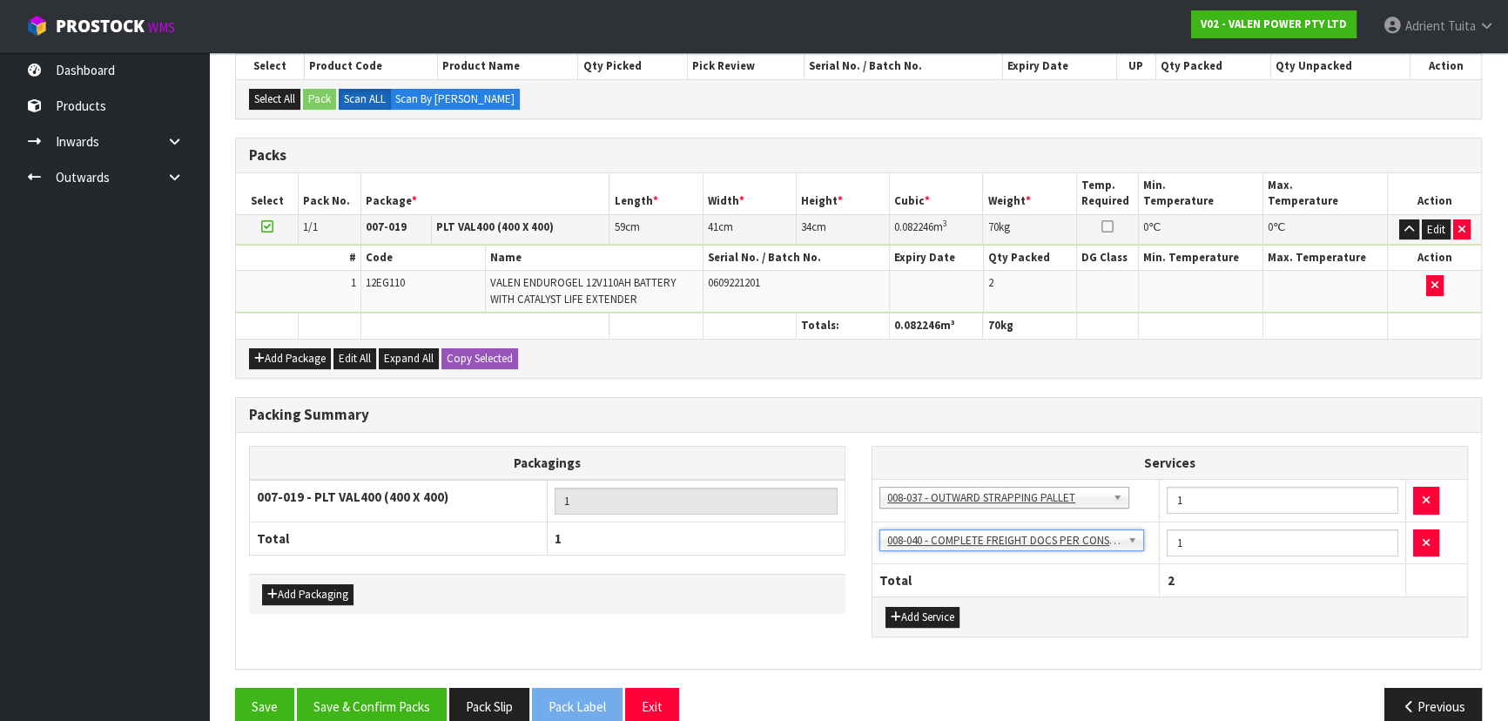
scroll to position [347, 0]
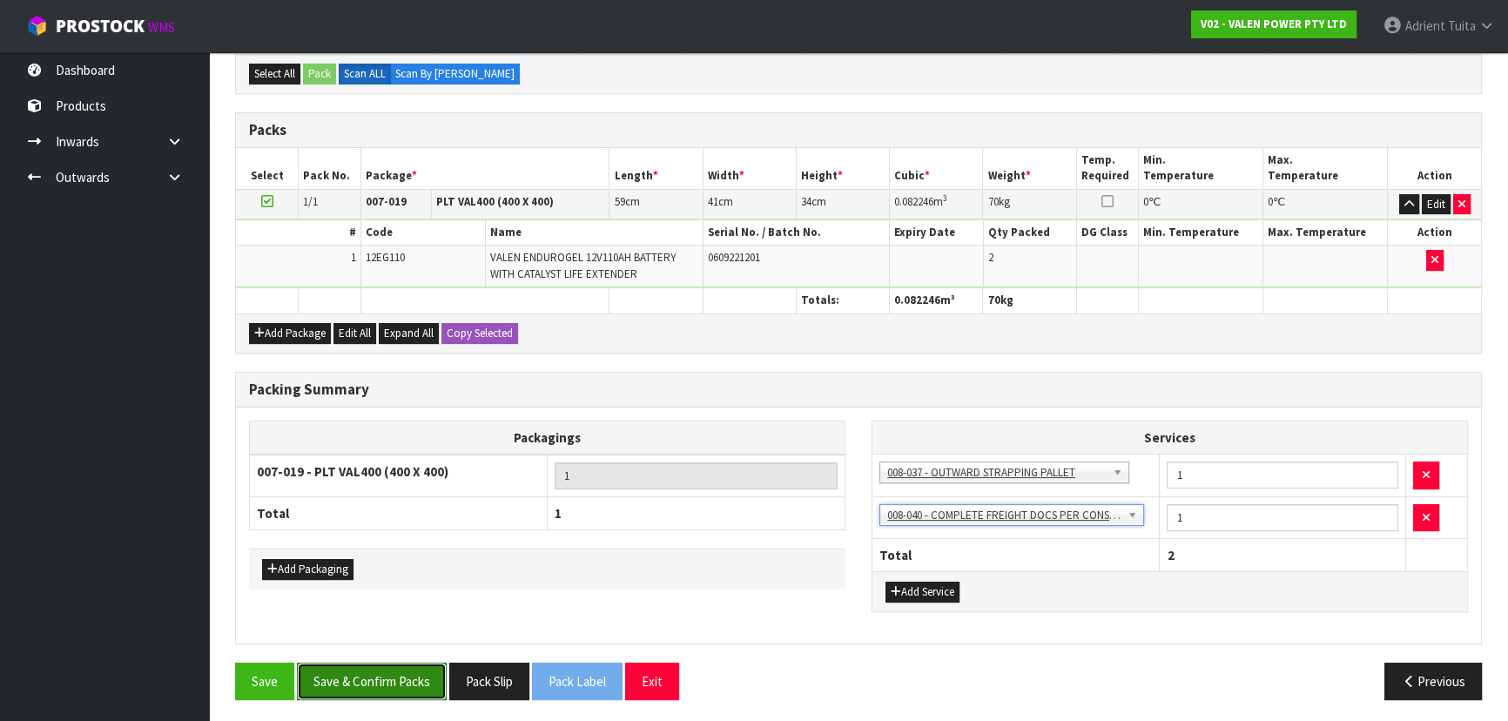
click at [359, 669] on button "Save & Confirm Packs" at bounding box center [372, 681] width 150 height 37
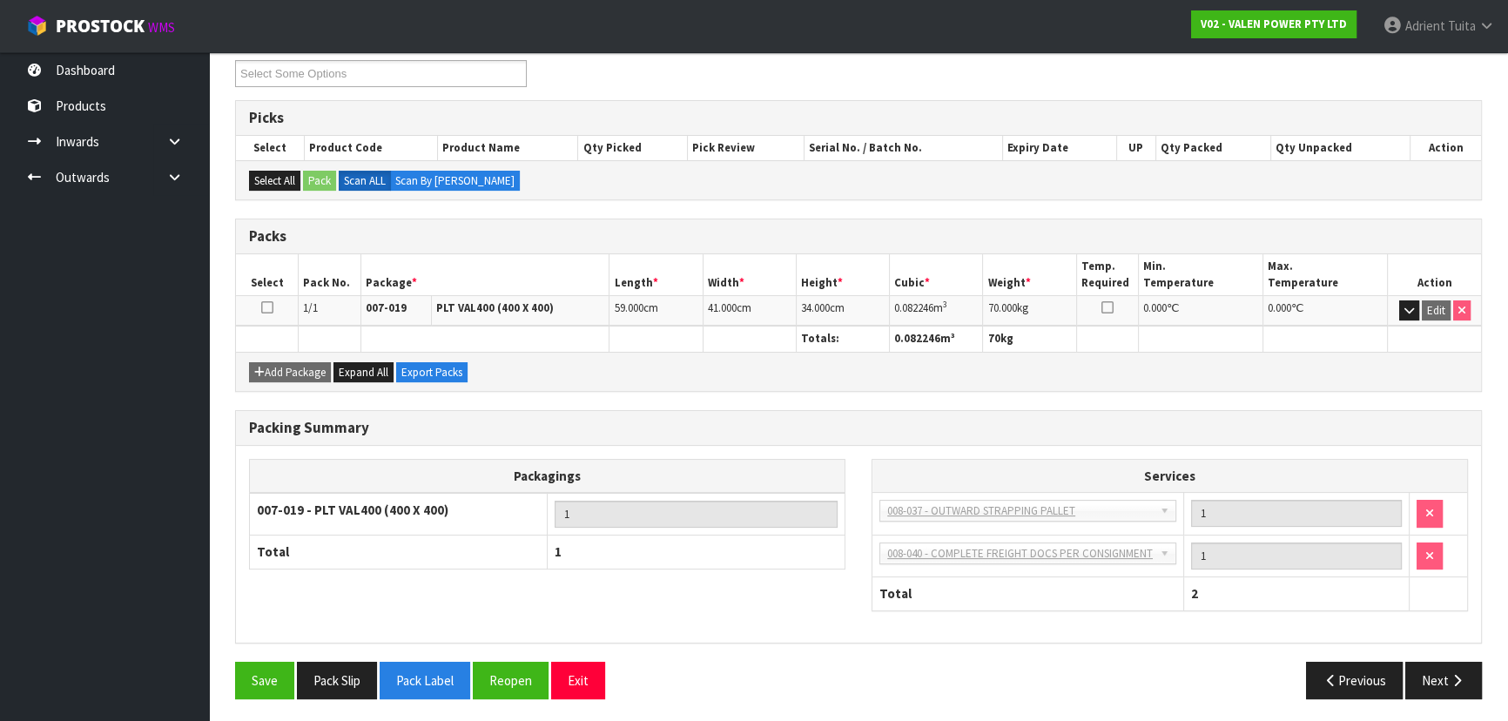
scroll to position [0, 0]
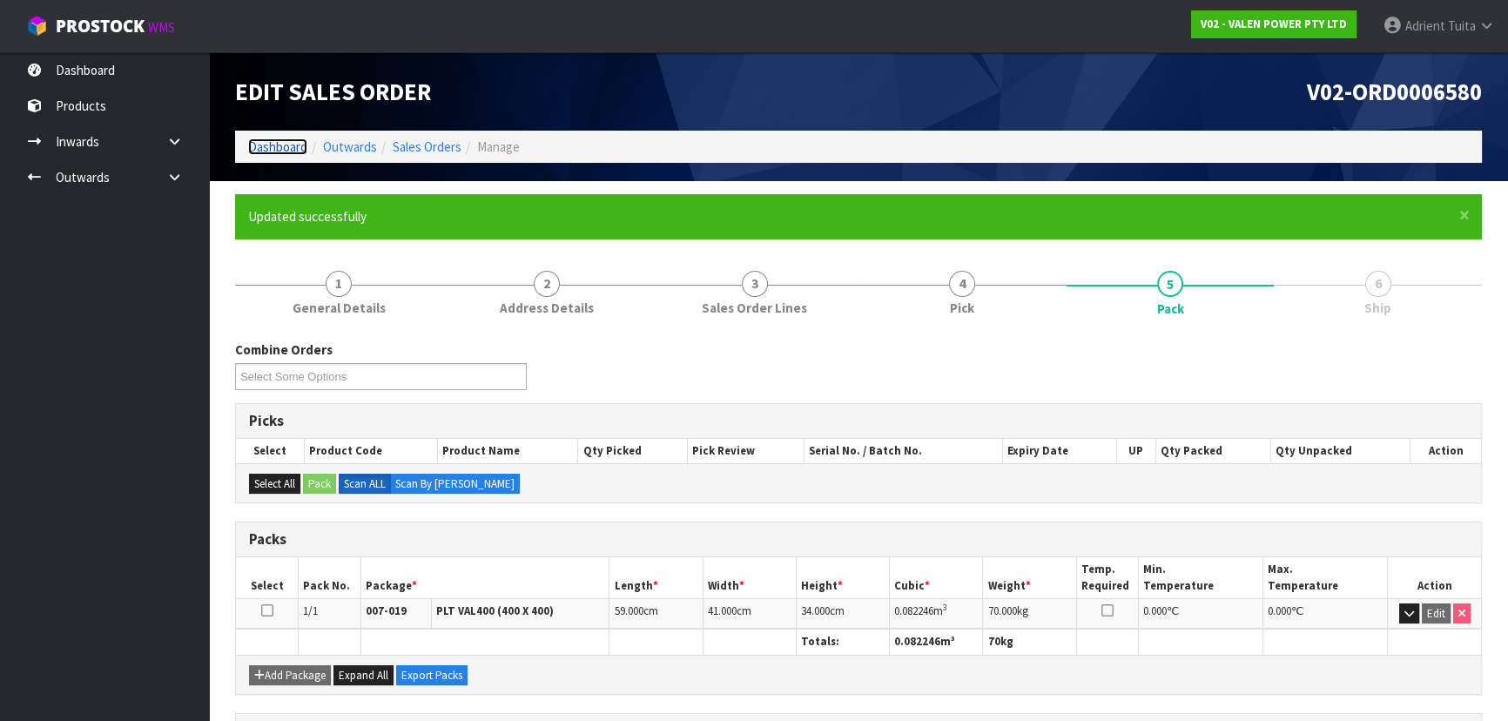
click at [266, 140] on link "Dashboard" at bounding box center [277, 146] width 59 height 17
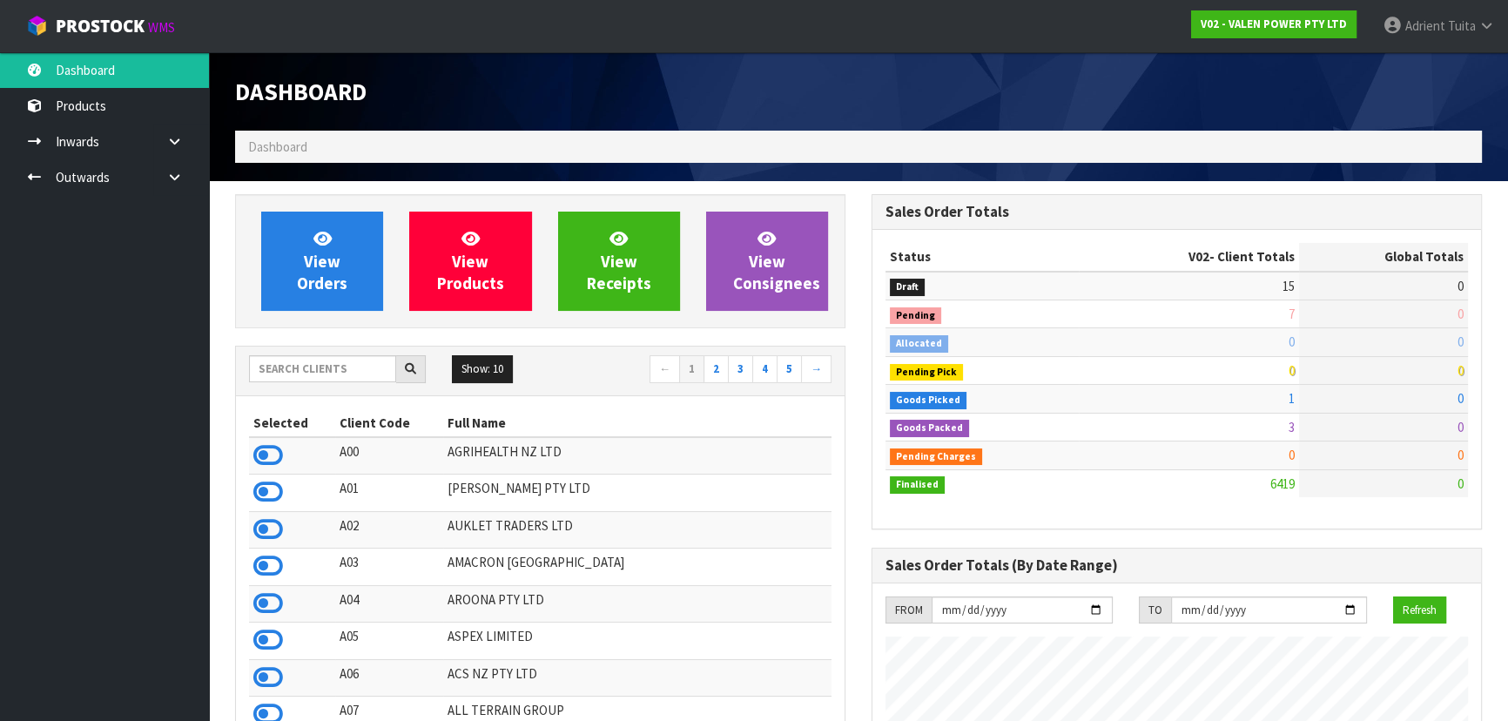
scroll to position [1354, 636]
click at [325, 365] on input "text" at bounding box center [322, 368] width 147 height 27
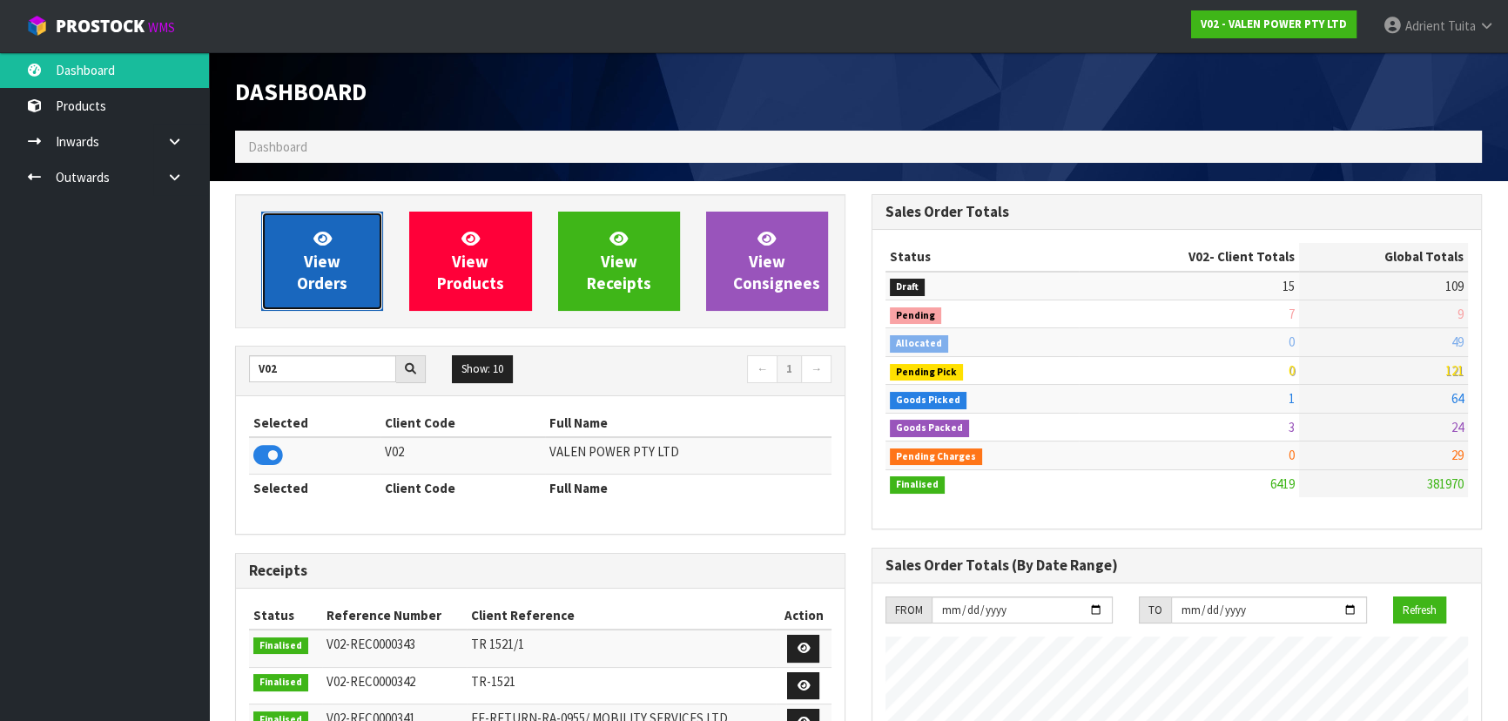
click at [312, 309] on link "View Orders" at bounding box center [322, 261] width 122 height 99
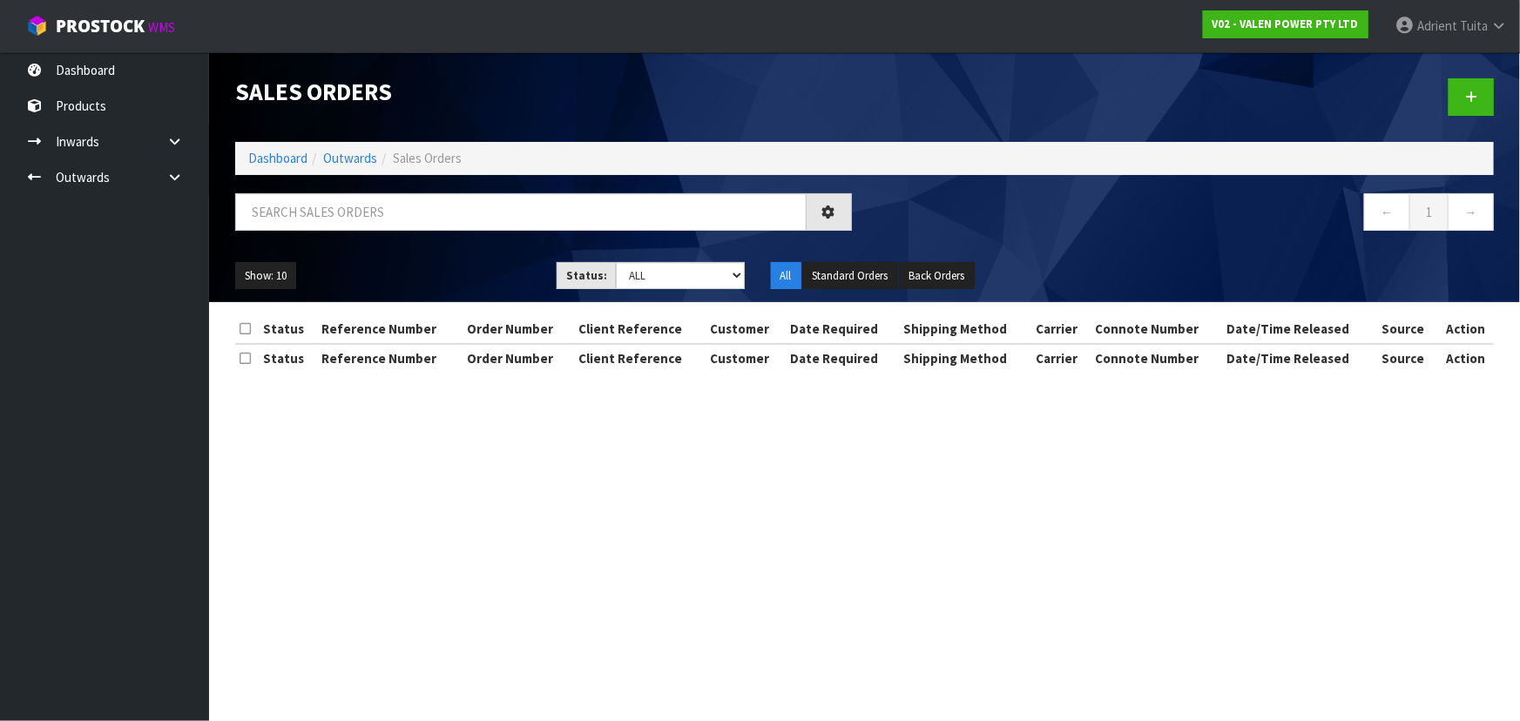
click at [312, 298] on div "Show: 10 5 10 25 50 Status: Draft Pending Allocated Pending Pick Goods Picked G…" at bounding box center [864, 276] width 1284 height 54
drag, startPoint x: 395, startPoint y: 155, endPoint x: 391, endPoint y: 193, distance: 38.6
click at [396, 158] on span "Sales Orders" at bounding box center [427, 158] width 69 height 17
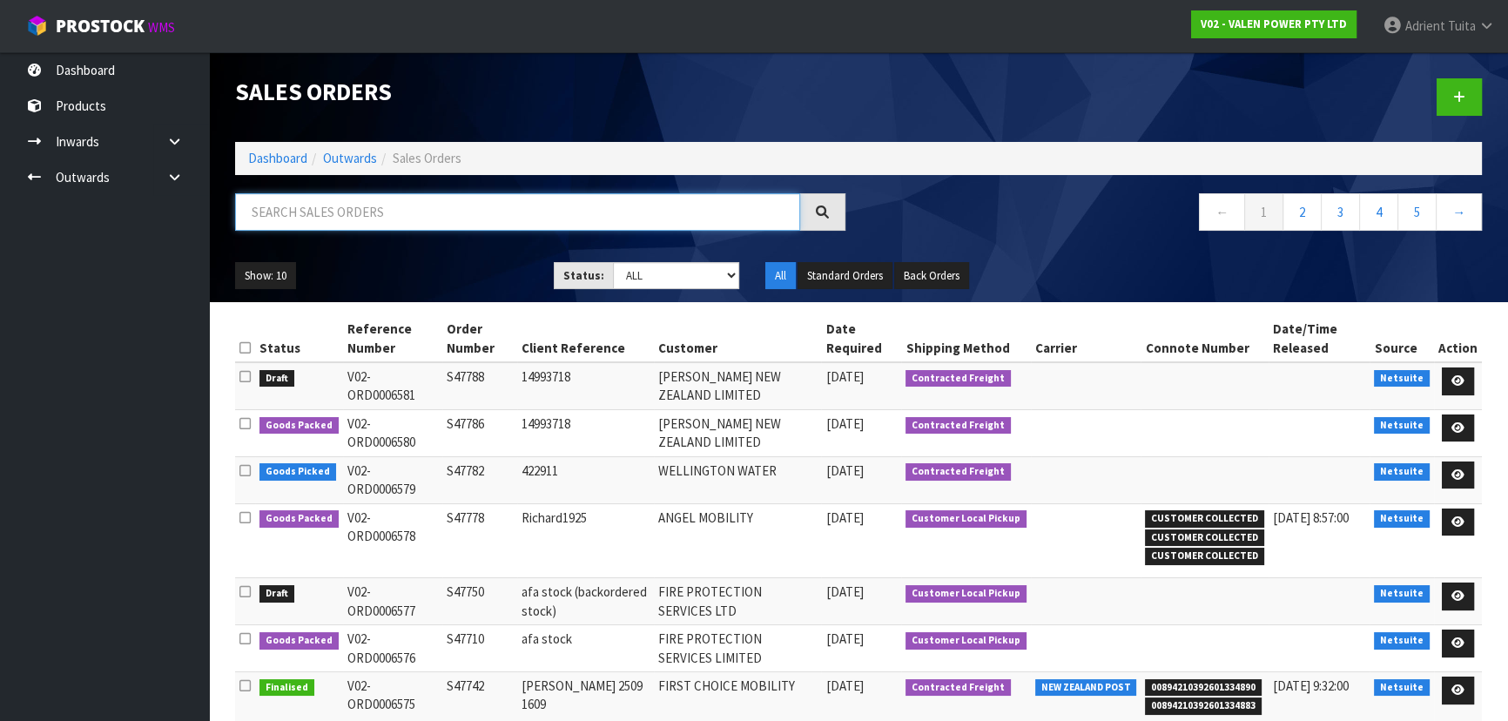
click at [381, 224] on input "text" at bounding box center [517, 211] width 565 height 37
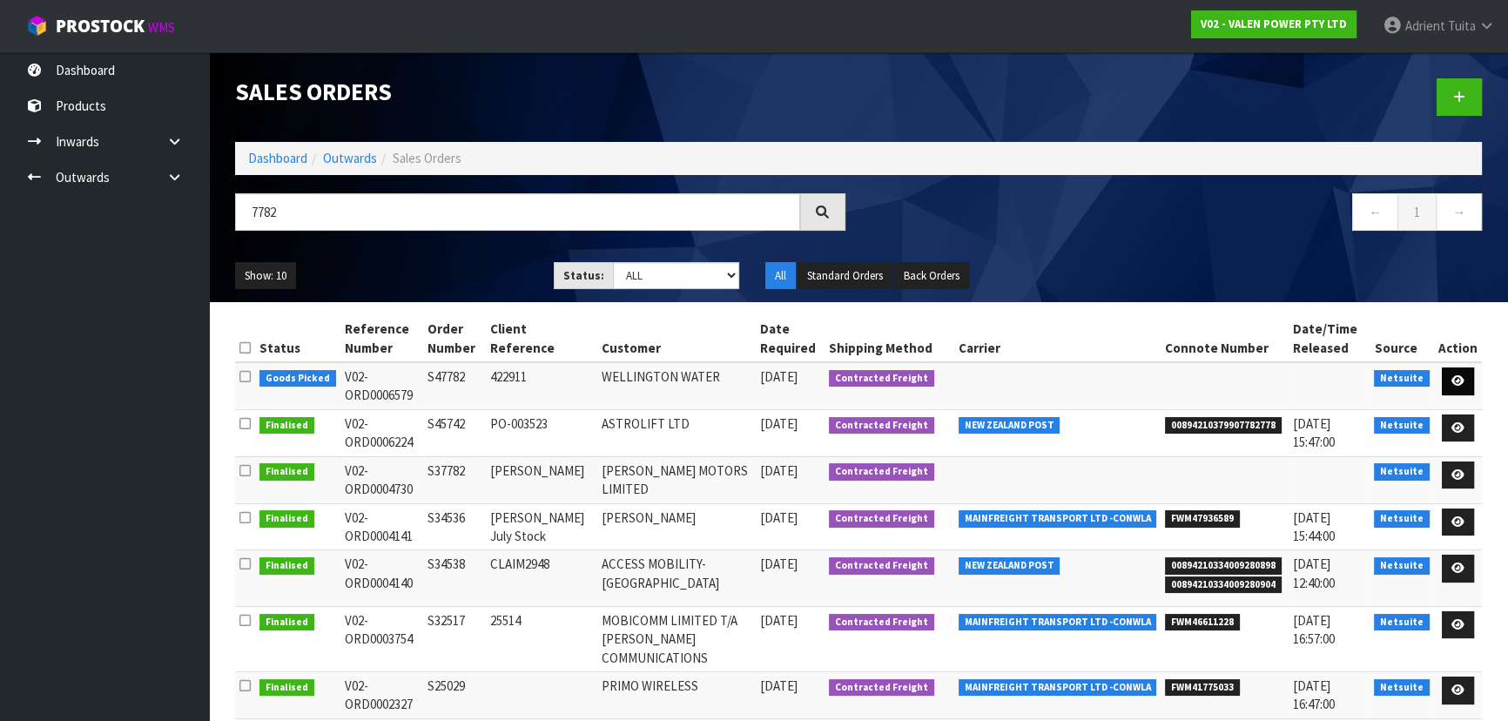
drag, startPoint x: 1435, startPoint y: 382, endPoint x: 1451, endPoint y: 382, distance: 15.7
click at [1441, 382] on tr "Goods Picked V02-ORD0006579 S47782 422911 [GEOGRAPHIC_DATA] [DATE] Contracted F…" at bounding box center [858, 385] width 1247 height 47
click at [1454, 375] on icon at bounding box center [1458, 380] width 13 height 11
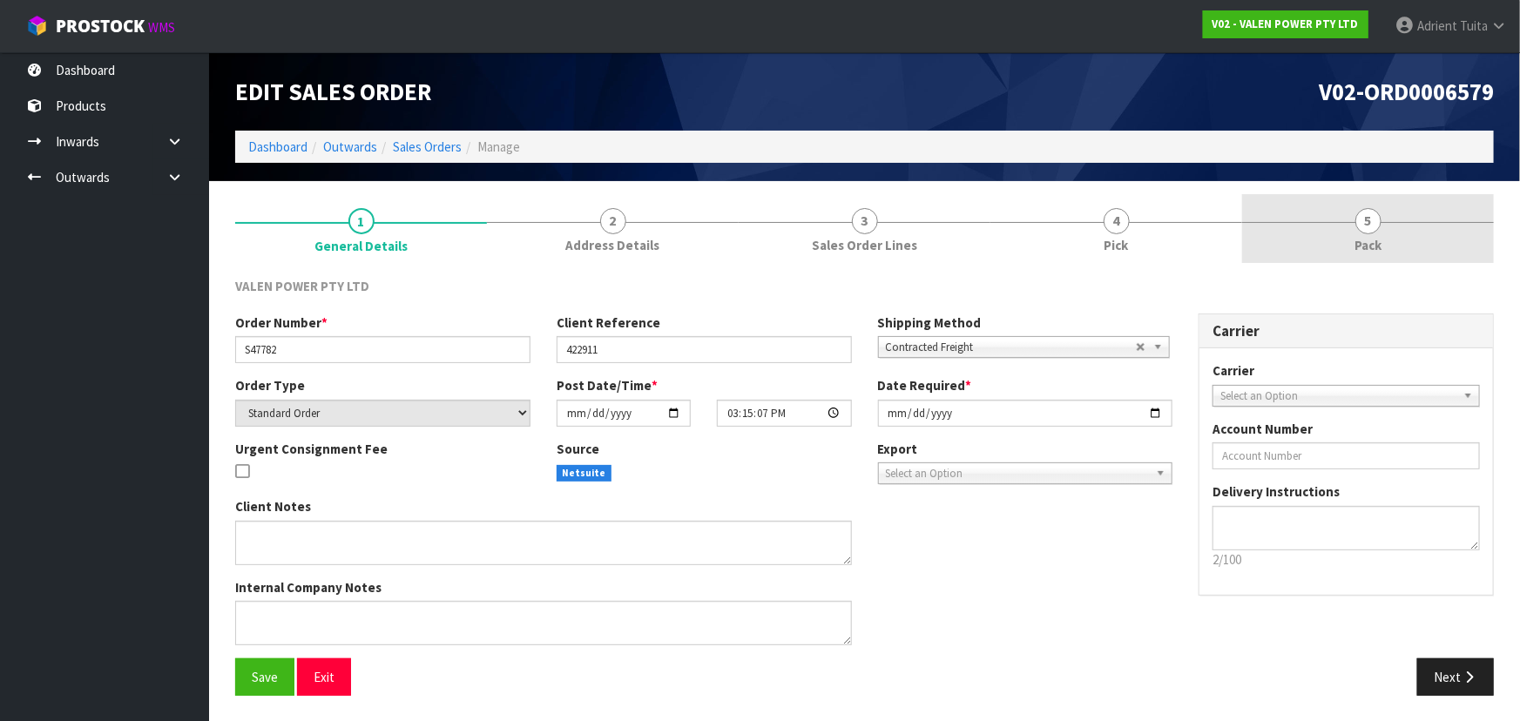
click at [1398, 220] on link "5 Pack" at bounding box center [1368, 228] width 252 height 69
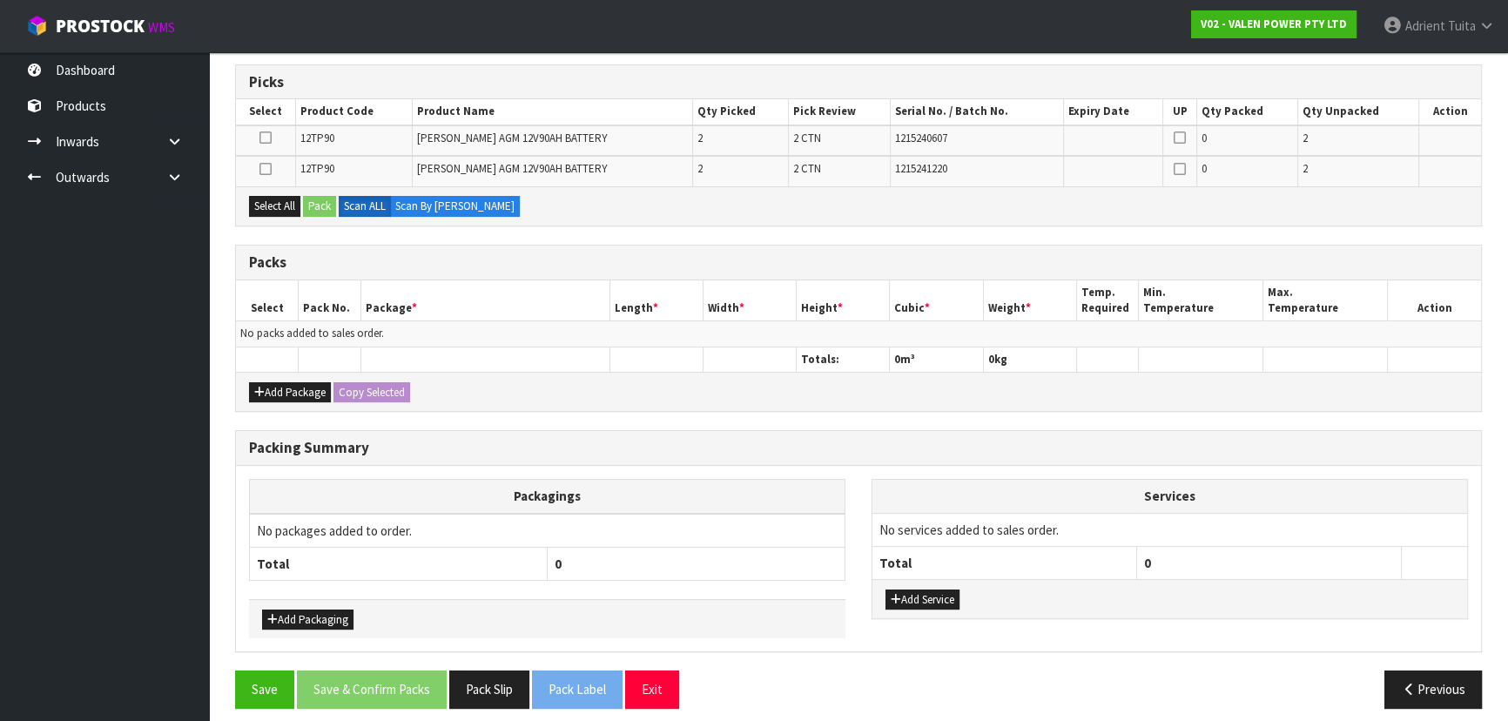
scroll to position [286, 0]
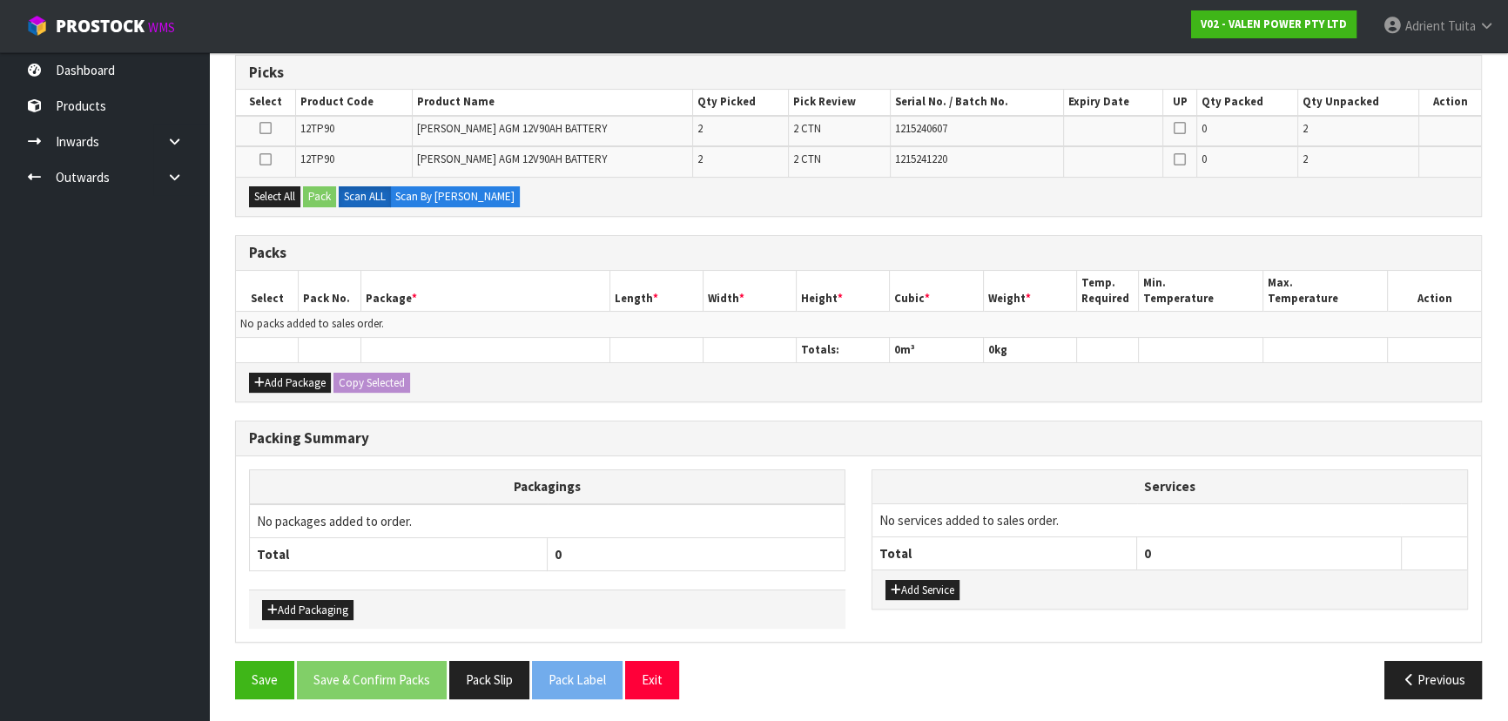
click at [287, 391] on div "Add Package Copy Selected" at bounding box center [858, 381] width 1245 height 39
click at [279, 373] on button "Add Package" at bounding box center [290, 383] width 82 height 21
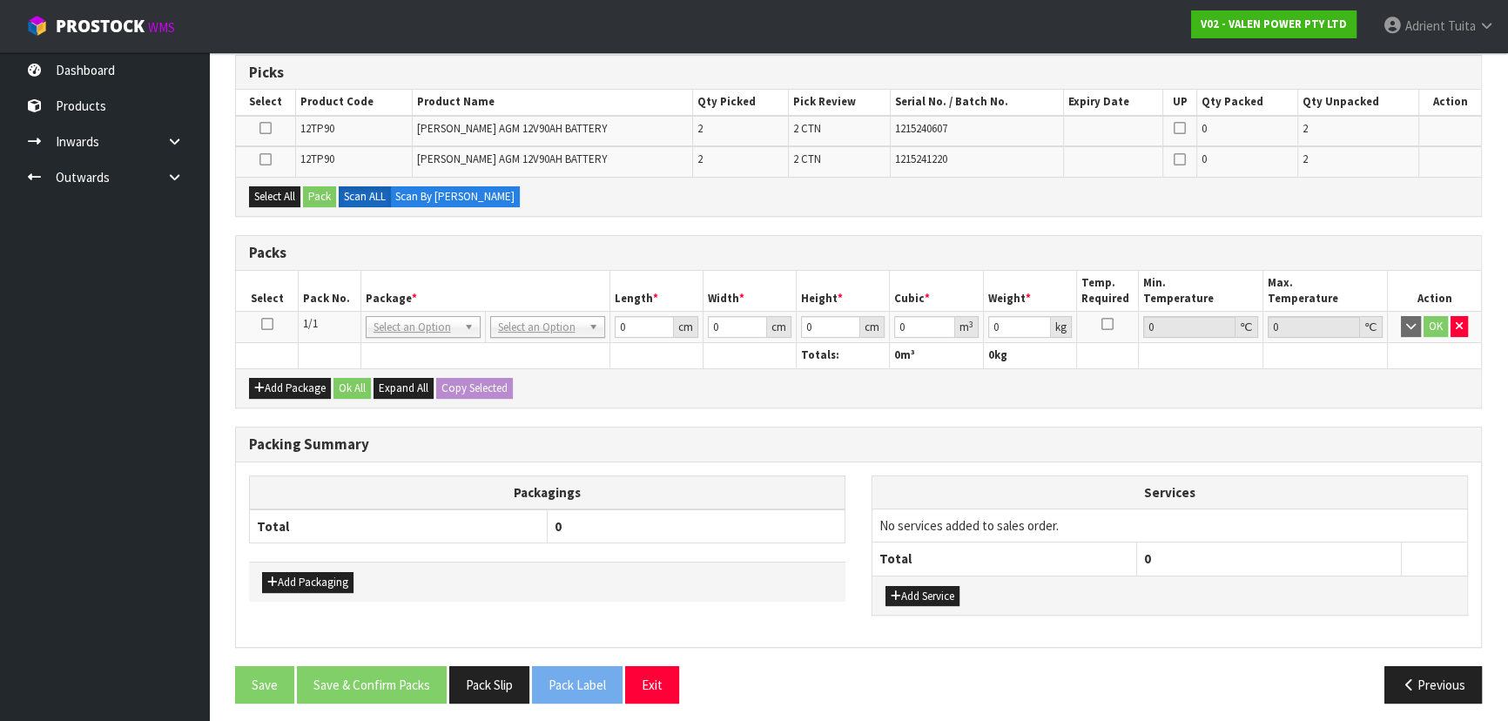
click at [261, 325] on icon at bounding box center [267, 324] width 12 height 1
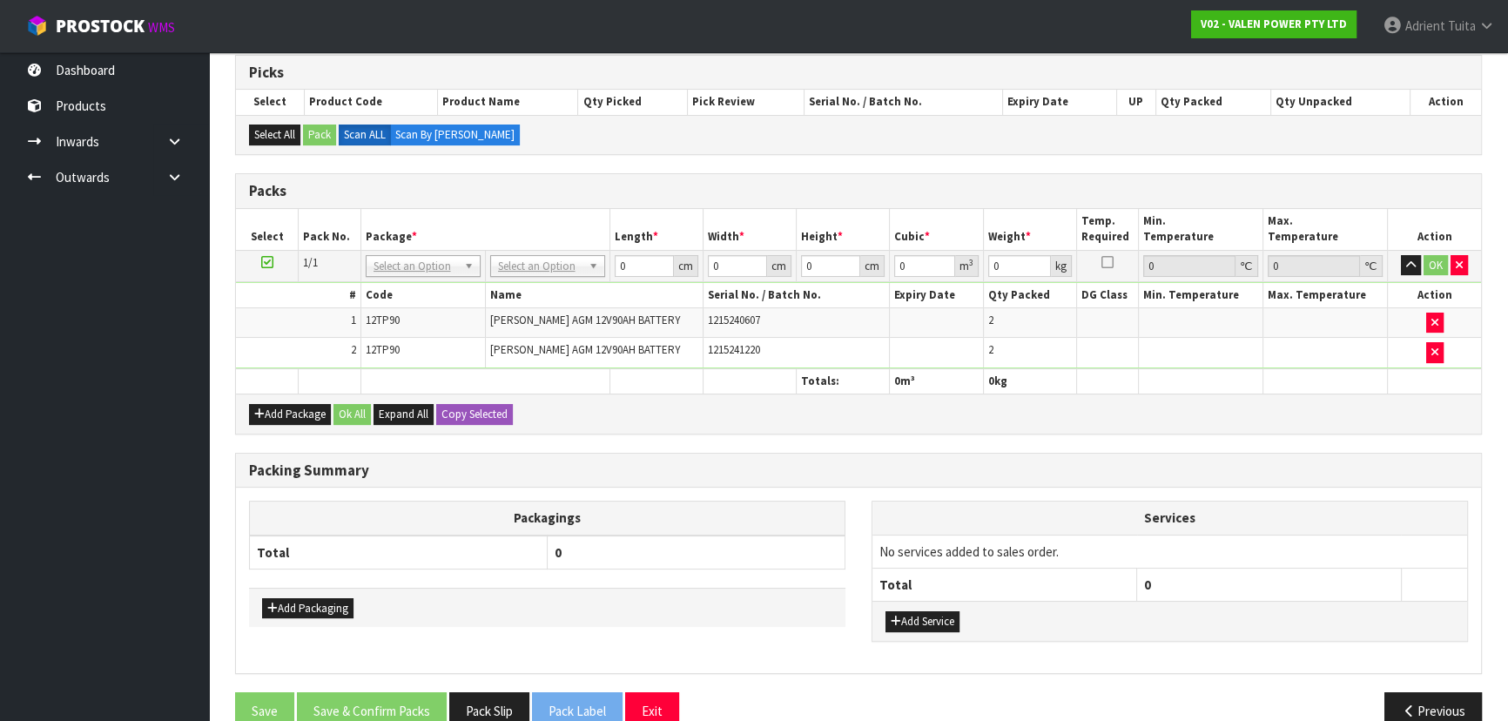
drag, startPoint x: 536, startPoint y: 264, endPoint x: 538, endPoint y: 273, distance: 9.7
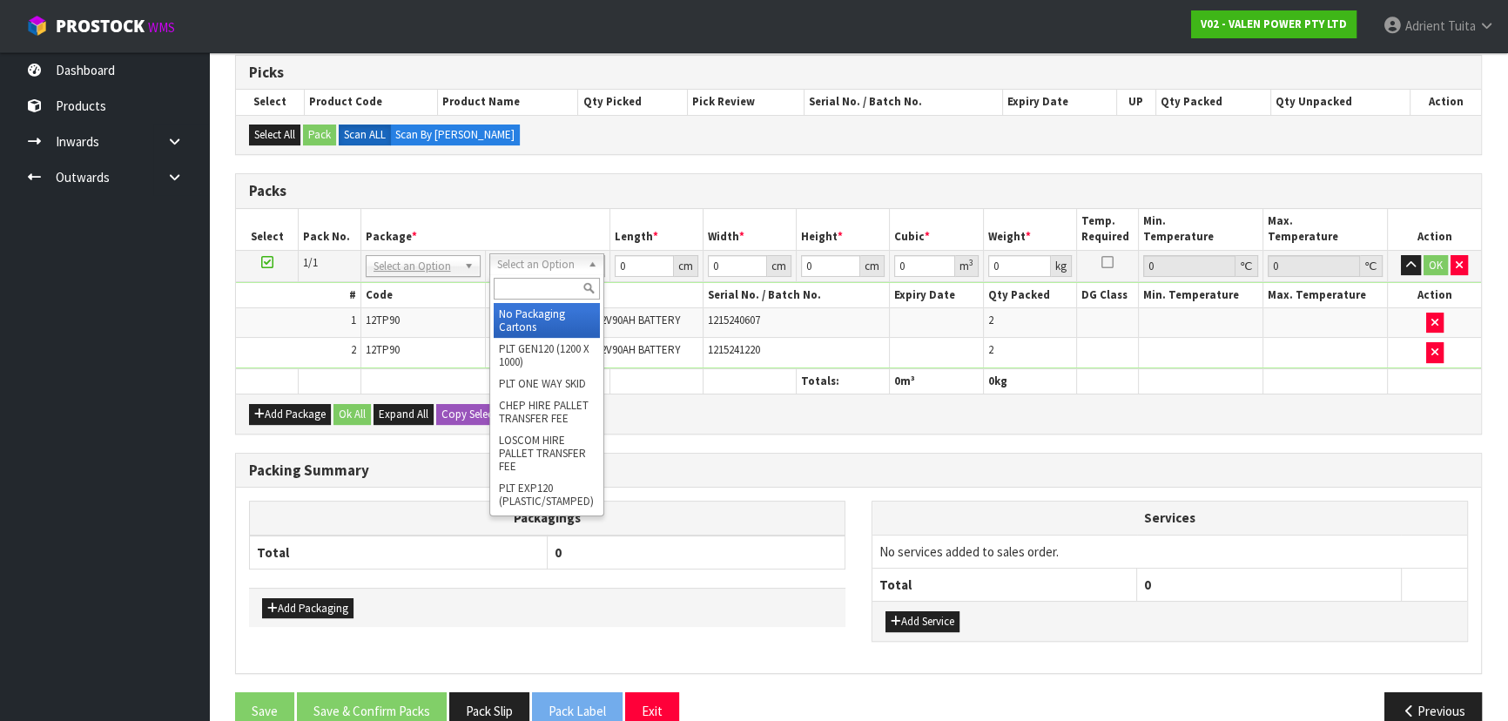
click at [538, 278] on input "text" at bounding box center [547, 289] width 106 height 22
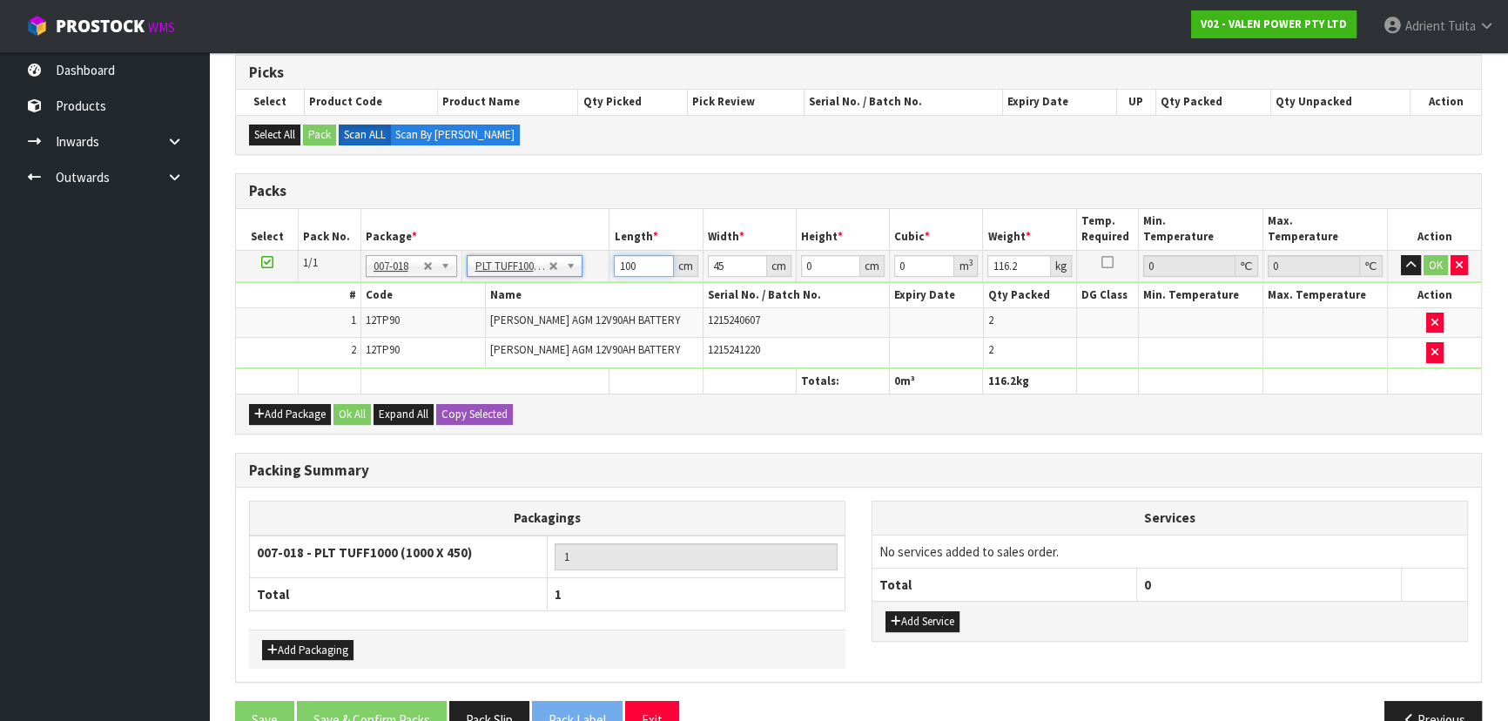
click at [631, 262] on input "100" at bounding box center [643, 266] width 59 height 22
click at [1440, 265] on button "OK" at bounding box center [1436, 265] width 24 height 21
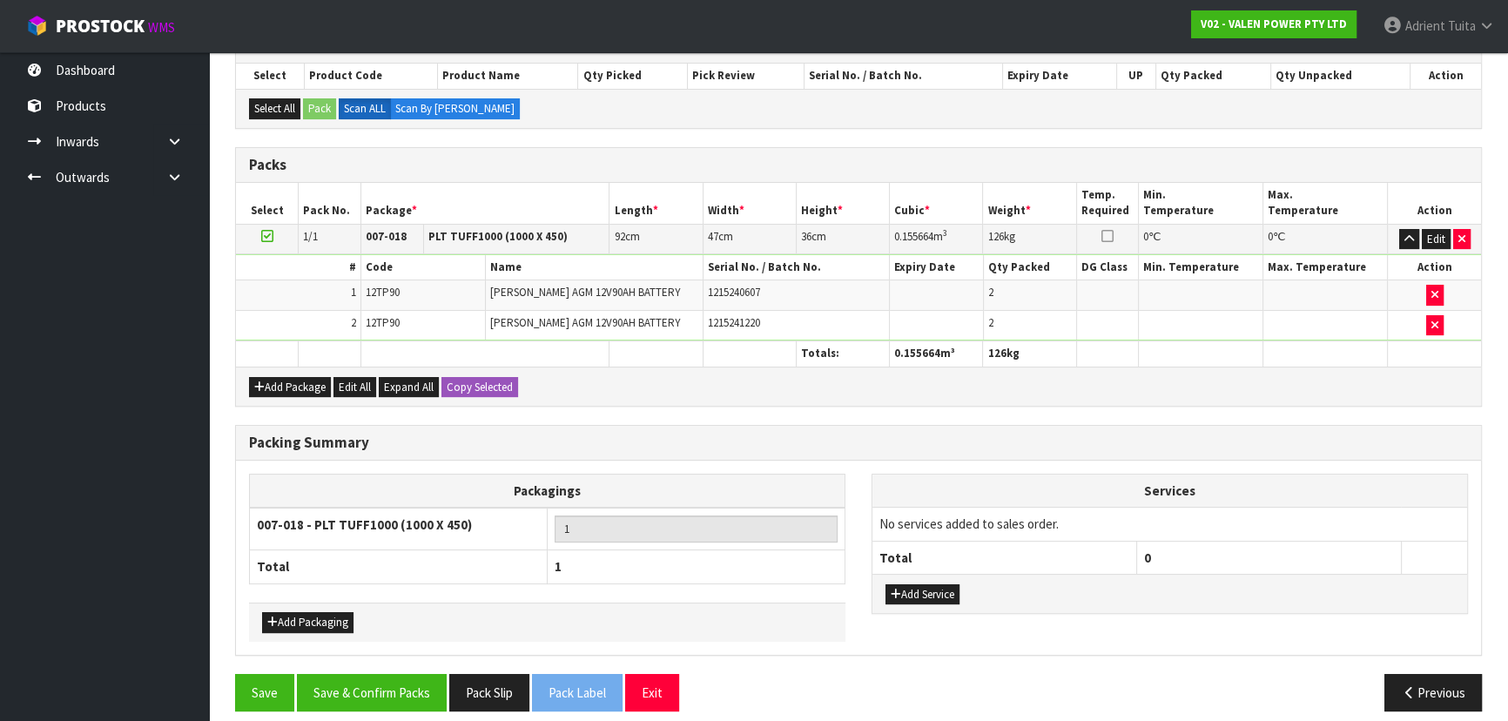
scroll to position [323, 0]
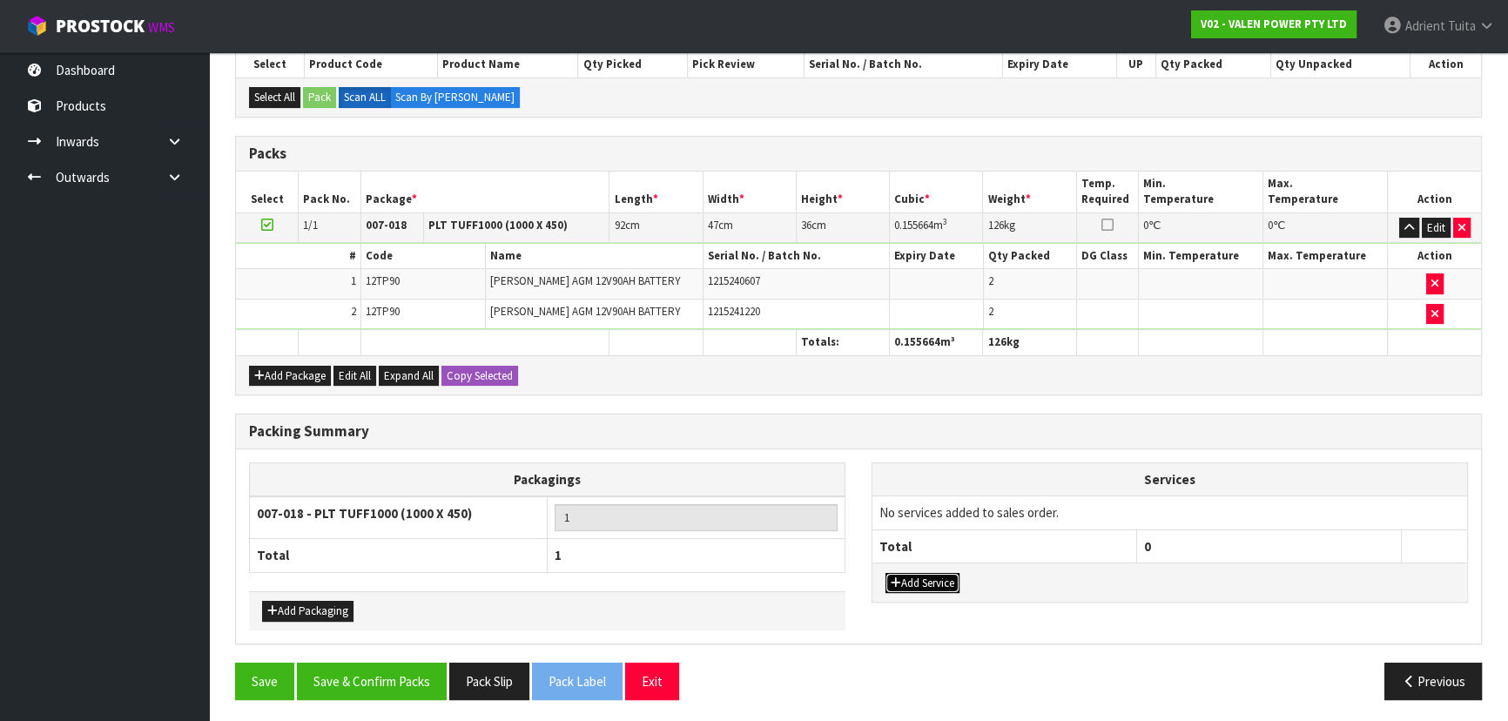
click at [920, 581] on button "Add Service" at bounding box center [923, 583] width 74 height 21
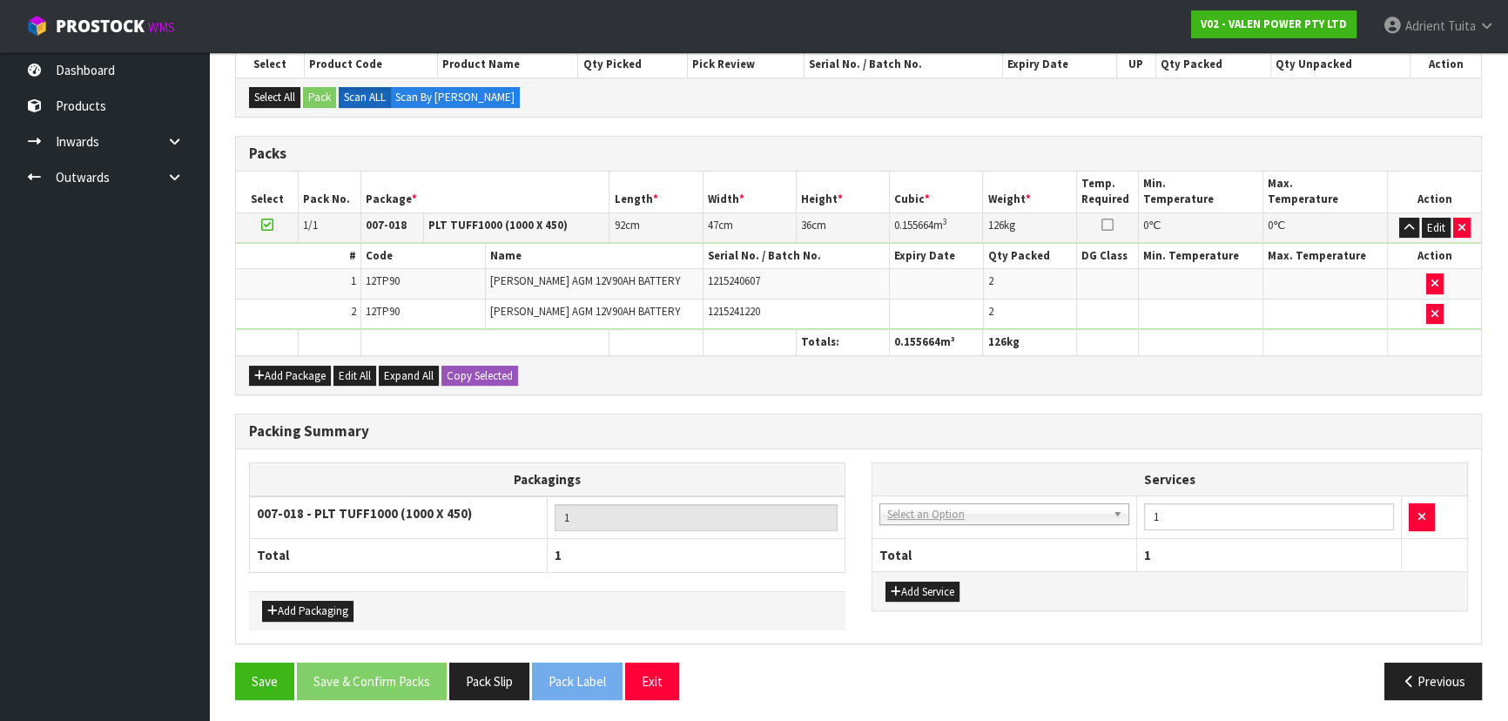
click at [947, 523] on td "003-036 - EXTERNAL PLANT HIRE 008-035 - OUTWARD HDLG+/HOIST LIFT ON/OFF 008-036…" at bounding box center [1005, 517] width 265 height 43
drag, startPoint x: 951, startPoint y: 517, endPoint x: 946, endPoint y: 534, distance: 17.4
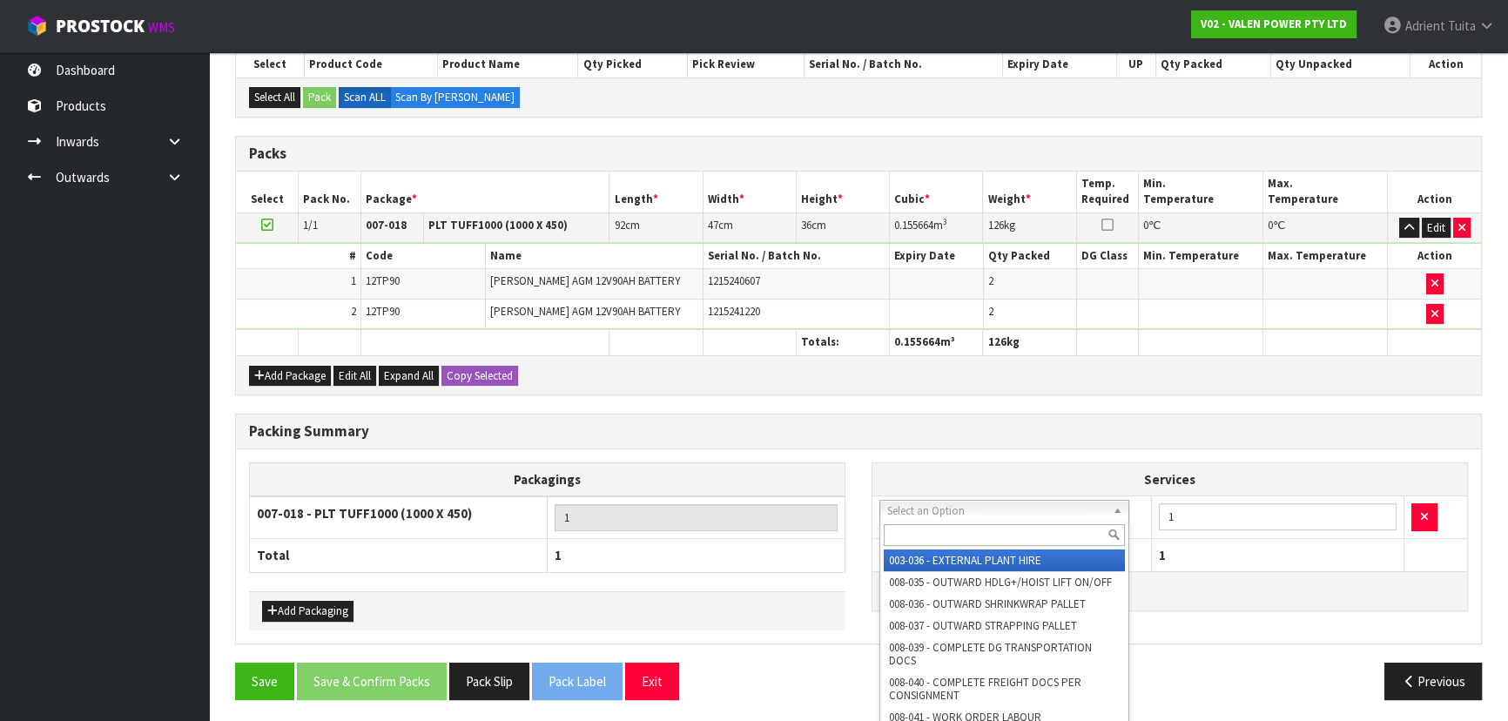
drag, startPoint x: 951, startPoint y: 514, endPoint x: 949, endPoint y: 535, distance: 21.0
click at [949, 535] on input "text" at bounding box center [1004, 535] width 241 height 22
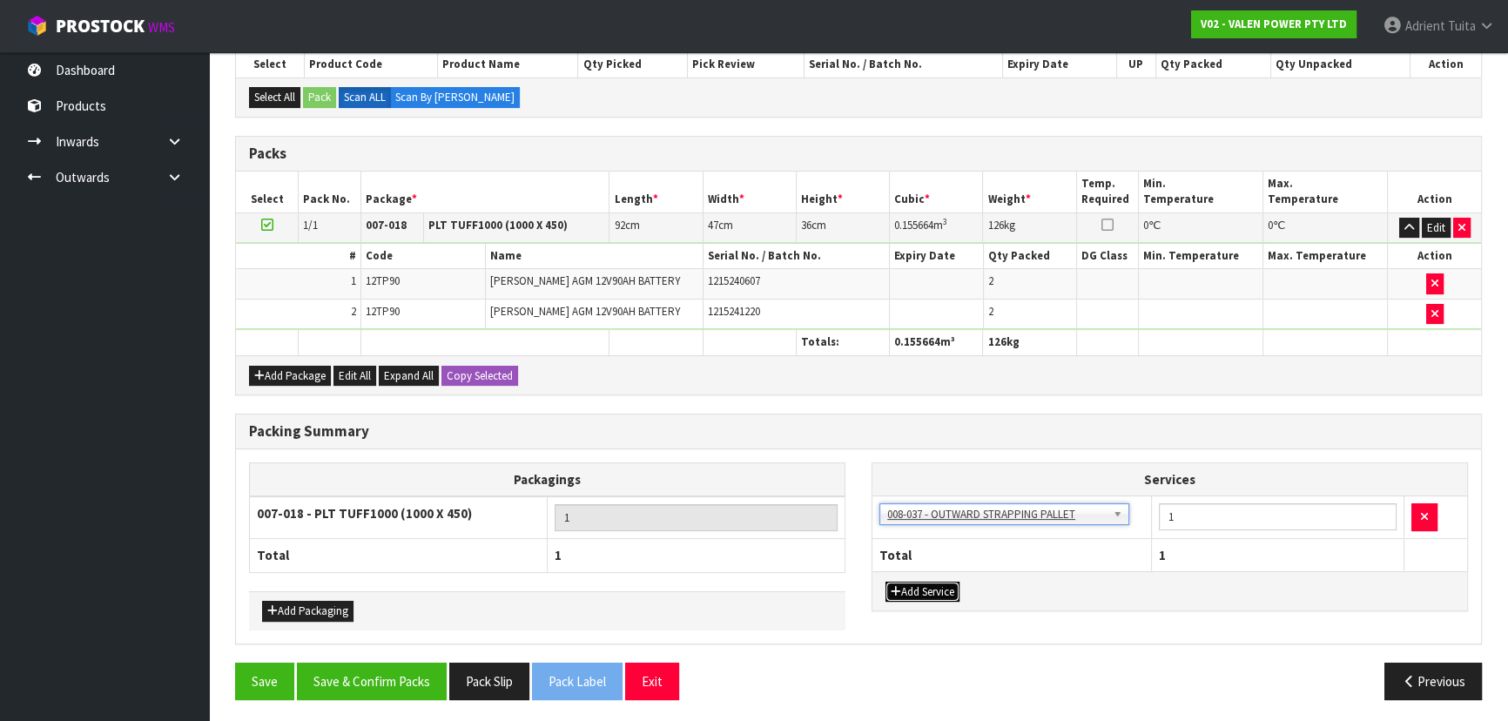
click at [931, 583] on button "Add Service" at bounding box center [923, 592] width 74 height 21
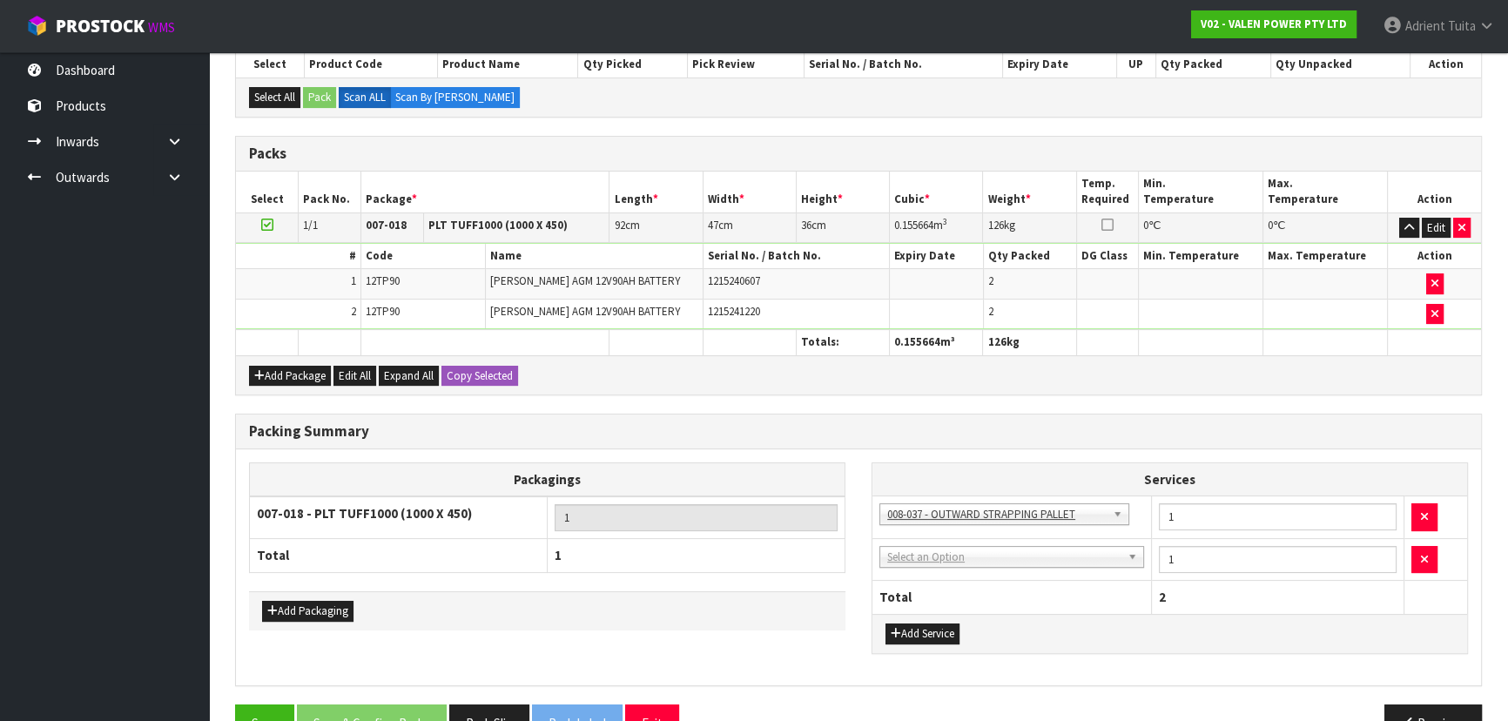
drag, startPoint x: 947, startPoint y: 569, endPoint x: 951, endPoint y: 558, distance: 11.0
click at [947, 567] on td "003-036 - EXTERNAL PLANT HIRE 008-035 - OUTWARD HDLG+/HOIST LIFT ON/OFF 008-036…" at bounding box center [1013, 559] width 280 height 43
drag, startPoint x: 953, startPoint y: 553, endPoint x: 945, endPoint y: 576, distance: 24.8
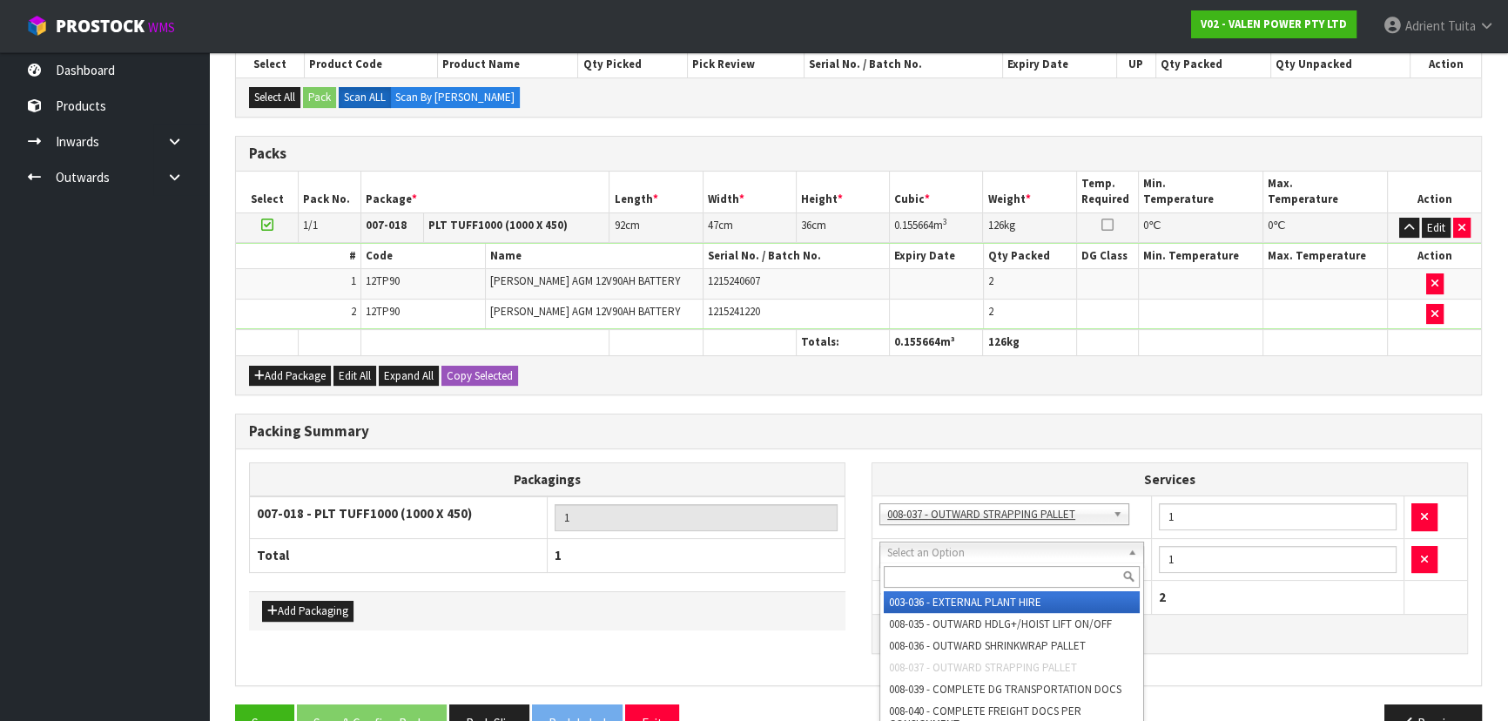
click at [945, 576] on input "text" at bounding box center [1012, 577] width 256 height 22
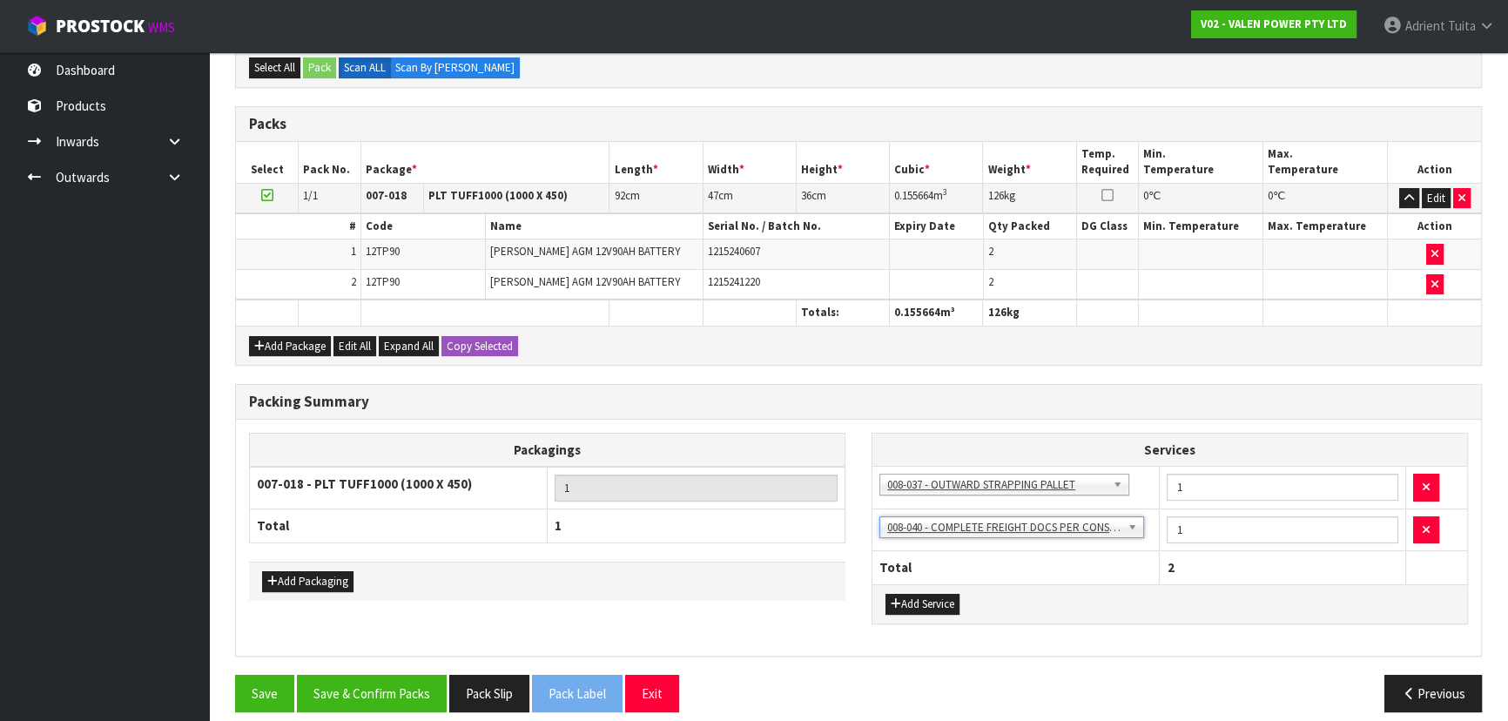
scroll to position [365, 0]
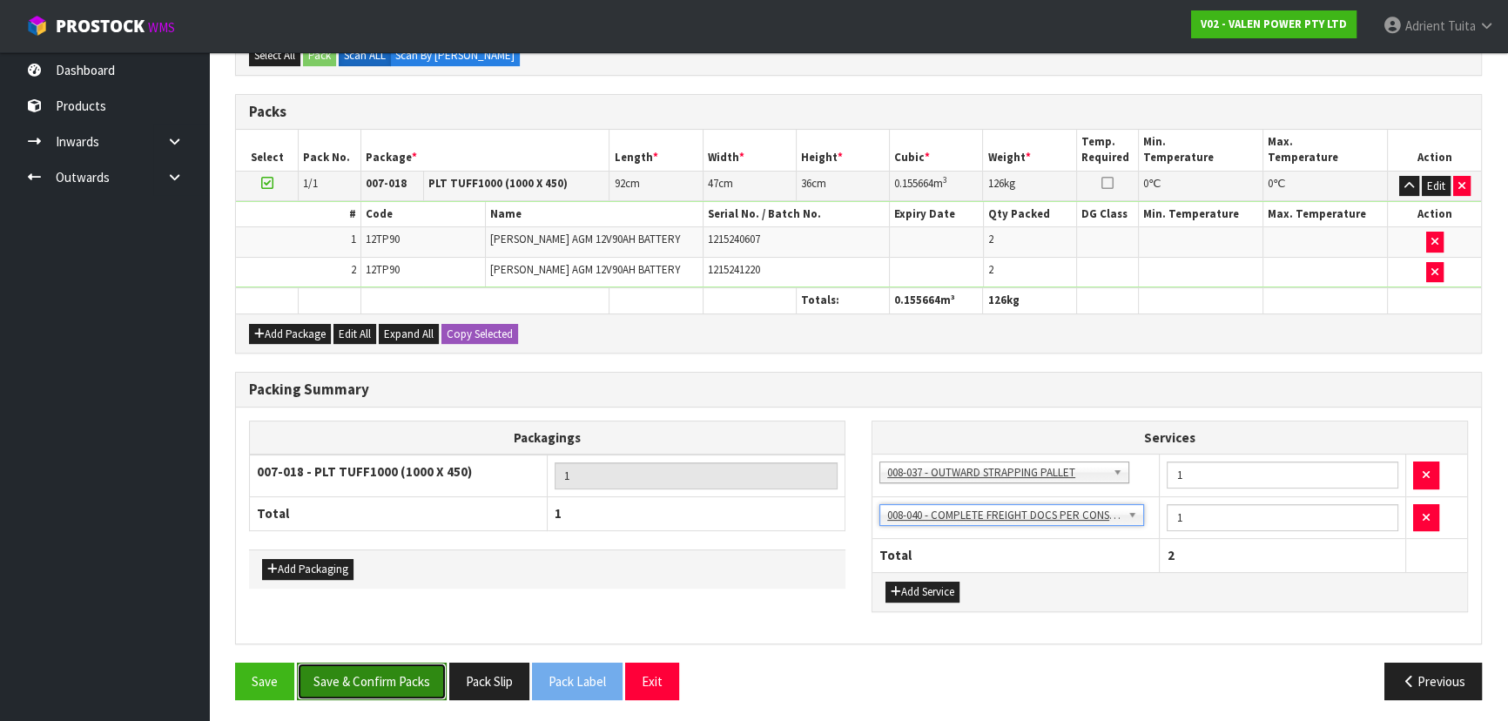
click at [426, 670] on button "Save & Confirm Packs" at bounding box center [372, 681] width 150 height 37
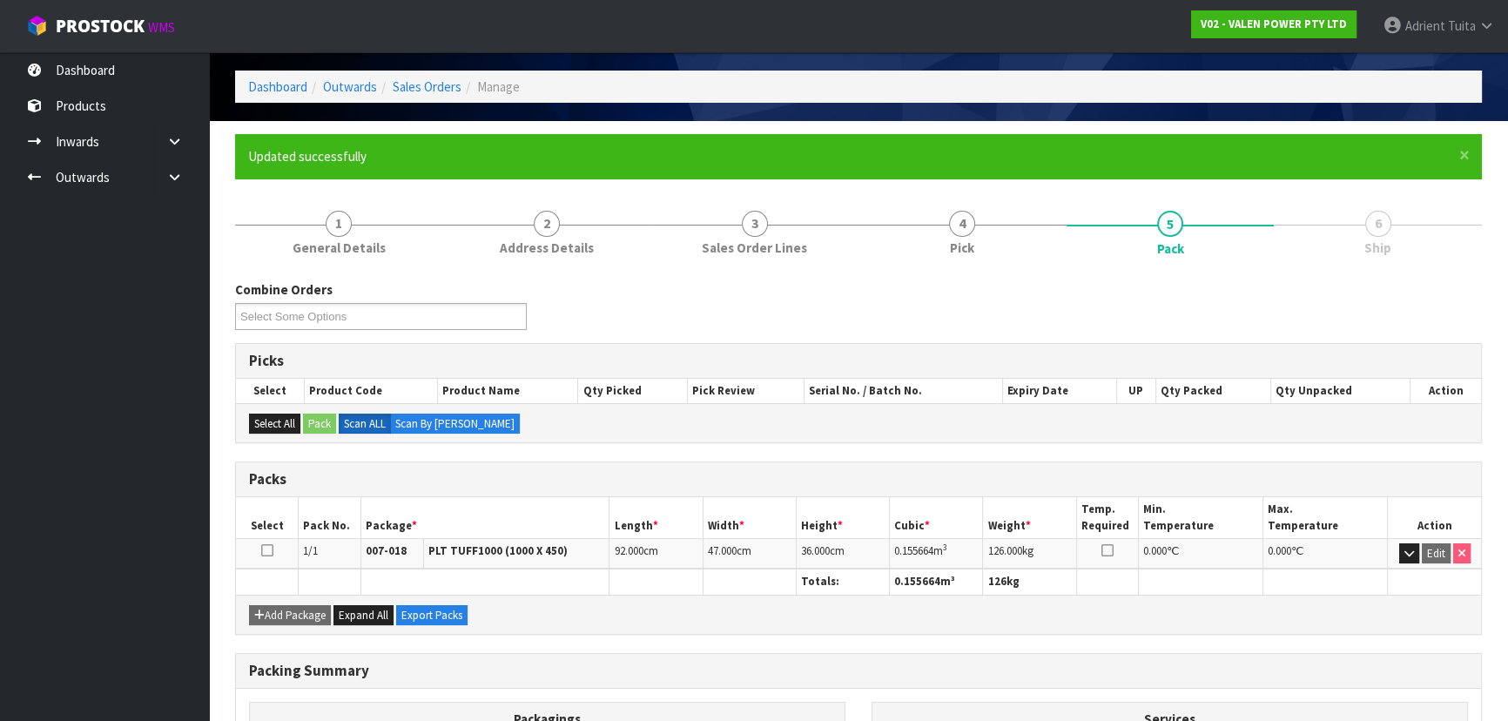
scroll to position [0, 0]
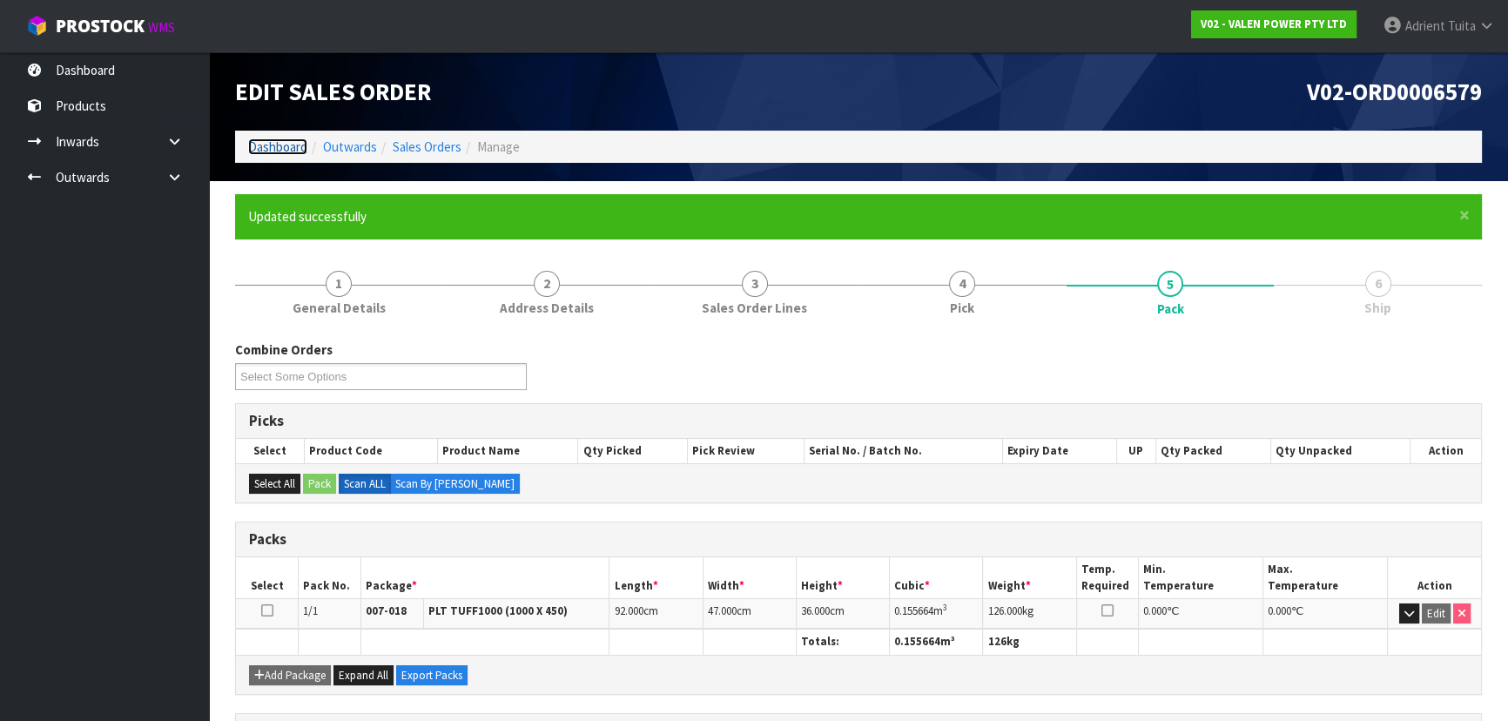
click at [291, 148] on link "Dashboard" at bounding box center [277, 146] width 59 height 17
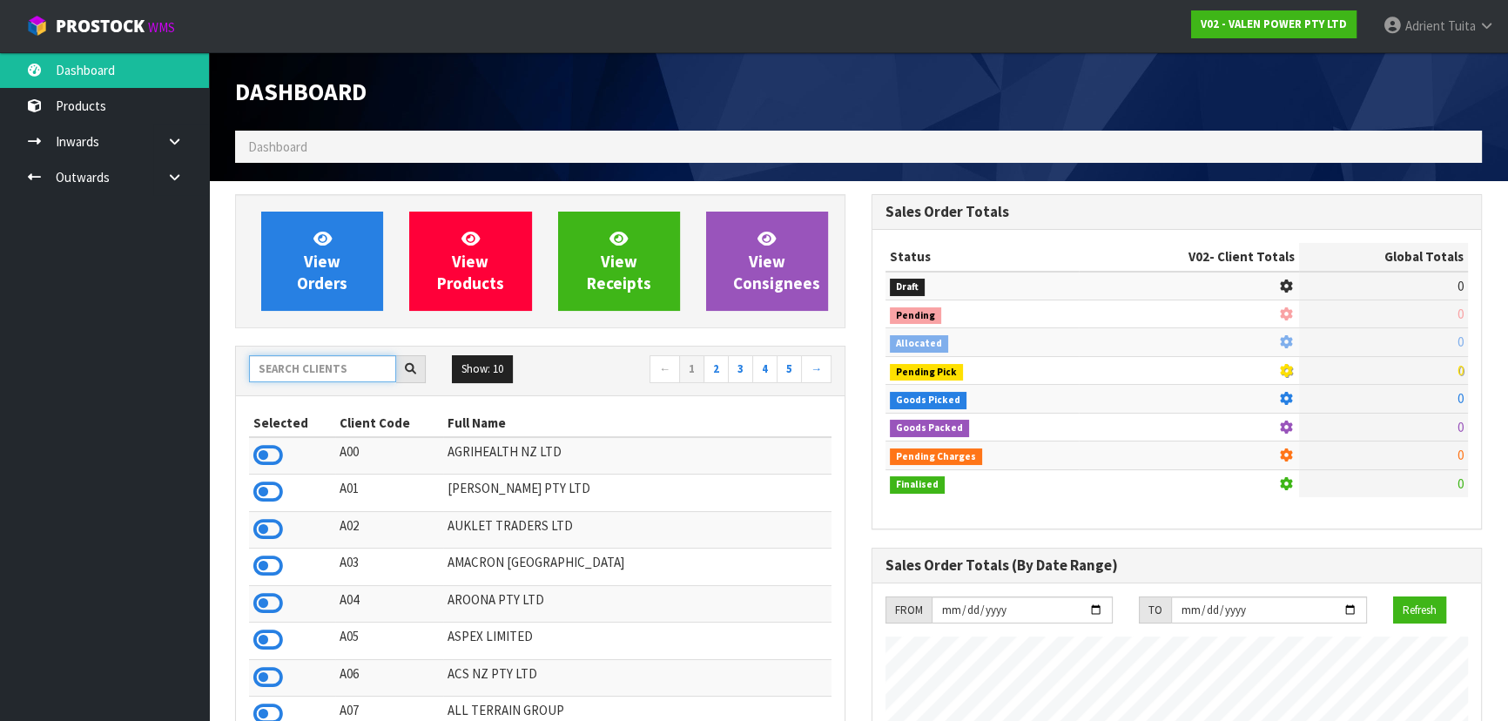
click at [340, 363] on input "text" at bounding box center [322, 368] width 147 height 27
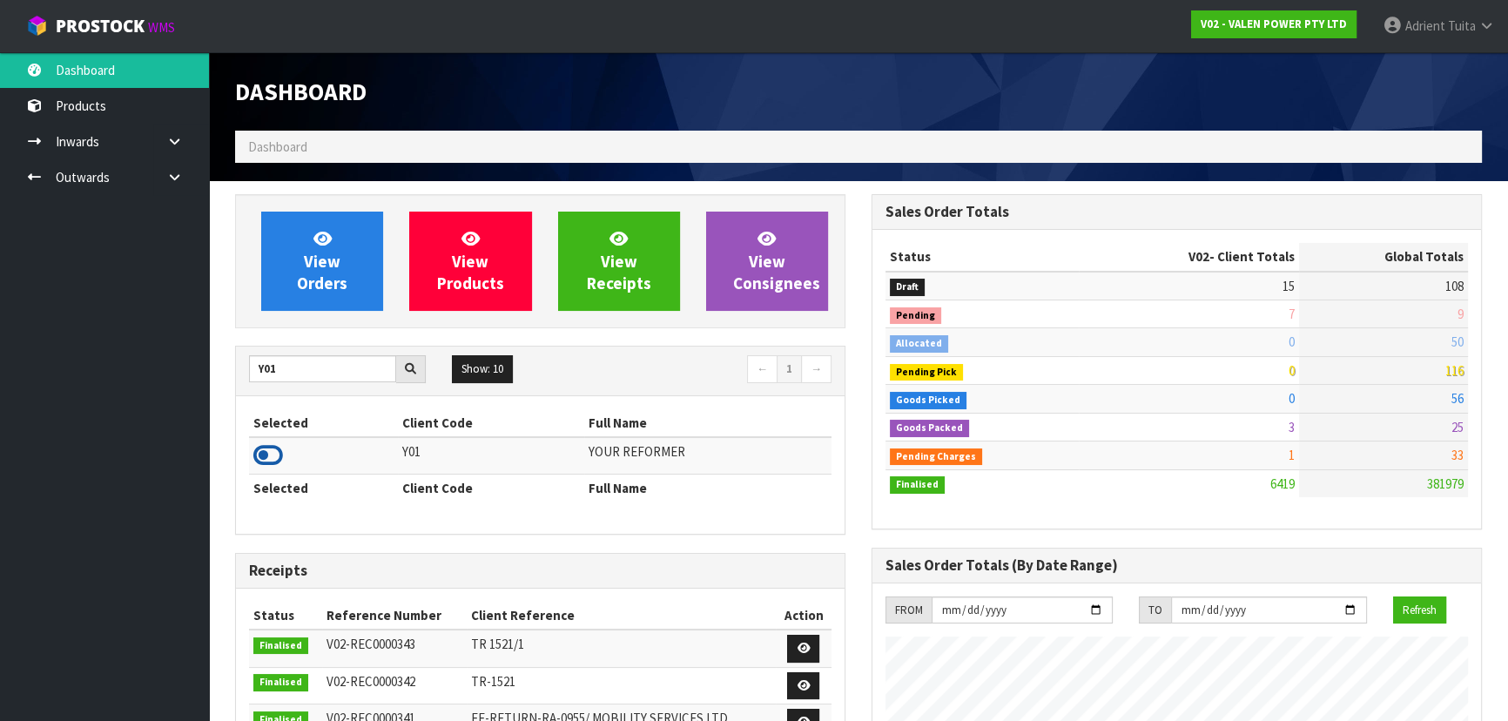
click at [271, 461] on icon at bounding box center [268, 455] width 30 height 26
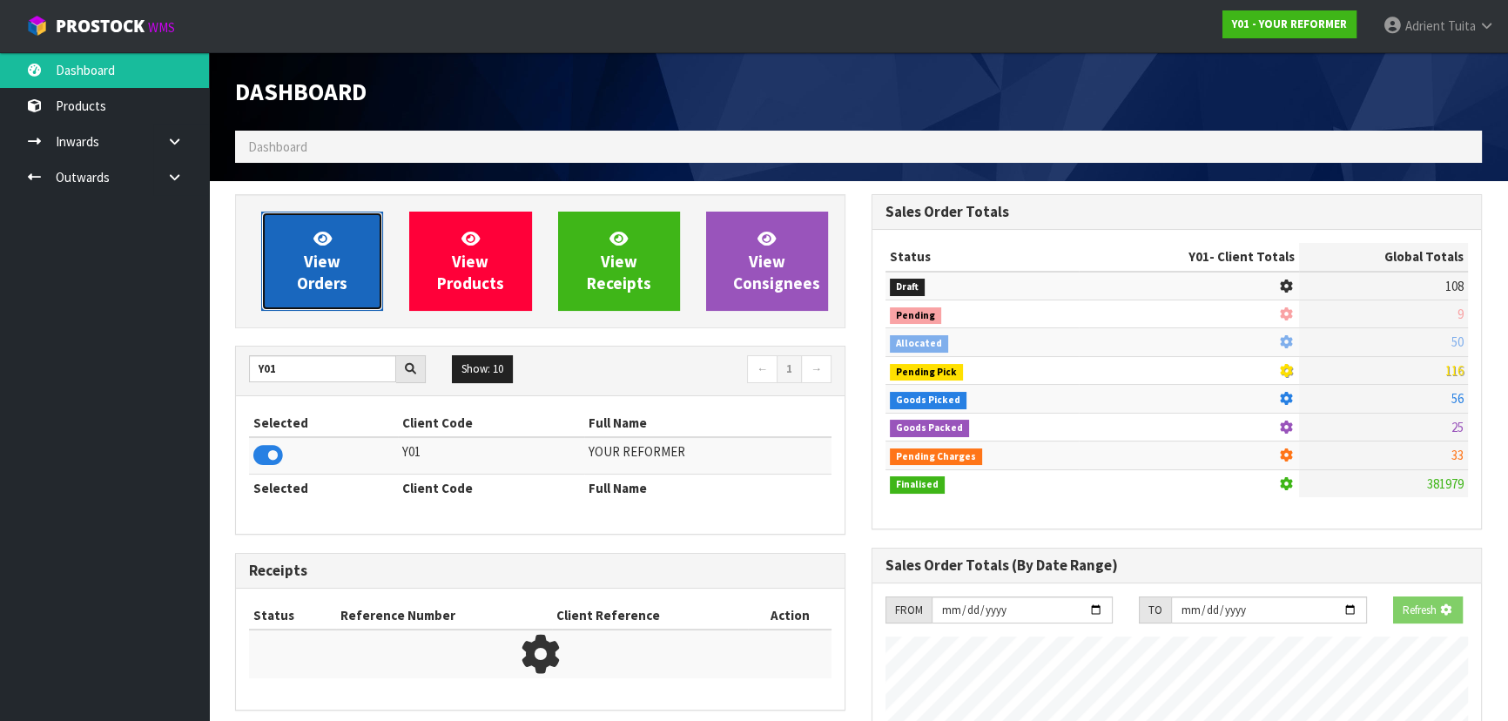
scroll to position [1231, 636]
click at [295, 271] on link "View Orders" at bounding box center [322, 261] width 122 height 99
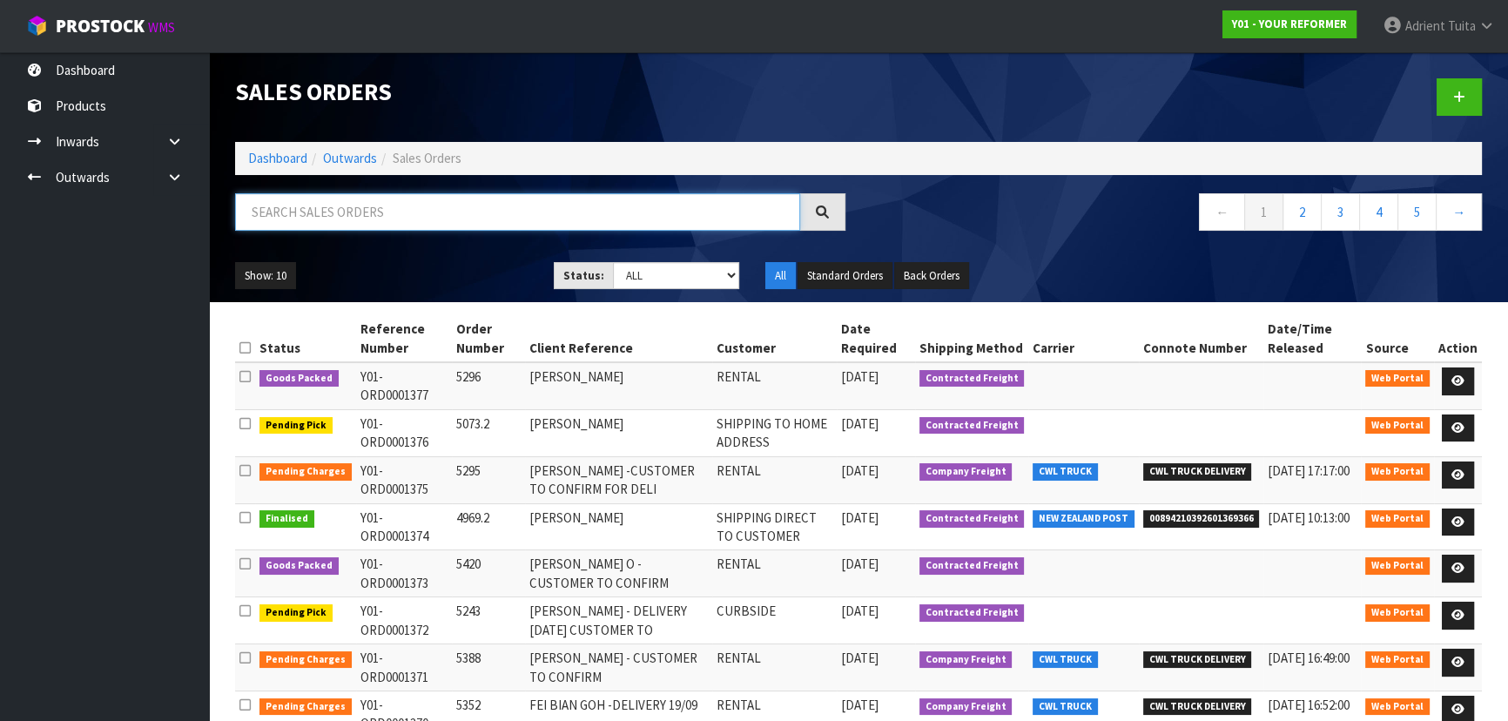
click at [296, 209] on input "text" at bounding box center [517, 211] width 565 height 37
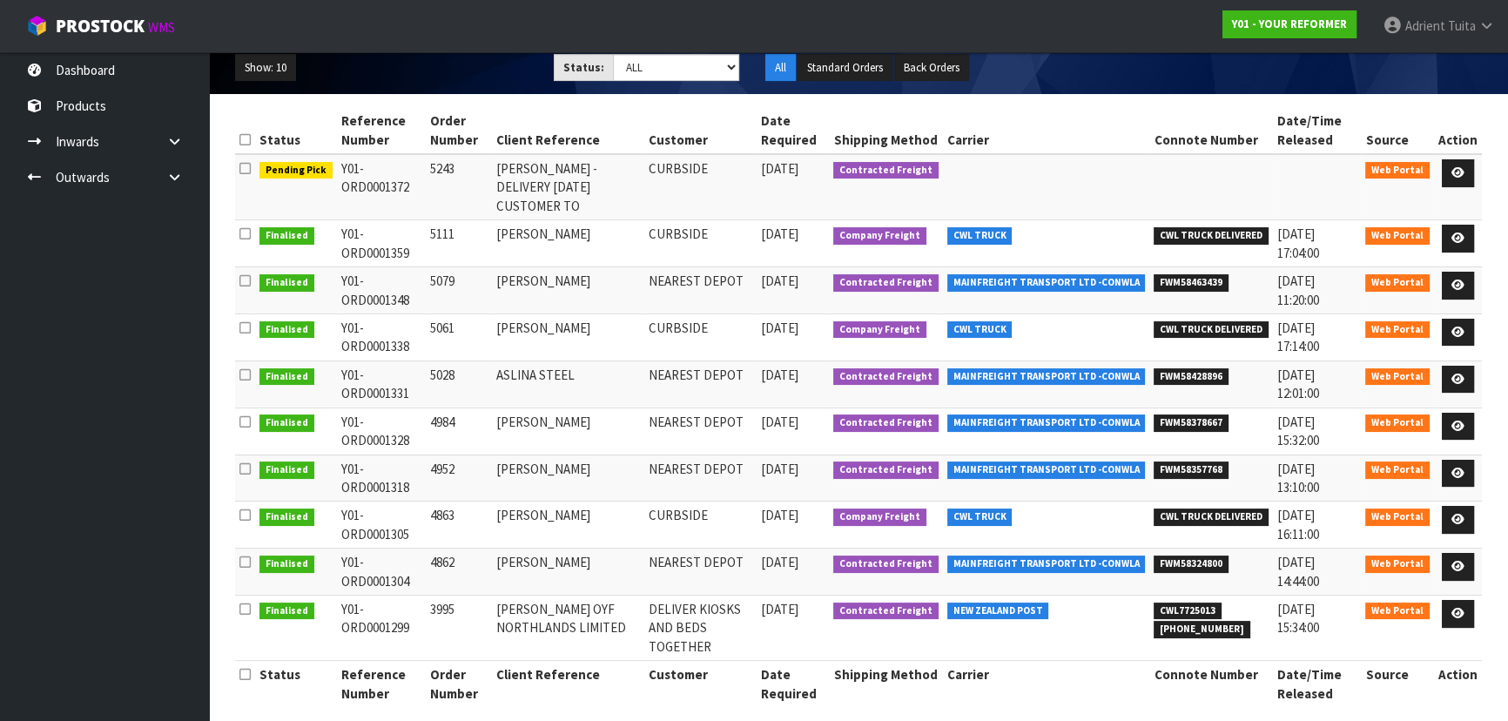
scroll to position [225, 0]
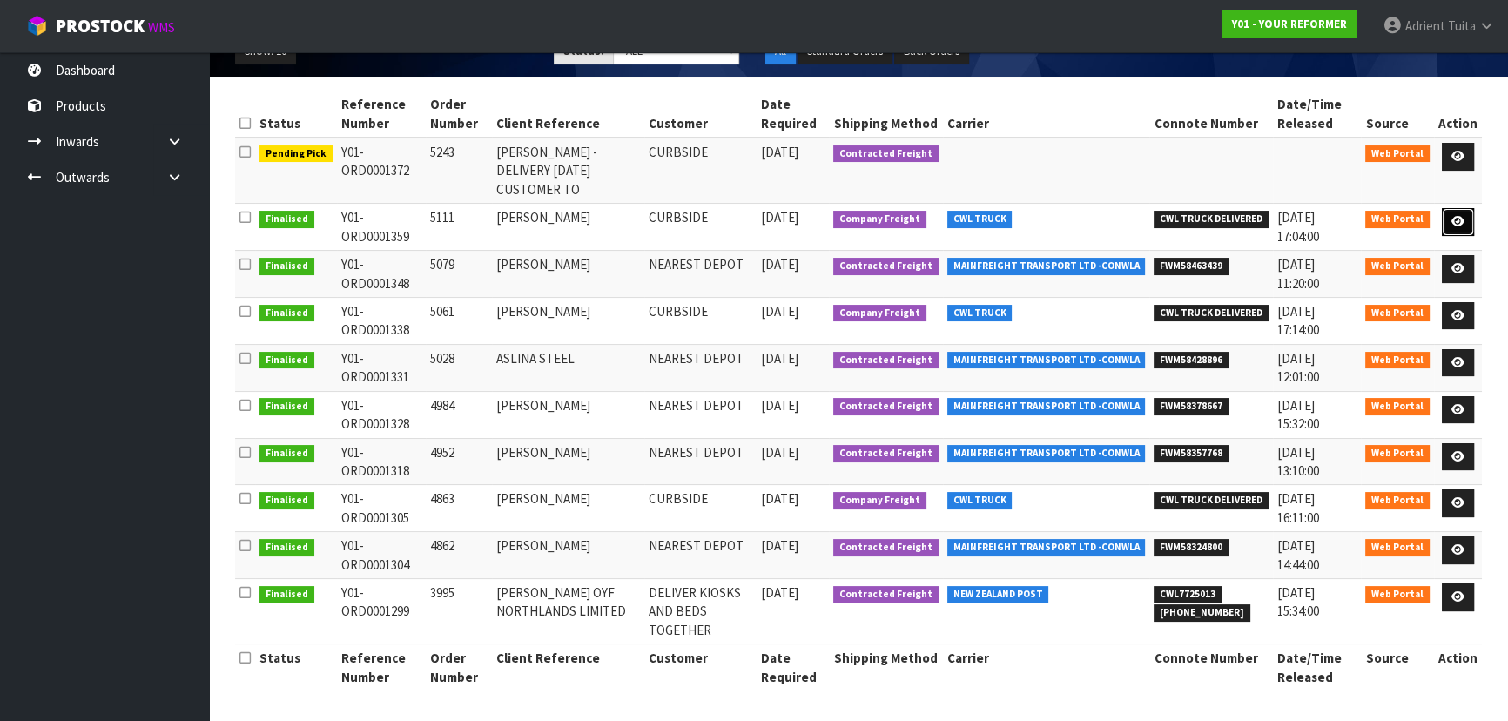
click at [1448, 226] on link at bounding box center [1458, 222] width 32 height 28
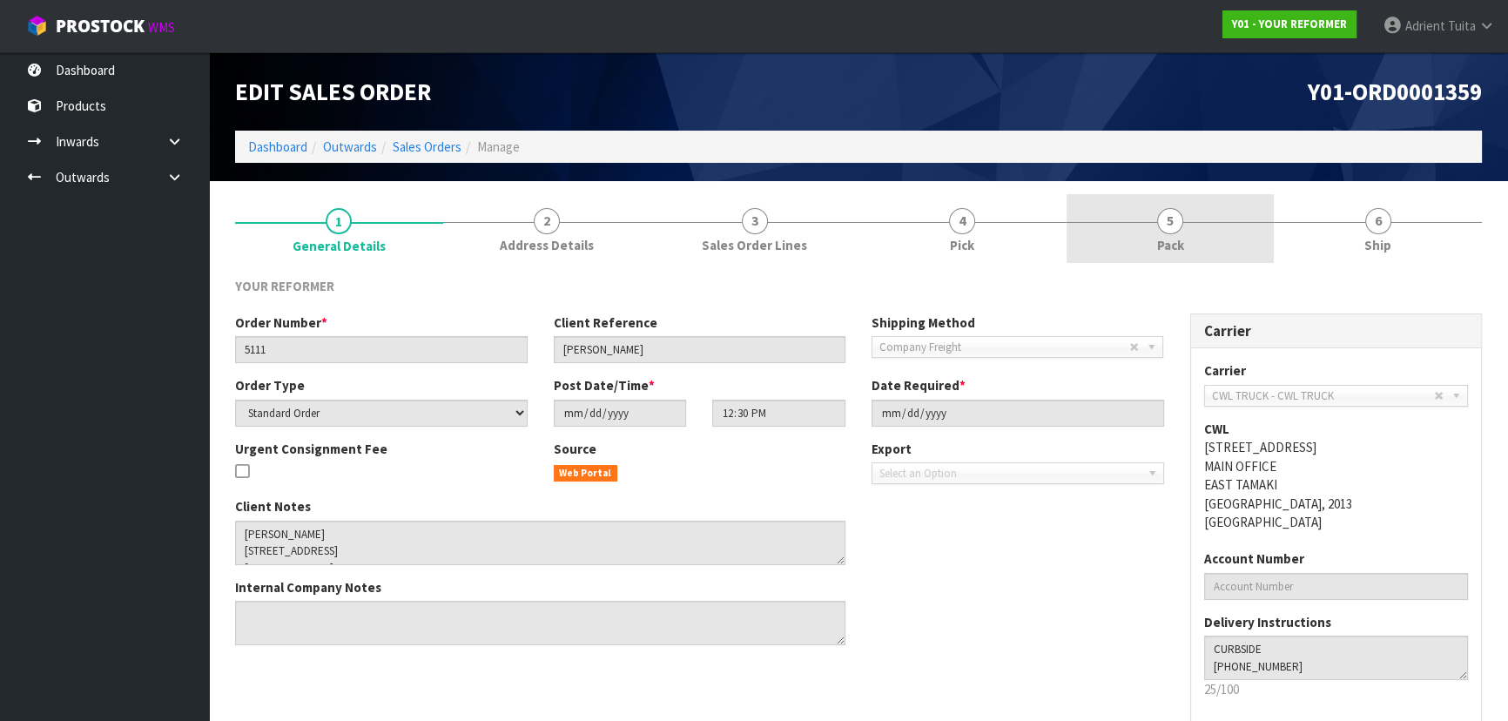
click at [1080, 198] on link "5 Pack" at bounding box center [1171, 228] width 208 height 69
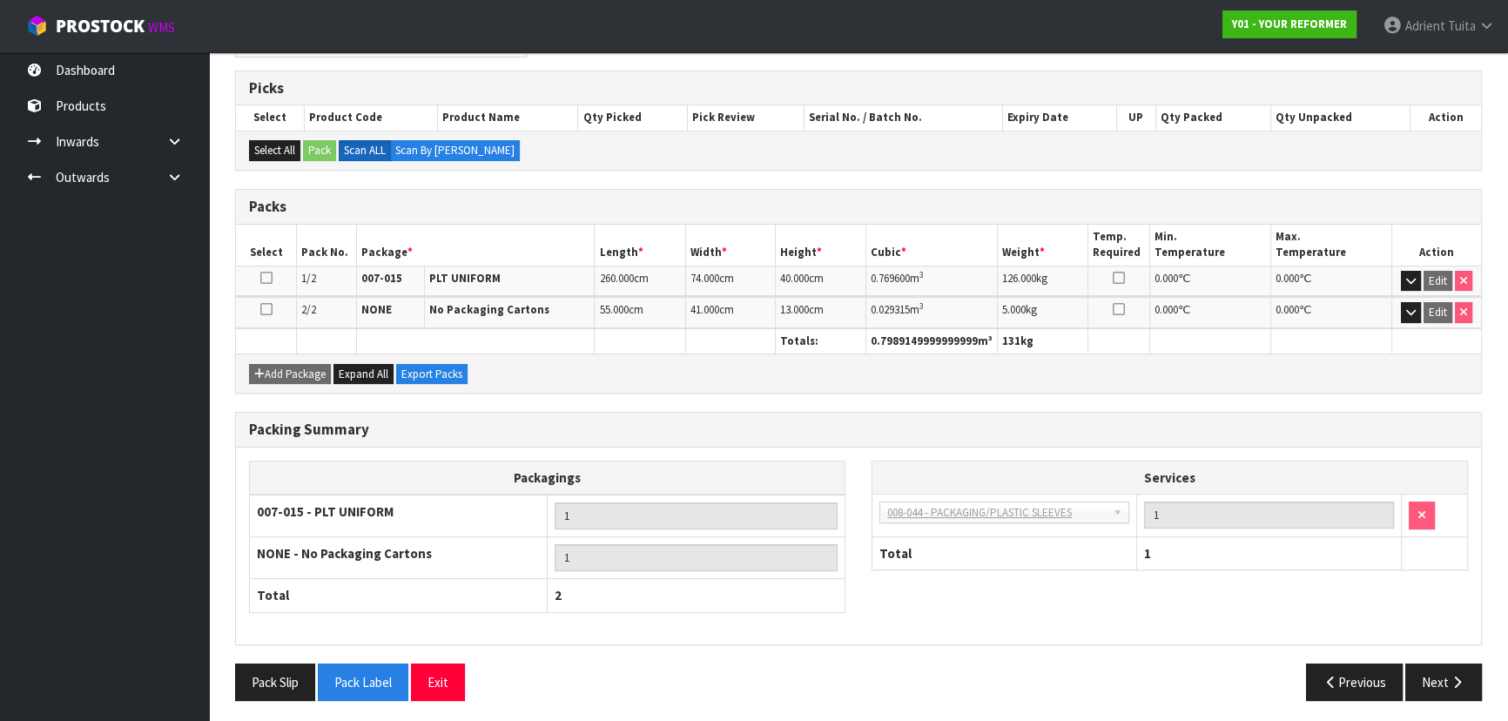
scroll to position [272, 0]
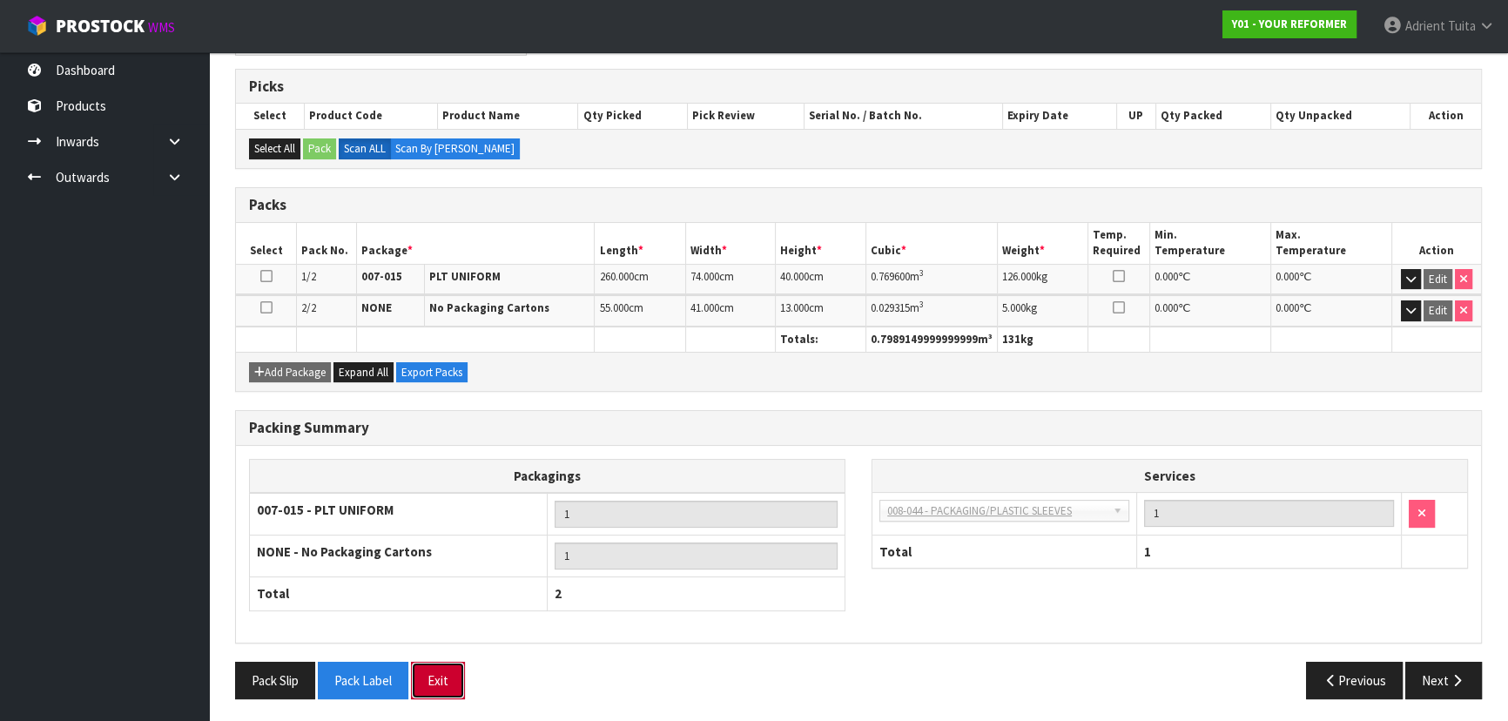
click at [423, 673] on button "Exit" at bounding box center [438, 680] width 54 height 37
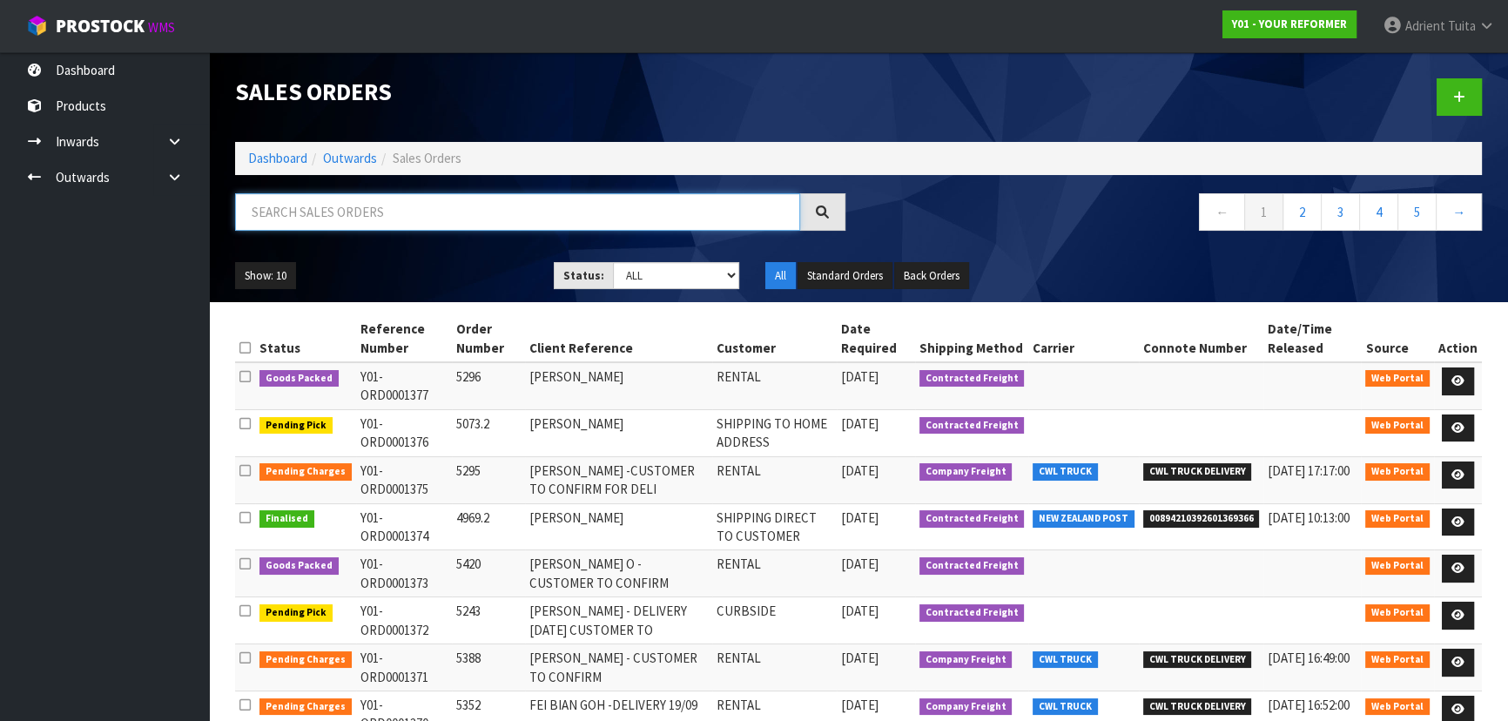
click at [335, 193] on input "text" at bounding box center [517, 211] width 565 height 37
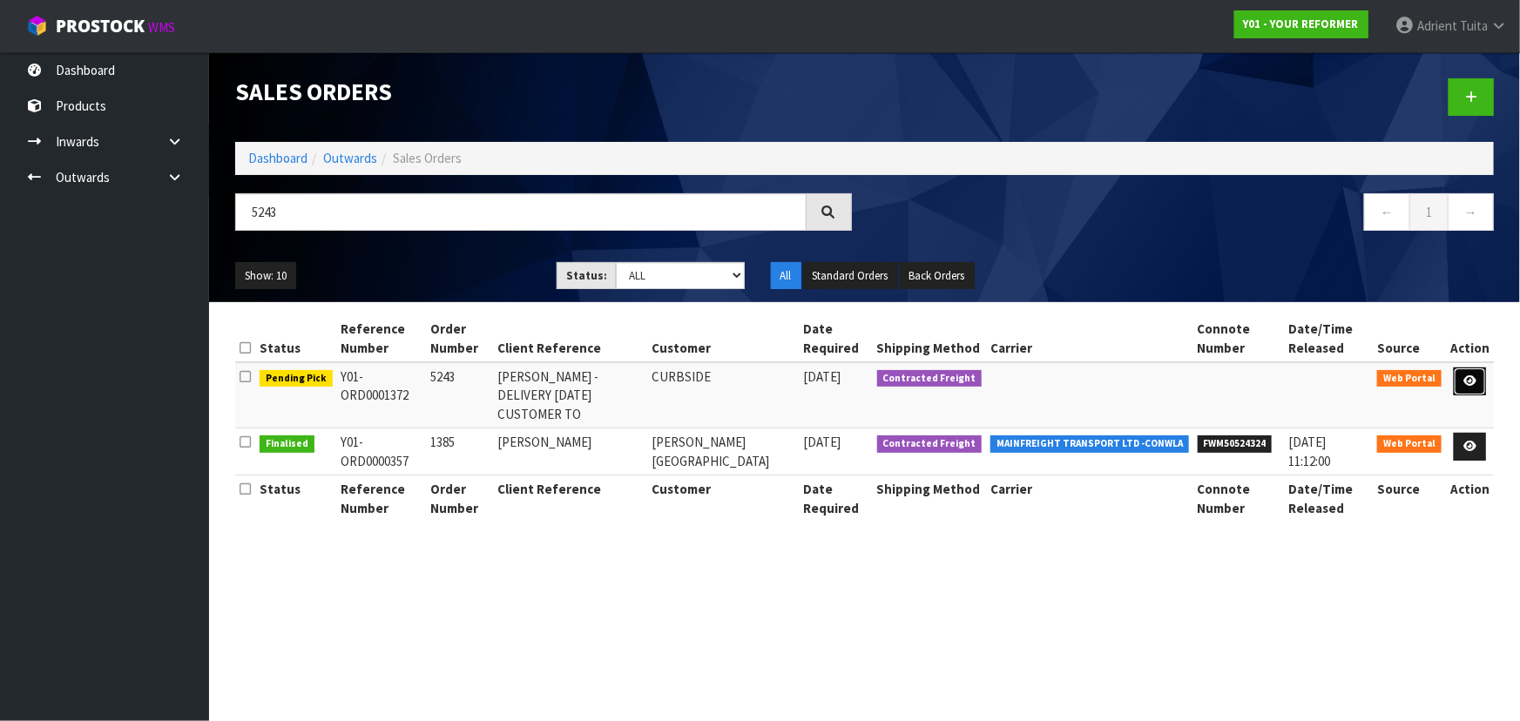
click at [1466, 379] on icon at bounding box center [1469, 380] width 13 height 11
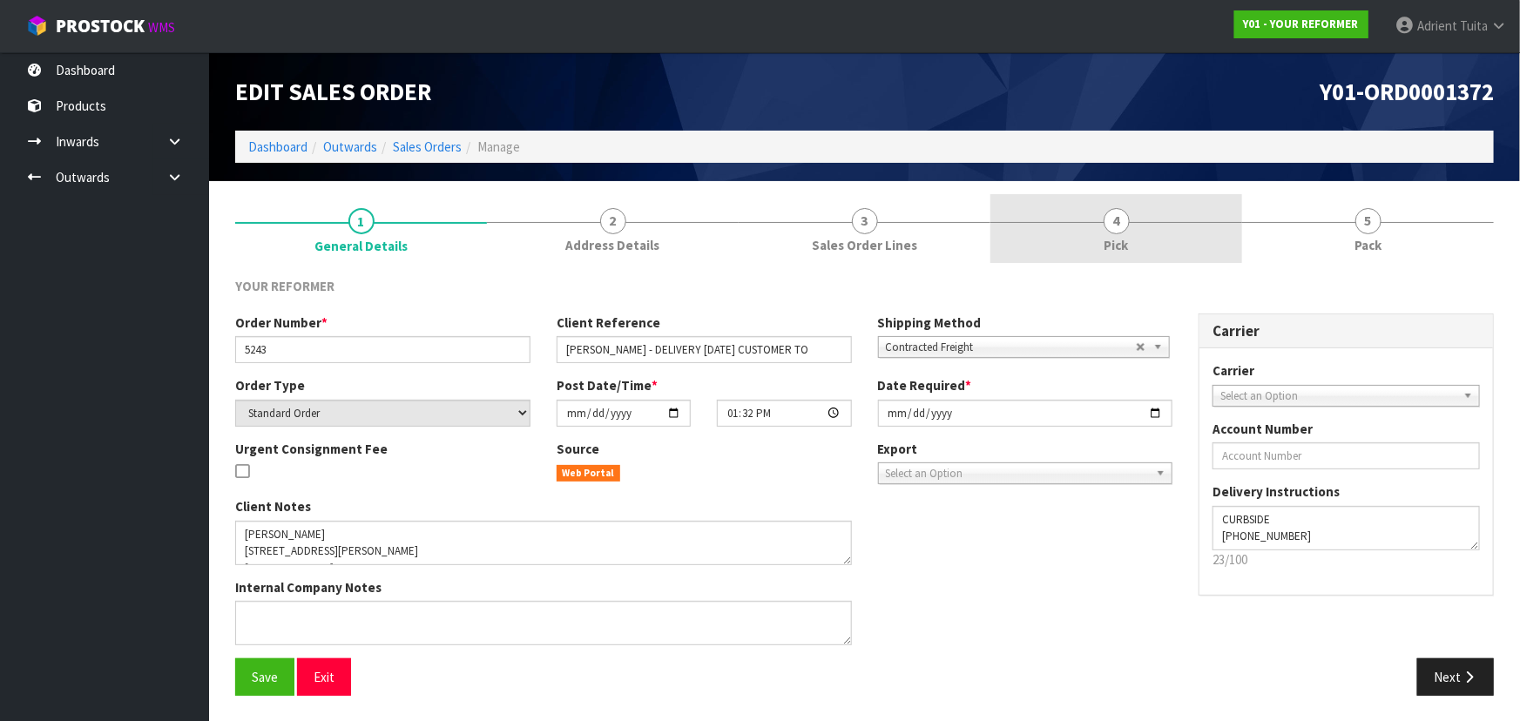
click at [1171, 226] on link "4 Pick" at bounding box center [1116, 228] width 252 height 69
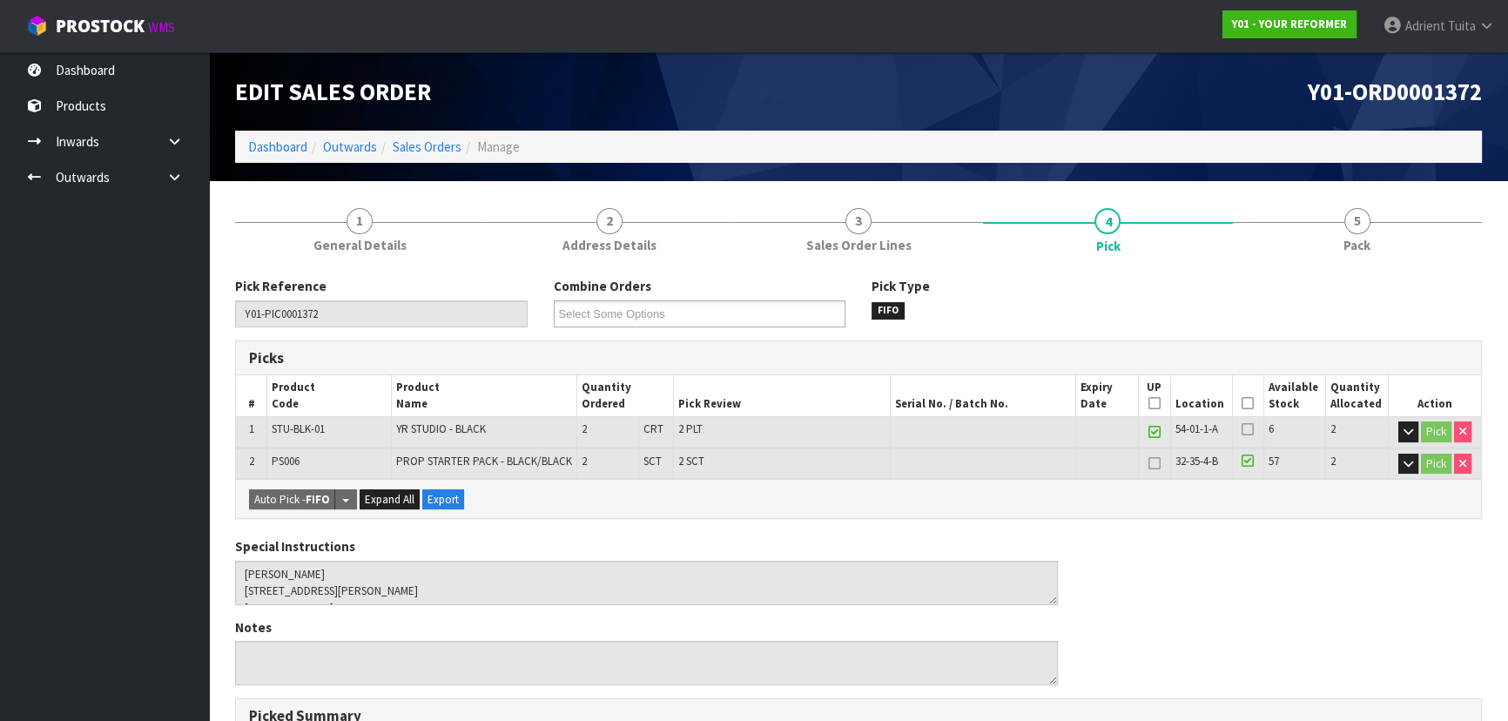
click at [1245, 404] on icon at bounding box center [1248, 403] width 12 height 1
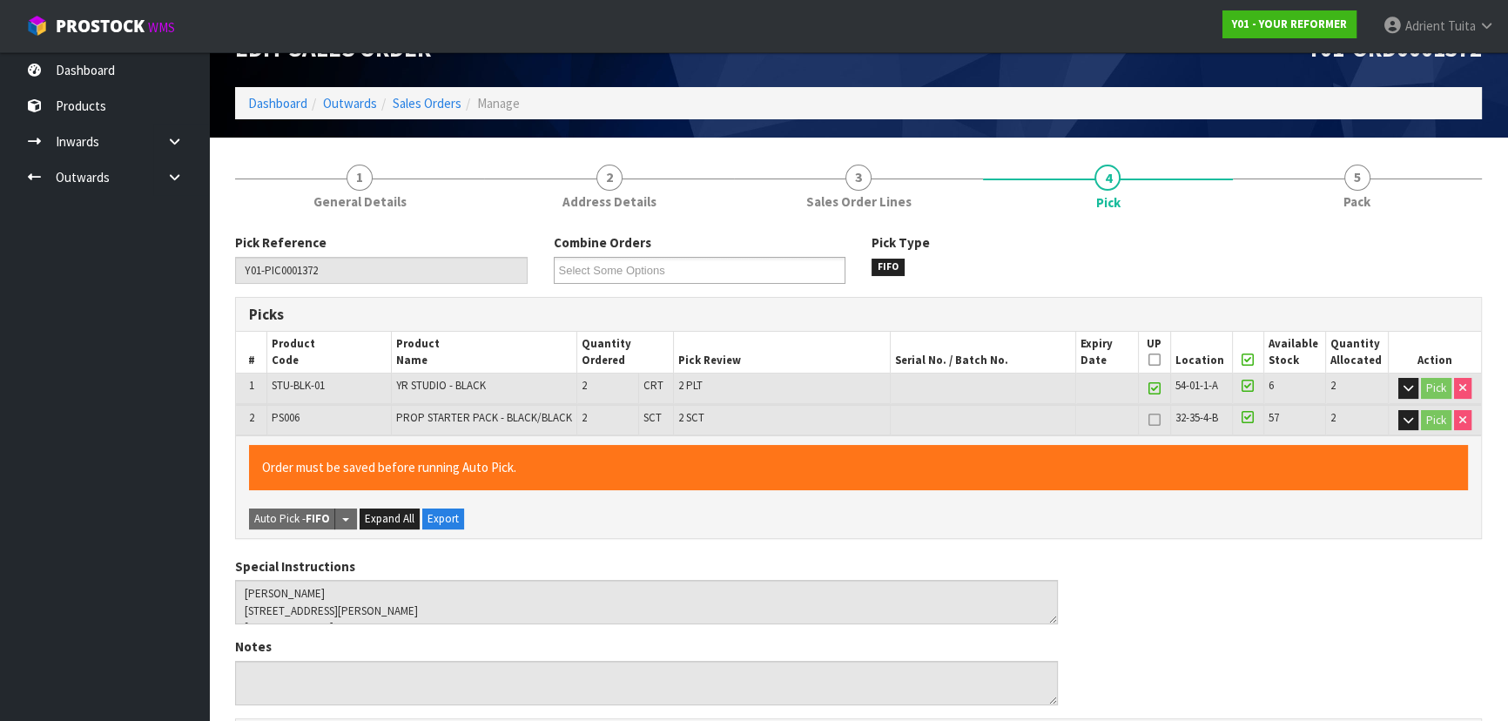
scroll to position [517, 0]
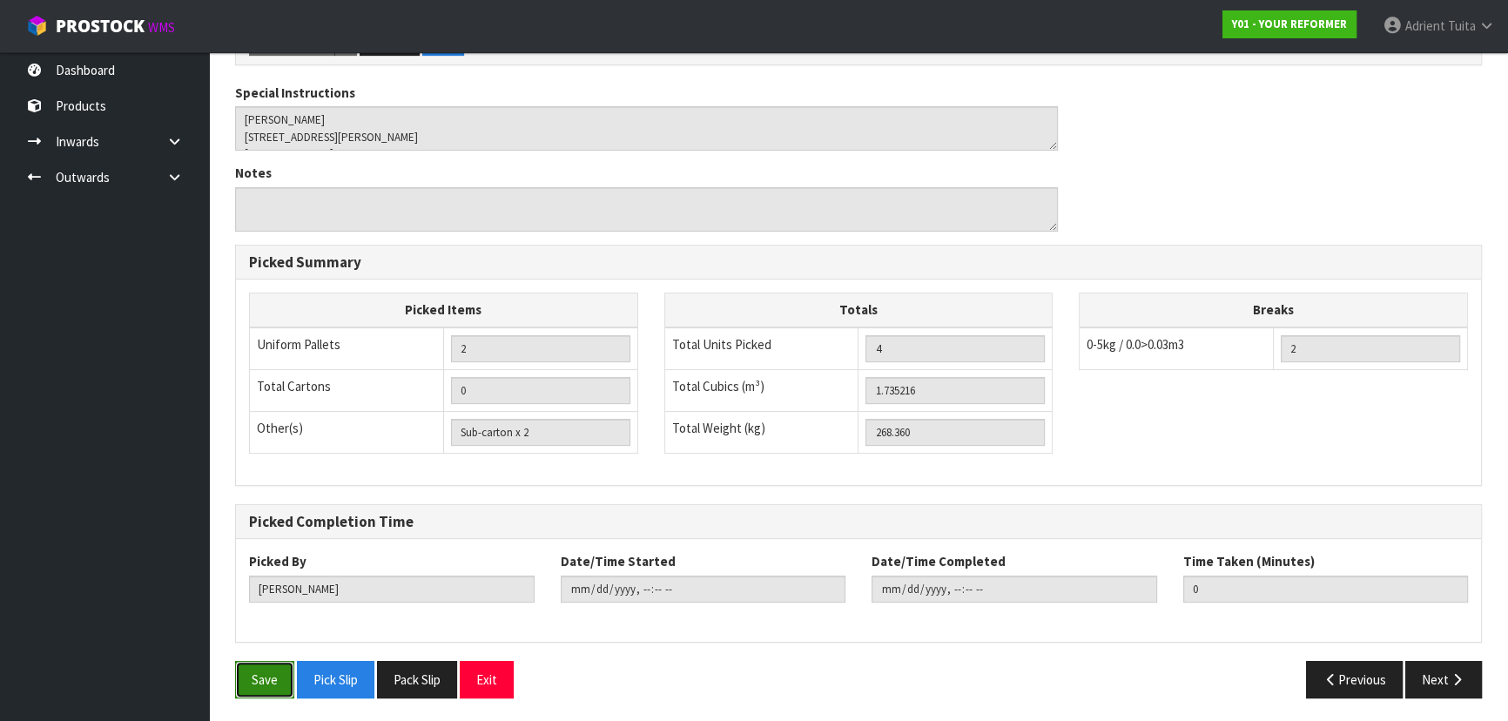
click at [276, 661] on button "Save" at bounding box center [264, 679] width 59 height 37
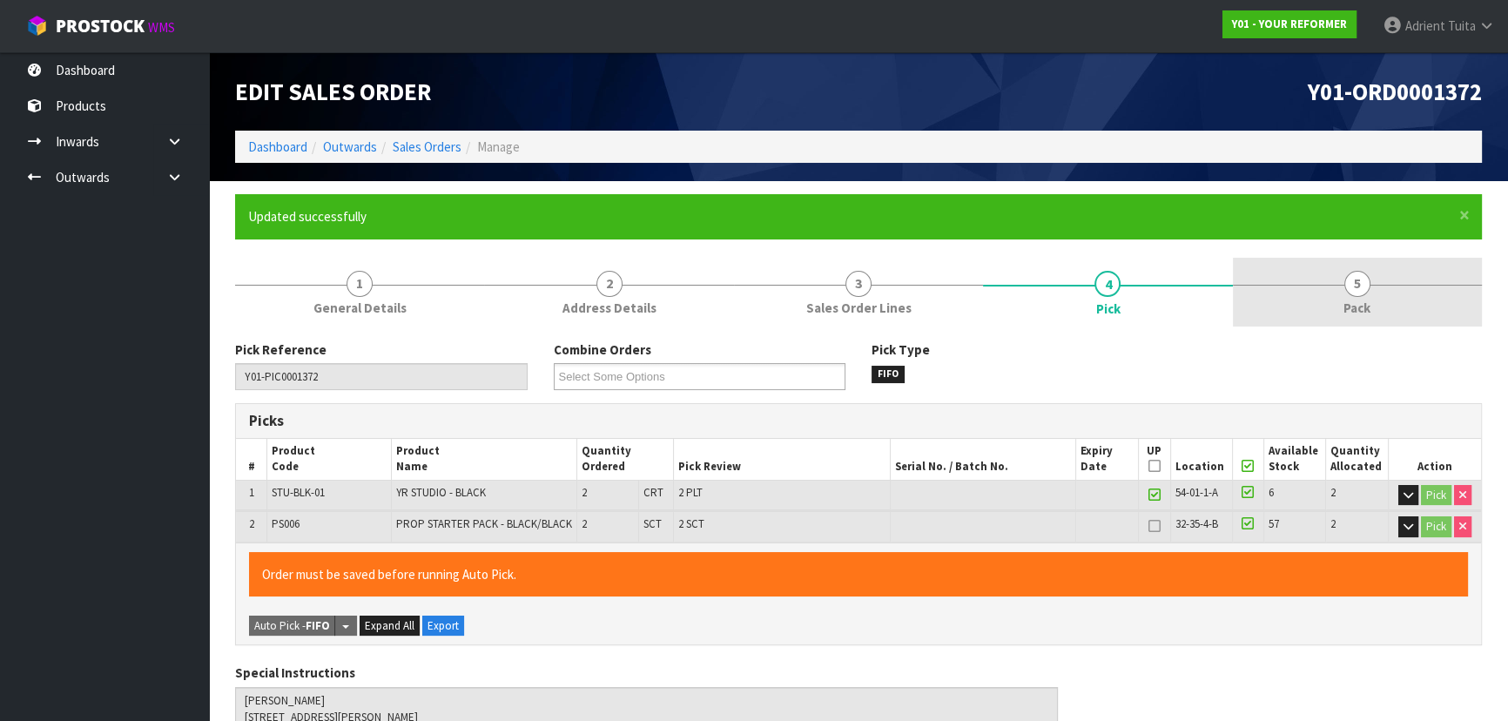
click at [1342, 261] on link "5 Pack" at bounding box center [1357, 292] width 249 height 69
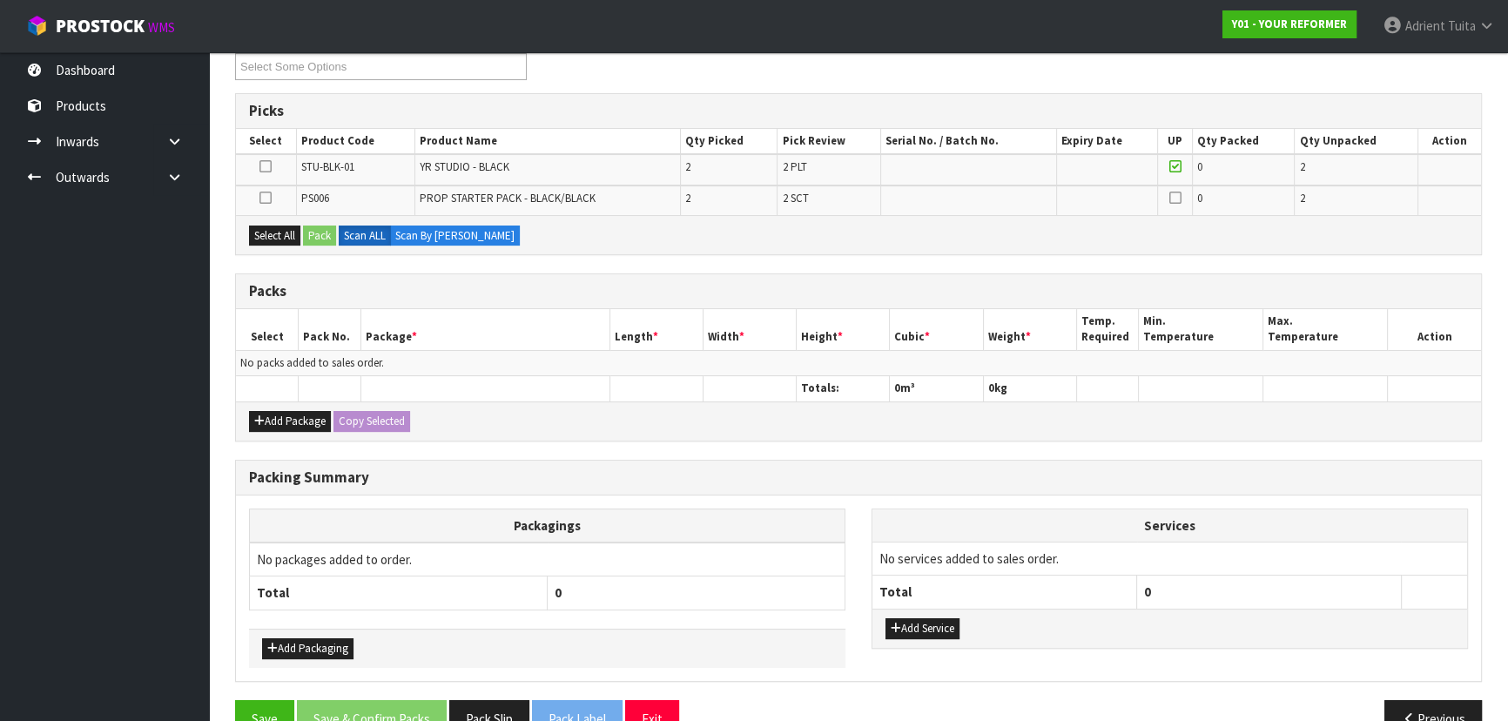
scroll to position [348, 0]
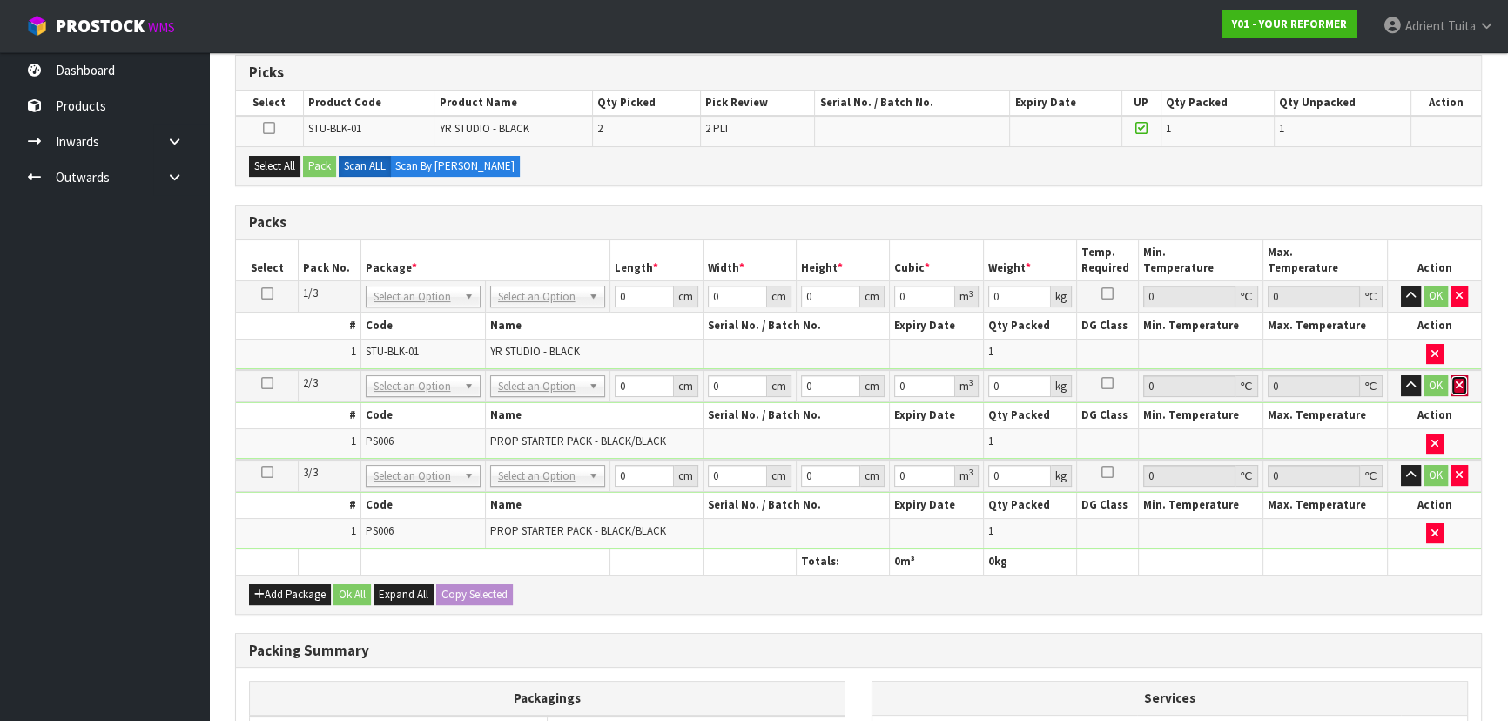
click at [1459, 391] on button "button" at bounding box center [1459, 385] width 17 height 21
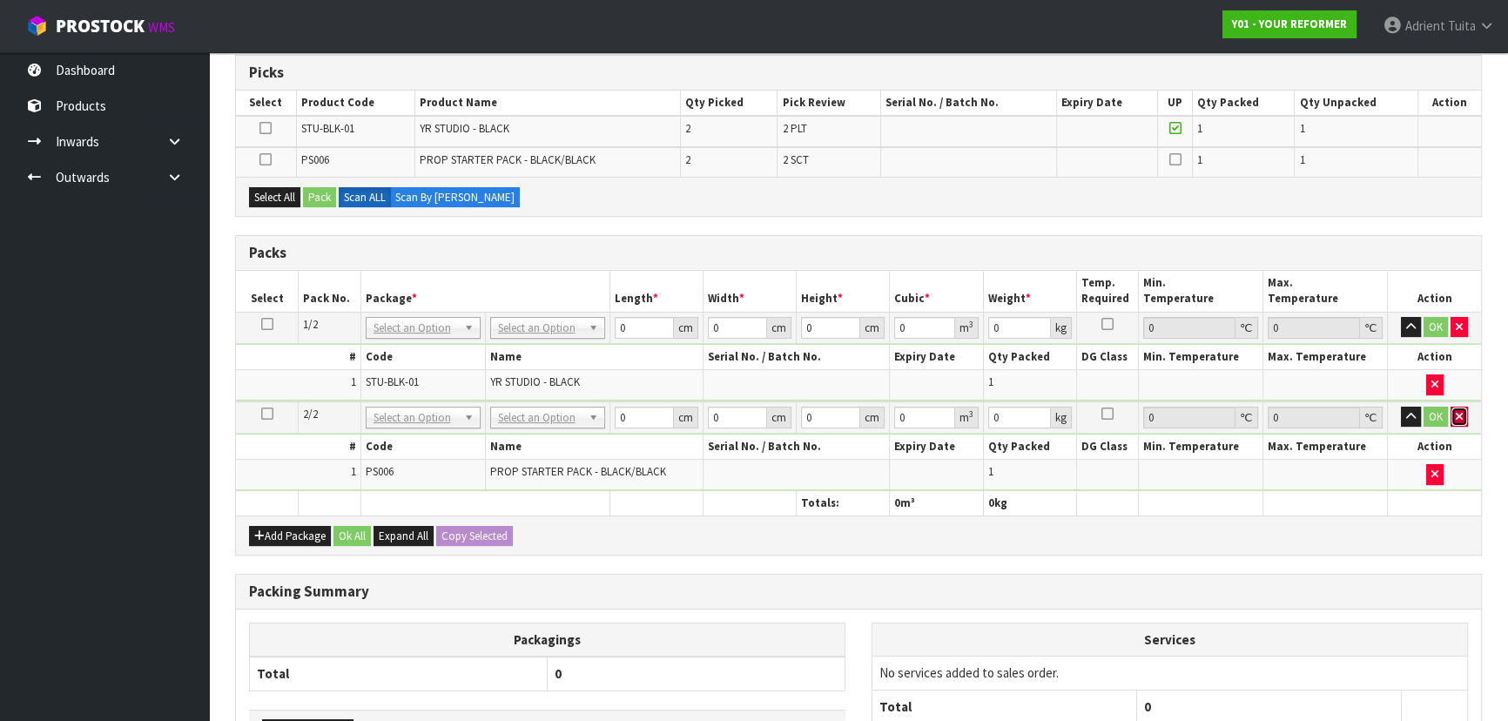
click at [1458, 421] on button "button" at bounding box center [1459, 417] width 17 height 21
